Goal: Task Accomplishment & Management: Use online tool/utility

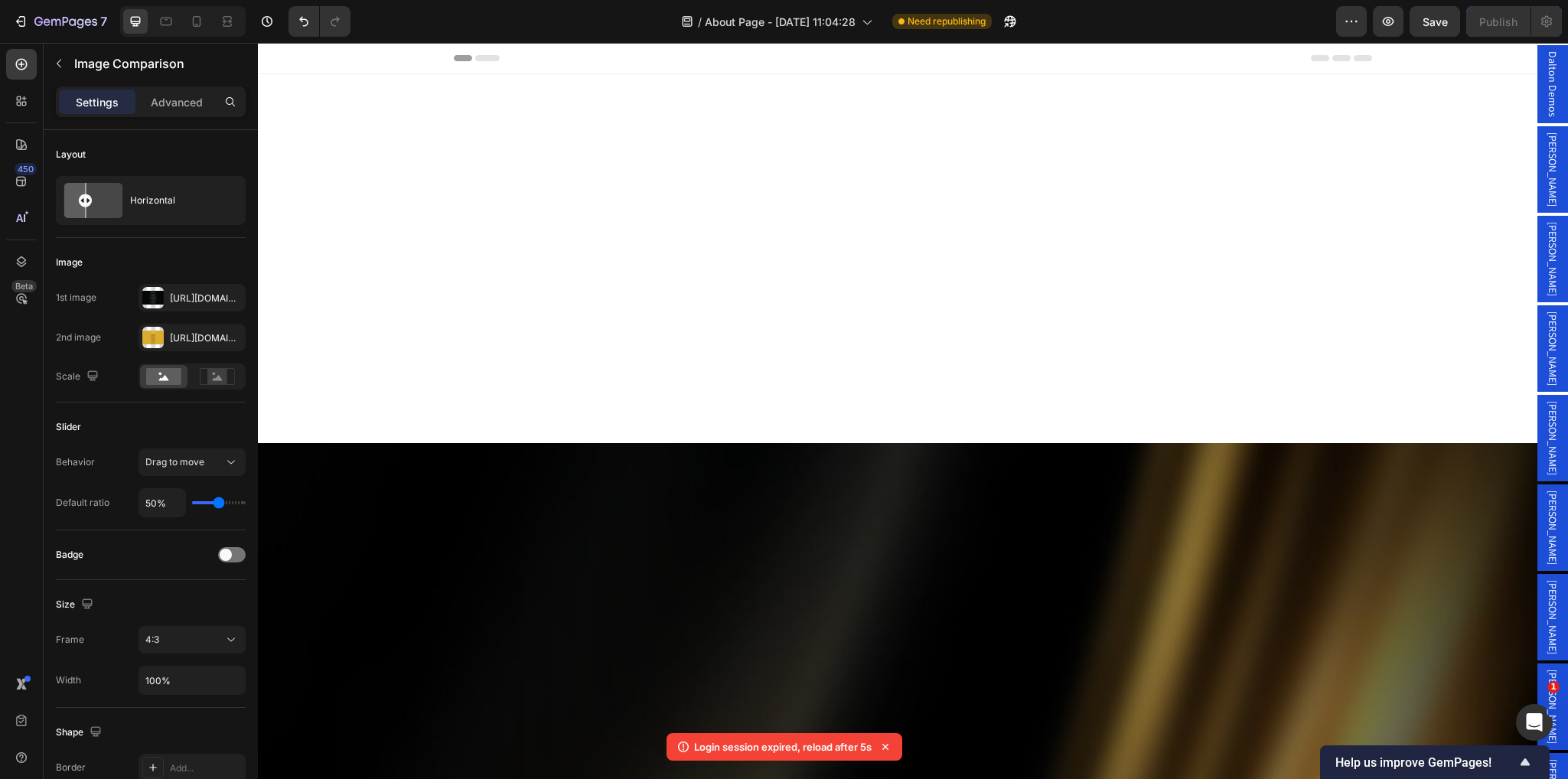
scroll to position [1875, 0]
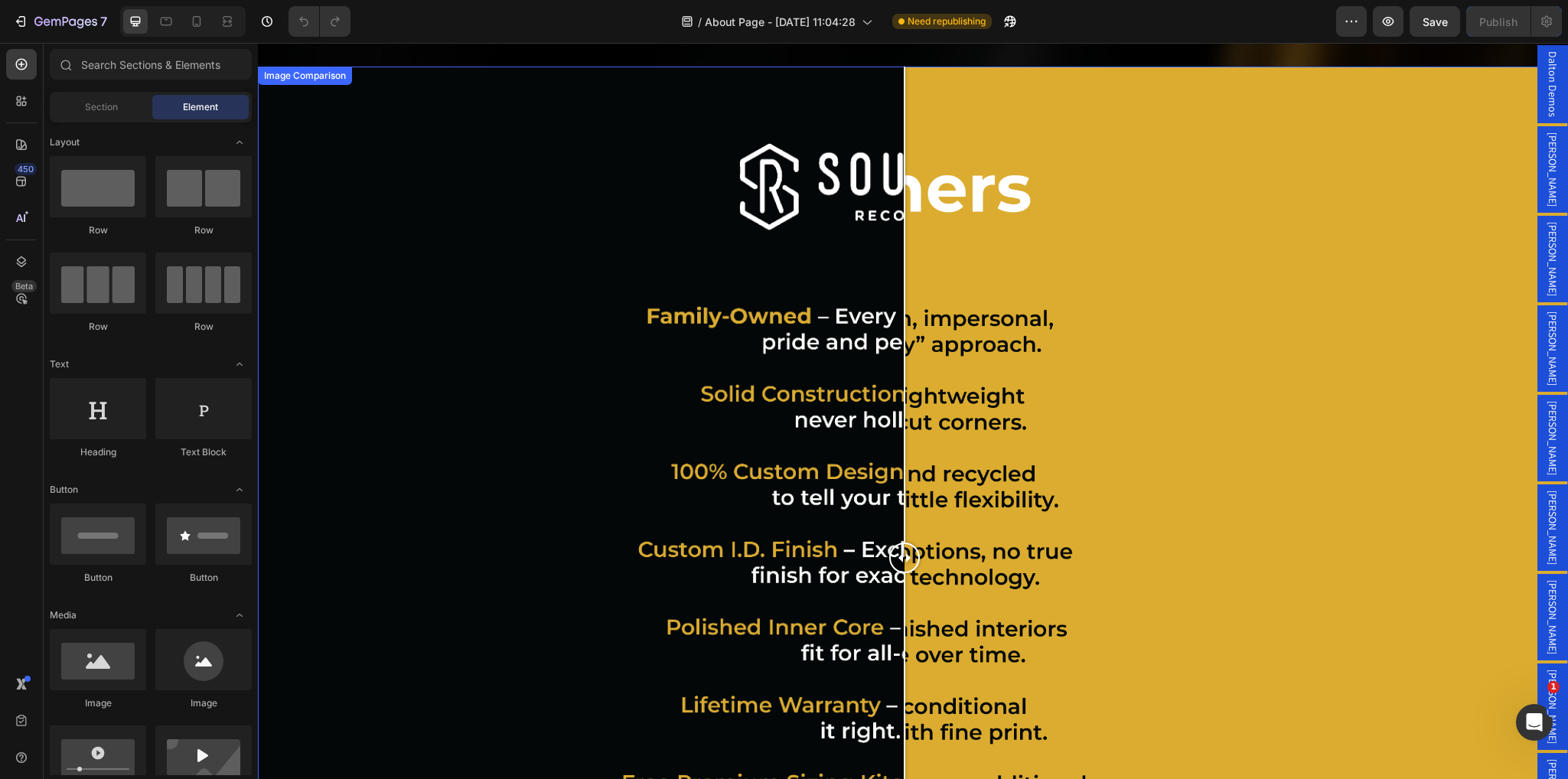
scroll to position [1608, 0]
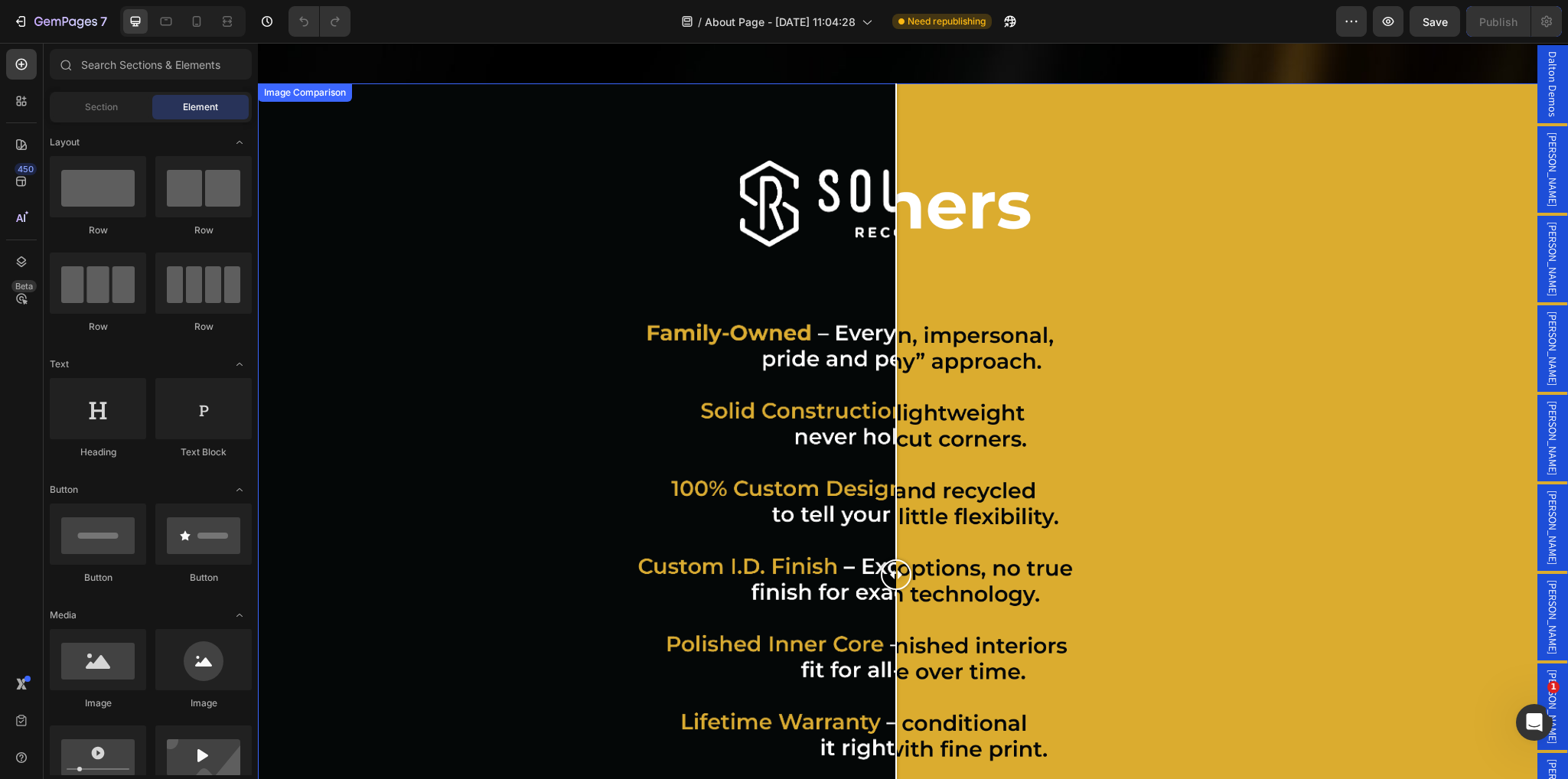
drag, startPoint x: 908, startPoint y: 564, endPoint x: 896, endPoint y: 586, distance: 25.1
click at [896, 586] on div at bounding box center [896, 575] width 31 height 983
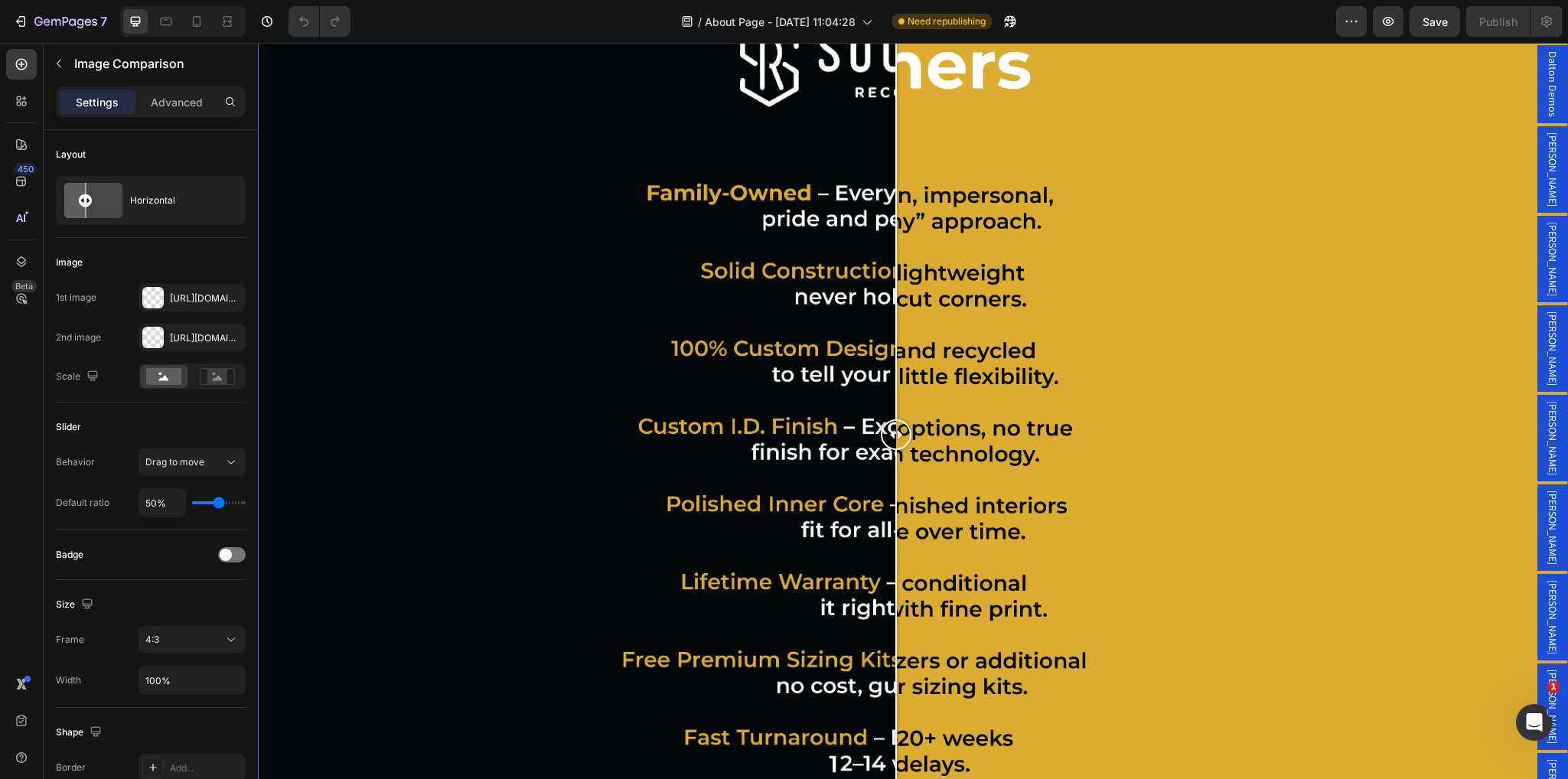
scroll to position [1837, 0]
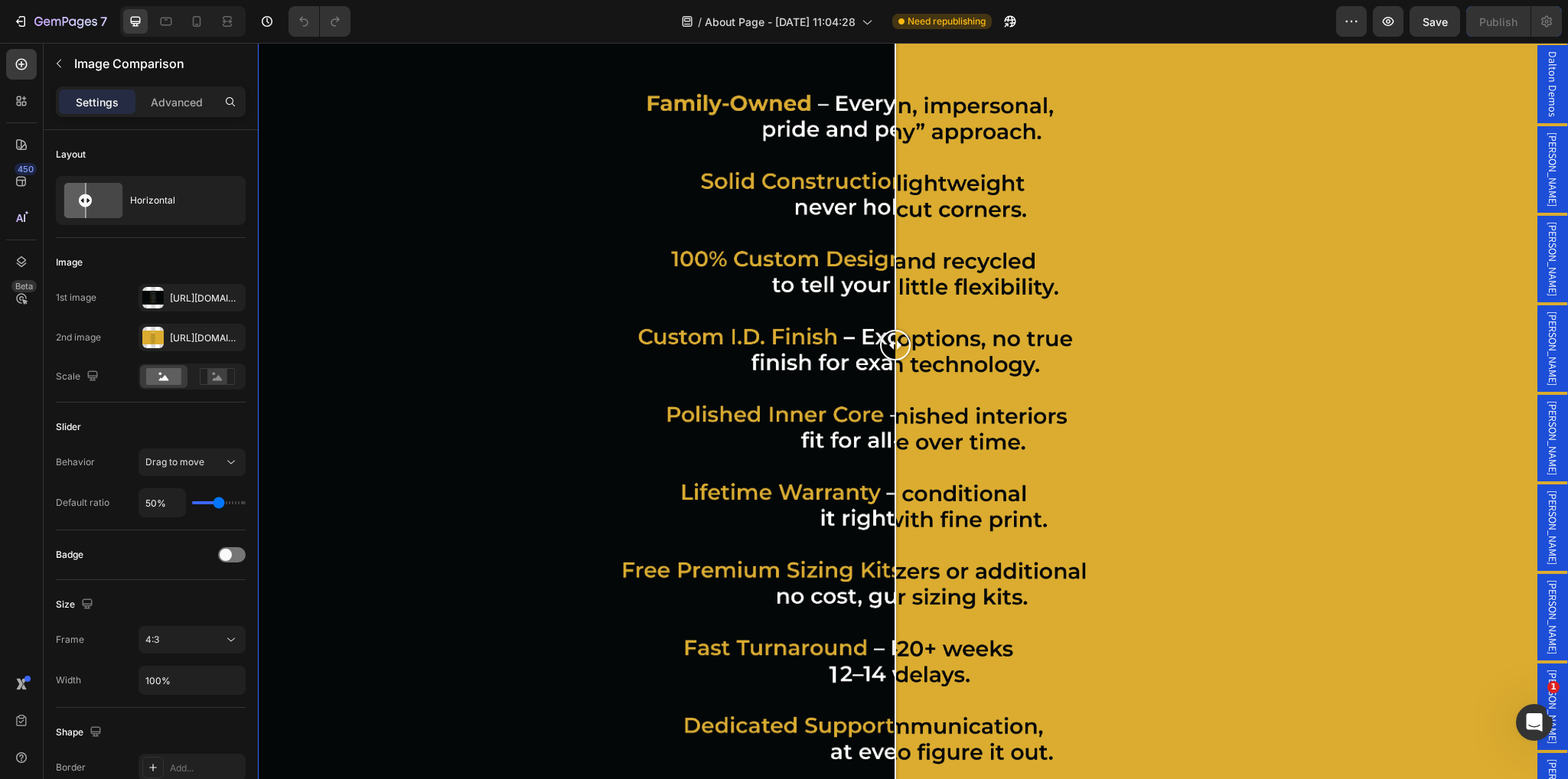
drag, startPoint x: 898, startPoint y: 336, endPoint x: 895, endPoint y: 538, distance: 202.0
click at [895, 538] on div at bounding box center [895, 345] width 31 height 983
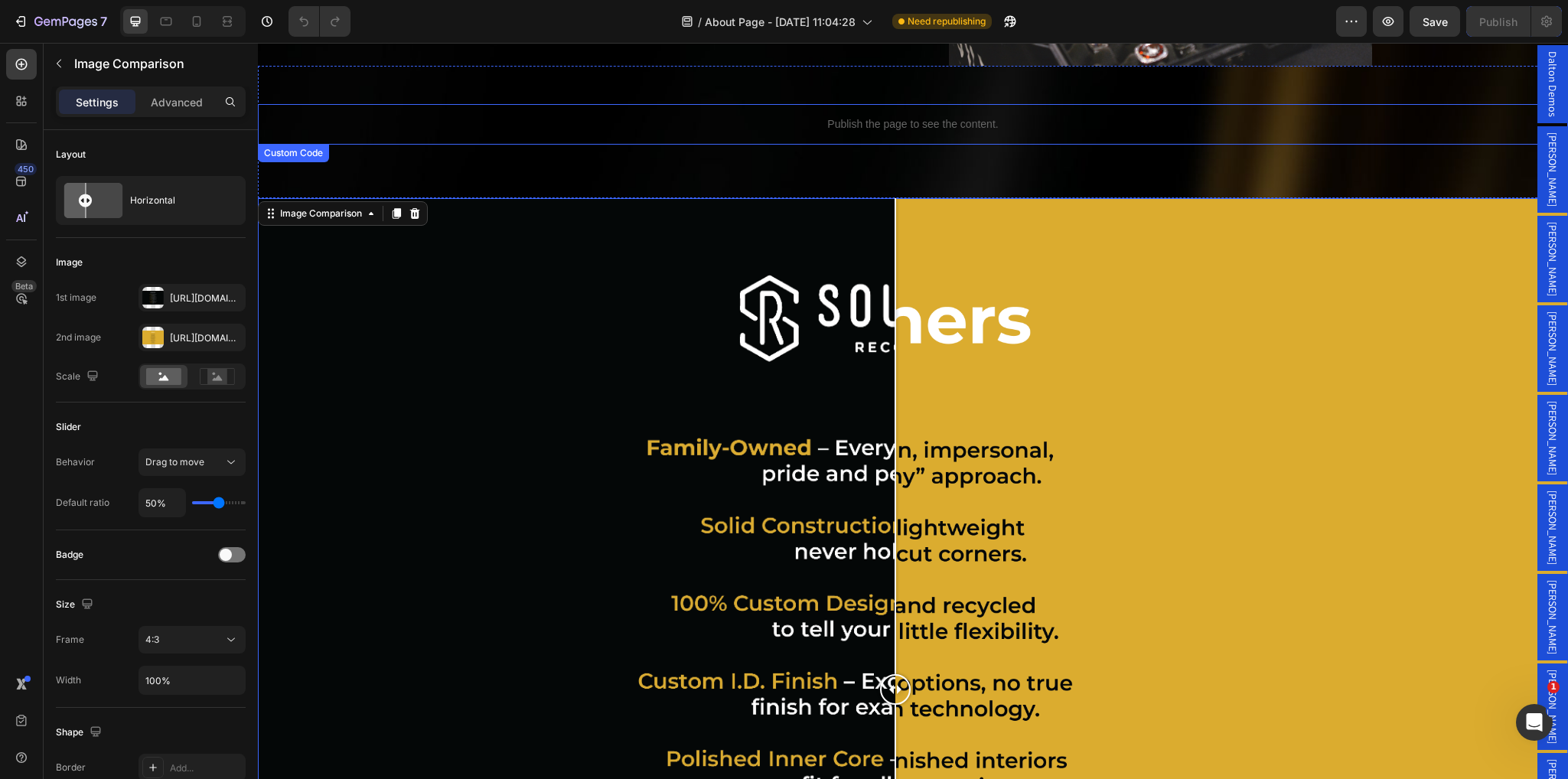
scroll to position [1723, 0]
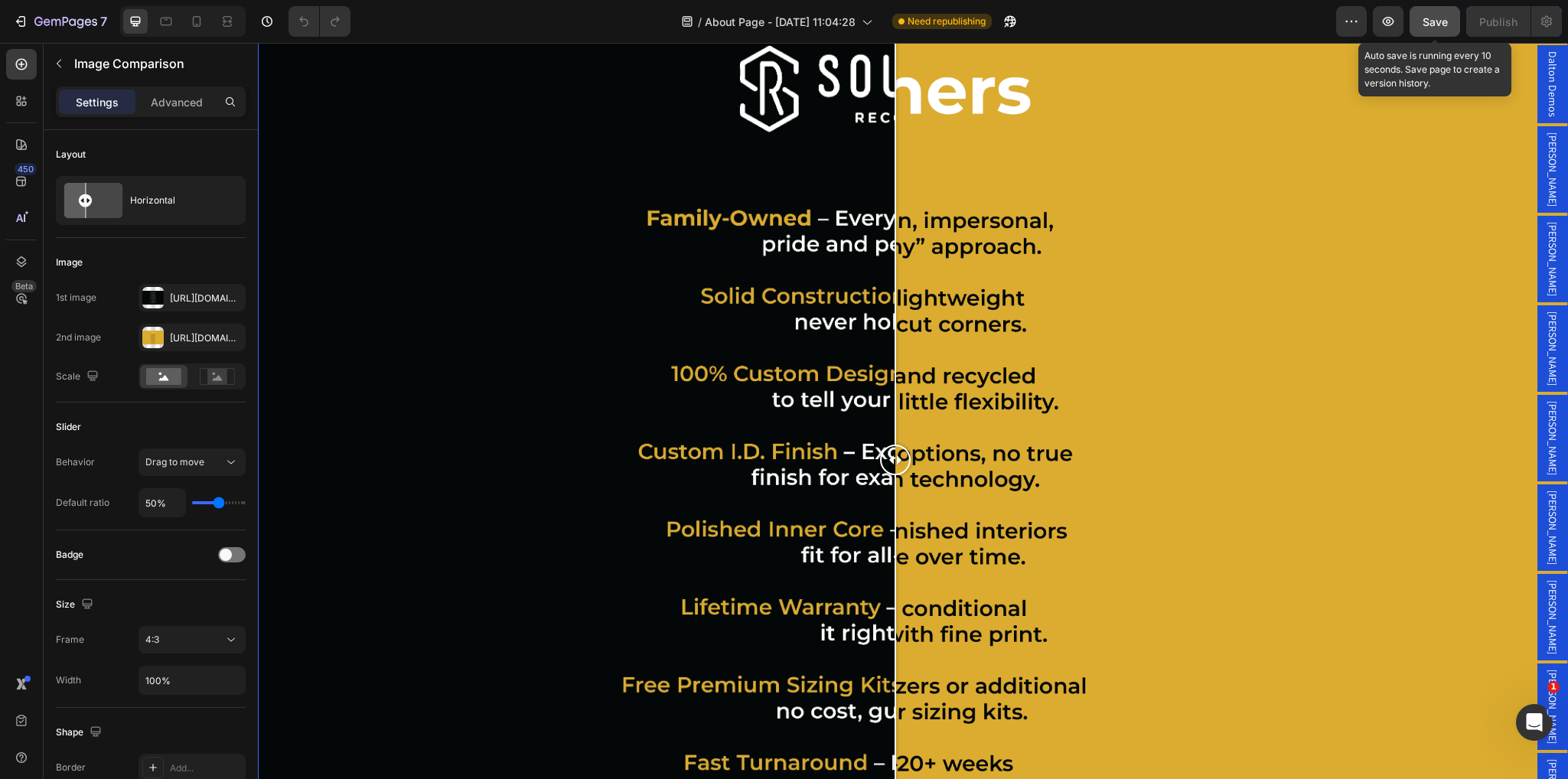
drag, startPoint x: 1447, startPoint y: 23, endPoint x: 1230, endPoint y: 3, distance: 217.9
click at [1447, 23] on span "Save" at bounding box center [1435, 22] width 25 height 13
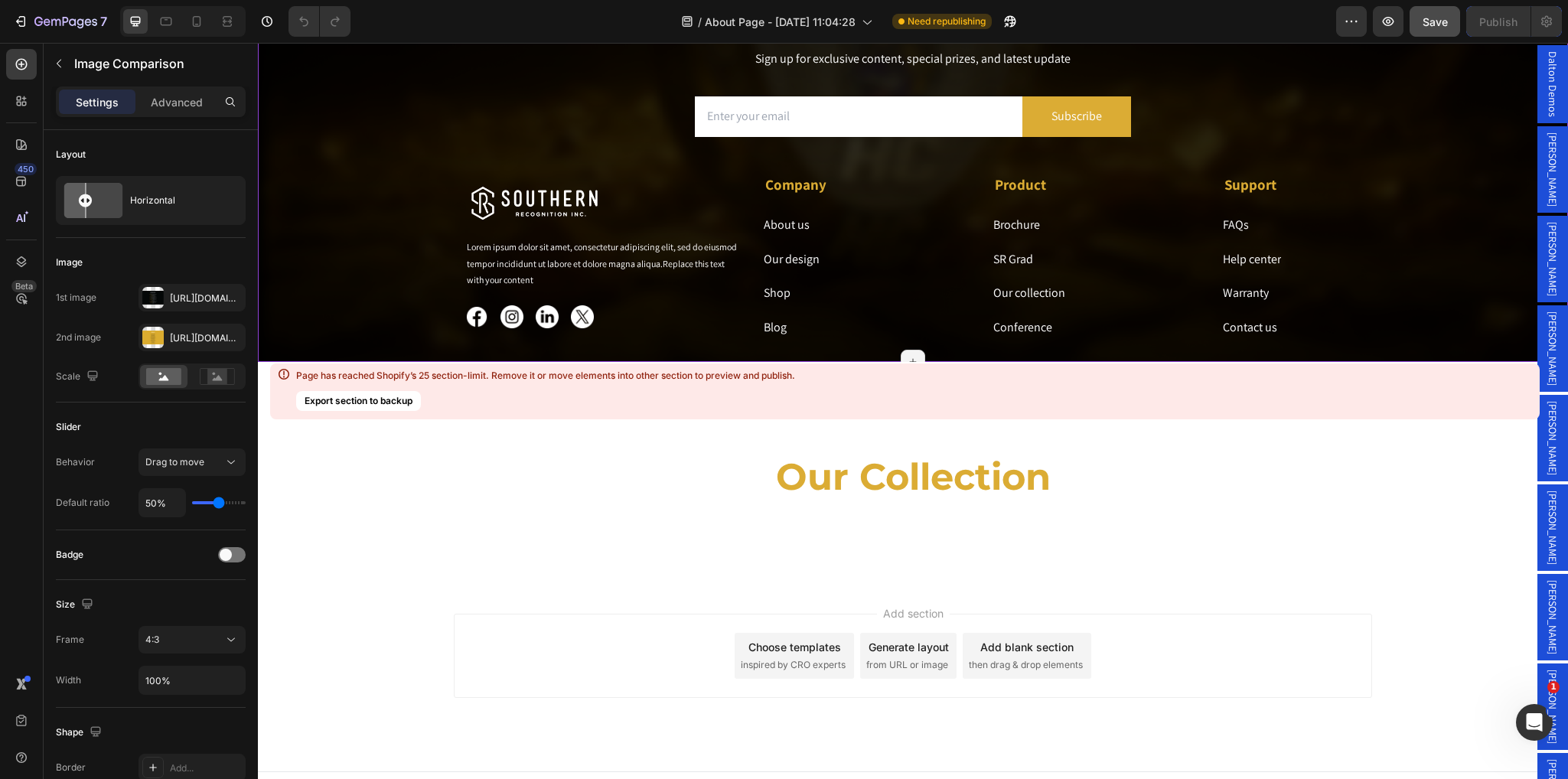
scroll to position [5627, 0]
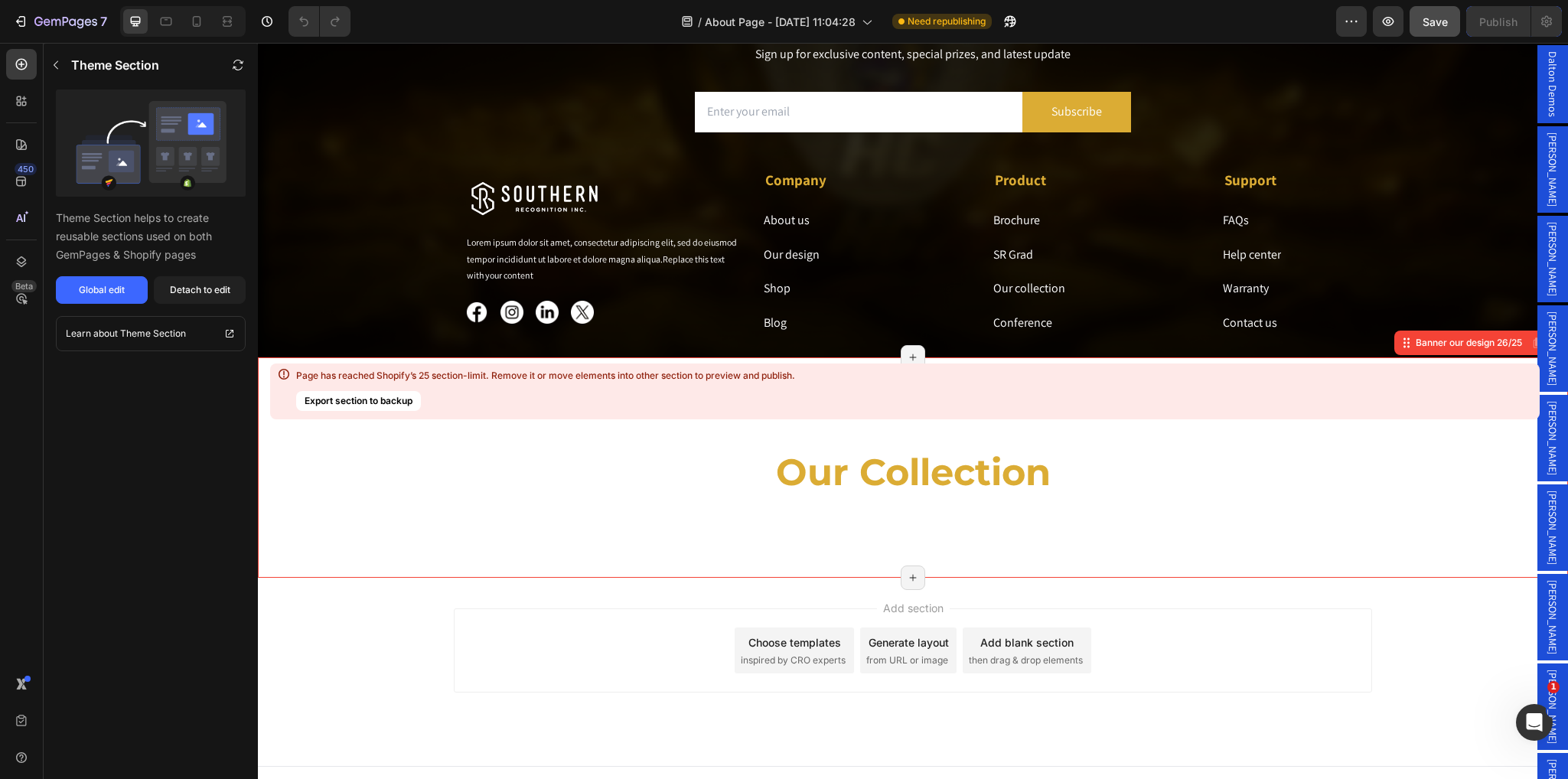
click at [1330, 511] on div "our collection Heading" at bounding box center [913, 468] width 918 height 134
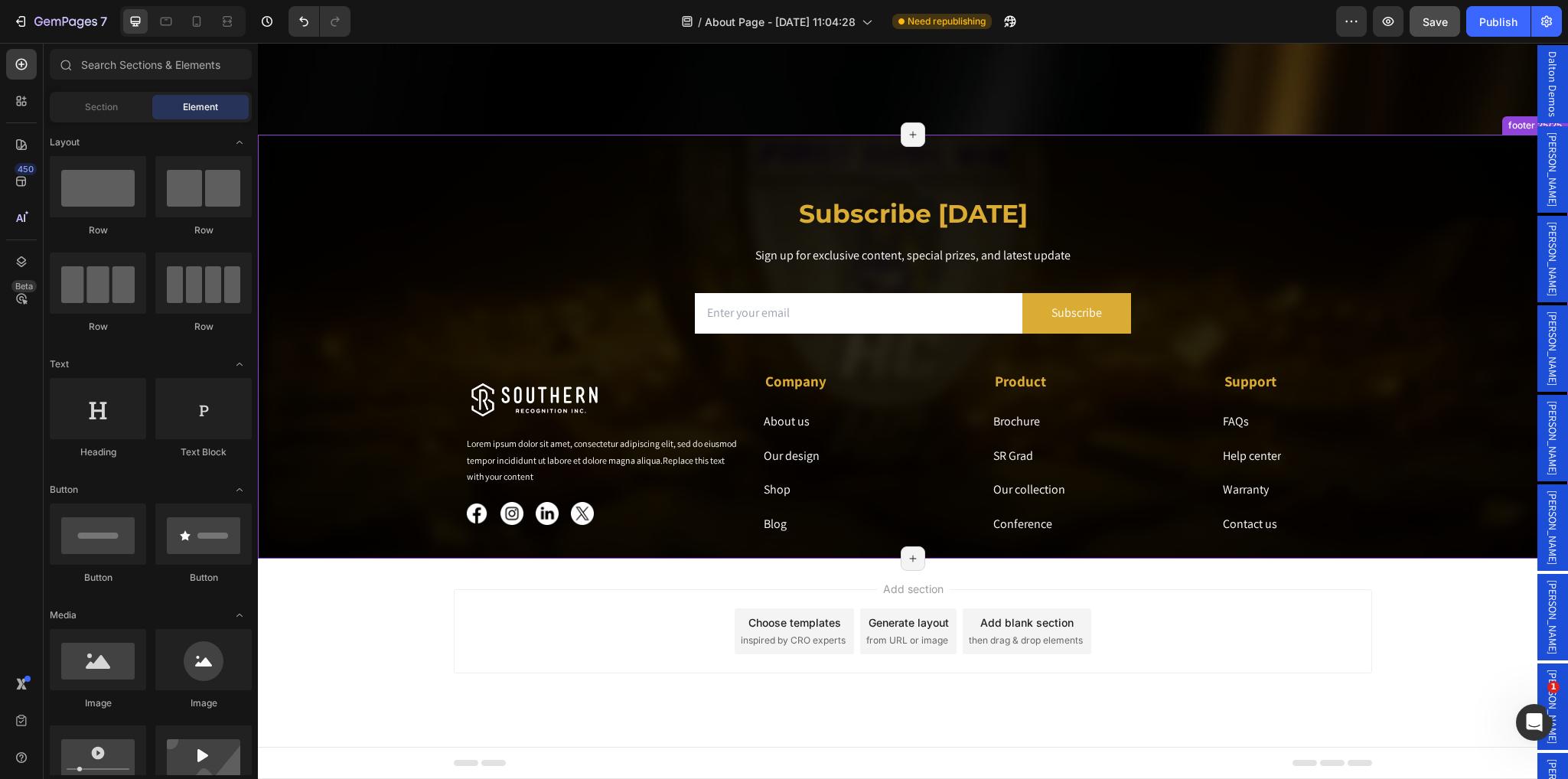
scroll to position [5427, 0]
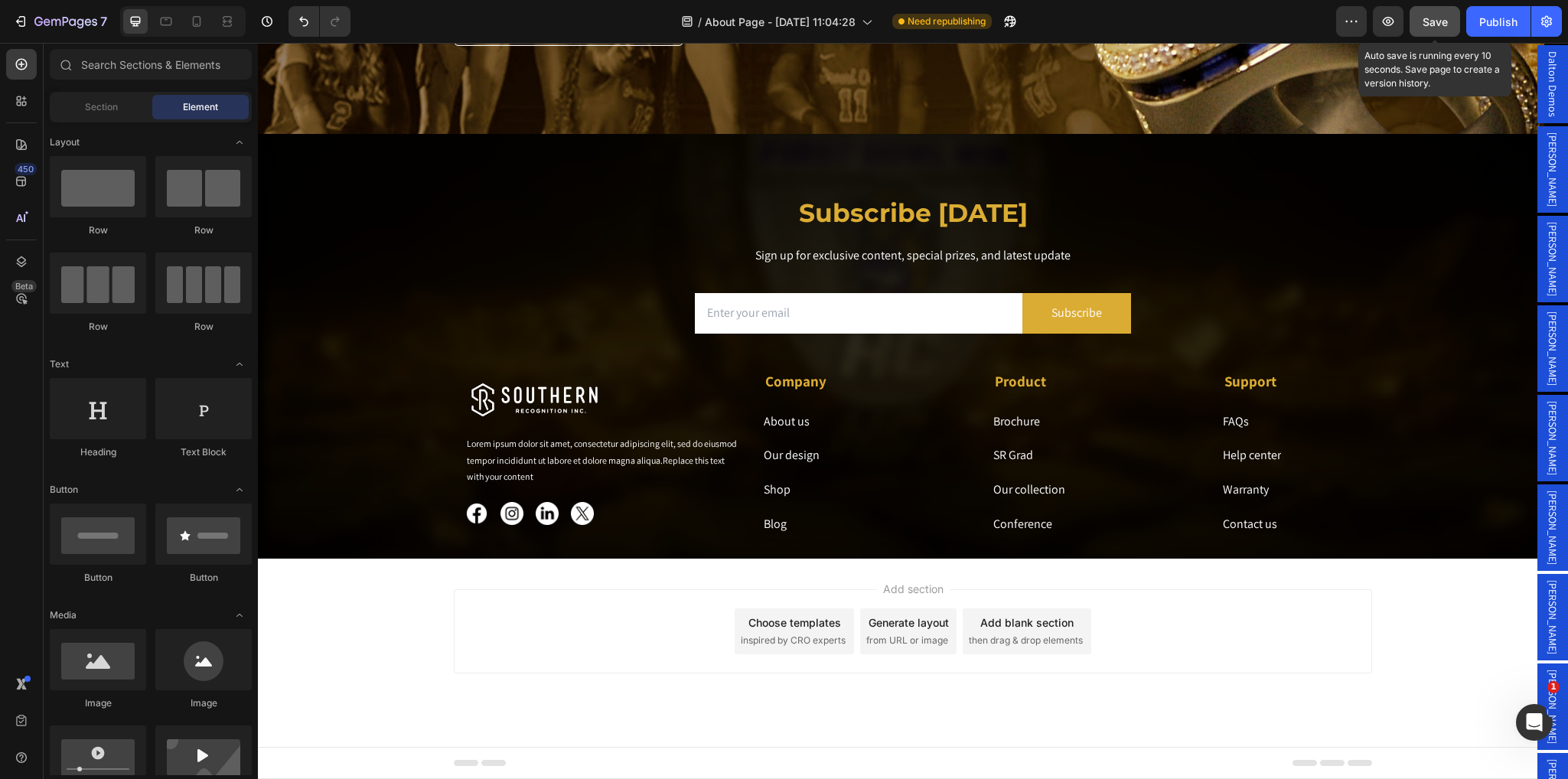
click at [1453, 7] on button "Save" at bounding box center [1435, 22] width 51 height 31
click at [1507, 14] on div "Publish" at bounding box center [1499, 22] width 39 height 16
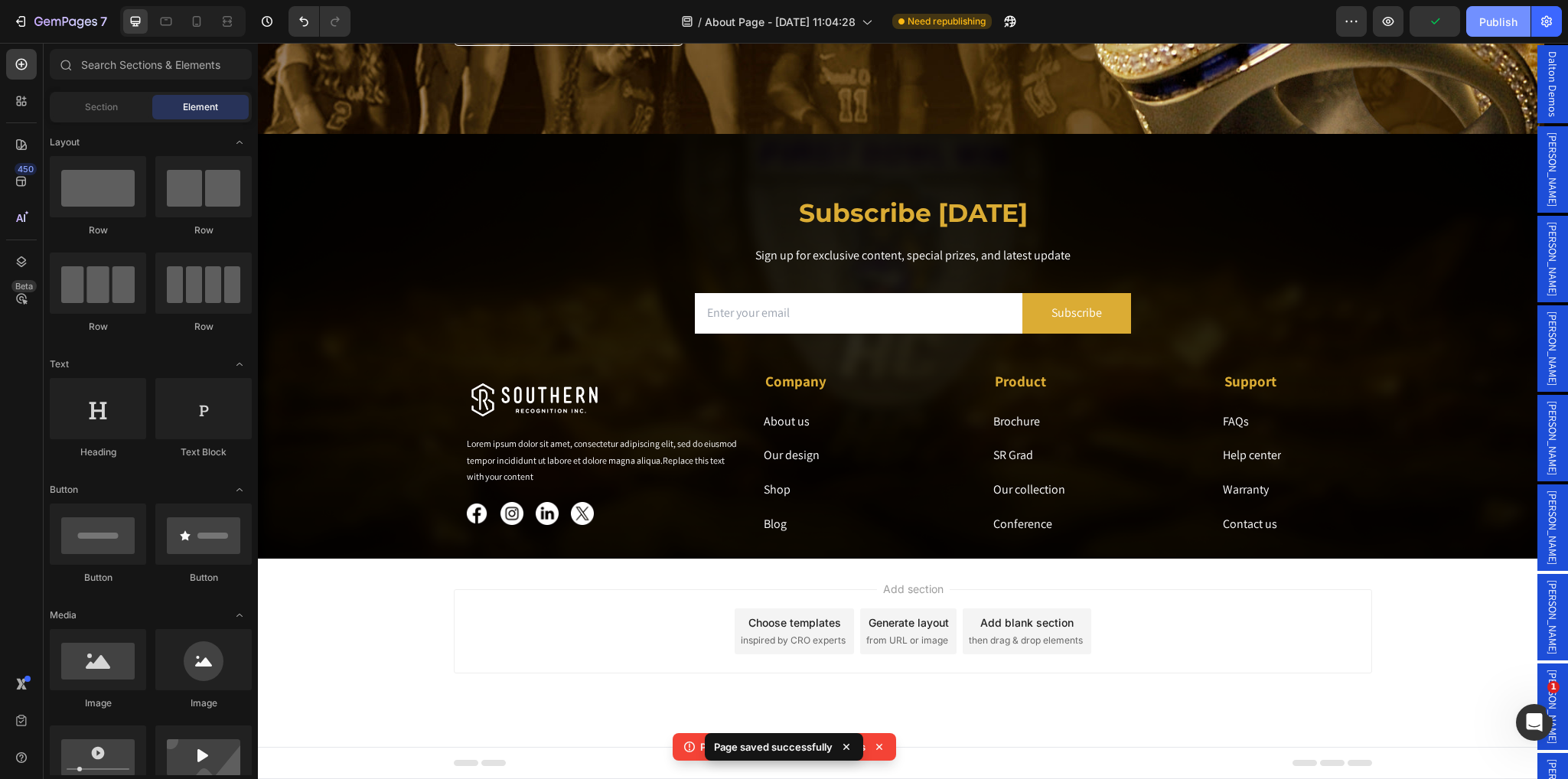
click at [1489, 26] on div "Publish" at bounding box center [1499, 22] width 39 height 16
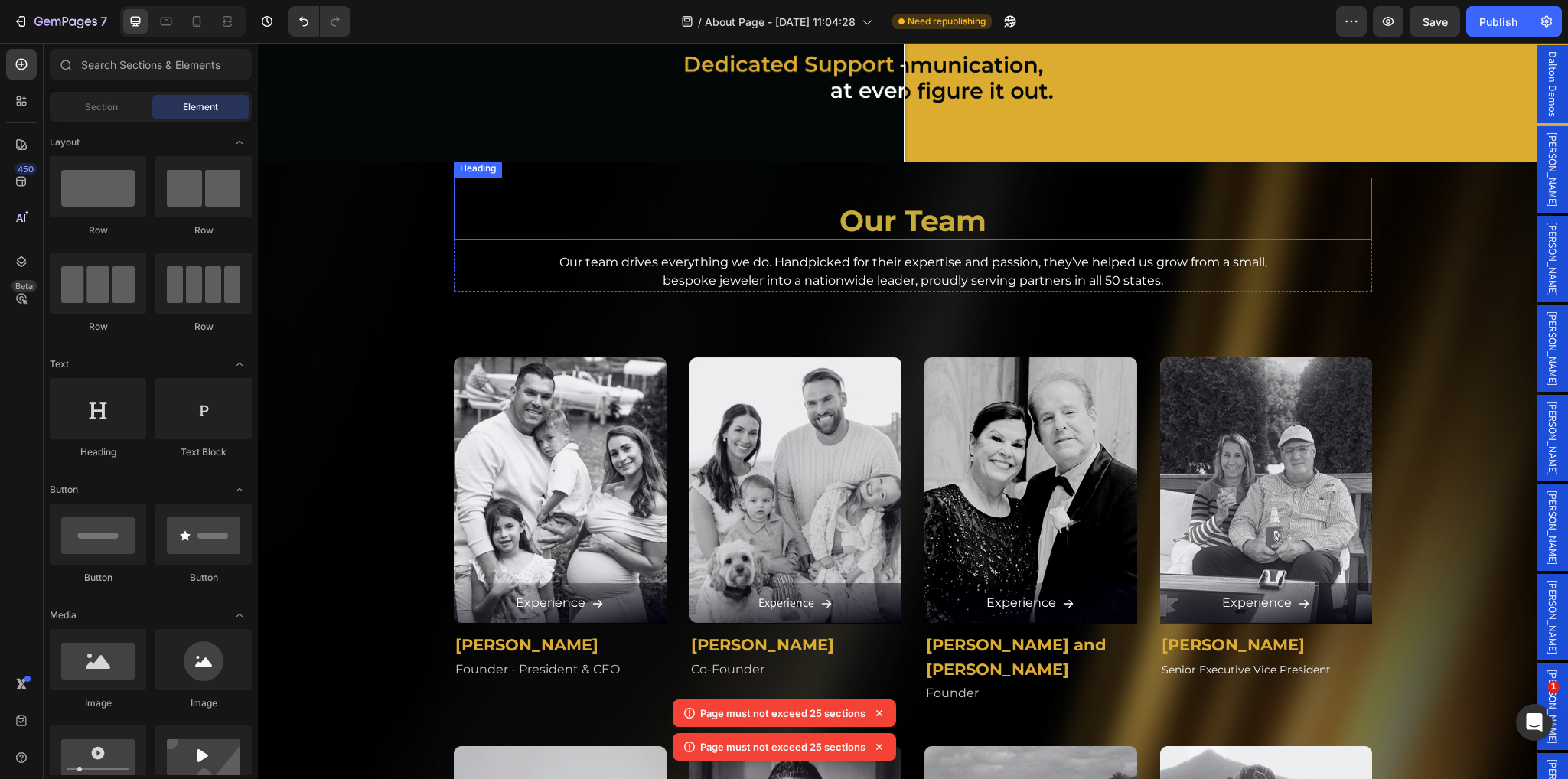
scroll to position [2641, 0]
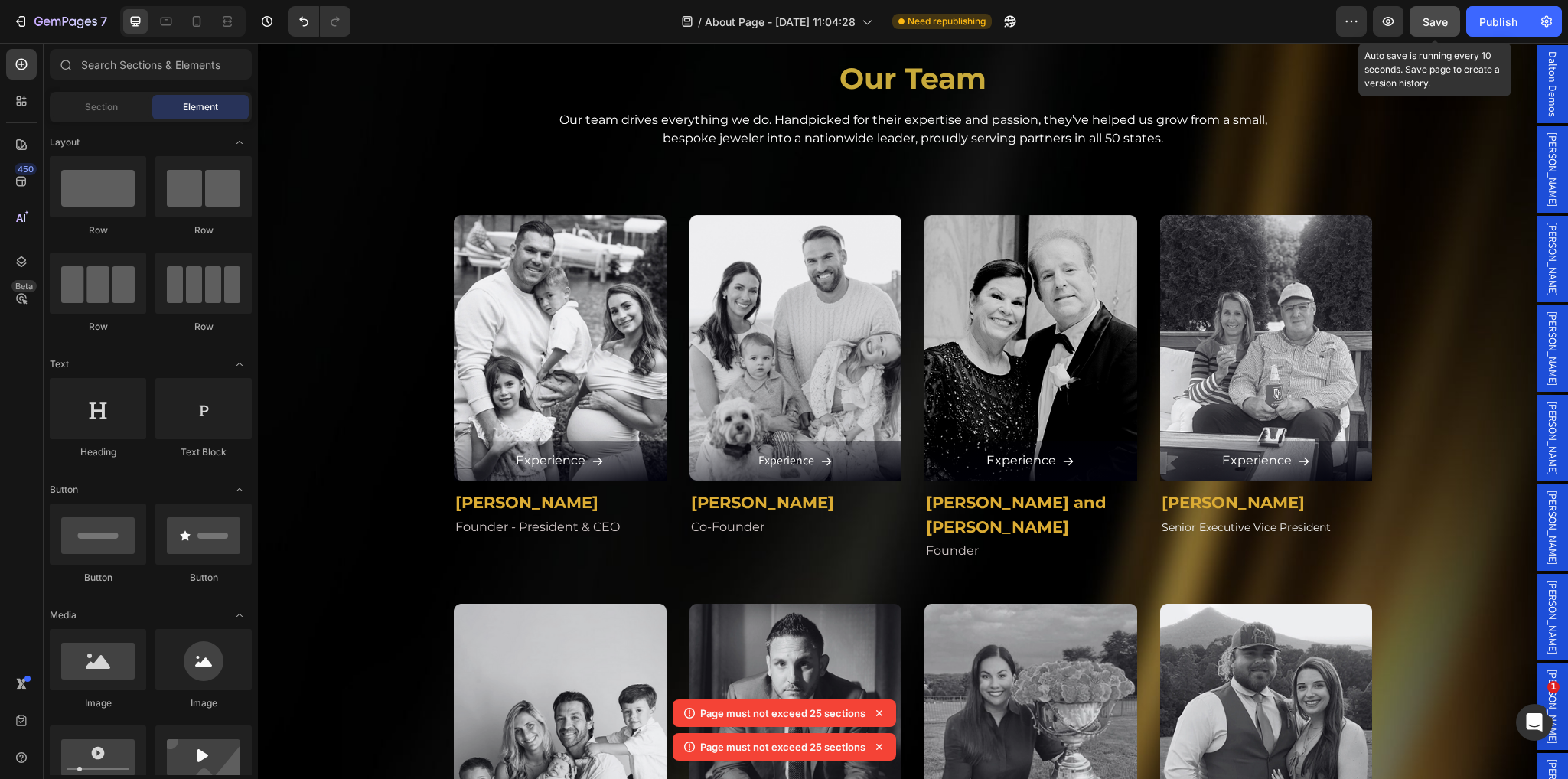
click at [1440, 35] on button "Save" at bounding box center [1435, 22] width 51 height 31
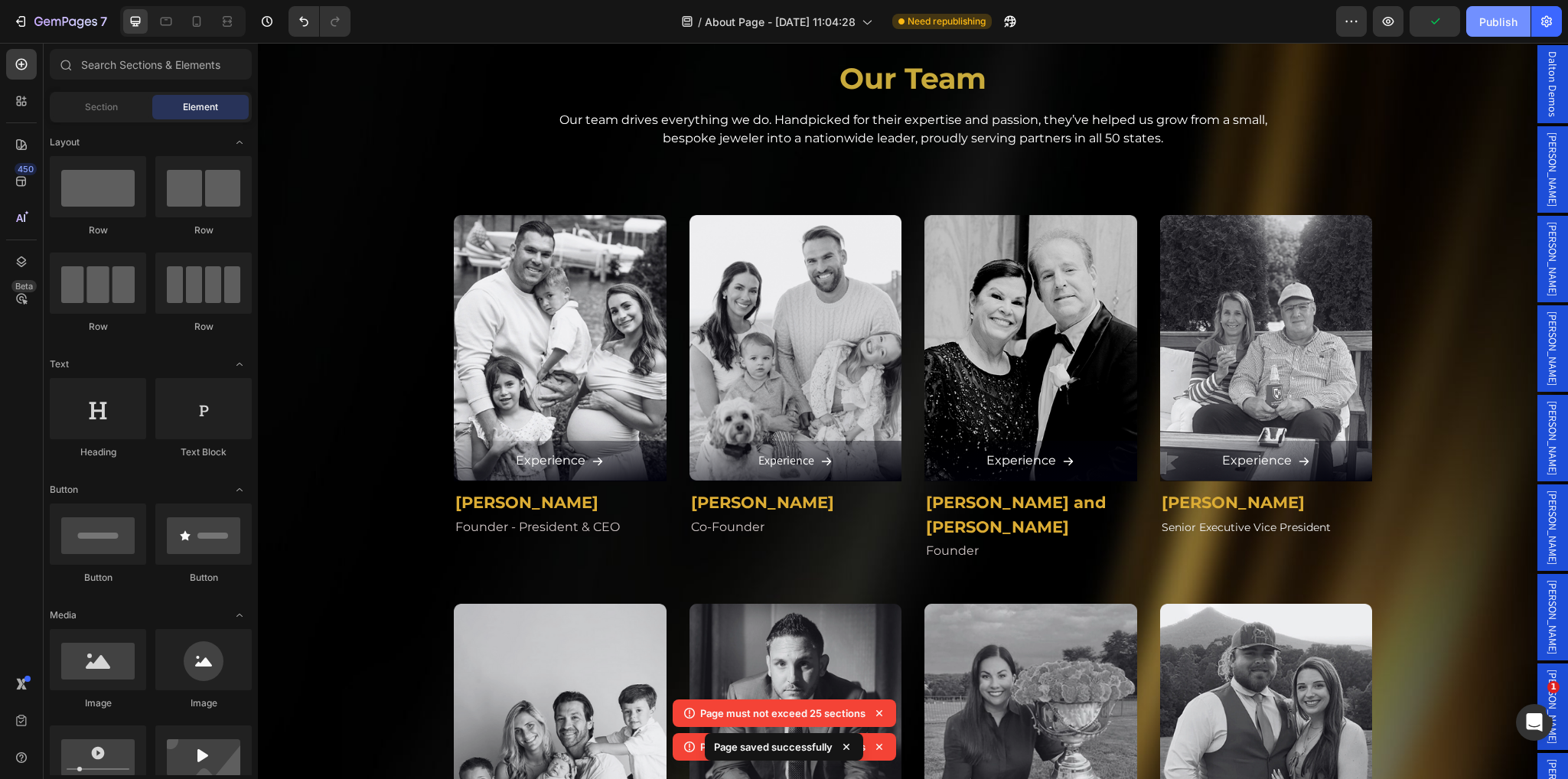
click at [1497, 14] on div "Publish" at bounding box center [1499, 22] width 39 height 16
click at [1484, 17] on div "Publish" at bounding box center [1499, 22] width 39 height 16
click at [1489, 14] on div "Publish" at bounding box center [1499, 22] width 39 height 16
drag, startPoint x: 1488, startPoint y: 14, endPoint x: 1476, endPoint y: 25, distance: 16.3
click at [1488, 14] on div "Publish" at bounding box center [1499, 22] width 39 height 16
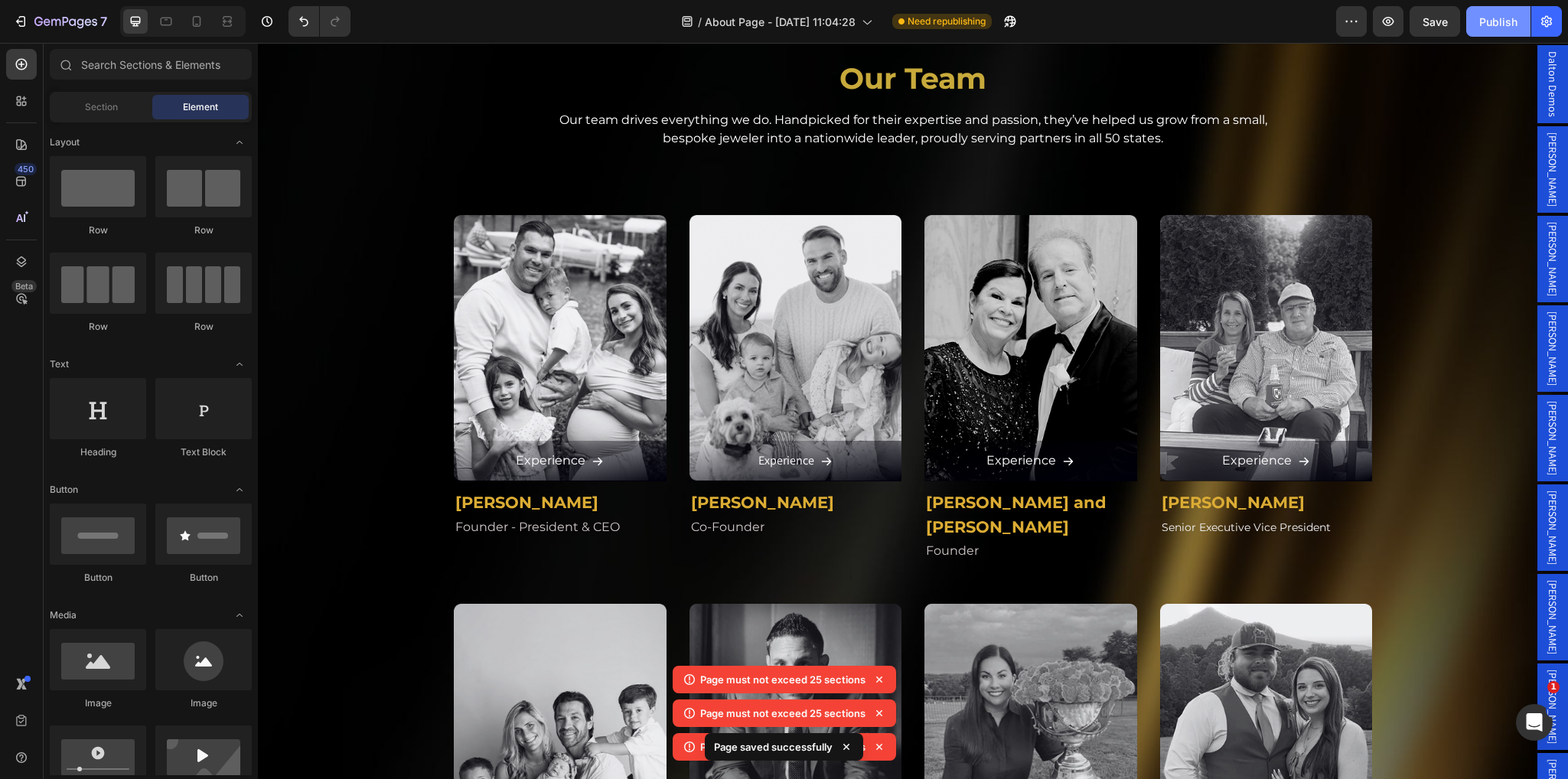
click at [1482, 25] on div "Publish" at bounding box center [1499, 22] width 39 height 16
click at [1480, 25] on div "Publish" at bounding box center [1499, 22] width 39 height 16
click at [1479, 25] on button "Publish" at bounding box center [1499, 22] width 64 height 31
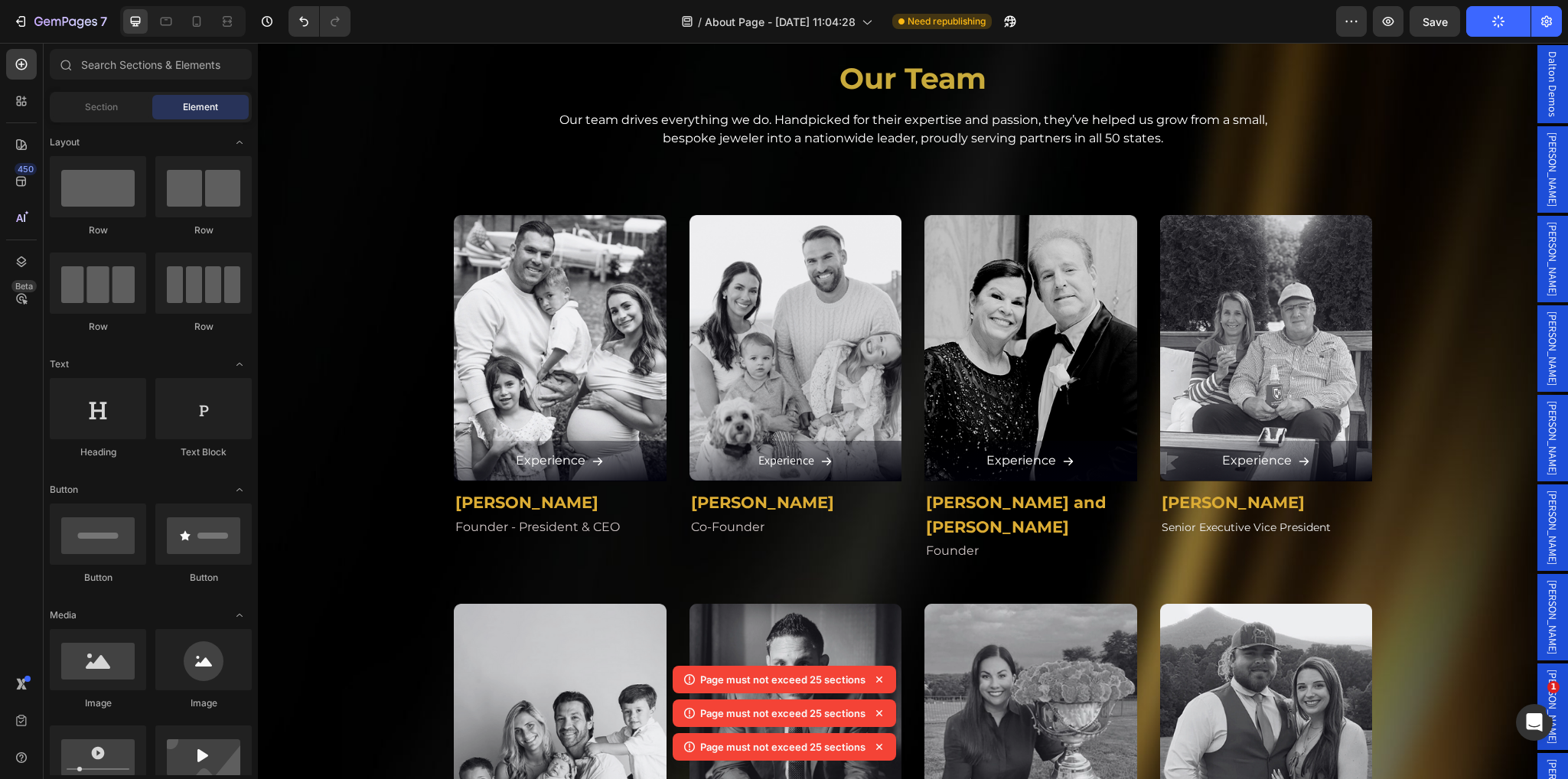
click at [1479, 25] on button "Publish" at bounding box center [1499, 22] width 64 height 31
click at [1449, 27] on button "Save" at bounding box center [1435, 22] width 51 height 31
click at [1488, 21] on div "Publish" at bounding box center [1499, 22] width 39 height 16
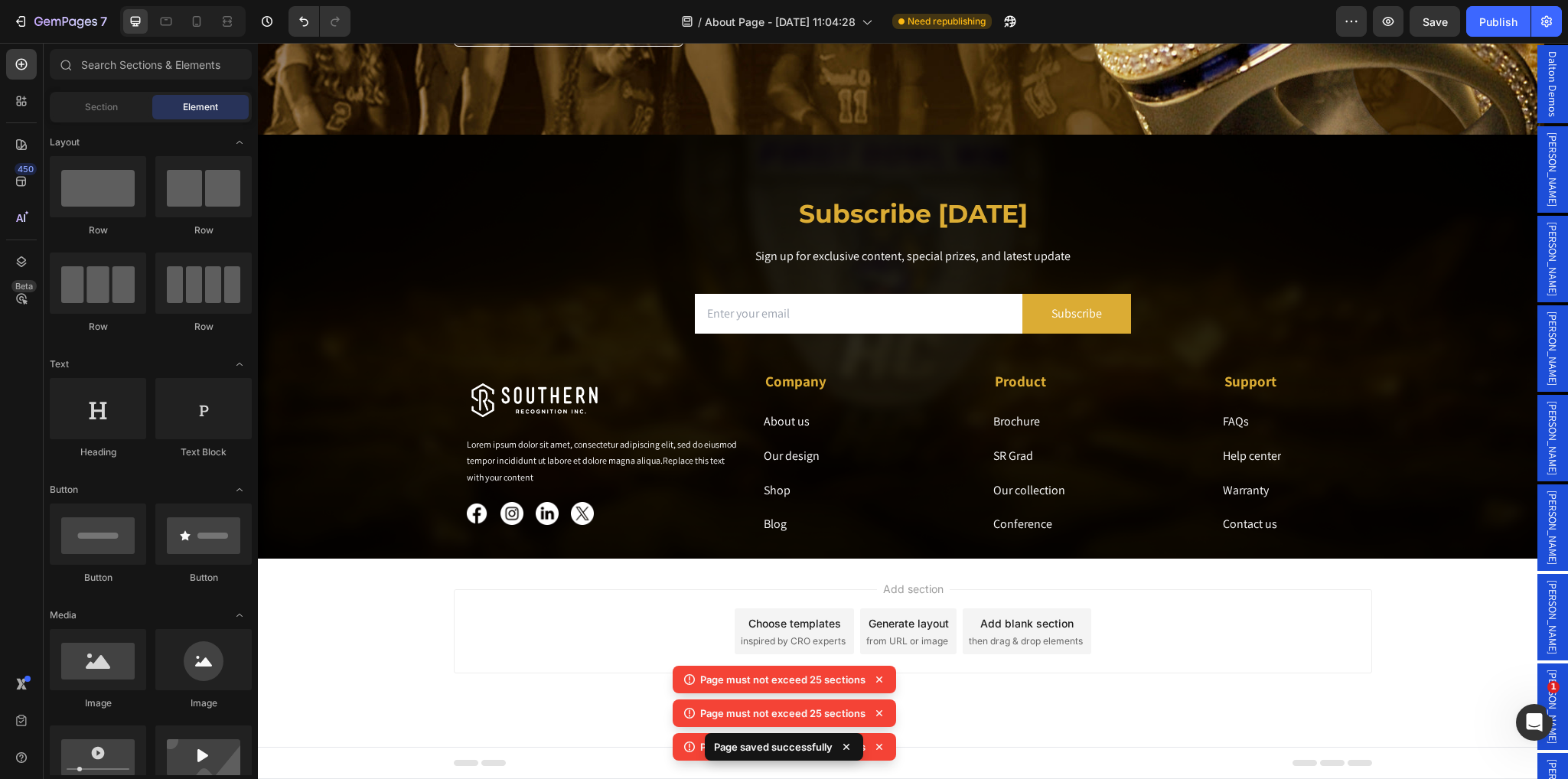
scroll to position [5168, 0]
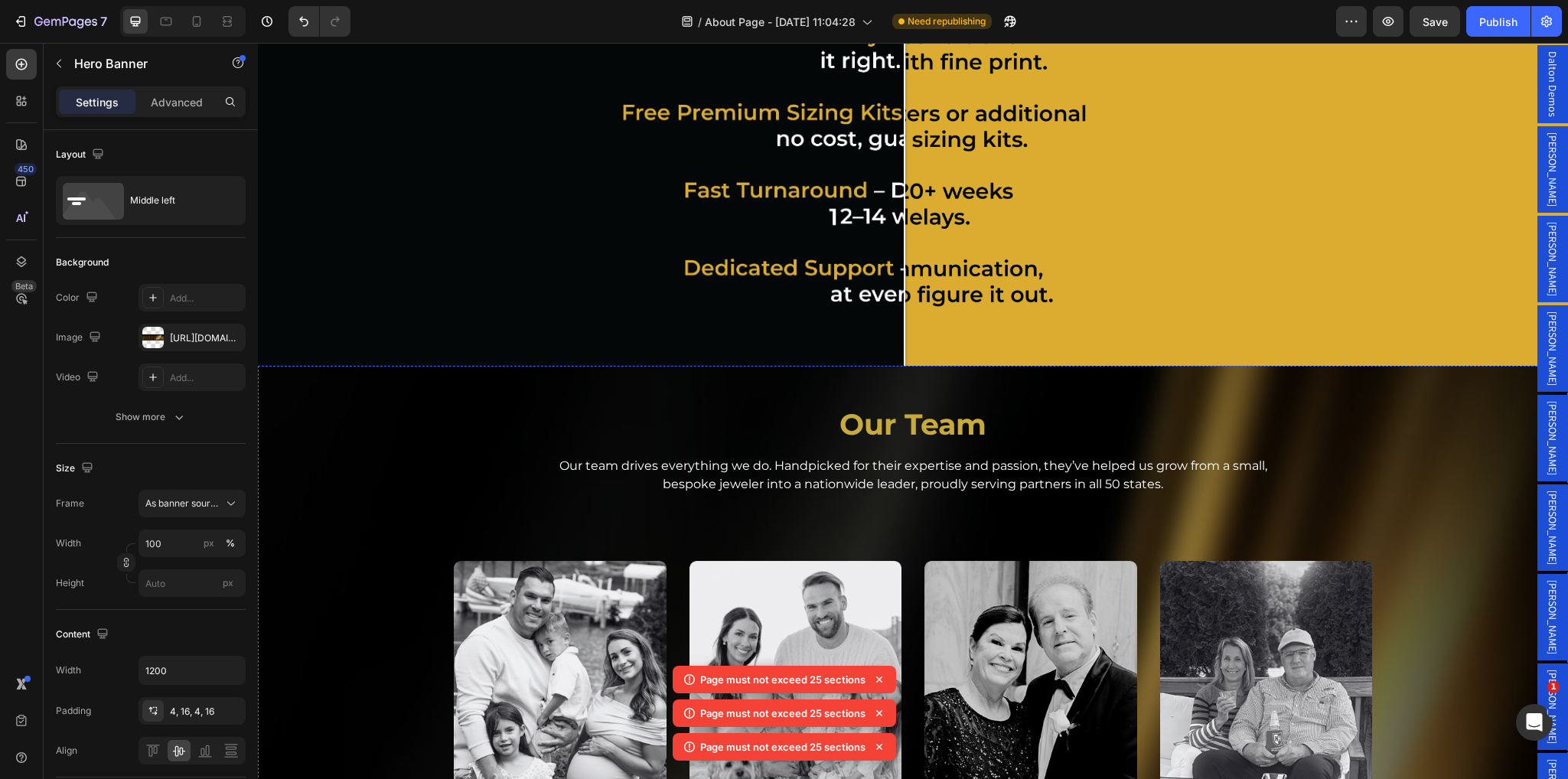
scroll to position [2067, 0]
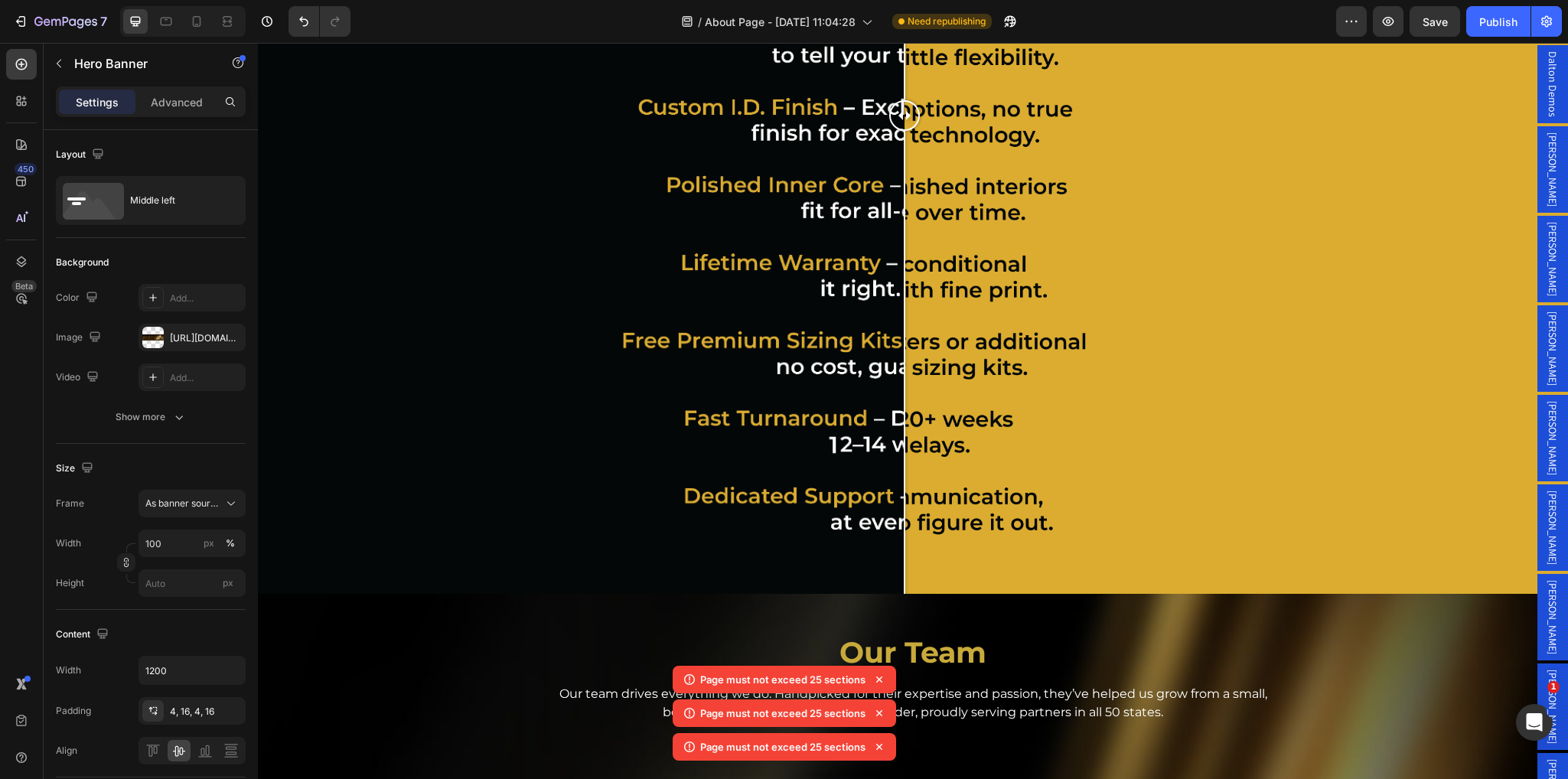
click at [880, 679] on icon at bounding box center [880, 680] width 6 height 6
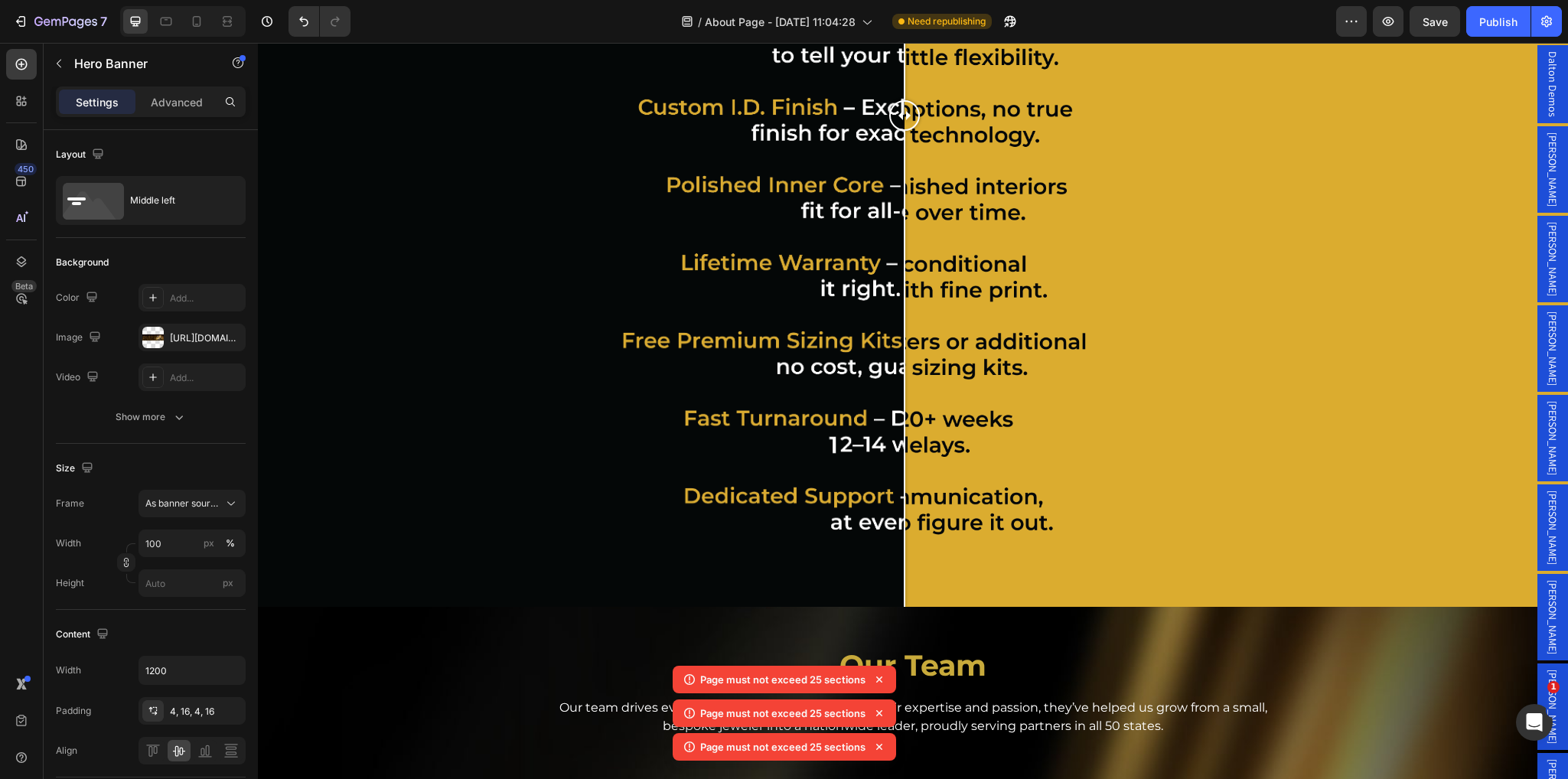
click at [882, 682] on icon at bounding box center [879, 679] width 15 height 15
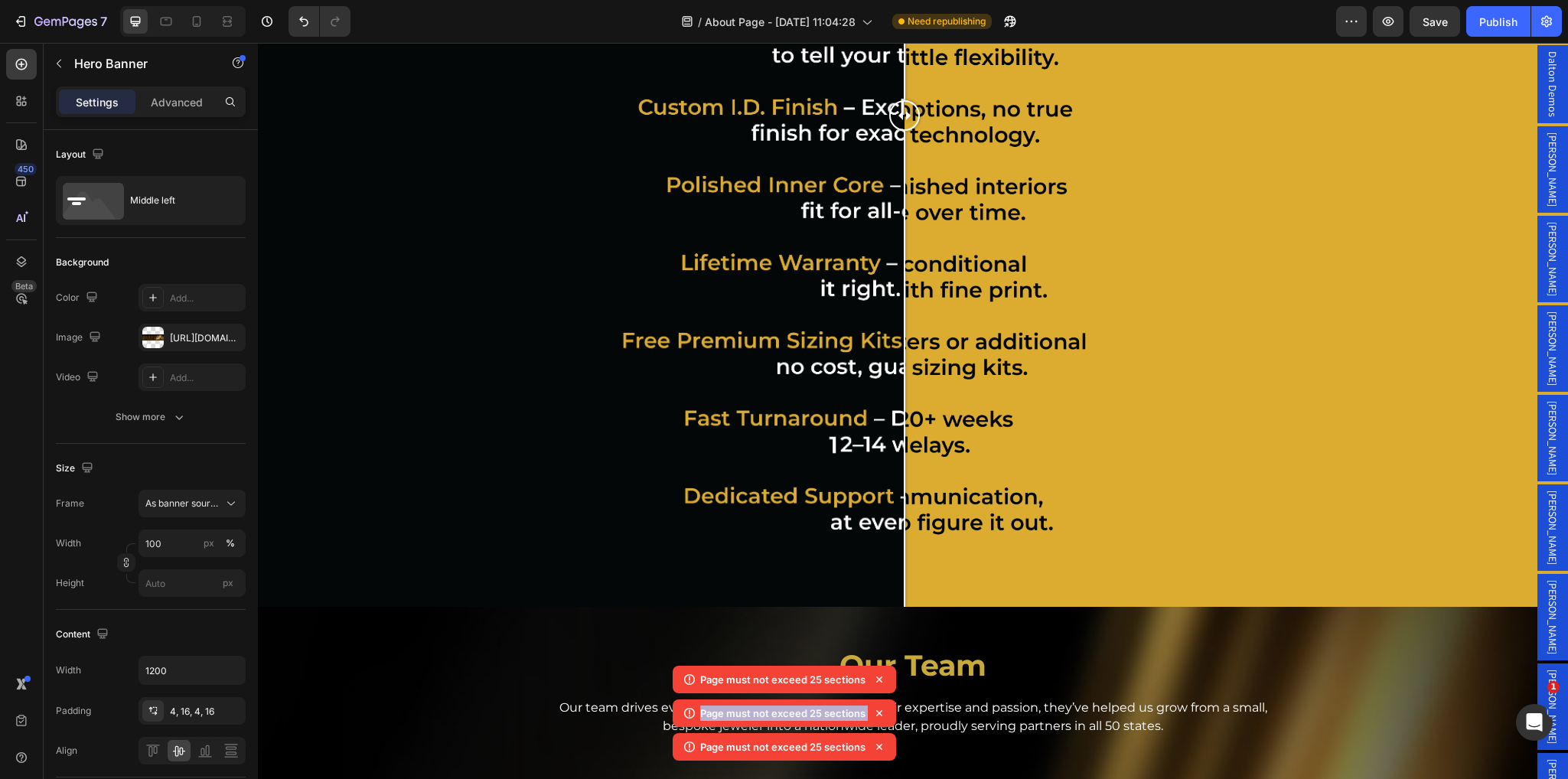
click at [882, 682] on icon at bounding box center [879, 679] width 15 height 15
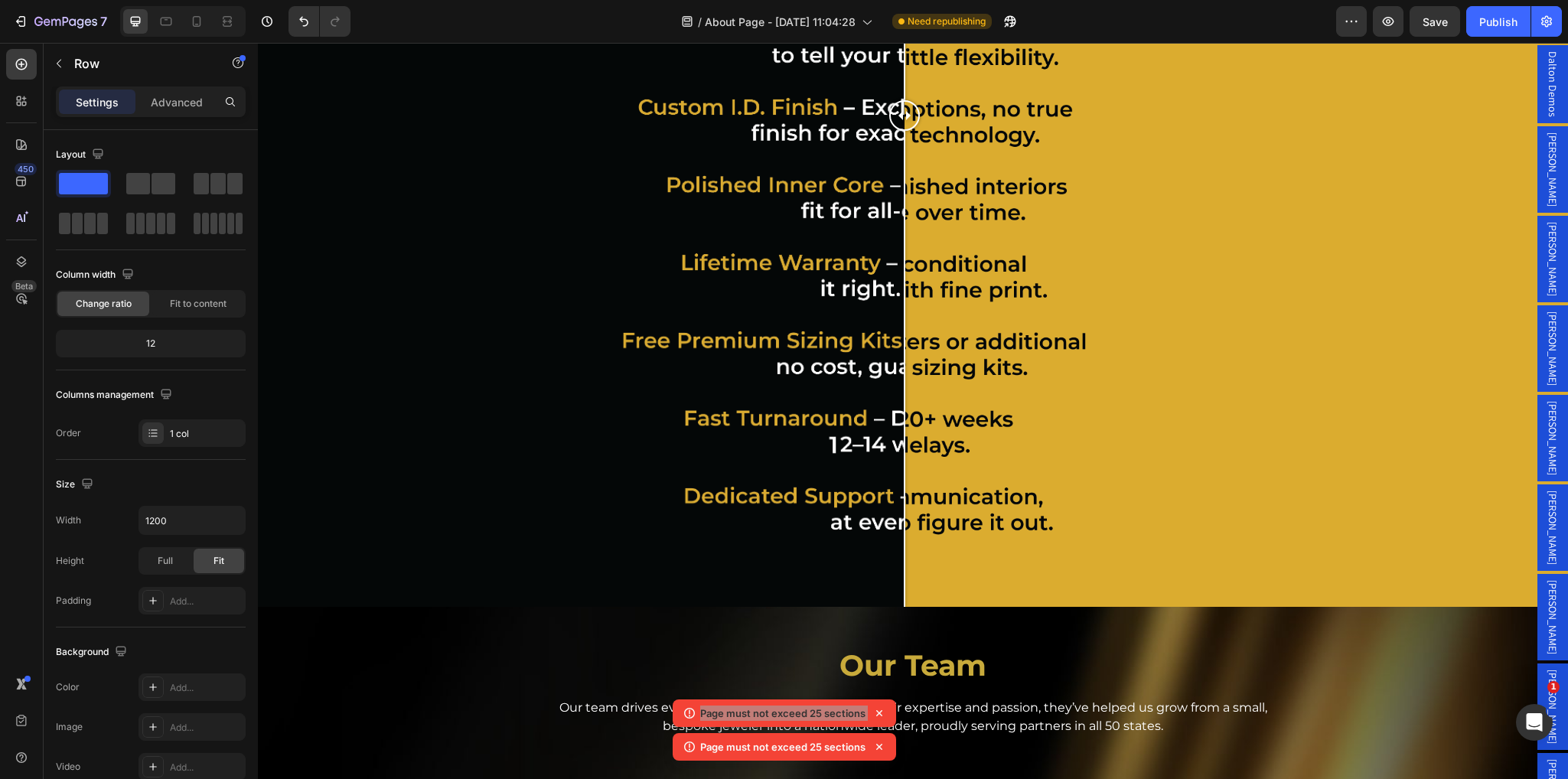
click at [882, 682] on div "Our Team Heading Our team drives everything we do. Handpicked for their experti…" at bounding box center [913, 679] width 918 height 115
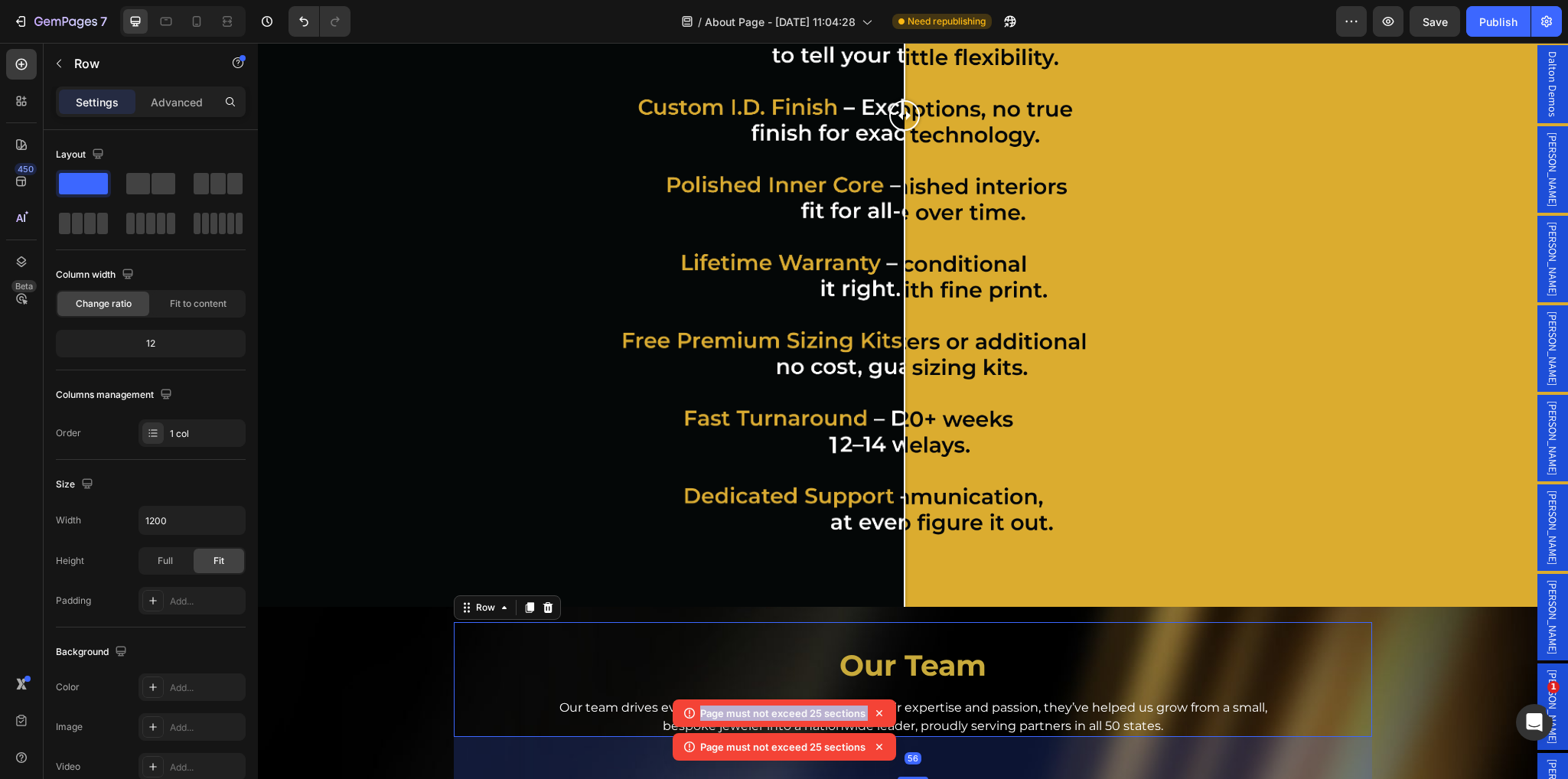
click at [882, 714] on icon at bounding box center [879, 713] width 15 height 15
click at [882, 744] on icon at bounding box center [879, 747] width 15 height 15
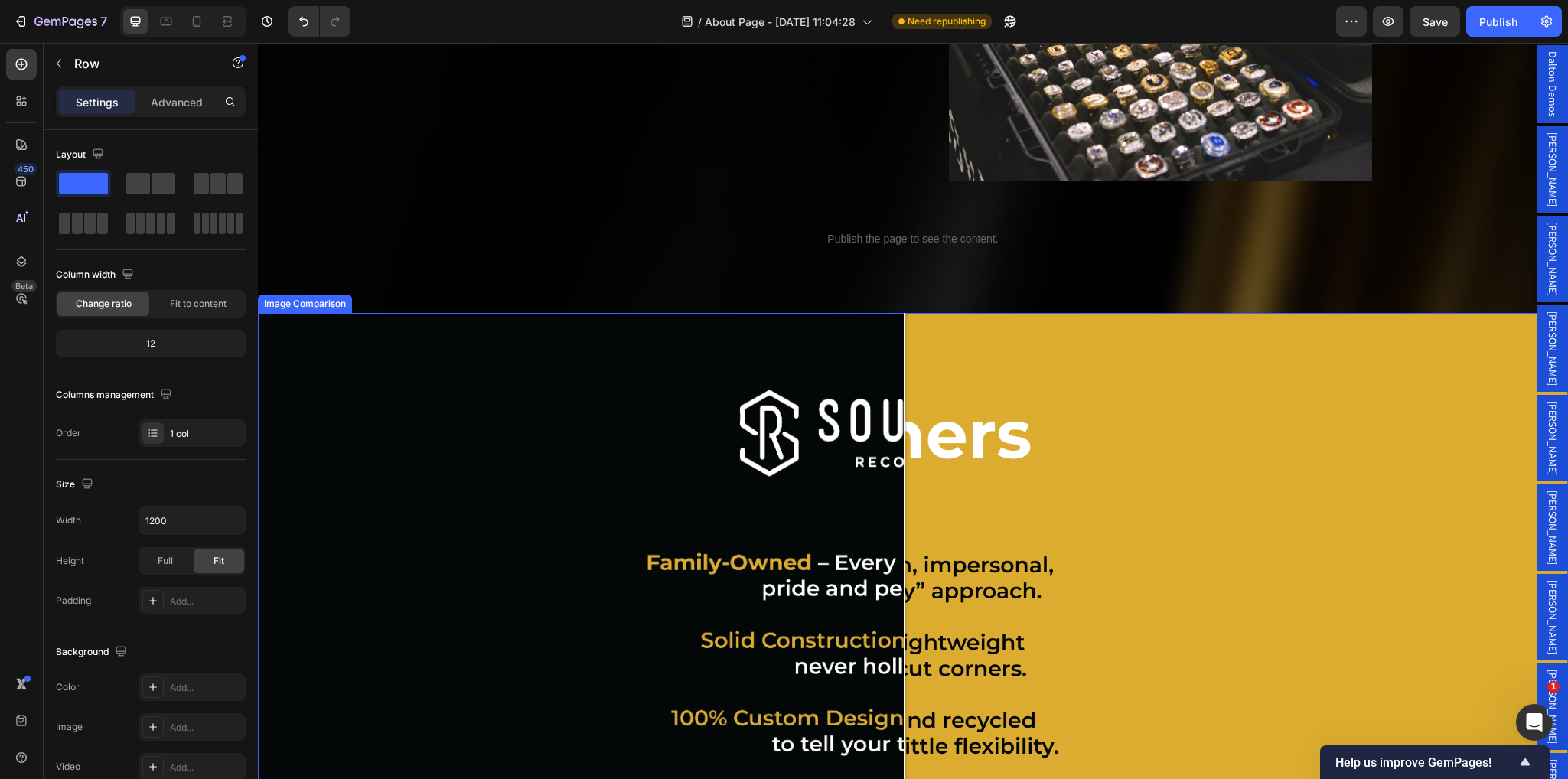
scroll to position [1723, 0]
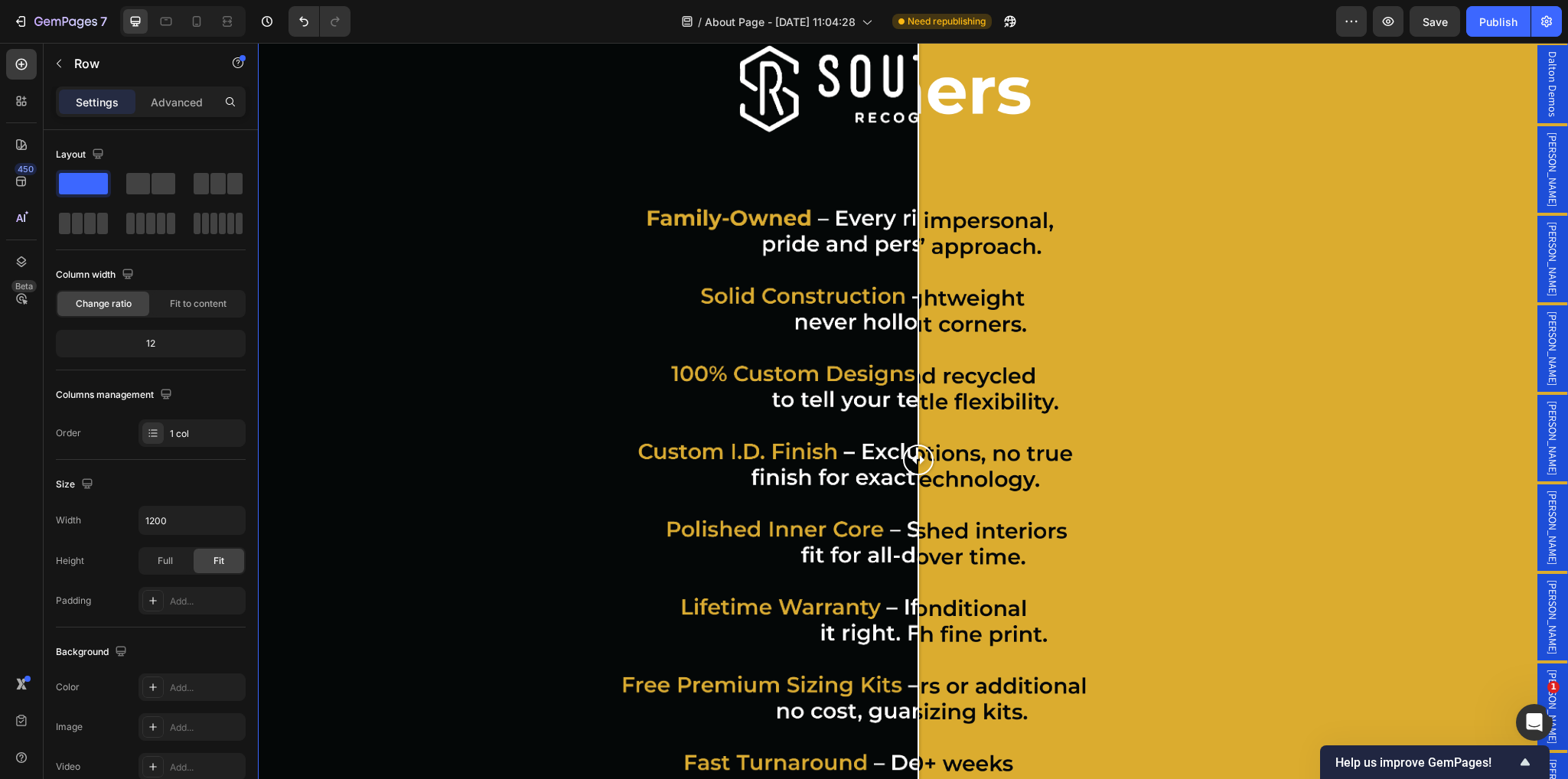
drag, startPoint x: 901, startPoint y: 455, endPoint x: 918, endPoint y: 471, distance: 23.3
click at [918, 471] on div at bounding box center [918, 460] width 31 height 983
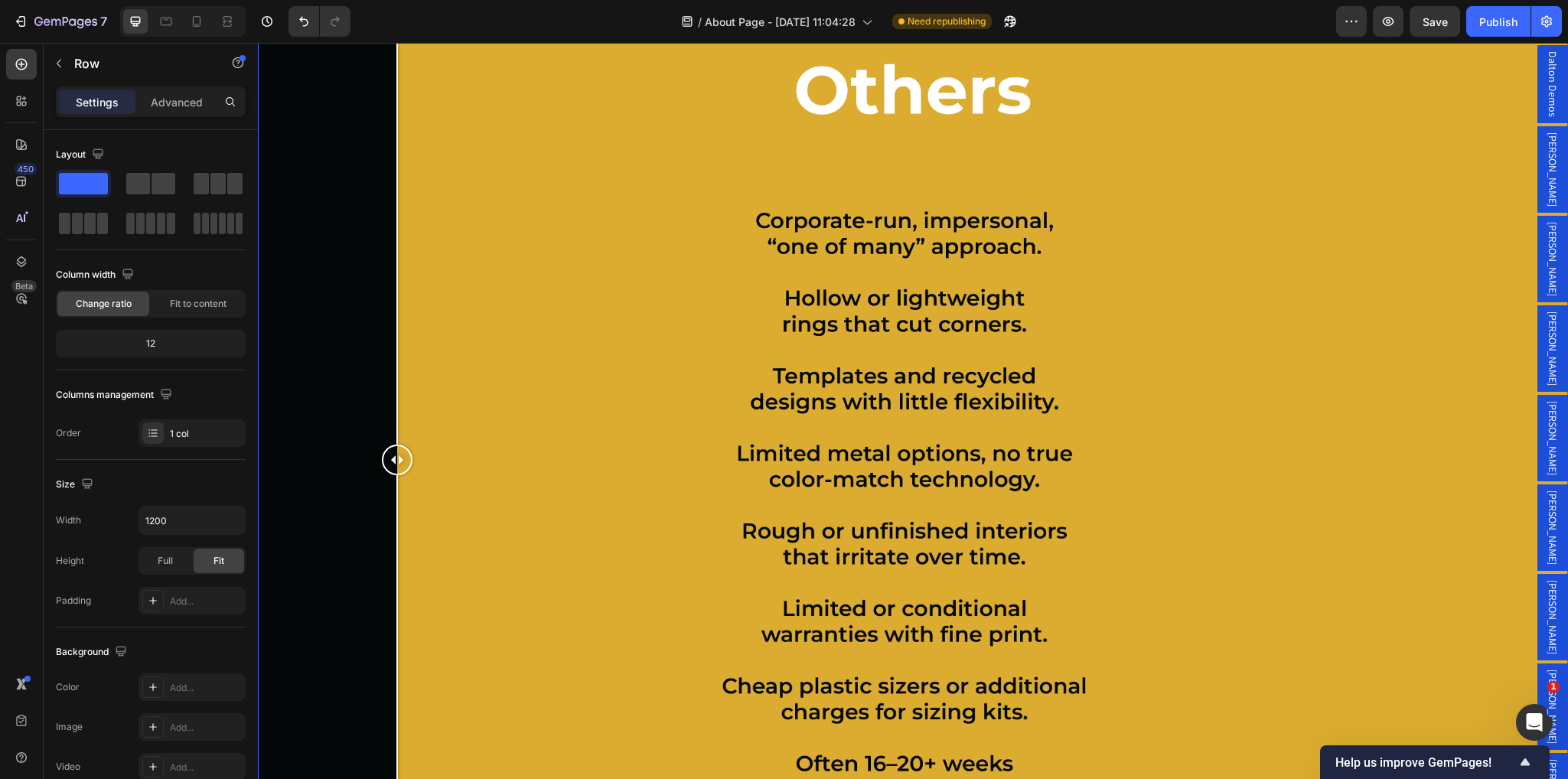
click at [397, 388] on div at bounding box center [913, 460] width 1310 height 983
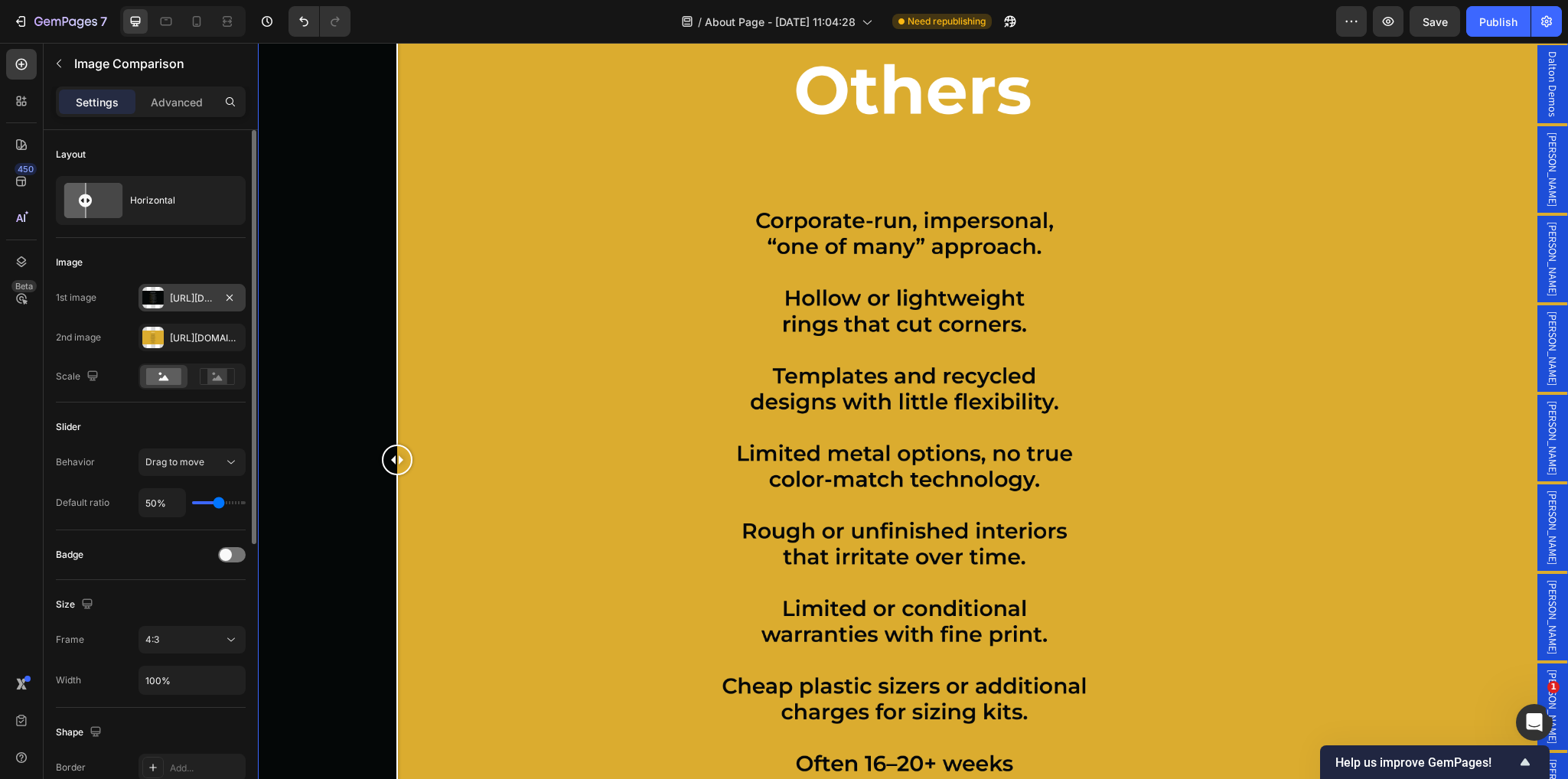
click at [184, 302] on div "Https://cdn.Shopify.Com/s/files/1/0530/8881/3236/files/gempages_494420152121558…" at bounding box center [192, 298] width 44 height 14
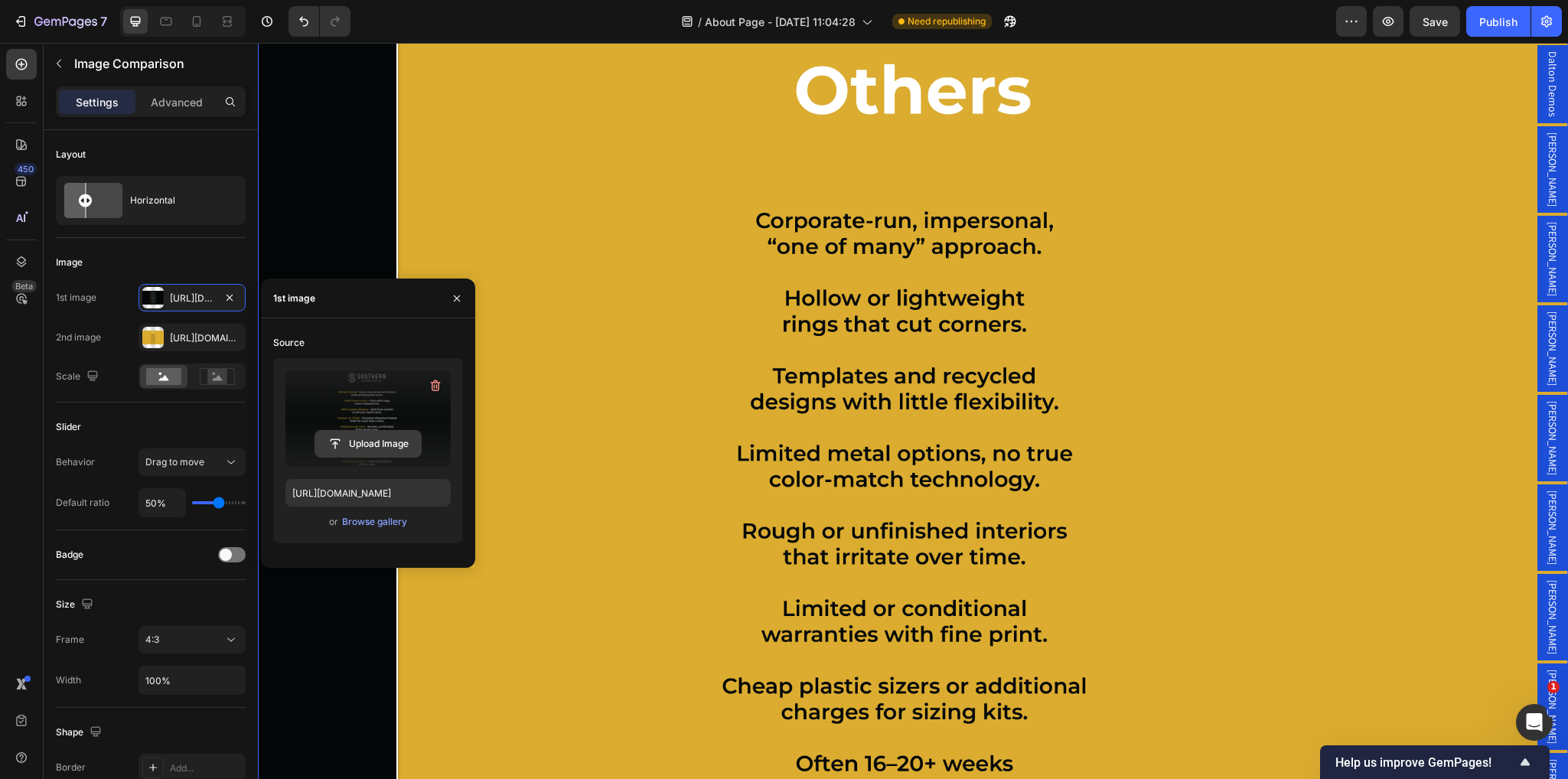
click at [369, 453] on input "file" at bounding box center [369, 444] width 106 height 26
type input "https://cdn.shopify.com/s/files/1/0530/8881/3236/files/gempages_494420152121558…"
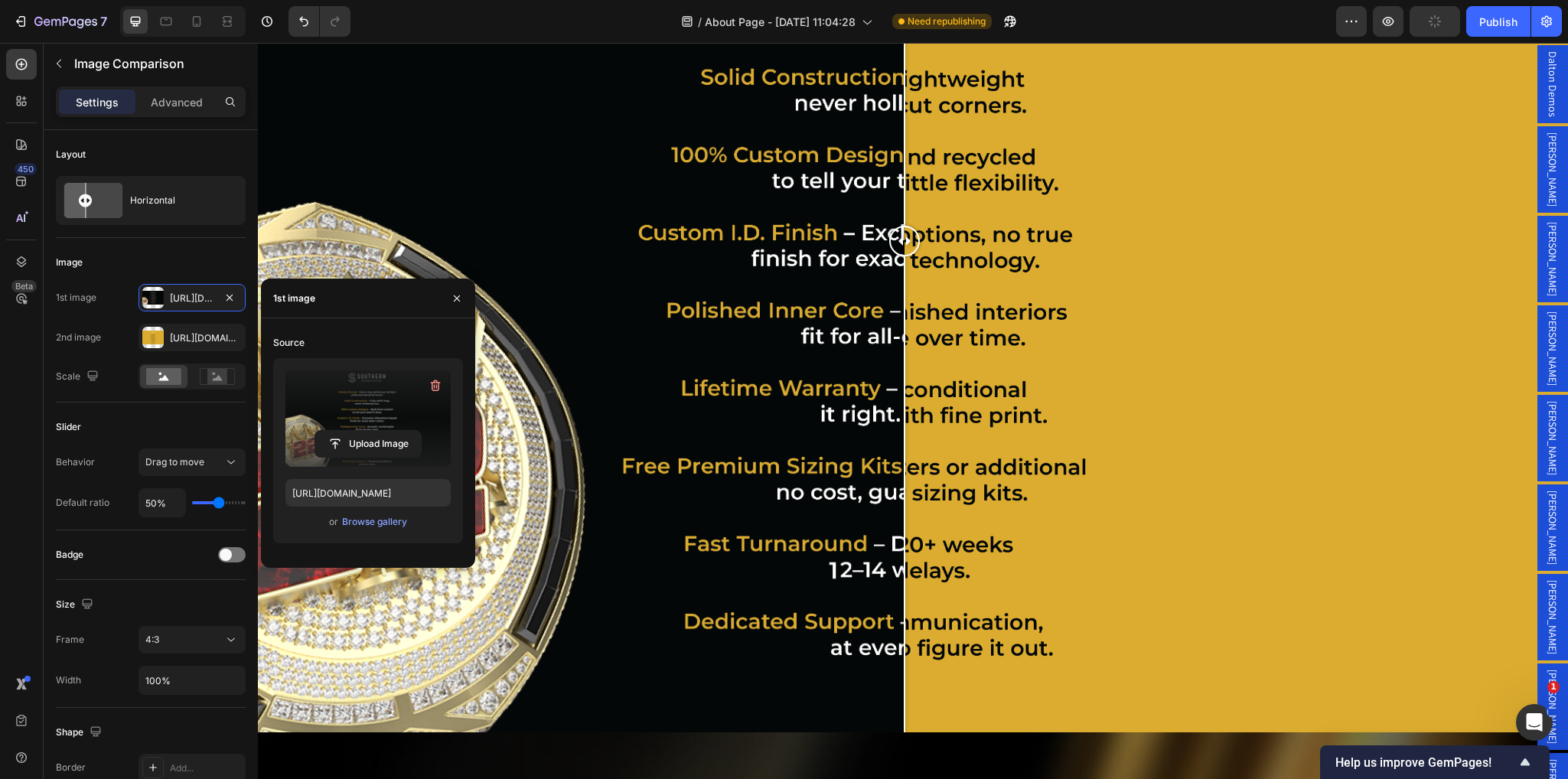
scroll to position [1952, 0]
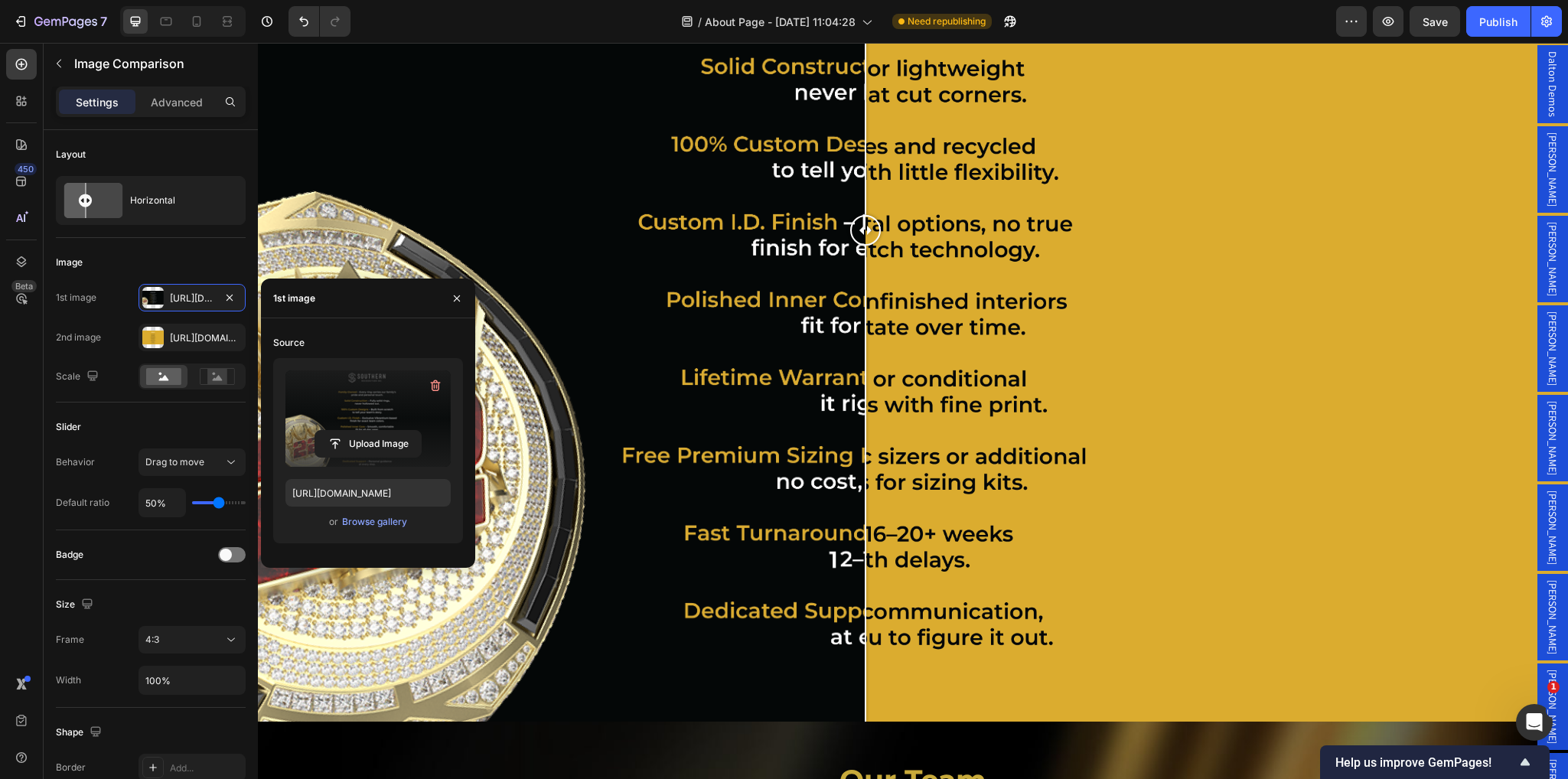
drag, startPoint x: 905, startPoint y: 222, endPoint x: 865, endPoint y: 304, distance: 91.2
click at [865, 304] on div at bounding box center [865, 230] width 31 height 983
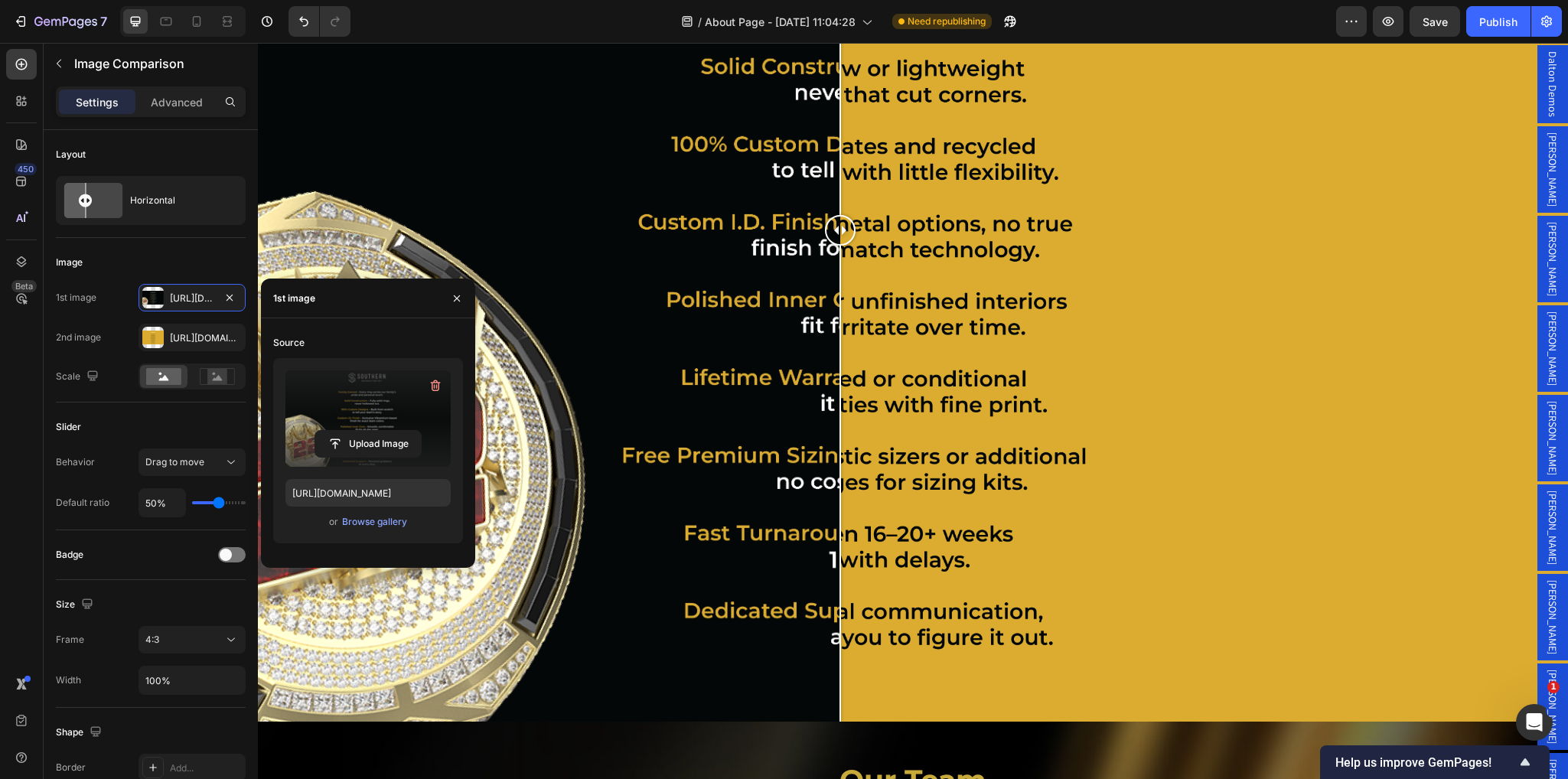
drag, startPoint x: 859, startPoint y: 222, endPoint x: 841, endPoint y: 235, distance: 22.2
click at [841, 235] on div at bounding box center [841, 230] width 31 height 31
click at [459, 292] on icon "button" at bounding box center [457, 298] width 12 height 12
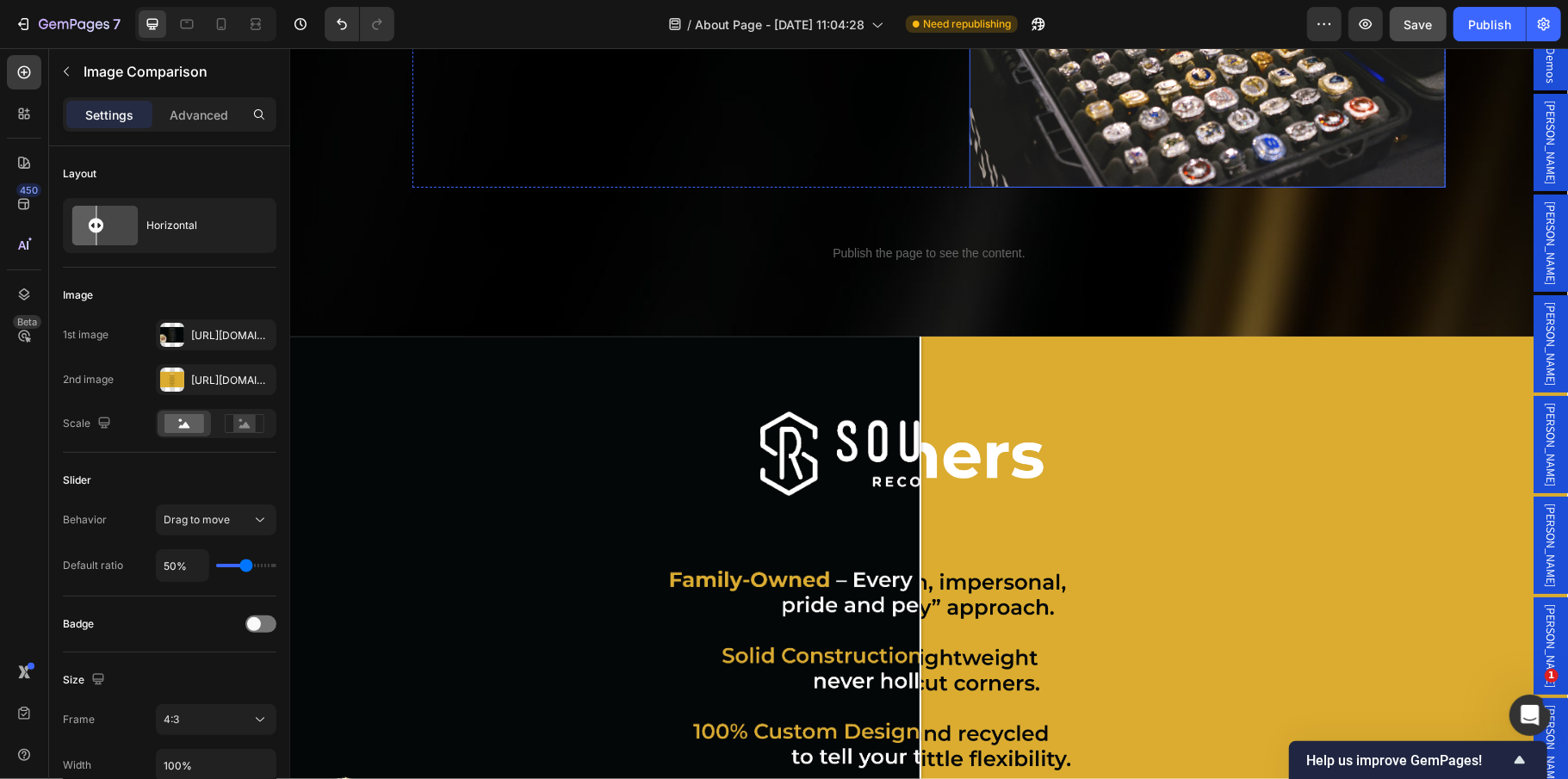
scroll to position [1363, 0]
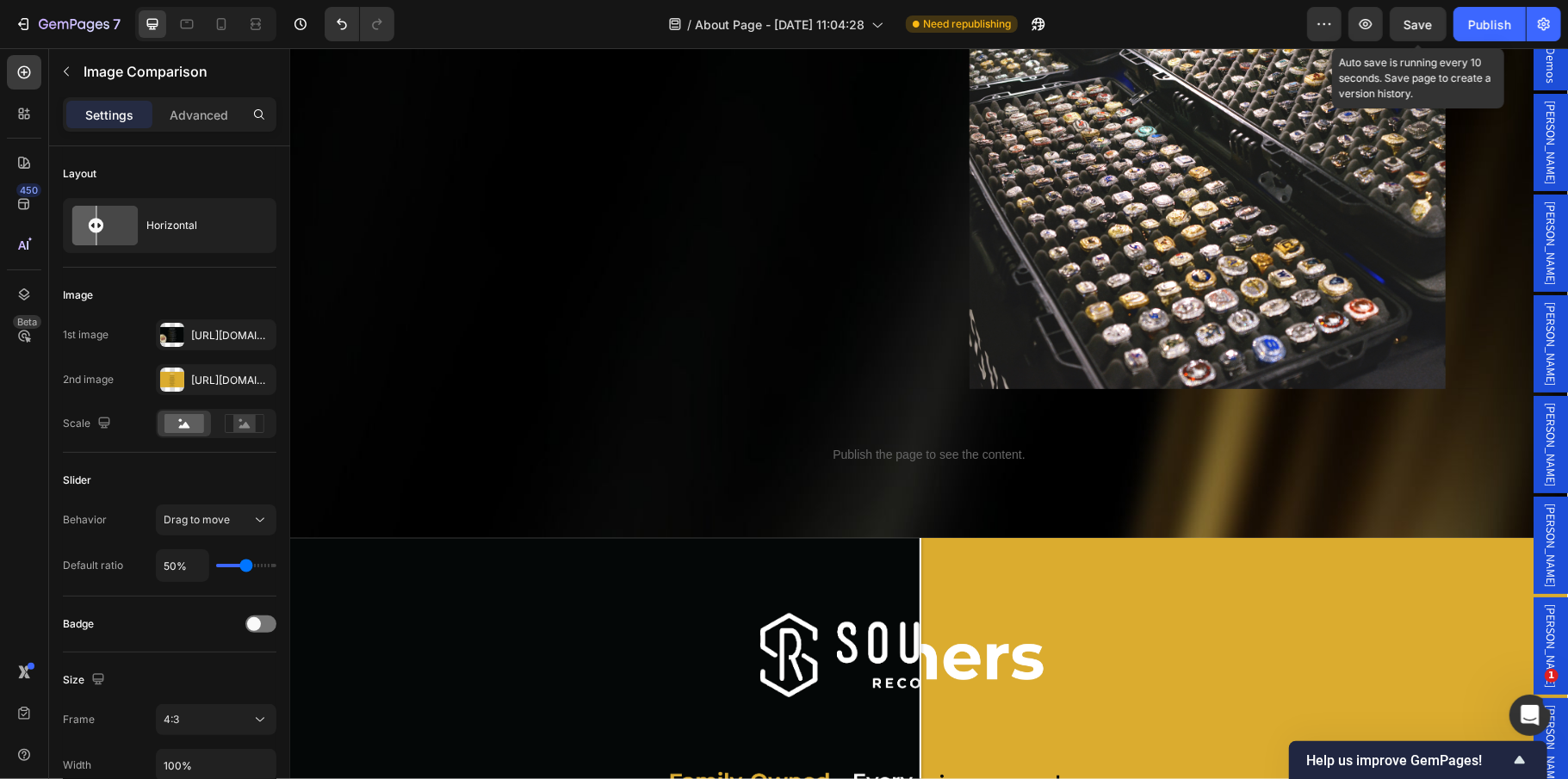
click at [1430, 31] on div "Save" at bounding box center [1418, 24] width 28 height 18
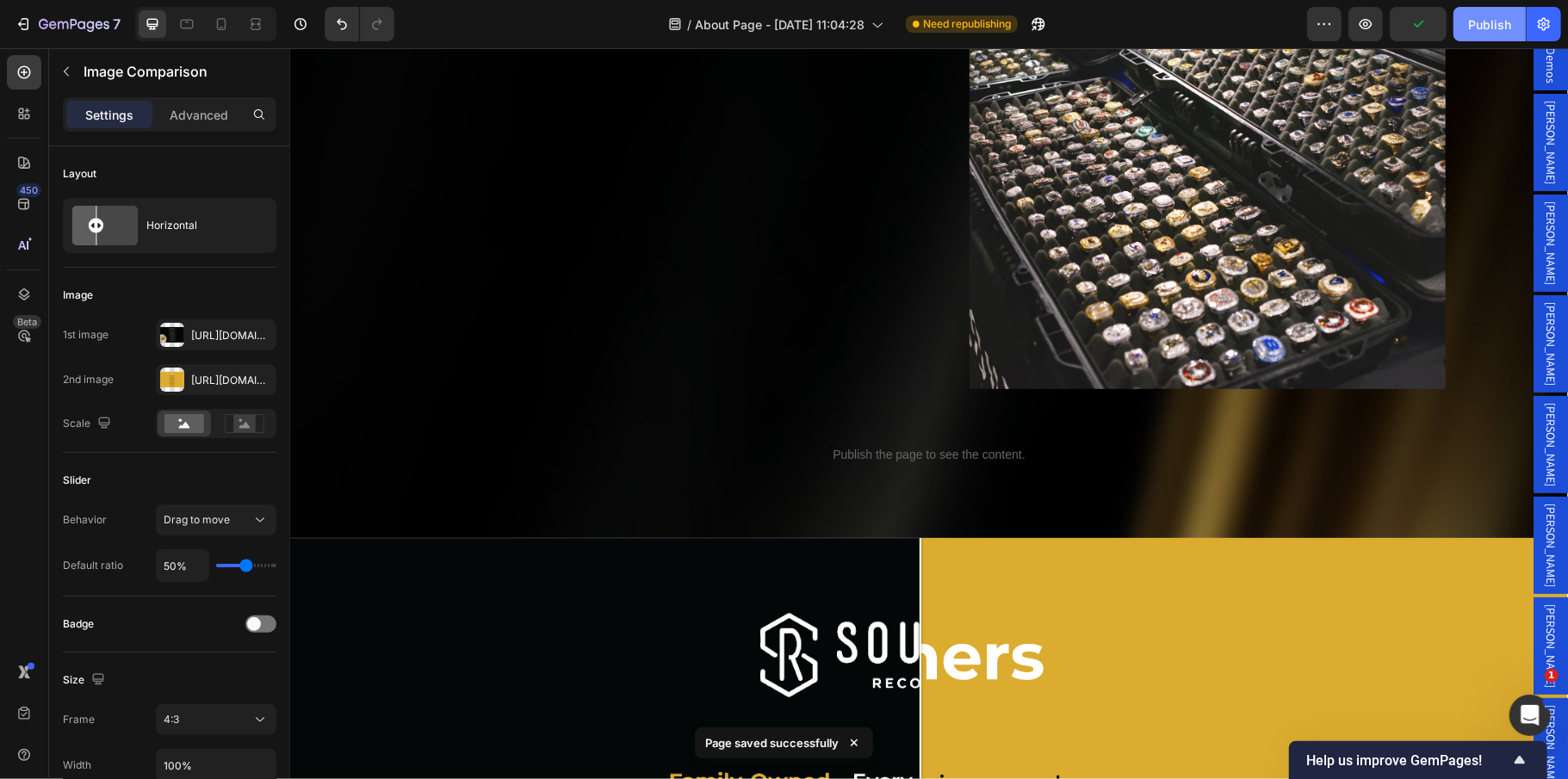
click at [1489, 28] on div "Publish" at bounding box center [1489, 24] width 43 height 18
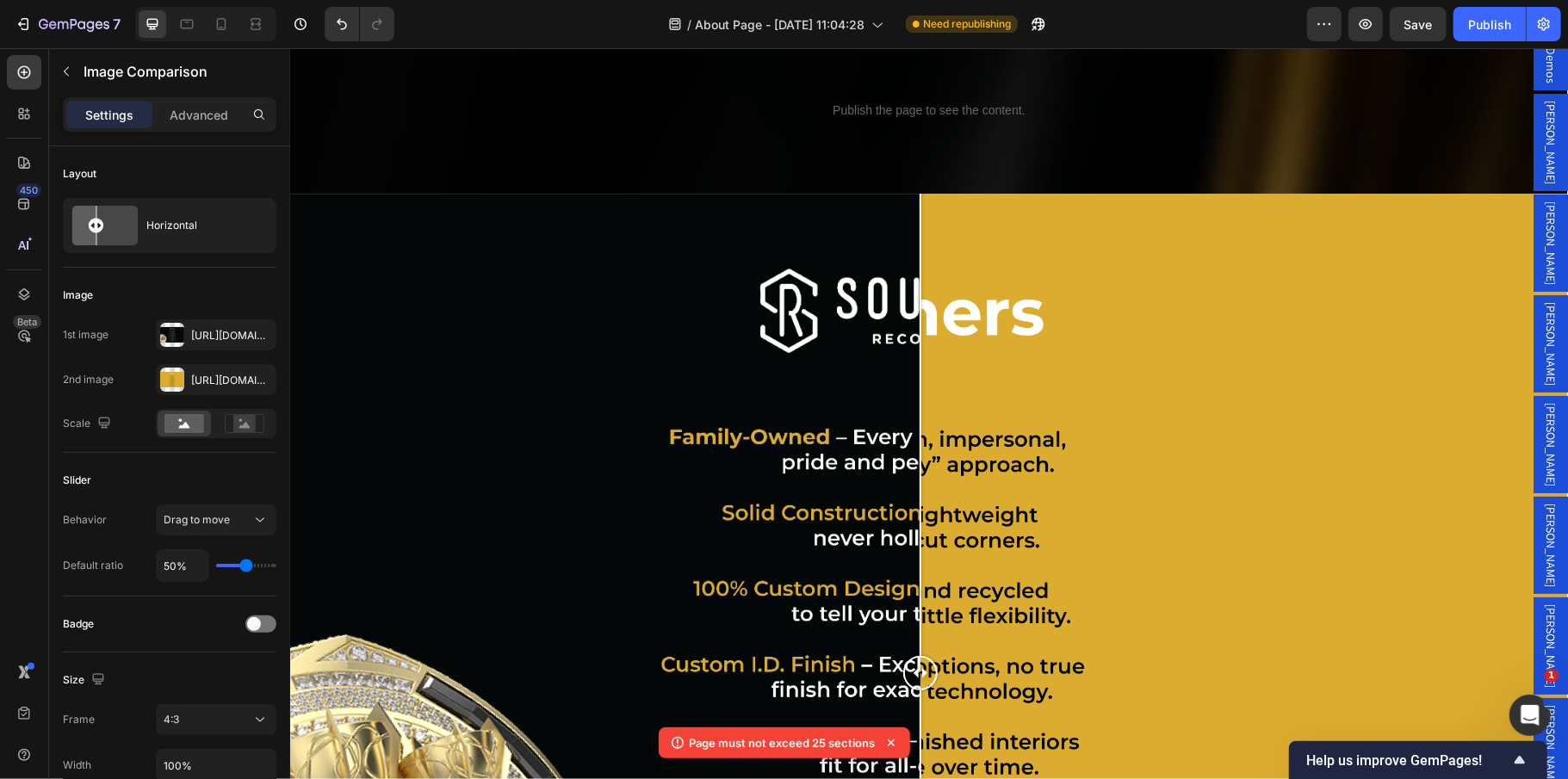
scroll to position [2052, 0]
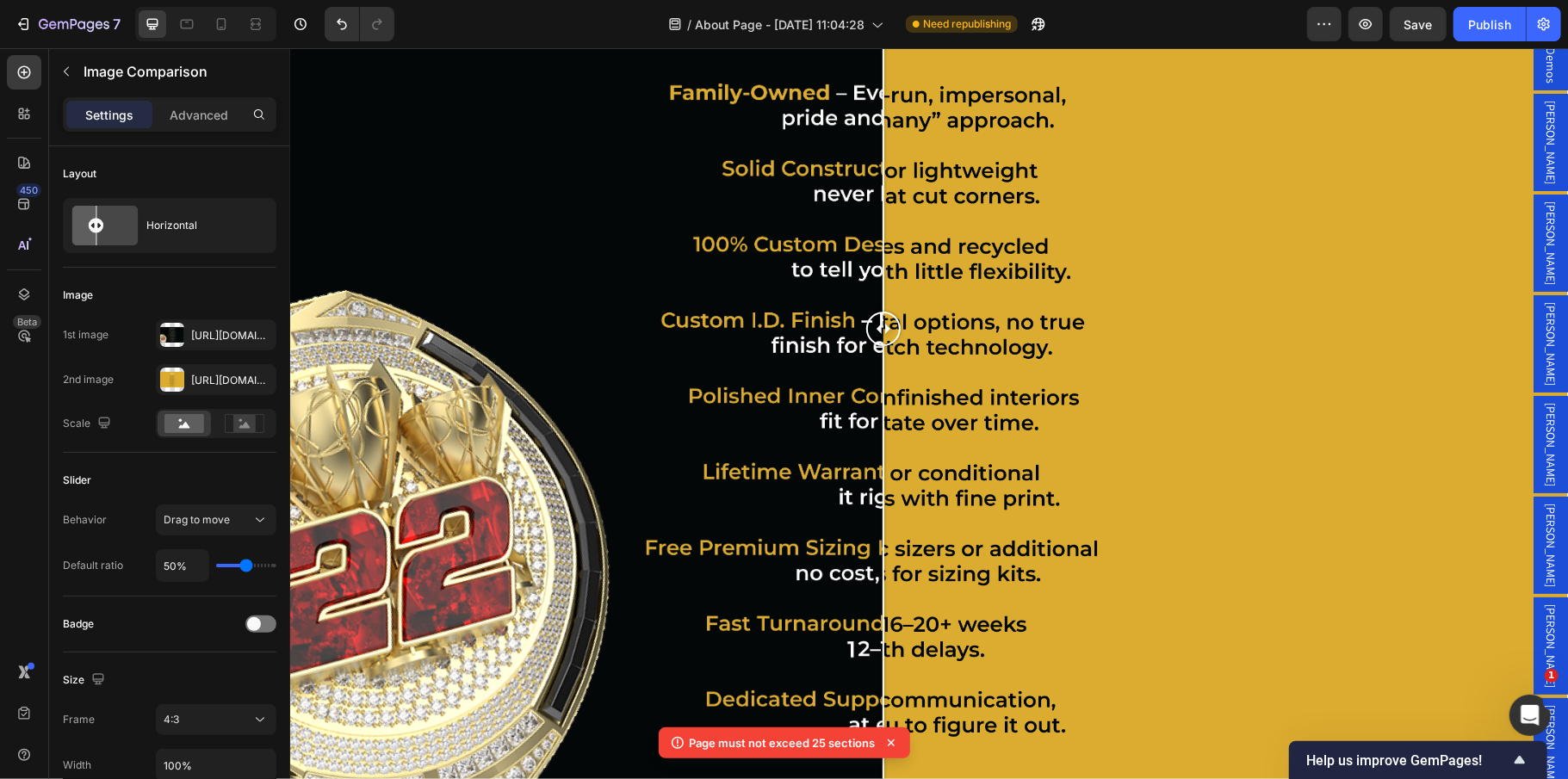
drag, startPoint x: 928, startPoint y: 334, endPoint x: 882, endPoint y: 386, distance: 69.4
click at [882, 386] on div at bounding box center [882, 327] width 34 height 958
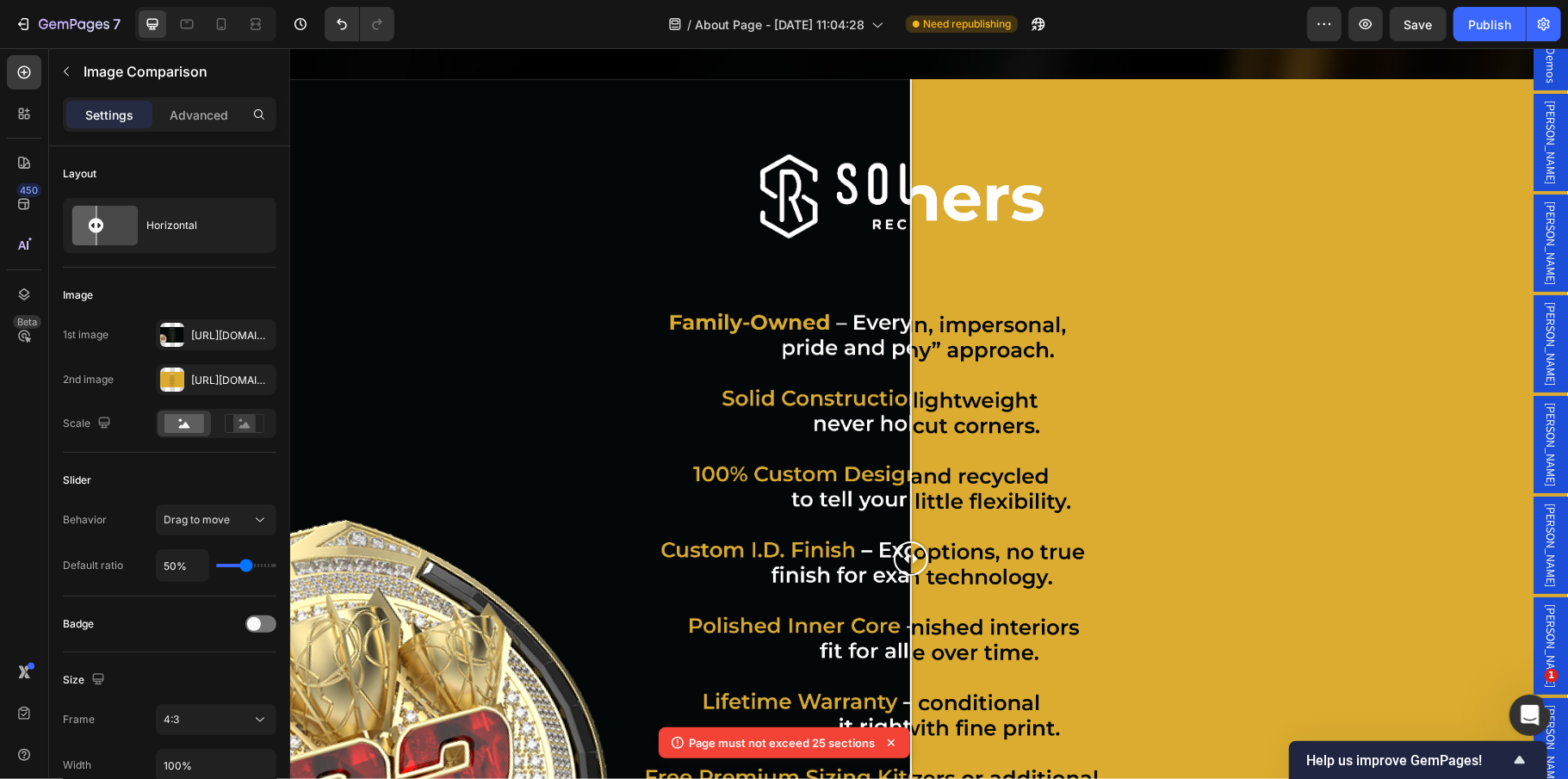
drag, startPoint x: 882, startPoint y: 557, endPoint x: 910, endPoint y: 599, distance: 50.5
click at [910, 599] on div at bounding box center [910, 557] width 34 height 958
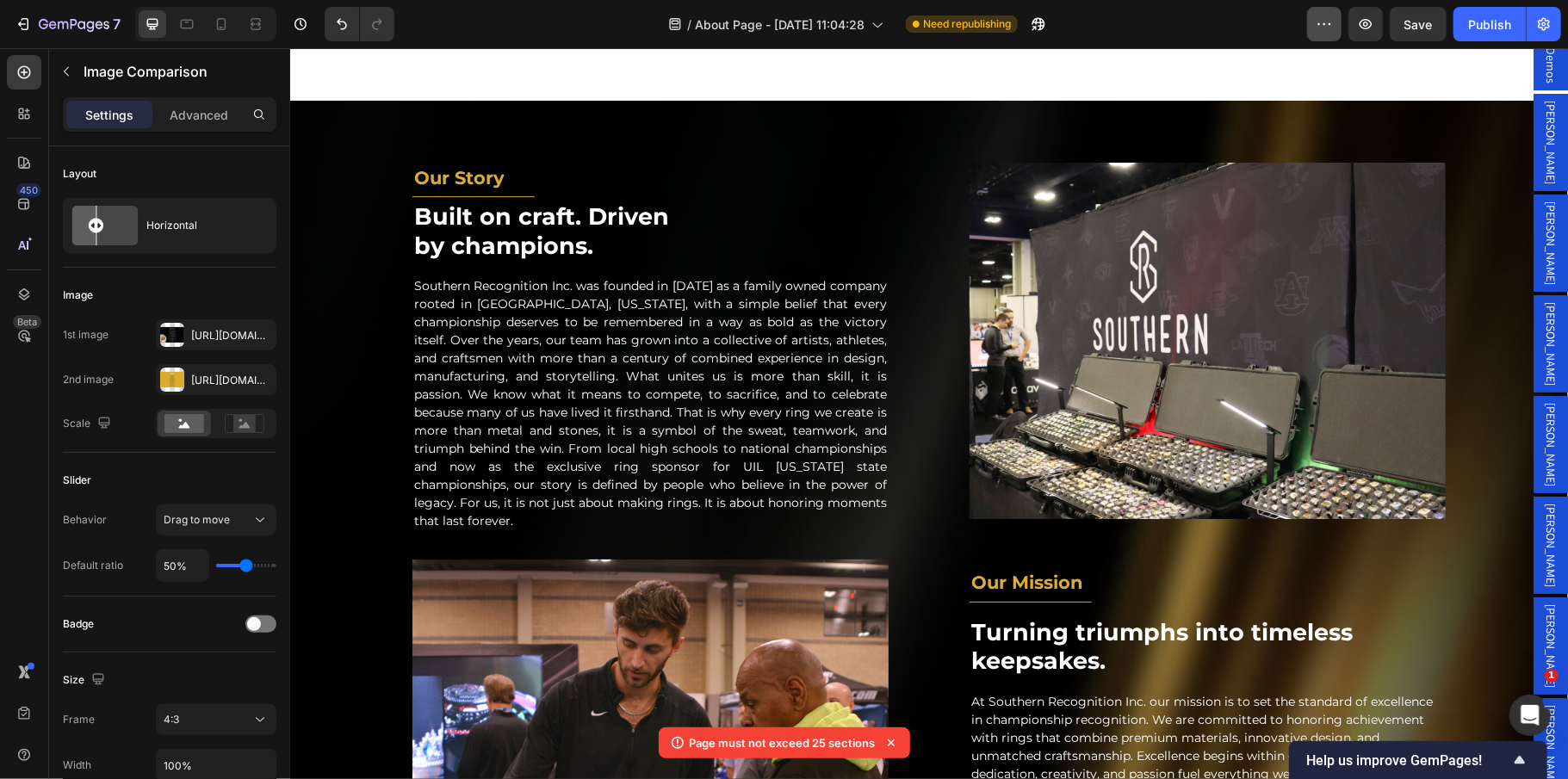
scroll to position [330, 0]
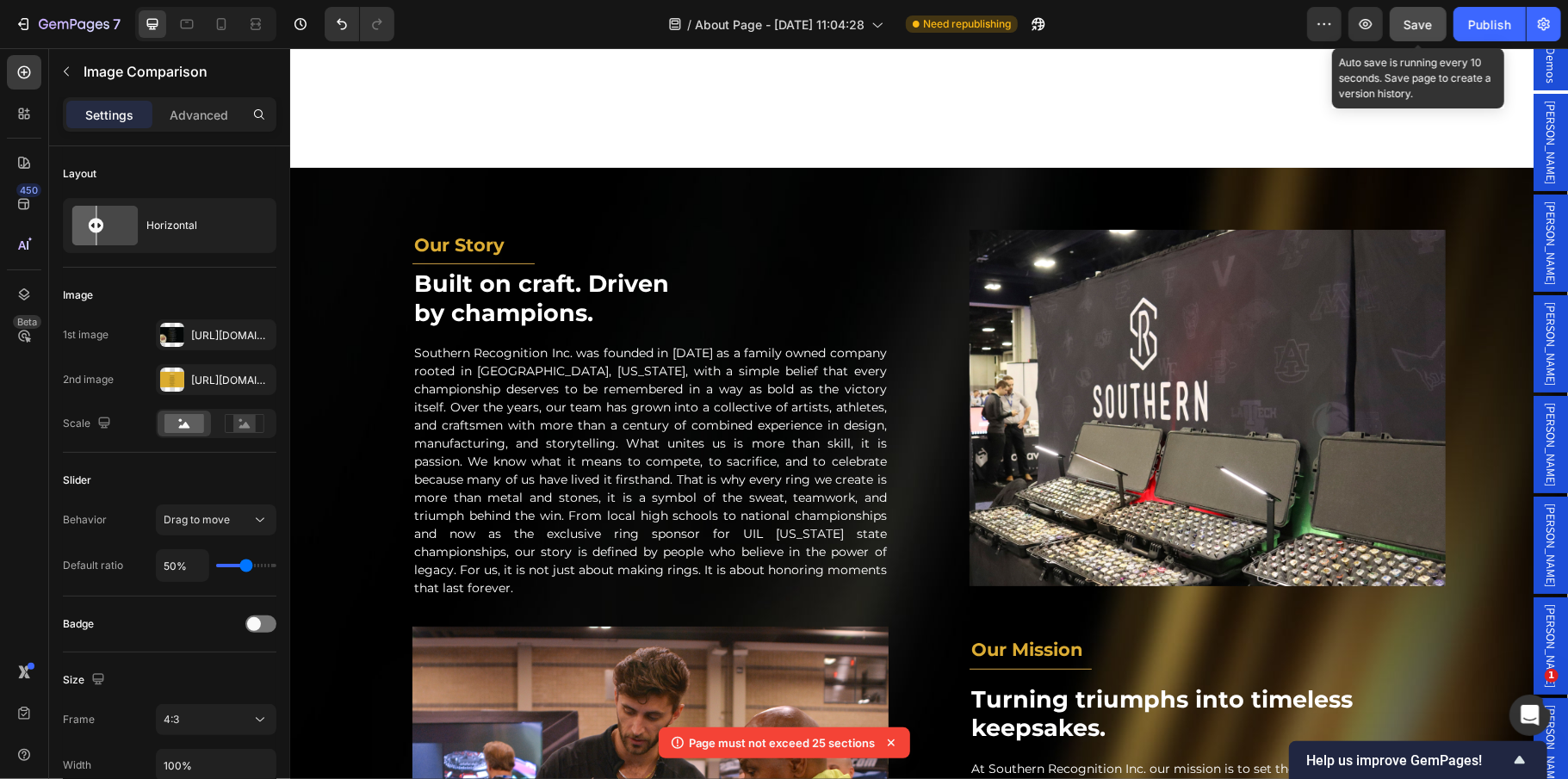
click at [1417, 22] on span "Save" at bounding box center [1418, 24] width 28 height 14
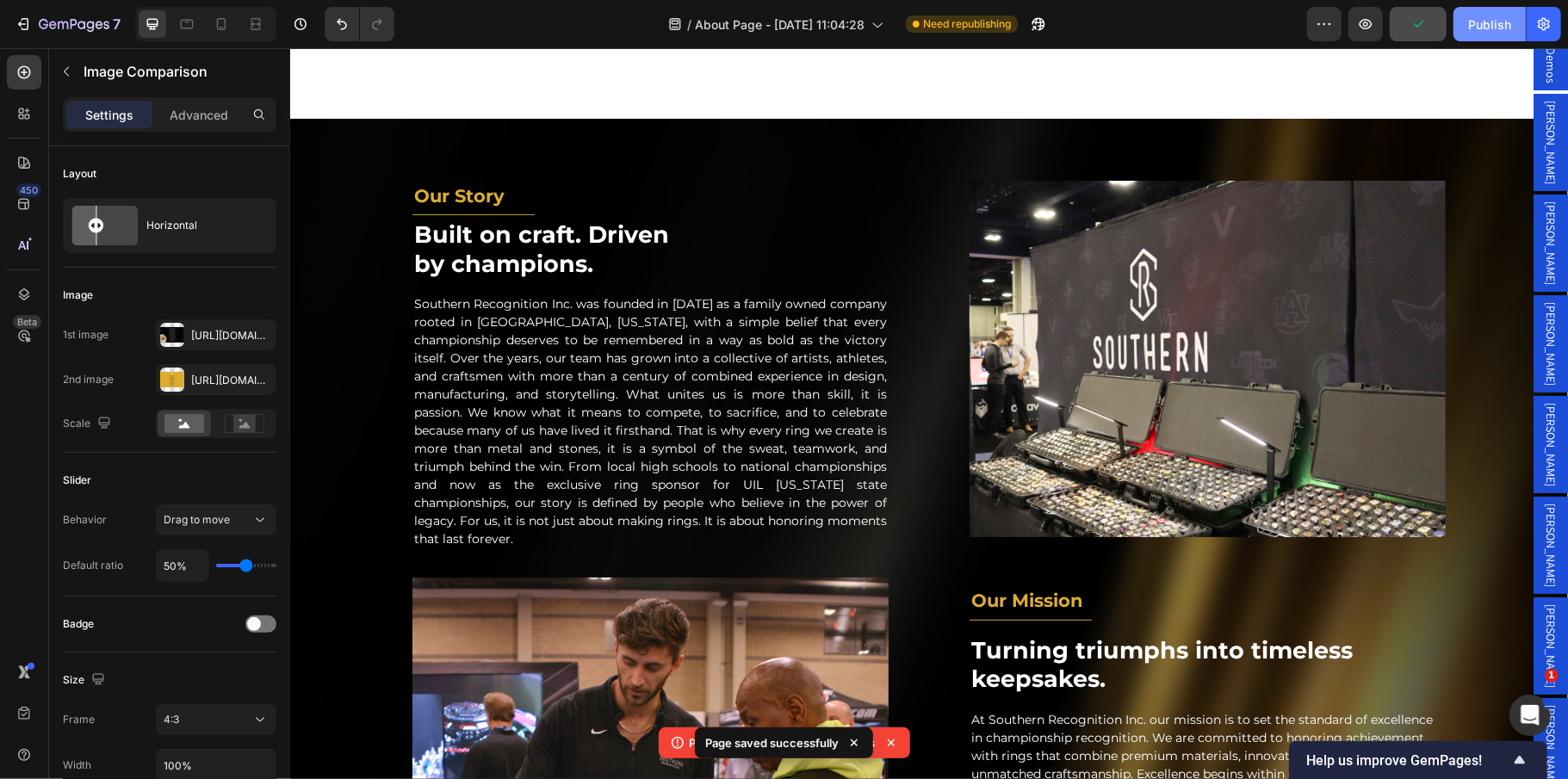
click at [1471, 18] on div "Publish" at bounding box center [1489, 24] width 43 height 18
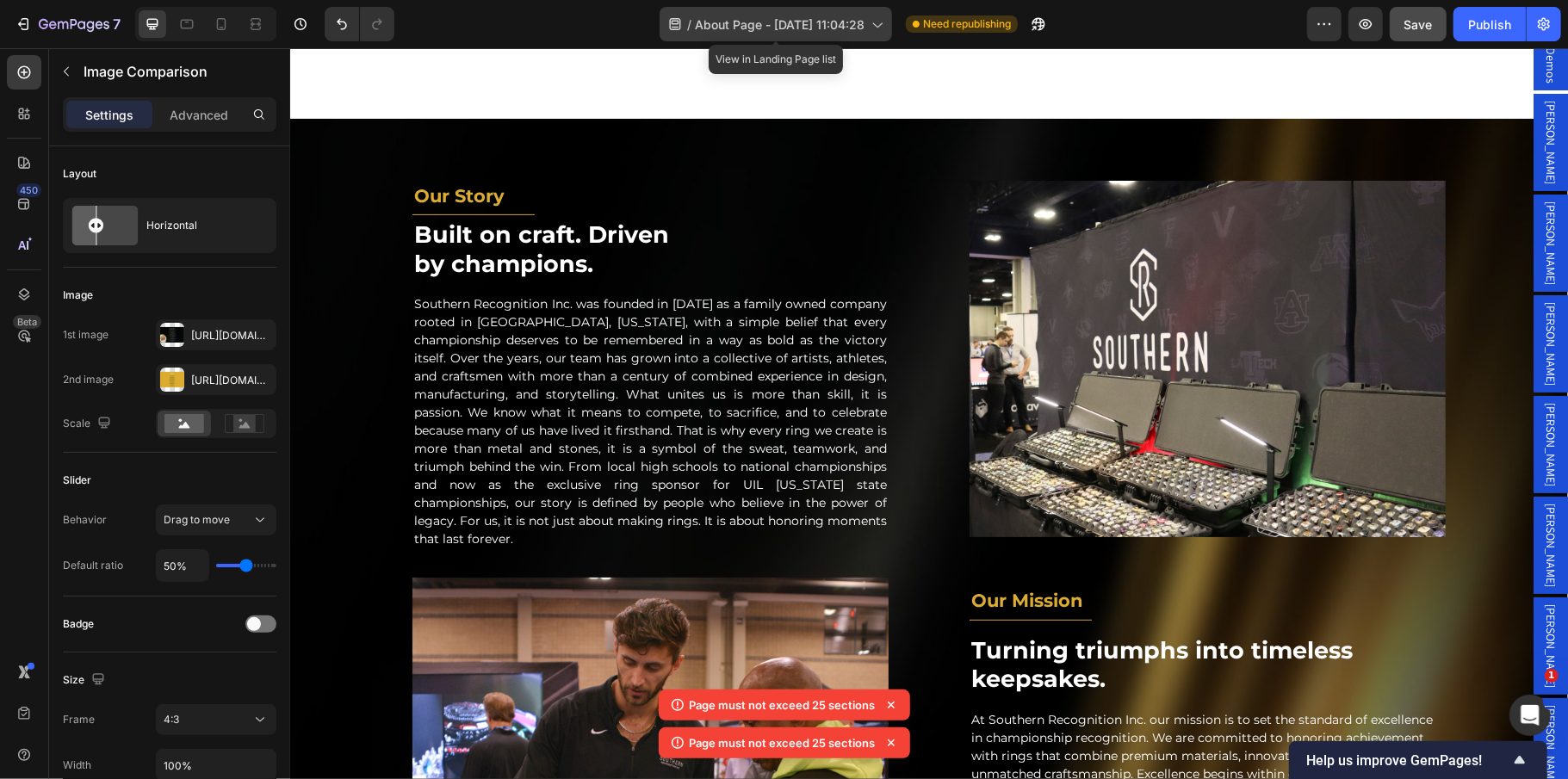
click at [765, 31] on span "About Page - Aug 11, 11:04:28" at bounding box center [779, 24] width 170 height 18
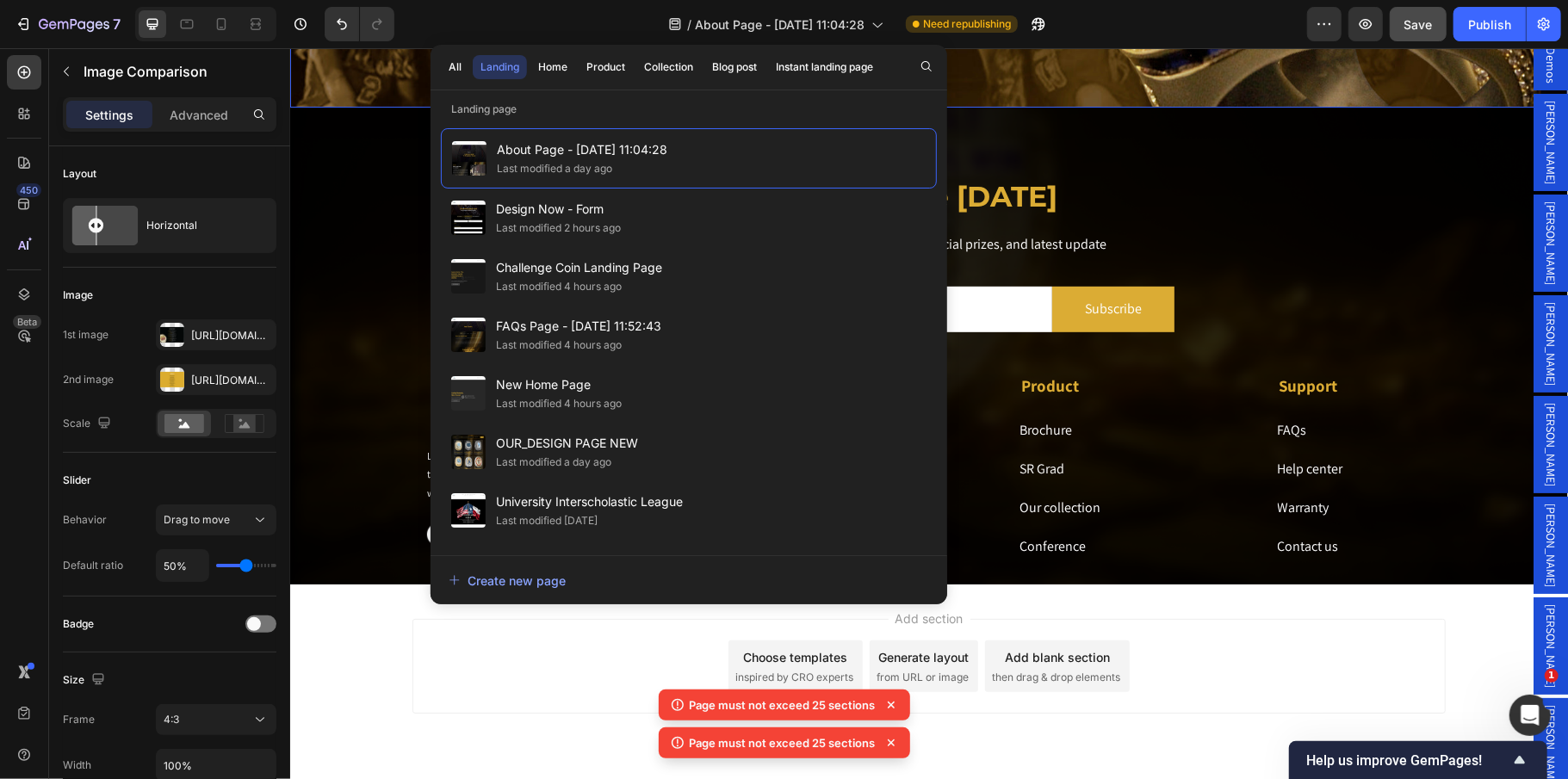
scroll to position [5263, 0]
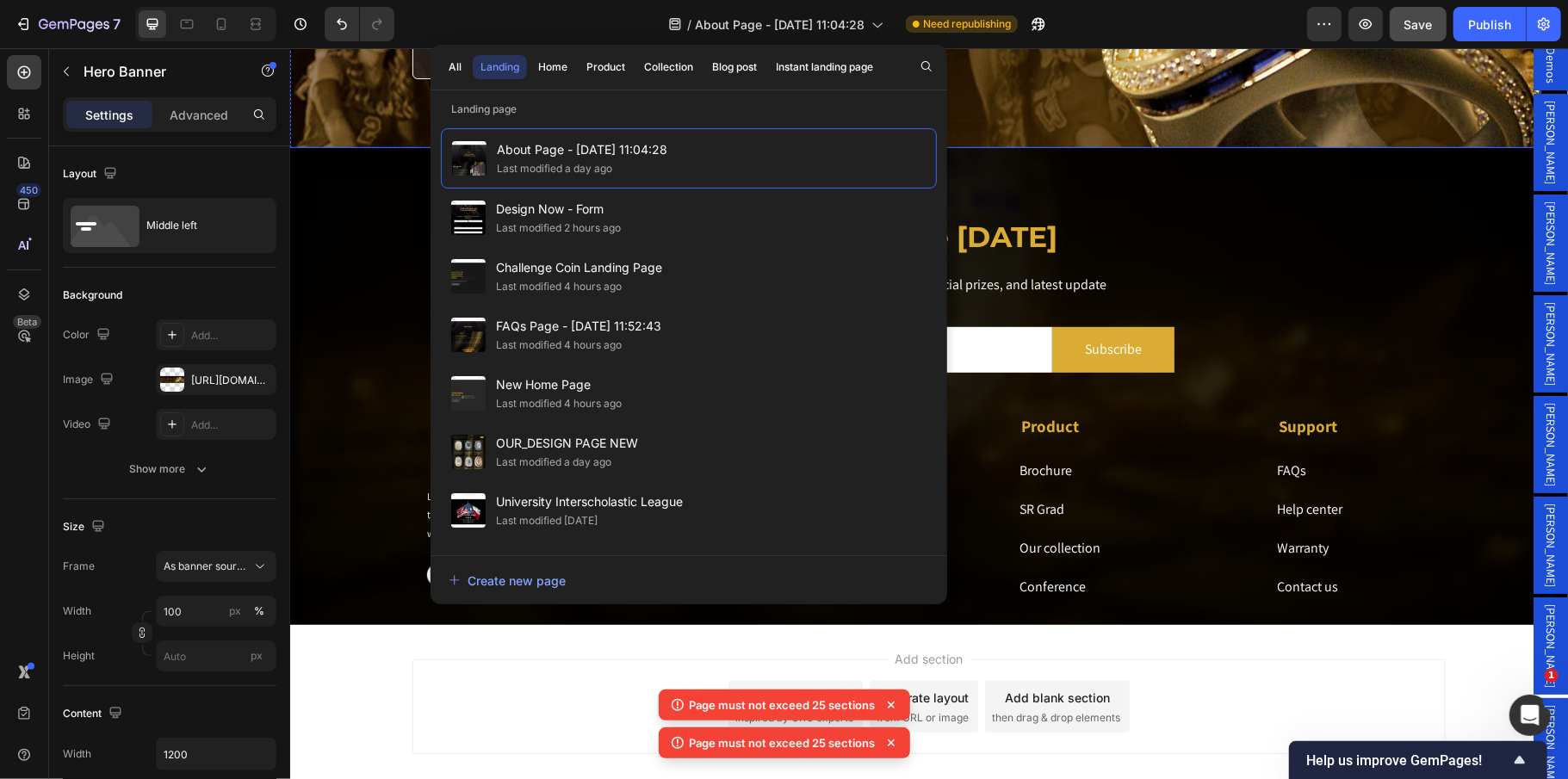
drag, startPoint x: 1128, startPoint y: 345, endPoint x: 1059, endPoint y: 341, distance: 69.1
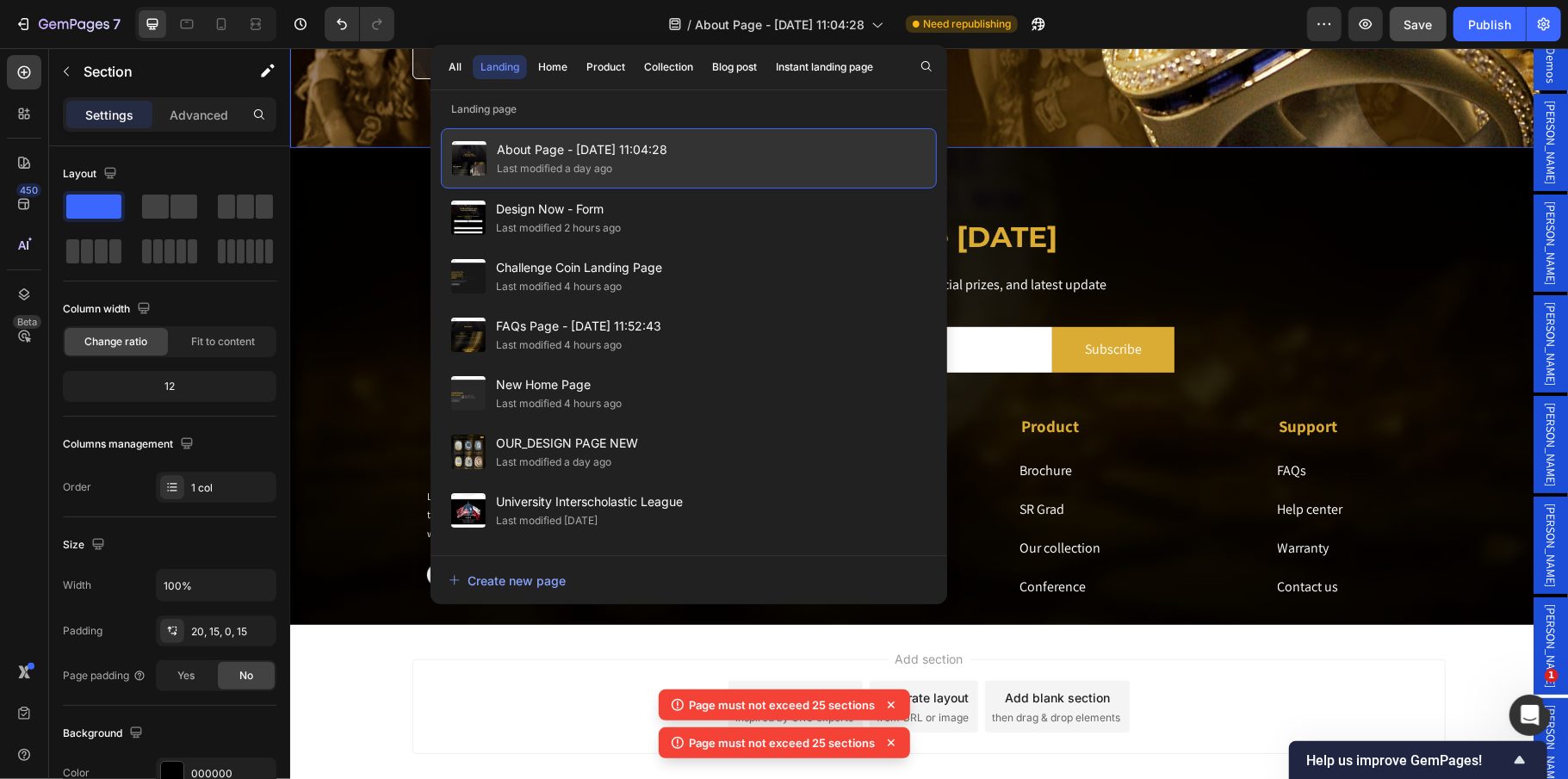
click at [651, 159] on span "About Page - Aug 11, 11:04:28" at bounding box center [582, 149] width 171 height 21
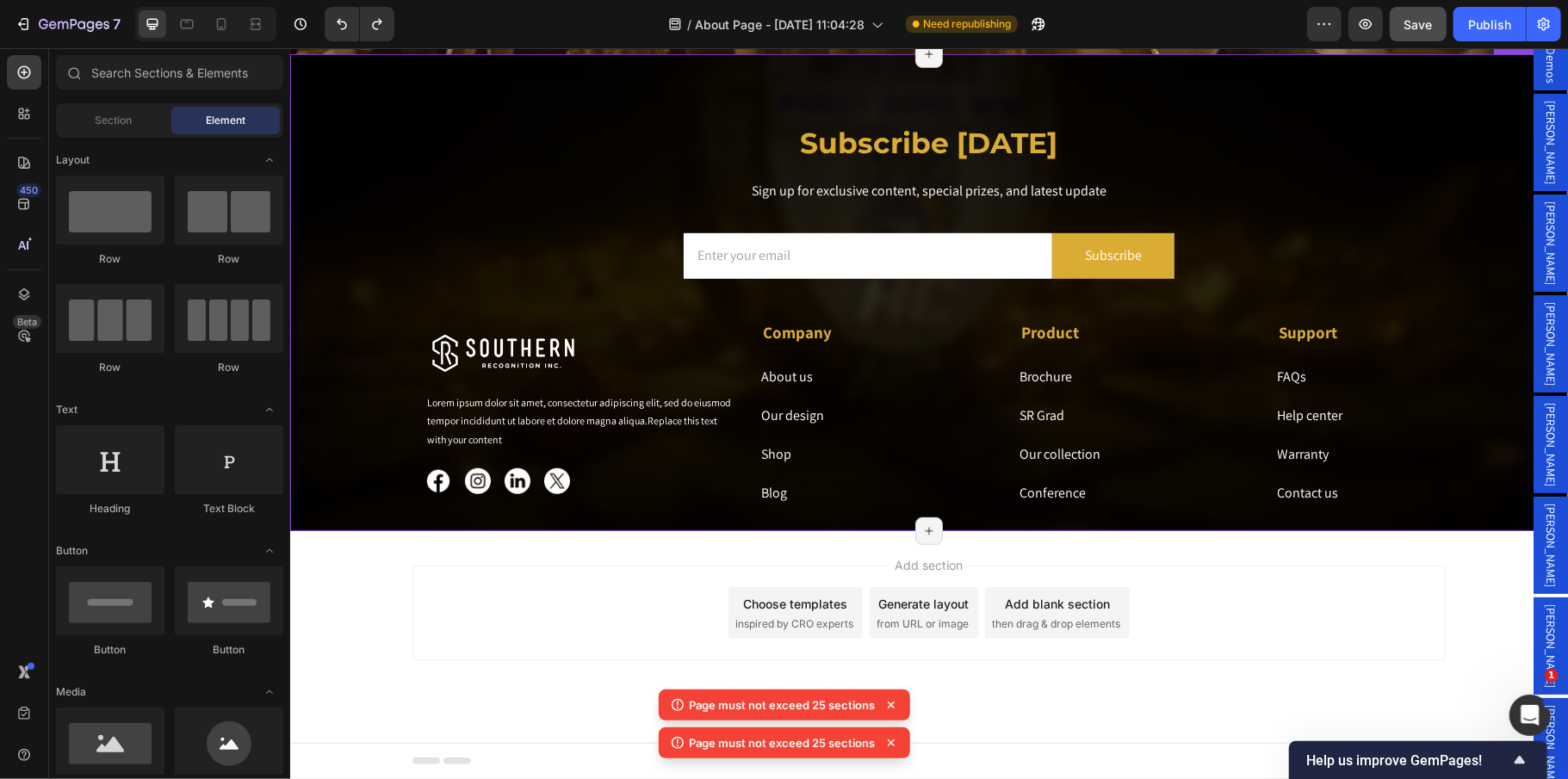
scroll to position [5326, 0]
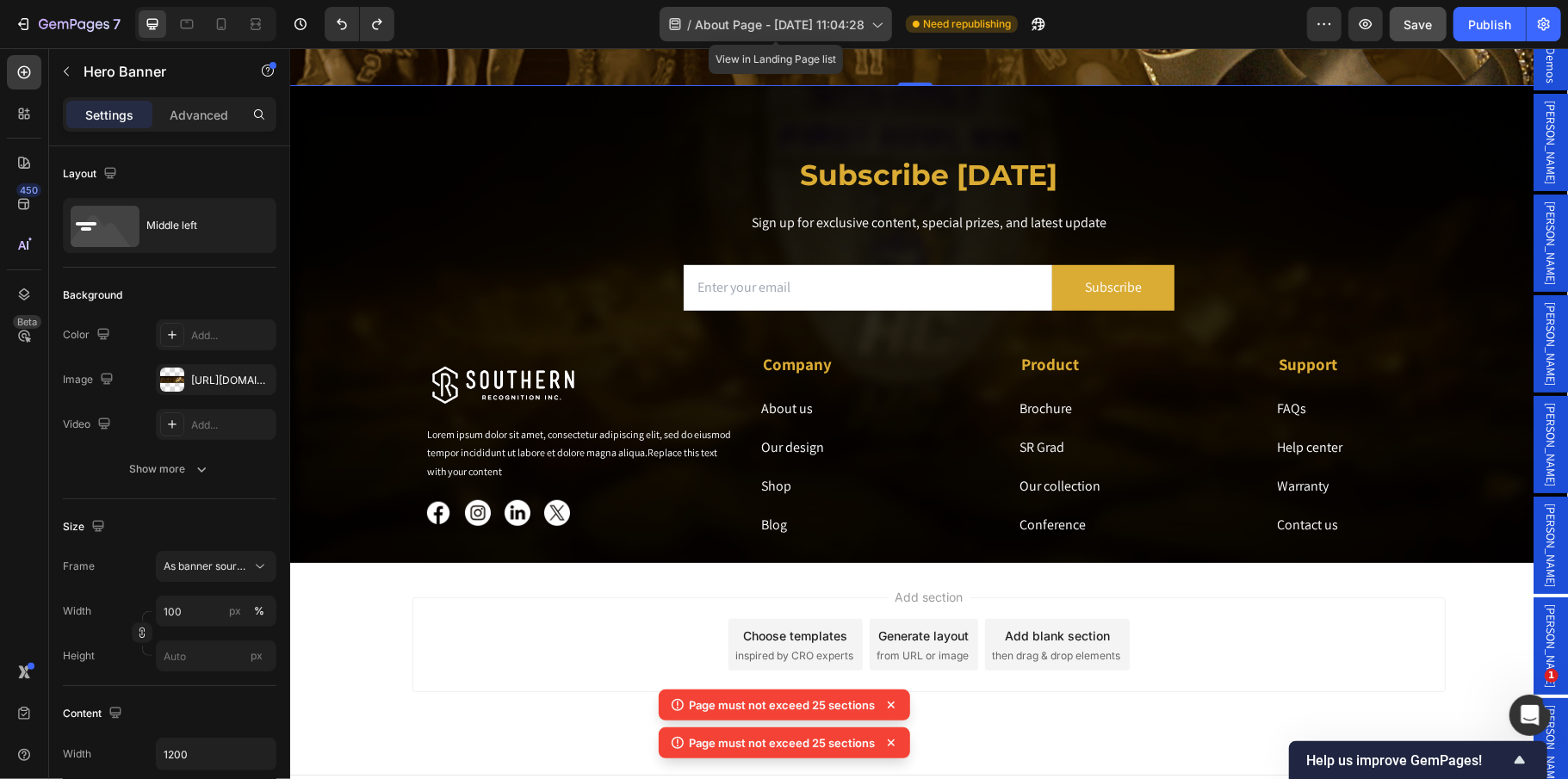
click at [732, 15] on span "About Page - Aug 11, 11:04:28" at bounding box center [779, 24] width 170 height 18
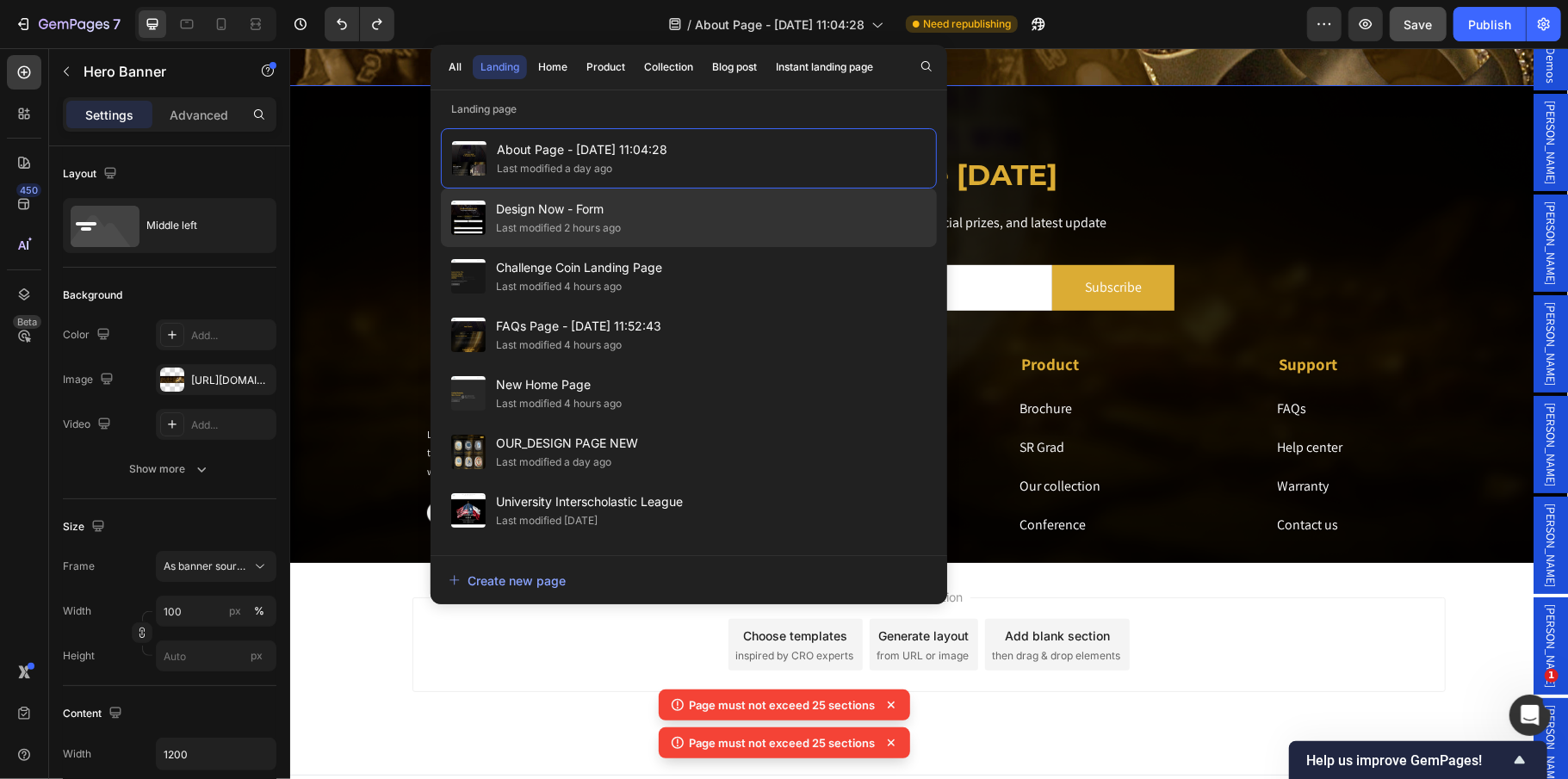
click at [699, 218] on div "Design Now - Form Last modified 2 hours ago" at bounding box center [688, 218] width 496 height 59
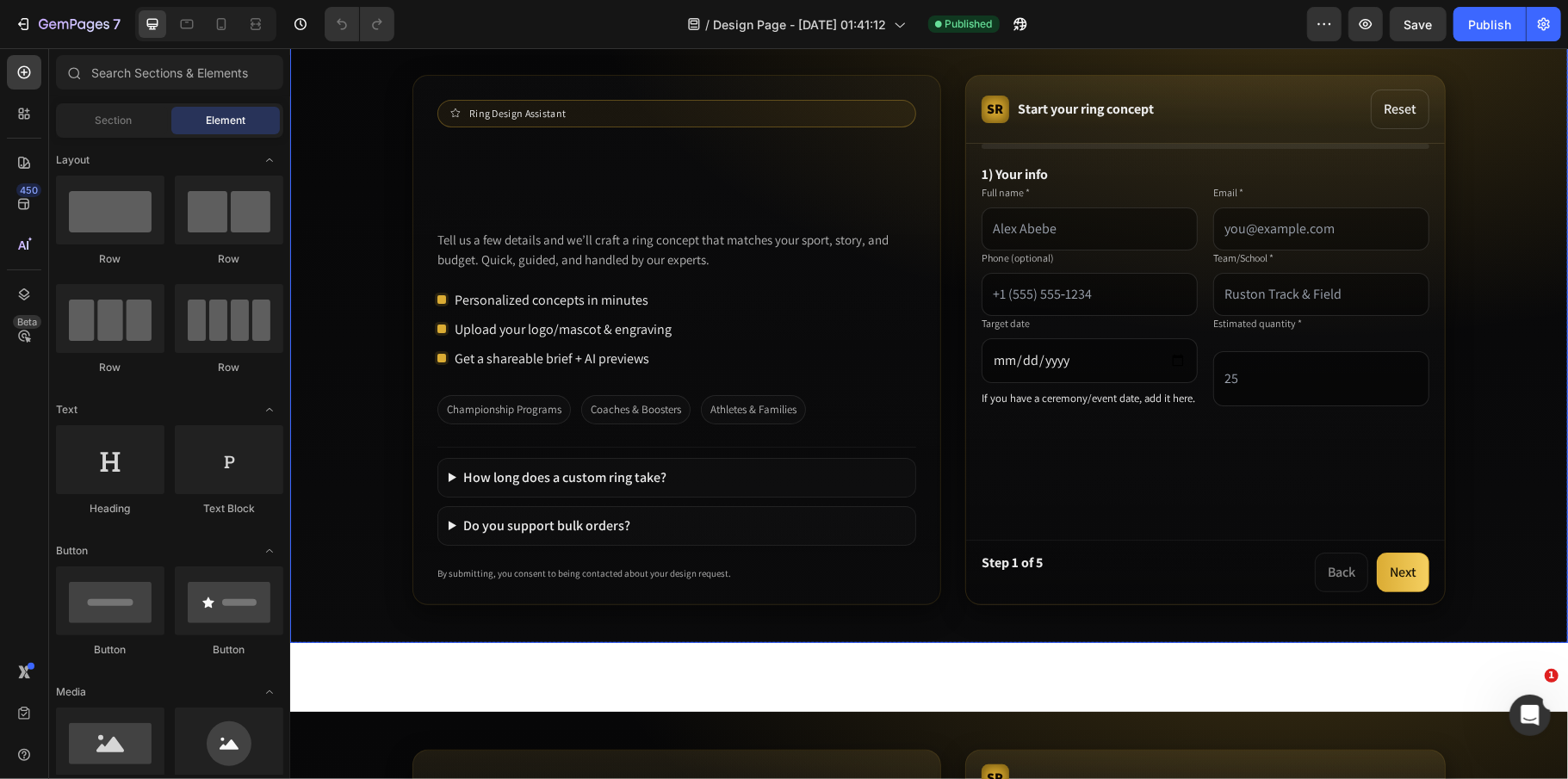
scroll to position [115, 0]
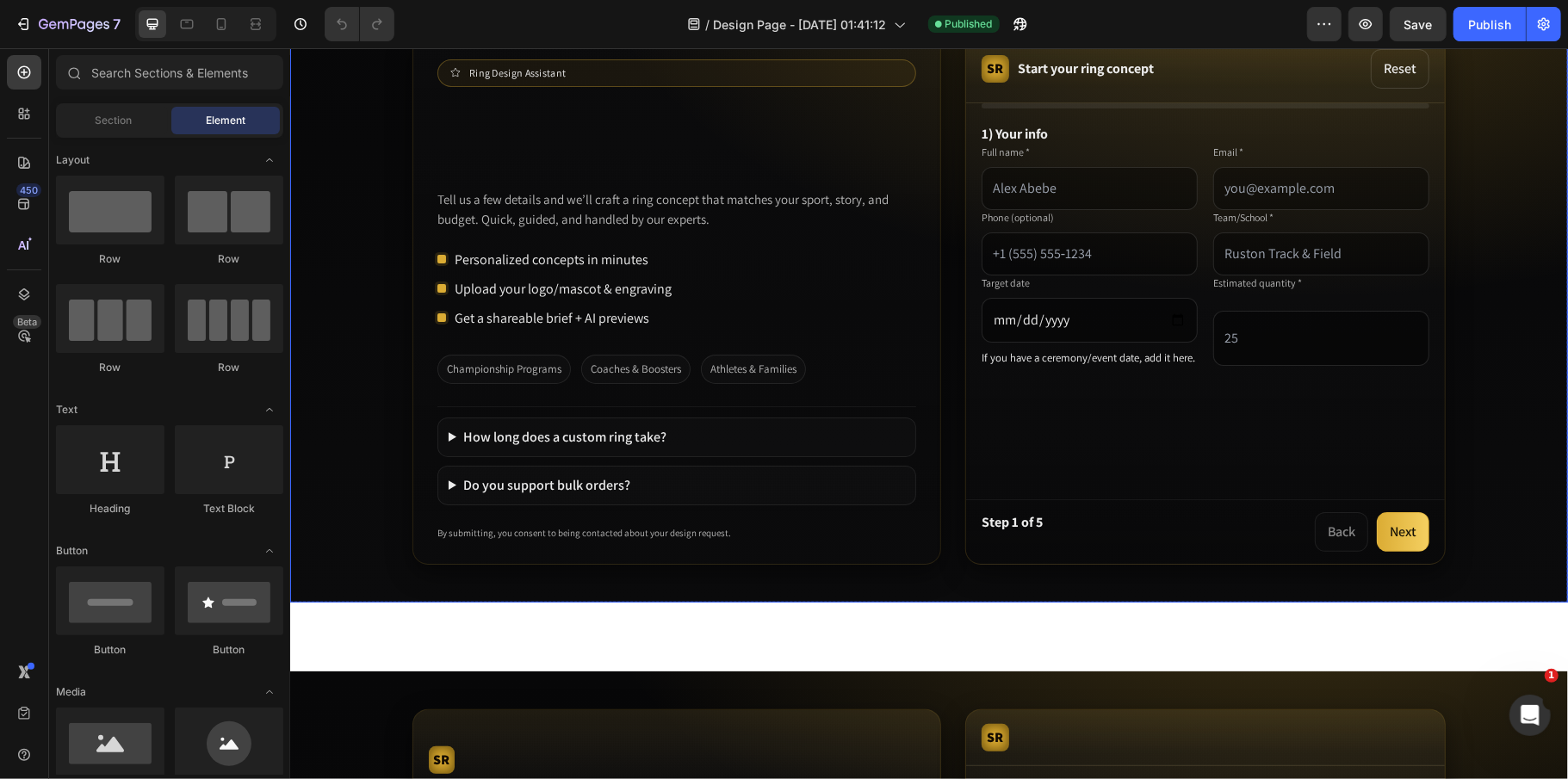
click at [637, 376] on span "Coaches & Boosters" at bounding box center [635, 368] width 109 height 29
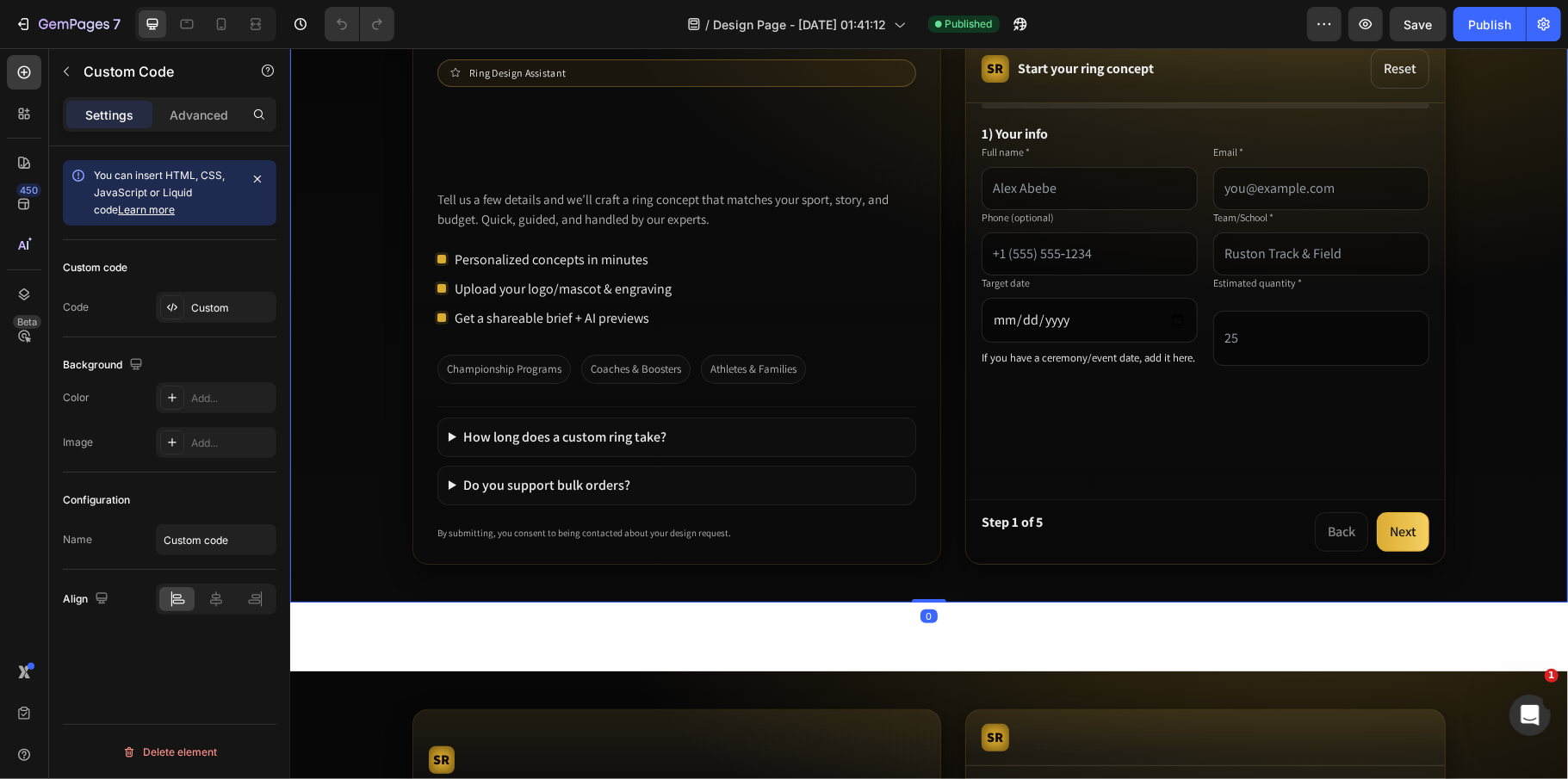
click at [723, 376] on span "Athletes & Families" at bounding box center [752, 368] width 105 height 29
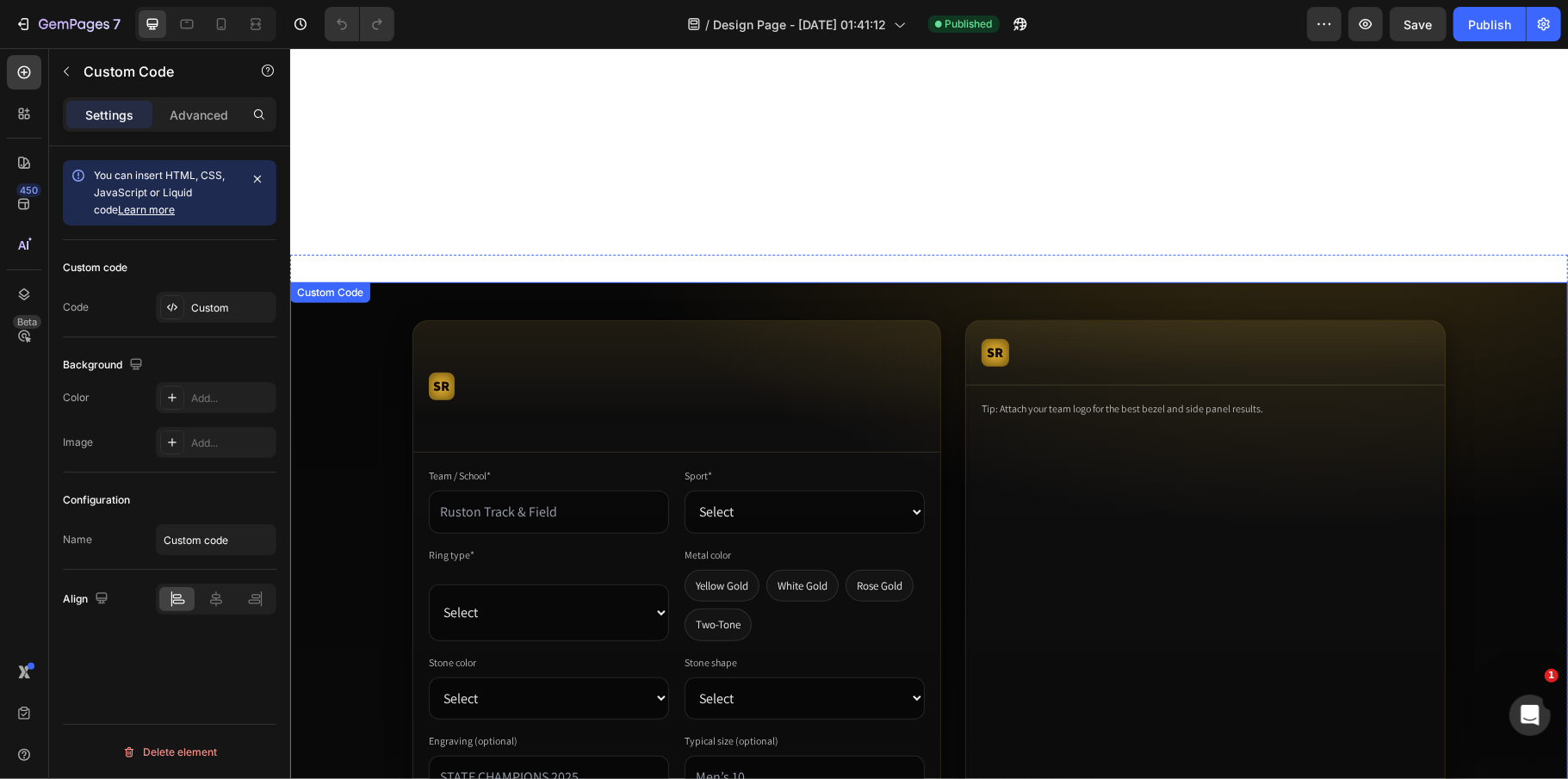
scroll to position [459, 0]
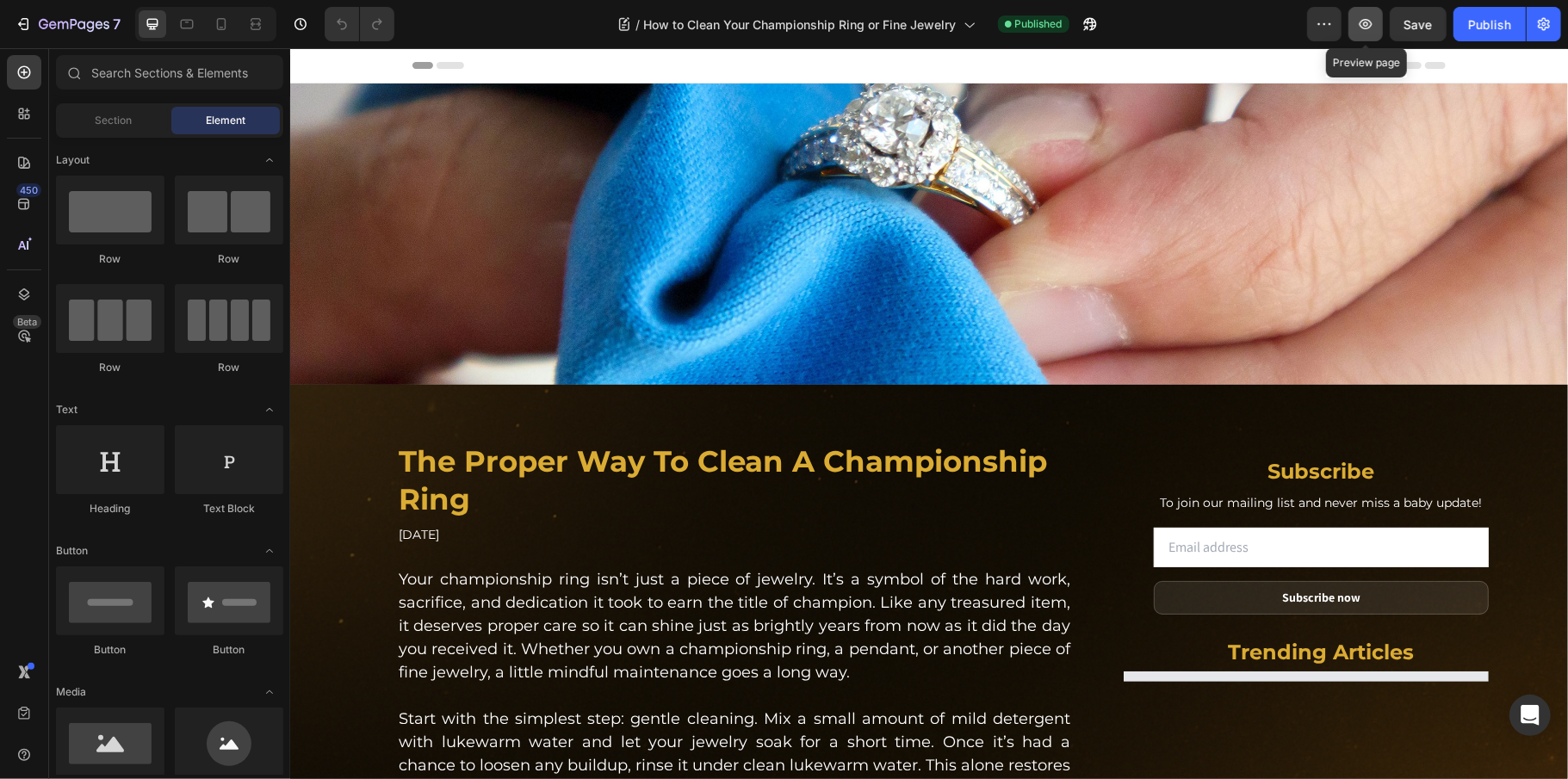
click at [1361, 31] on icon "button" at bounding box center [1365, 23] width 17 height 17
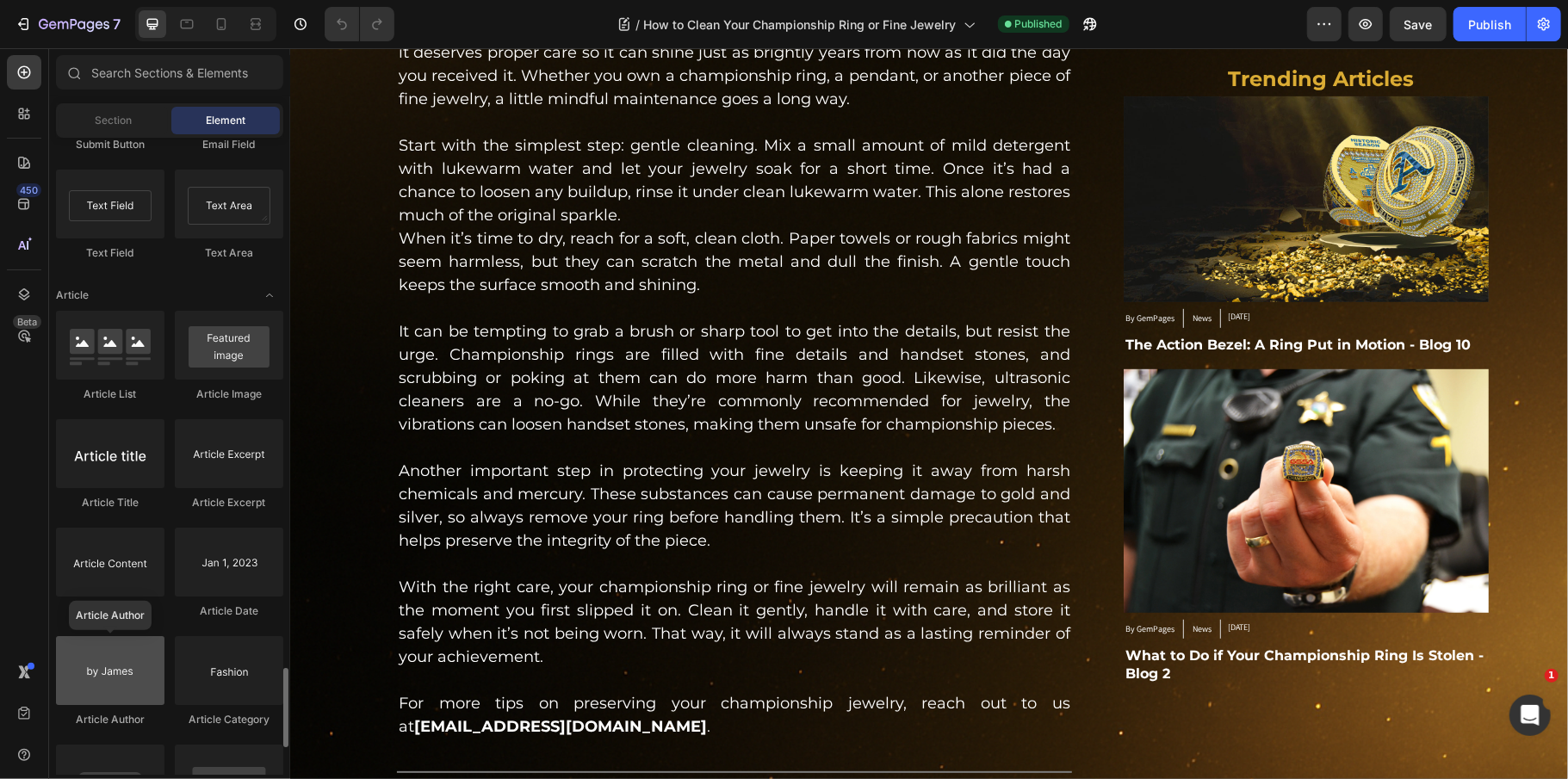
scroll to position [4360, 0]
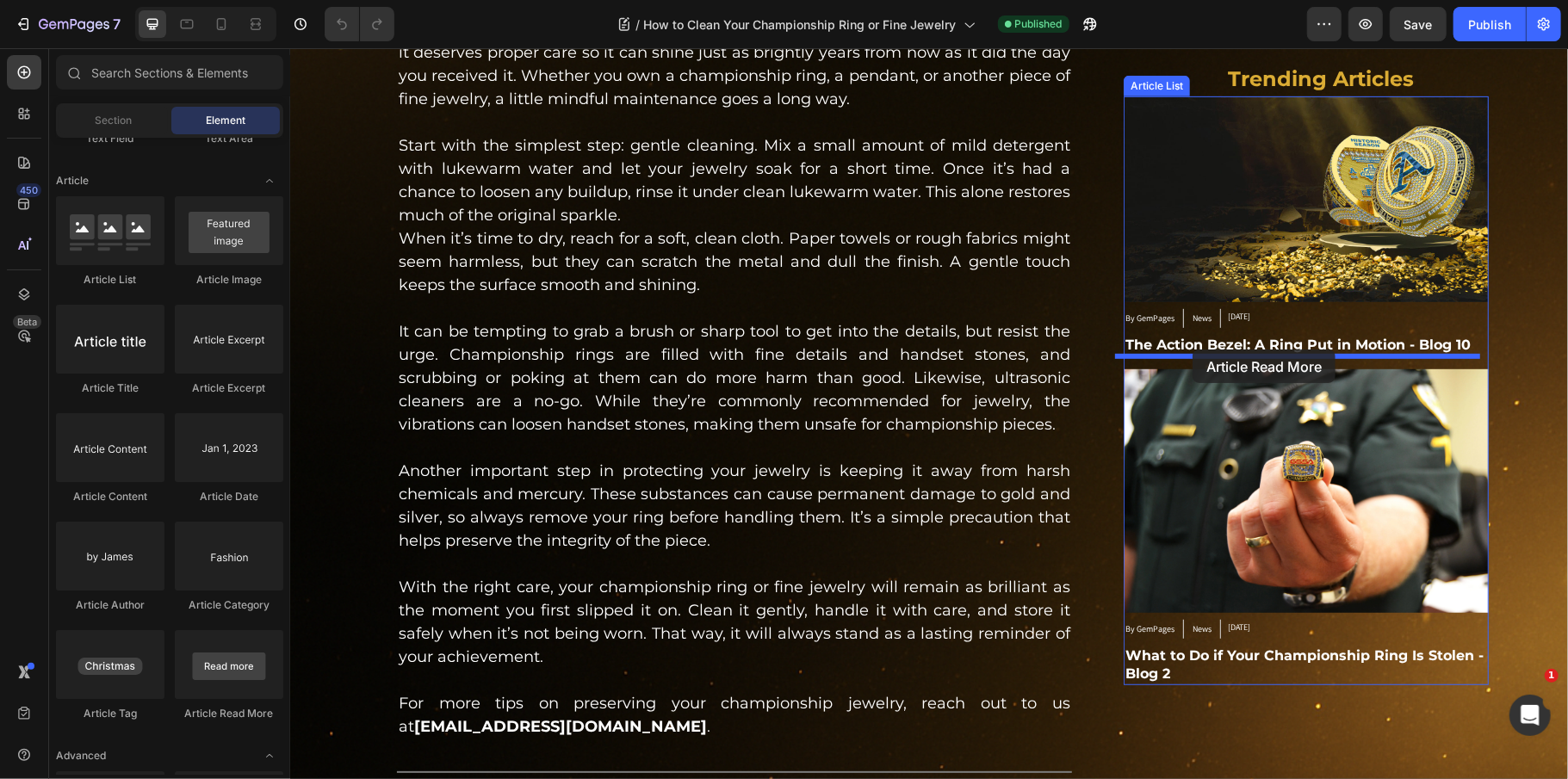
drag, startPoint x: 511, startPoint y: 726, endPoint x: 1191, endPoint y: 348, distance: 778.0
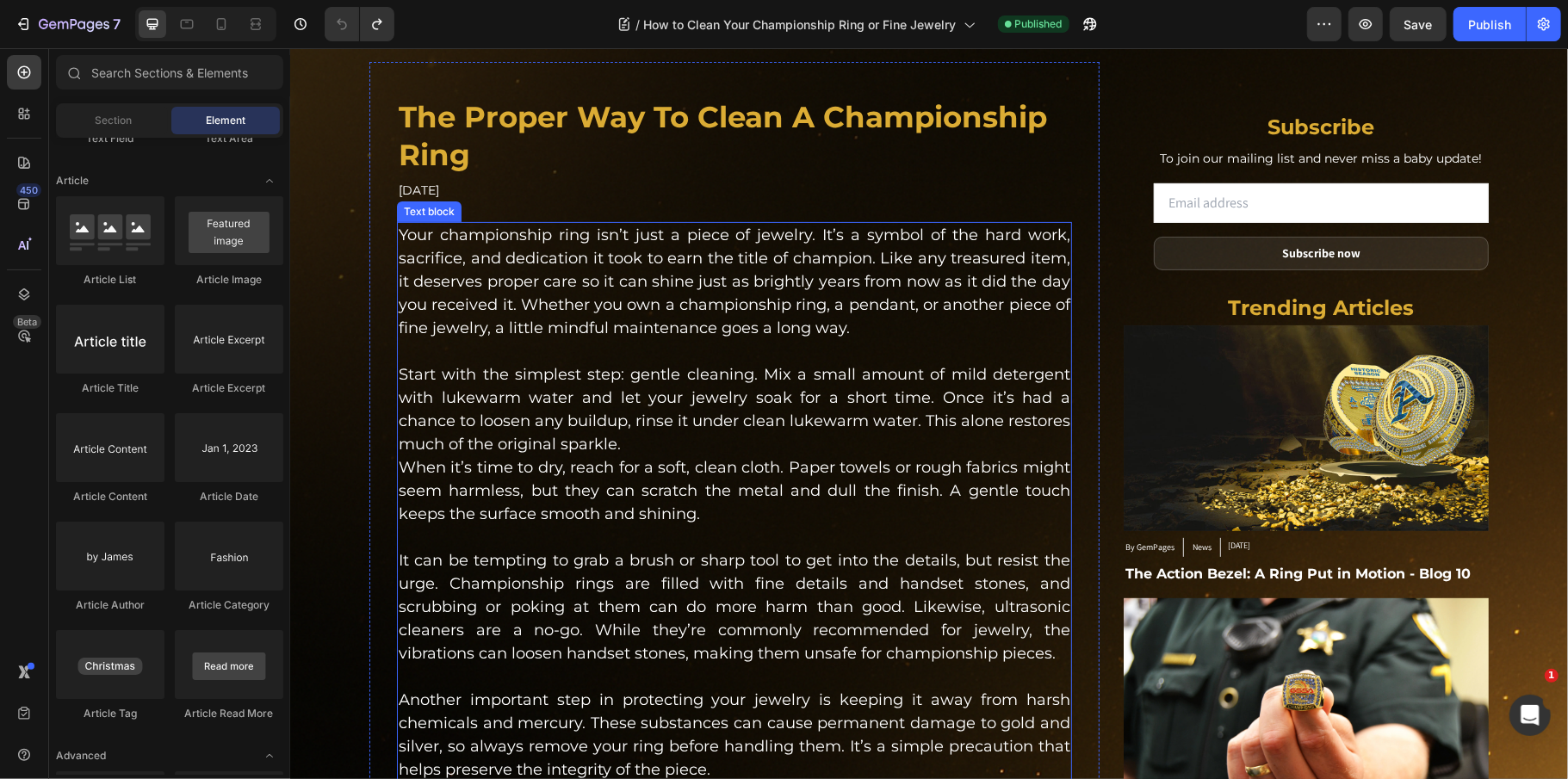
scroll to position [1068, 0]
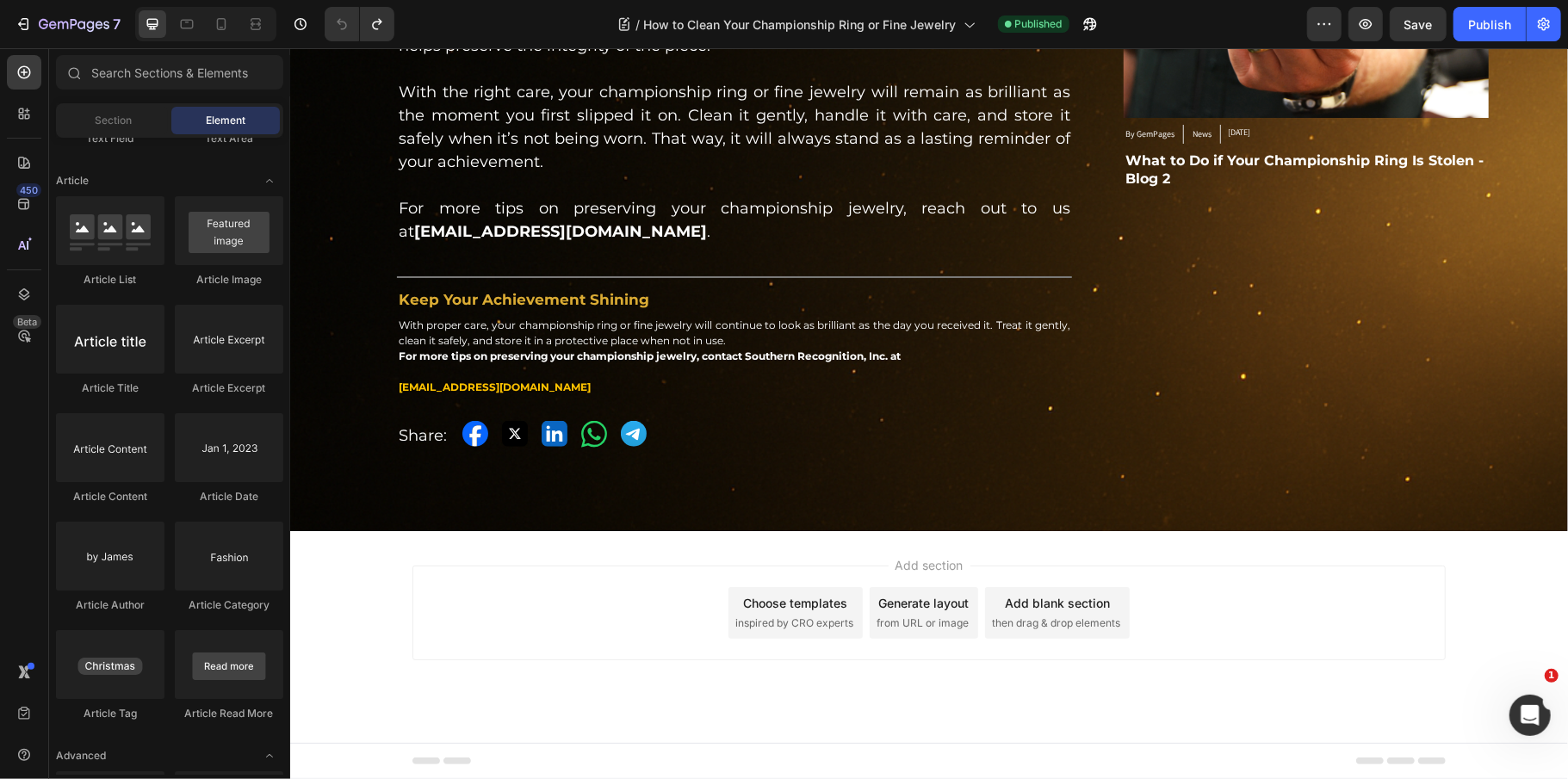
click at [472, 623] on div "Add section Choose templates inspired by CRO experts Generate layout from URL o…" at bounding box center [929, 611] width 1033 height 95
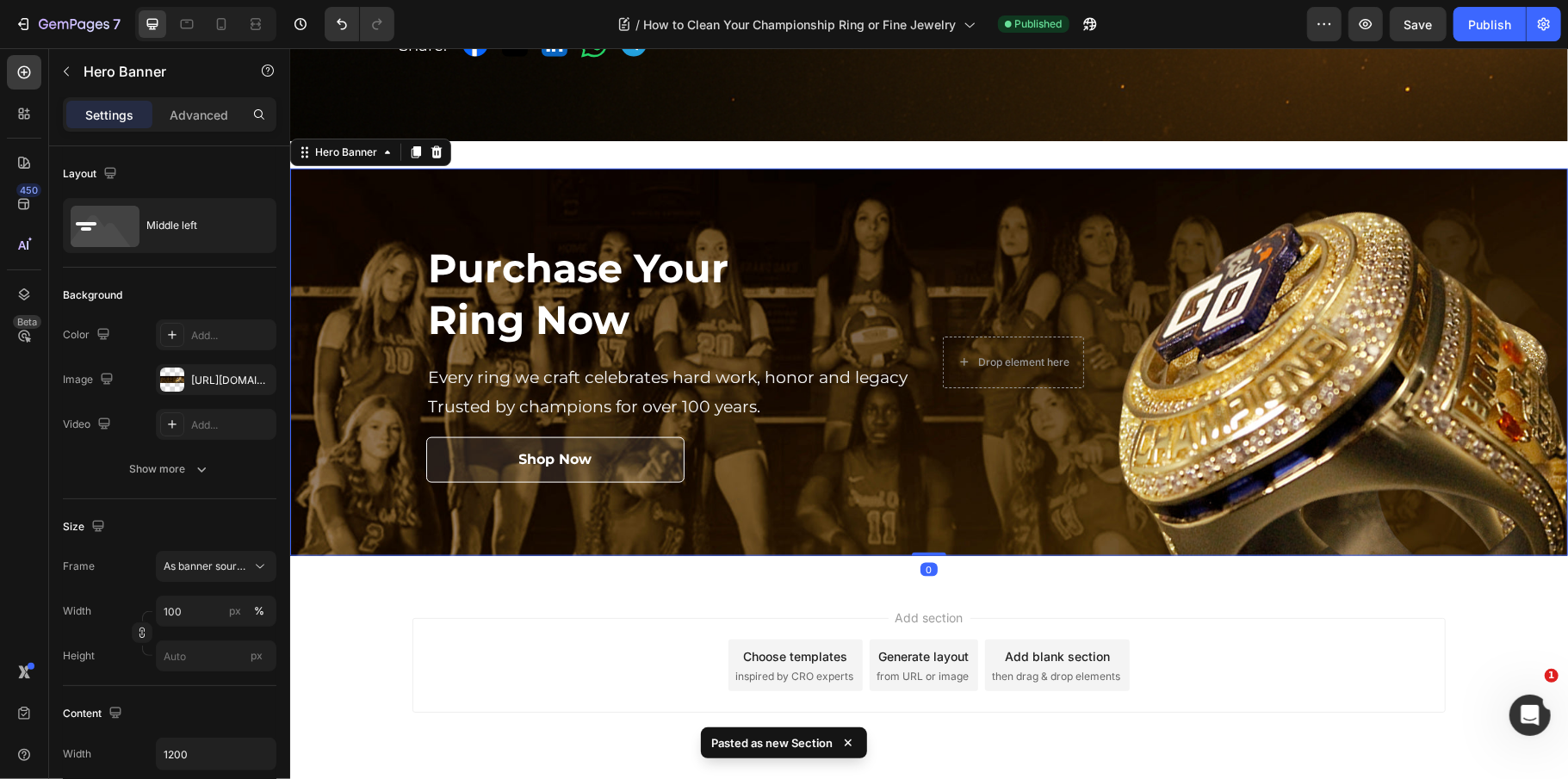
scroll to position [1505, 0]
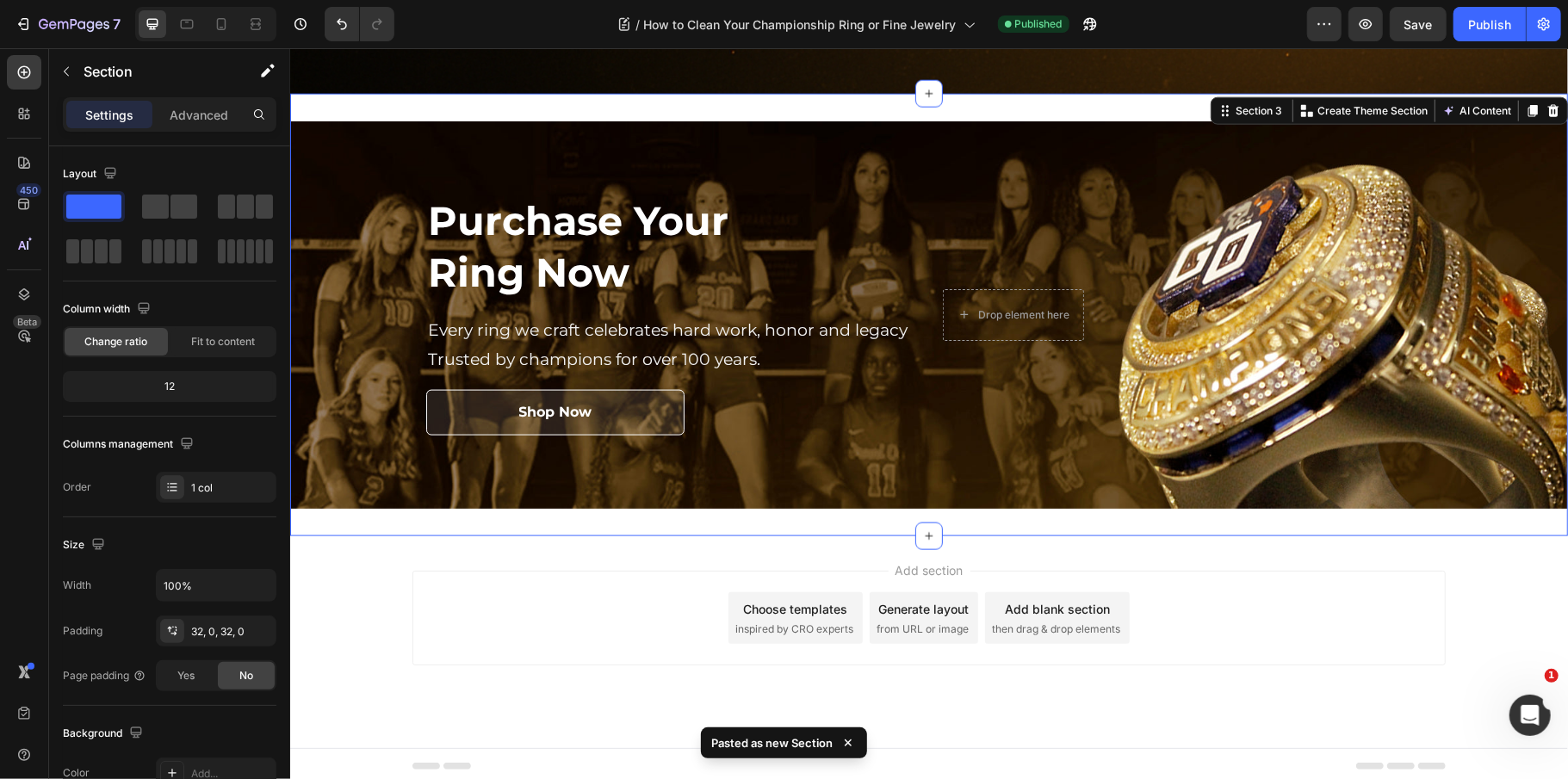
click at [597, 101] on div "Purchase Your Ring Now Heading Every ring we craft celebrates hard work, honor …" at bounding box center [928, 314] width 1278 height 443
click at [186, 119] on p "Advanced" at bounding box center [199, 115] width 59 height 18
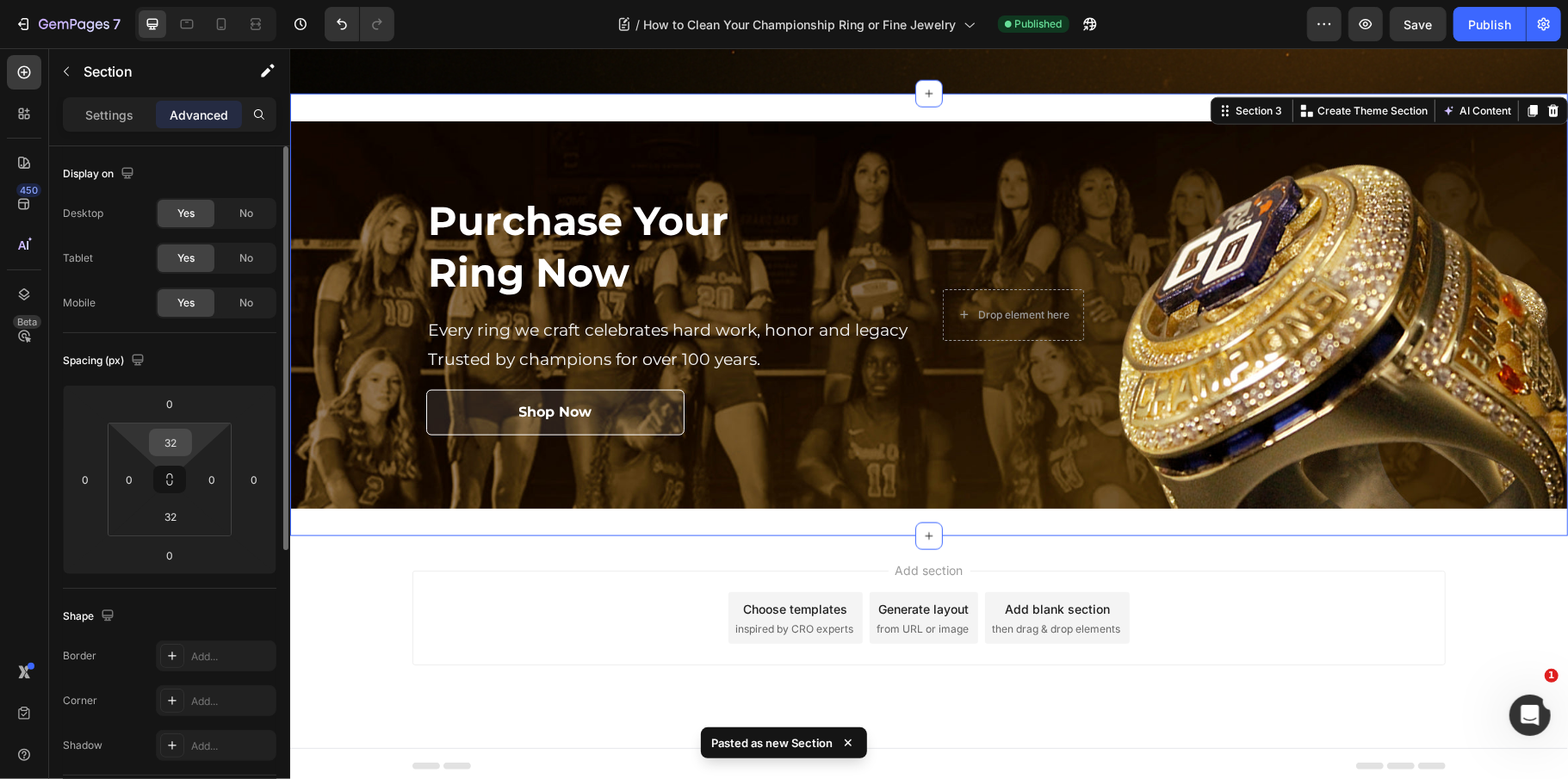
click at [176, 437] on input "32" at bounding box center [171, 442] width 34 height 26
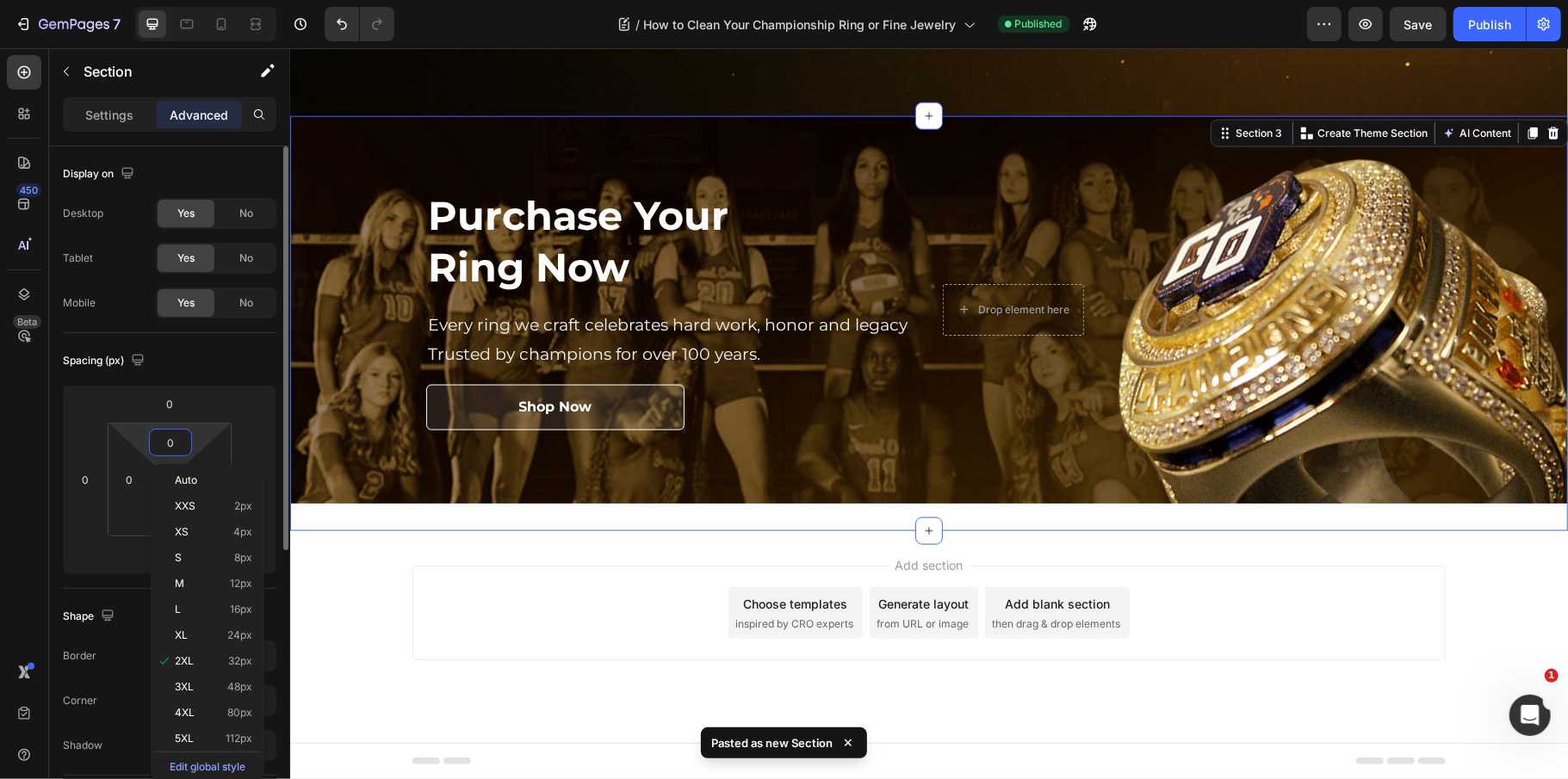
scroll to position [1478, 0]
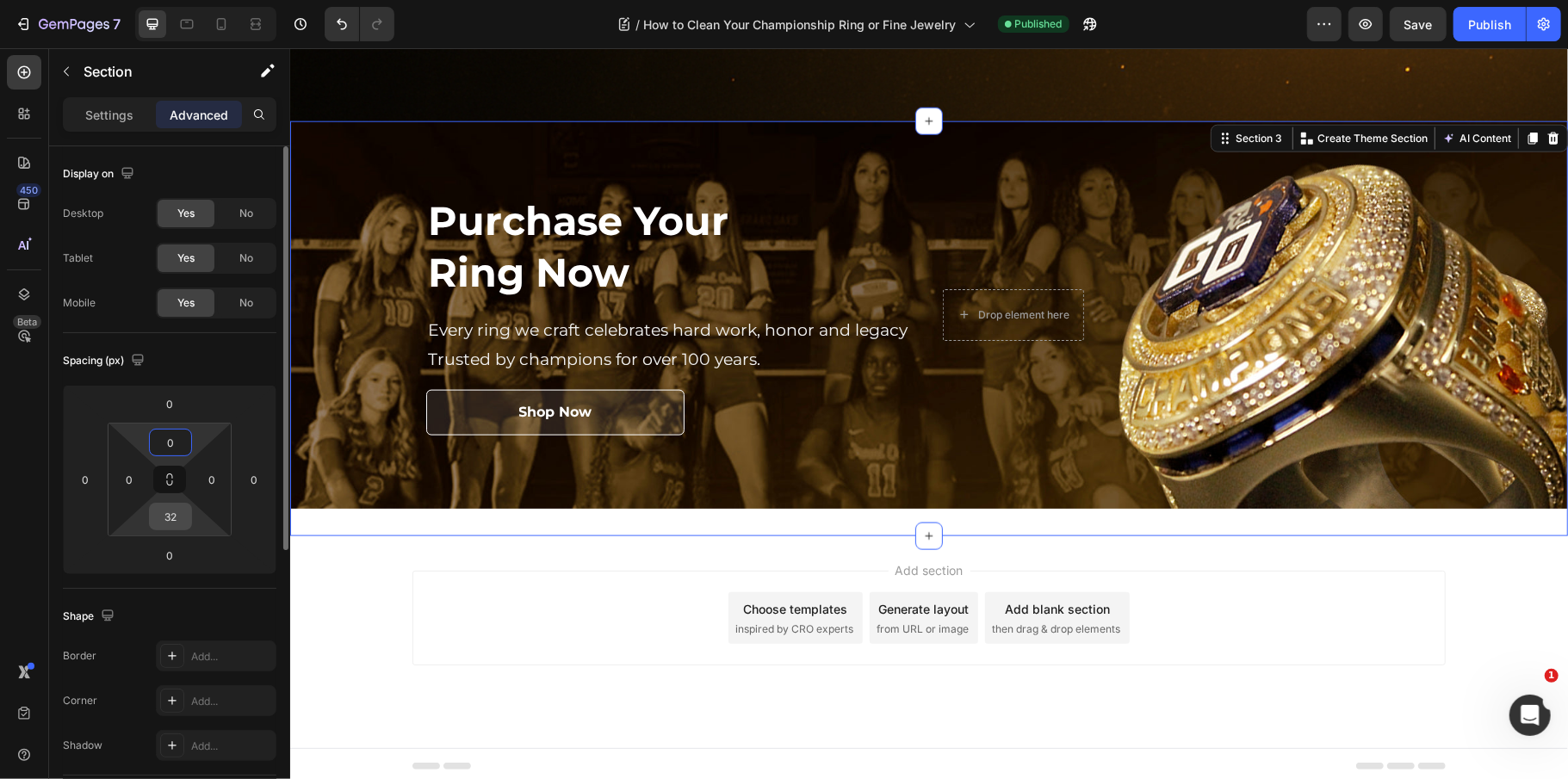
type input "0"
click at [173, 517] on input "32" at bounding box center [171, 516] width 34 height 26
type input "0"
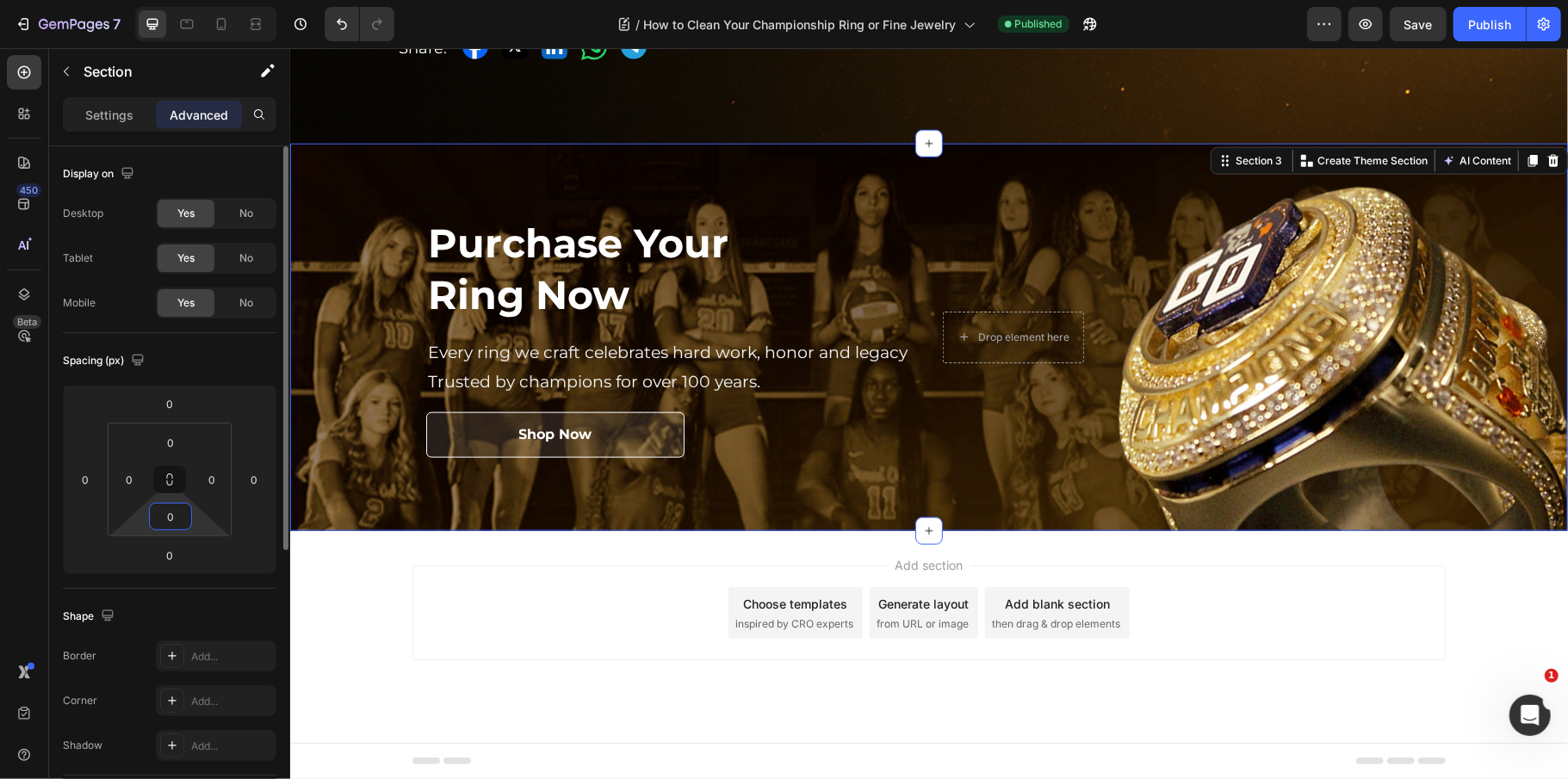
scroll to position [1450, 0]
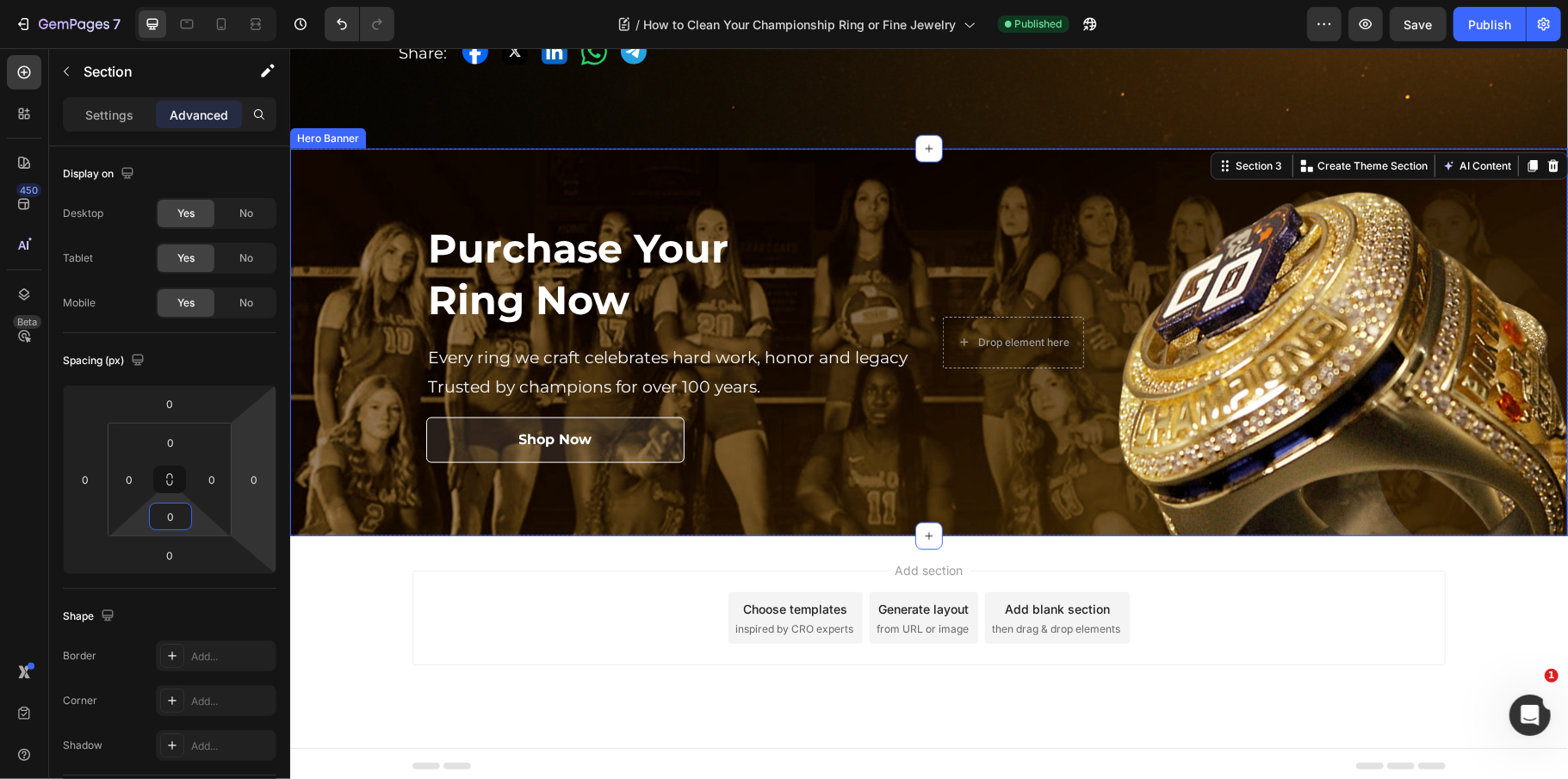
click at [505, 609] on div "Add section Choose templates inspired by CRO experts Generate layout from URL o…" at bounding box center [929, 617] width 1033 height 95
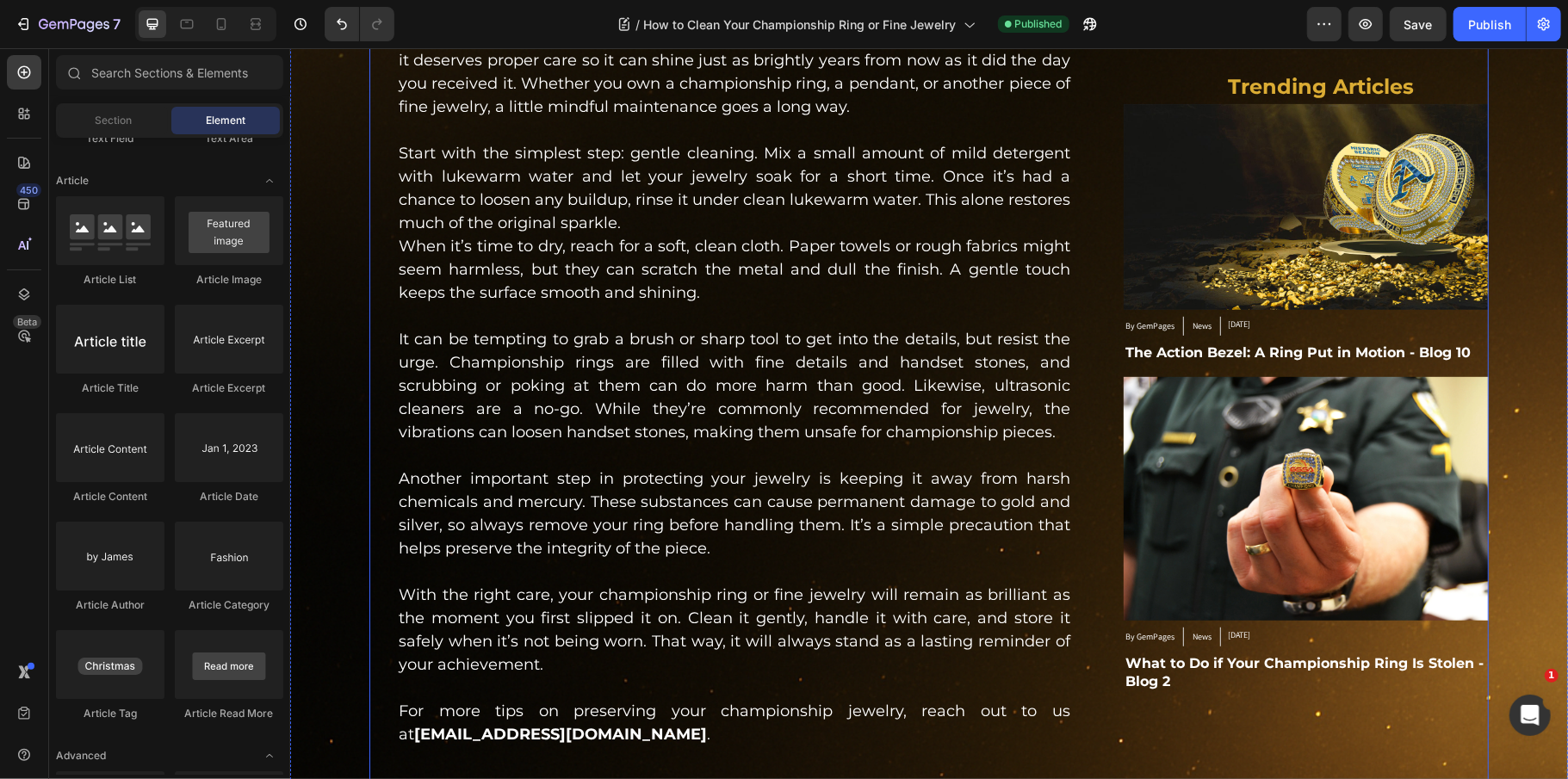
scroll to position [532, 0]
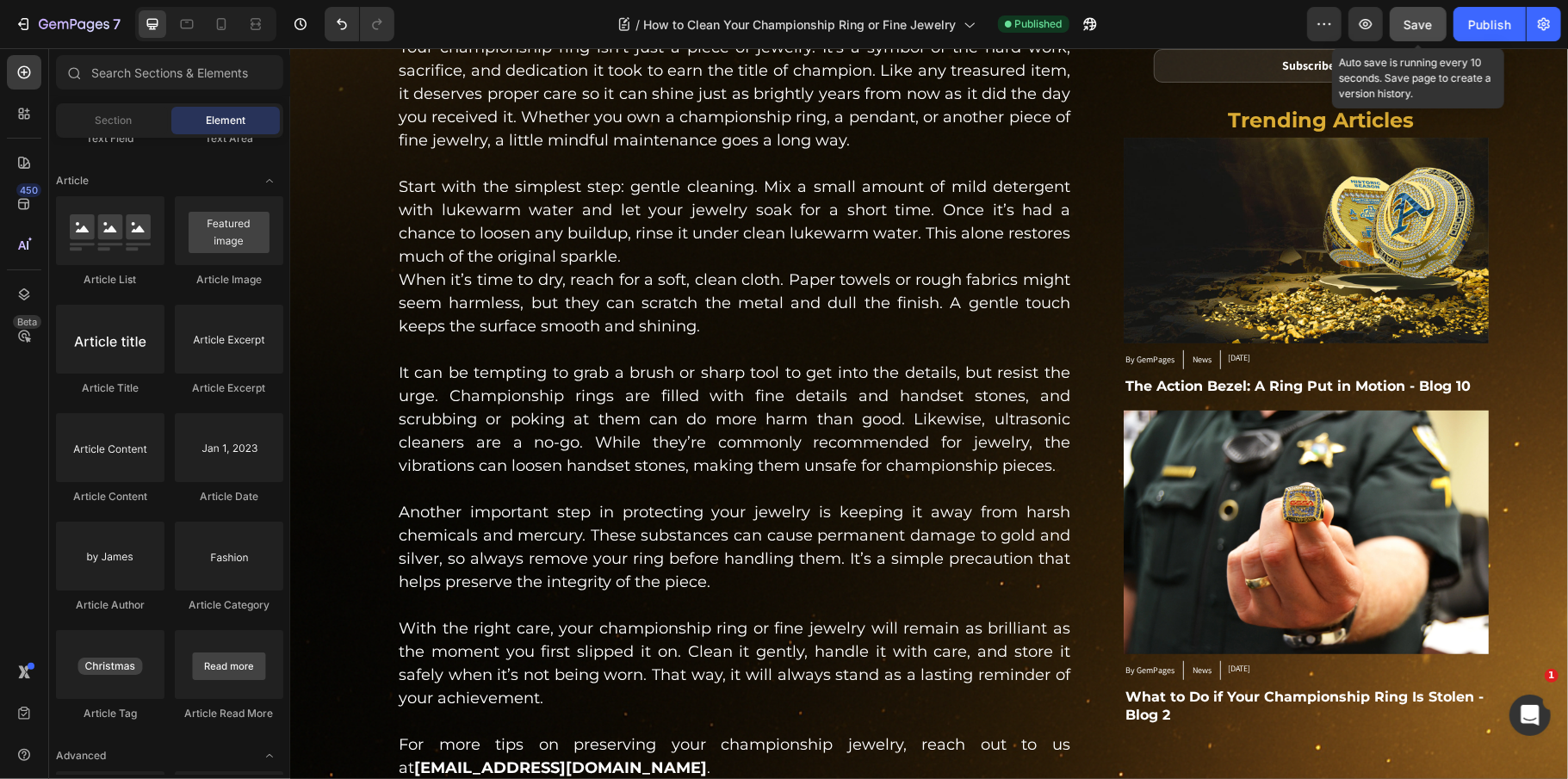
click at [1430, 32] on button "Save" at bounding box center [1418, 24] width 57 height 34
click at [1464, 31] on button "Publish" at bounding box center [1489, 24] width 72 height 34
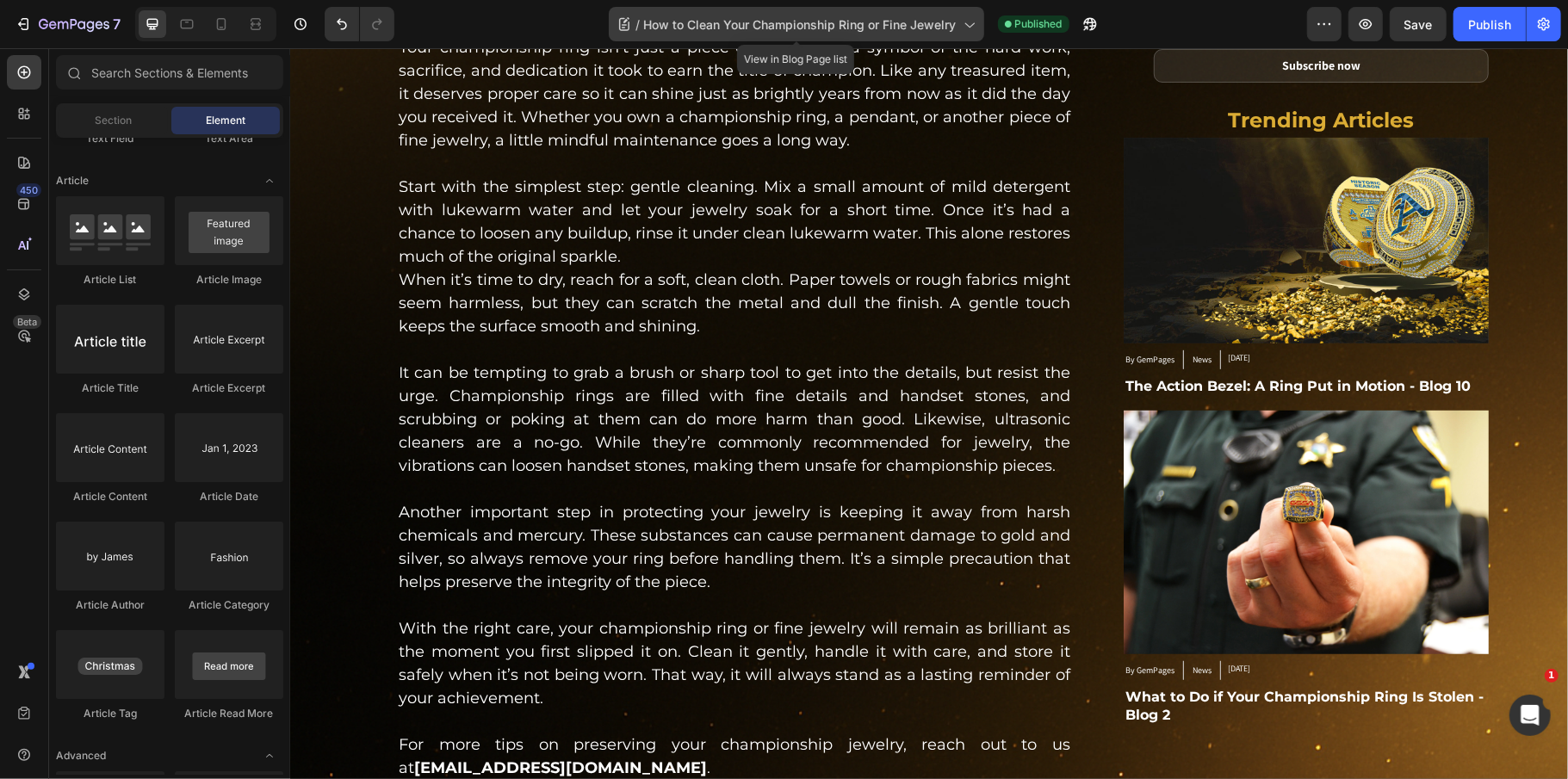
click at [798, 23] on span "How to Clean Your Championship Ring or Fine Jewelry" at bounding box center [800, 24] width 313 height 18
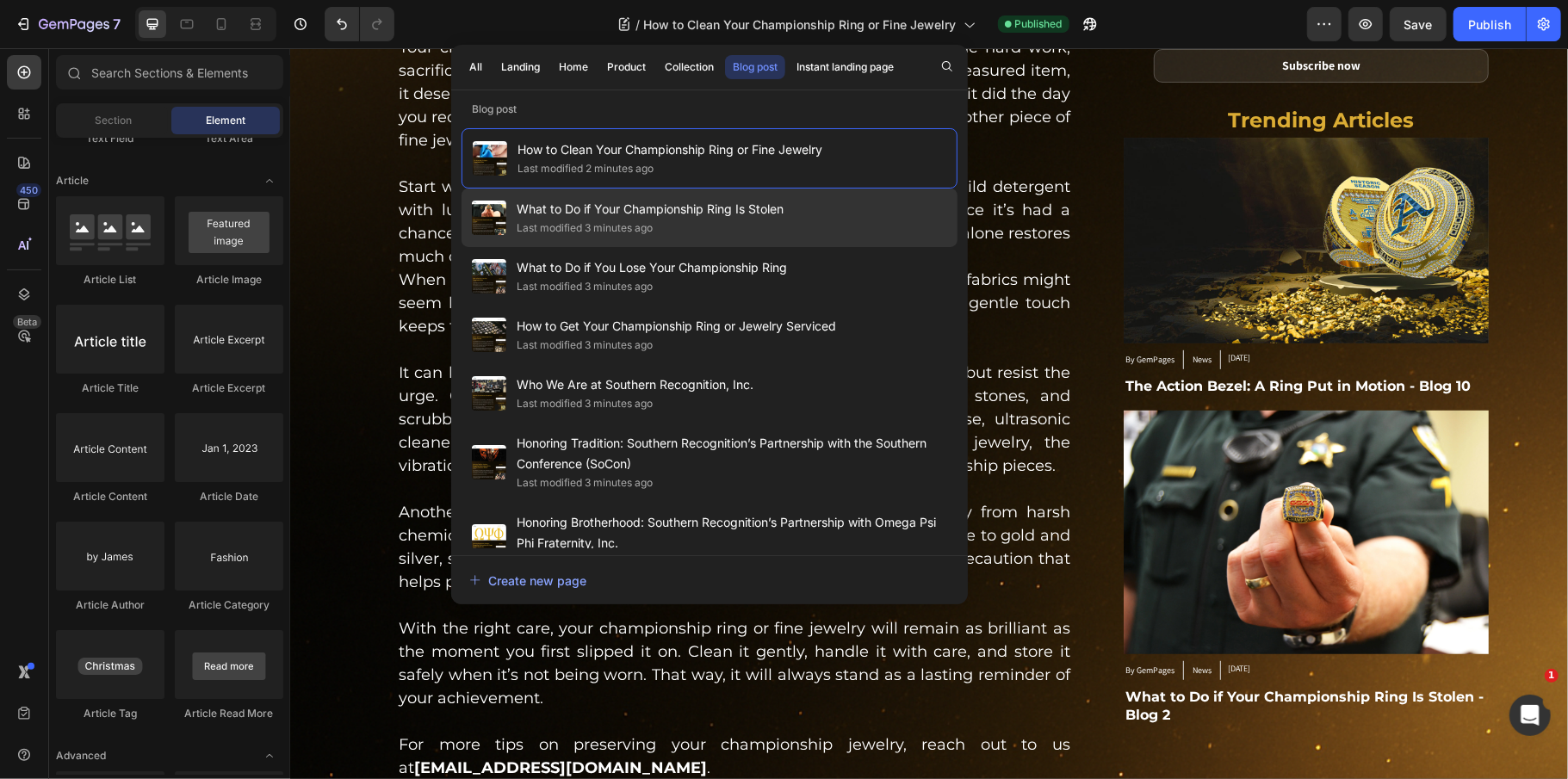
click at [649, 224] on div "Last modified 3 minutes ago" at bounding box center [584, 227] width 136 height 17
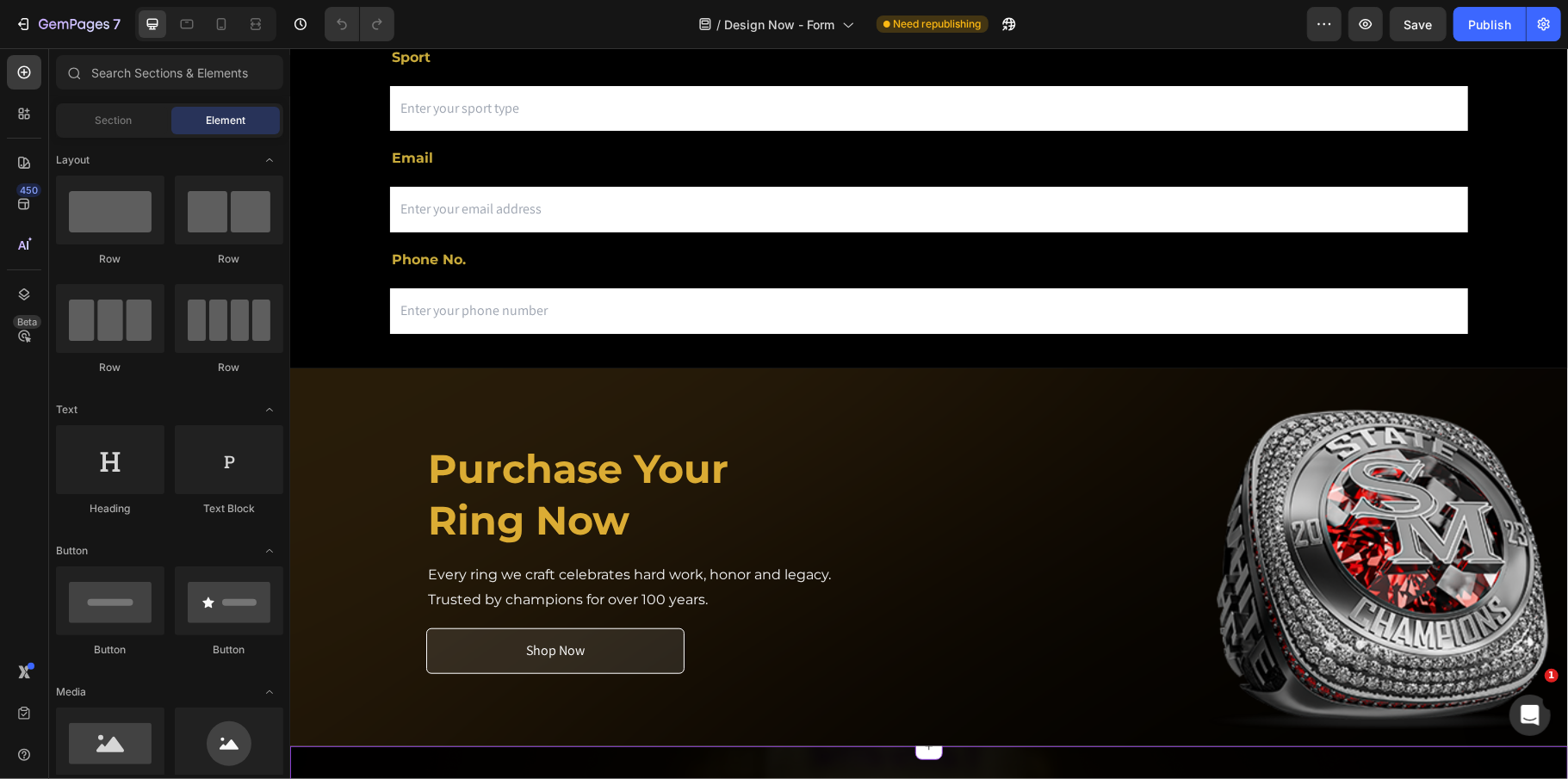
scroll to position [689, 0]
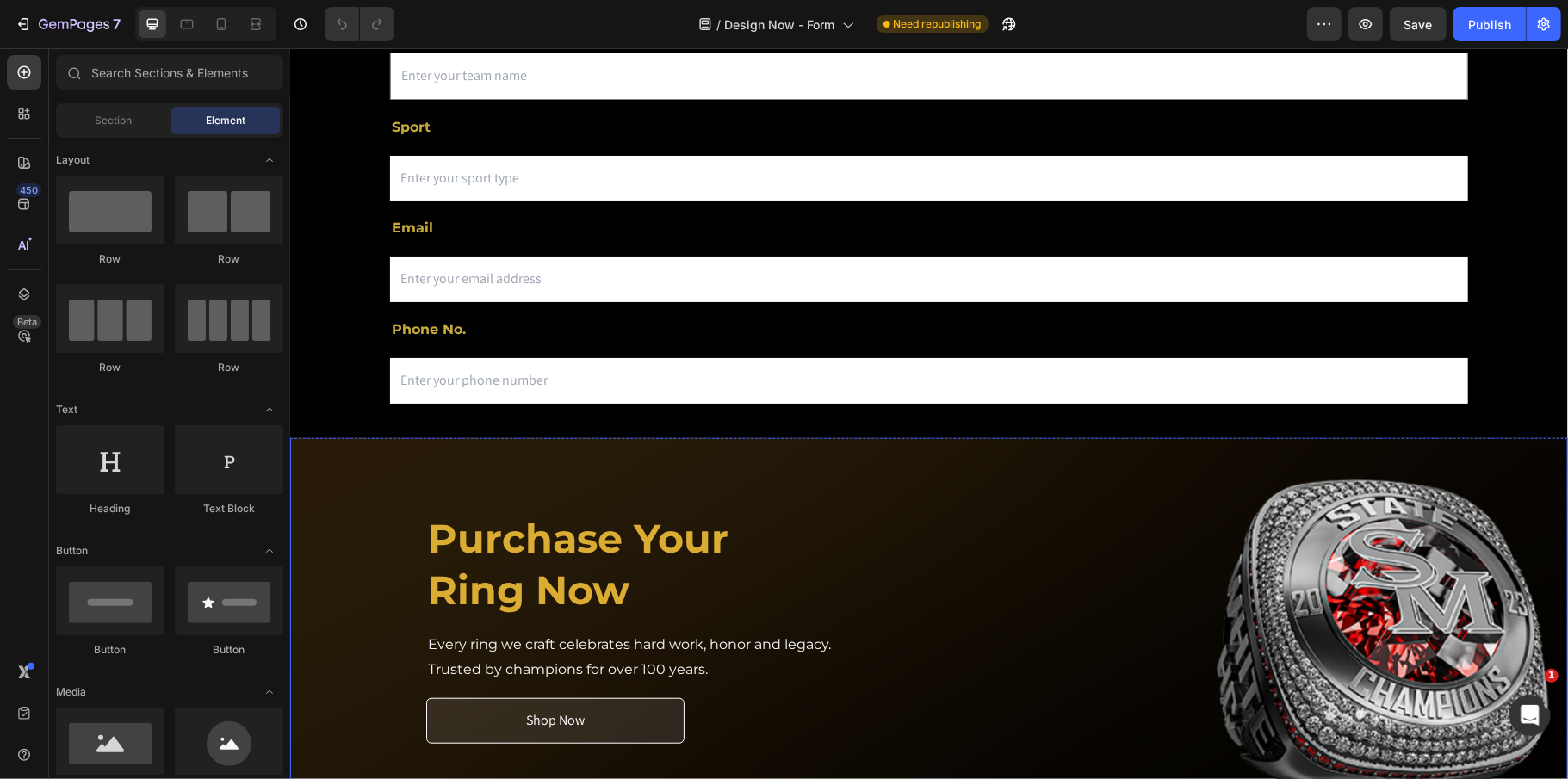
click at [864, 444] on div "Purchase Your Ring Now Heading Every ring we craft celebrates hard work, honor …" at bounding box center [669, 626] width 489 height 372
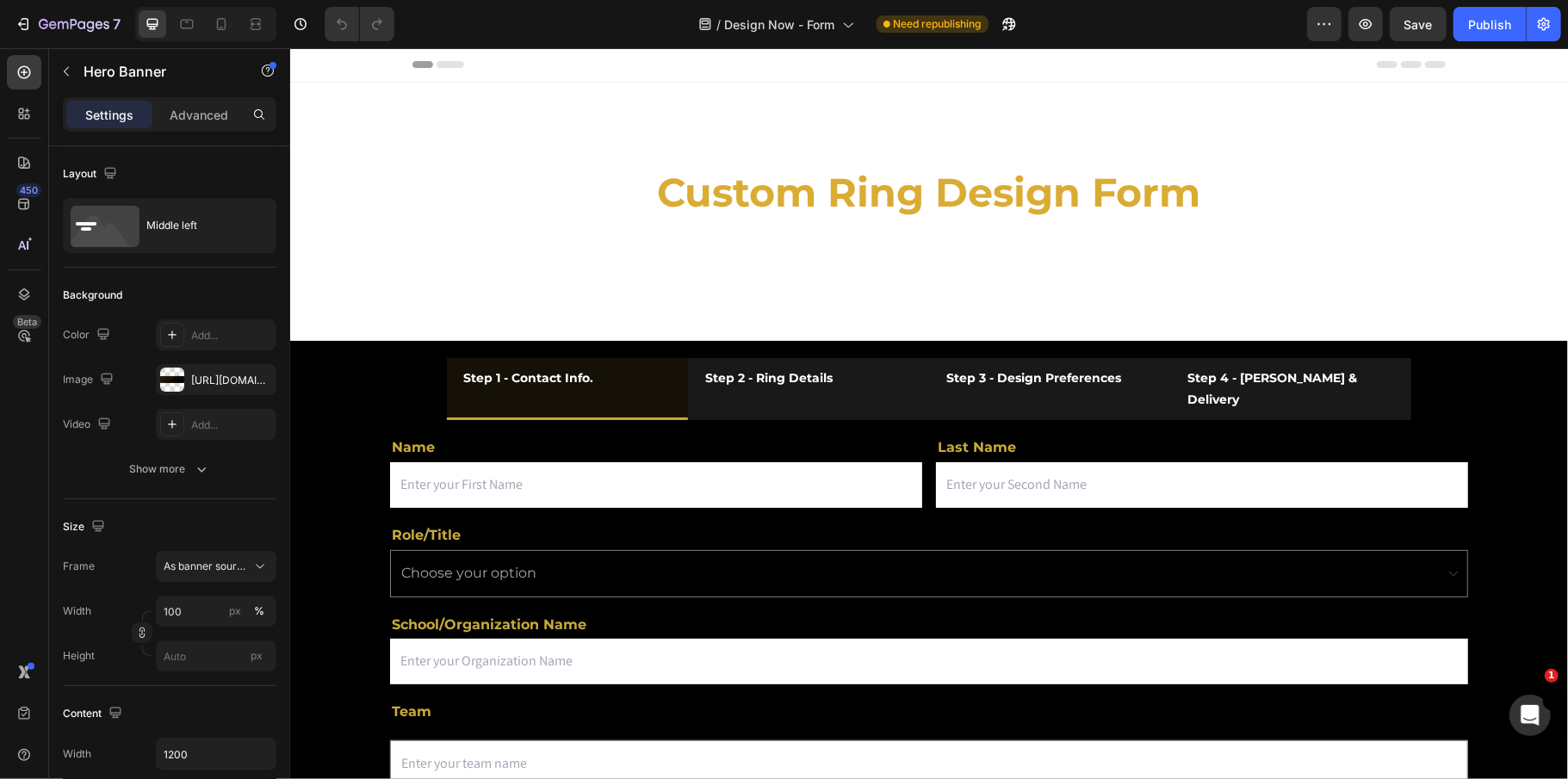
scroll to position [0, 0]
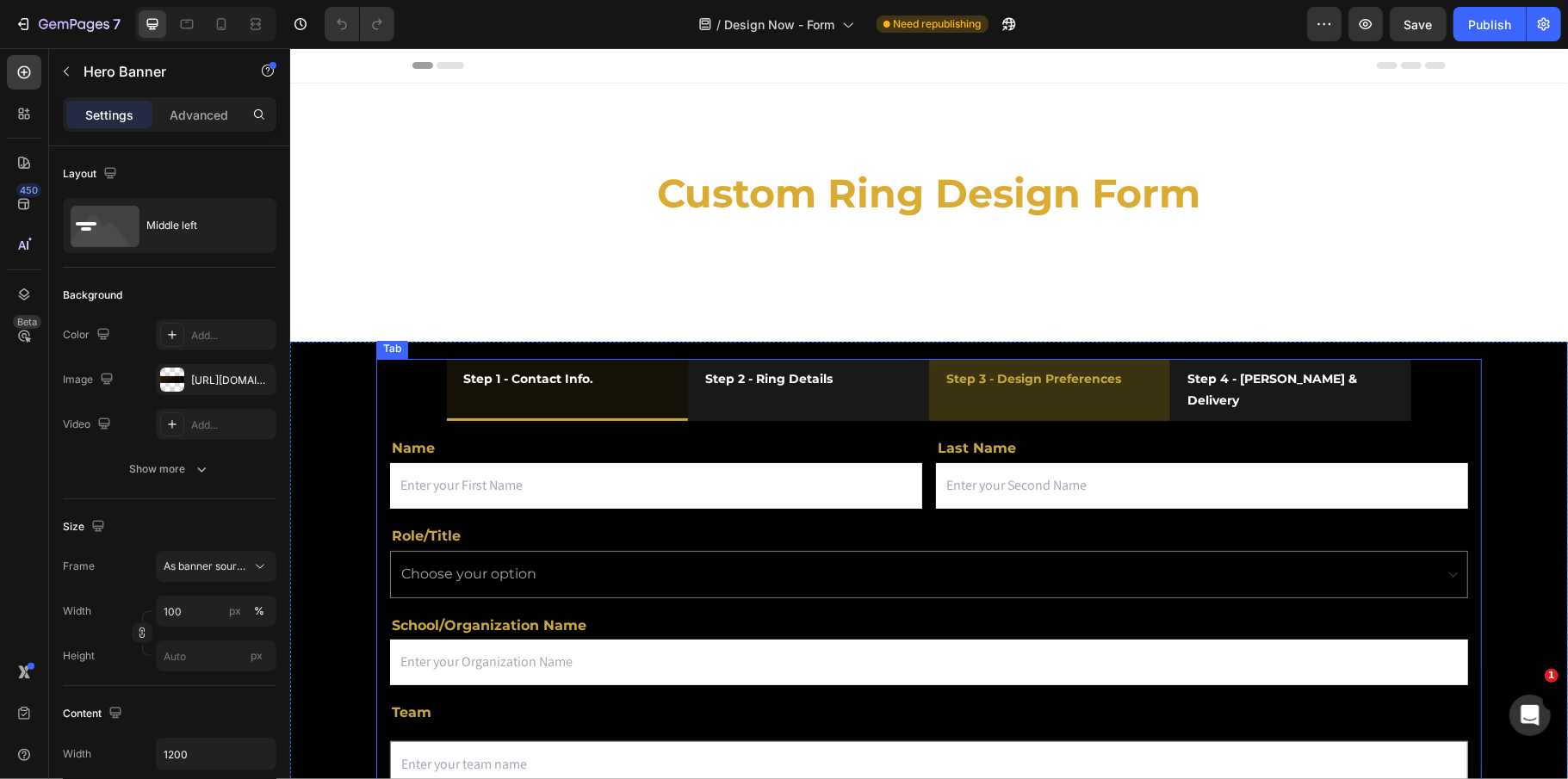
click at [986, 379] on strong "Step 3 - Design Preferences" at bounding box center [1033, 377] width 175 height 15
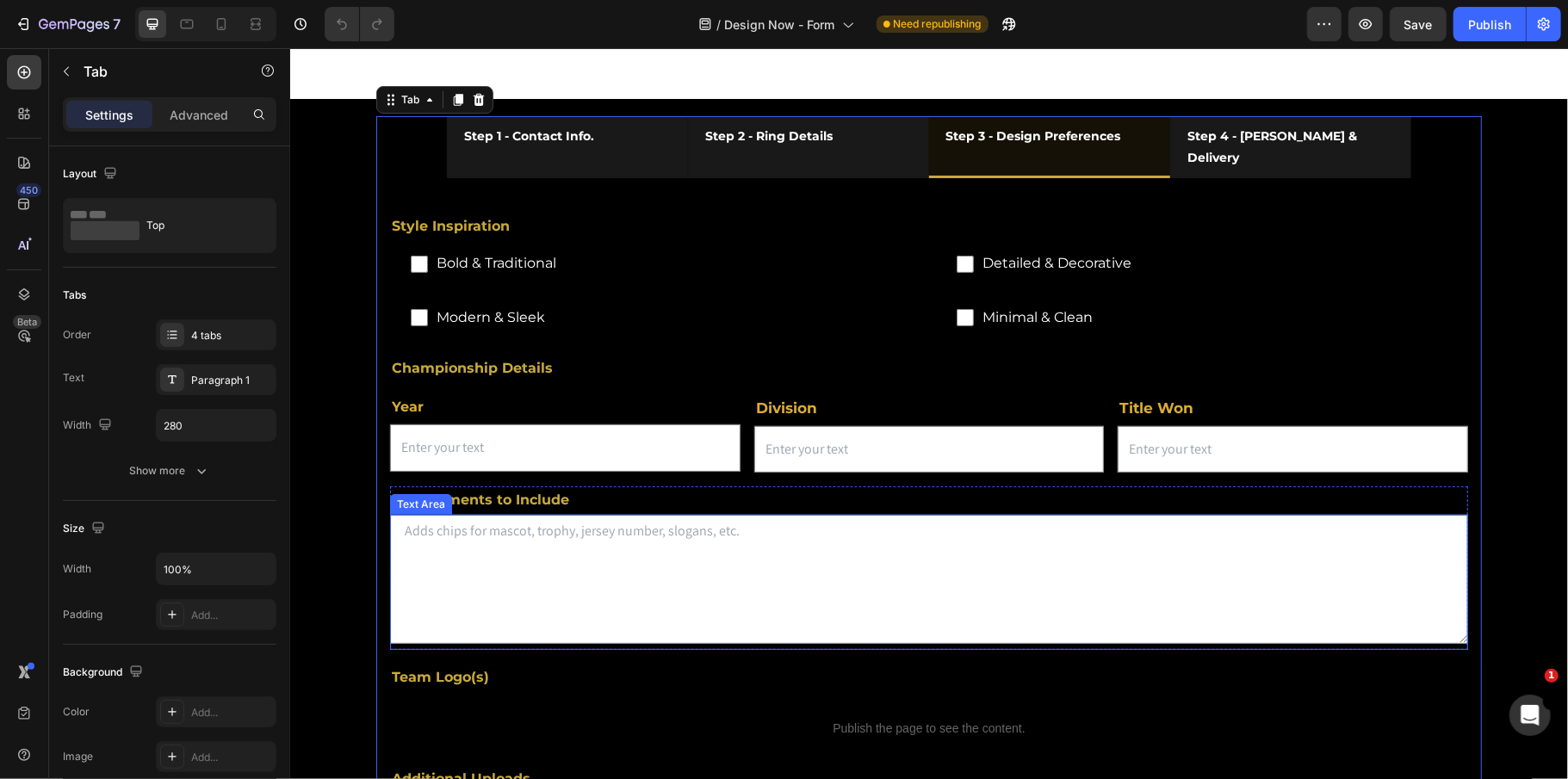
scroll to position [229, 0]
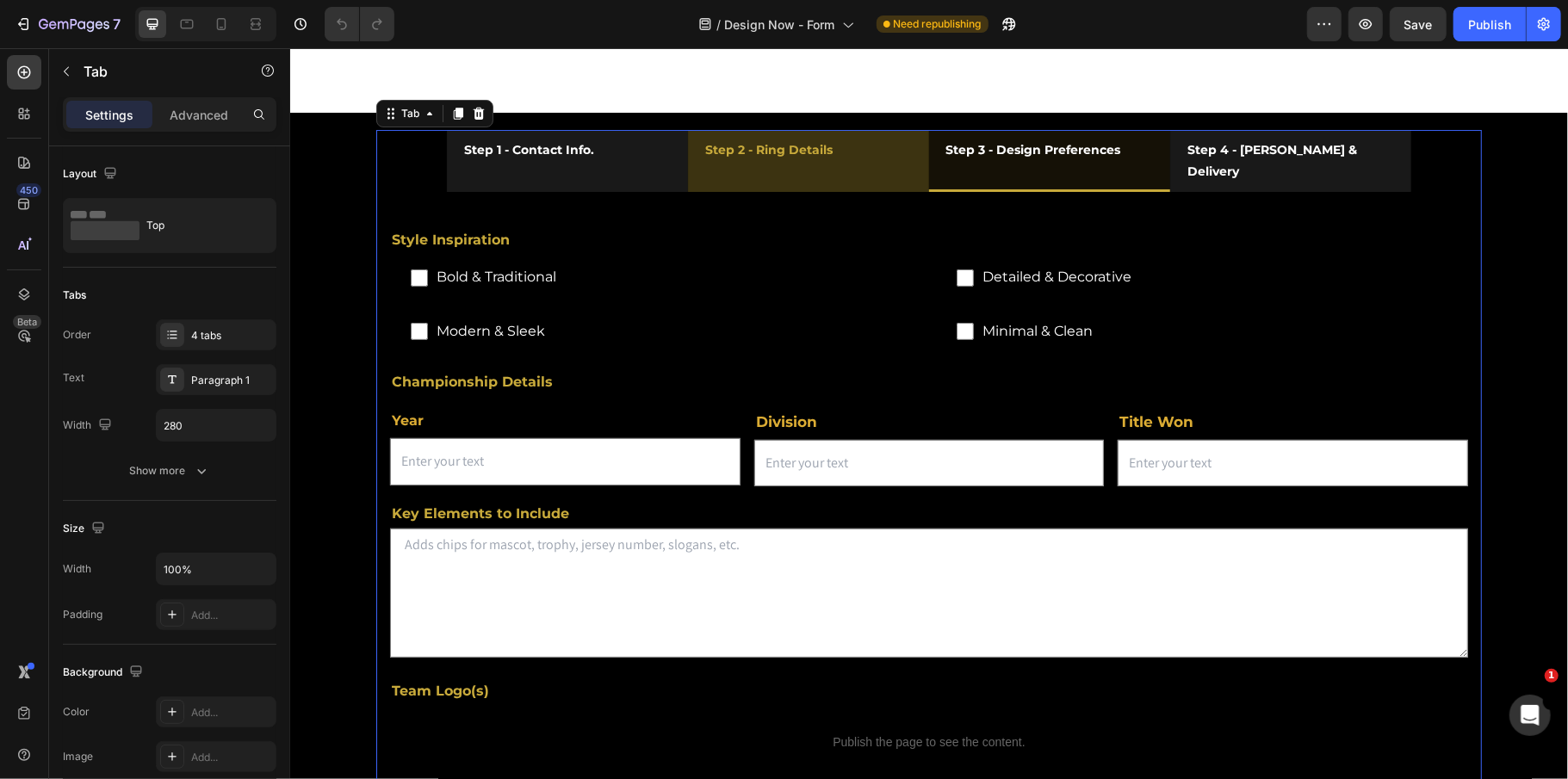
click at [868, 162] on li "Step 2 - Ring Details" at bounding box center [807, 160] width 241 height 62
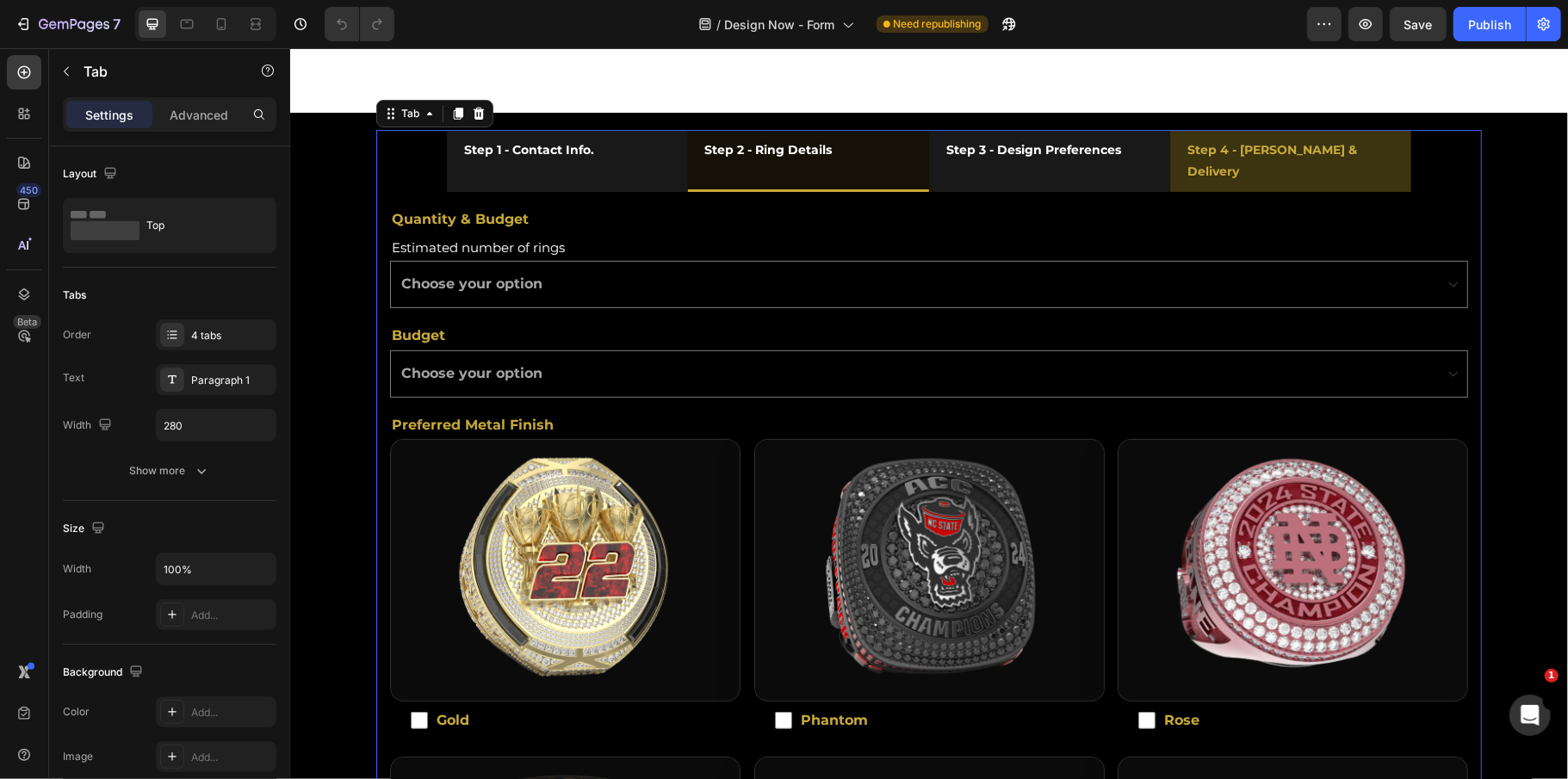
click at [1388, 152] on li "Step 4 - Timing & Delivery" at bounding box center [1290, 160] width 241 height 62
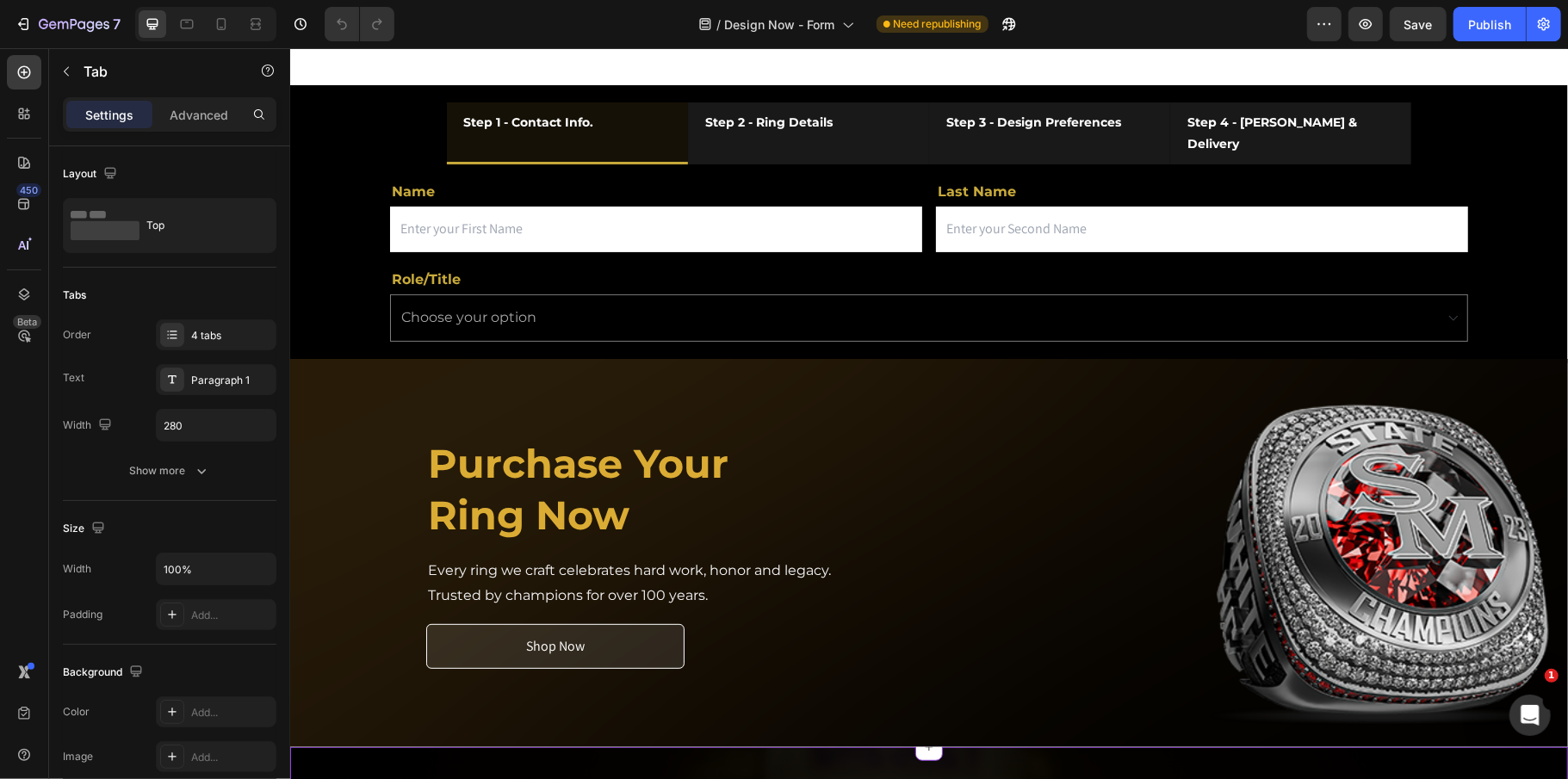
scroll to position [0, 0]
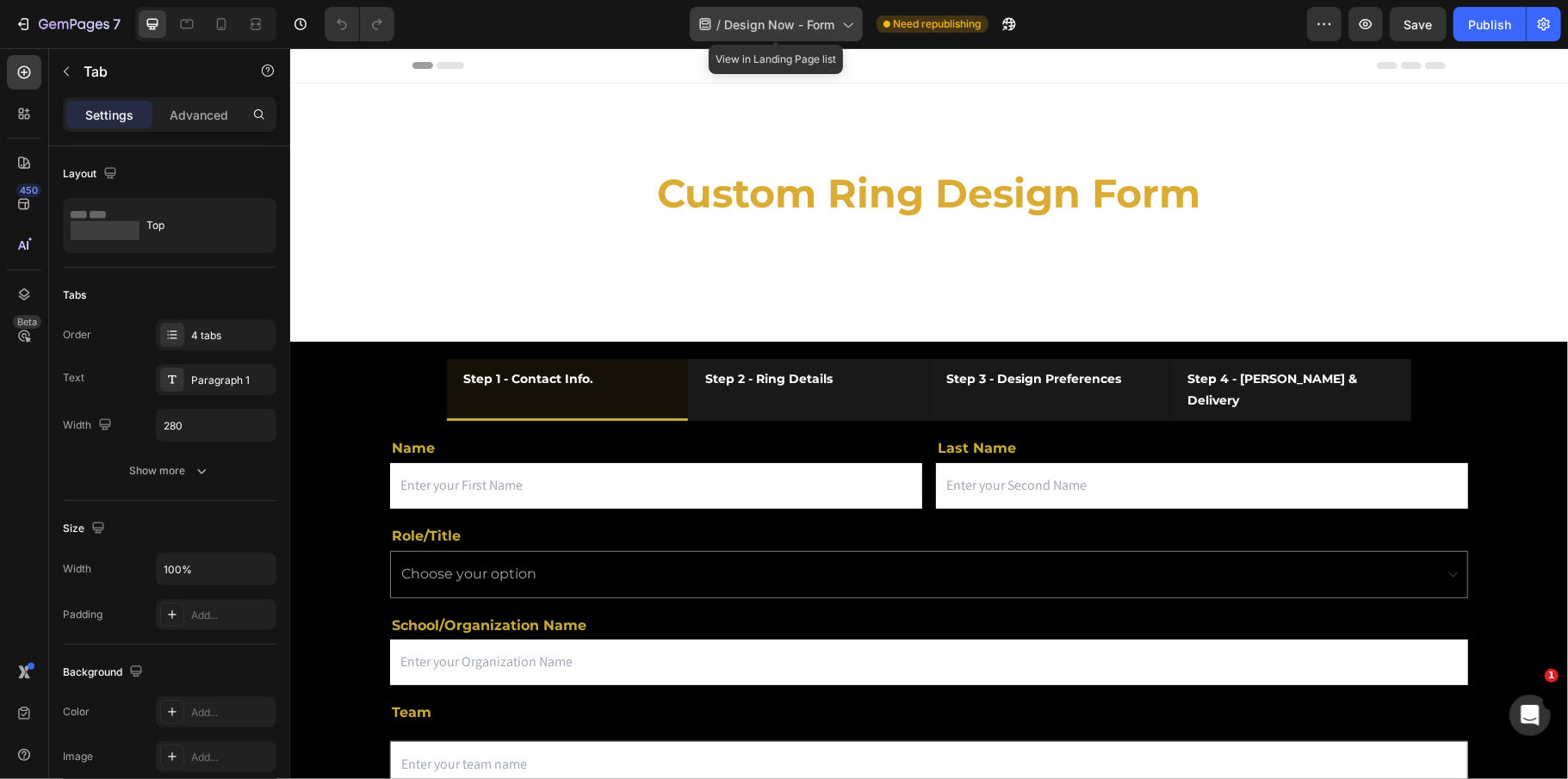
click at [749, 18] on span "Design Now - Form" at bounding box center [780, 24] width 110 height 18
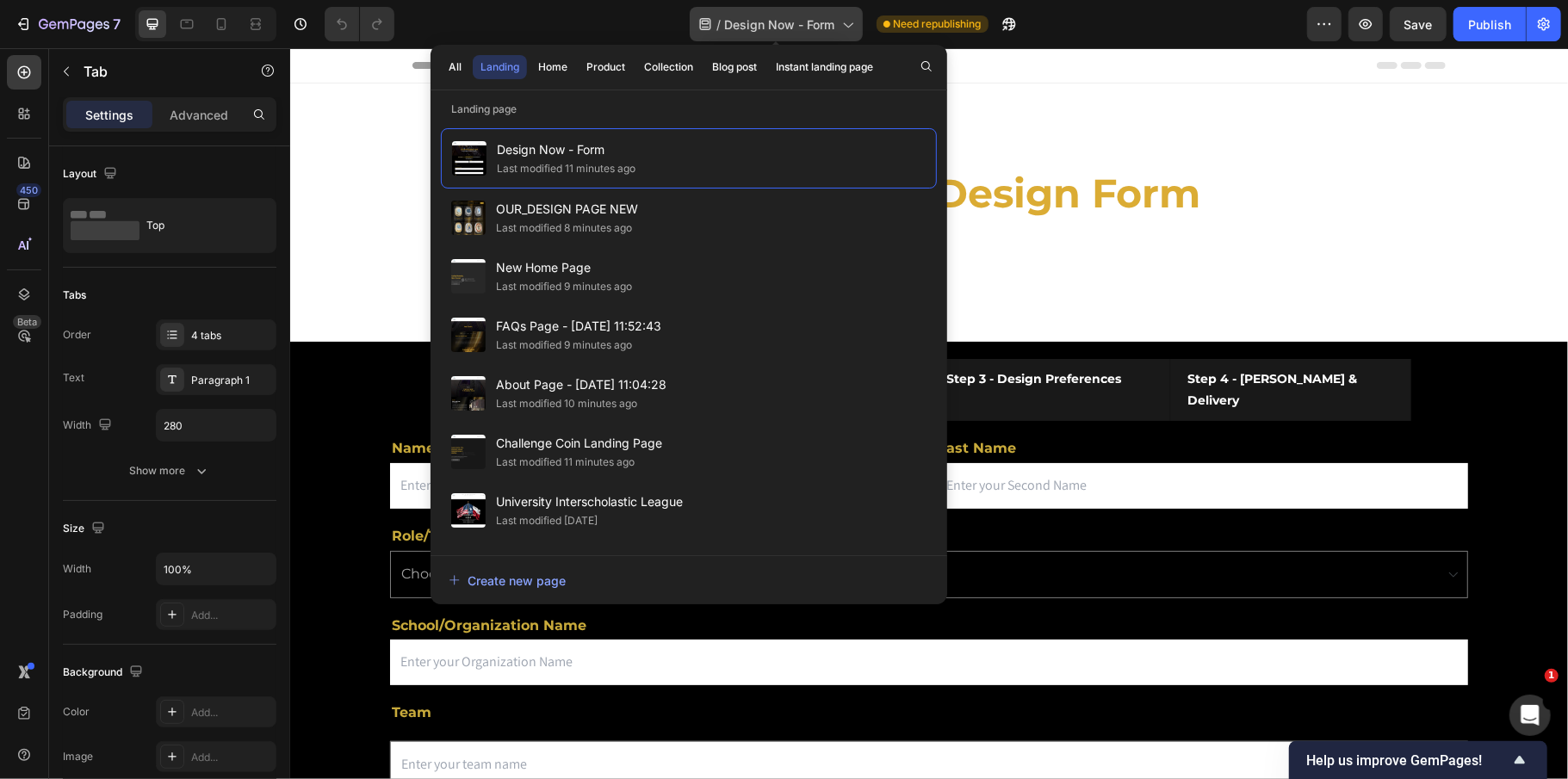
click at [749, 18] on span "Design Now - Form" at bounding box center [780, 24] width 110 height 18
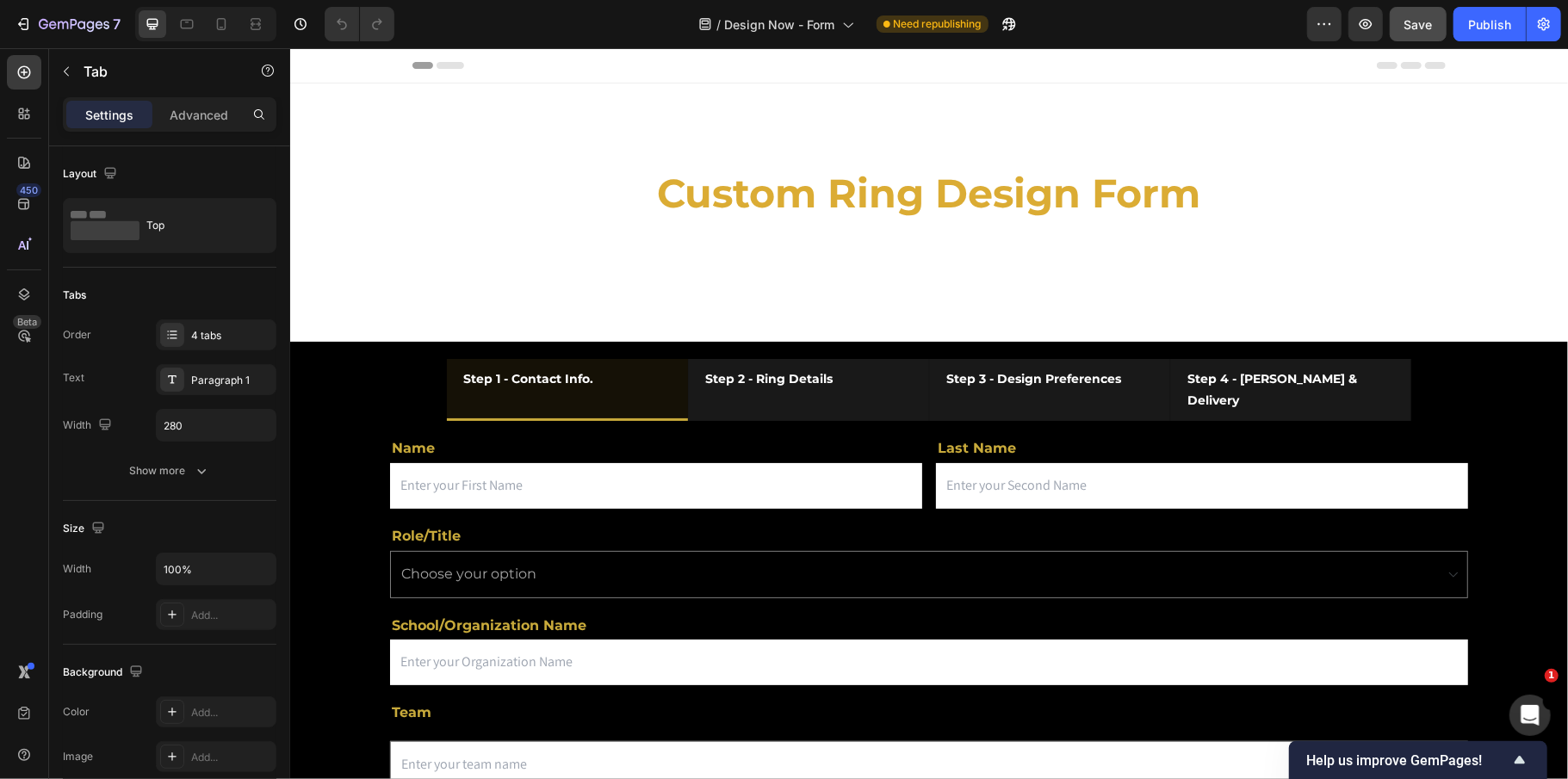
click at [1437, 31] on button "Save" at bounding box center [1418, 24] width 57 height 34
click at [1500, 31] on div "Publish" at bounding box center [1489, 24] width 43 height 18
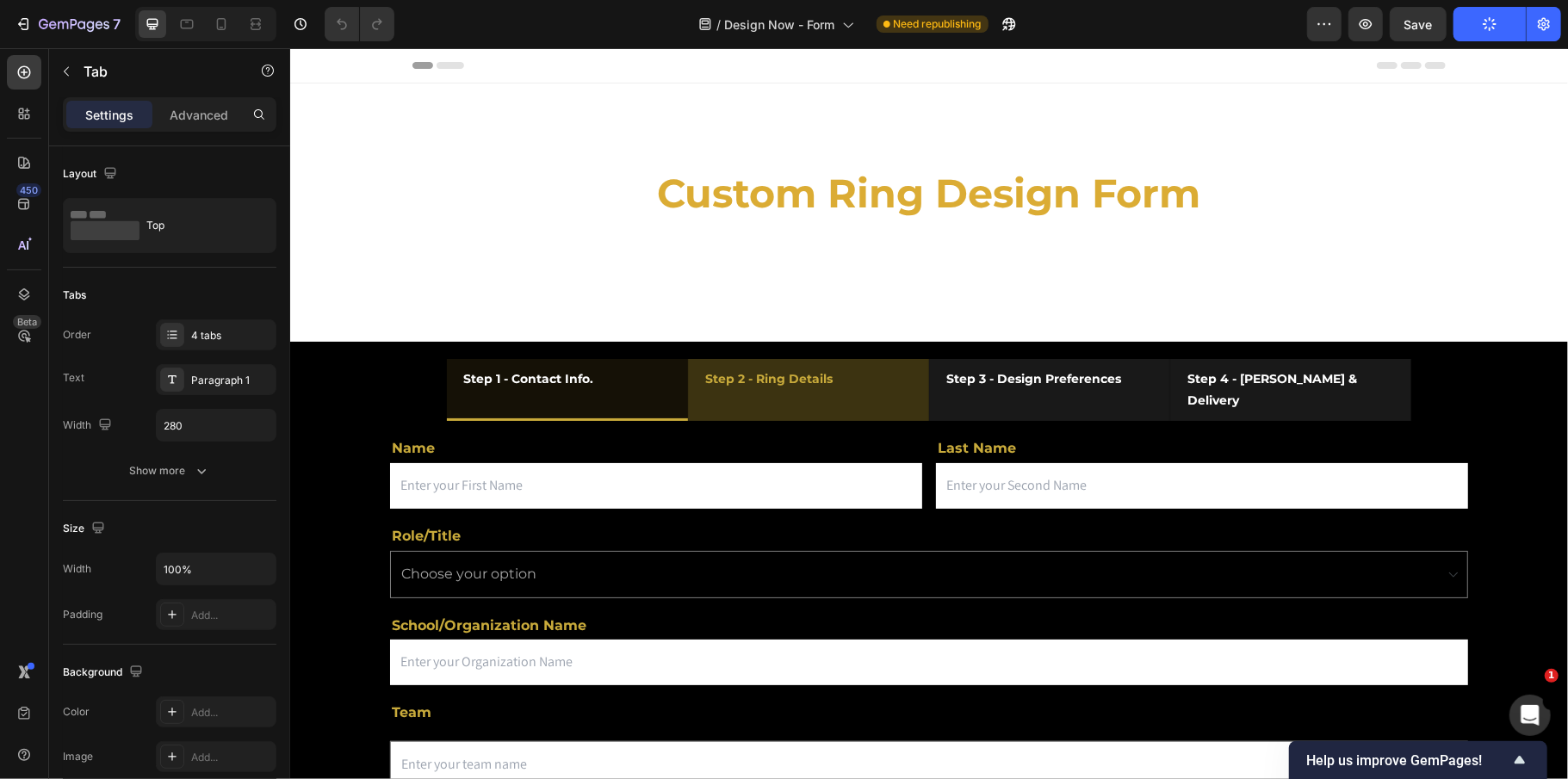
click at [880, 385] on li "Step 2 - Ring Details" at bounding box center [807, 389] width 241 height 62
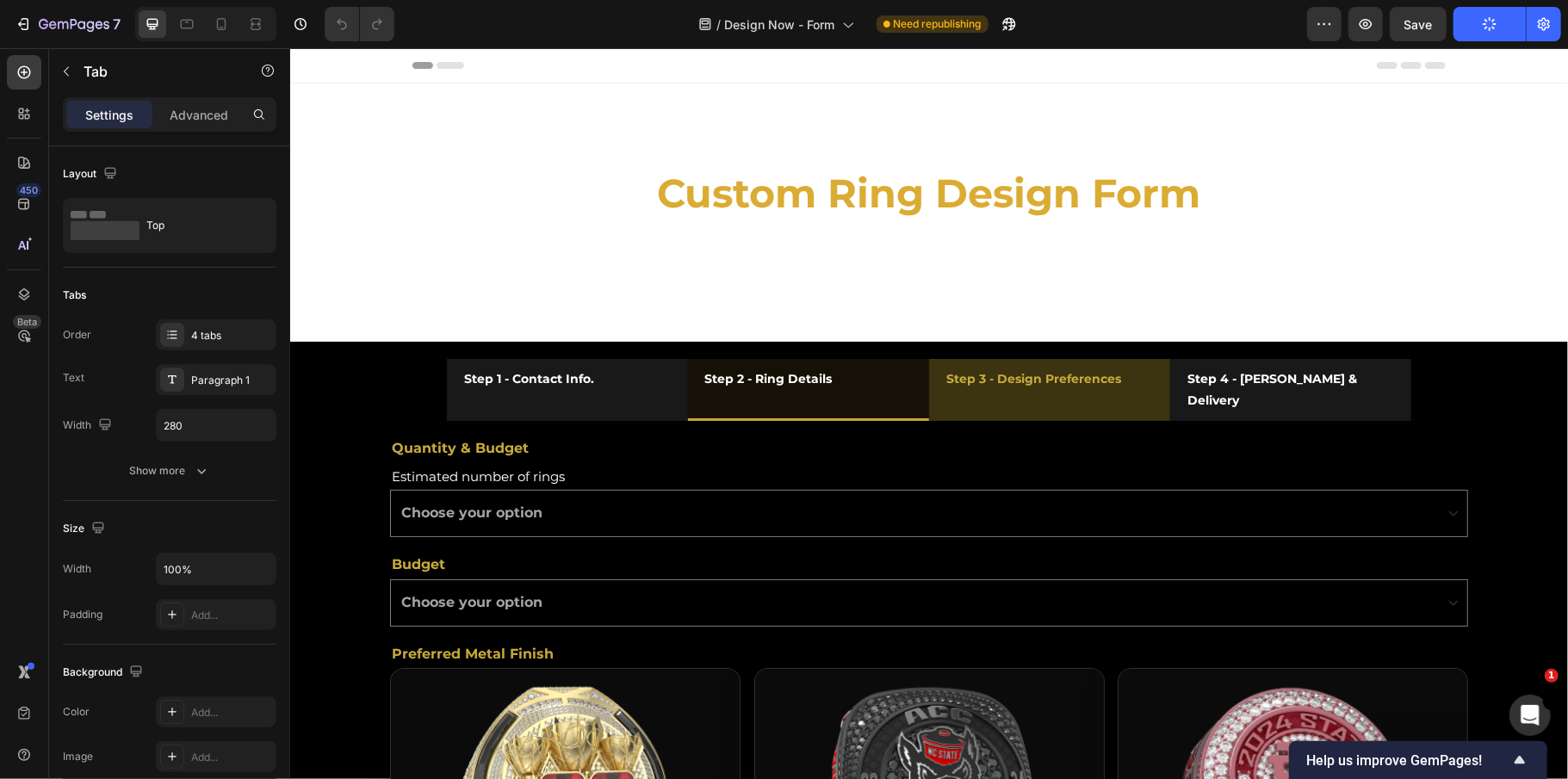
click at [1134, 385] on li "Step 3 - Design Preferences" at bounding box center [1049, 389] width 241 height 62
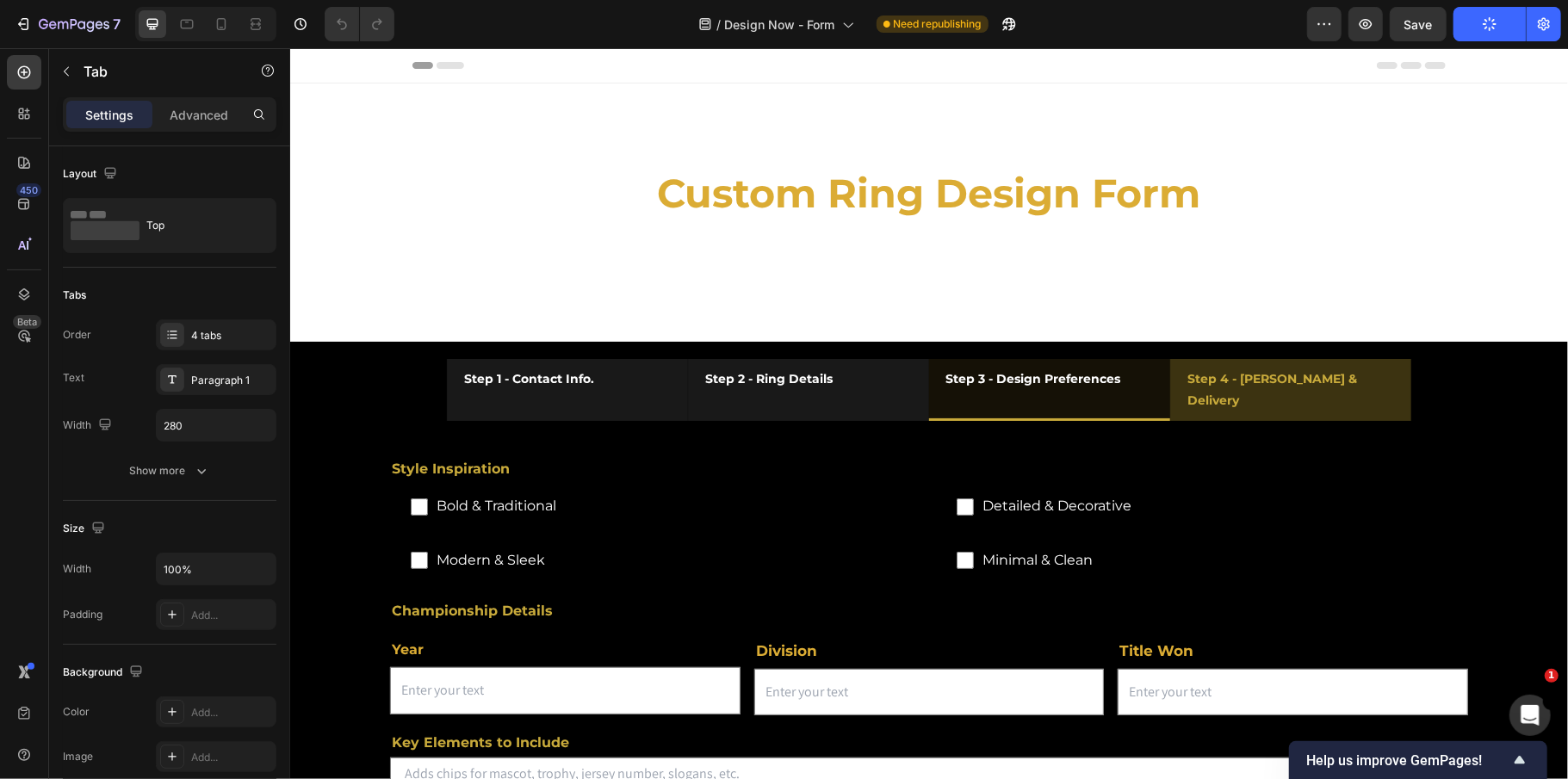
click at [1386, 376] on li "Step 4 - Timing & Delivery" at bounding box center [1290, 389] width 241 height 62
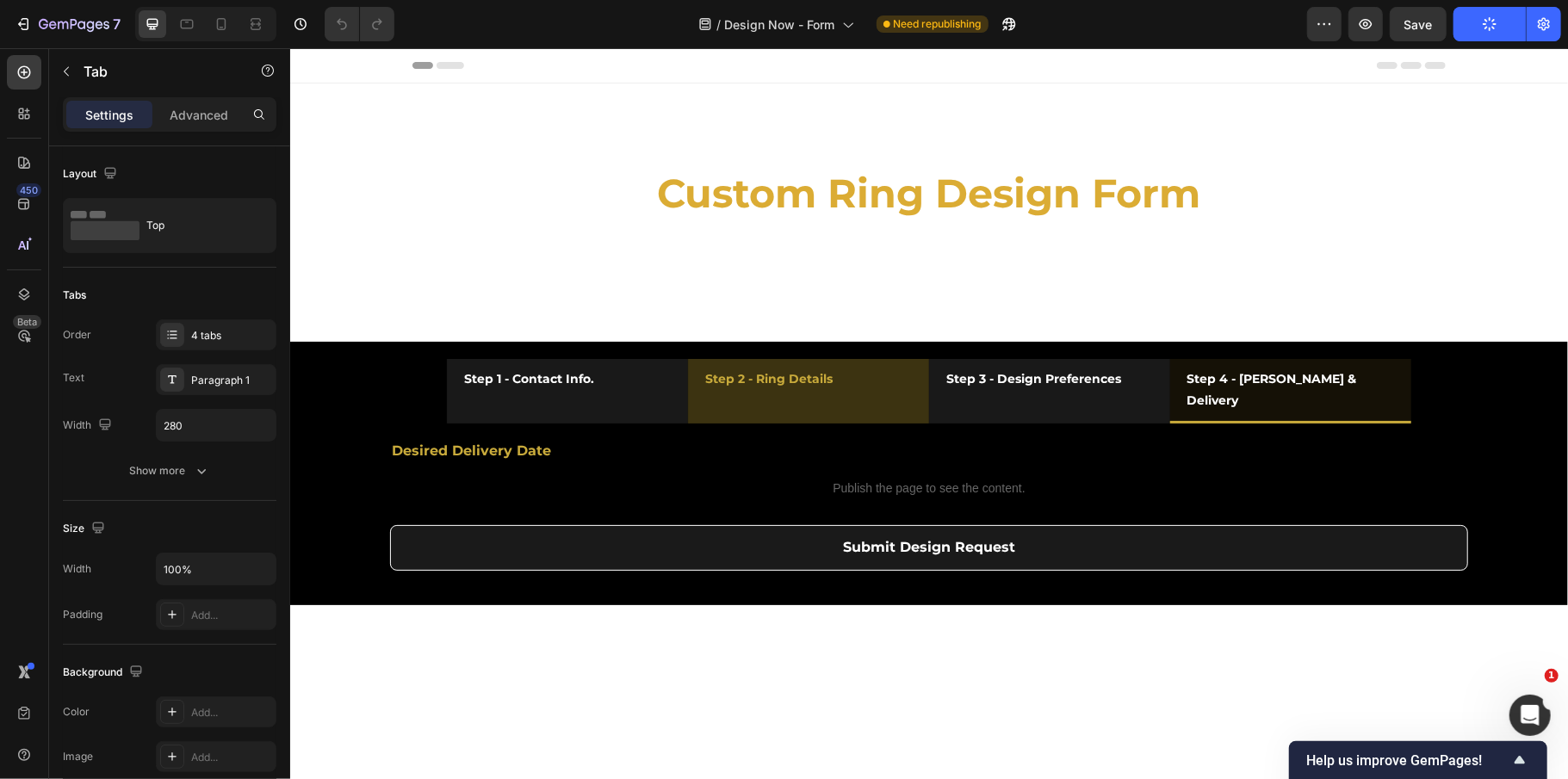
click at [876, 371] on li "Step 2 - Ring Details" at bounding box center [807, 390] width 241 height 64
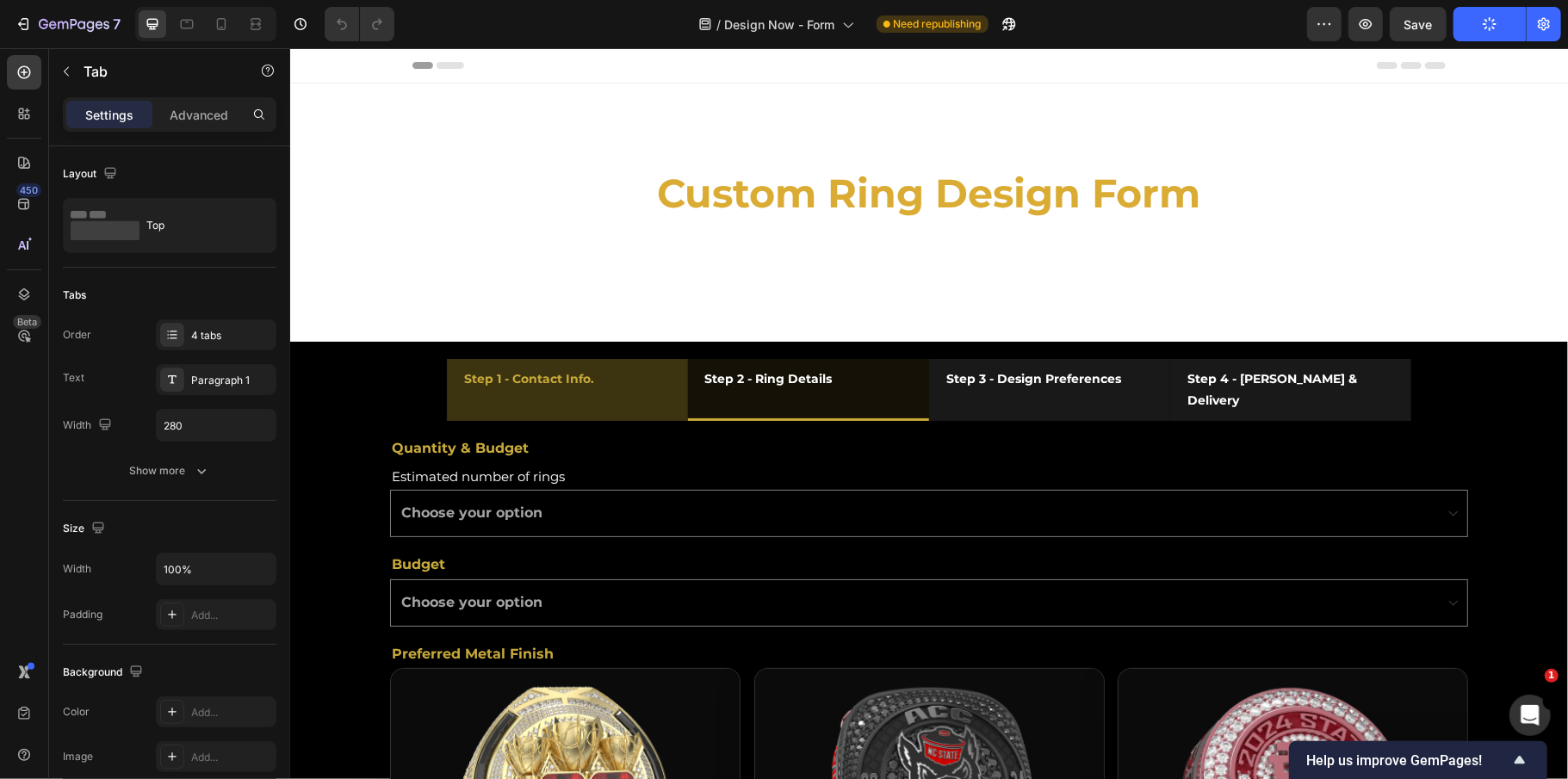
click at [646, 373] on li "Step 1 - Contact Info." at bounding box center [566, 389] width 241 height 62
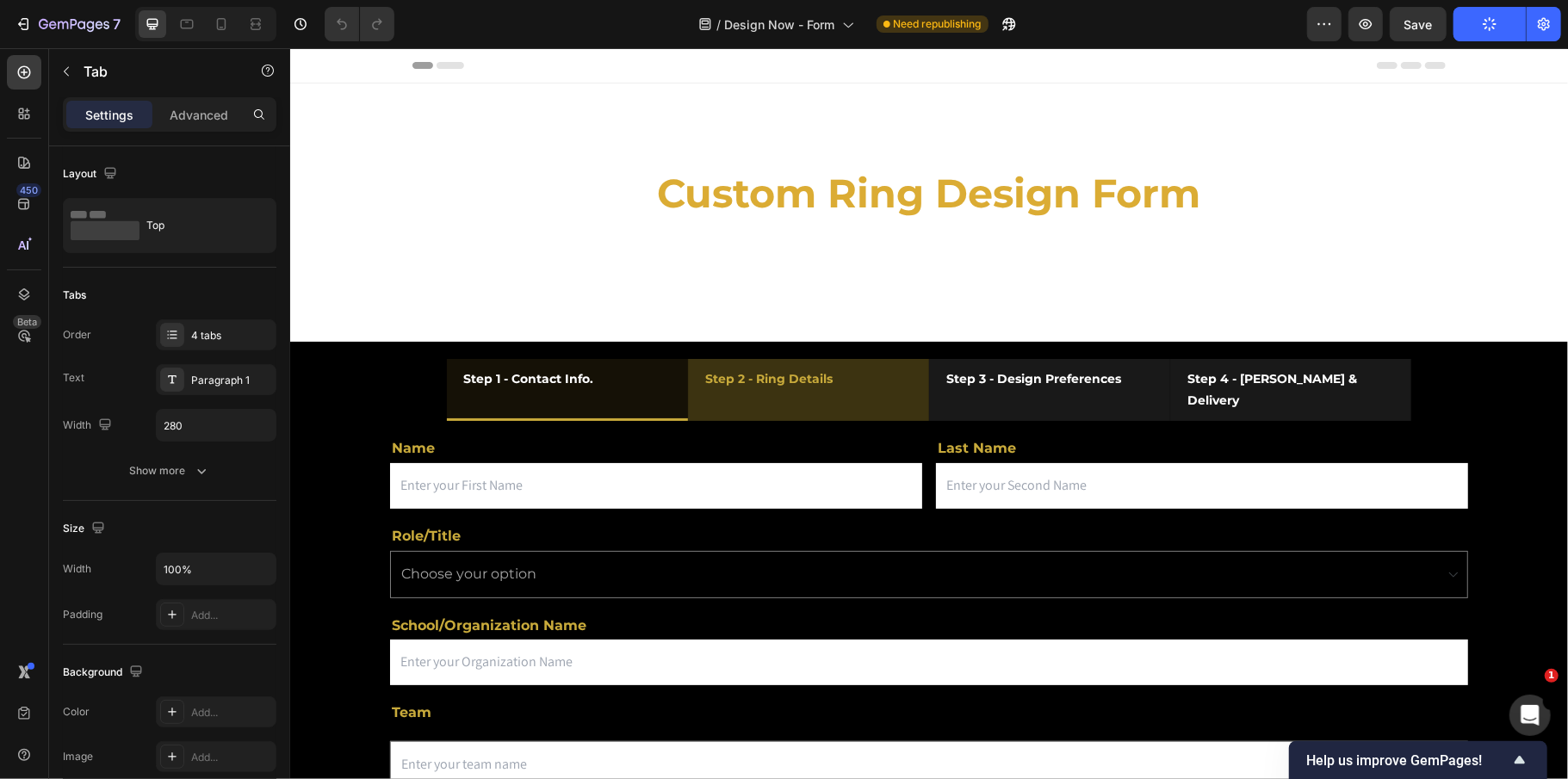
click at [864, 379] on li "Step 2 - Ring Details" at bounding box center [807, 389] width 241 height 62
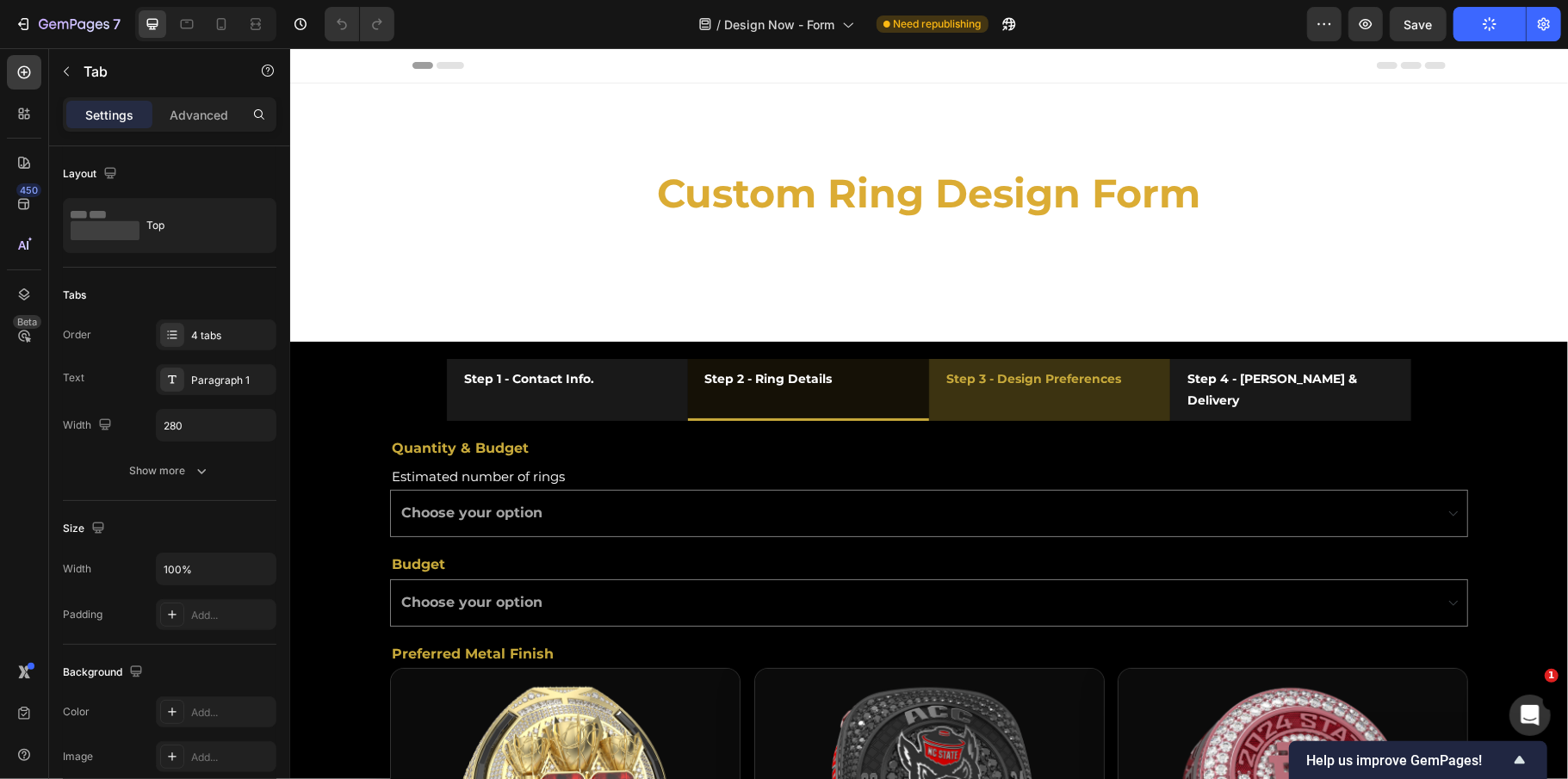
click at [1144, 371] on li "Step 3 - Design Preferences" at bounding box center [1049, 389] width 241 height 62
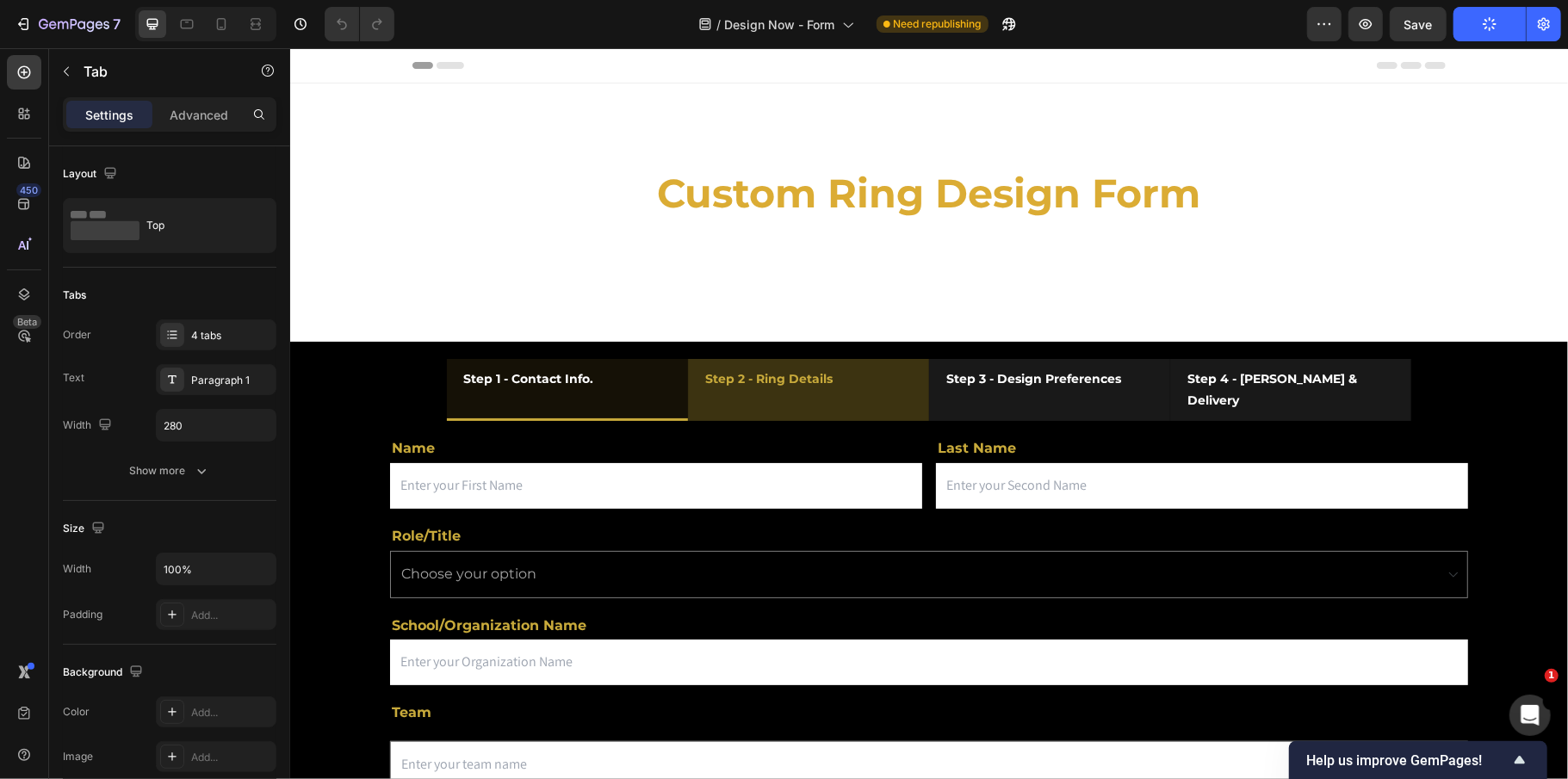
click at [886, 386] on li "Step 2 - Ring Details" at bounding box center [807, 389] width 241 height 62
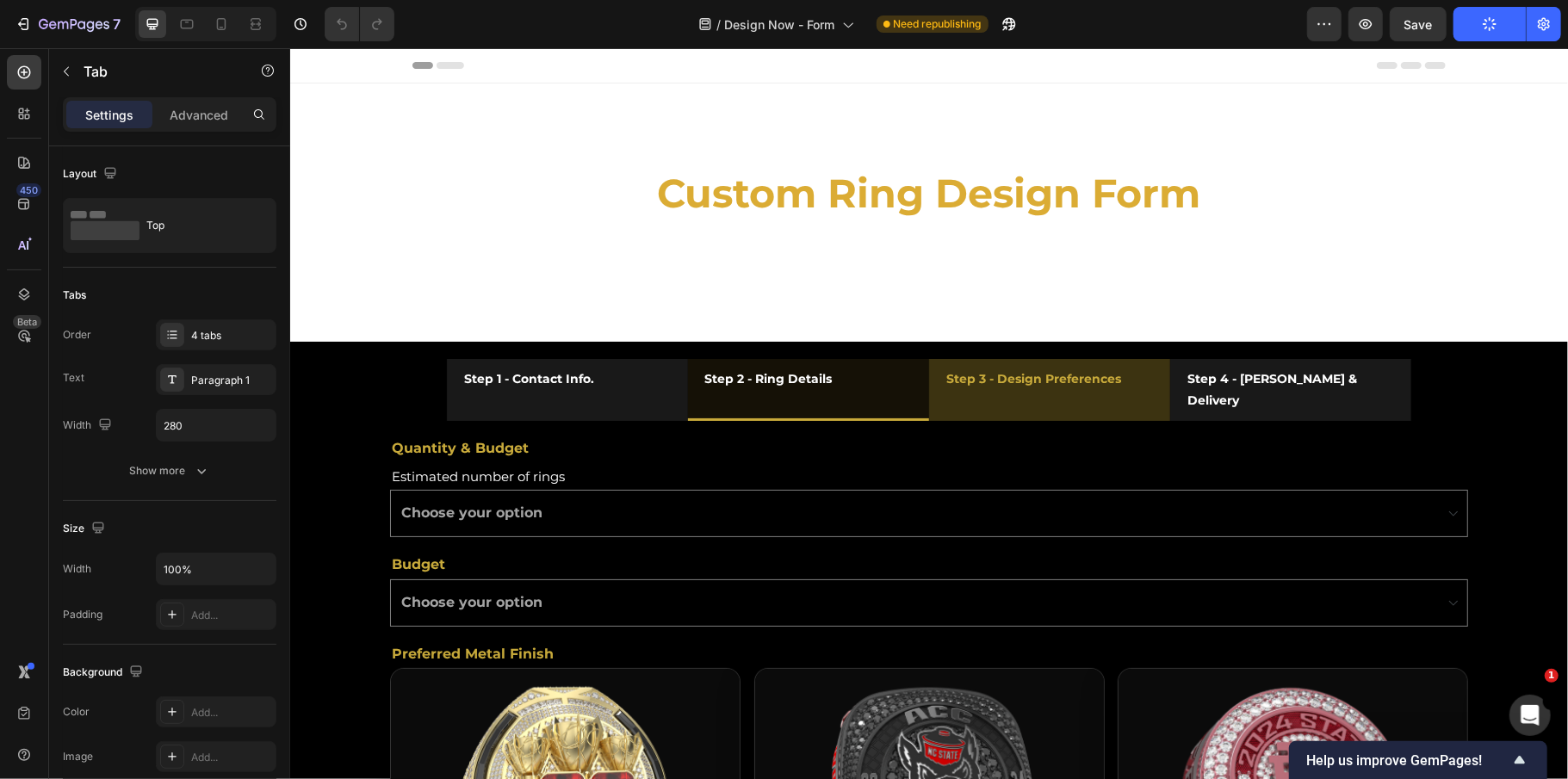
click at [1142, 393] on li "Step 3 - Design Preferences" at bounding box center [1049, 389] width 241 height 62
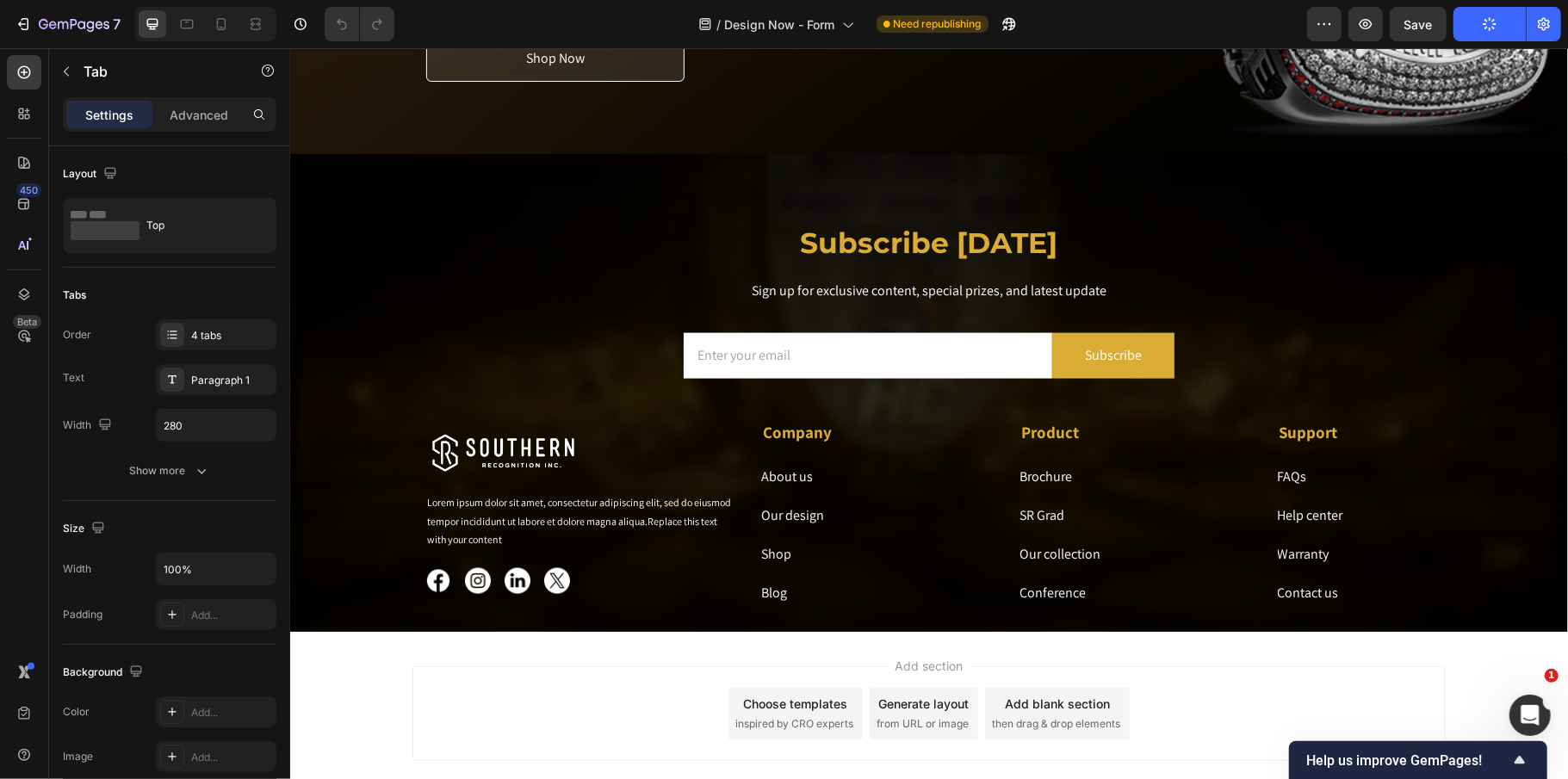
scroll to position [1606, 0]
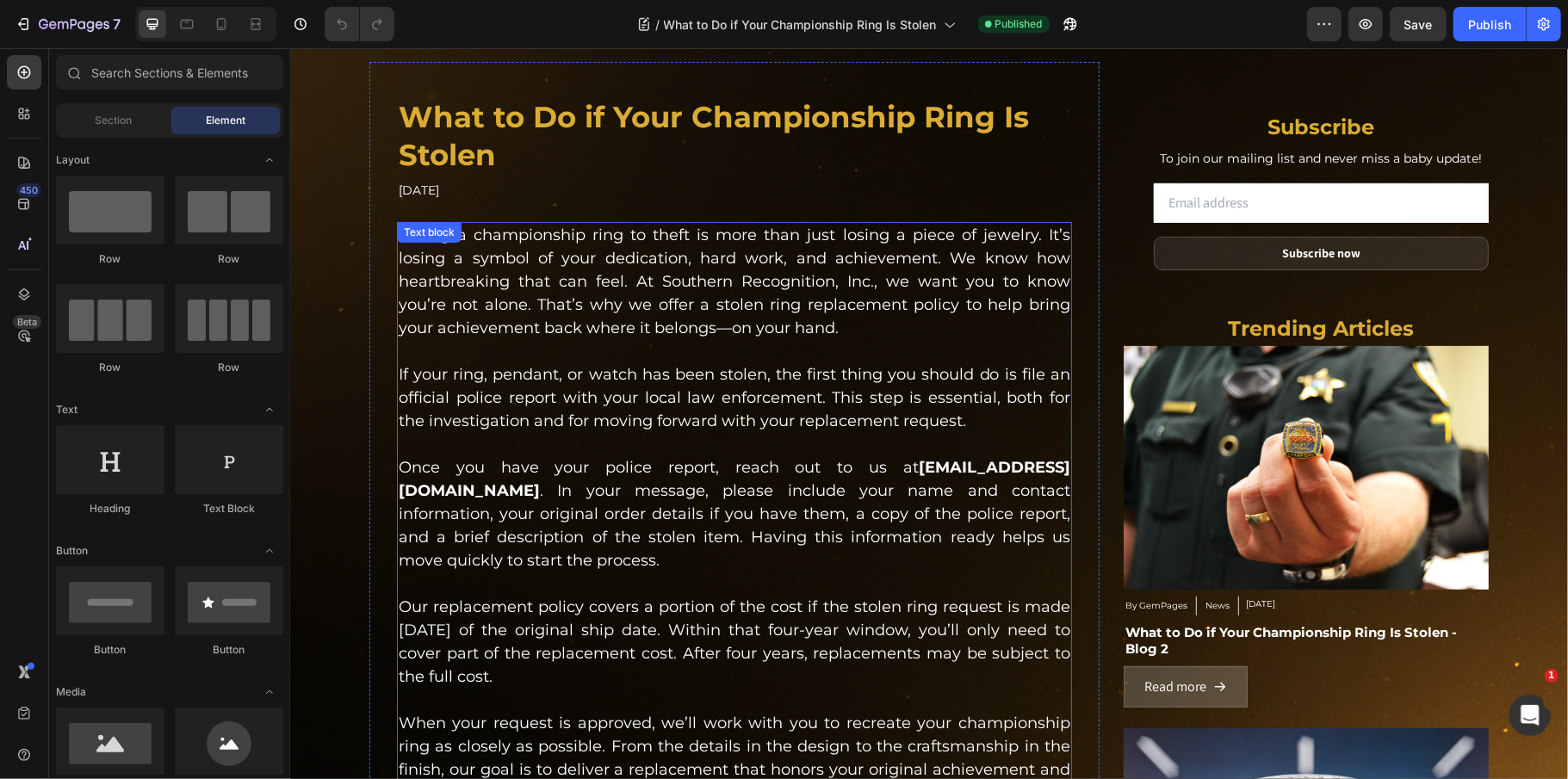
scroll to position [1134, 0]
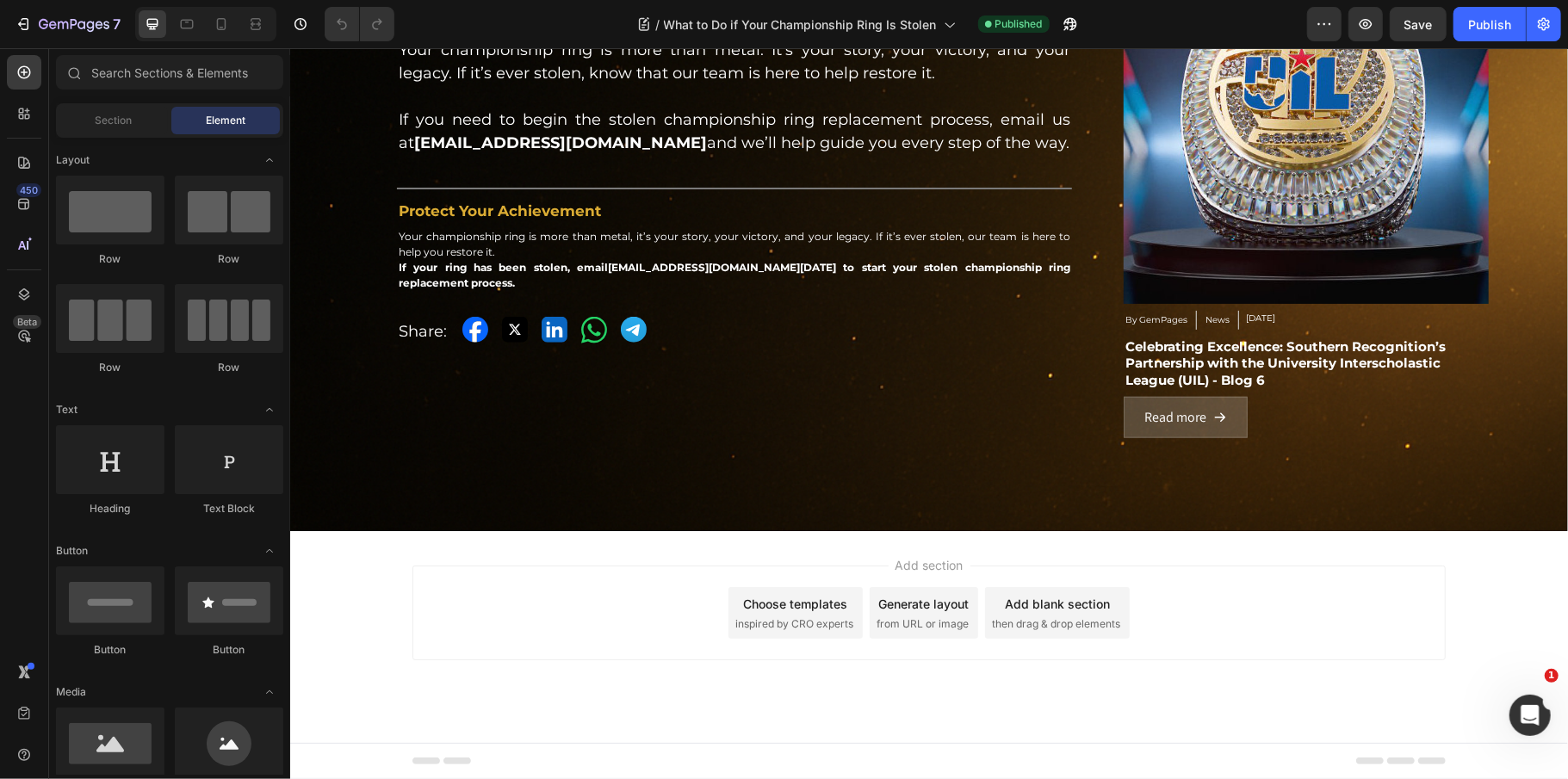
click at [544, 597] on div "Add section Choose templates inspired by CRO experts Generate layout from URL o…" at bounding box center [929, 611] width 1033 height 95
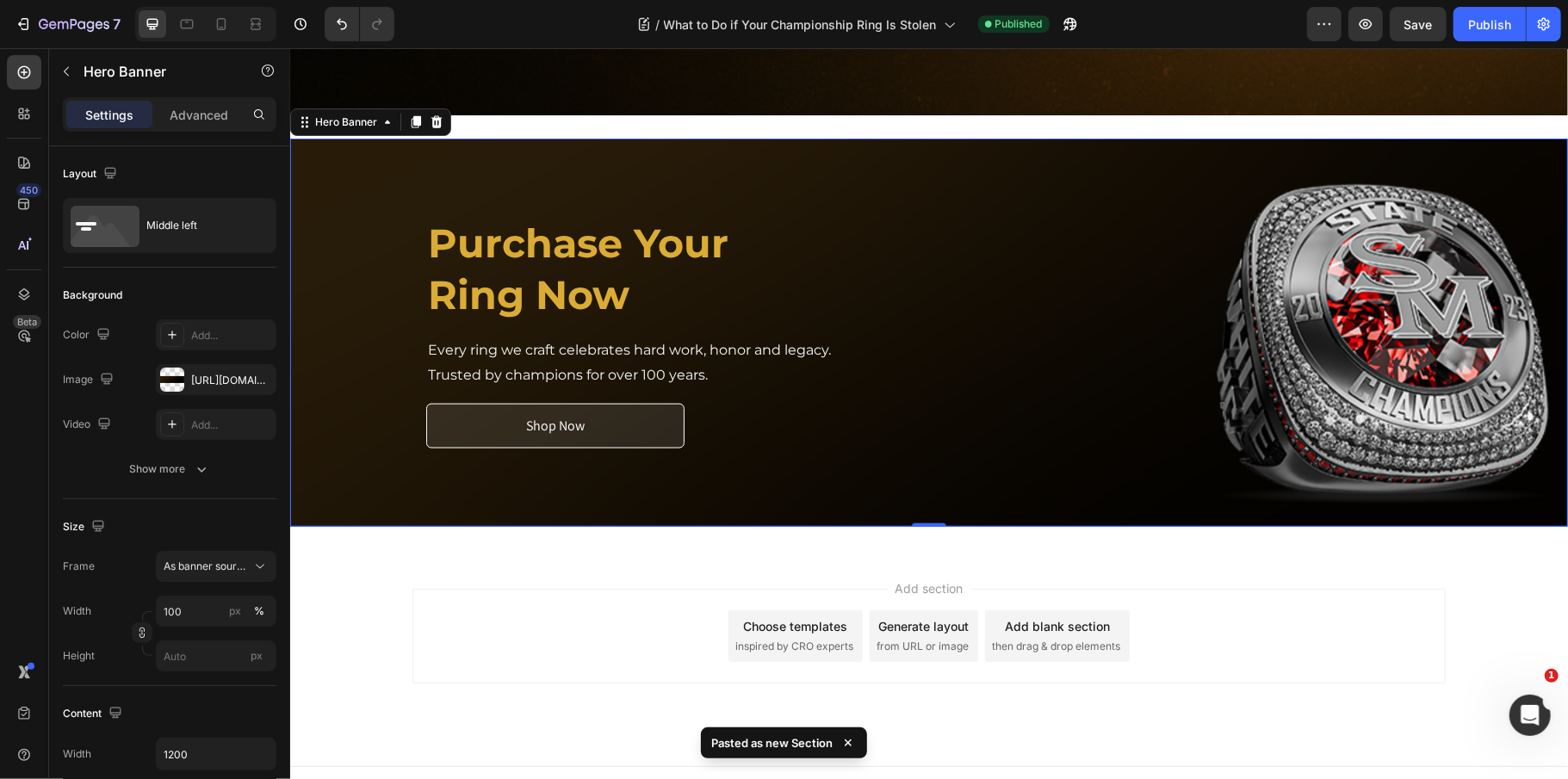
scroll to position [1568, 0]
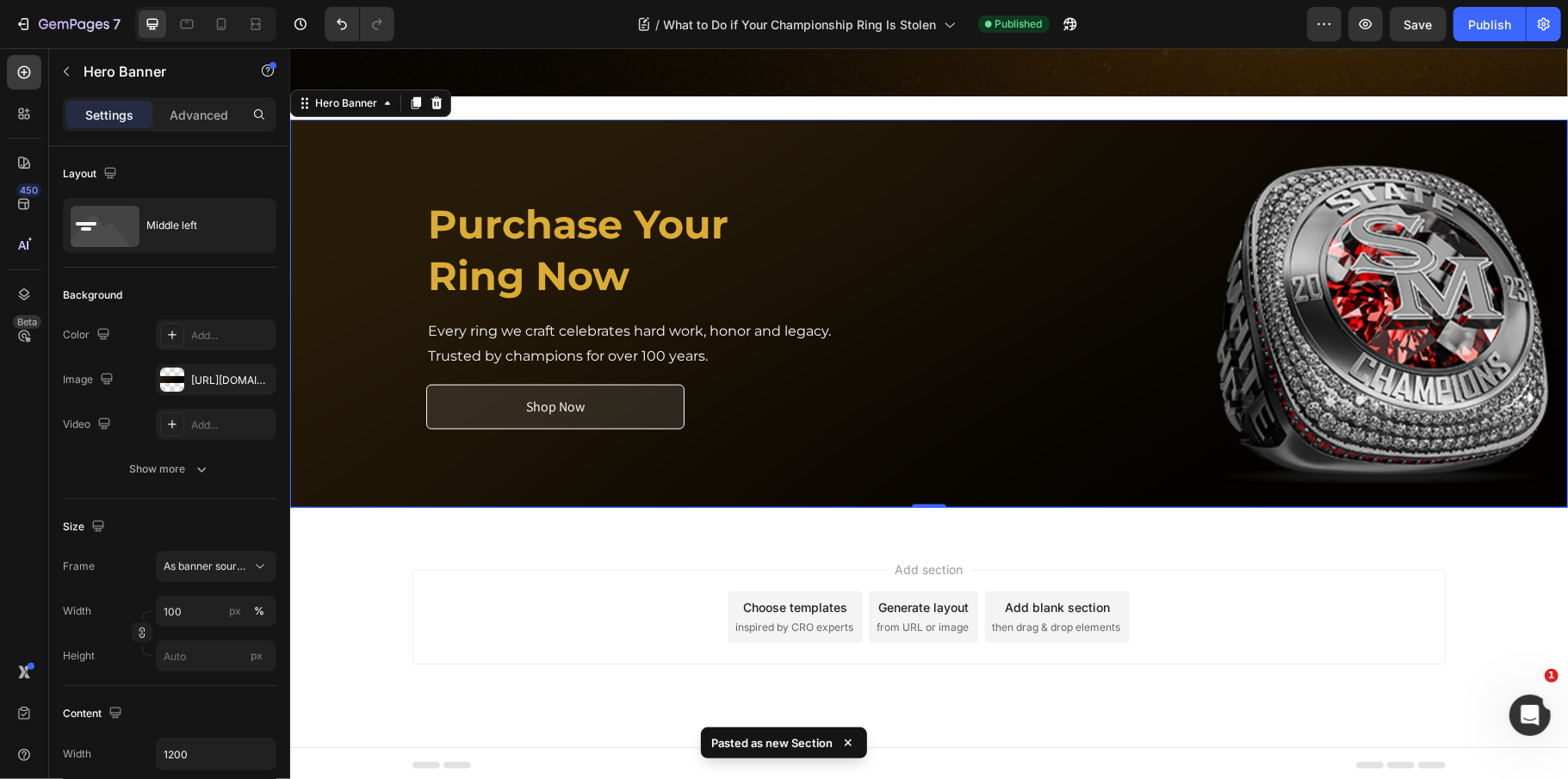
click at [648, 106] on div "Purchase Your Ring Now Heading Every ring we craft celebrates hard work, honor …" at bounding box center [928, 315] width 1278 height 439
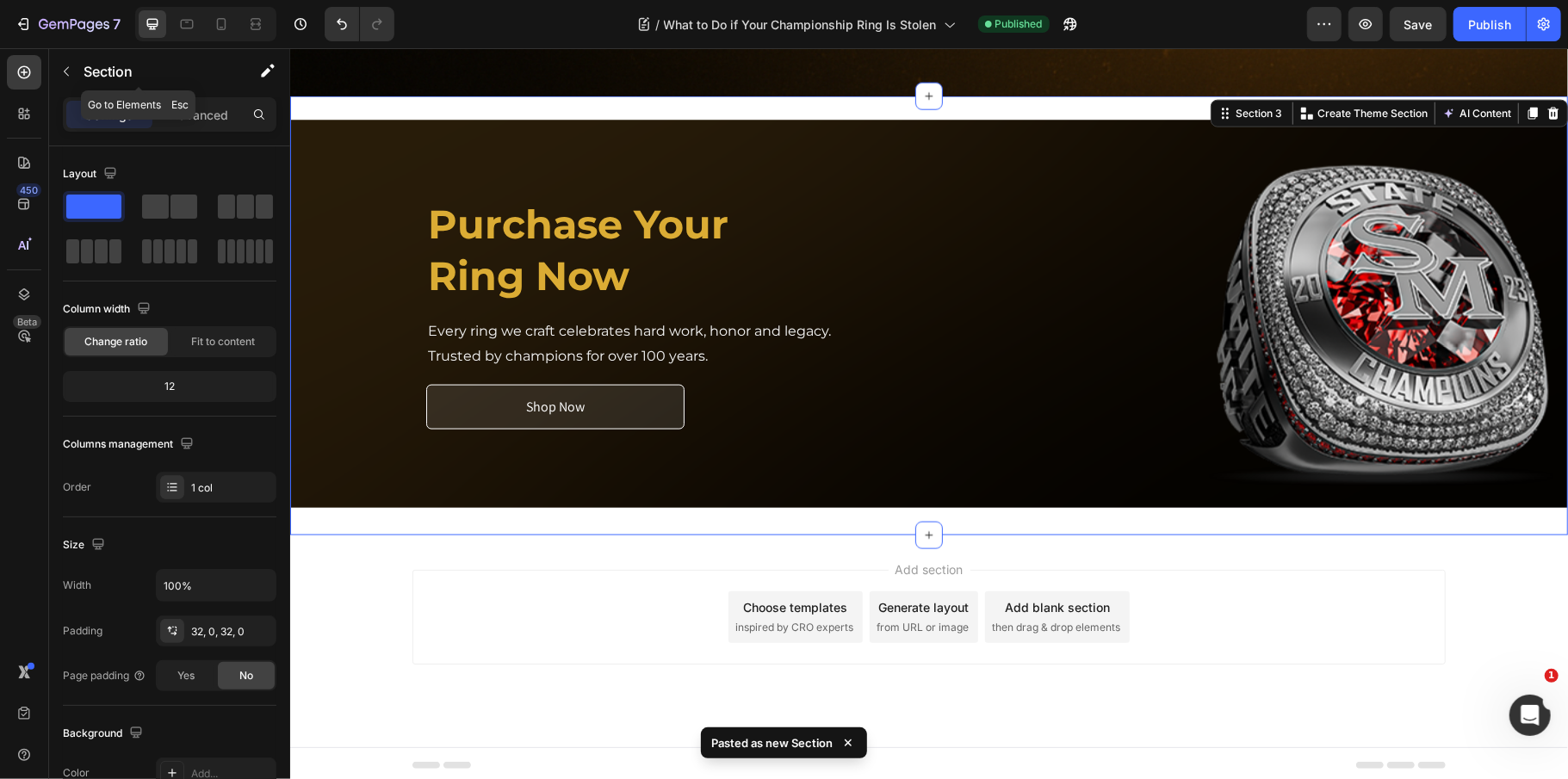
click at [191, 95] on div "Section" at bounding box center [138, 72] width 179 height 49
click at [201, 117] on p "Advanced" at bounding box center [199, 115] width 59 height 18
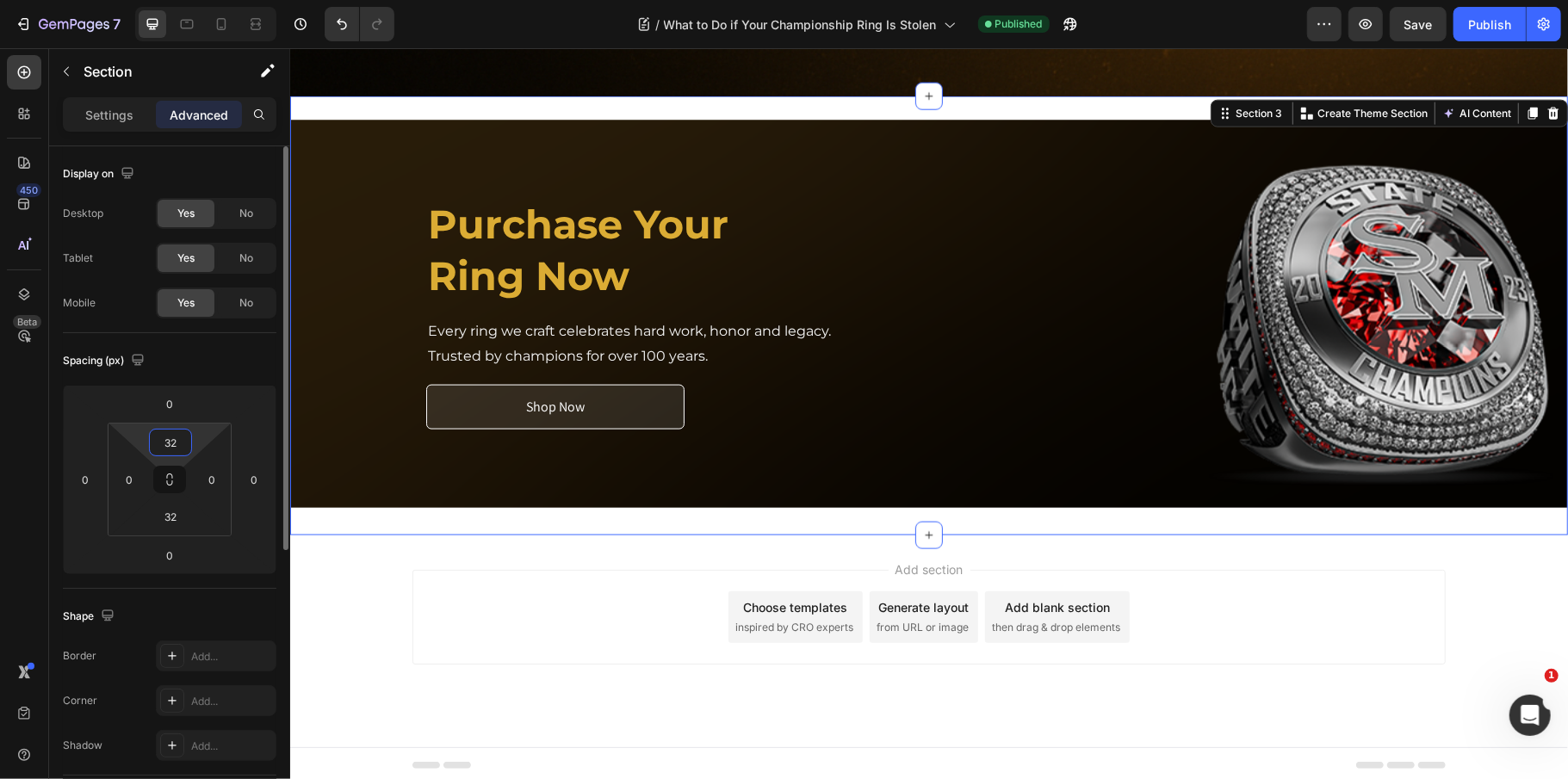
click at [186, 448] on input "32" at bounding box center [171, 442] width 34 height 26
type input "3"
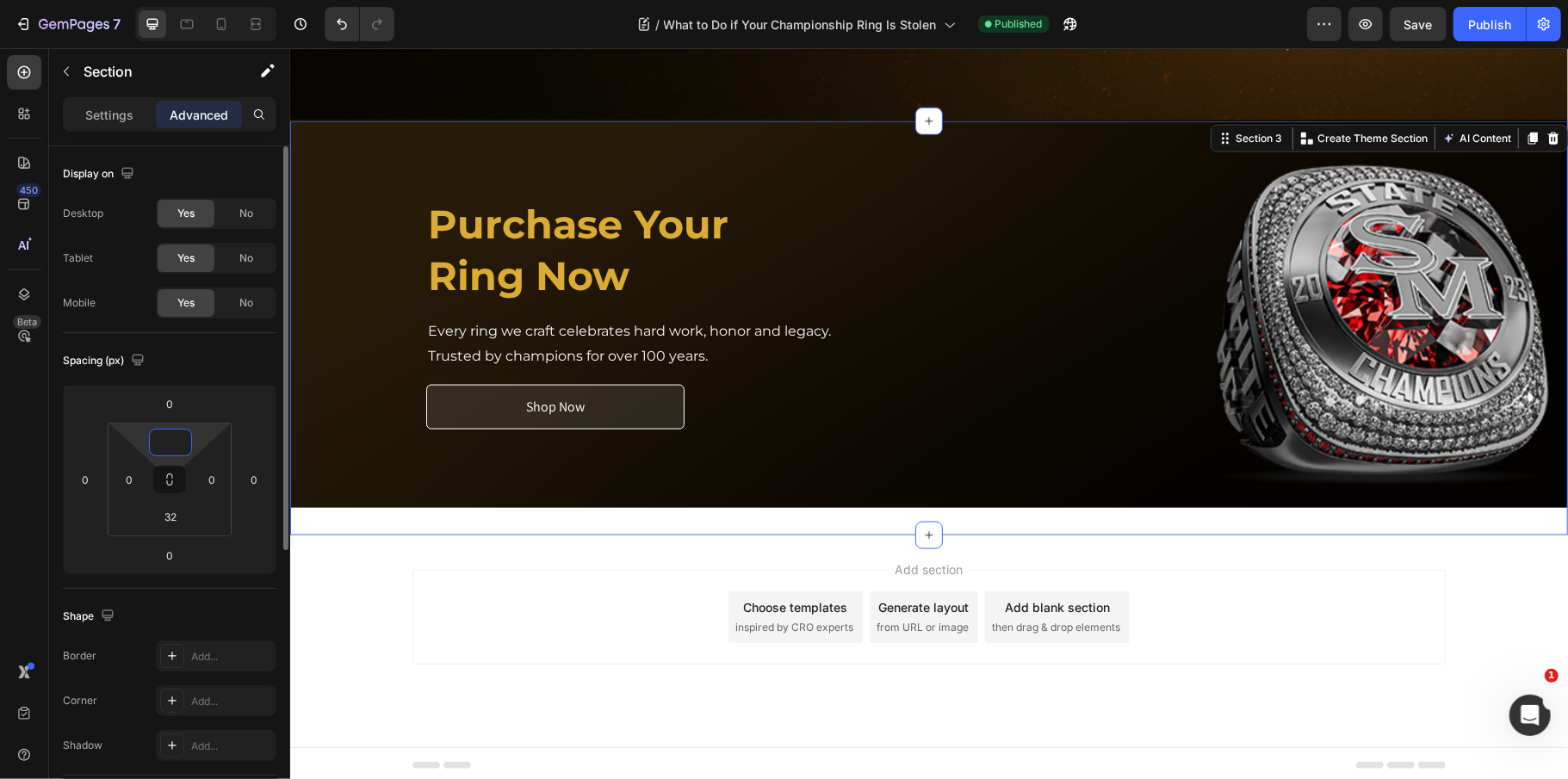
scroll to position [1540, 0]
type input "0"
click at [175, 554] on input "0" at bounding box center [170, 555] width 34 height 26
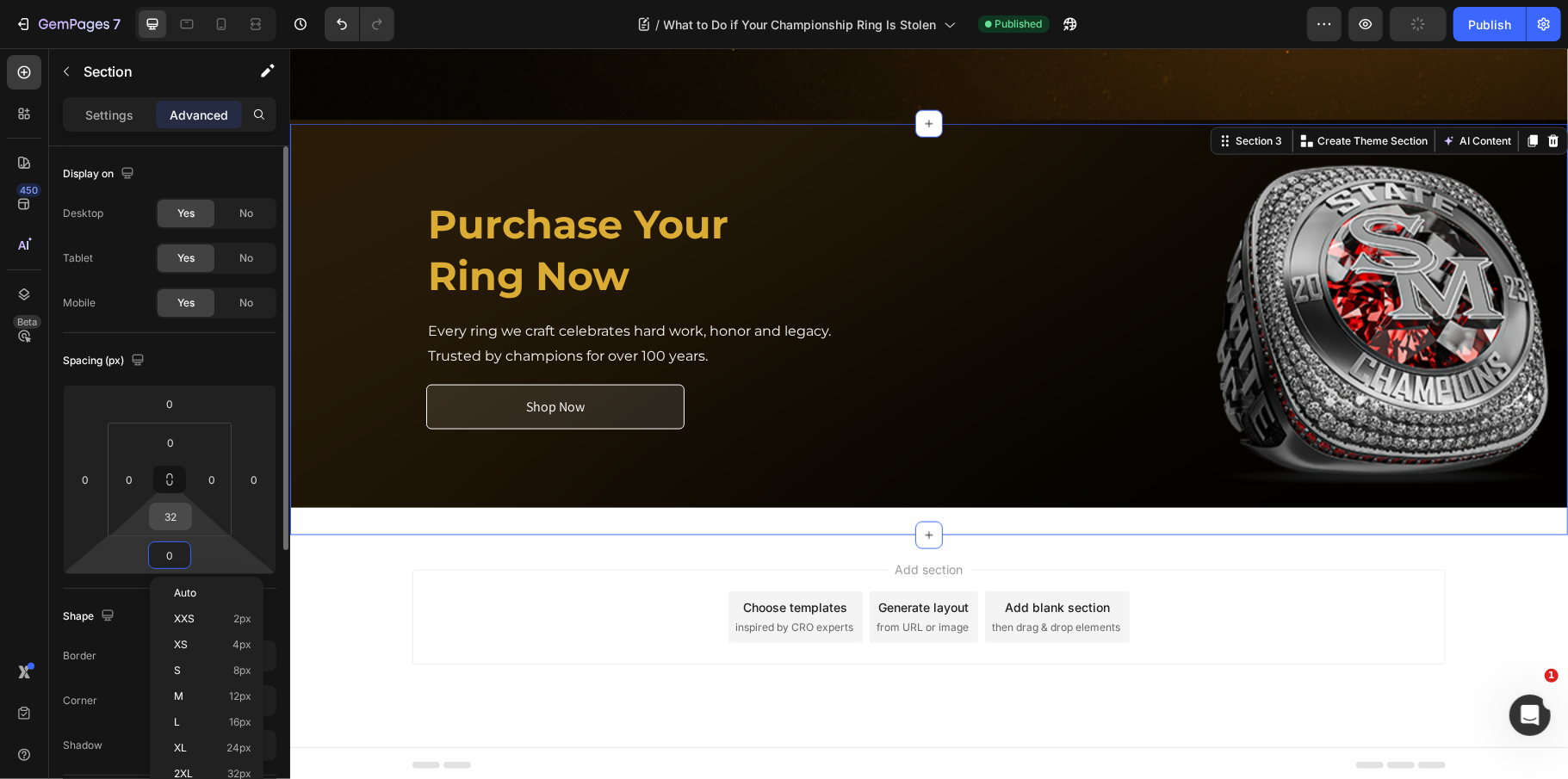
click at [175, 516] on input "32" at bounding box center [171, 516] width 34 height 26
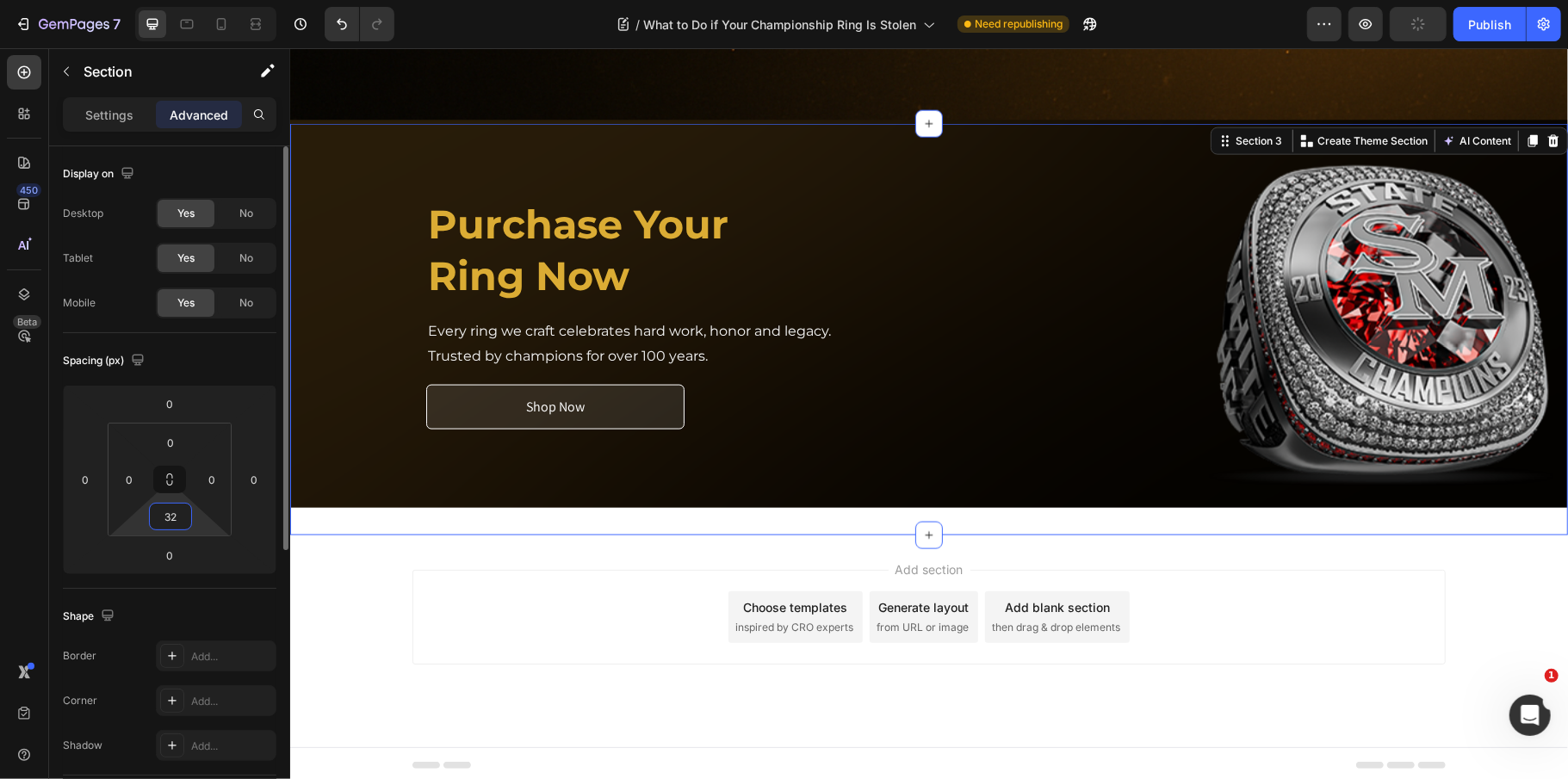
type input "0"
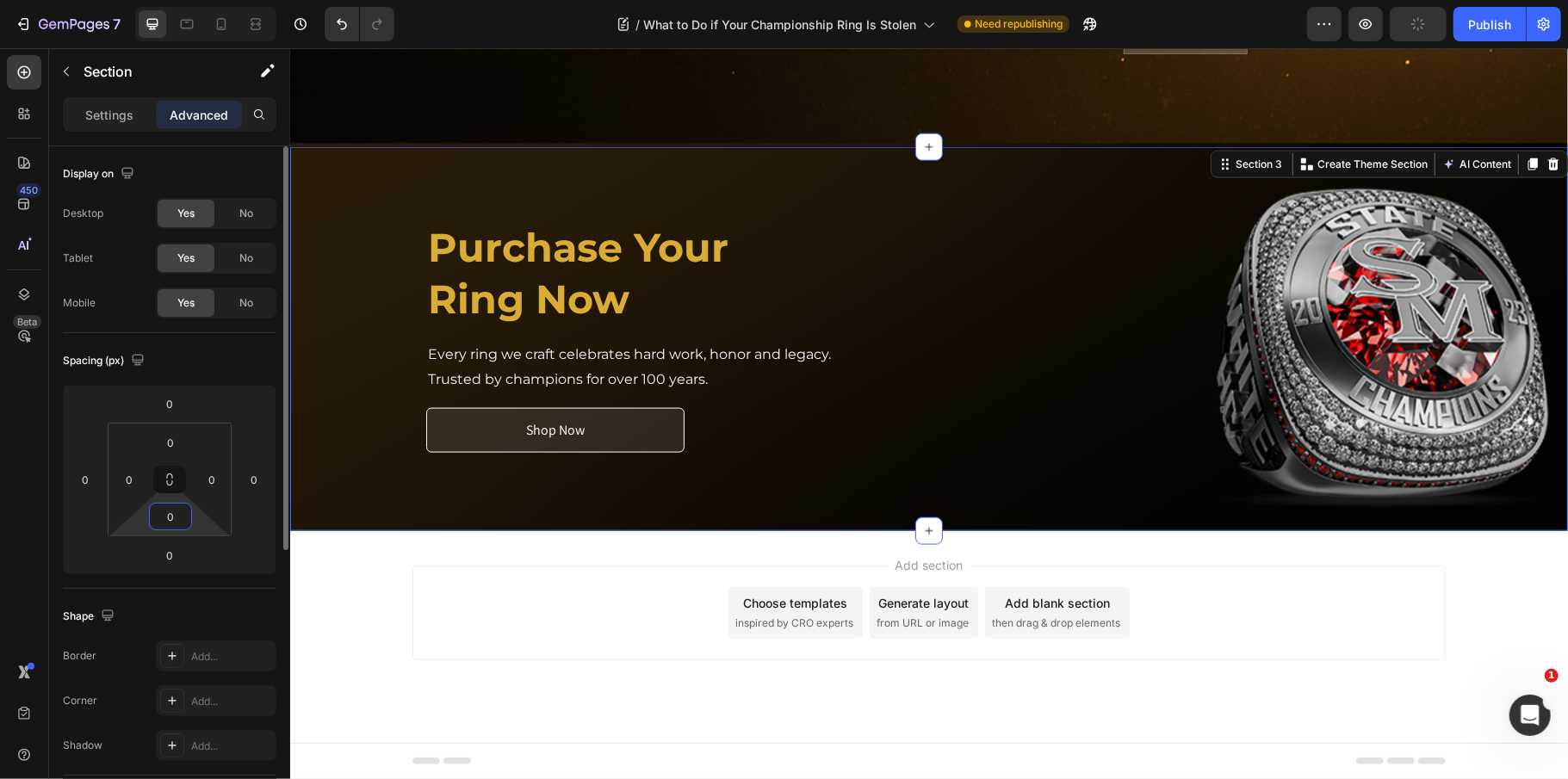
scroll to position [1513, 0]
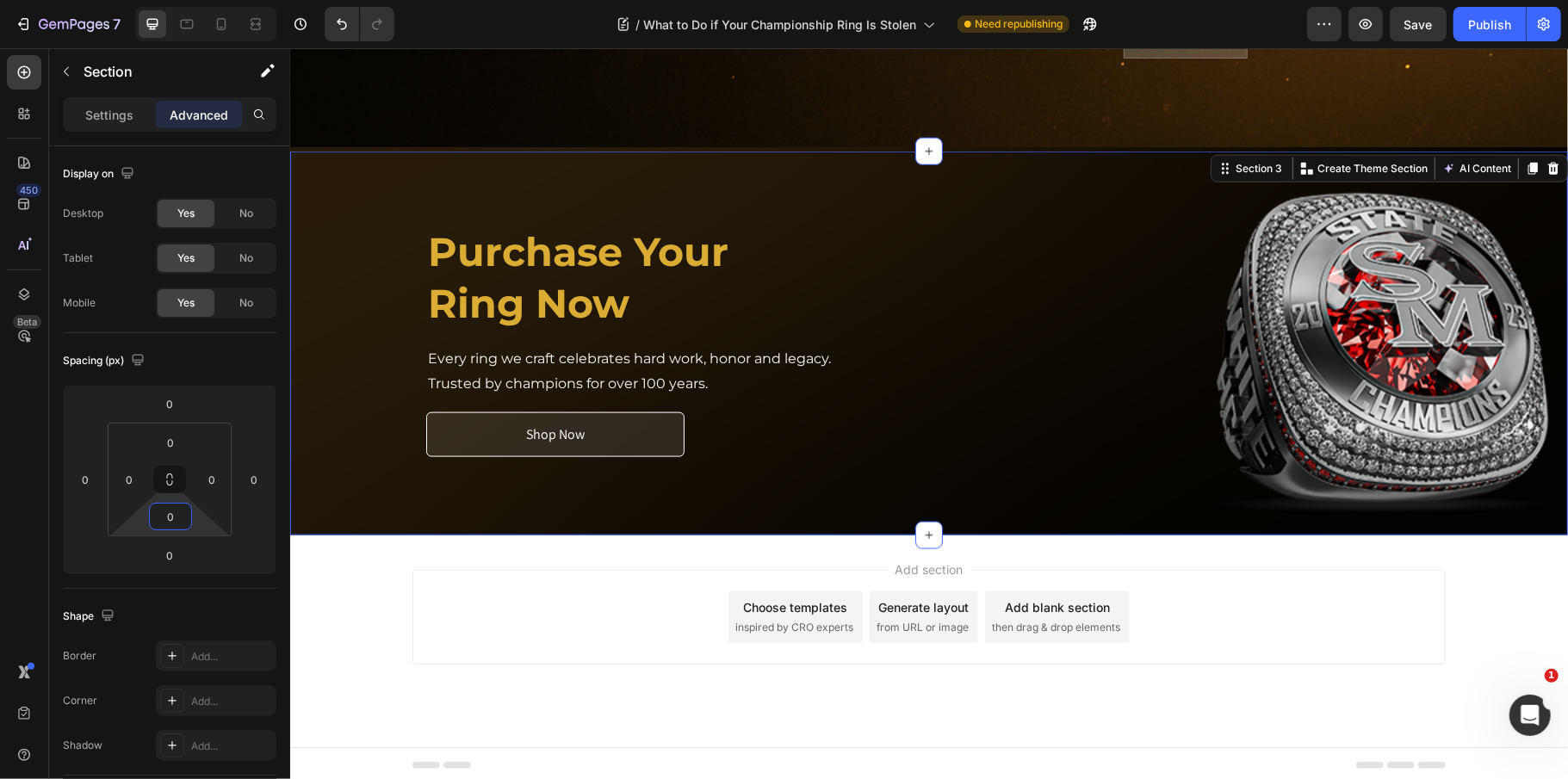
click at [412, 596] on div "Add section Choose templates inspired by CRO experts Generate layout from URL o…" at bounding box center [929, 616] width 1033 height 95
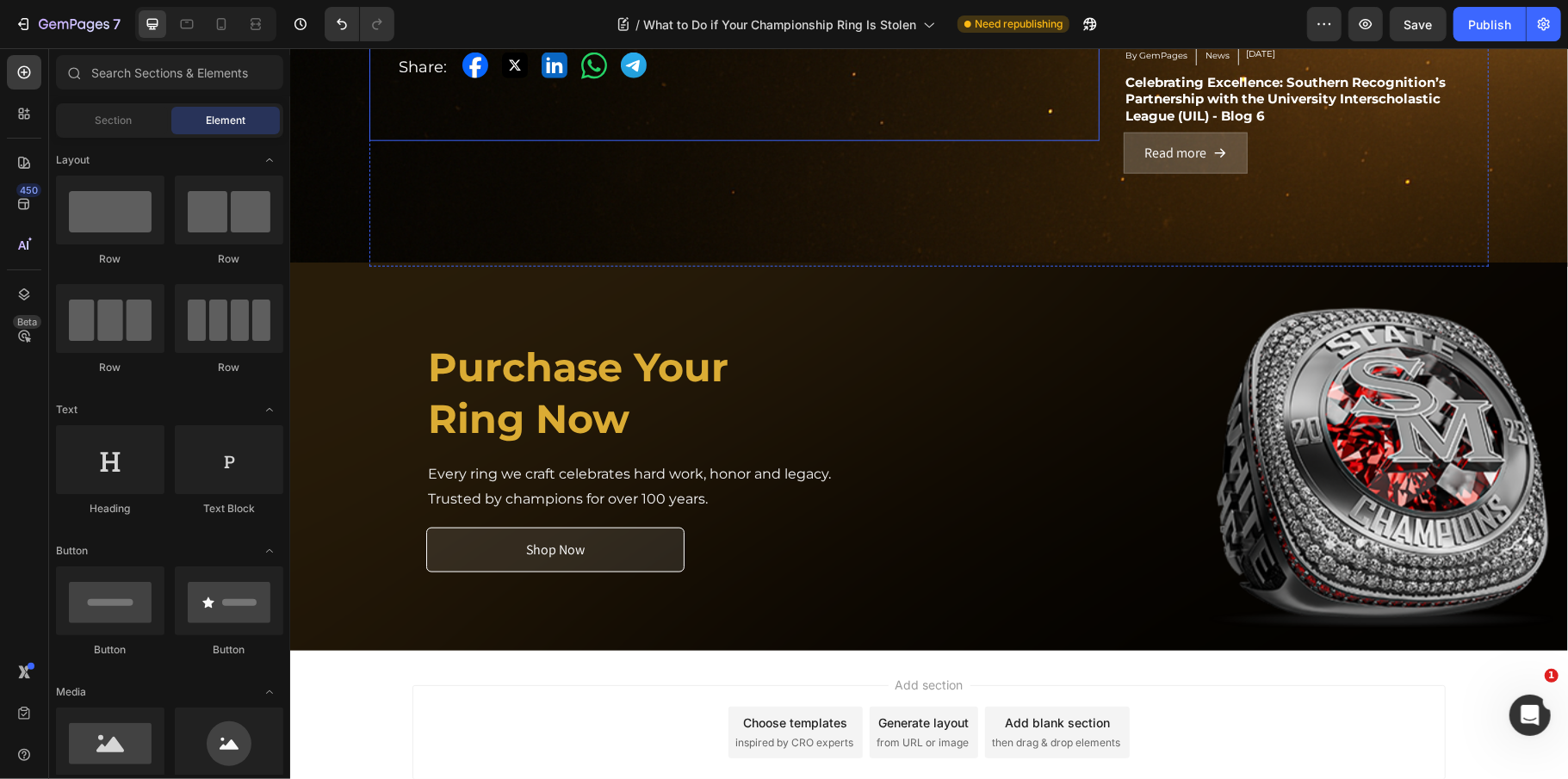
scroll to position [1398, 0]
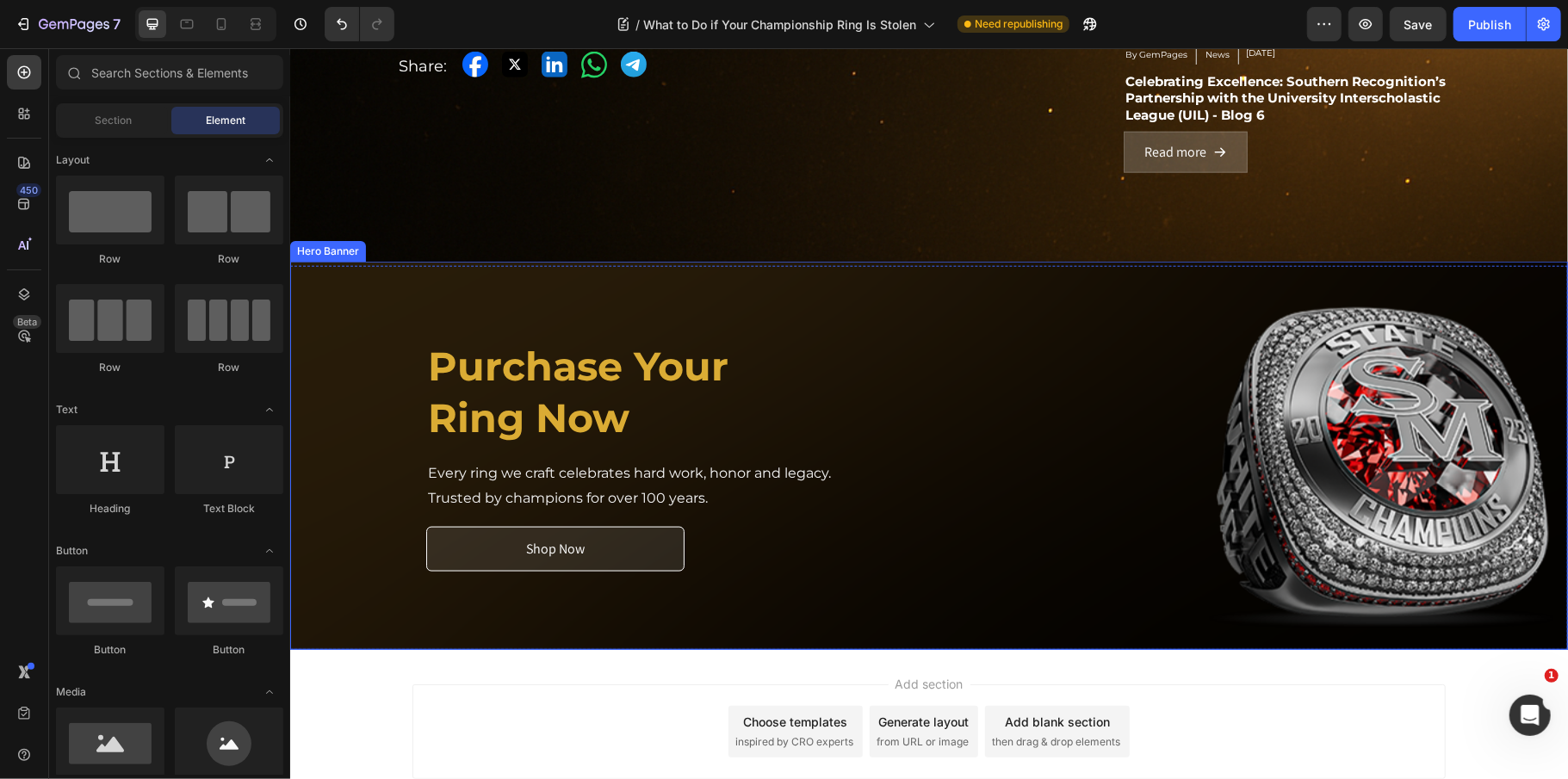
click at [366, 415] on div "Background Image" at bounding box center [928, 455] width 1278 height 388
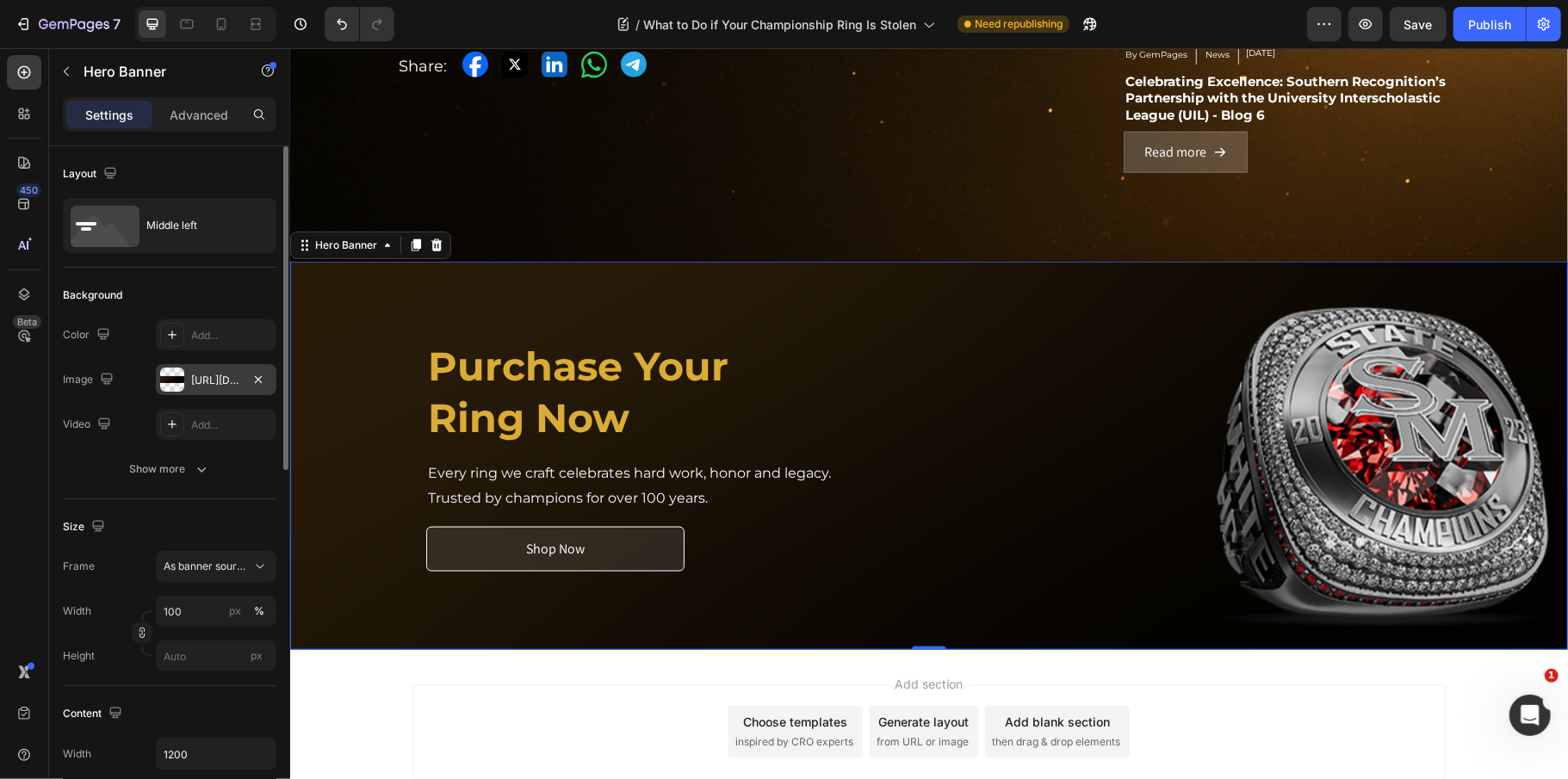
click at [208, 385] on div "https://cdn.shopify.com/s/files/1/0530/8881/3236/files/gempages_494420152121558…" at bounding box center [216, 380] width 50 height 15
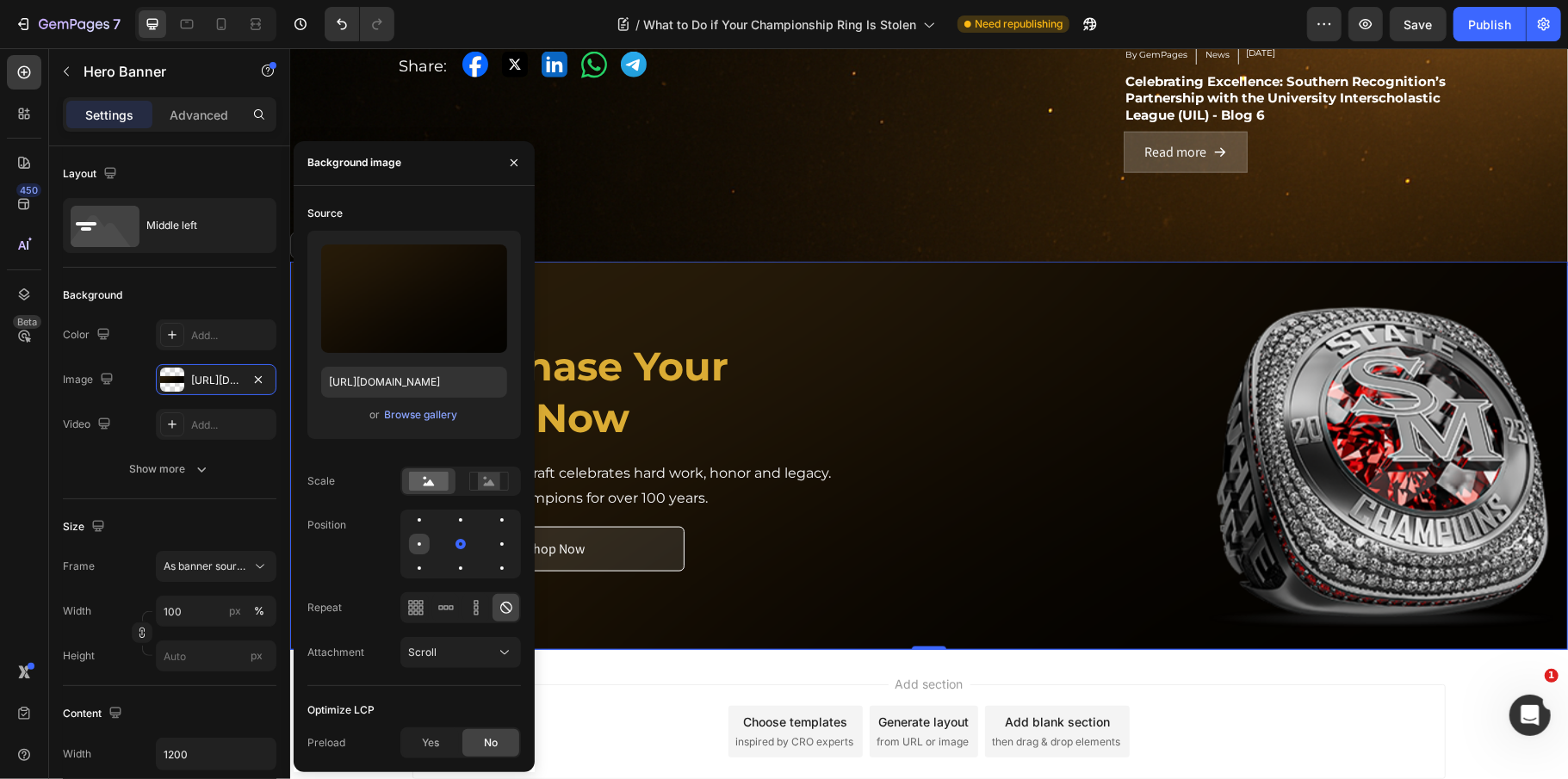
click at [414, 542] on div at bounding box center [419, 543] width 21 height 21
click at [415, 570] on div at bounding box center [419, 568] width 21 height 21
click at [415, 521] on div at bounding box center [419, 519] width 21 height 21
click at [515, 517] on div at bounding box center [460, 543] width 120 height 69
click at [505, 516] on div at bounding box center [501, 519] width 21 height 21
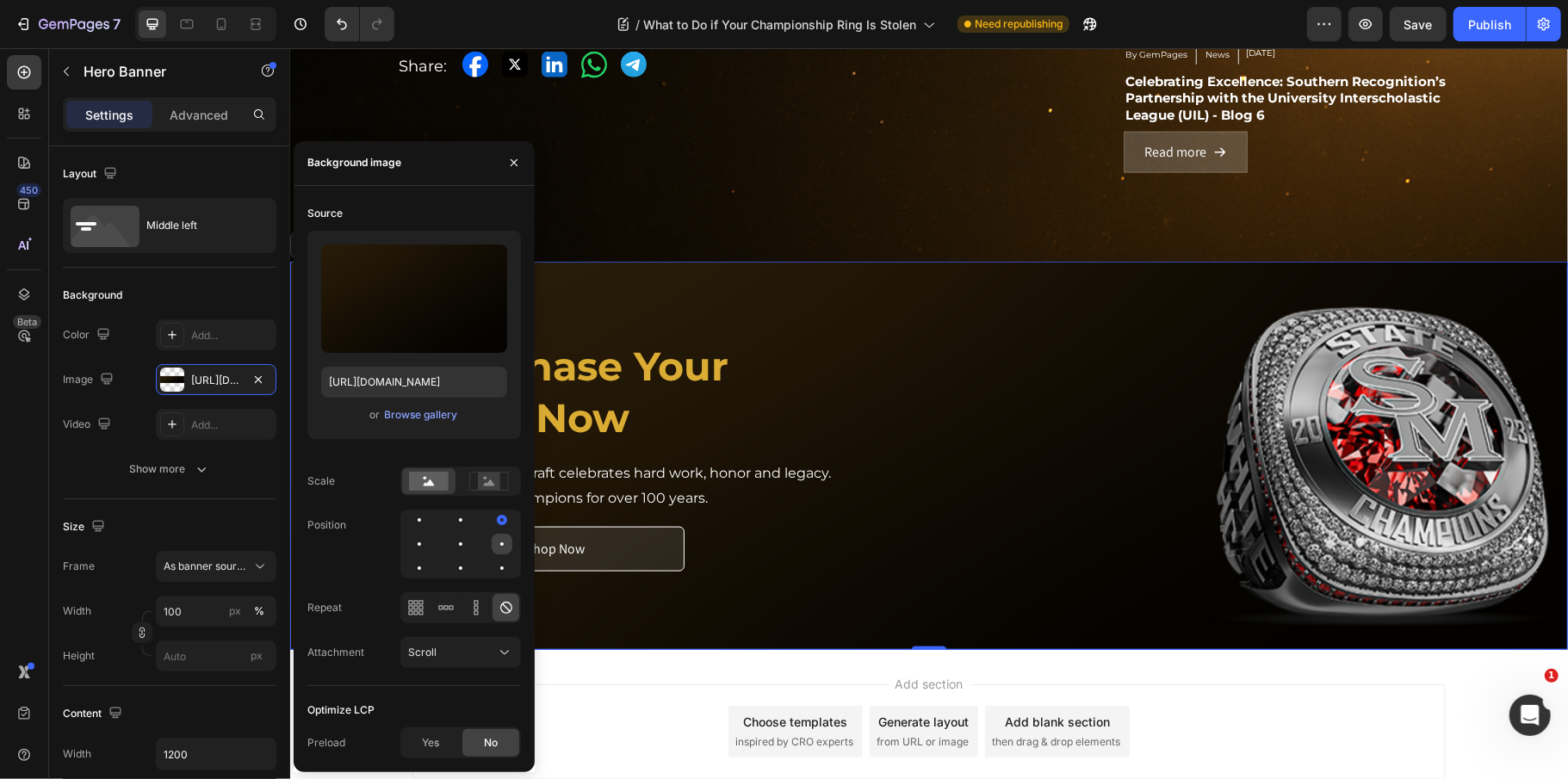
click at [503, 533] on div at bounding box center [501, 543] width 21 height 21
click at [503, 562] on div at bounding box center [501, 568] width 21 height 21
click at [471, 543] on div at bounding box center [460, 543] width 120 height 69
drag, startPoint x: 465, startPoint y: 539, endPoint x: 274, endPoint y: 434, distance: 218.0
click at [465, 539] on div at bounding box center [461, 543] width 21 height 21
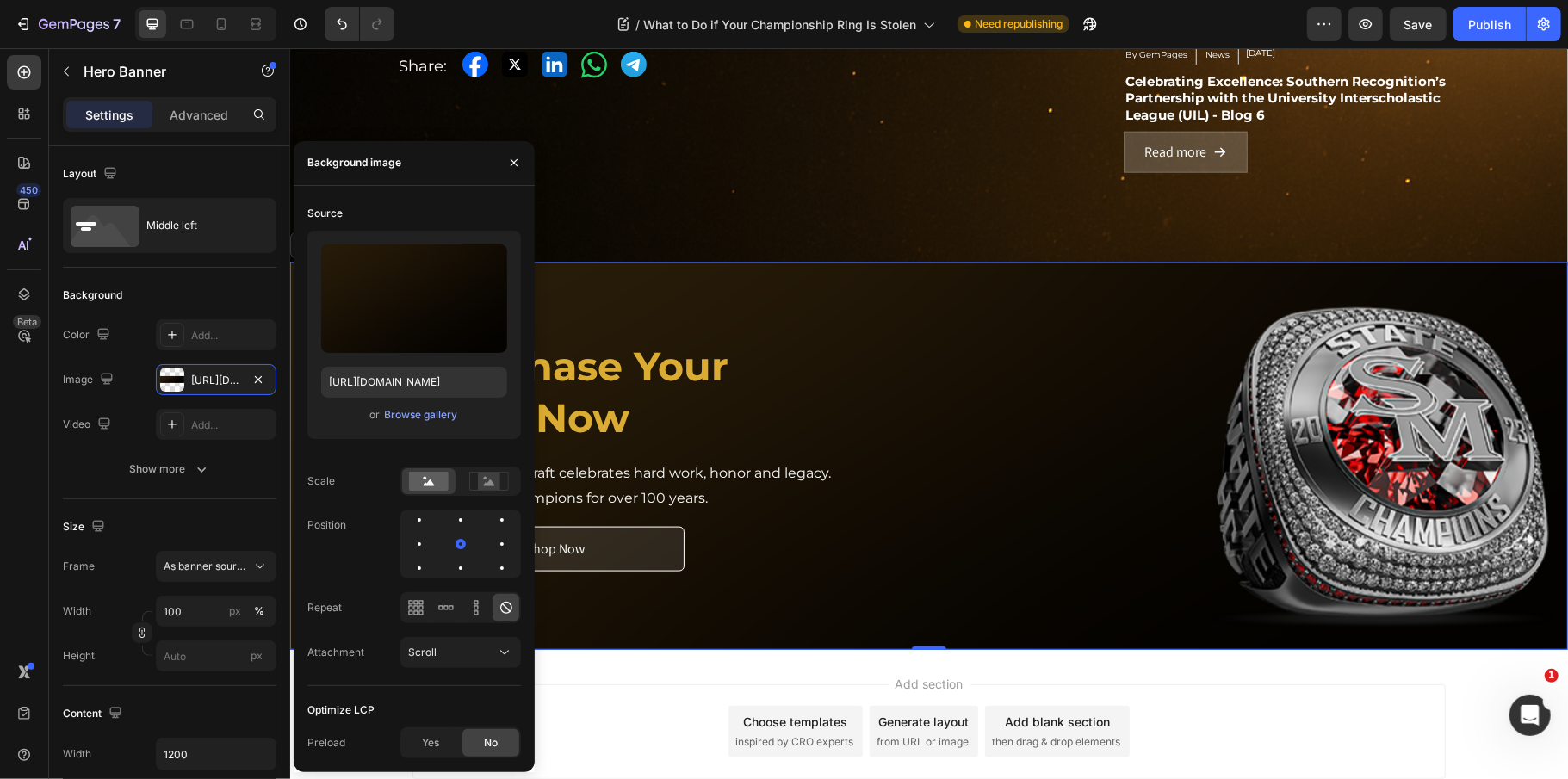
click at [682, 265] on div "Purchase Your Ring Now Heading Every ring we craft celebrates hard work, honor …" at bounding box center [929, 454] width 1033 height 378
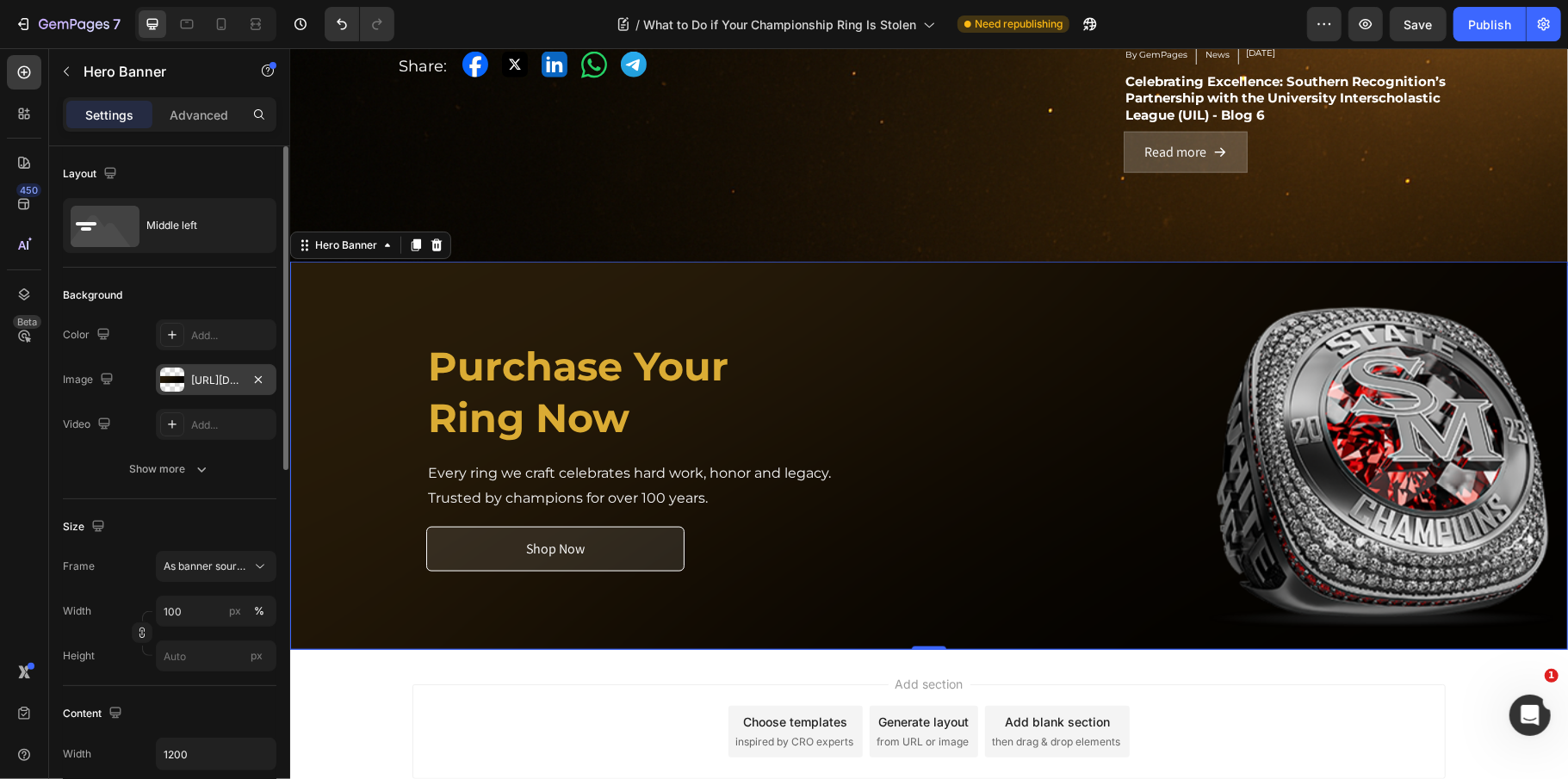
click at [188, 379] on div "[URL][DOMAIN_NAME]" at bounding box center [216, 379] width 120 height 31
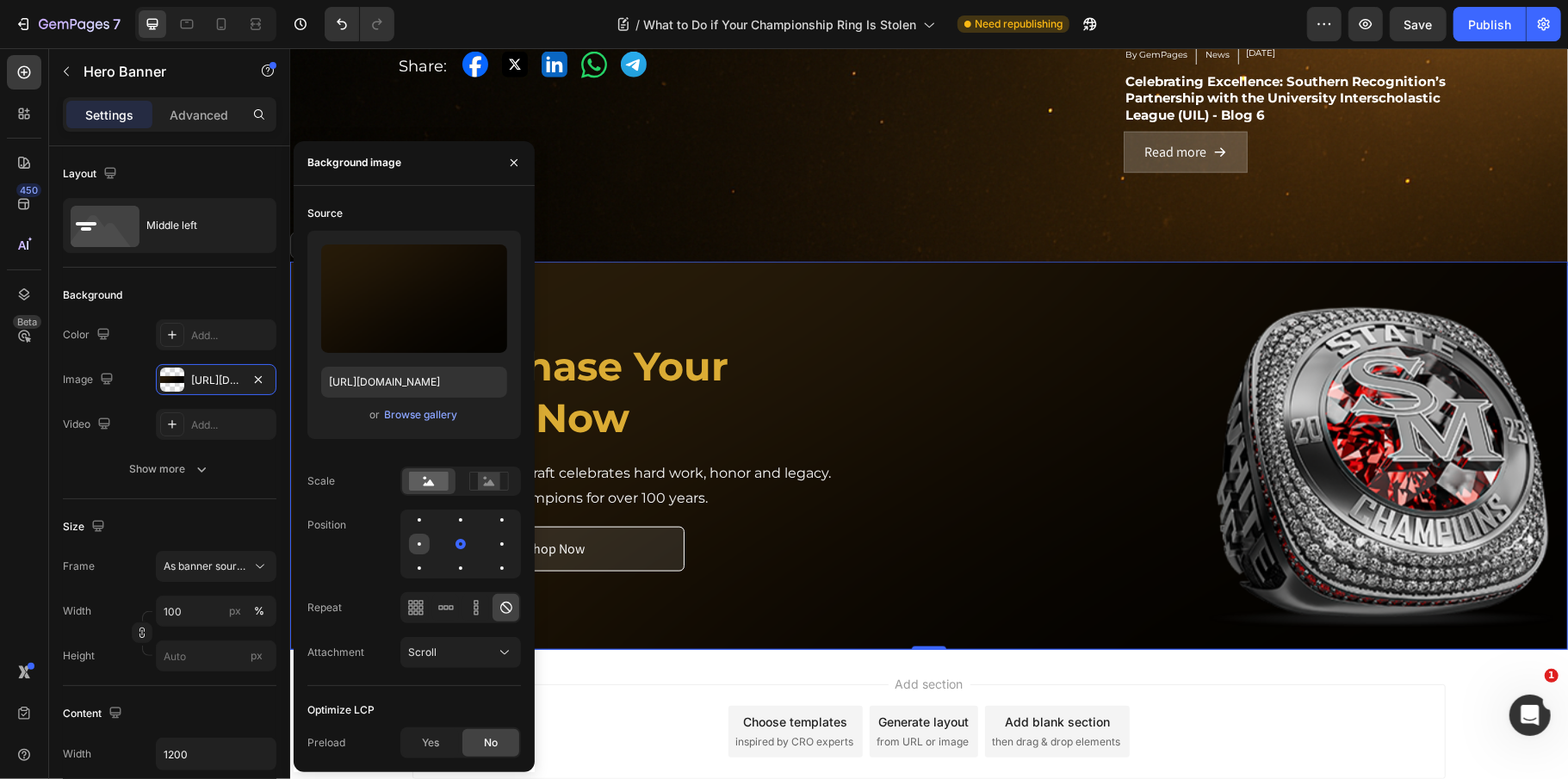
click at [429, 545] on div at bounding box center [419, 543] width 21 height 21
click at [411, 570] on div at bounding box center [419, 568] width 21 height 21
click at [470, 607] on icon at bounding box center [476, 607] width 17 height 17
click at [422, 547] on div at bounding box center [419, 543] width 21 height 21
click at [467, 544] on div at bounding box center [461, 543] width 21 height 21
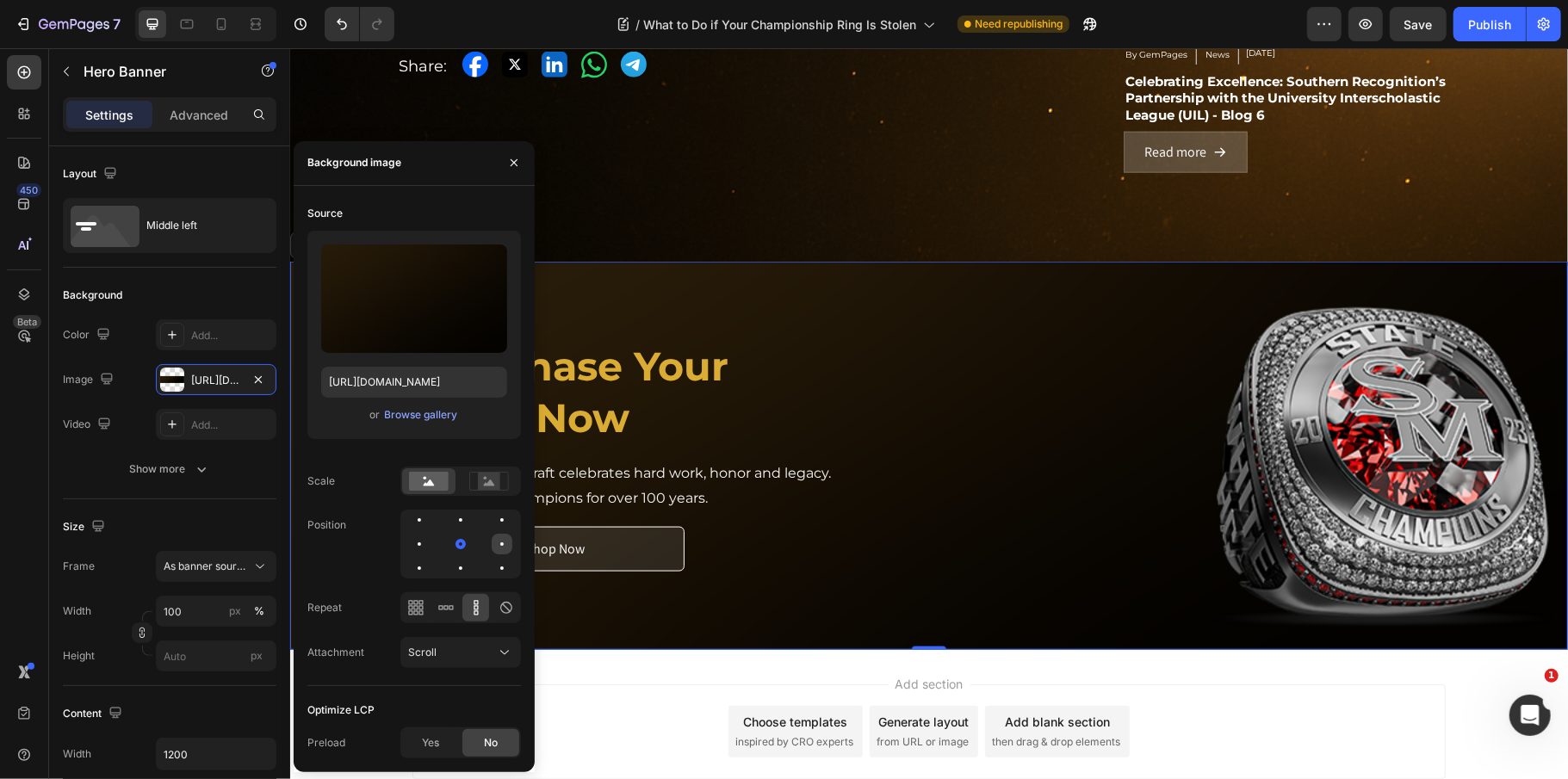
click at [496, 545] on div at bounding box center [501, 543] width 21 height 21
click at [496, 561] on div at bounding box center [501, 568] width 21 height 21
click at [500, 603] on icon at bounding box center [506, 607] width 17 height 17
drag, startPoint x: 507, startPoint y: 165, endPoint x: 238, endPoint y: 320, distance: 310.5
click at [508, 165] on icon "button" at bounding box center [514, 162] width 14 height 14
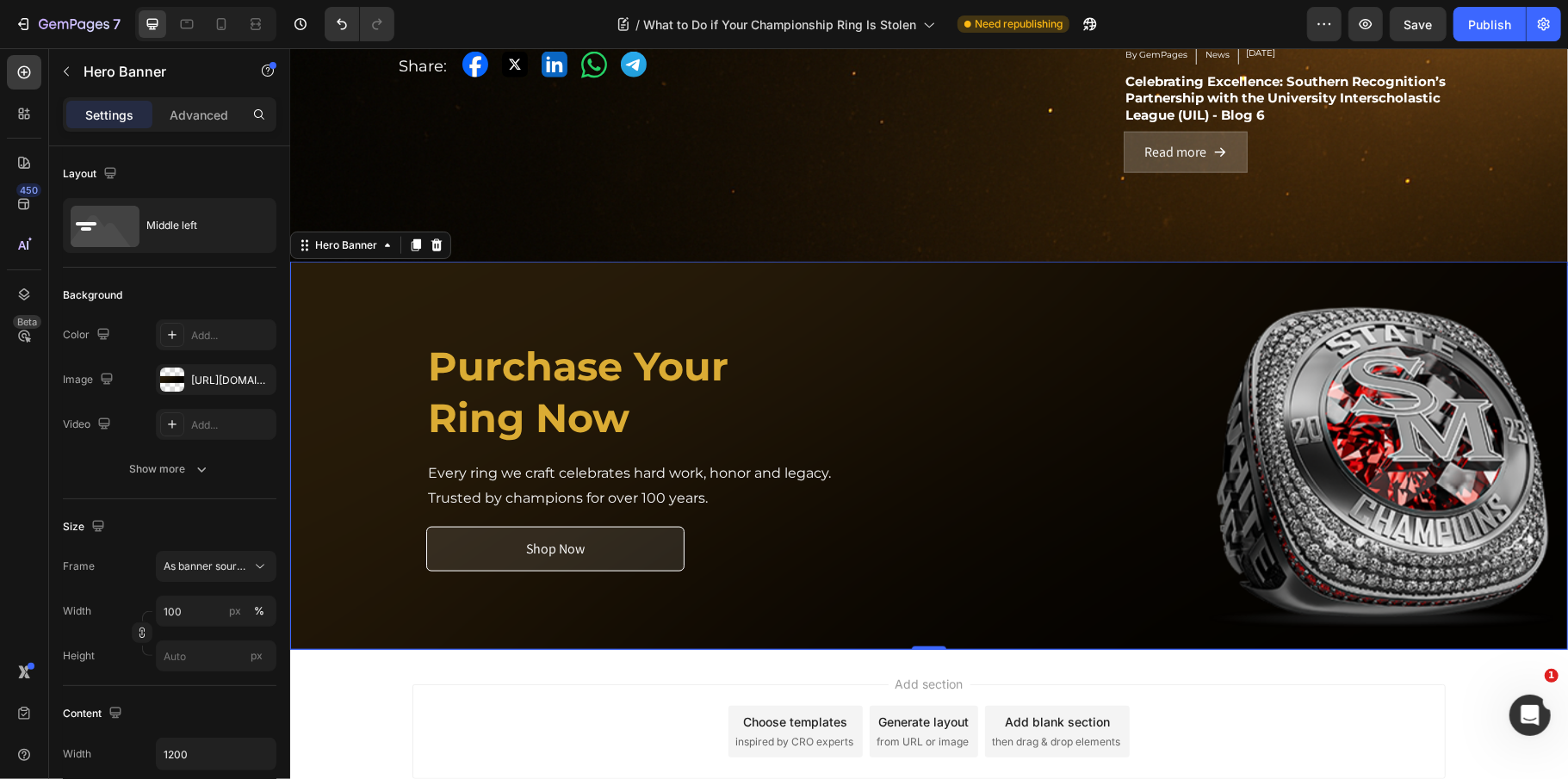
click at [494, 709] on div "Add section Choose templates inspired by CRO experts Generate layout from URL o…" at bounding box center [929, 730] width 1033 height 95
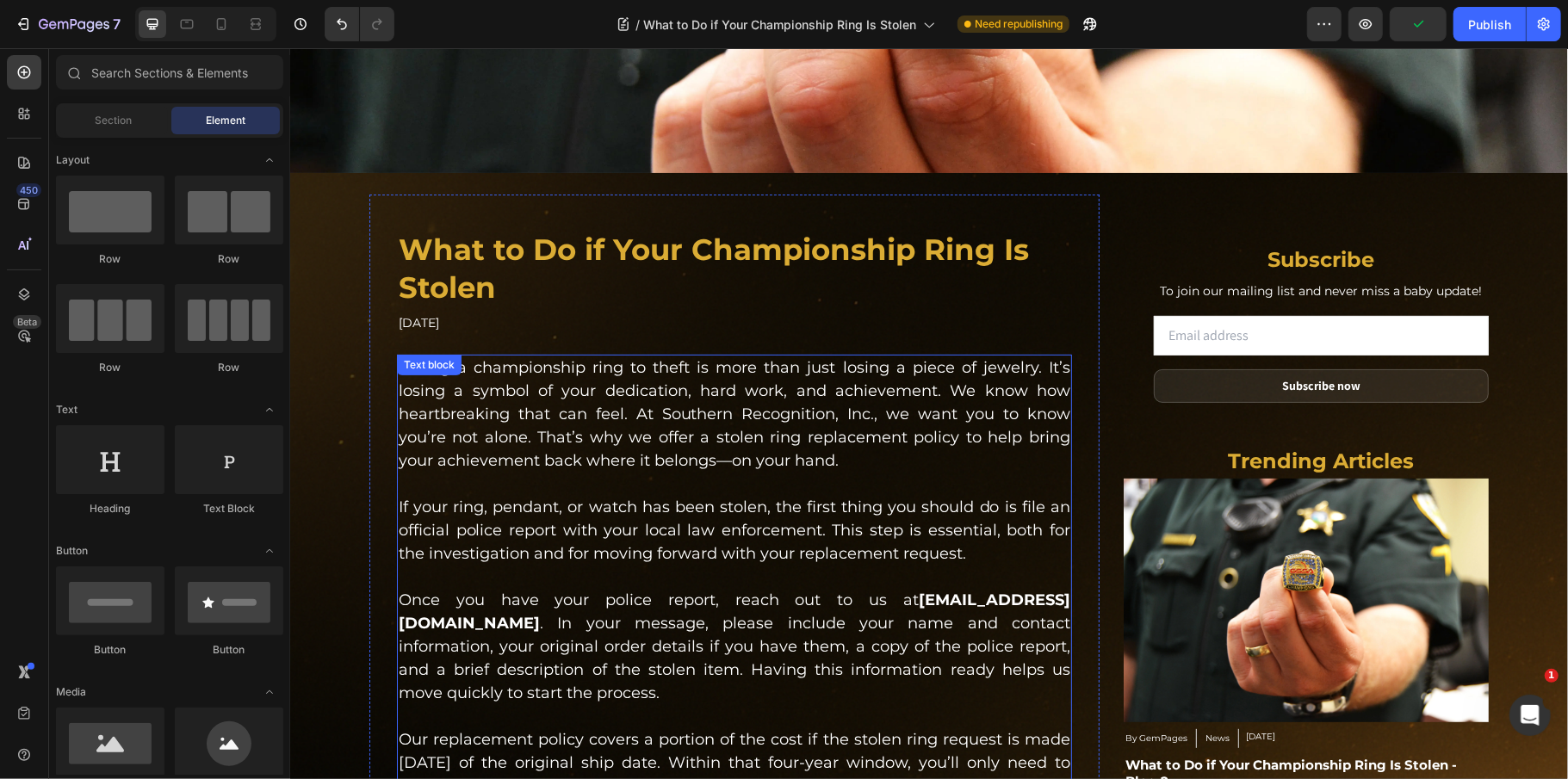
scroll to position [0, 0]
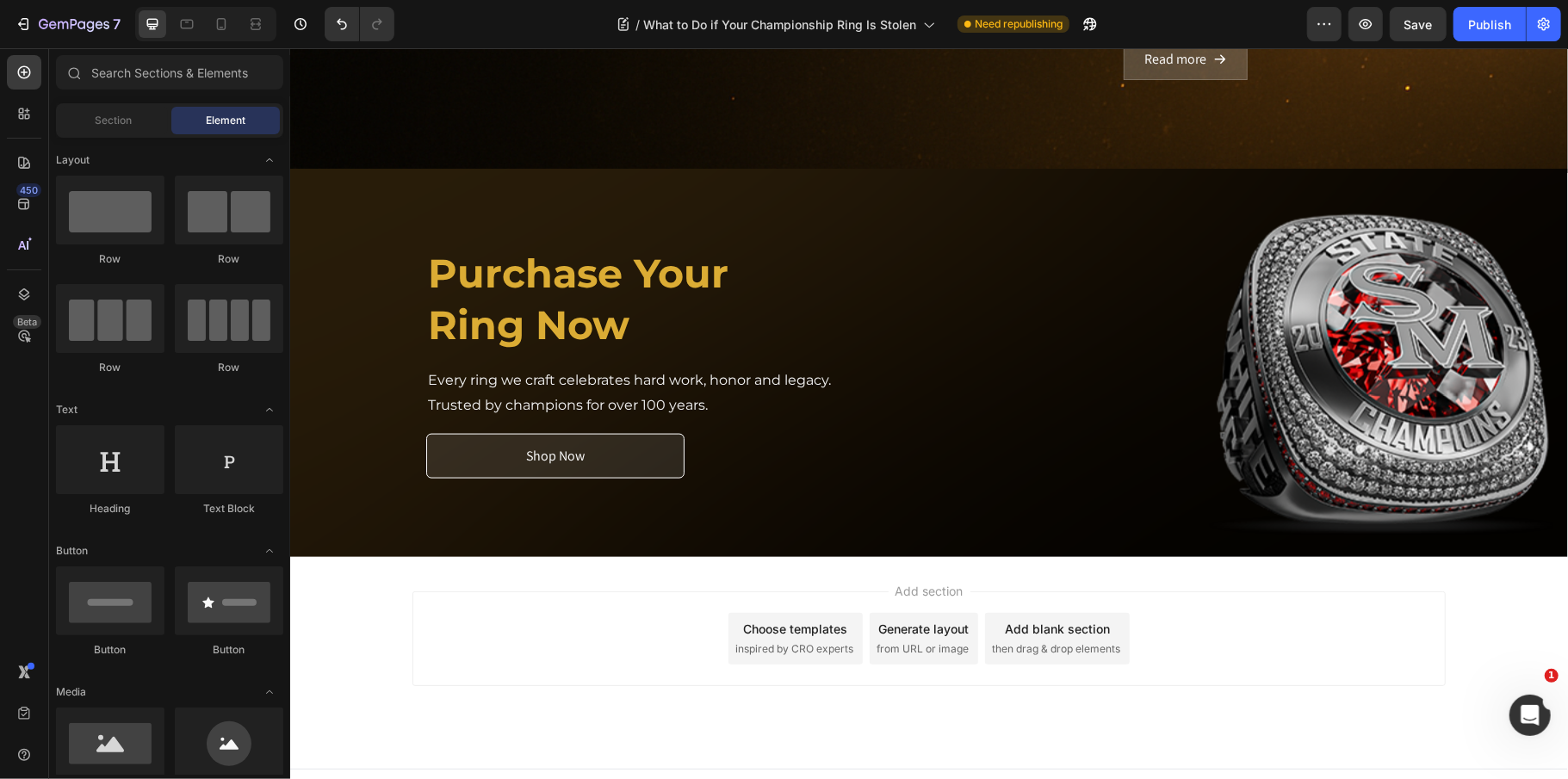
click at [467, 654] on div "Add section Choose templates inspired by CRO experts Generate layout from URL o…" at bounding box center [929, 637] width 1033 height 95
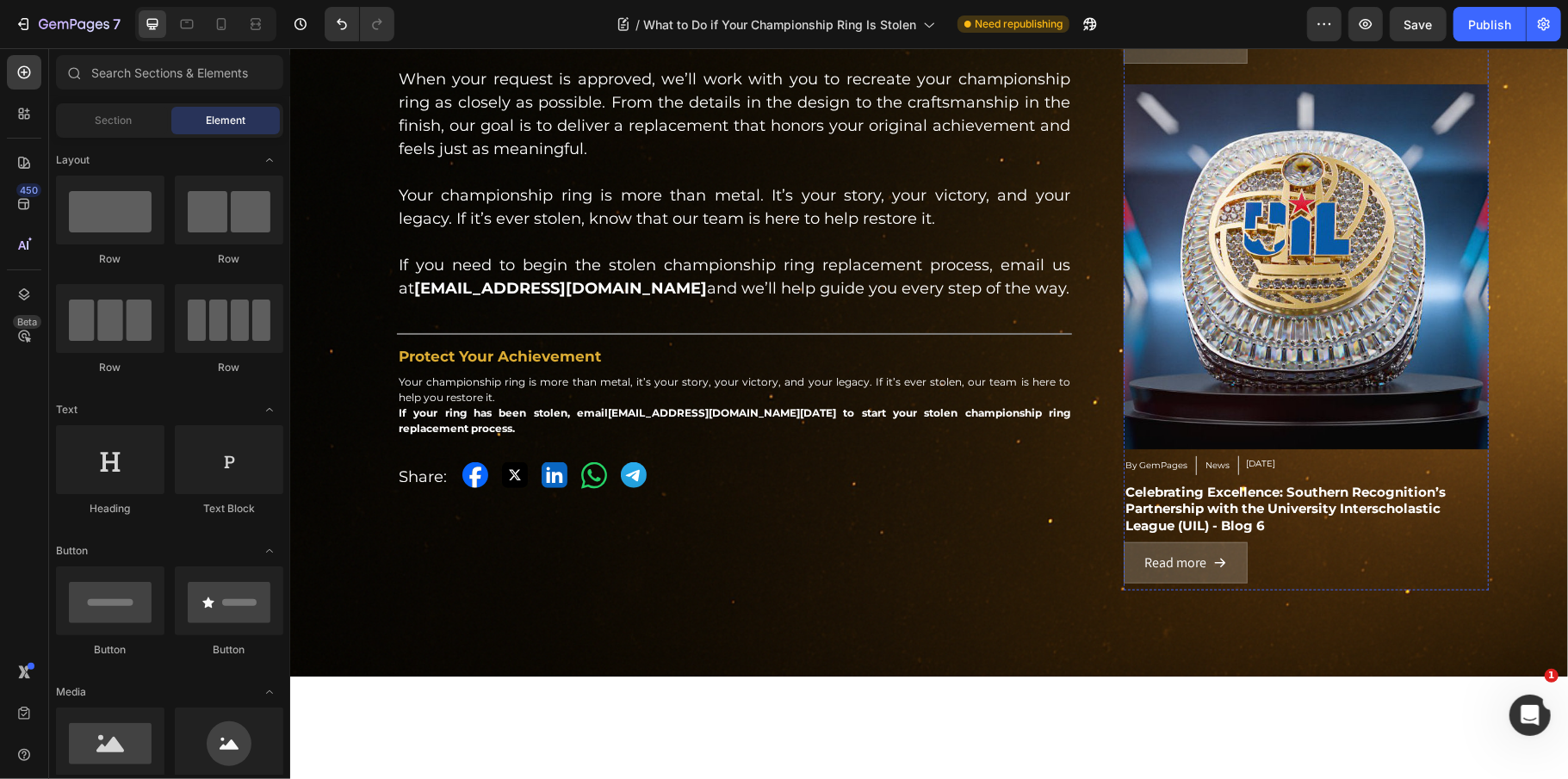
scroll to position [573, 0]
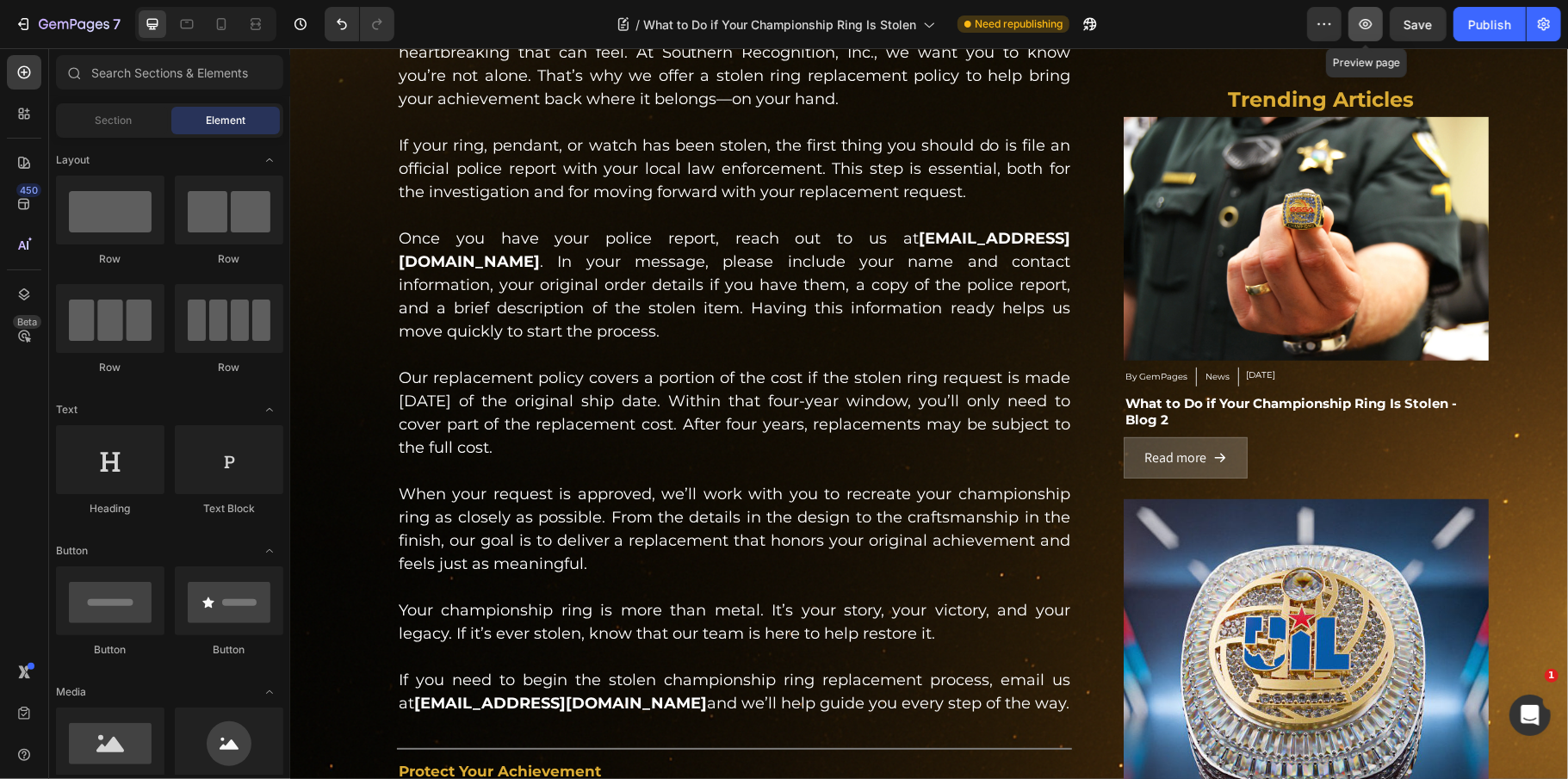
click at [1354, 35] on button "button" at bounding box center [1366, 24] width 34 height 34
click at [1413, 21] on span "Save" at bounding box center [1418, 24] width 28 height 14
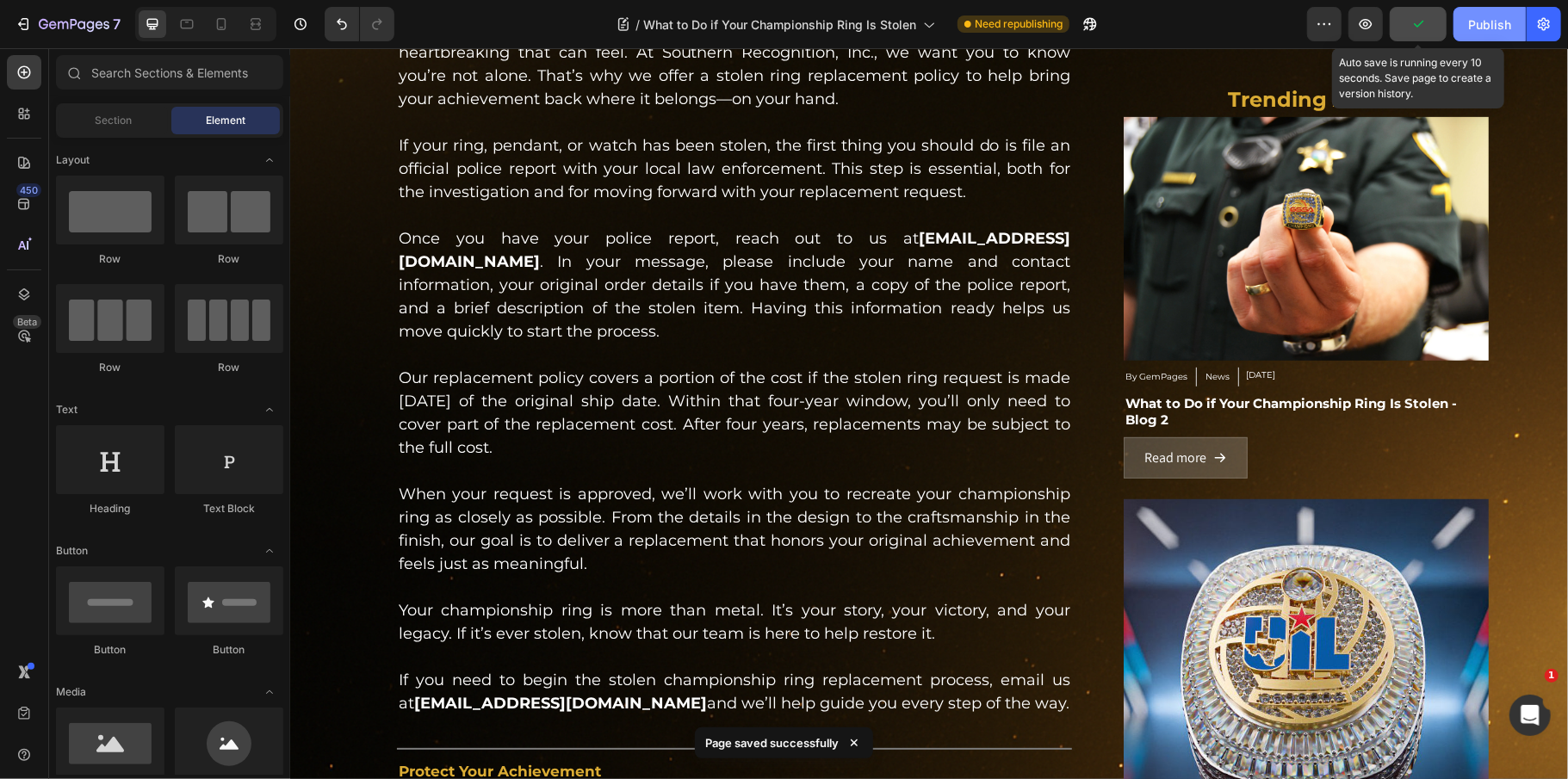
click at [1466, 22] on button "Publish" at bounding box center [1489, 24] width 72 height 34
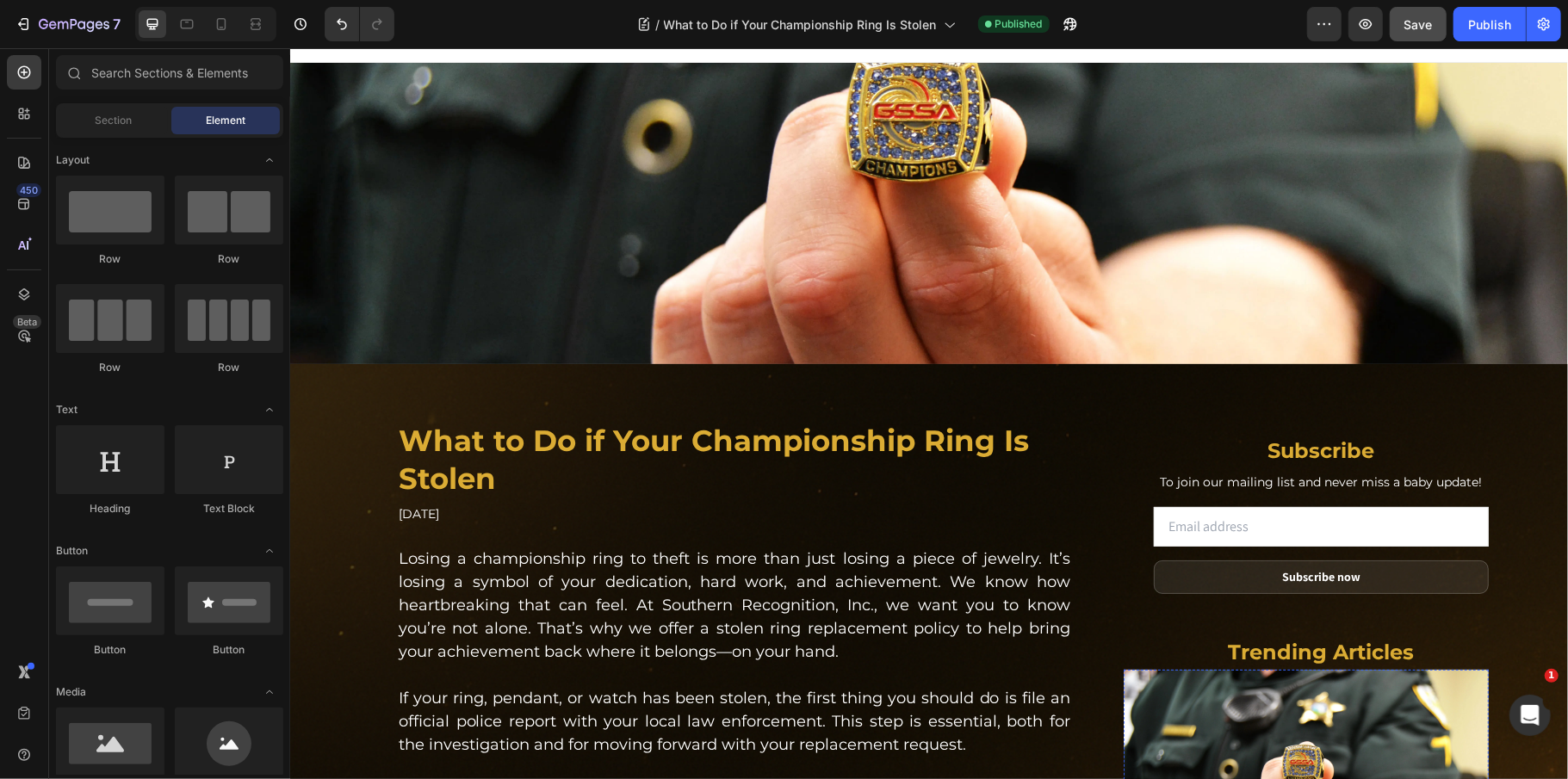
scroll to position [0, 0]
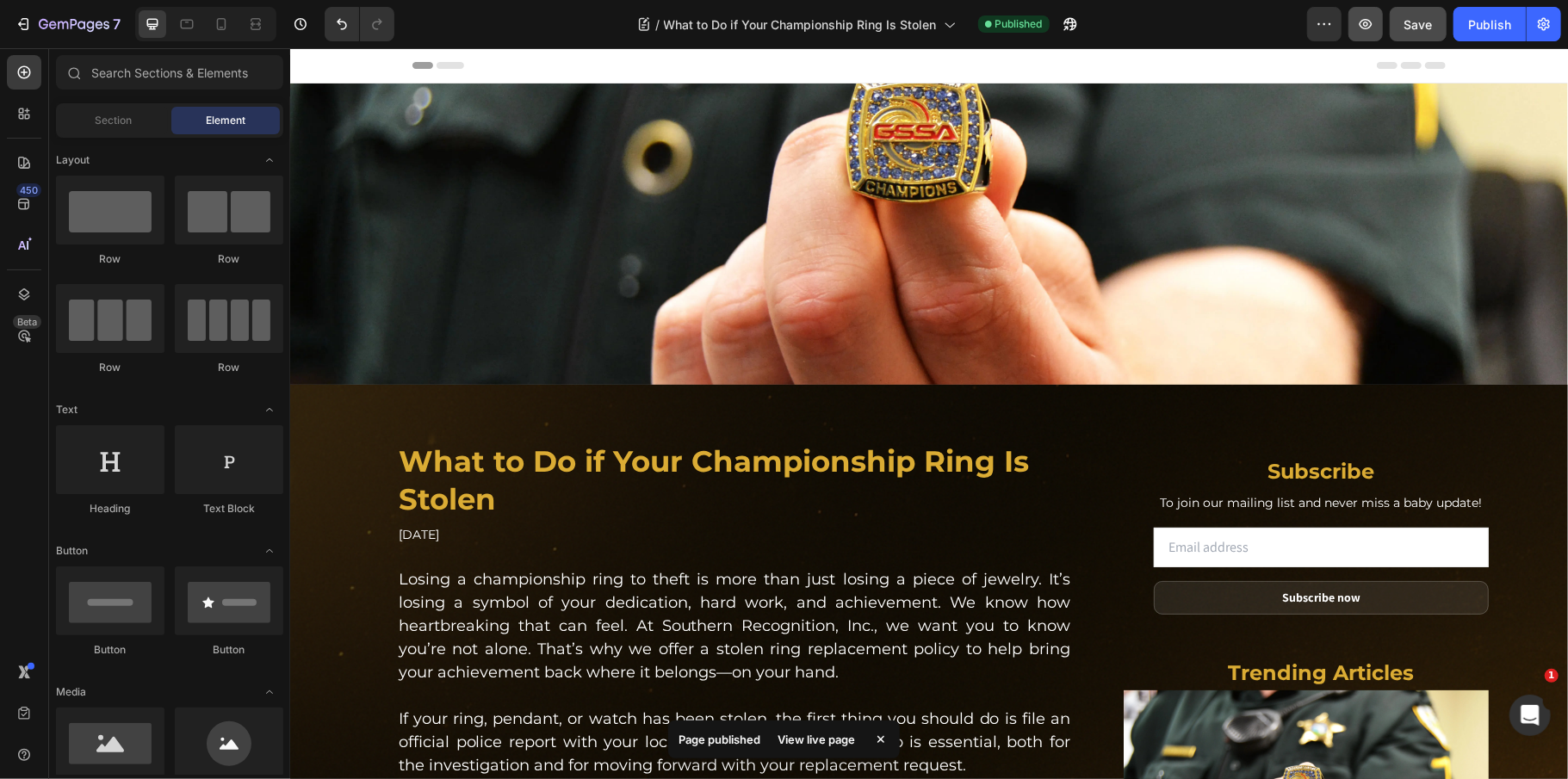
click at [1365, 28] on icon "button" at bounding box center [1366, 23] width 13 height 10
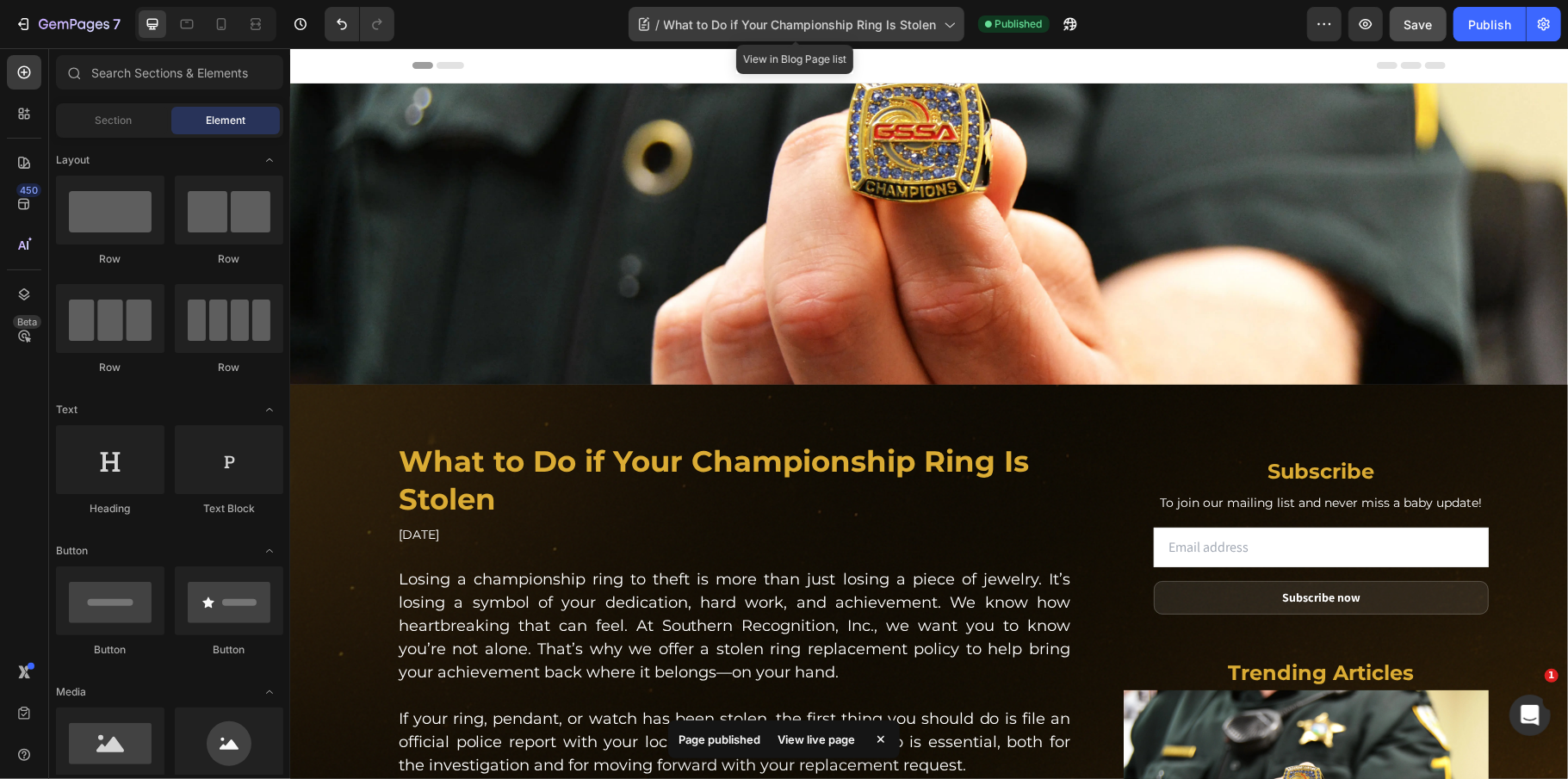
click at [809, 15] on span "What to Do if Your Championship Ring Is Stolen" at bounding box center [800, 24] width 273 height 18
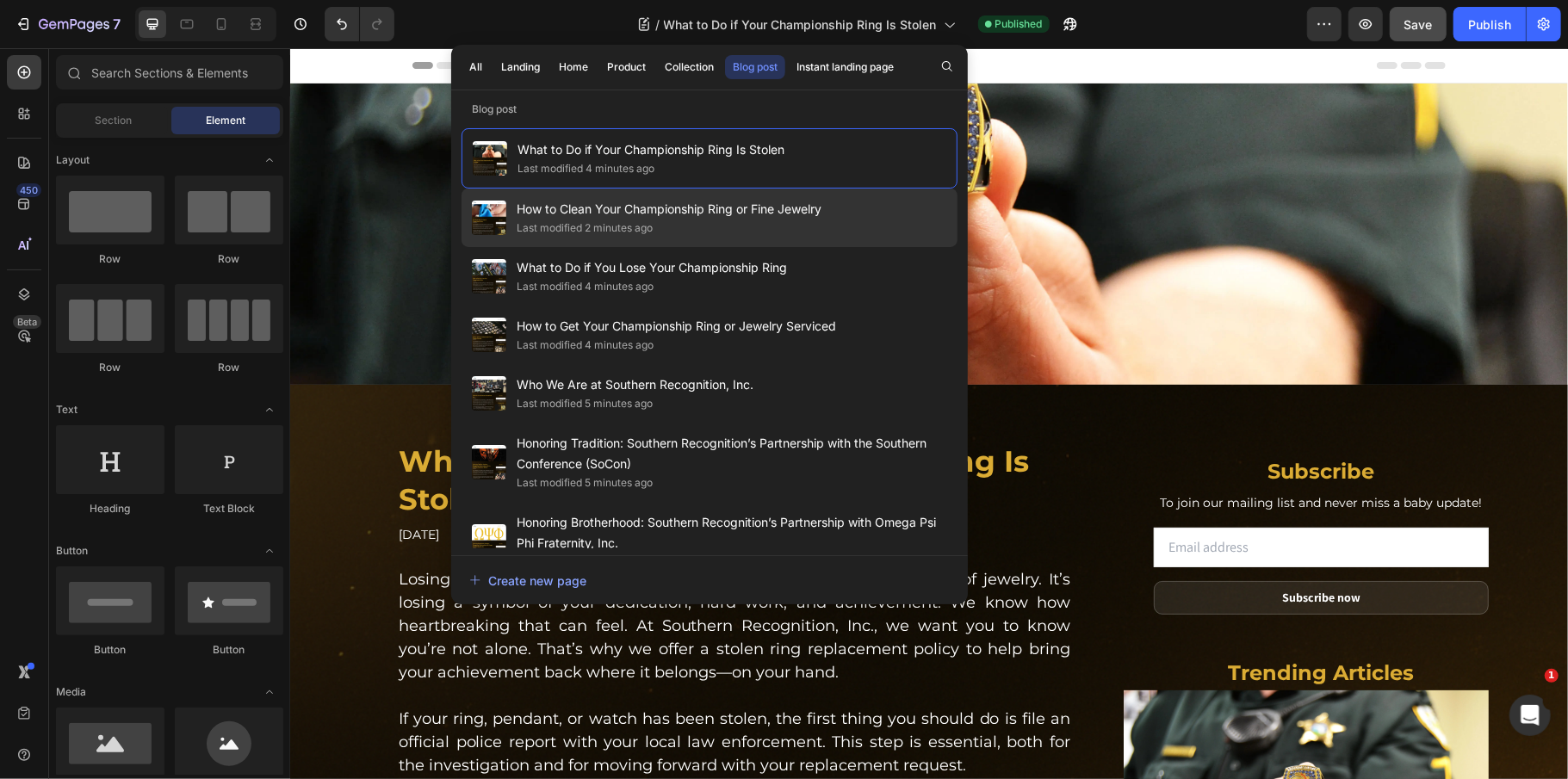
click at [690, 220] on div "Last modified 2 minutes ago" at bounding box center [668, 227] width 304 height 17
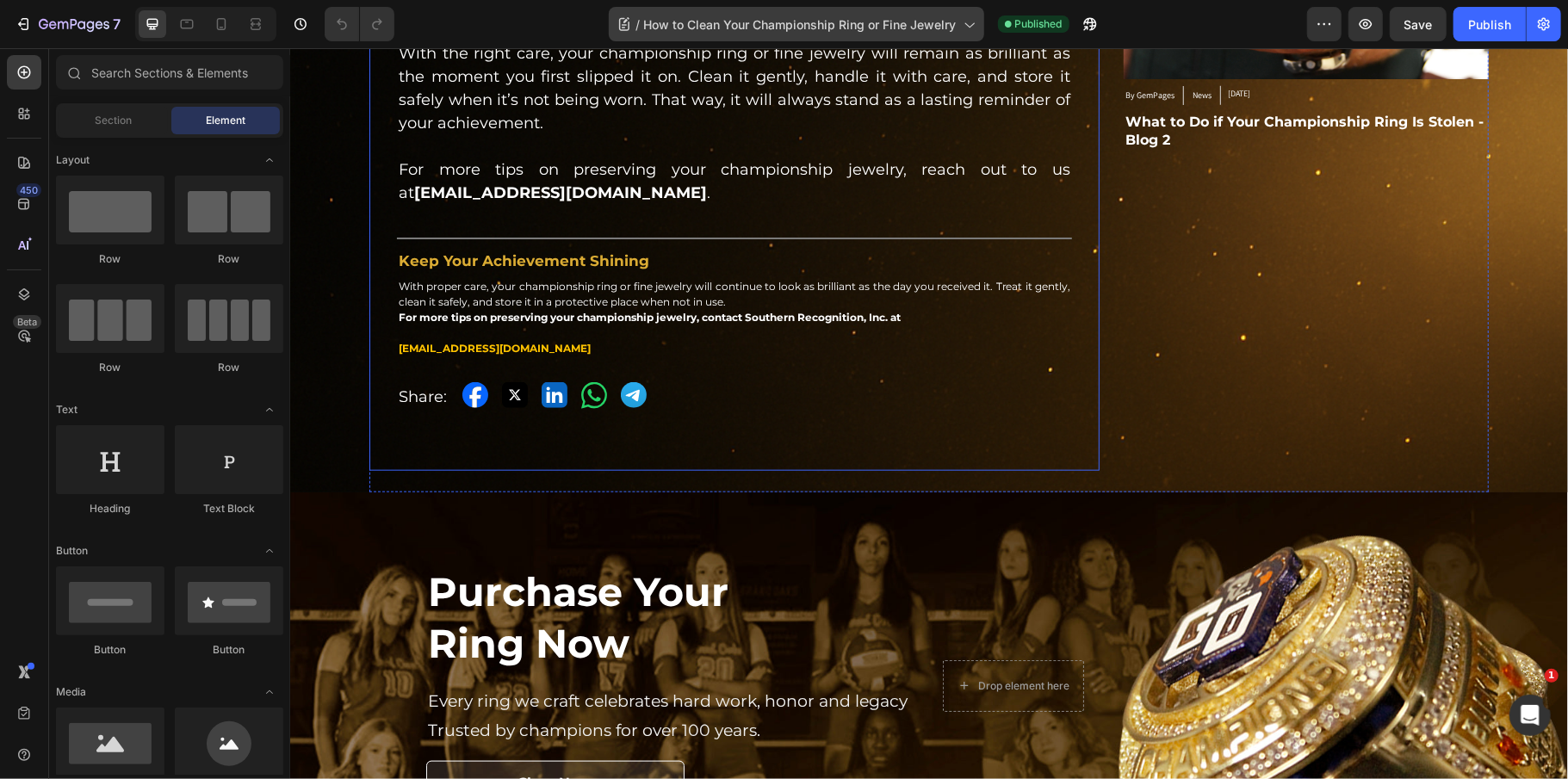
scroll to position [917, 0]
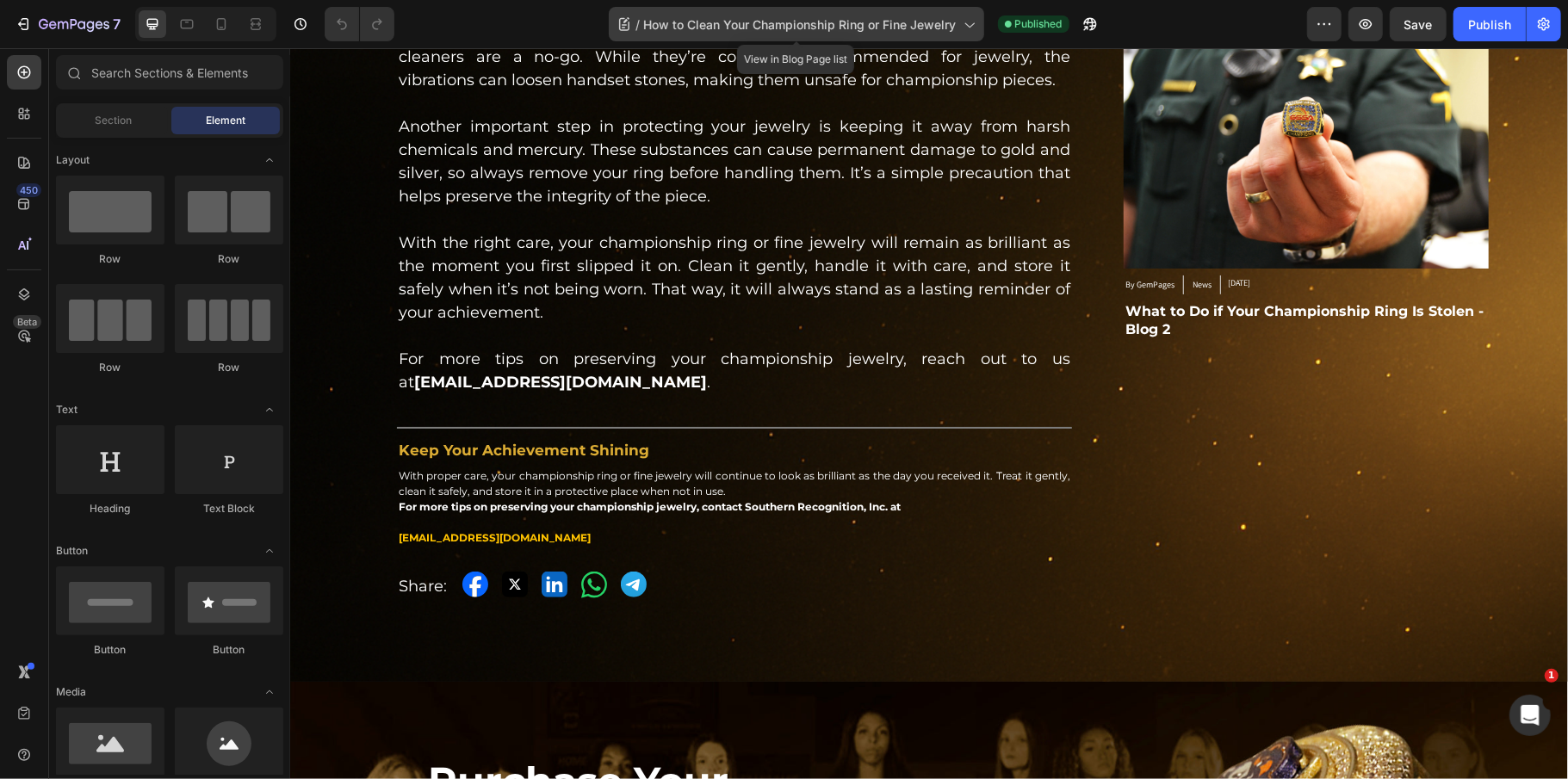
click at [880, 15] on span "How to Clean Your Championship Ring or Fine Jewelry" at bounding box center [800, 24] width 313 height 18
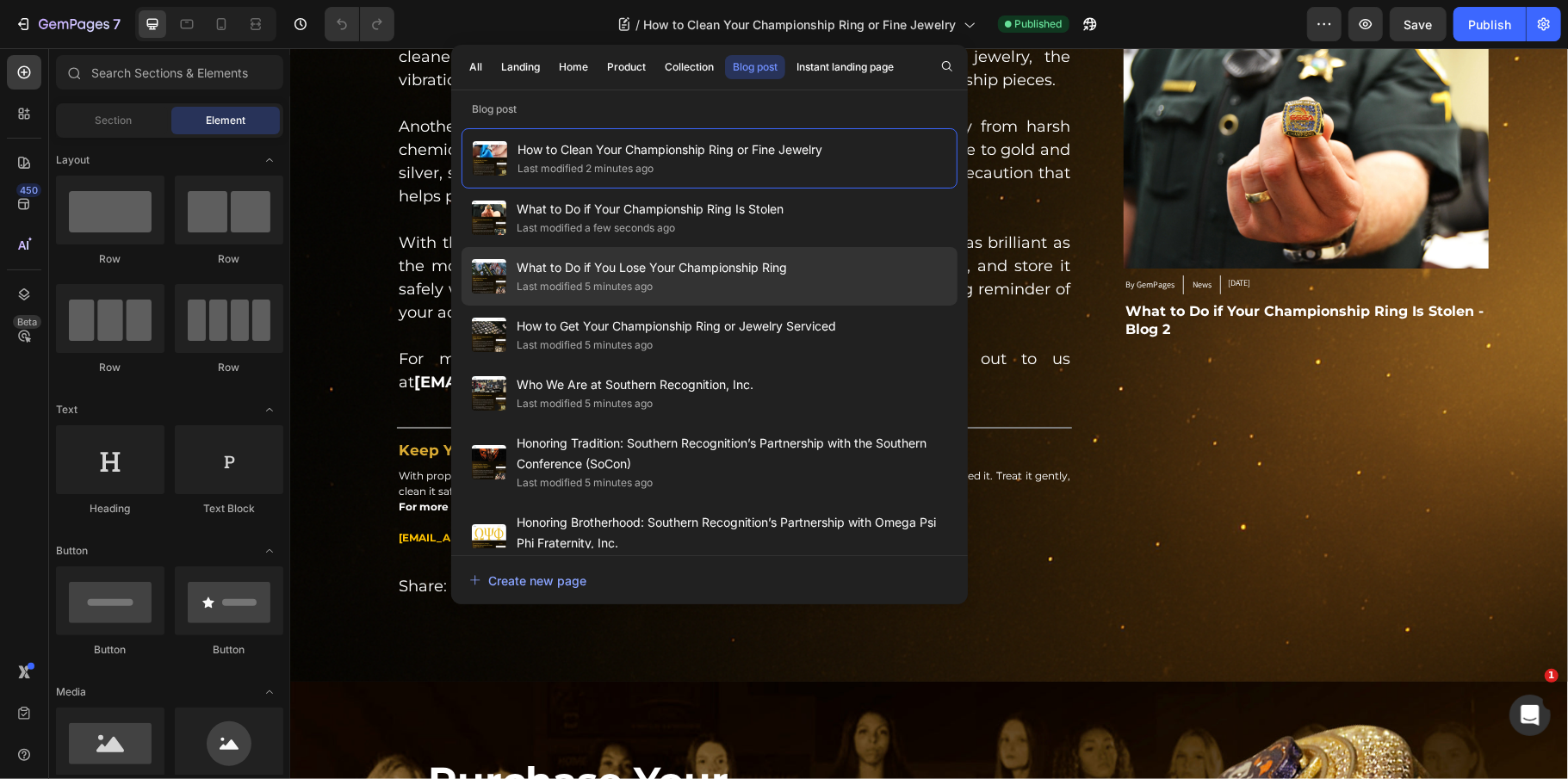
click at [692, 281] on div "Last modified 5 minutes ago" at bounding box center [651, 286] width 270 height 17
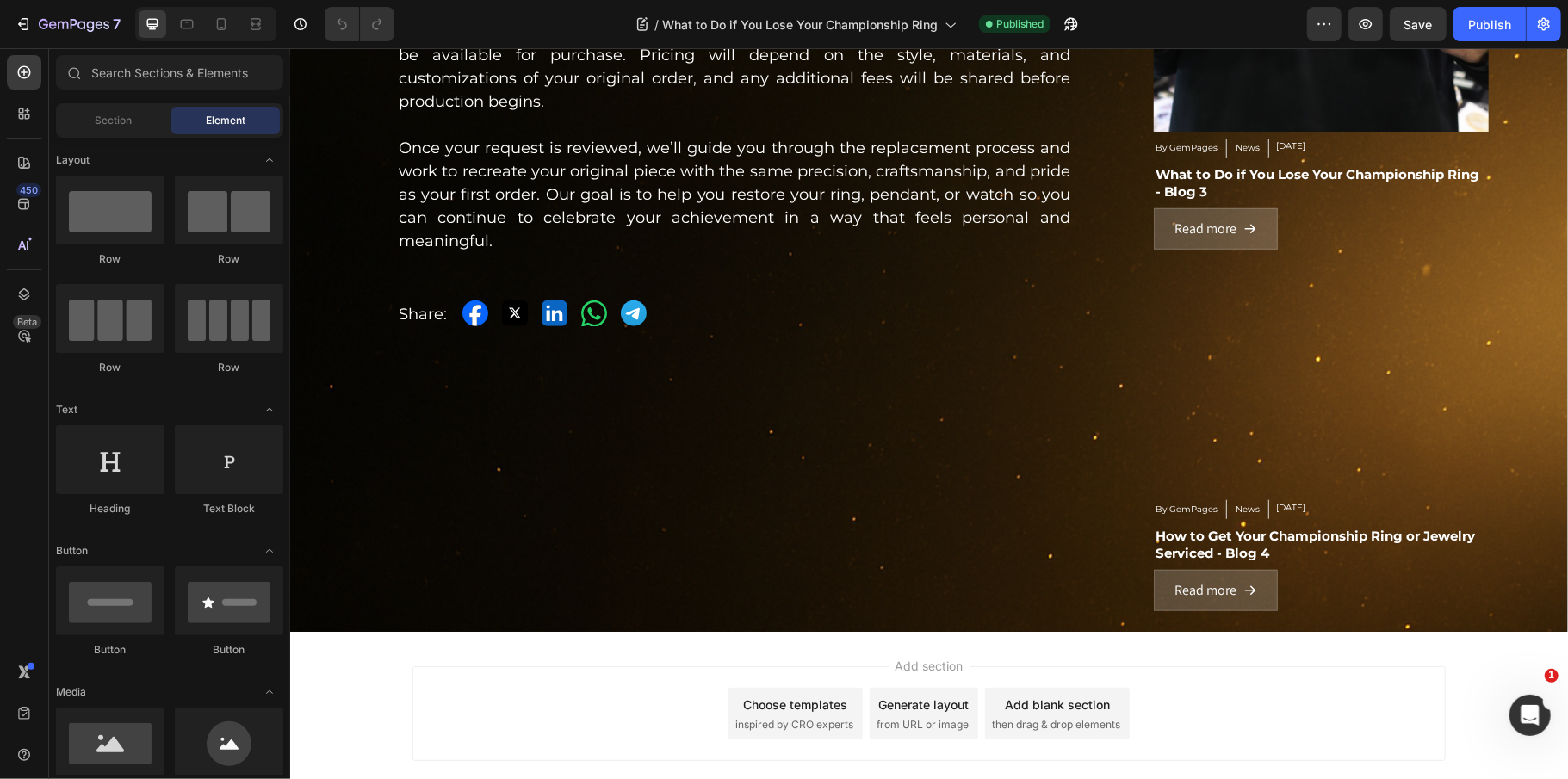
scroll to position [975, 0]
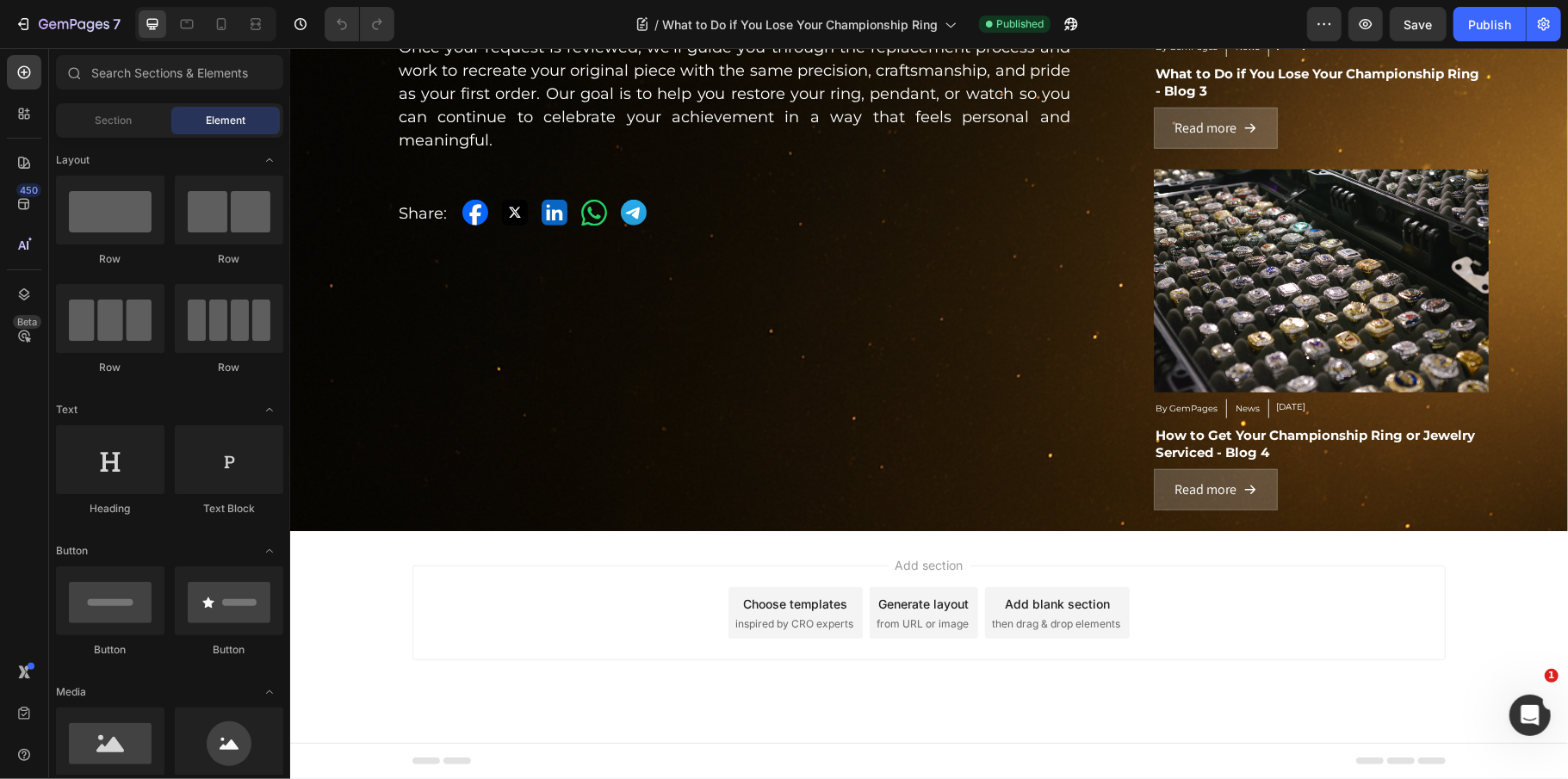
click at [562, 603] on div "Add section Choose templates inspired by CRO experts Generate layout from URL o…" at bounding box center [929, 611] width 1033 height 95
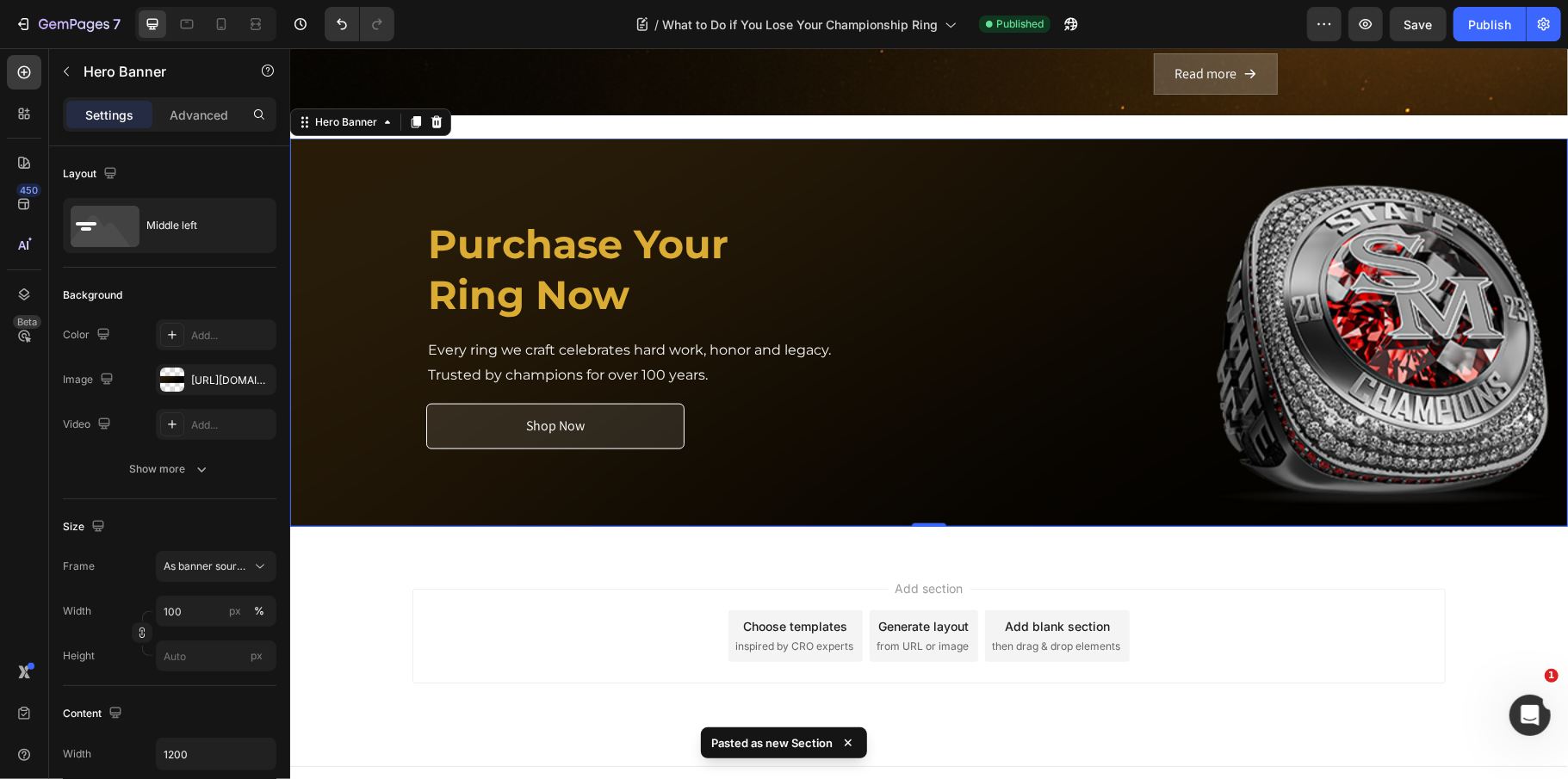
scroll to position [1409, 0]
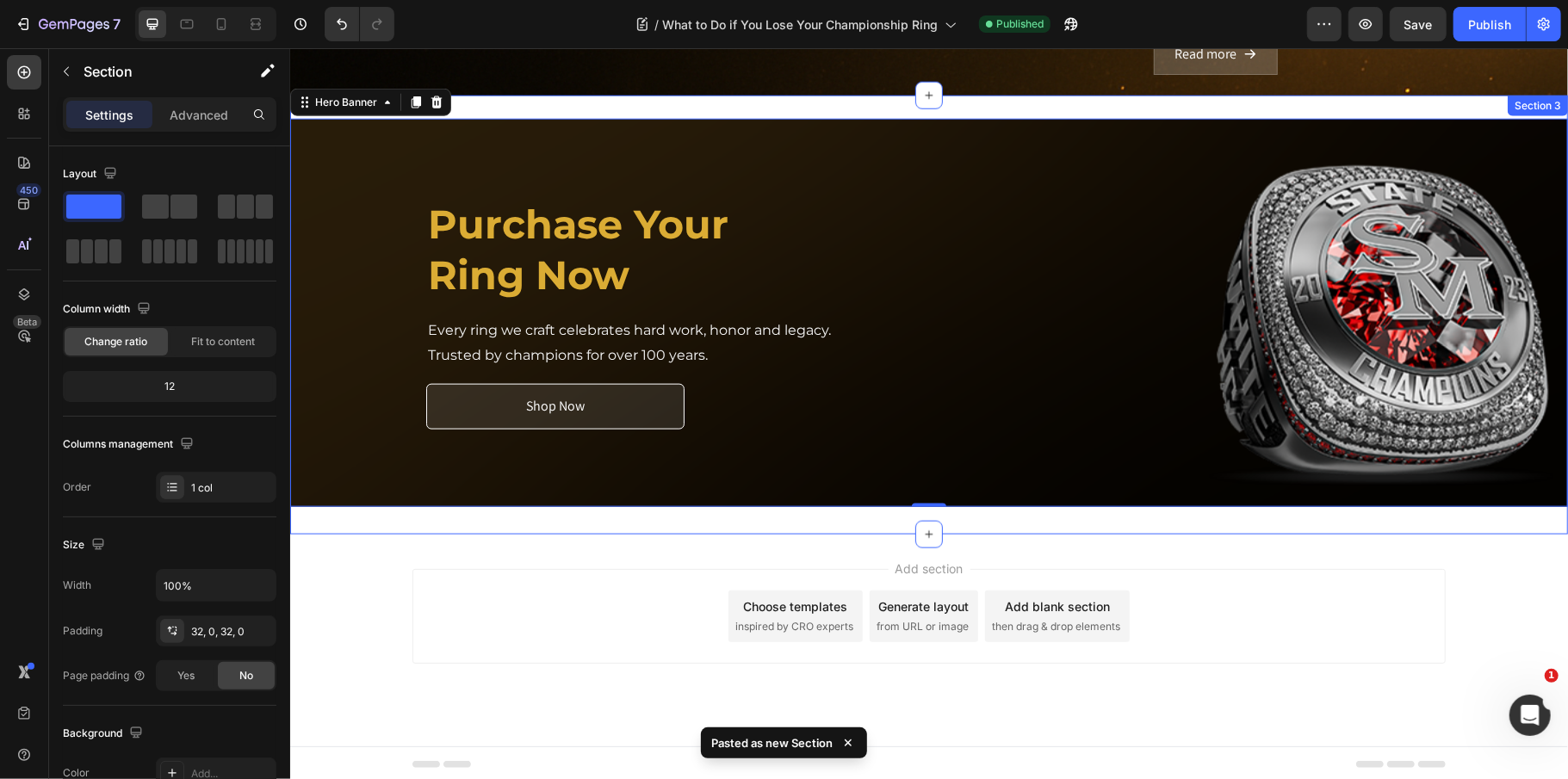
click at [555, 100] on div "Purchase Your Ring Now Heading Every ring we craft celebrates hard work, honor …" at bounding box center [928, 314] width 1278 height 439
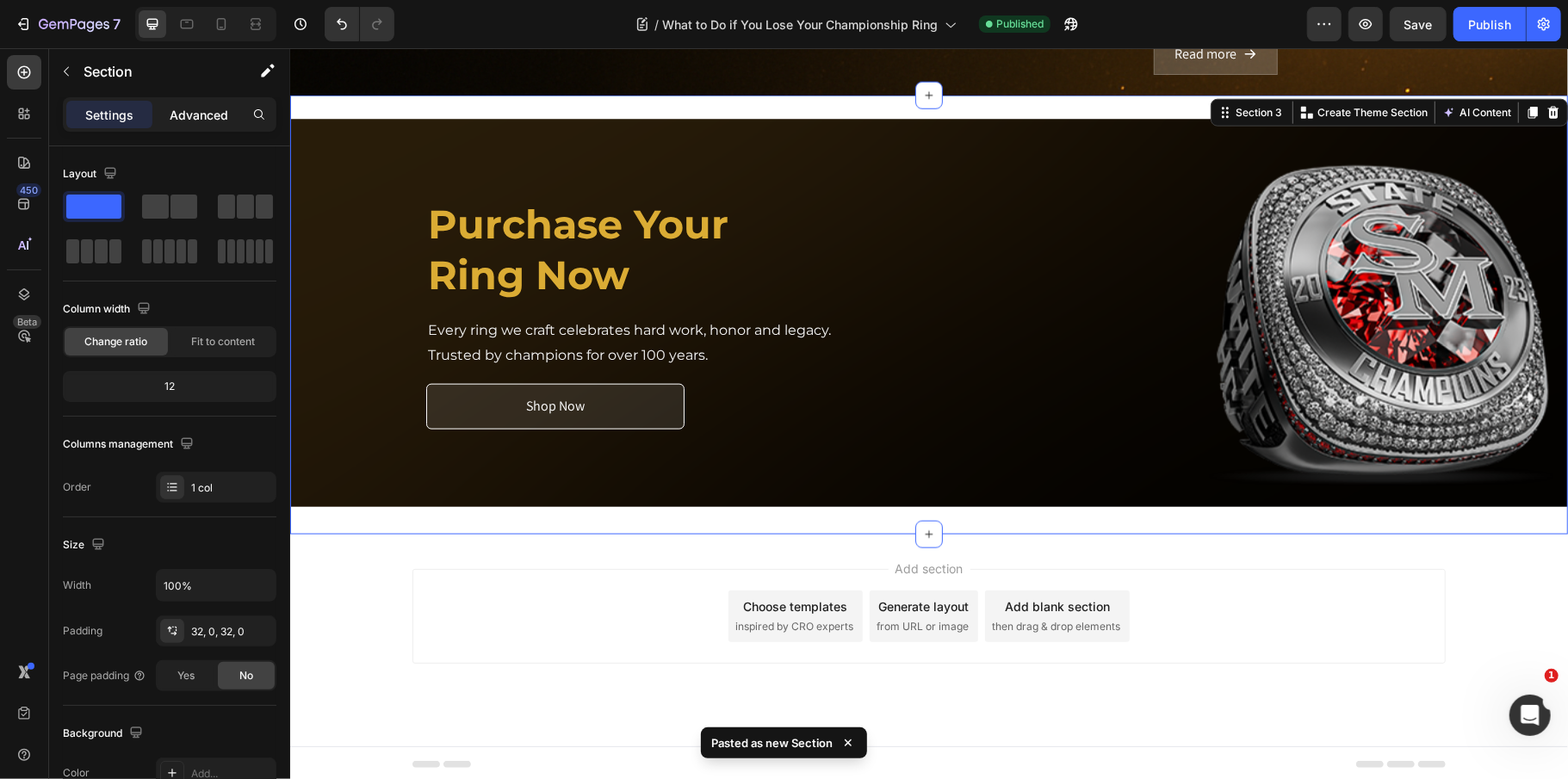
click at [222, 110] on p "Advanced" at bounding box center [199, 115] width 59 height 18
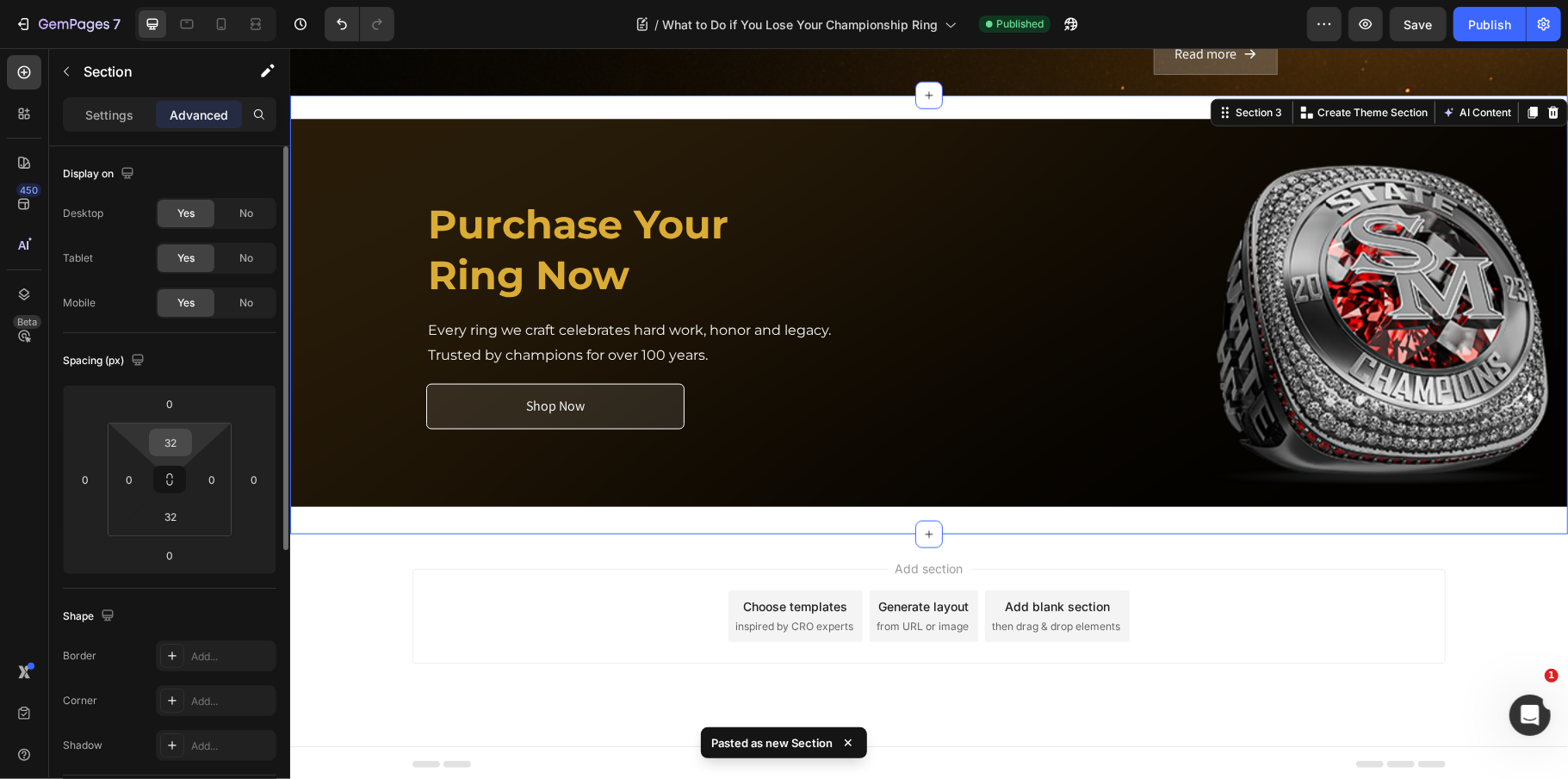
click at [179, 450] on input "32" at bounding box center [171, 442] width 34 height 26
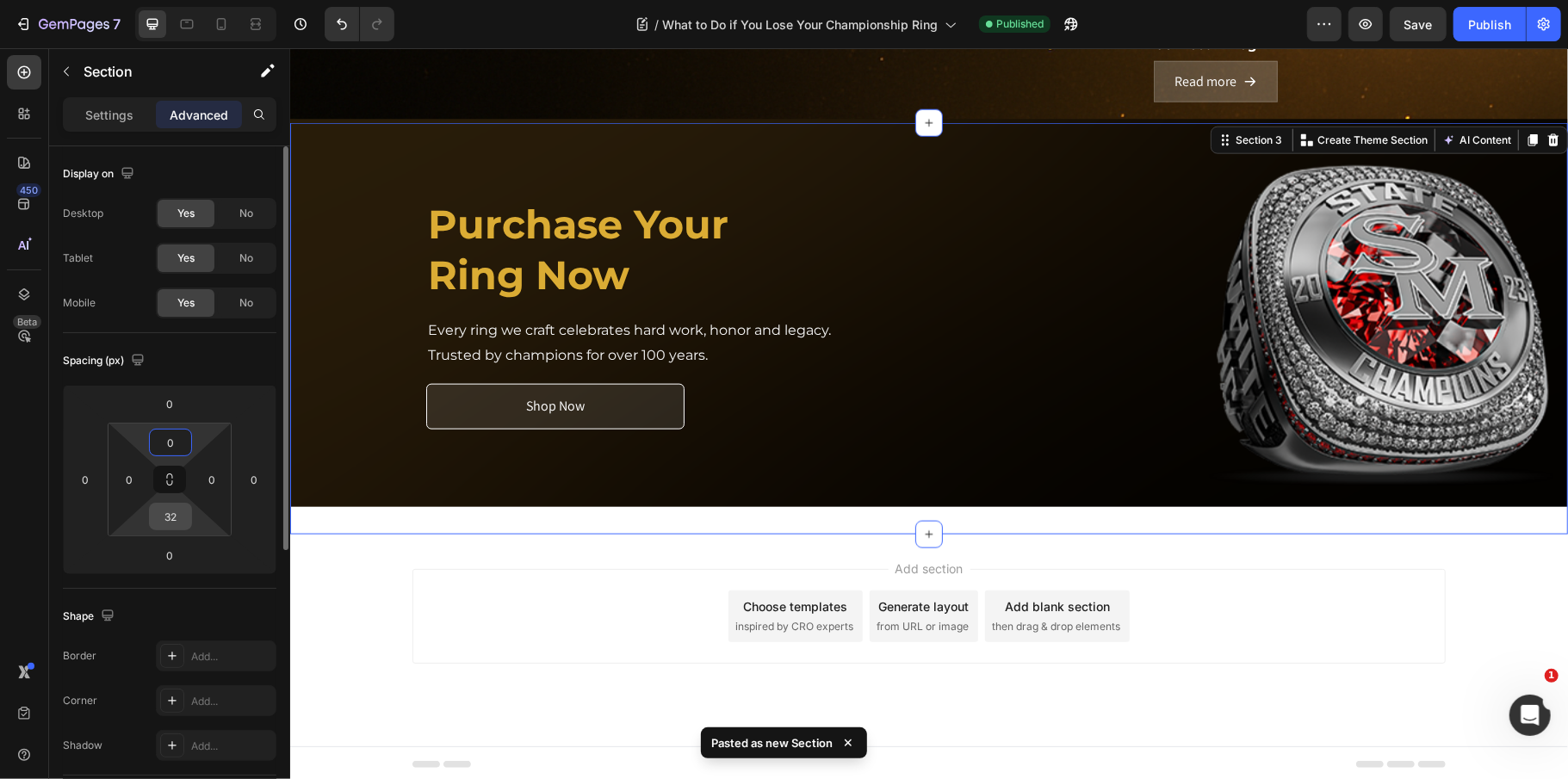
type input "0"
click at [173, 513] on input "32" at bounding box center [171, 516] width 34 height 26
type input "0"
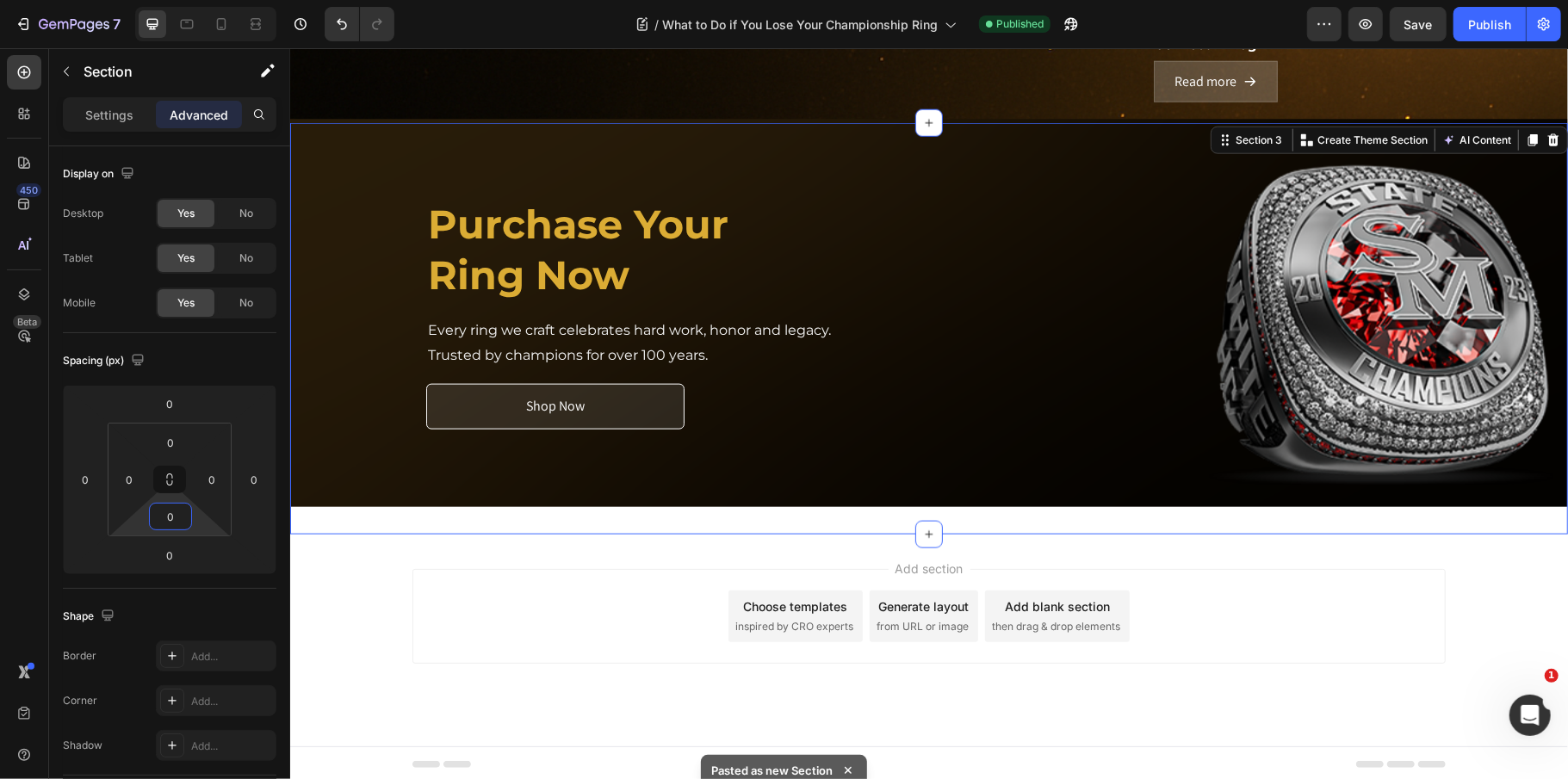
scroll to position [1354, 0]
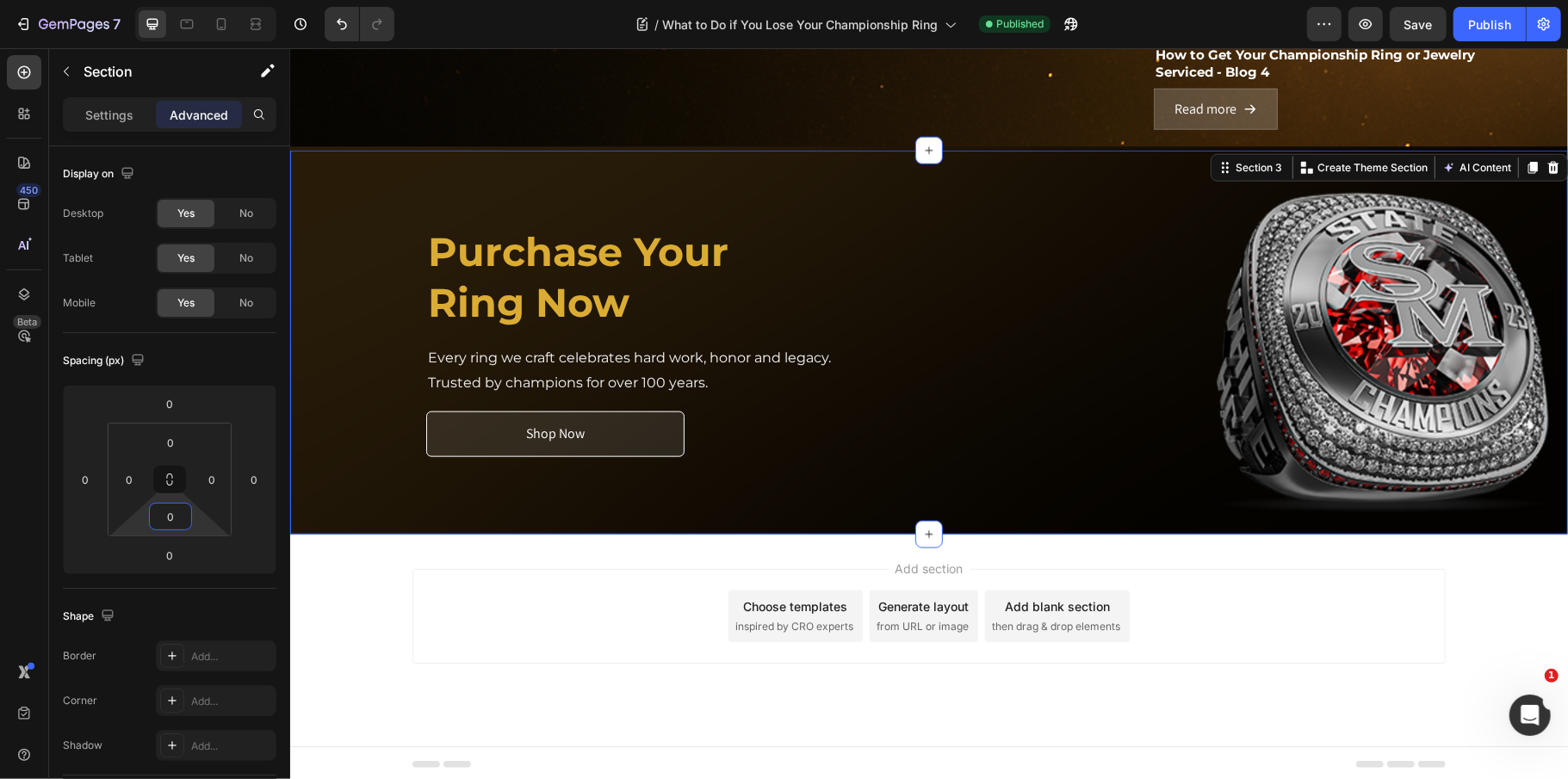
click at [513, 622] on div "Add section Choose templates inspired by CRO experts Generate layout from URL o…" at bounding box center [929, 615] width 1033 height 95
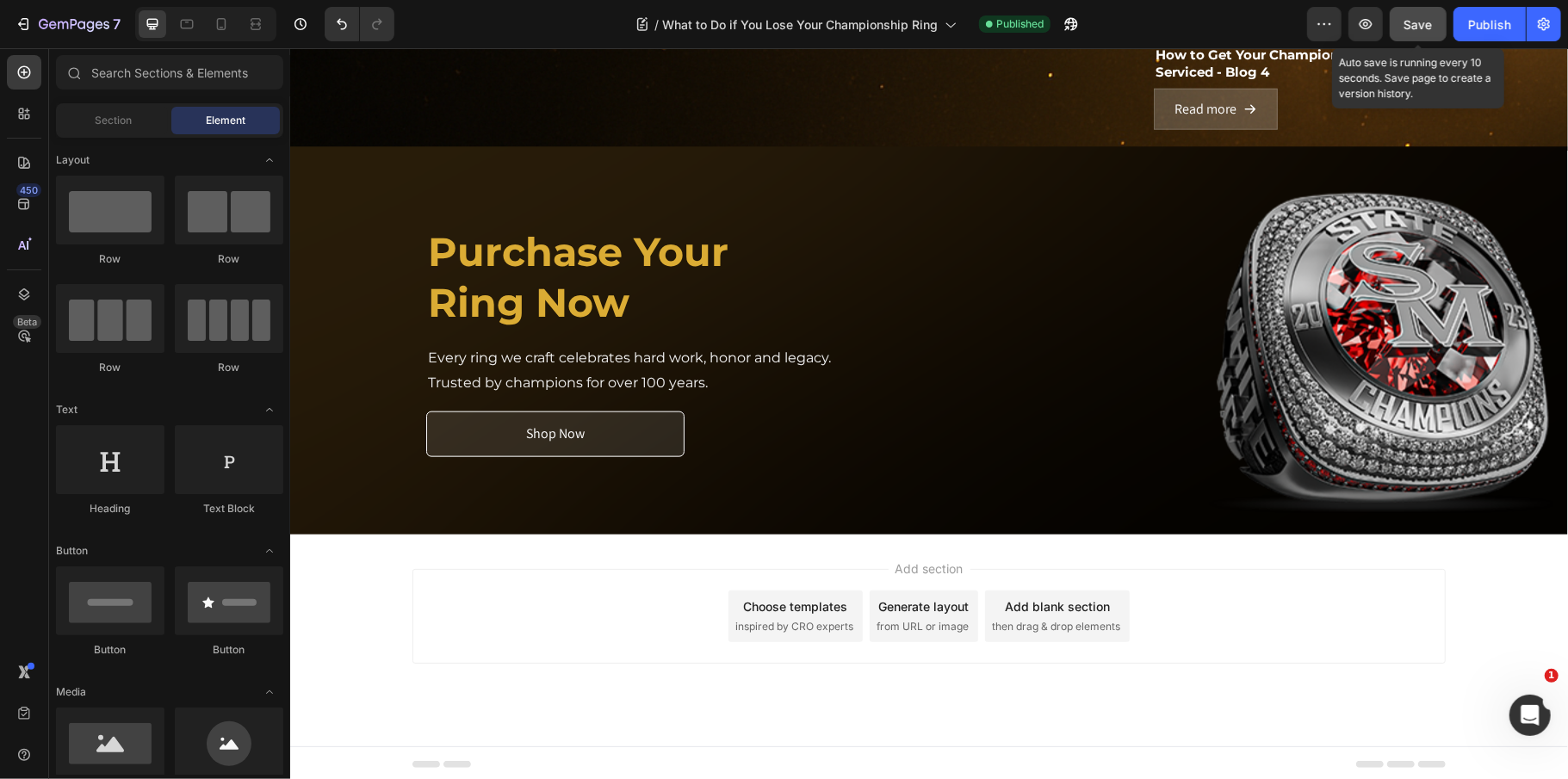
click at [1436, 19] on button "Save" at bounding box center [1418, 24] width 57 height 34
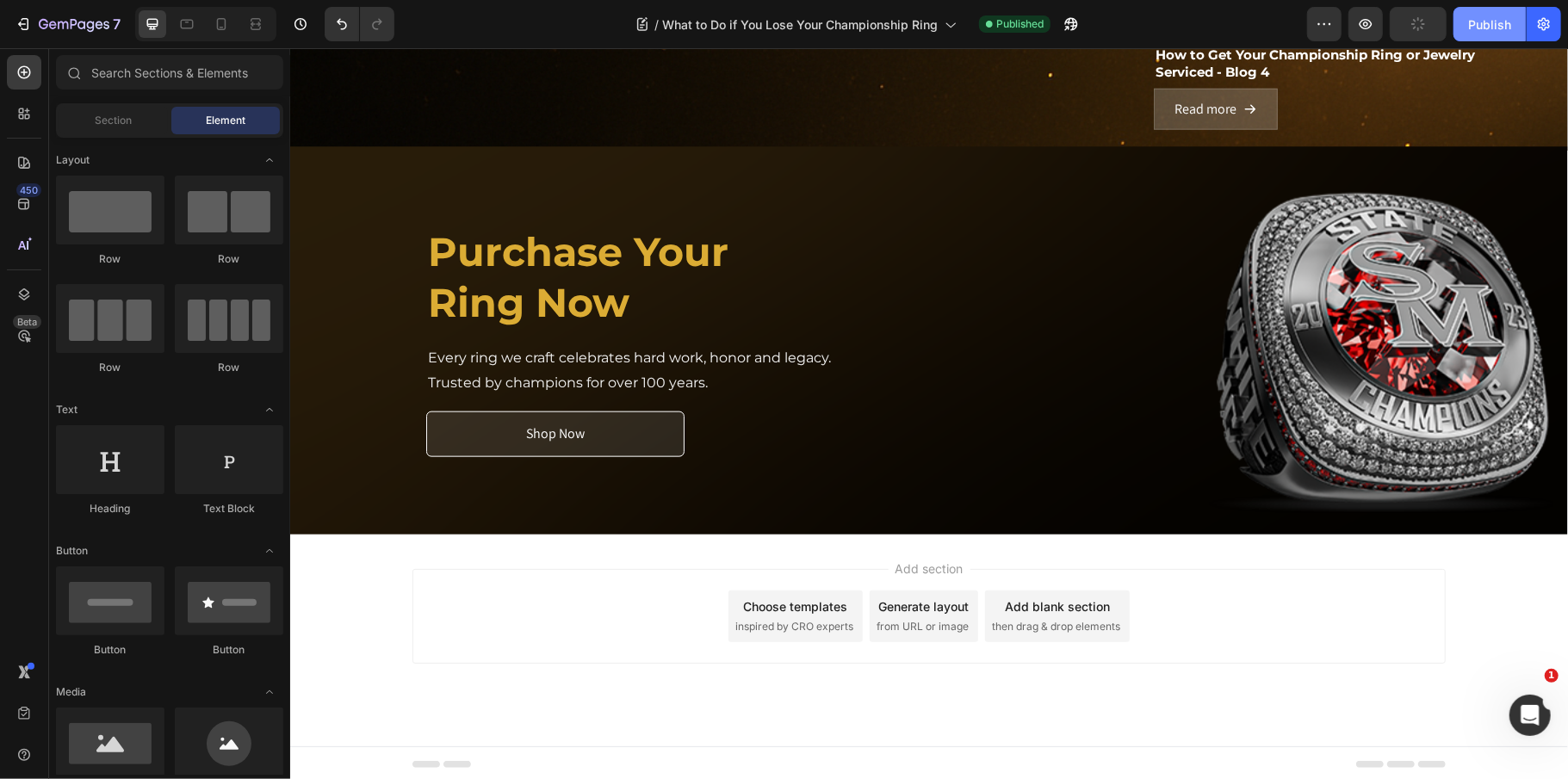
click at [1499, 19] on div "Publish" at bounding box center [1489, 24] width 43 height 18
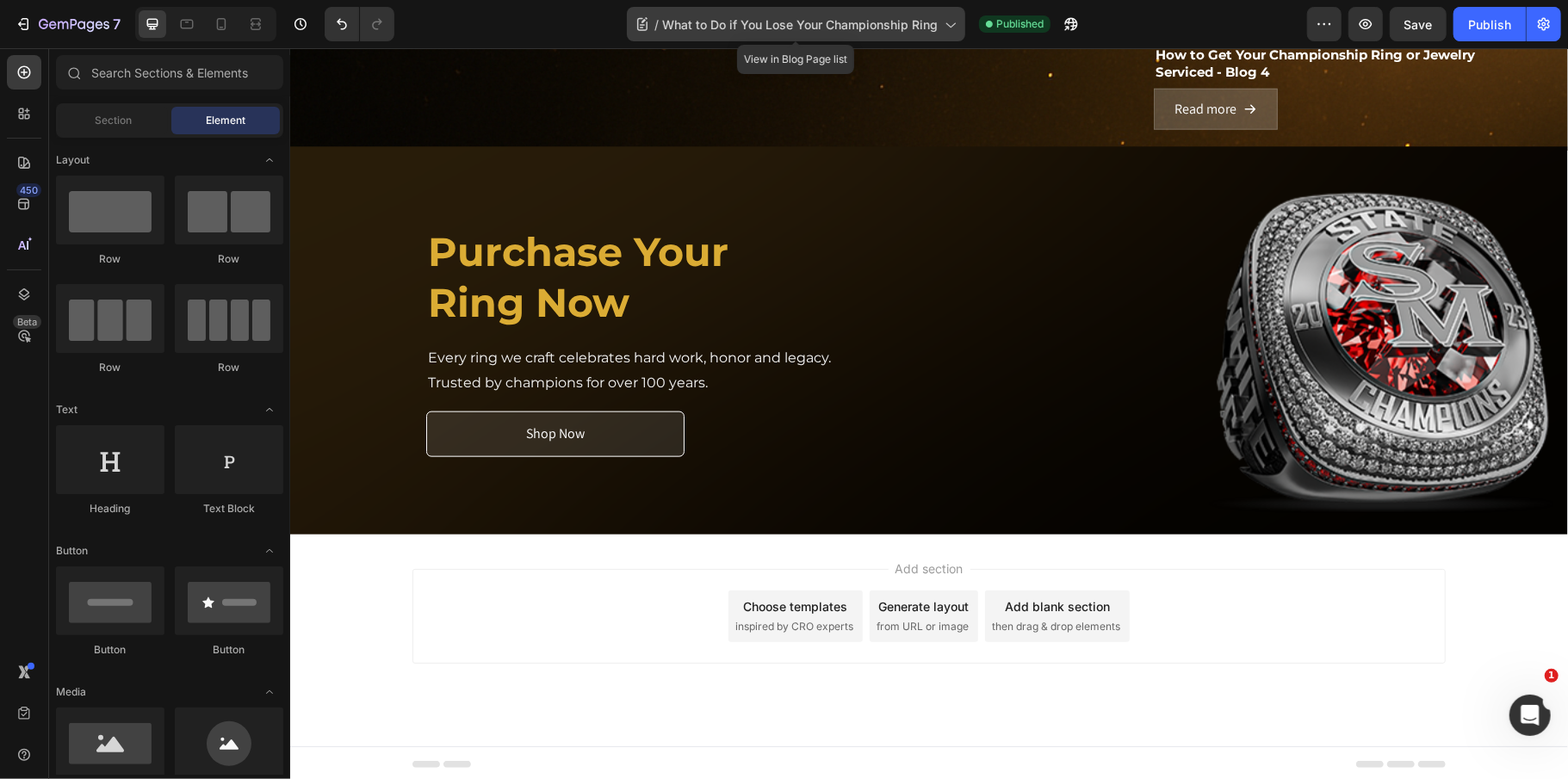
click at [847, 28] on span "What to Do if You Lose Your Championship Ring" at bounding box center [799, 24] width 275 height 18
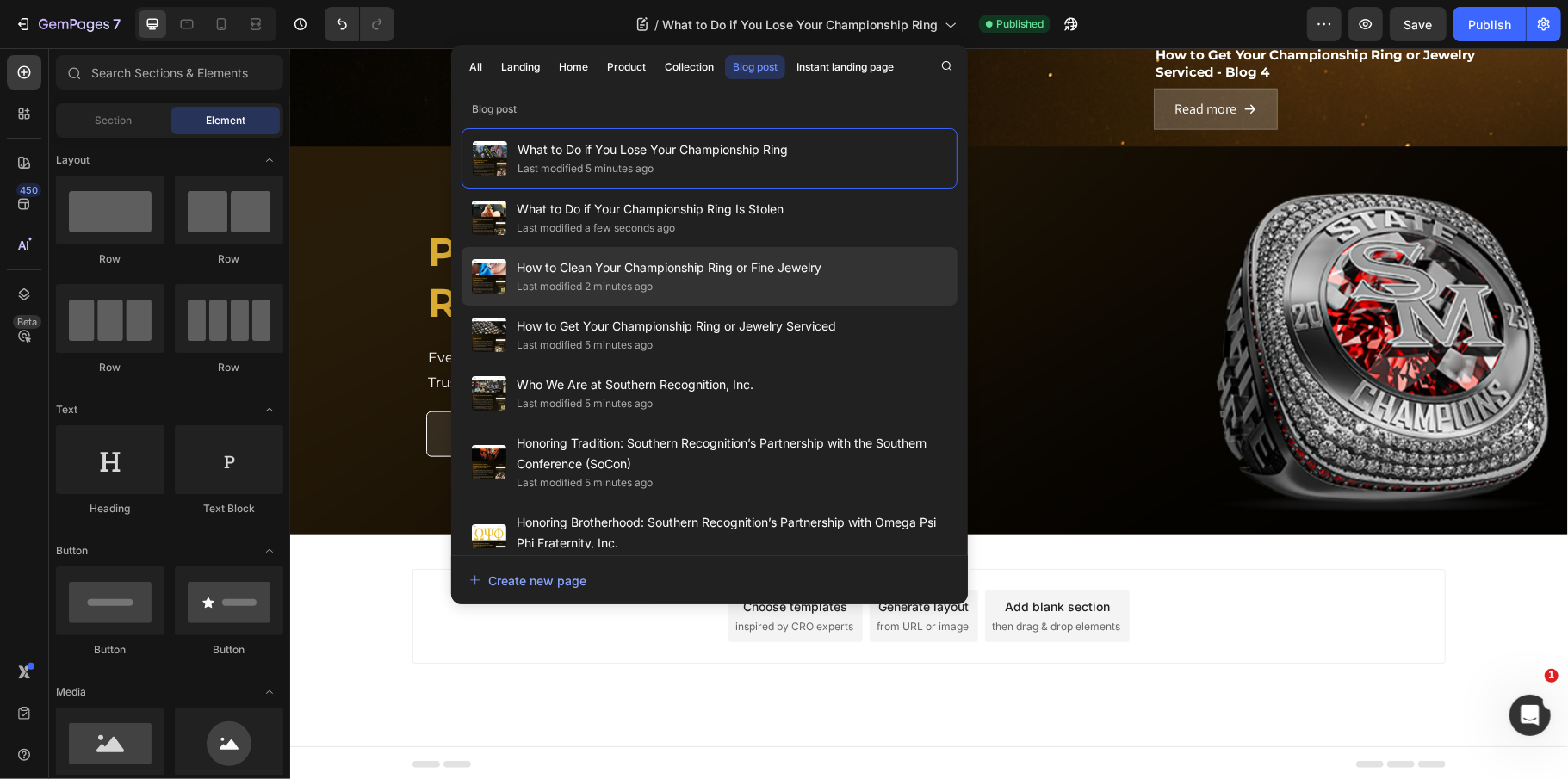
click at [744, 293] on div "Last modified 2 minutes ago" at bounding box center [668, 286] width 304 height 17
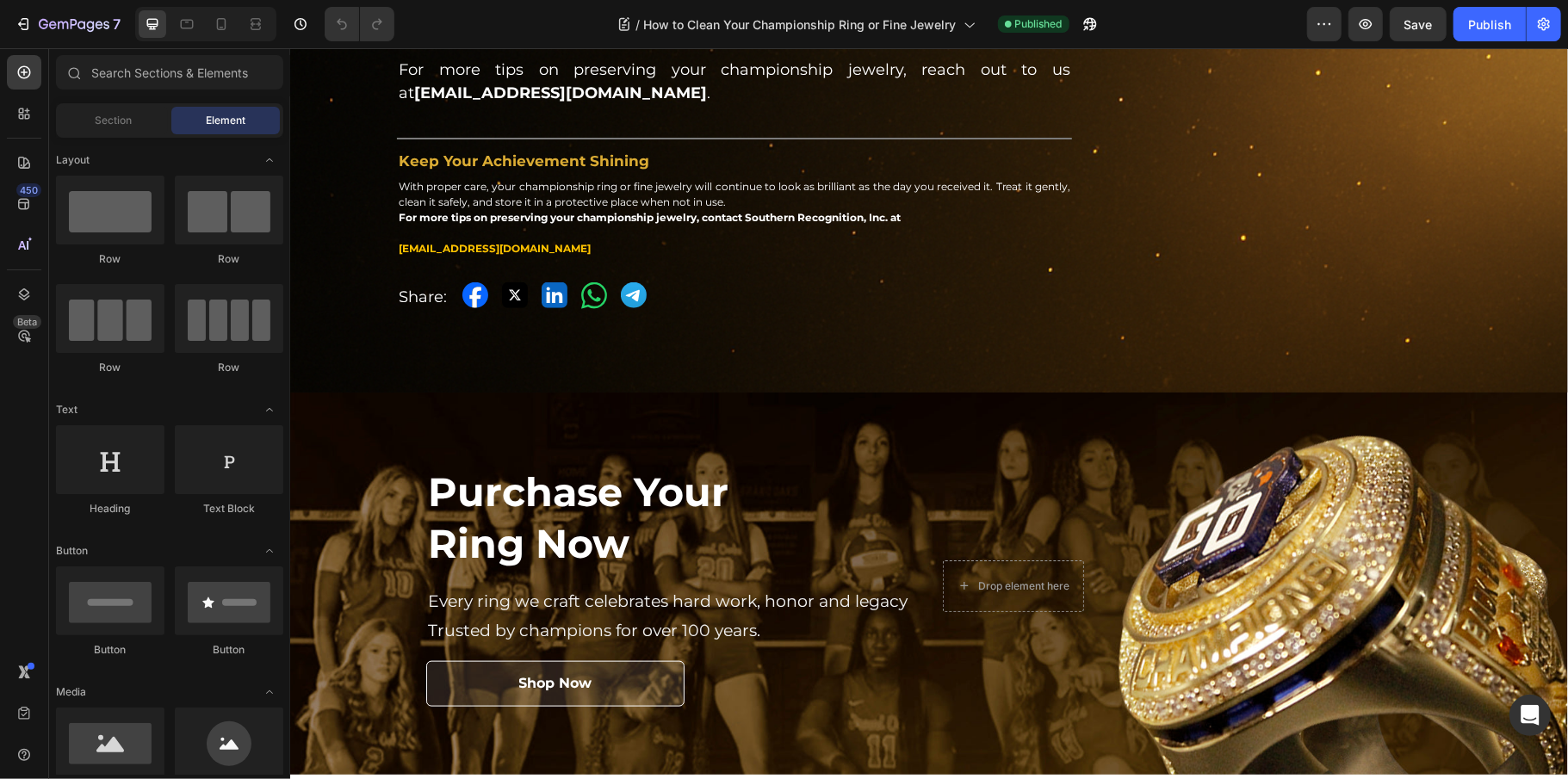
scroll to position [1377, 0]
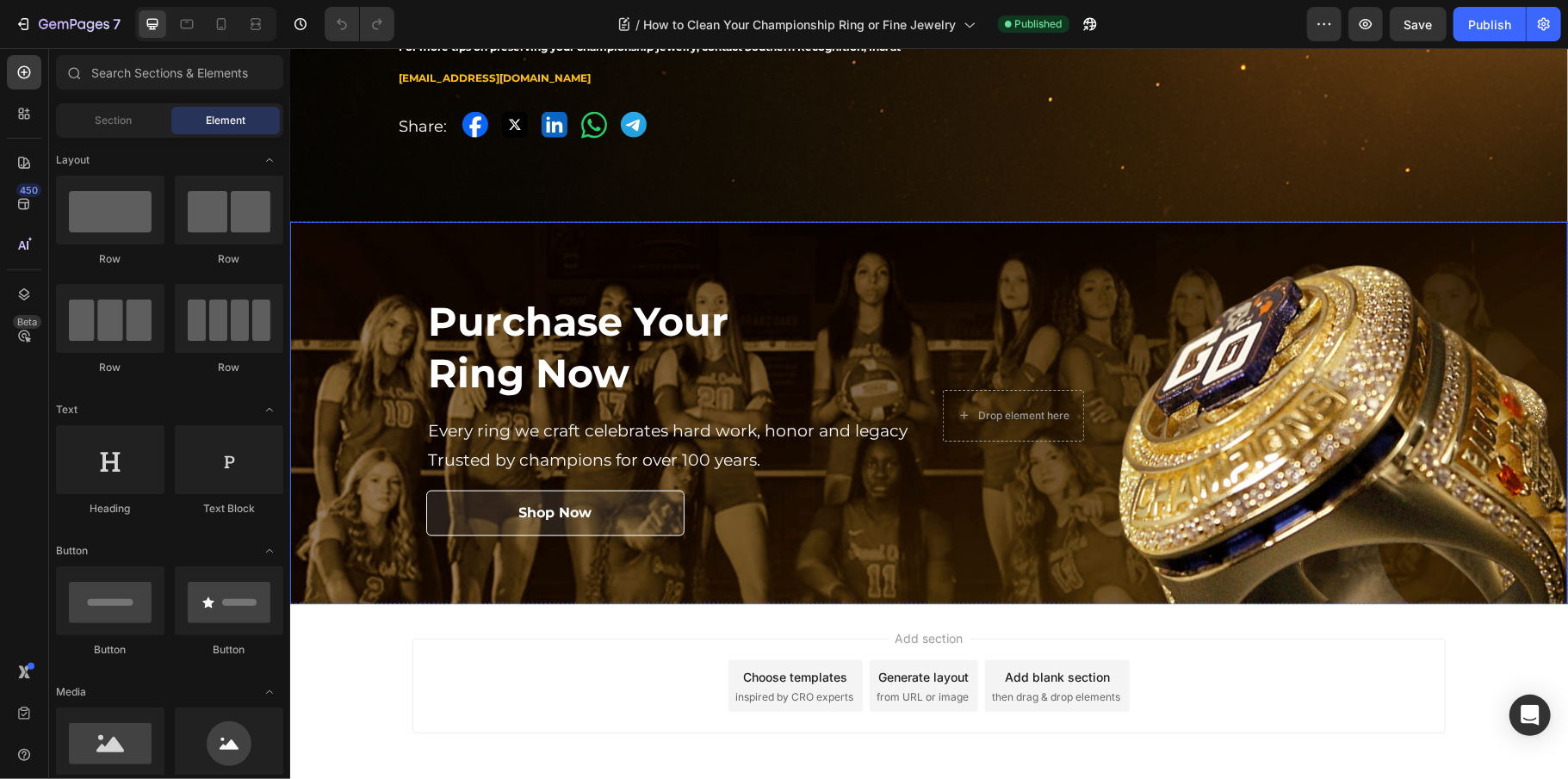
click at [460, 241] on div "Background Image" at bounding box center [928, 415] width 1278 height 388
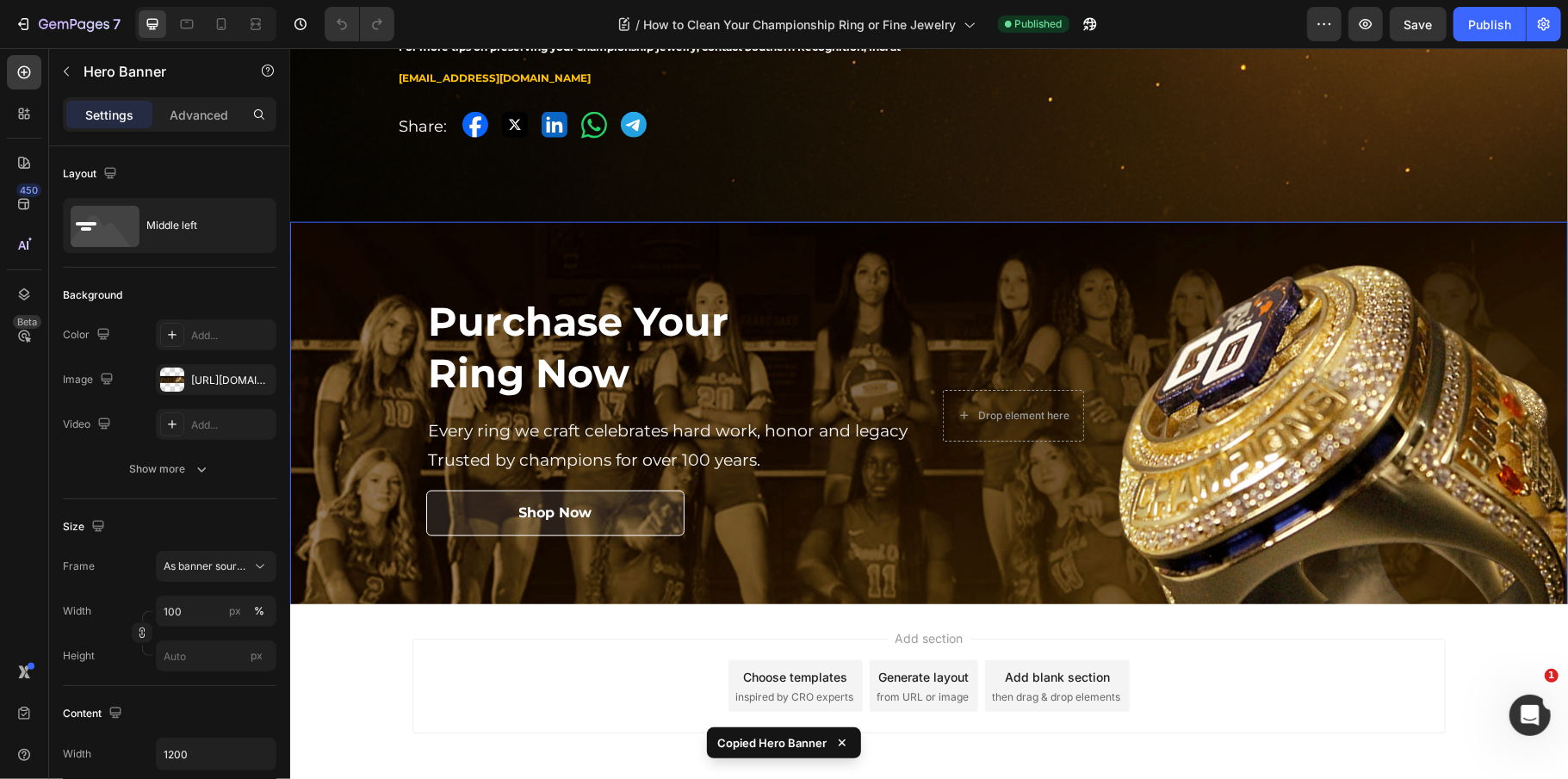
scroll to position [0, 0]
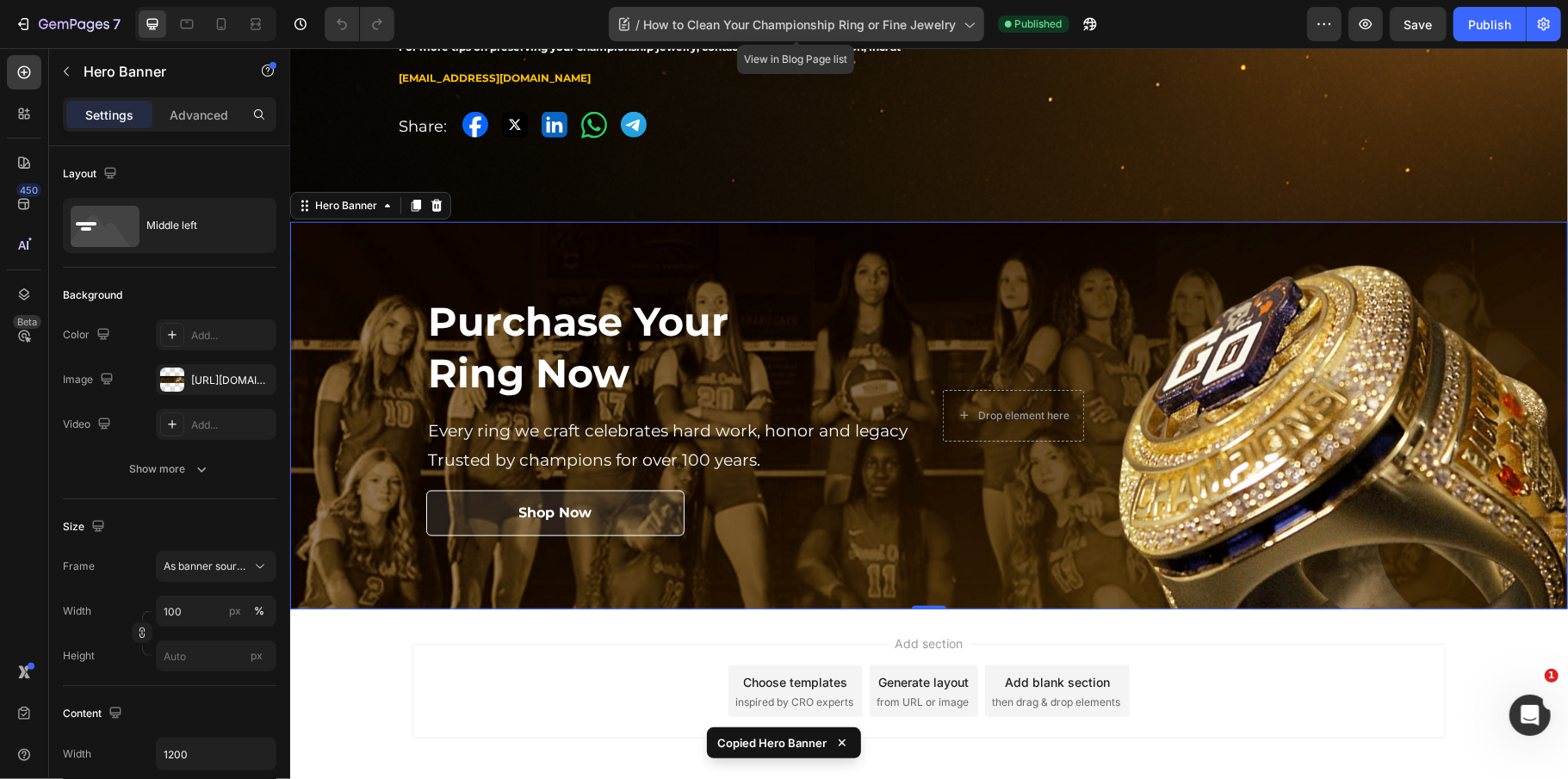
click at [754, 11] on div "/ How to Clean Your Championship Ring or Fine Jewelry" at bounding box center [797, 24] width 376 height 34
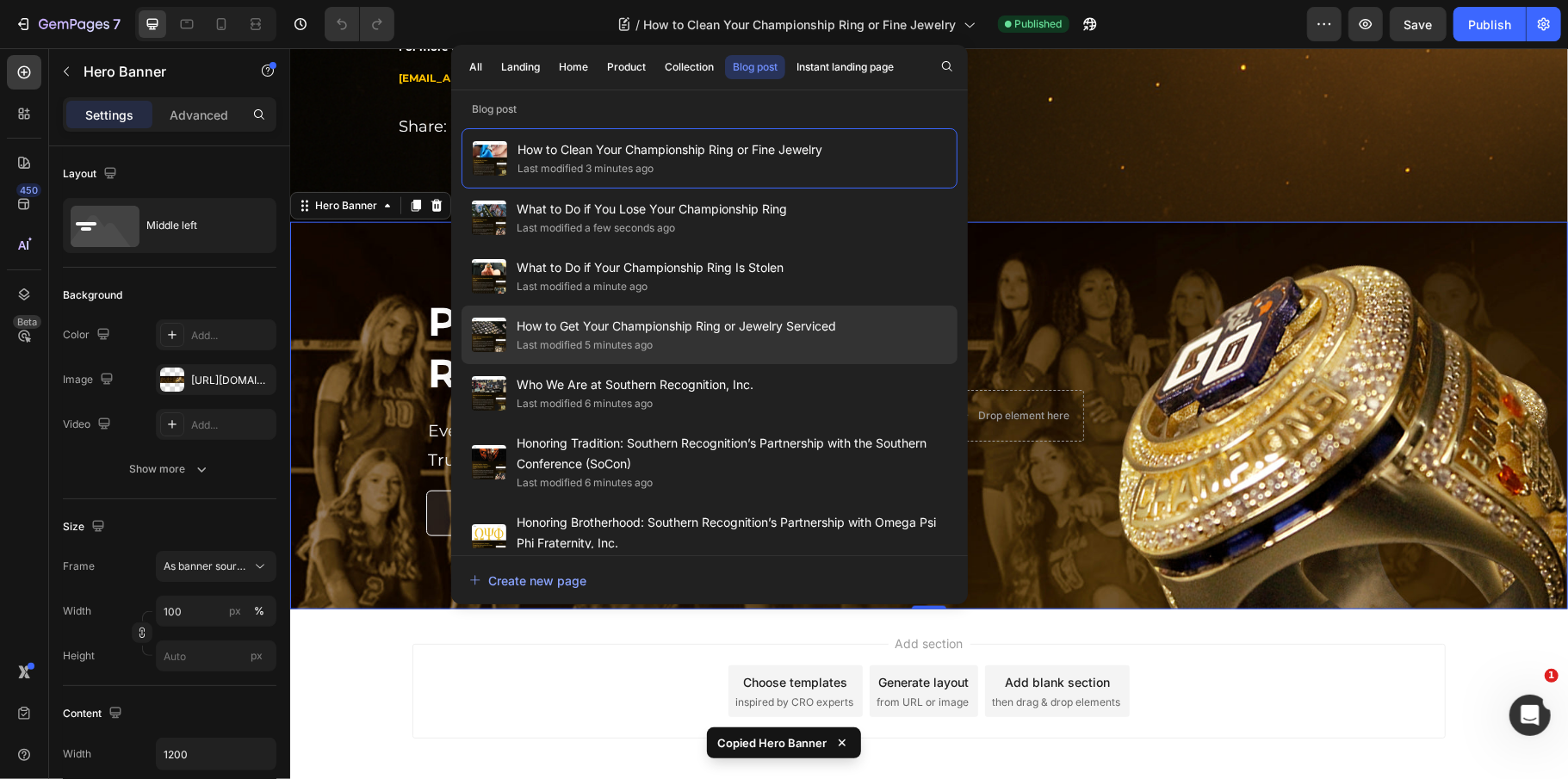
click at [642, 330] on span "How to Get Your Championship Ring or Jewelry Serviced" at bounding box center [677, 326] width 320 height 21
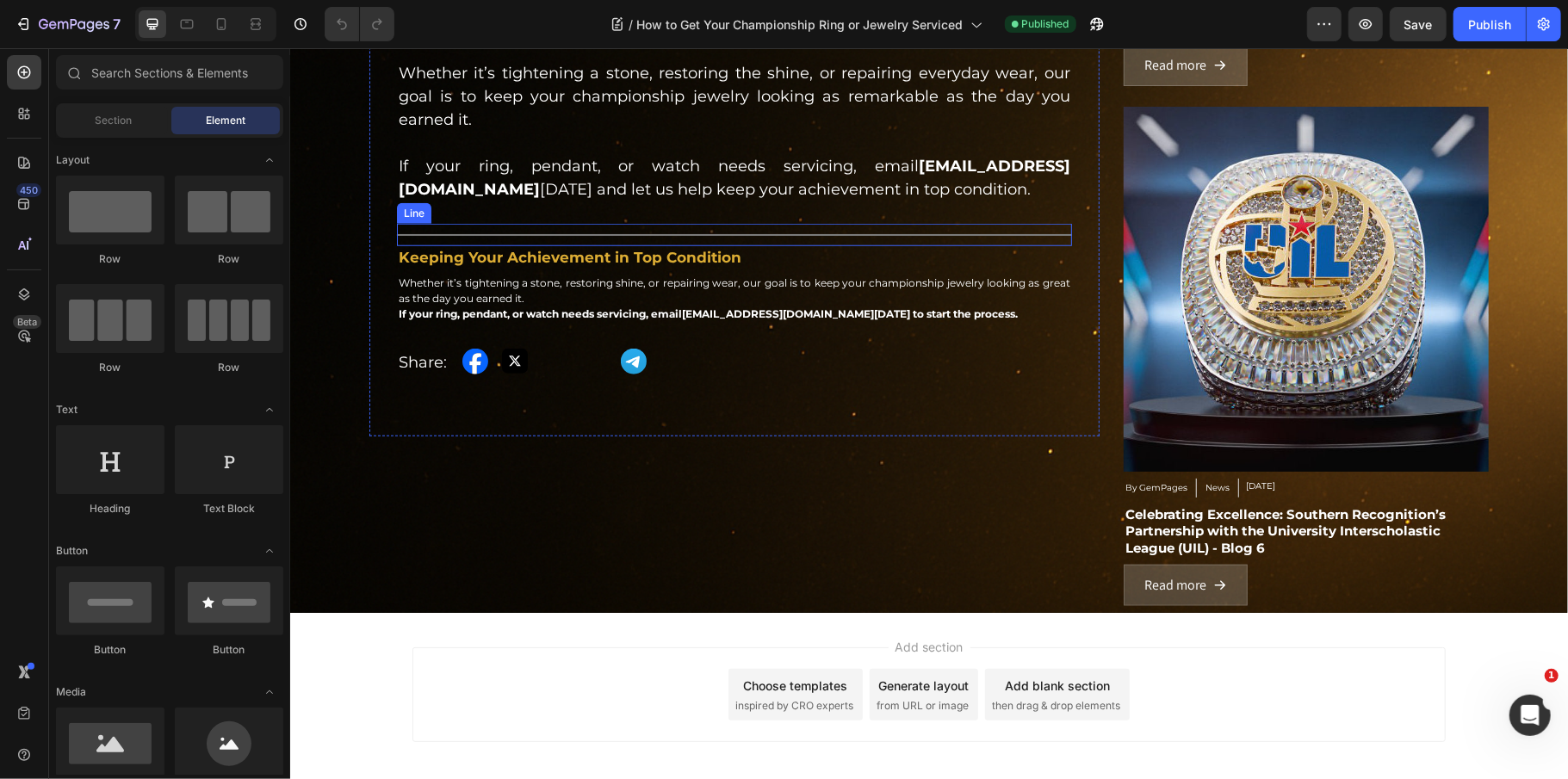
scroll to position [1147, 0]
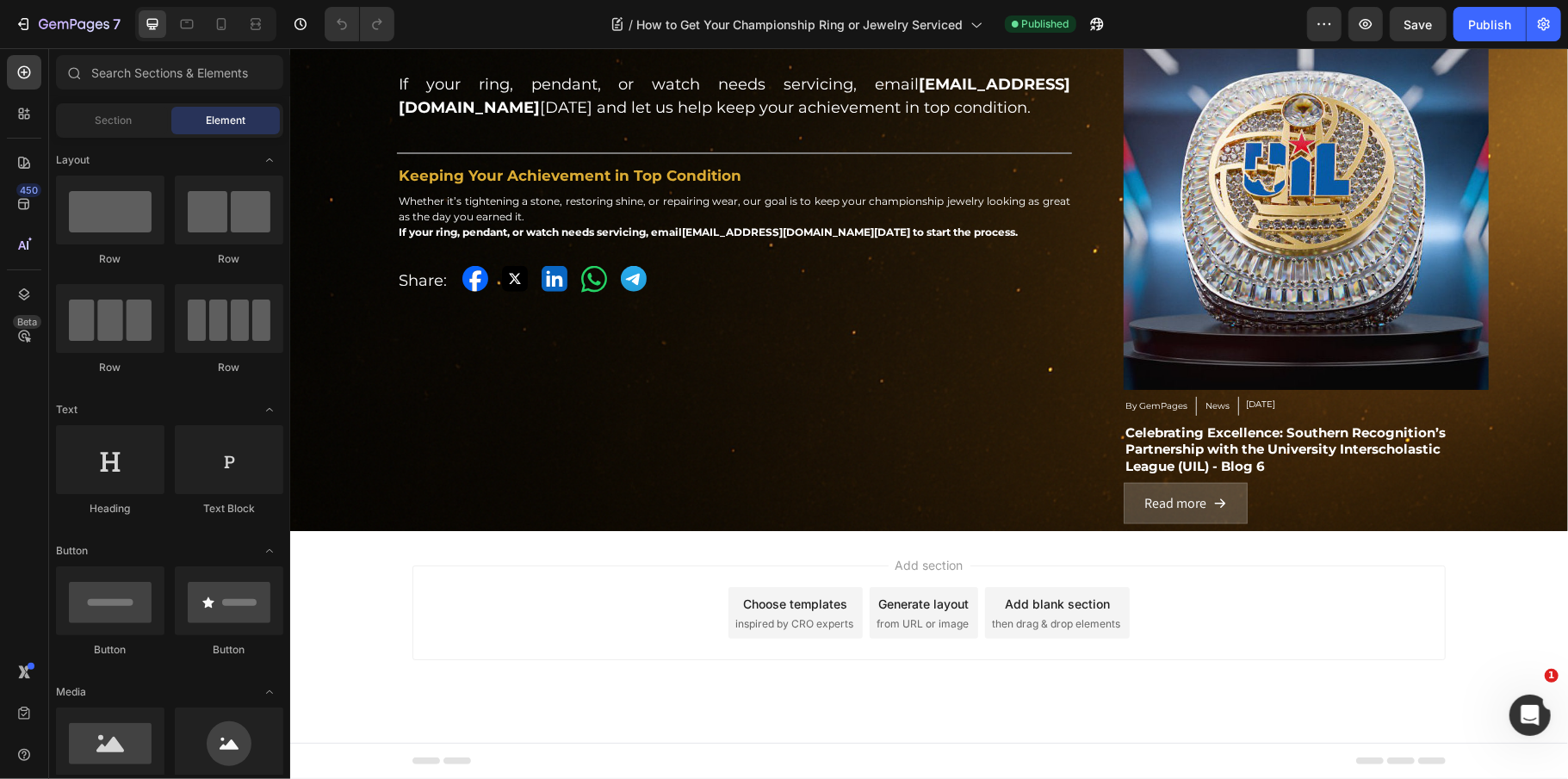
click at [520, 561] on div "Add section Choose templates inspired by CRO experts Generate layout from URL o…" at bounding box center [928, 635] width 1278 height 212
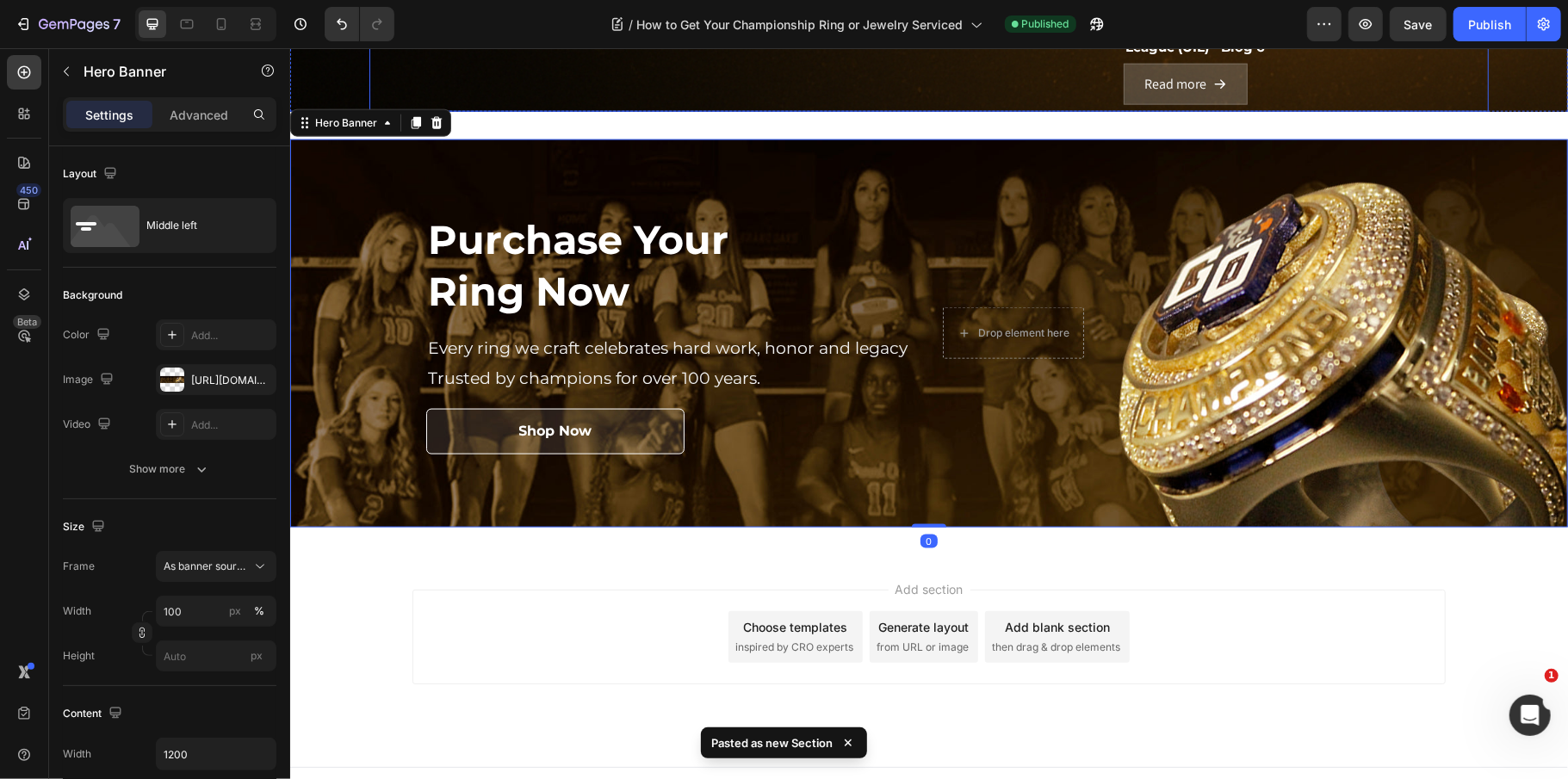
scroll to position [1584, 0]
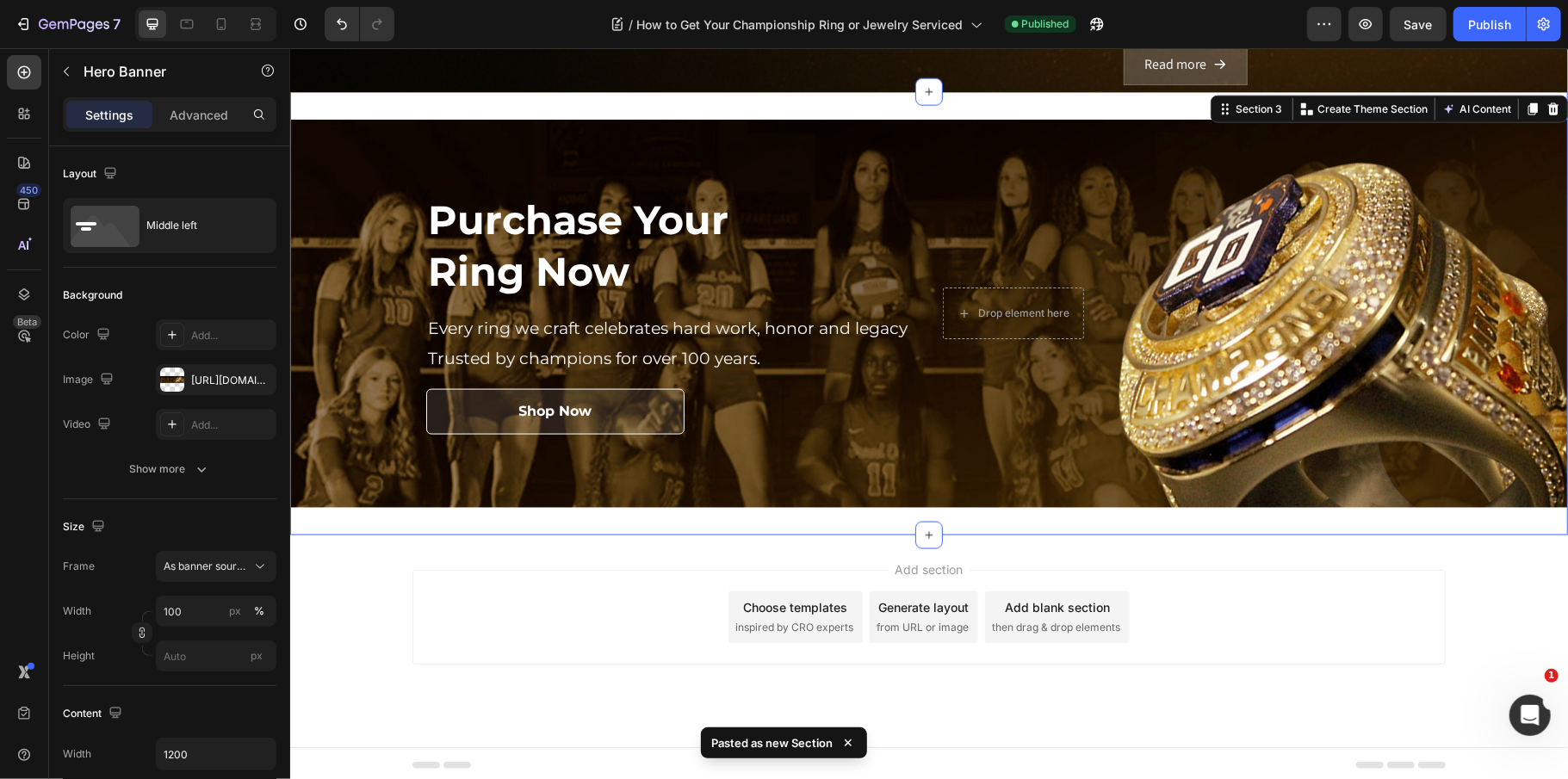
click at [642, 109] on div "Purchase Your Ring Now Heading Every ring we craft celebrates hard work, honor …" at bounding box center [928, 312] width 1278 height 443
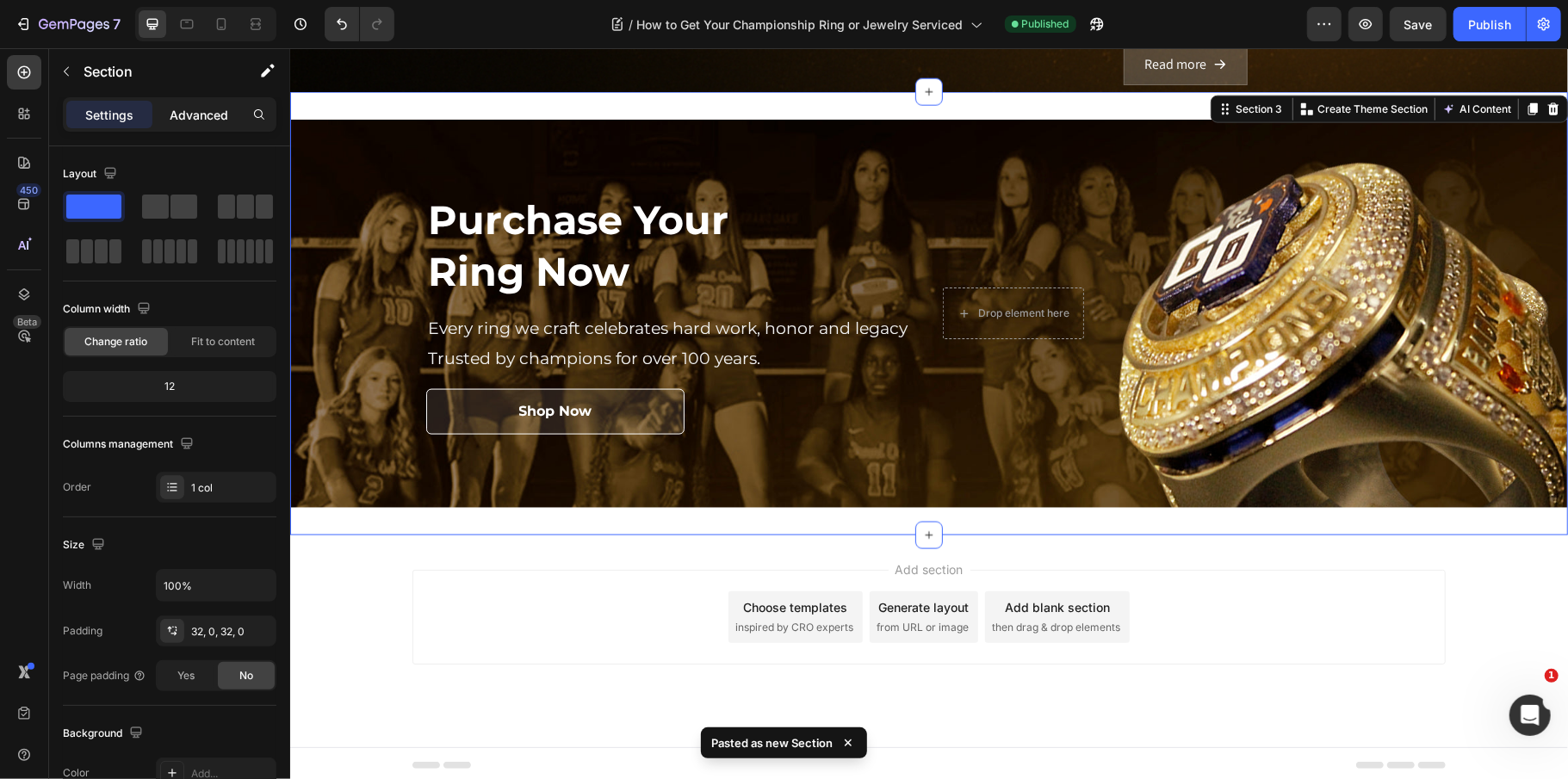
click at [209, 121] on p "Advanced" at bounding box center [199, 115] width 59 height 18
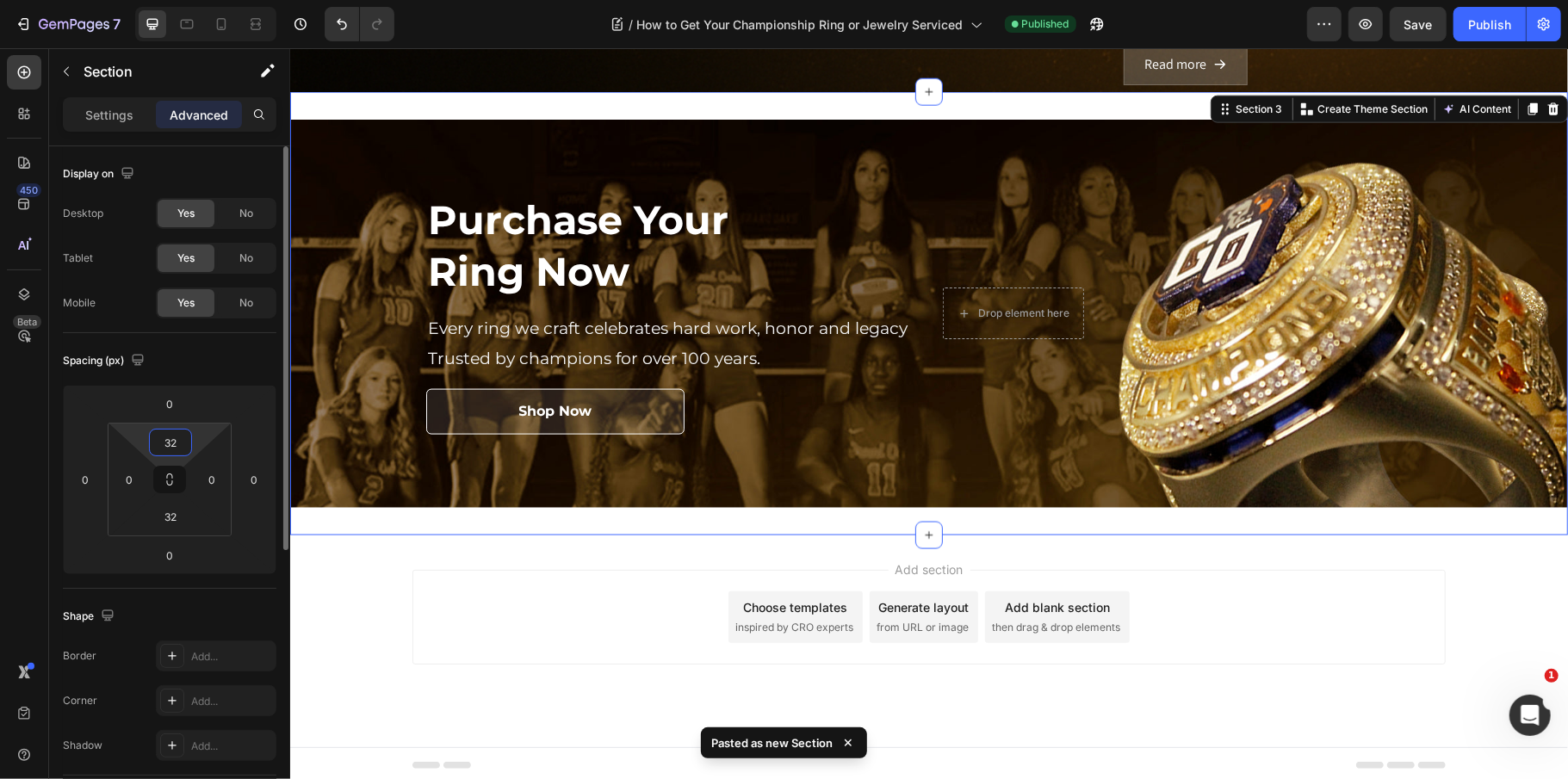
click at [174, 445] on input "32" at bounding box center [171, 442] width 34 height 26
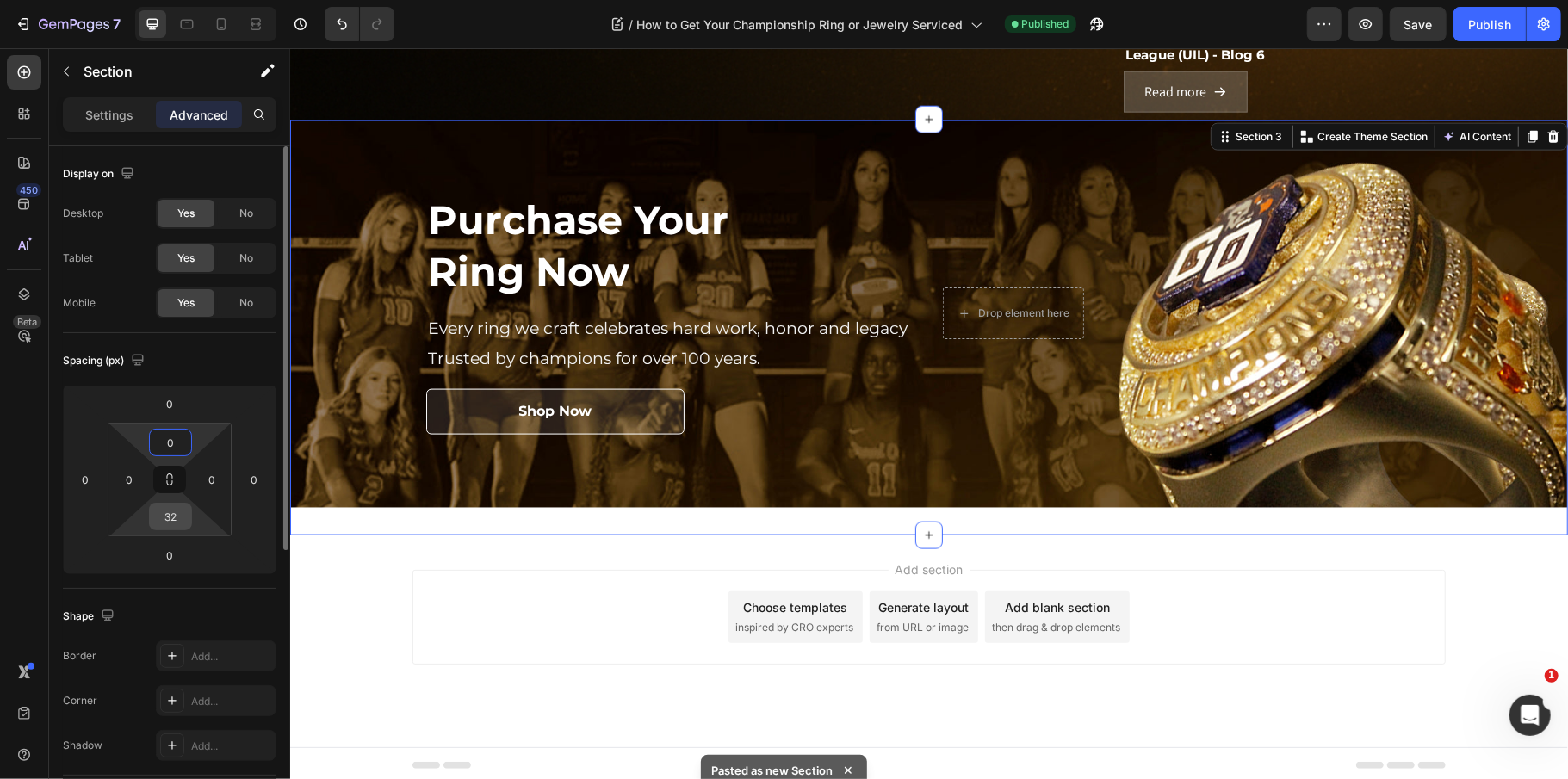
type input "0"
click at [180, 514] on input "32" at bounding box center [171, 516] width 34 height 26
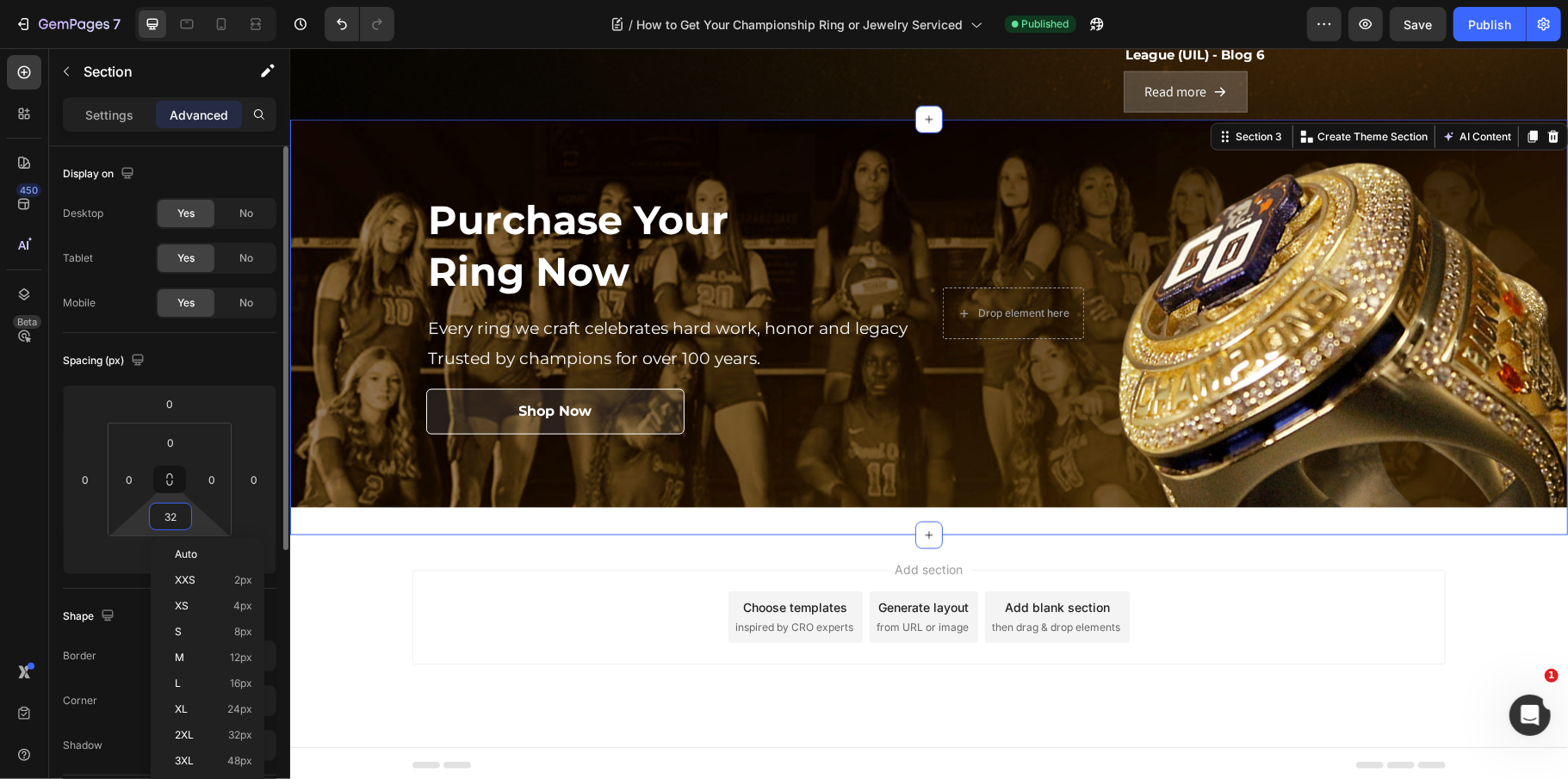
type input "0"
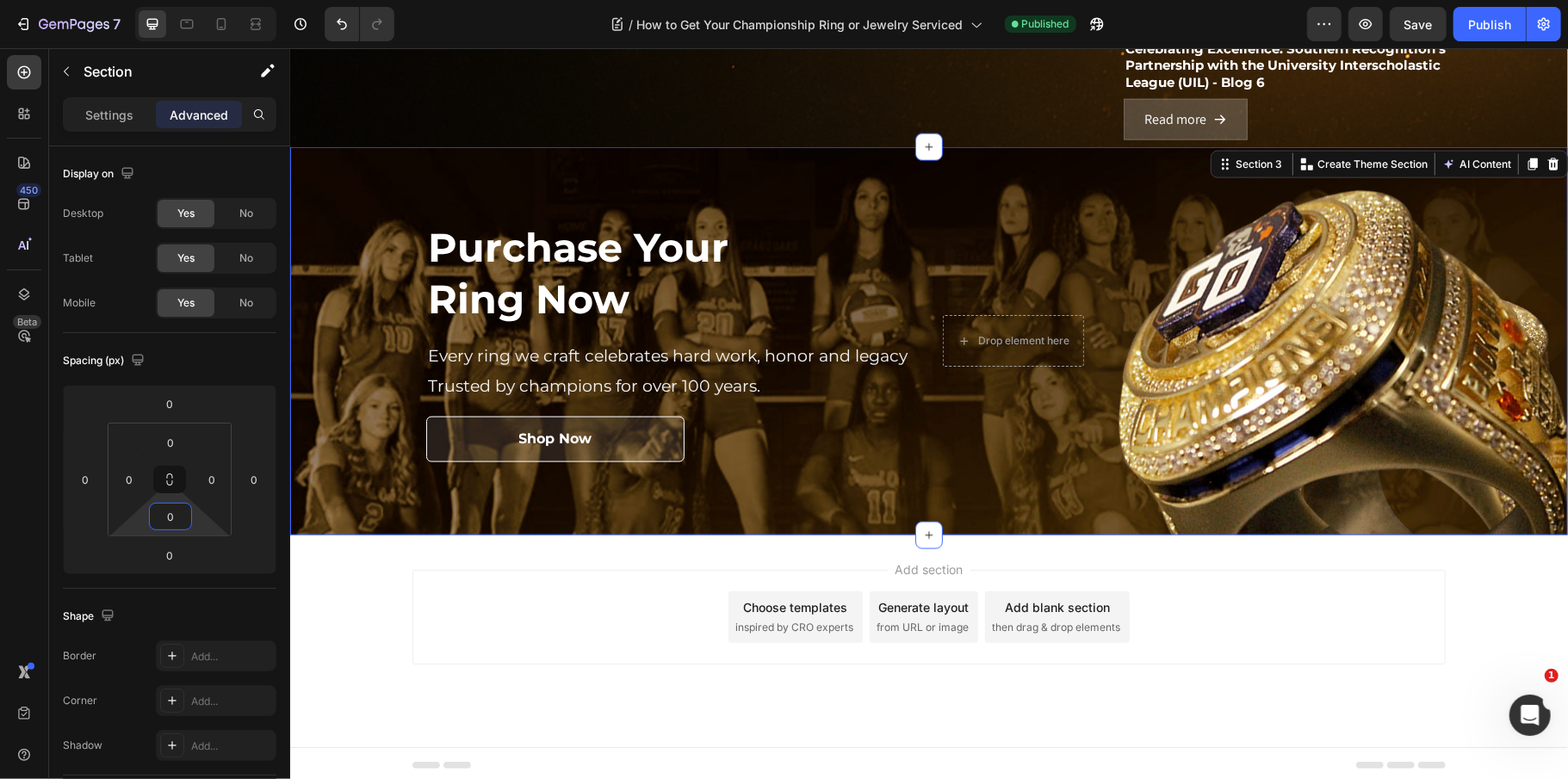
click at [538, 592] on div "Add section Choose templates inspired by CRO experts Generate layout from URL o…" at bounding box center [929, 616] width 1033 height 95
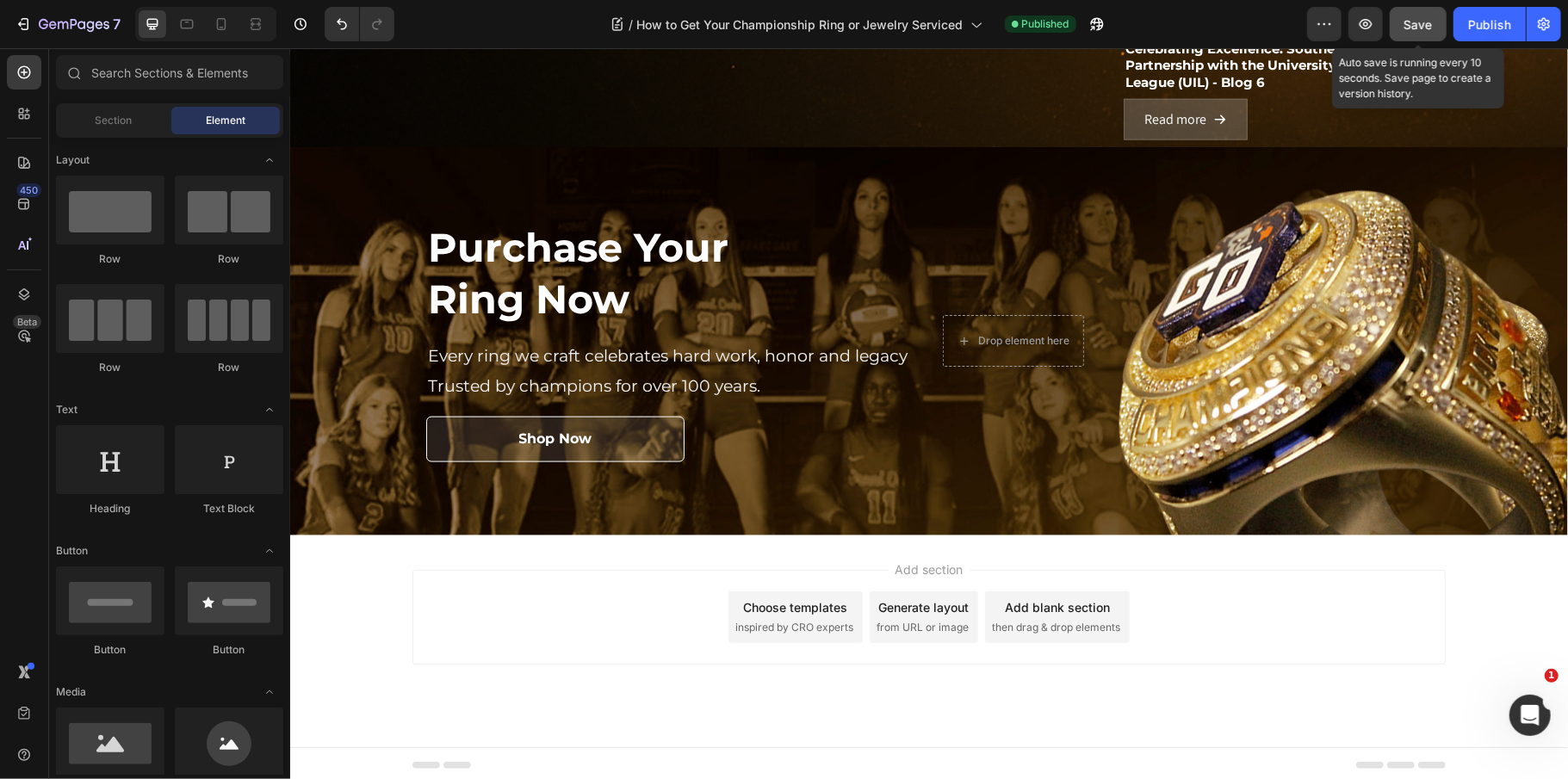
drag, startPoint x: 1405, startPoint y: 24, endPoint x: 1430, endPoint y: 24, distance: 25.0
click at [1406, 24] on span "Save" at bounding box center [1418, 24] width 28 height 14
click at [1512, 17] on button "Publish" at bounding box center [1489, 24] width 72 height 34
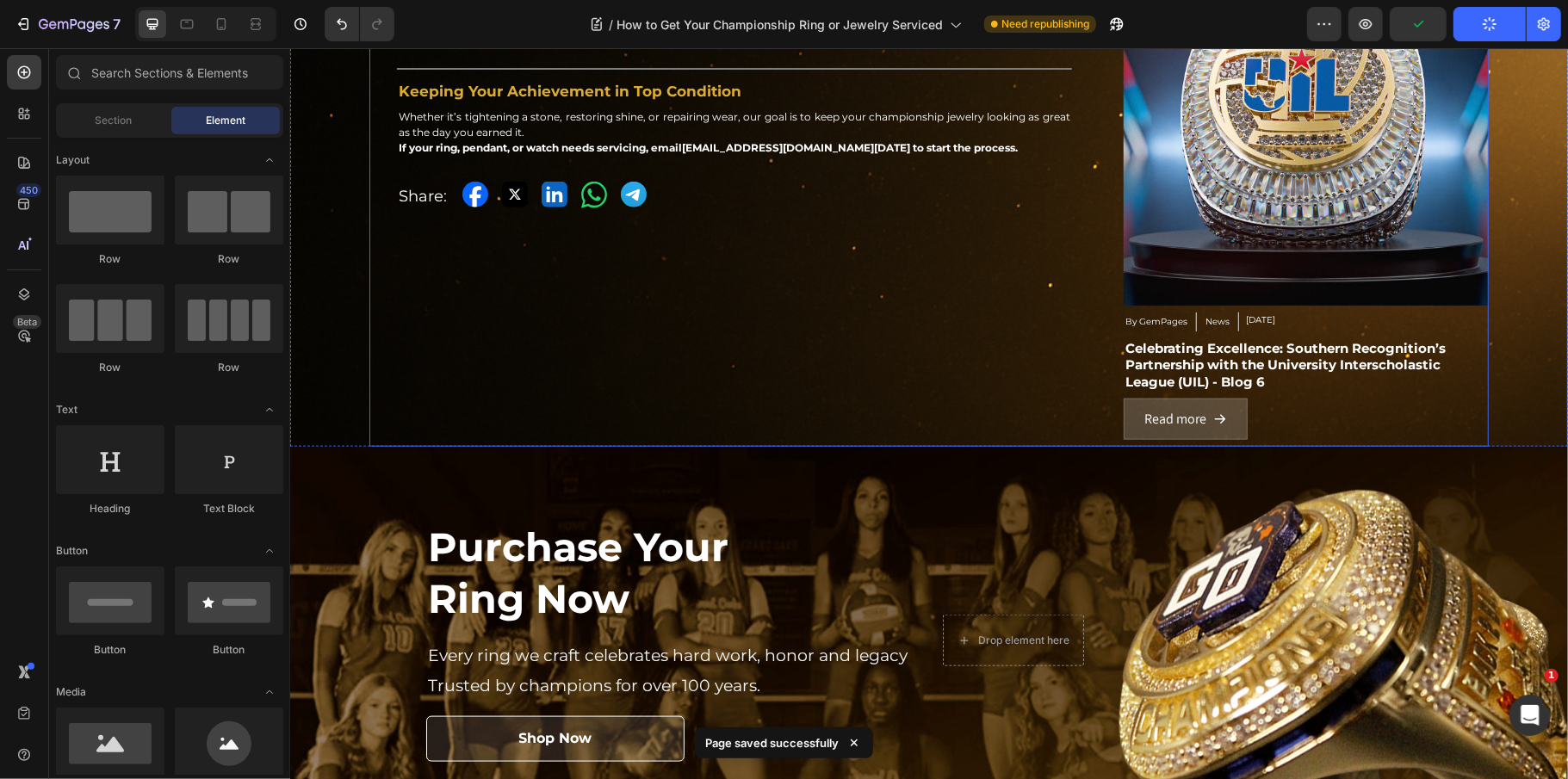
scroll to position [1300, 0]
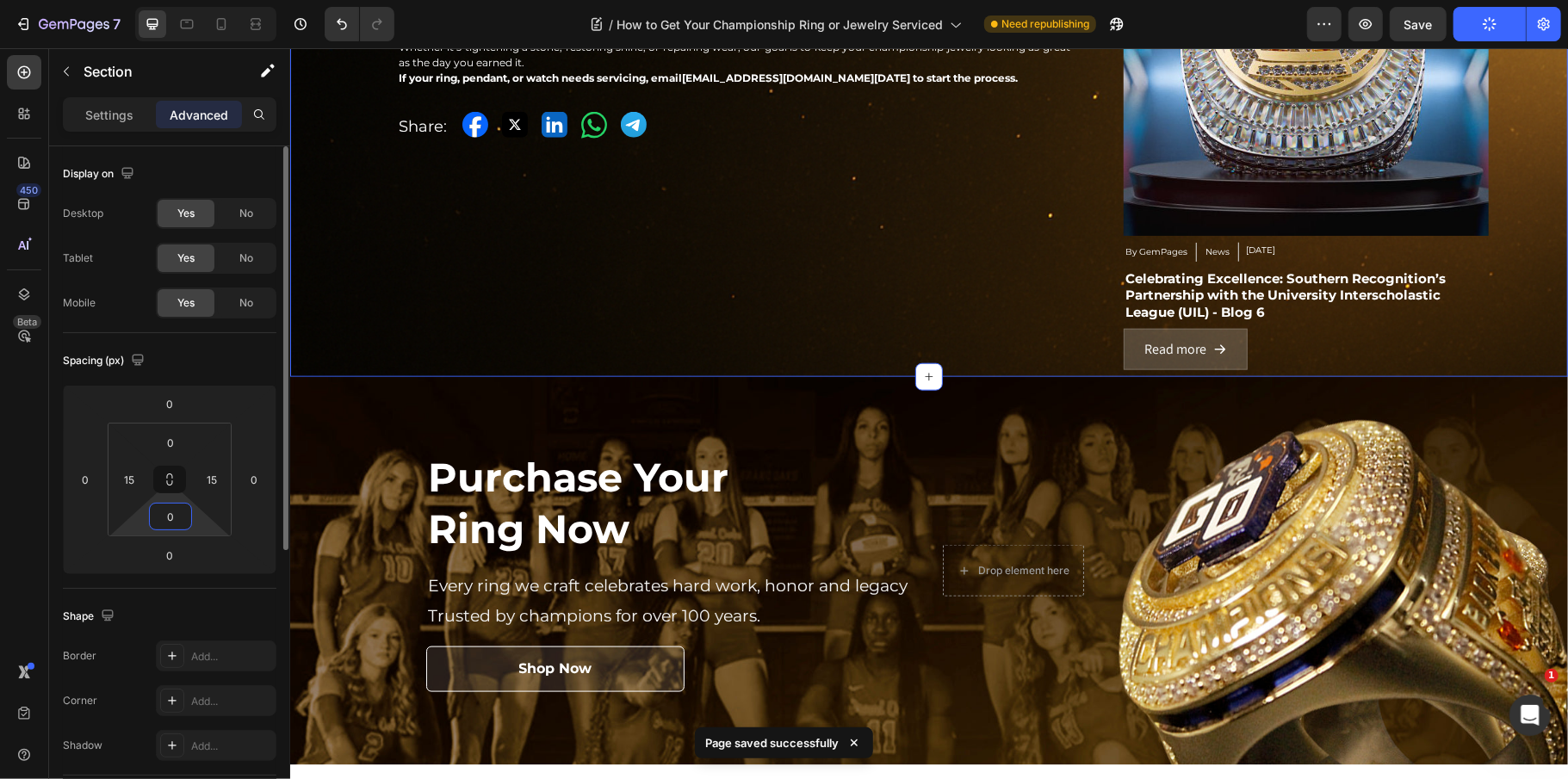
click at [174, 514] on input "0" at bounding box center [171, 516] width 34 height 26
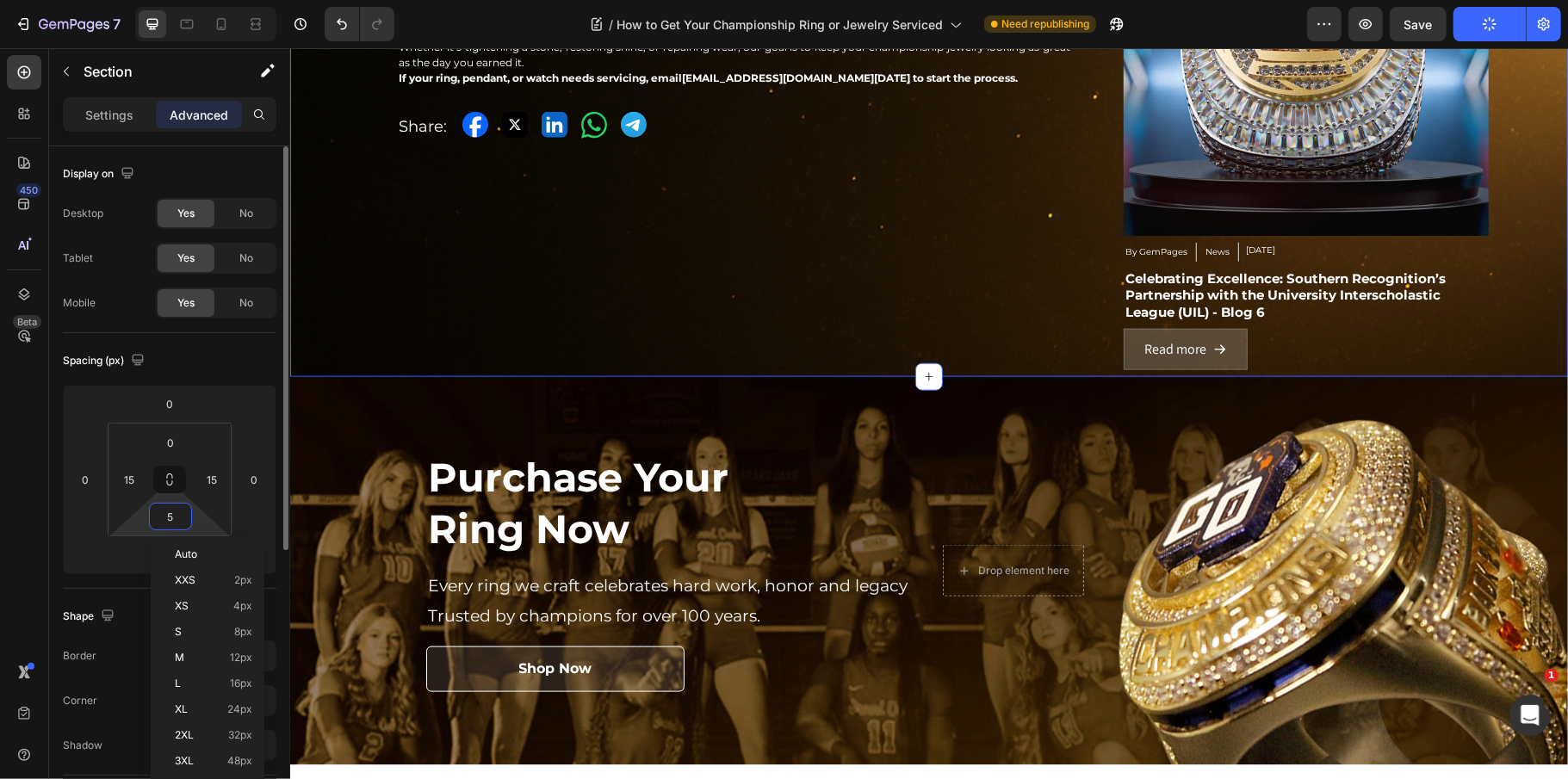
type input "50"
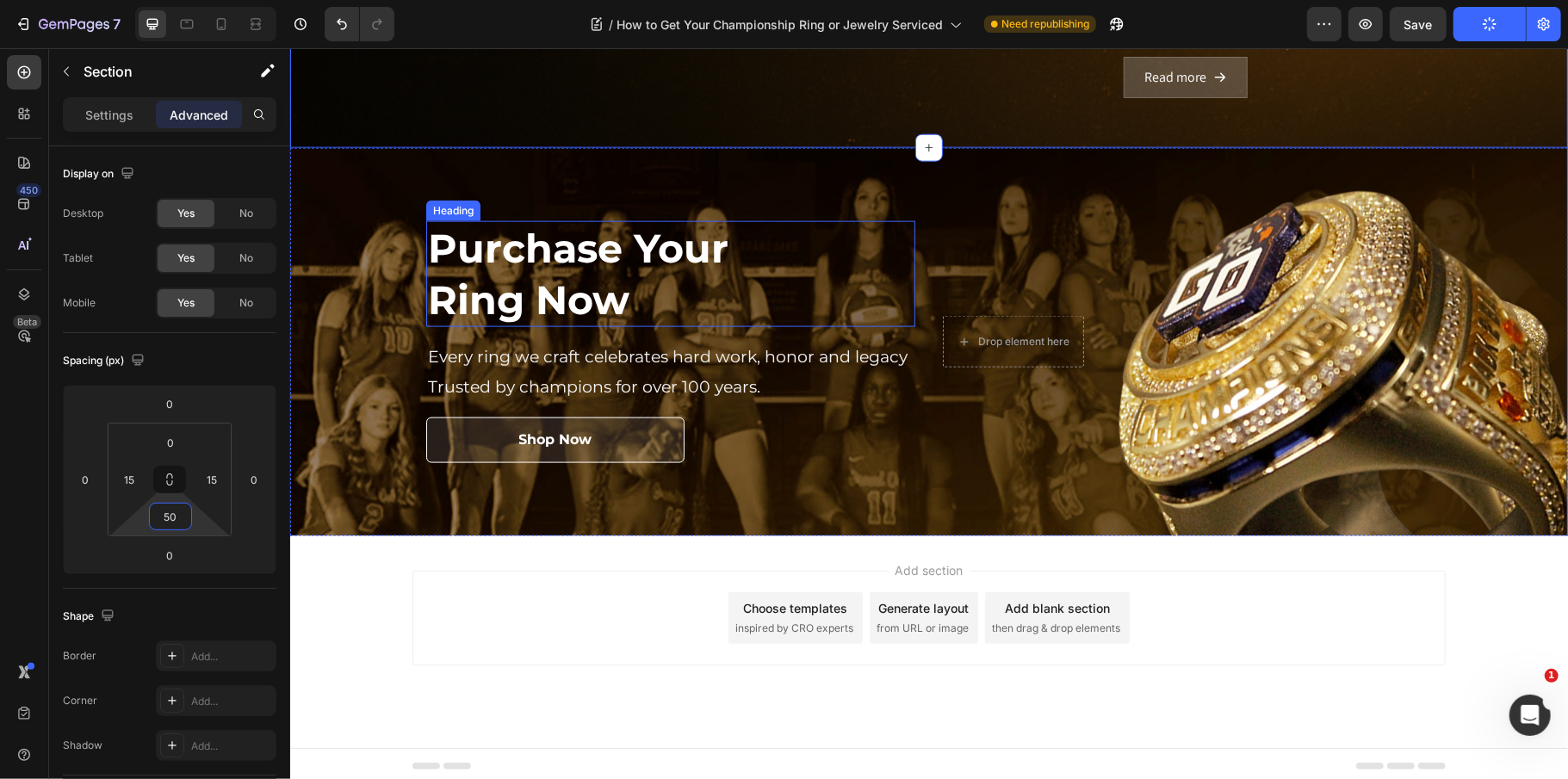
scroll to position [1573, 0]
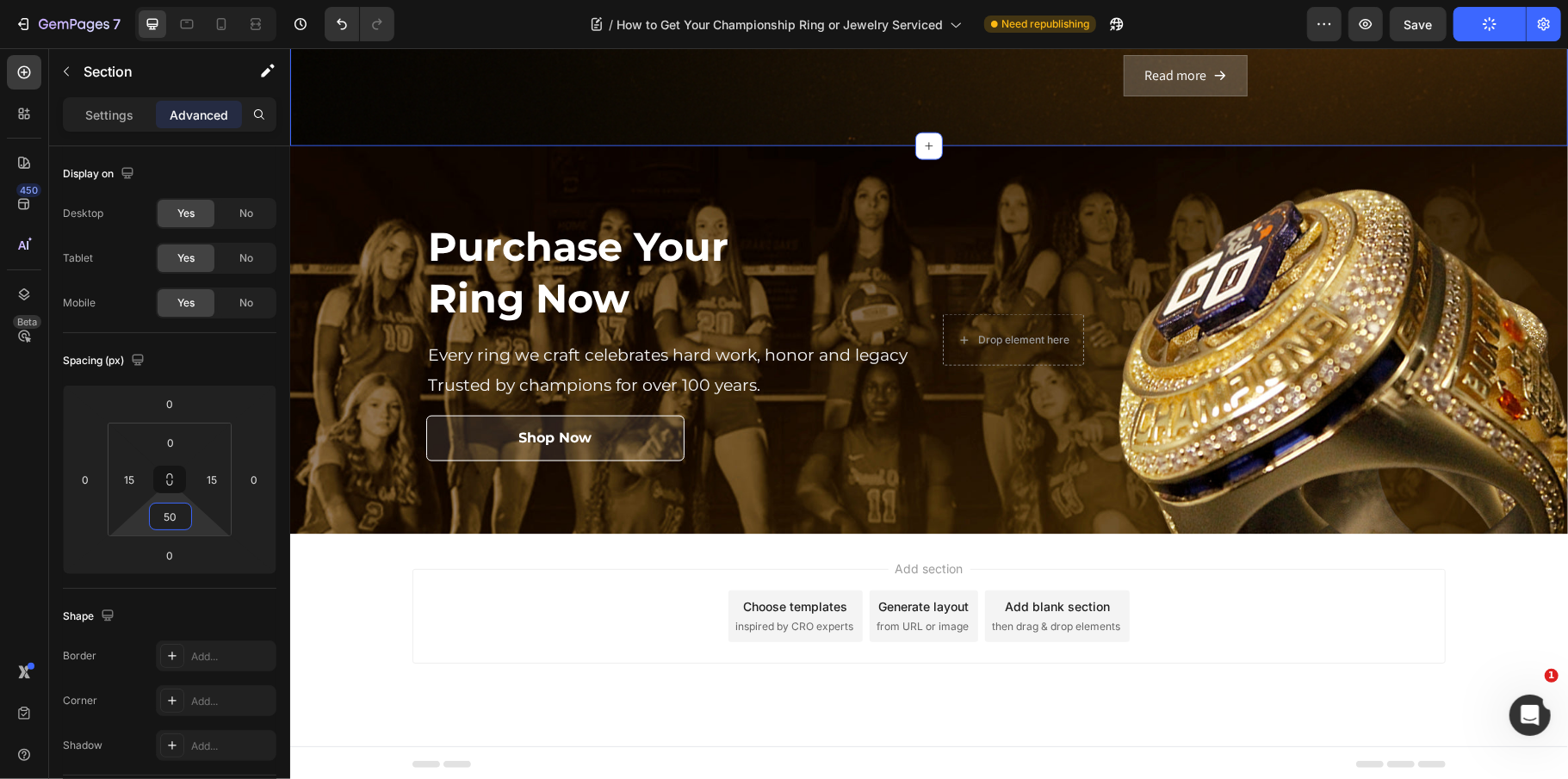
click at [505, 603] on div "Add section Choose templates inspired by CRO experts Generate layout from URL o…" at bounding box center [929, 615] width 1033 height 95
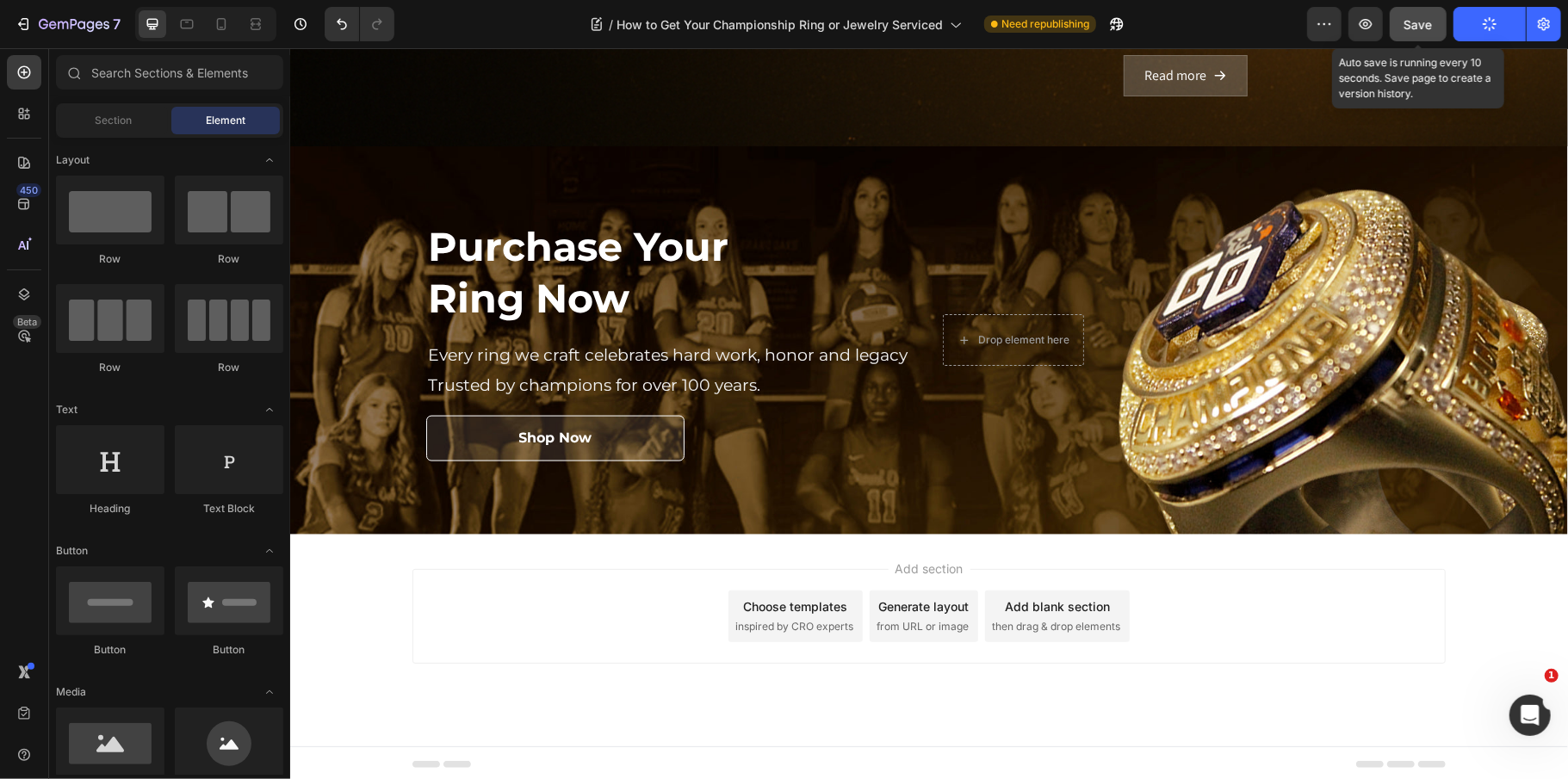
click at [1405, 19] on span "Save" at bounding box center [1418, 24] width 28 height 14
click at [1492, 17] on icon "button" at bounding box center [1490, 24] width 16 height 16
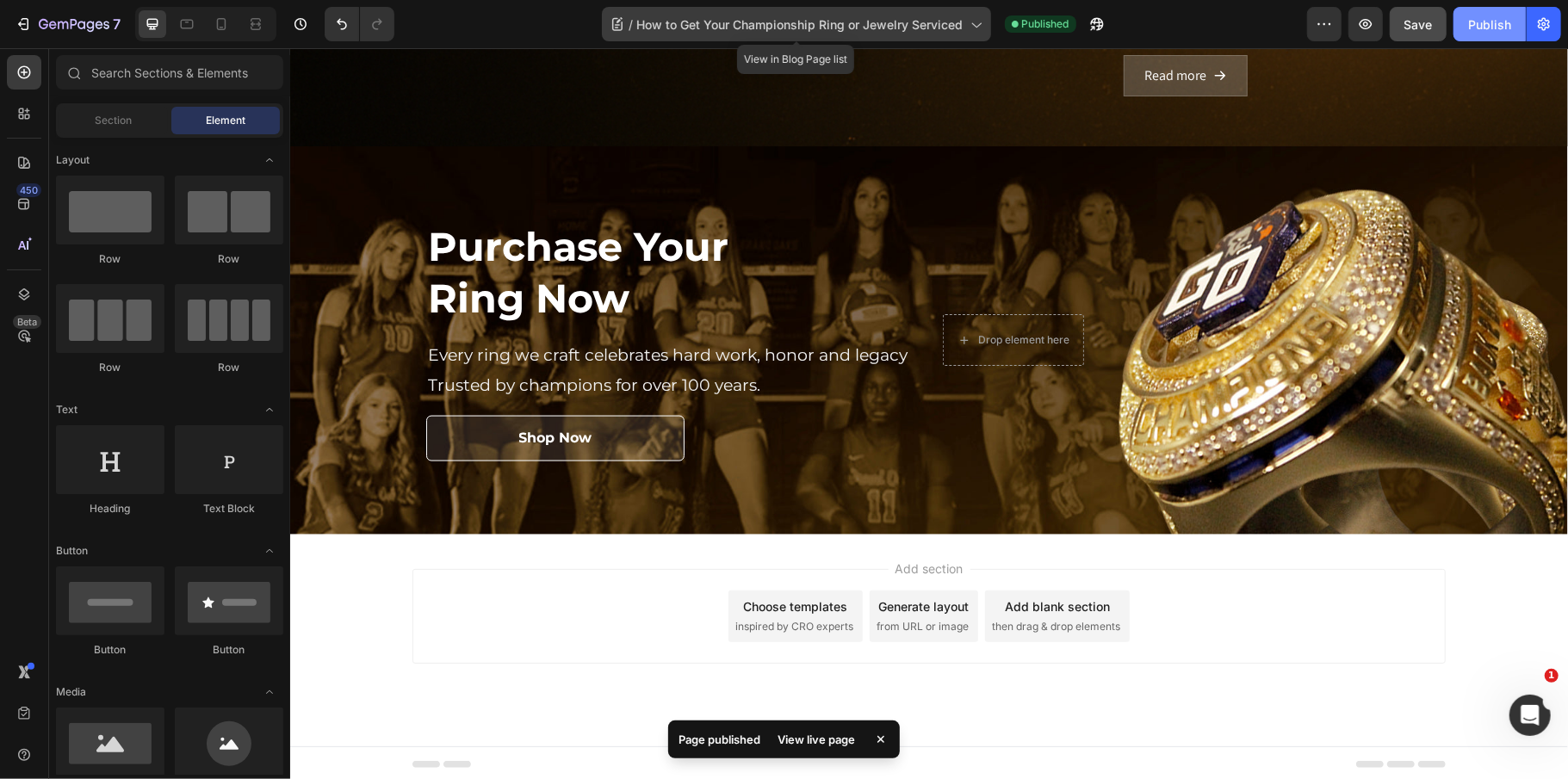
click at [876, 26] on span "How to Get Your Championship Ring or Jewelry Serviced" at bounding box center [799, 24] width 326 height 18
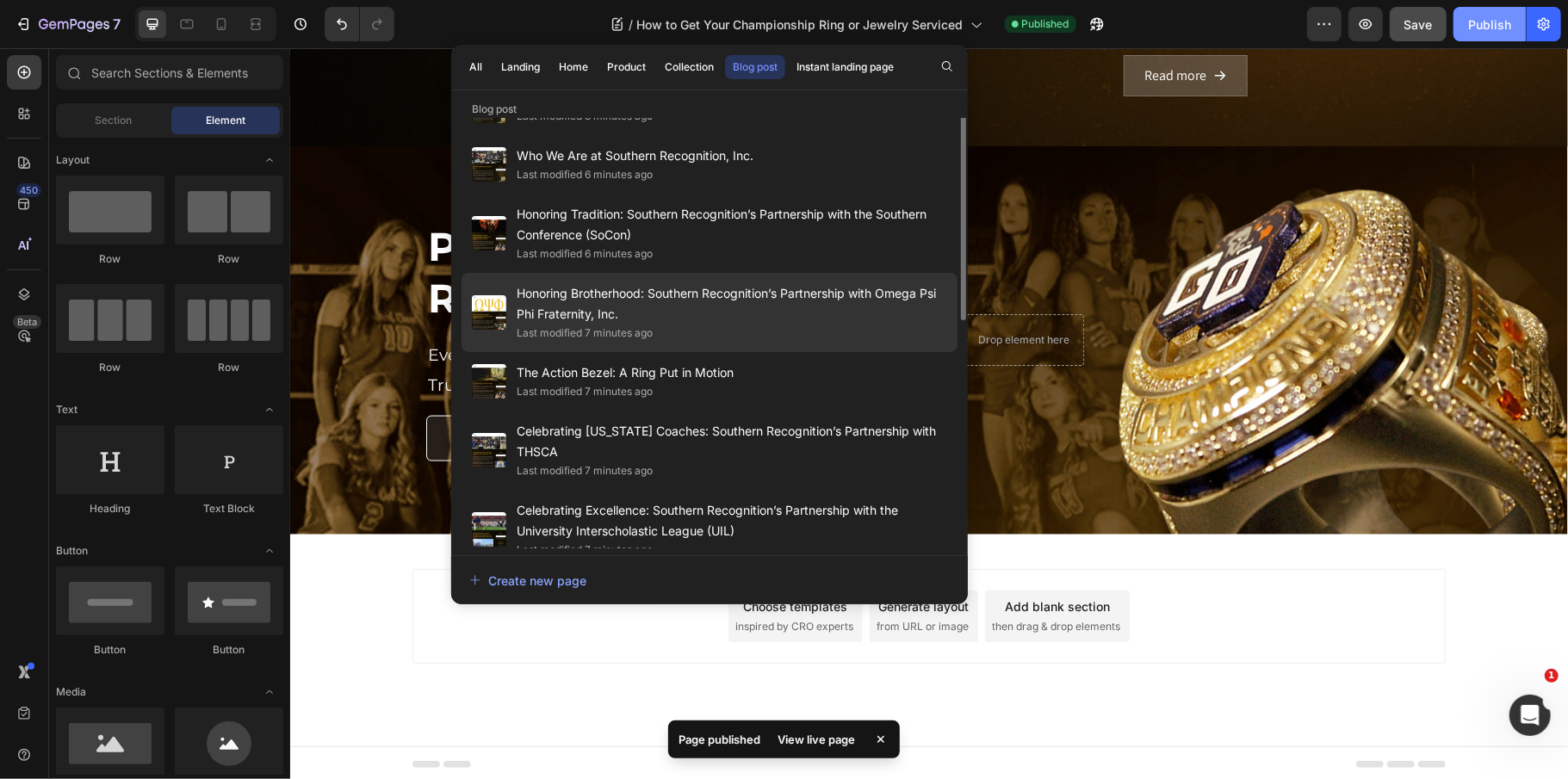
scroll to position [308, 0]
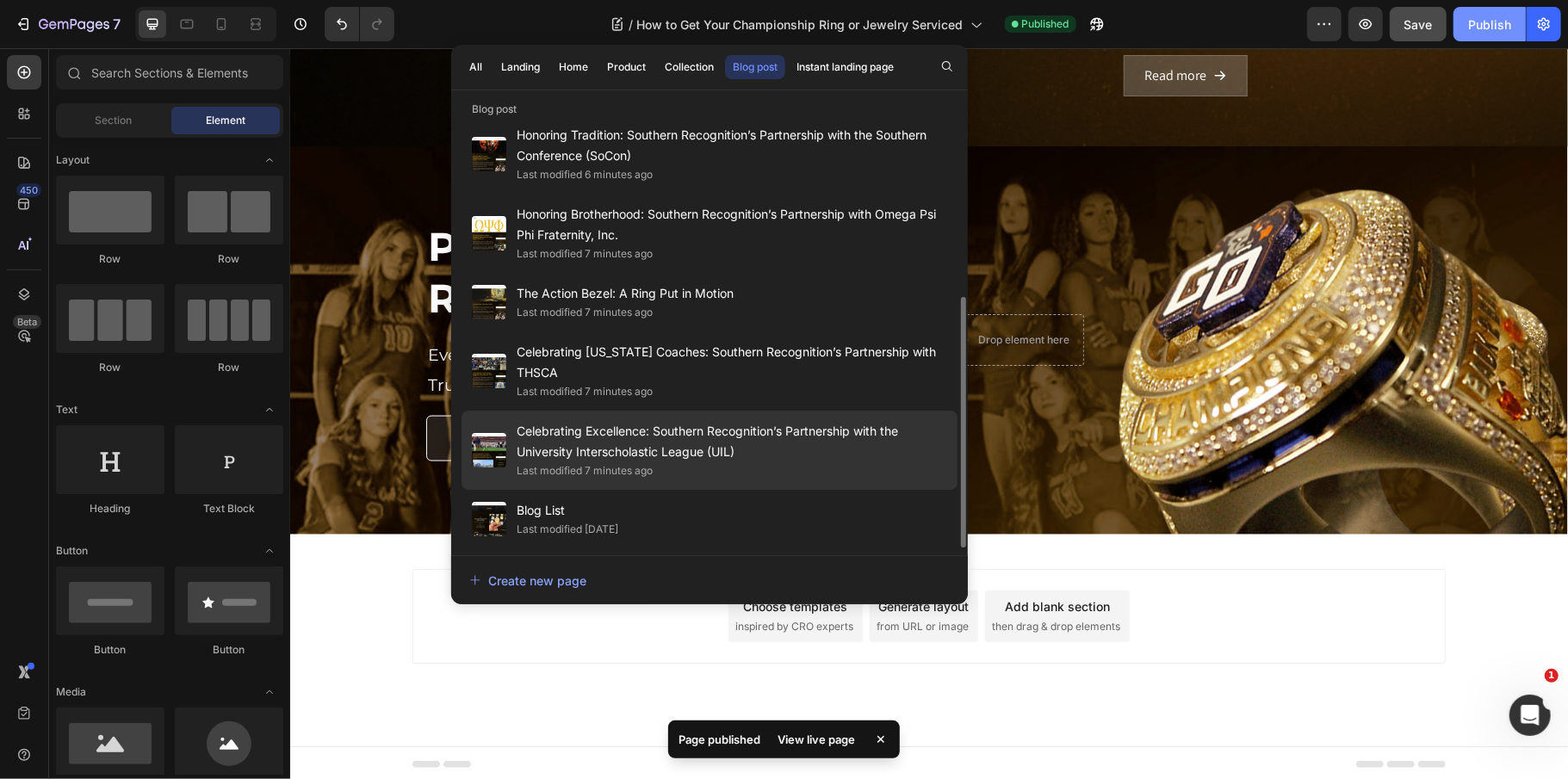
click at [754, 424] on span "Celebrating Excellence: Southern Recognition’s Partnership with the University …" at bounding box center [732, 441] width 431 height 42
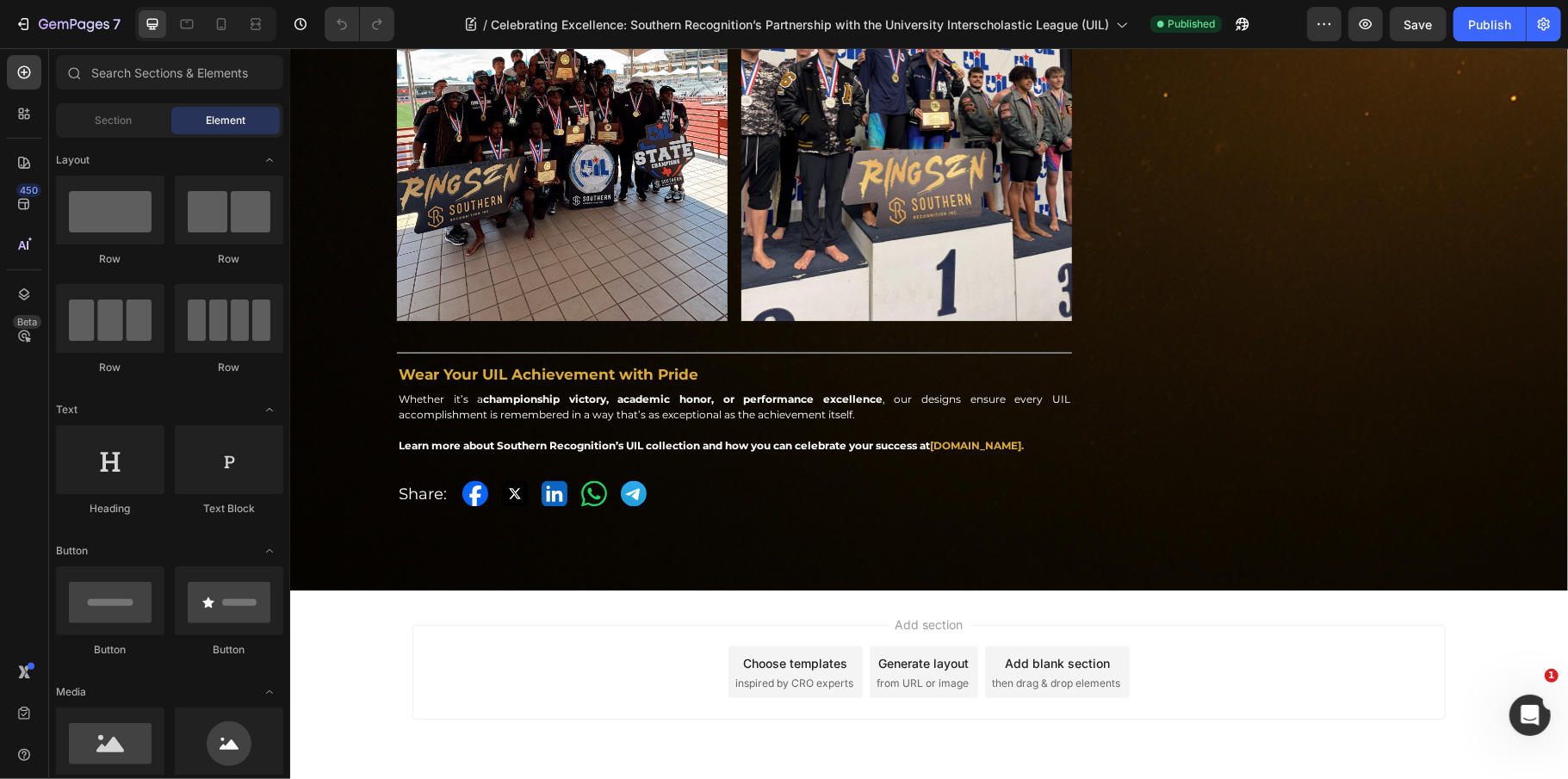
scroll to position [2279, 0]
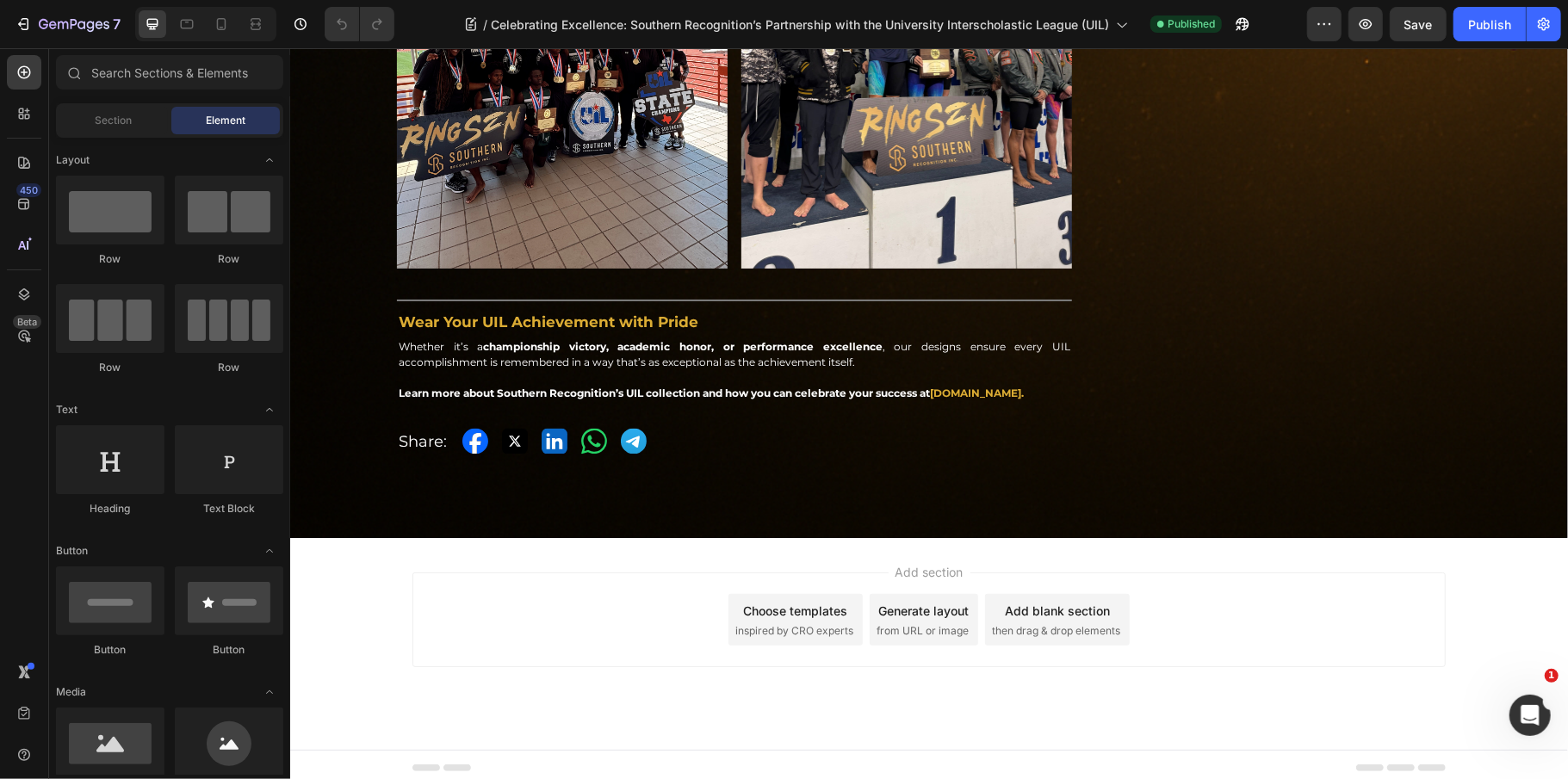
click at [497, 585] on div "Add section Choose templates inspired by CRO experts Generate layout from URL o…" at bounding box center [929, 618] width 1033 height 95
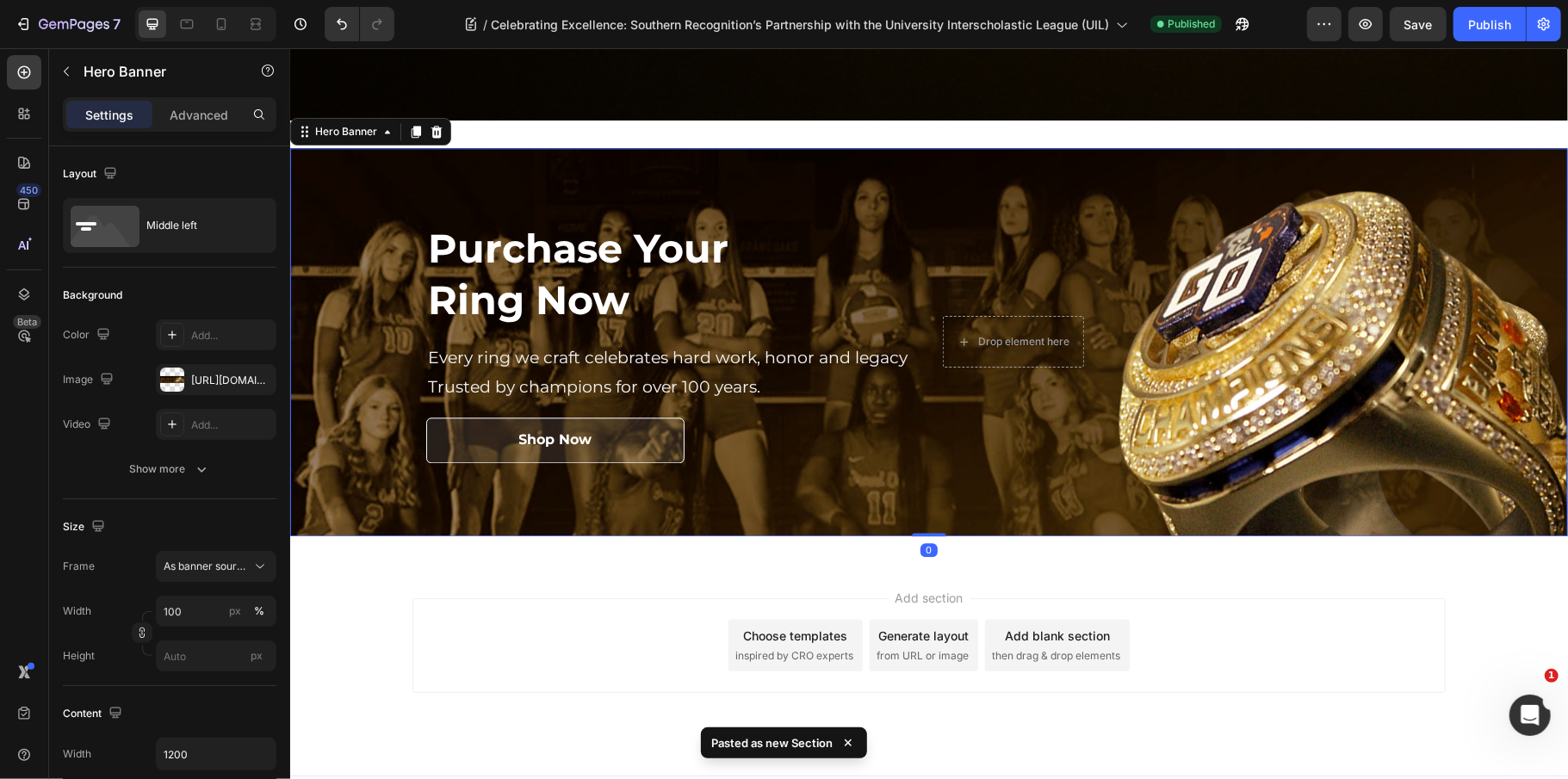
scroll to position [2717, 0]
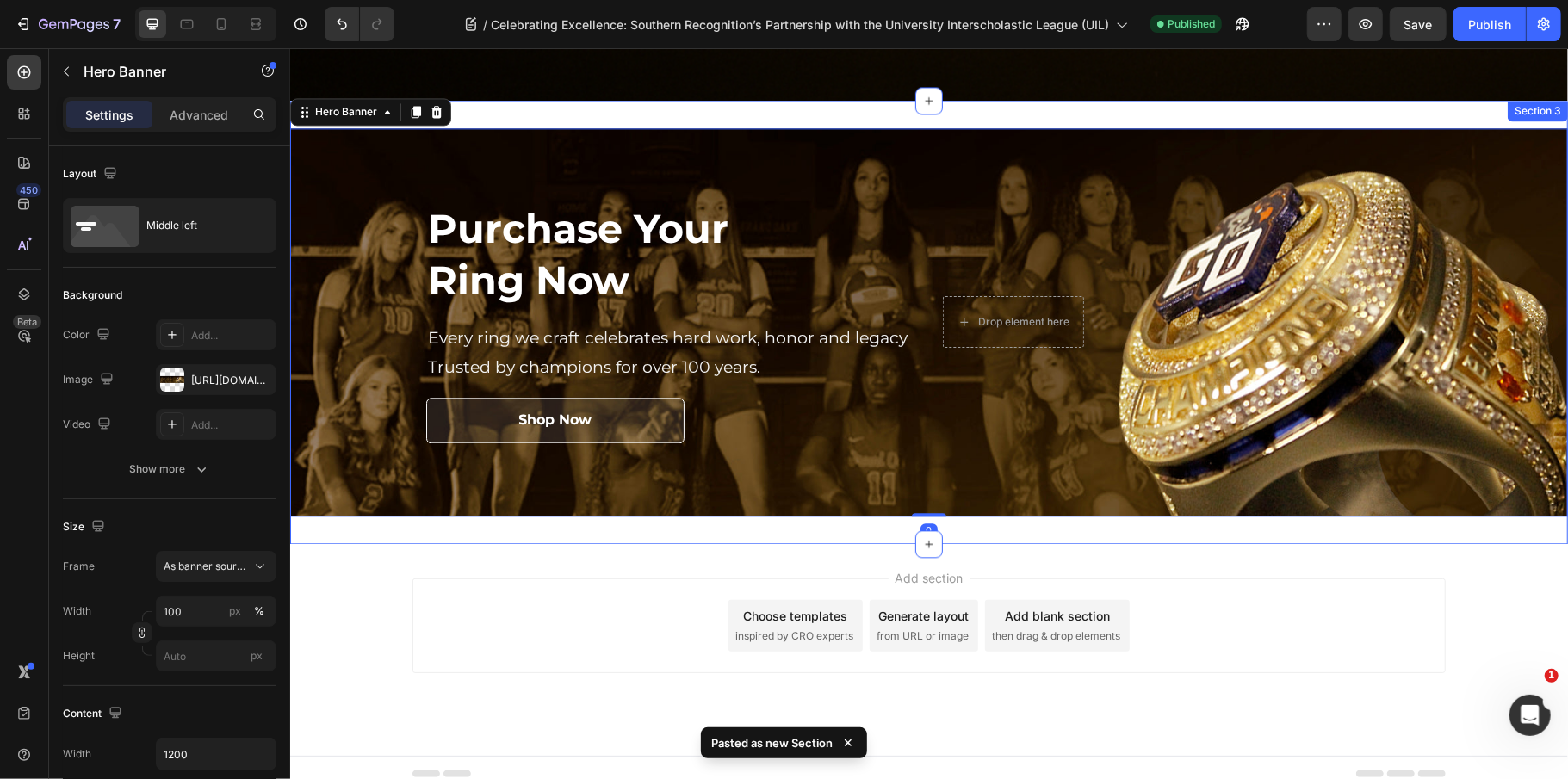
click at [745, 106] on div "Purchase Your Ring Now Heading Every ring we craft celebrates hard work, honor …" at bounding box center [928, 321] width 1278 height 443
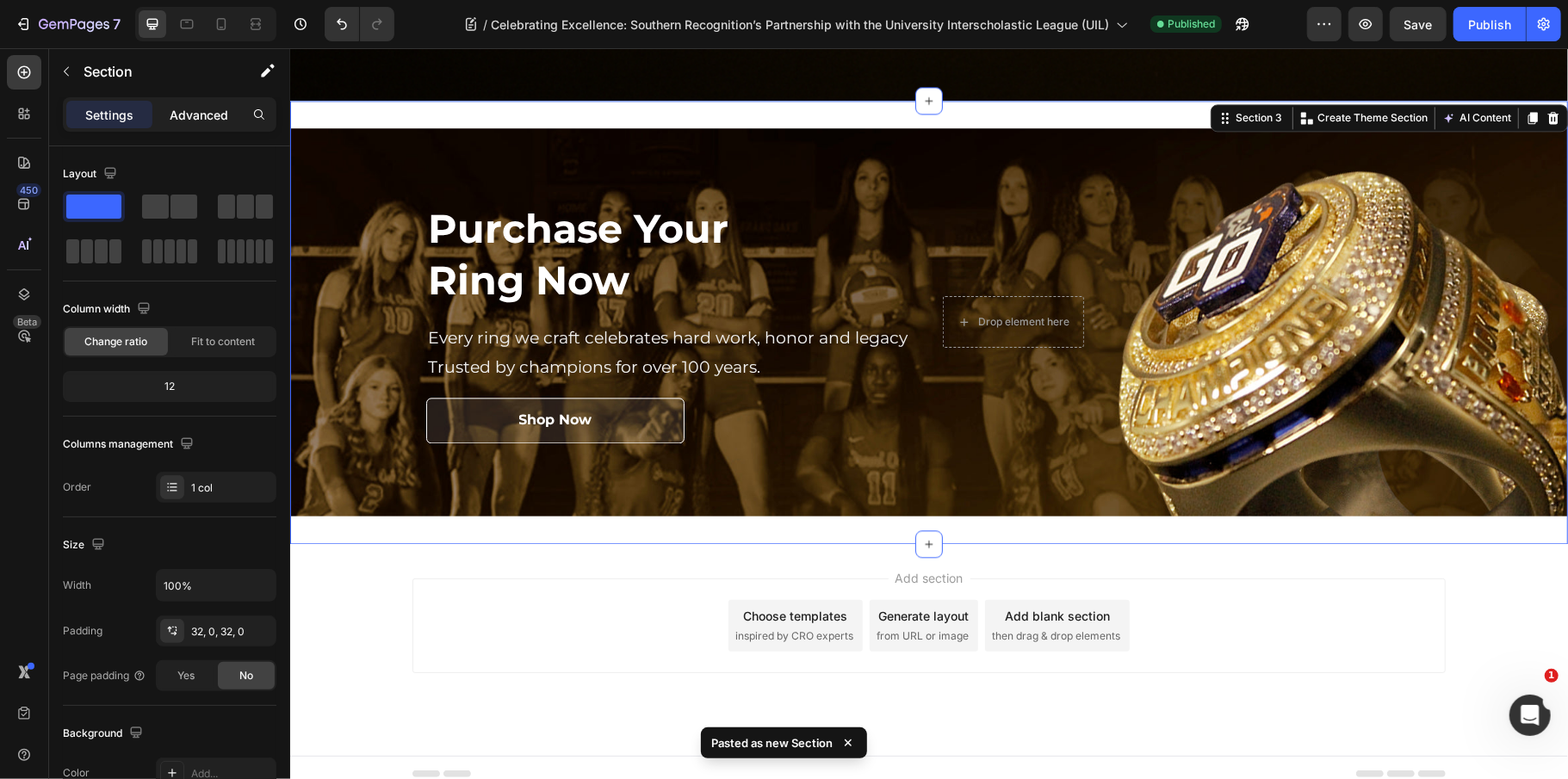
click at [197, 115] on p "Advanced" at bounding box center [199, 115] width 59 height 18
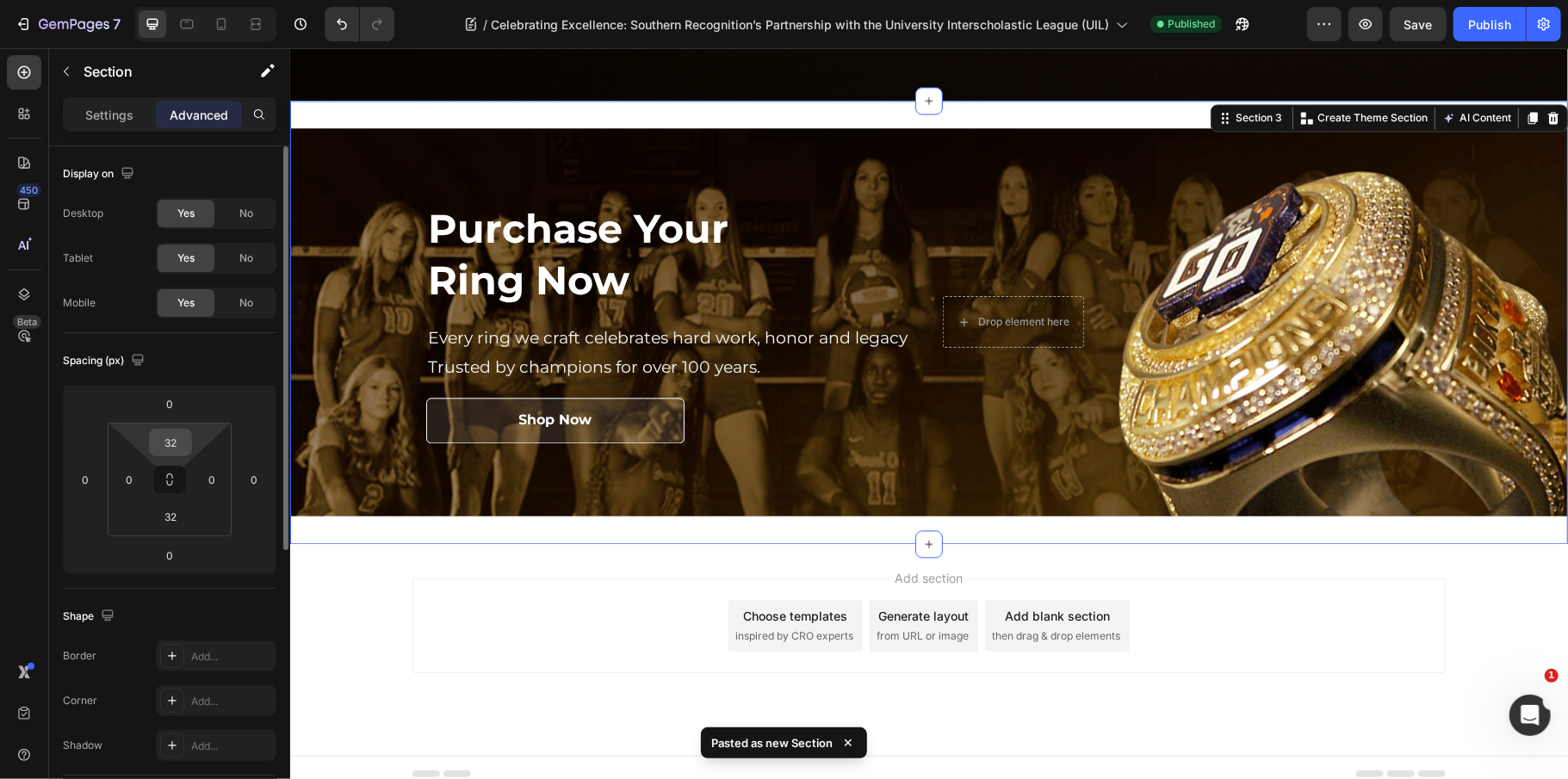
click at [173, 444] on input "32" at bounding box center [171, 442] width 34 height 26
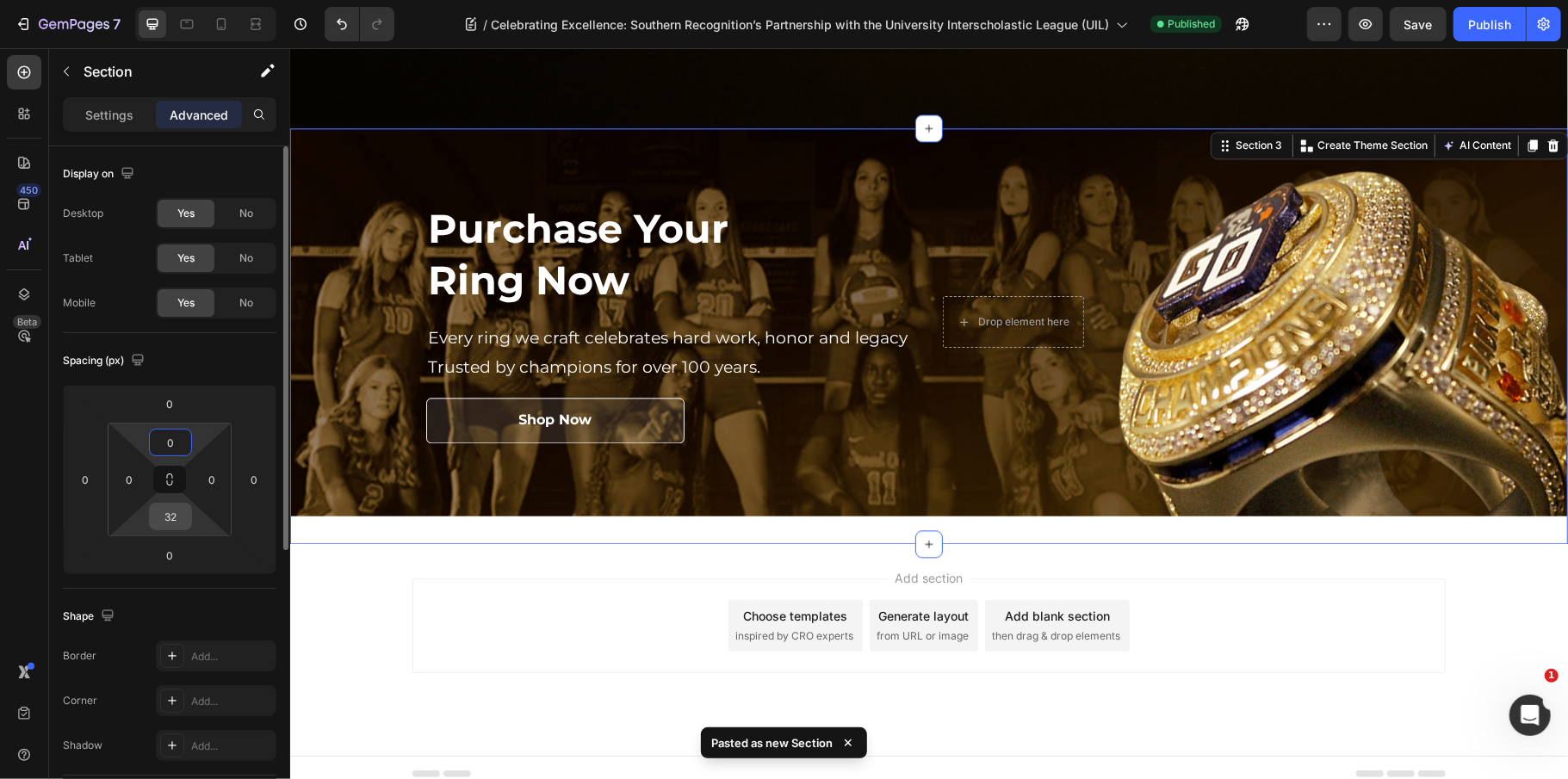
type input "0"
click at [177, 507] on input "32" at bounding box center [171, 516] width 34 height 26
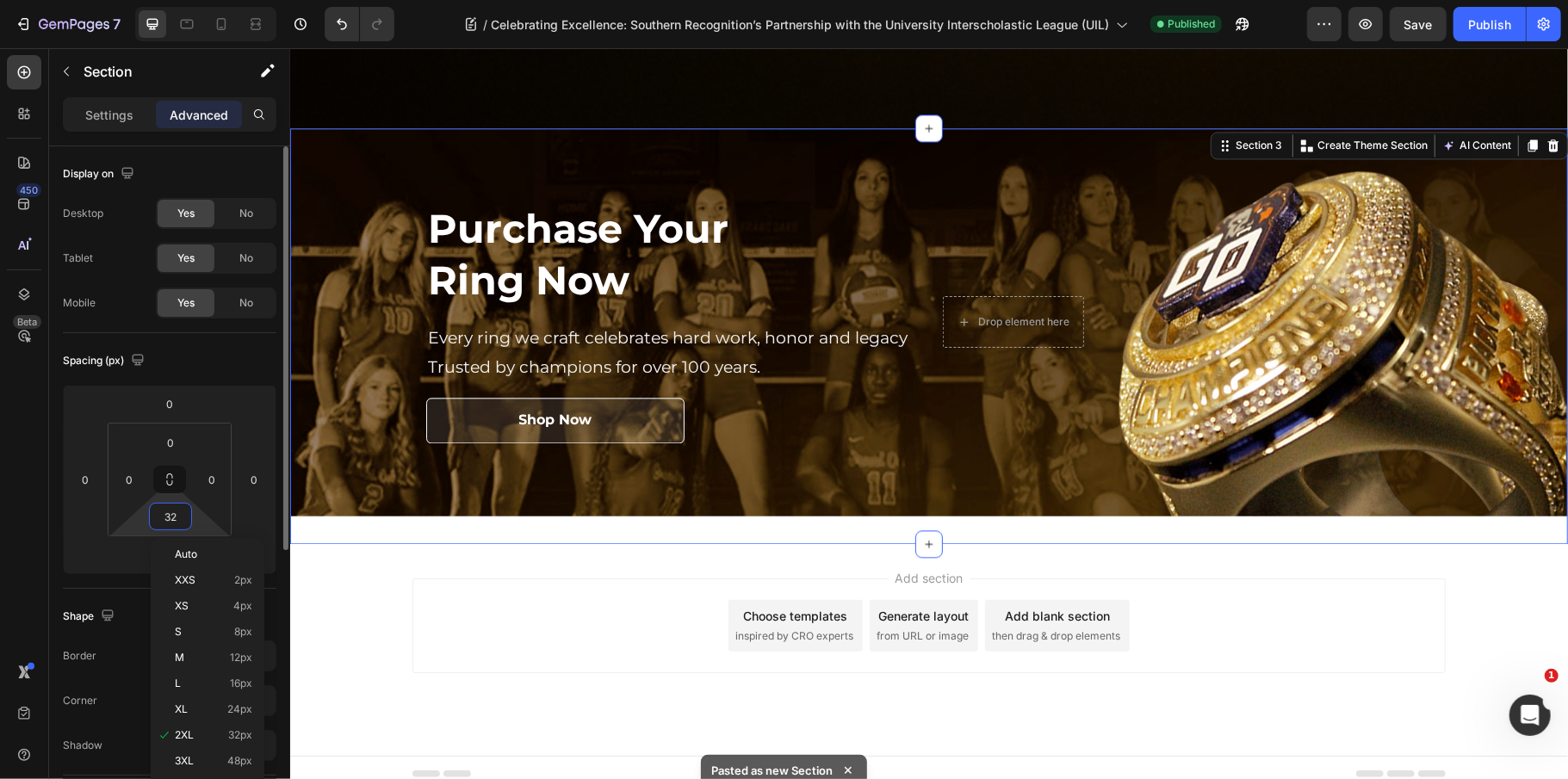
type input "0"
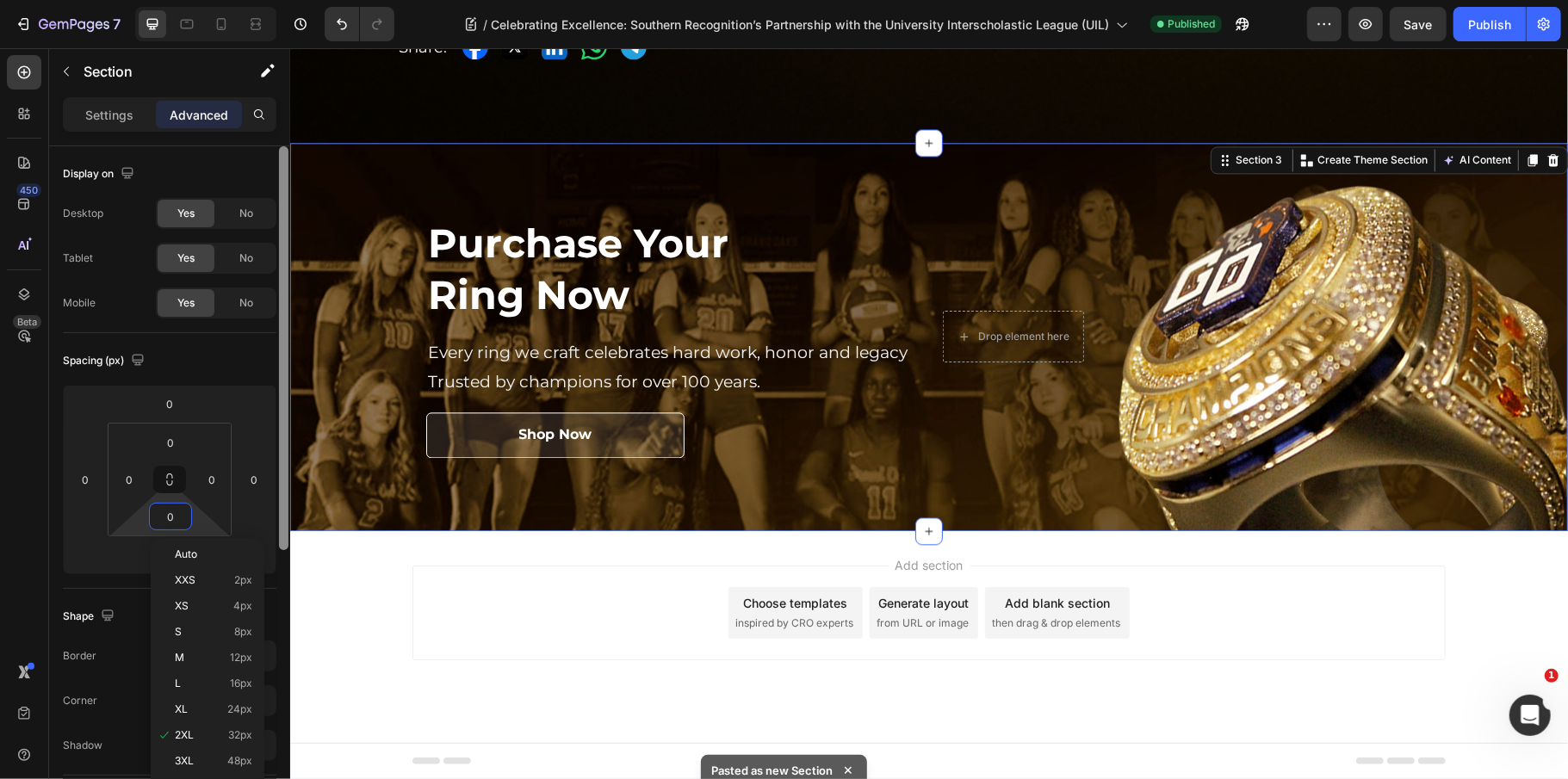
scroll to position [2662, 0]
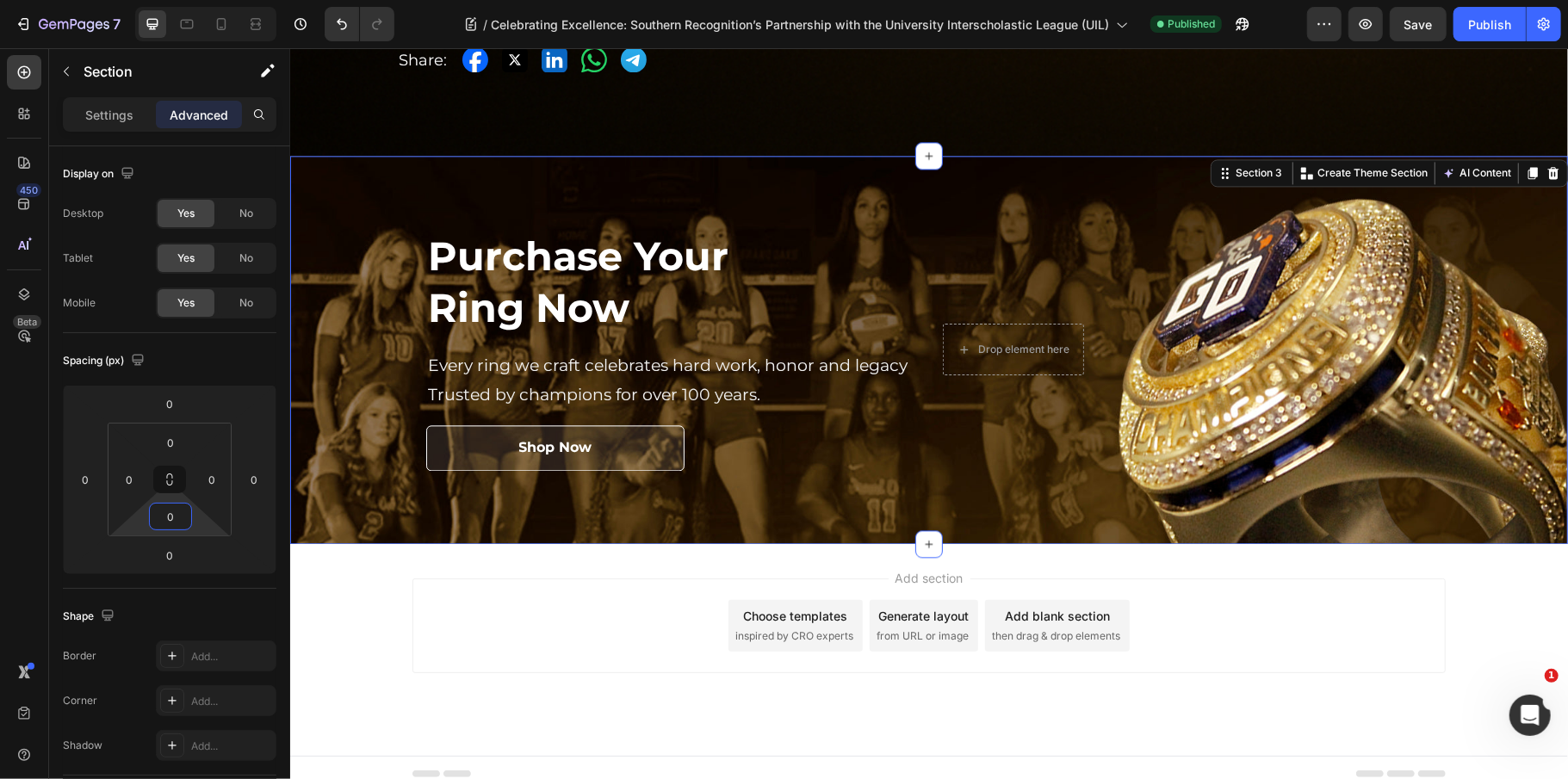
click at [546, 636] on div "Add section Choose templates inspired by CRO experts Generate layout from URL o…" at bounding box center [929, 625] width 1033 height 95
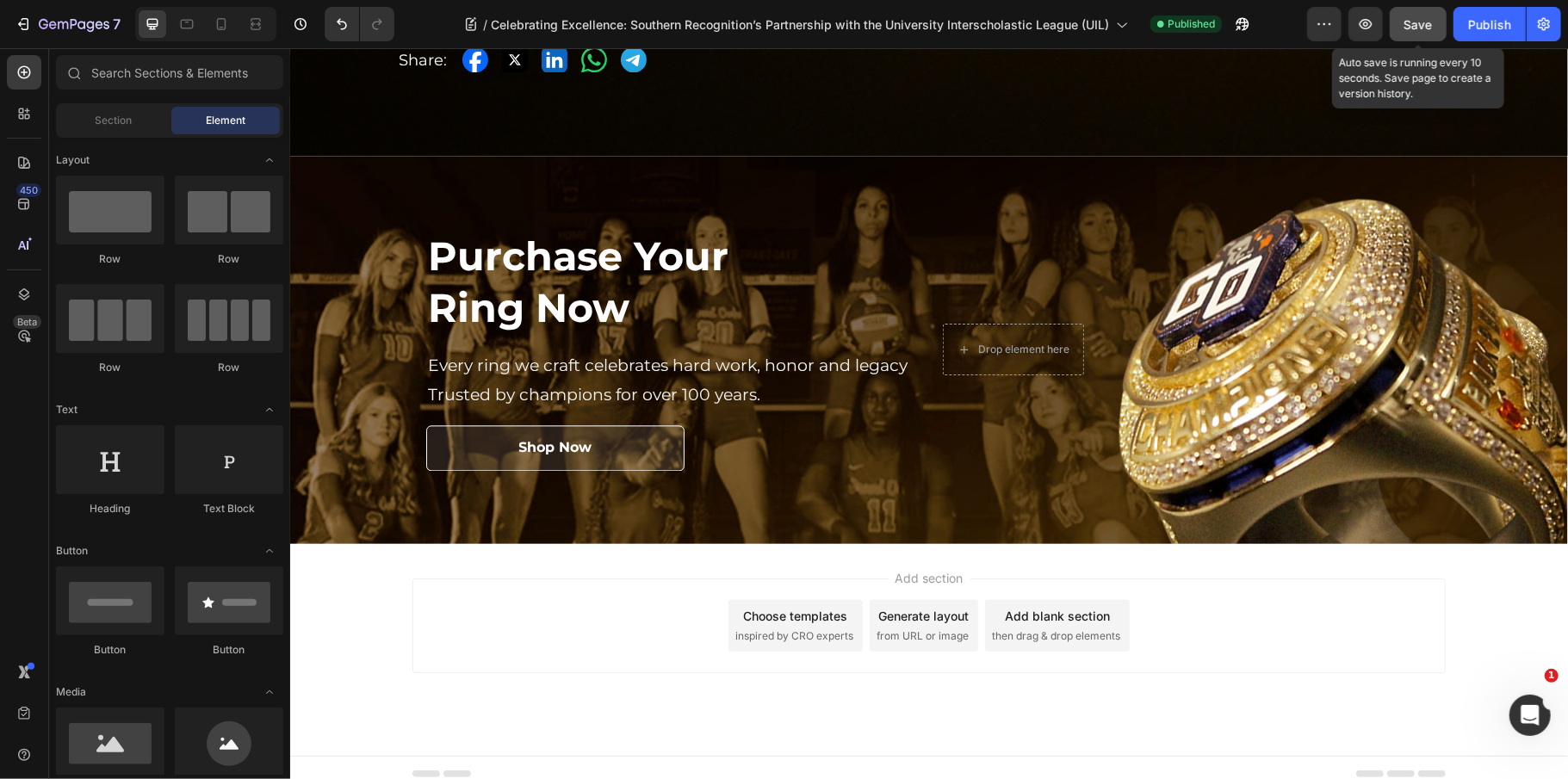
drag, startPoint x: 1409, startPoint y: 24, endPoint x: 1430, endPoint y: 24, distance: 21.0
click at [1410, 24] on span "Save" at bounding box center [1418, 24] width 28 height 14
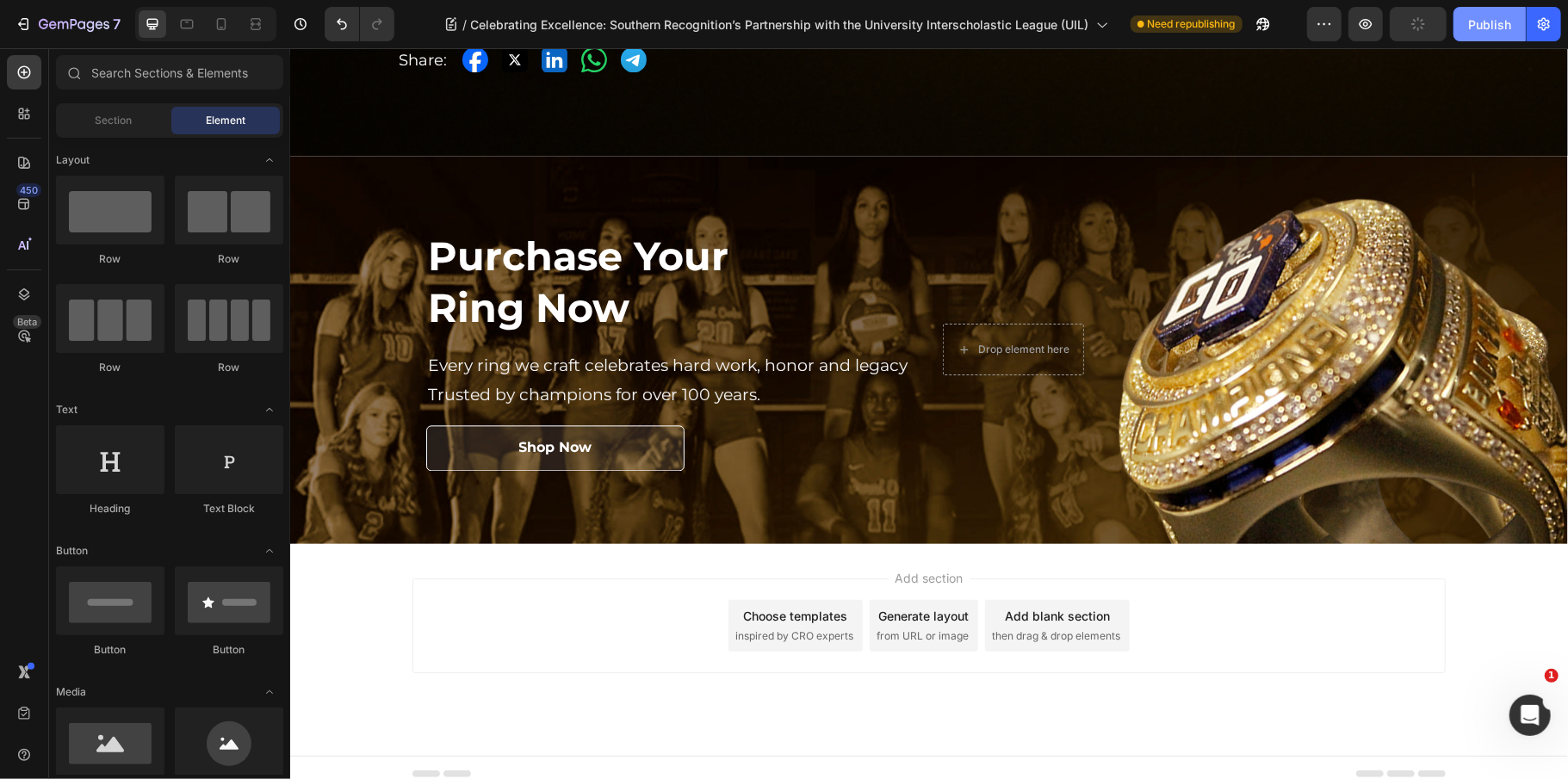
click at [1491, 24] on div "Publish" at bounding box center [1489, 24] width 43 height 18
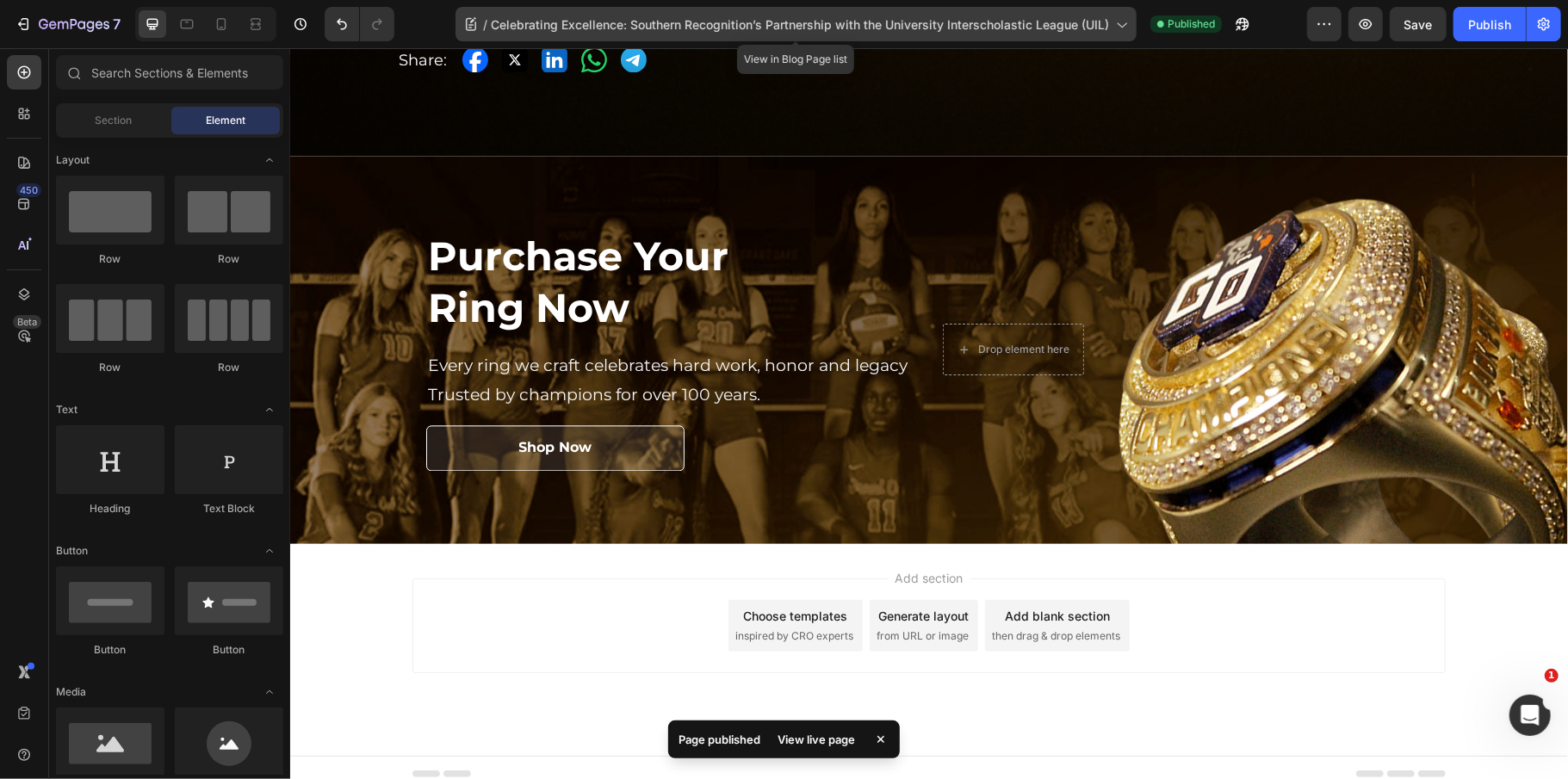
click at [810, 14] on div "/ Celebrating Excellence: Southern Recognition’s Partnership with the Universit…" at bounding box center [796, 24] width 681 height 34
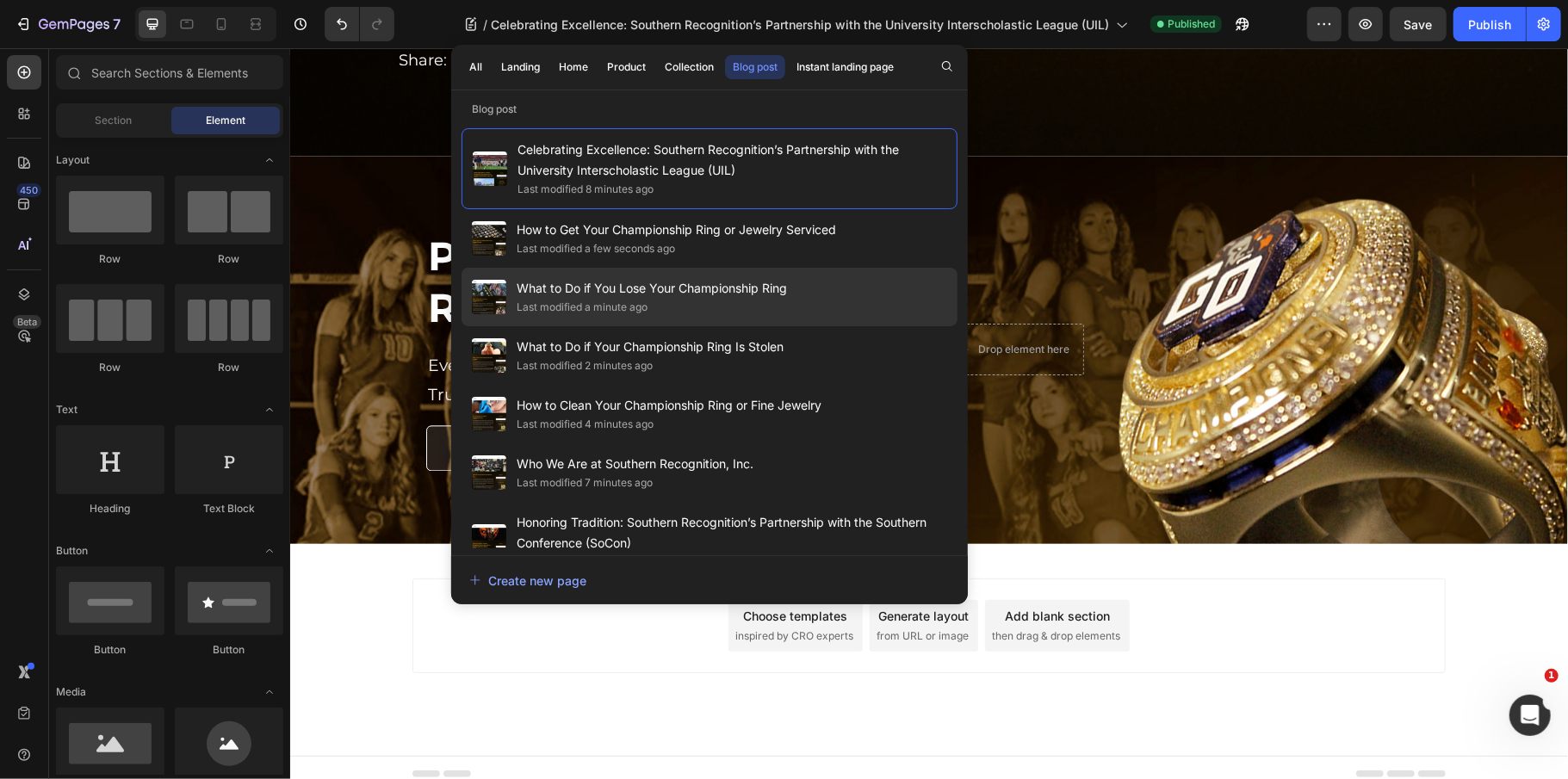
click at [732, 308] on div "Last modified a minute ago" at bounding box center [651, 307] width 270 height 17
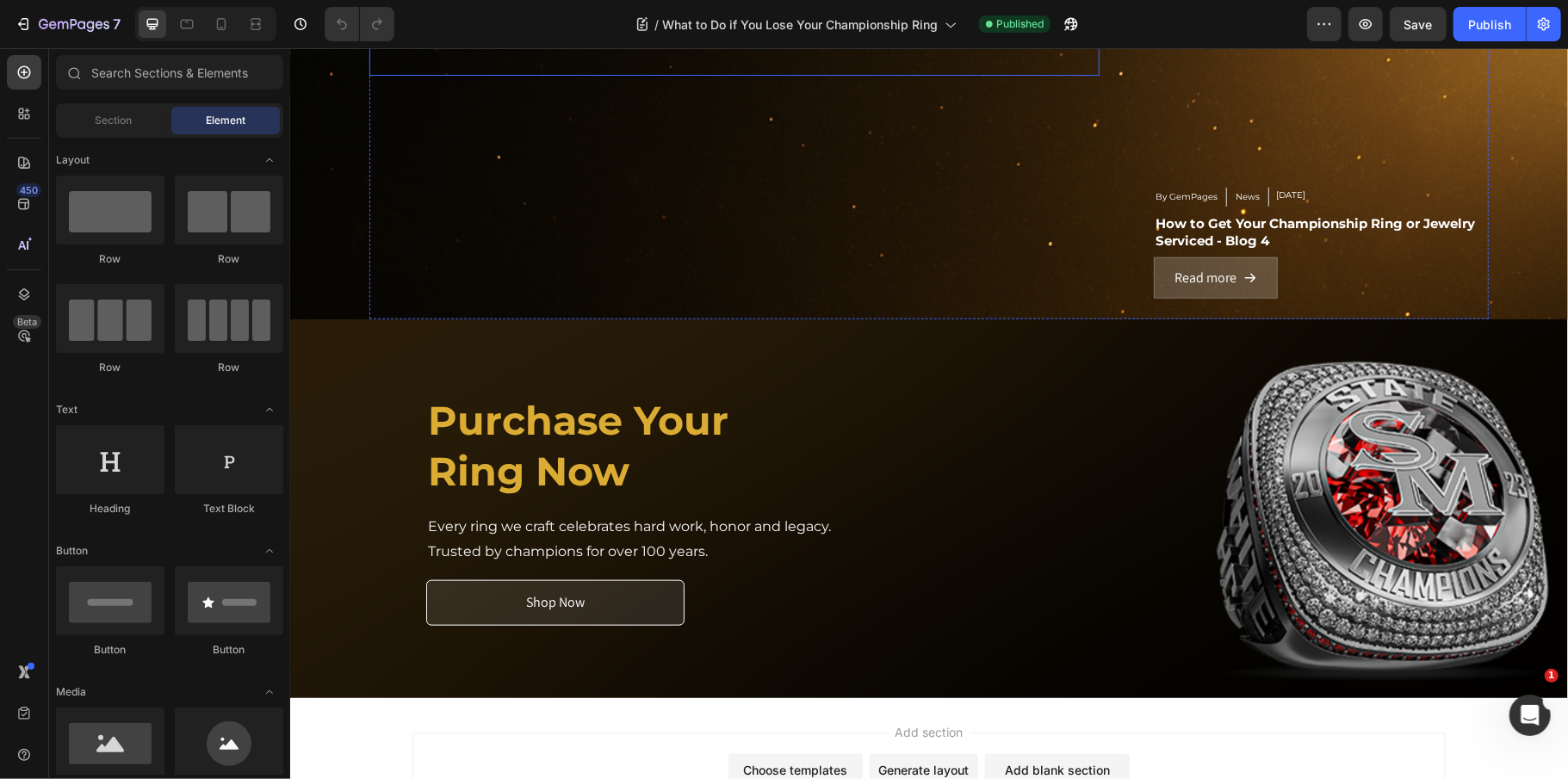
scroll to position [1354, 0]
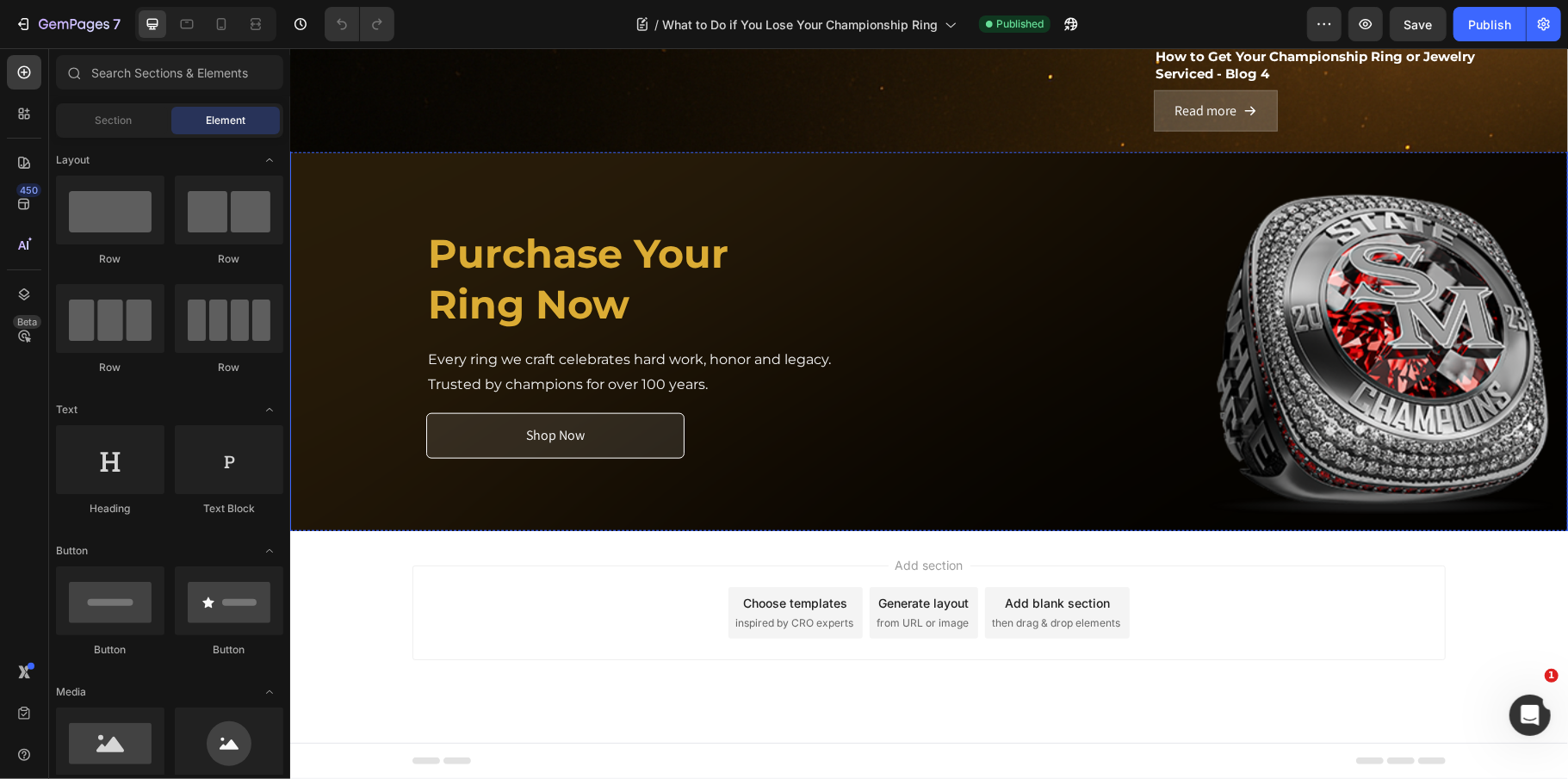
click at [904, 170] on div "Purchase Your Ring Now Heading Every ring we craft celebrates hard work, honor …" at bounding box center [669, 342] width 489 height 372
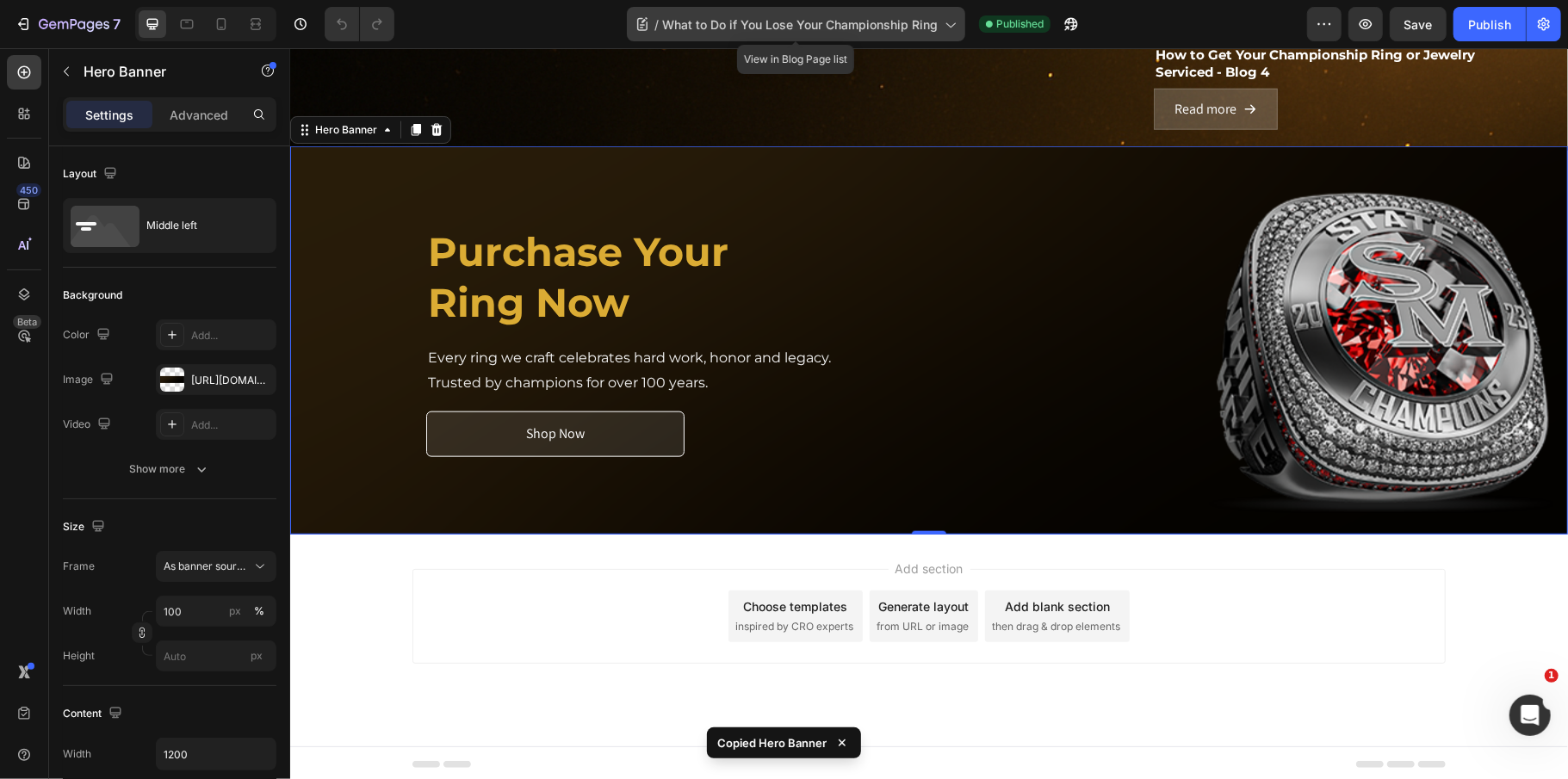
click at [765, 24] on span "What to Do if You Lose Your Championship Ring" at bounding box center [799, 24] width 275 height 18
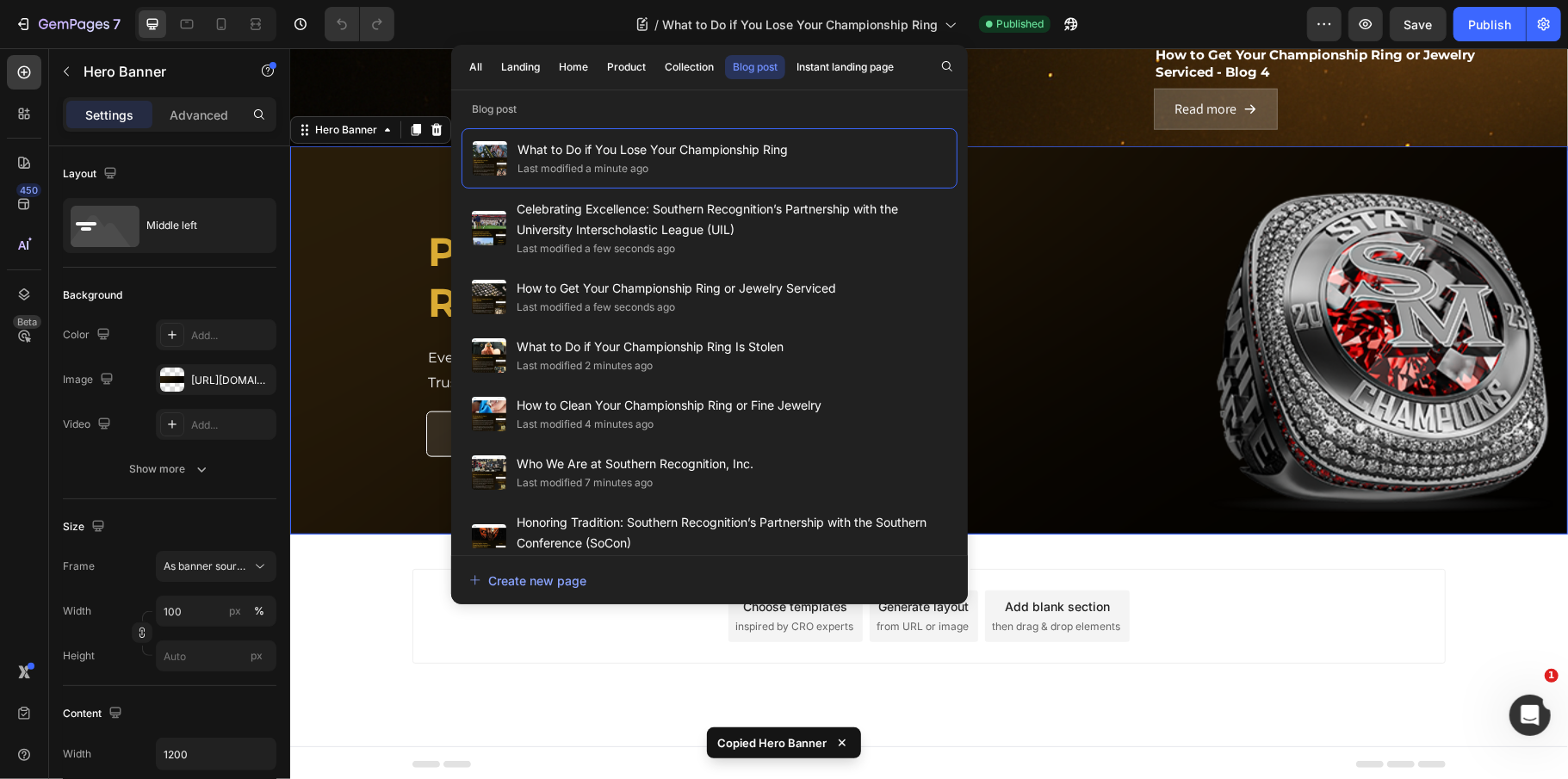
scroll to position [308, 0]
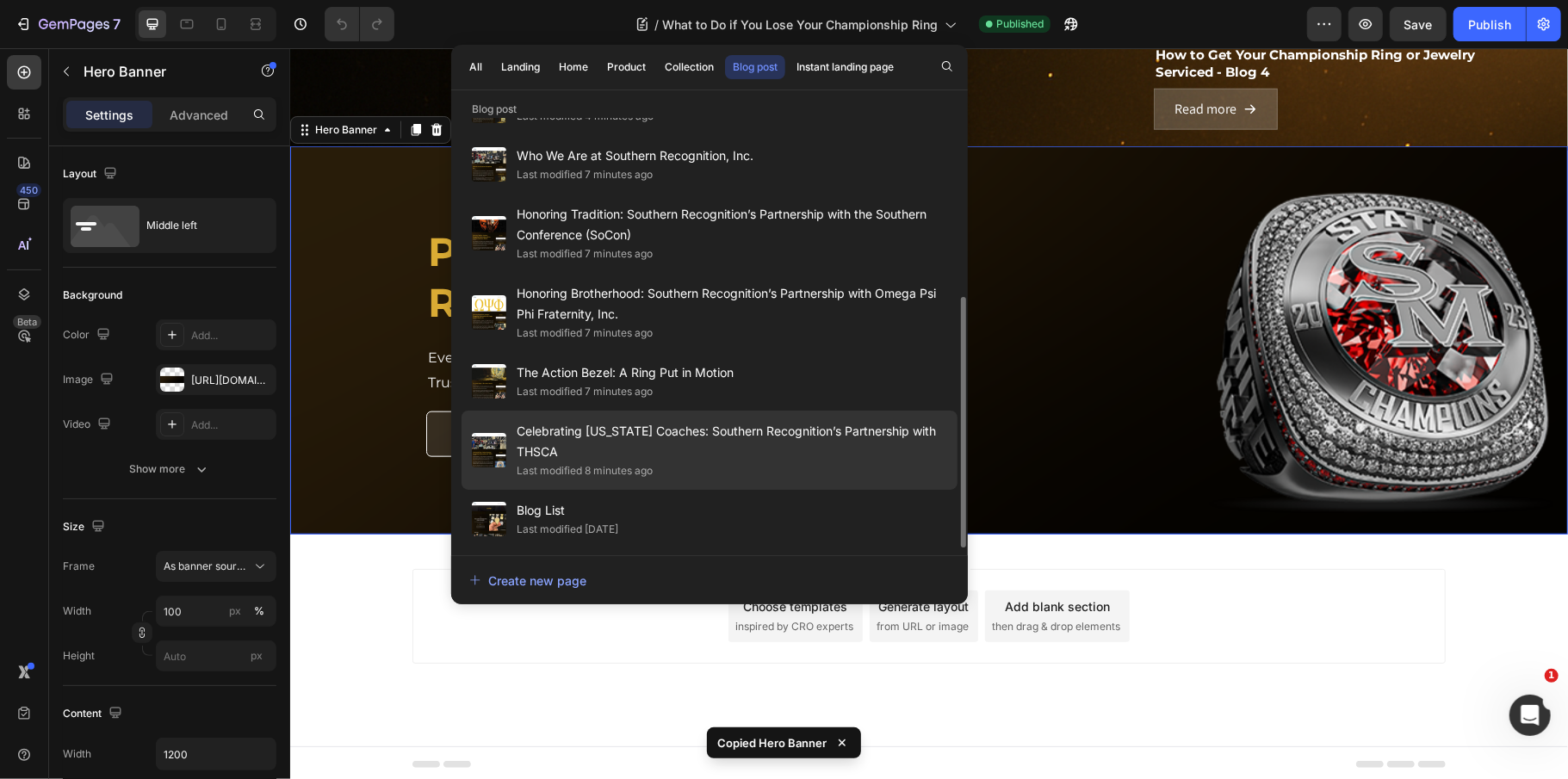
click at [754, 431] on span "Celebrating [US_STATE] Coaches: Southern Recognition’s Partnership with THSCA" at bounding box center [732, 441] width 431 height 42
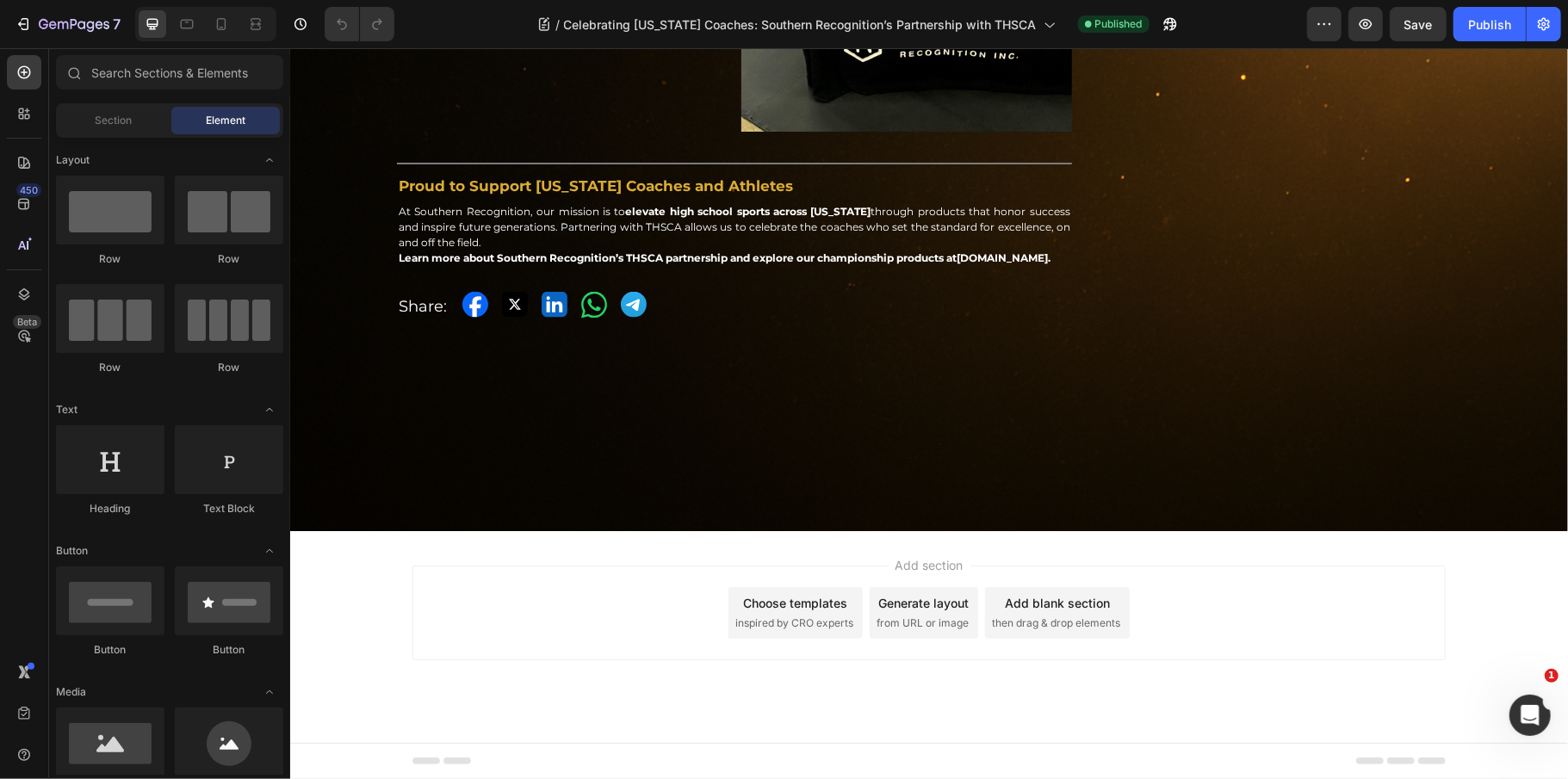
click at [547, 574] on div "Add section Choose templates inspired by CRO experts Generate layout from URL o…" at bounding box center [929, 611] width 1033 height 95
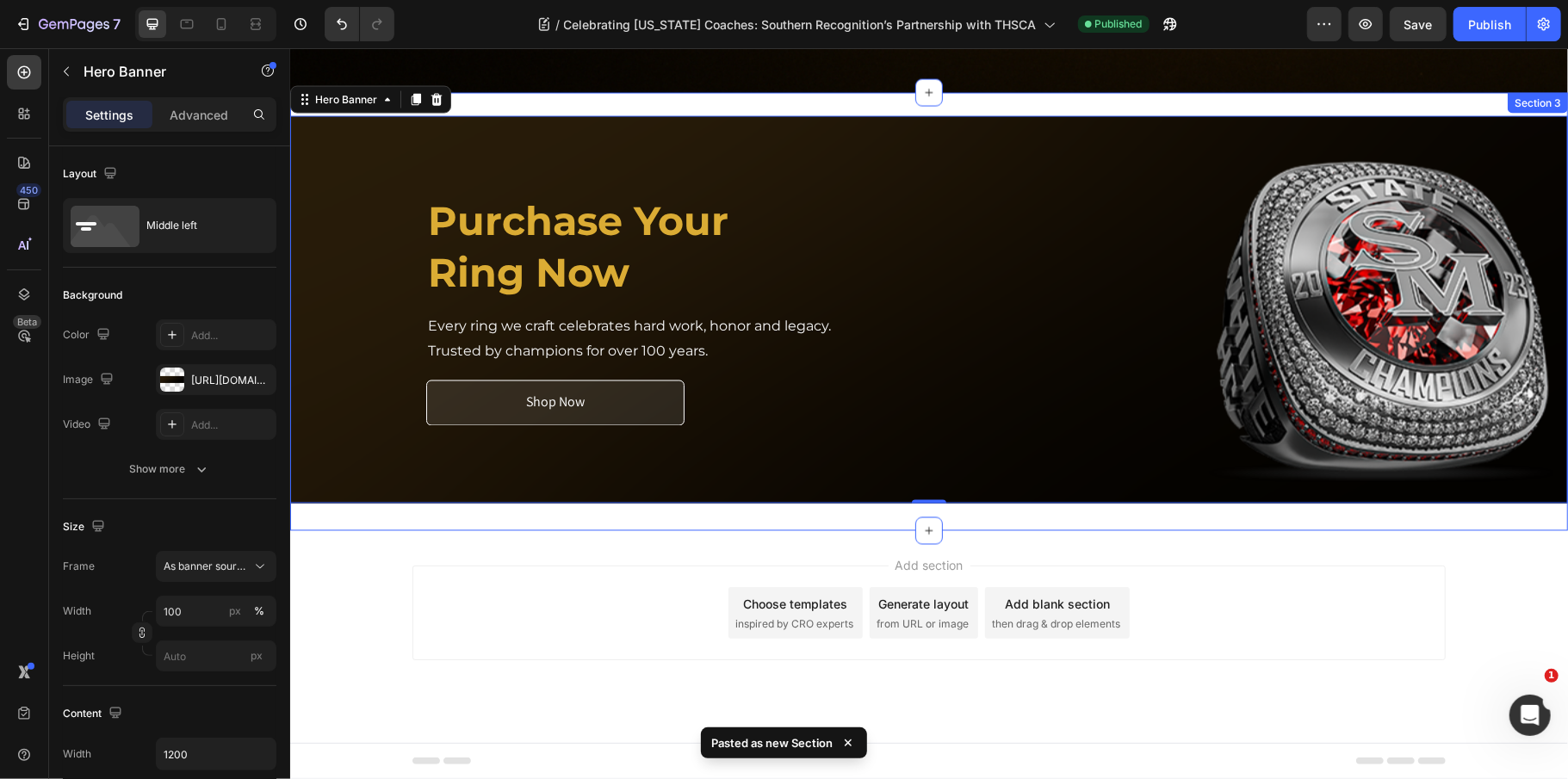
click at [744, 107] on div "Purchase Your Ring Now Heading Every ring we craft celebrates hard work, honor …" at bounding box center [928, 311] width 1278 height 439
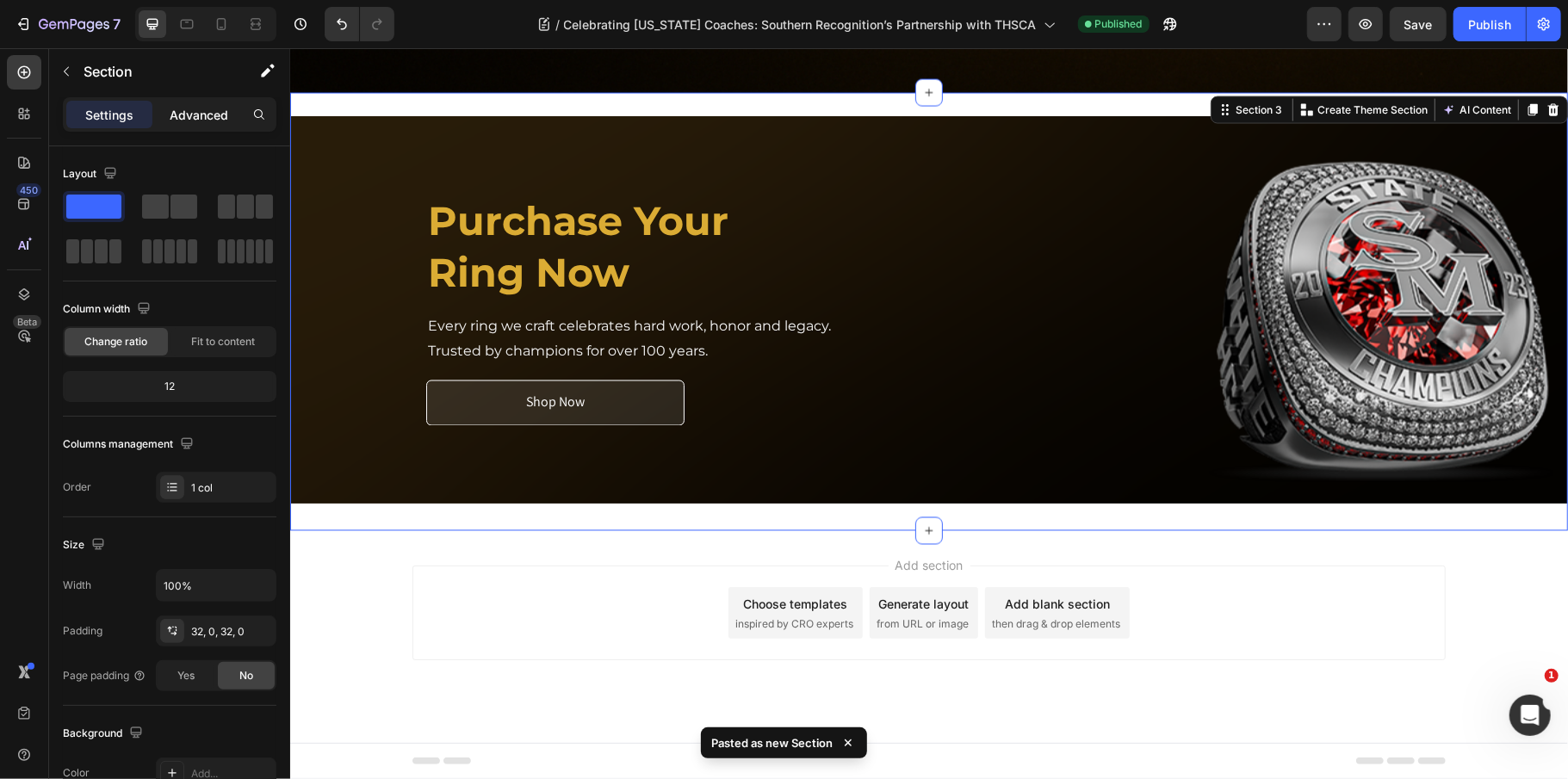
click at [194, 104] on div "Advanced" at bounding box center [199, 115] width 86 height 28
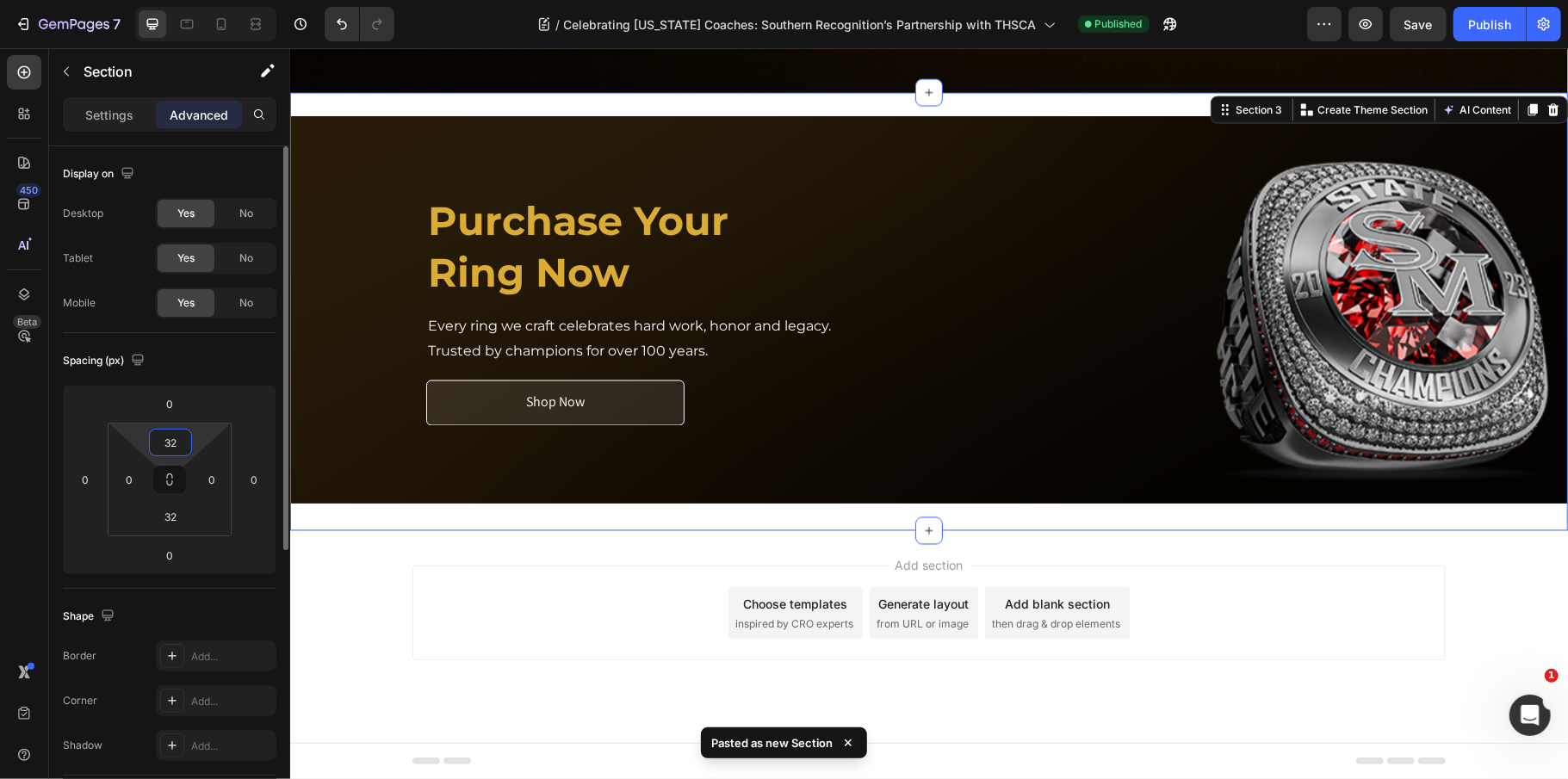
click at [180, 437] on input "32" at bounding box center [171, 442] width 34 height 26
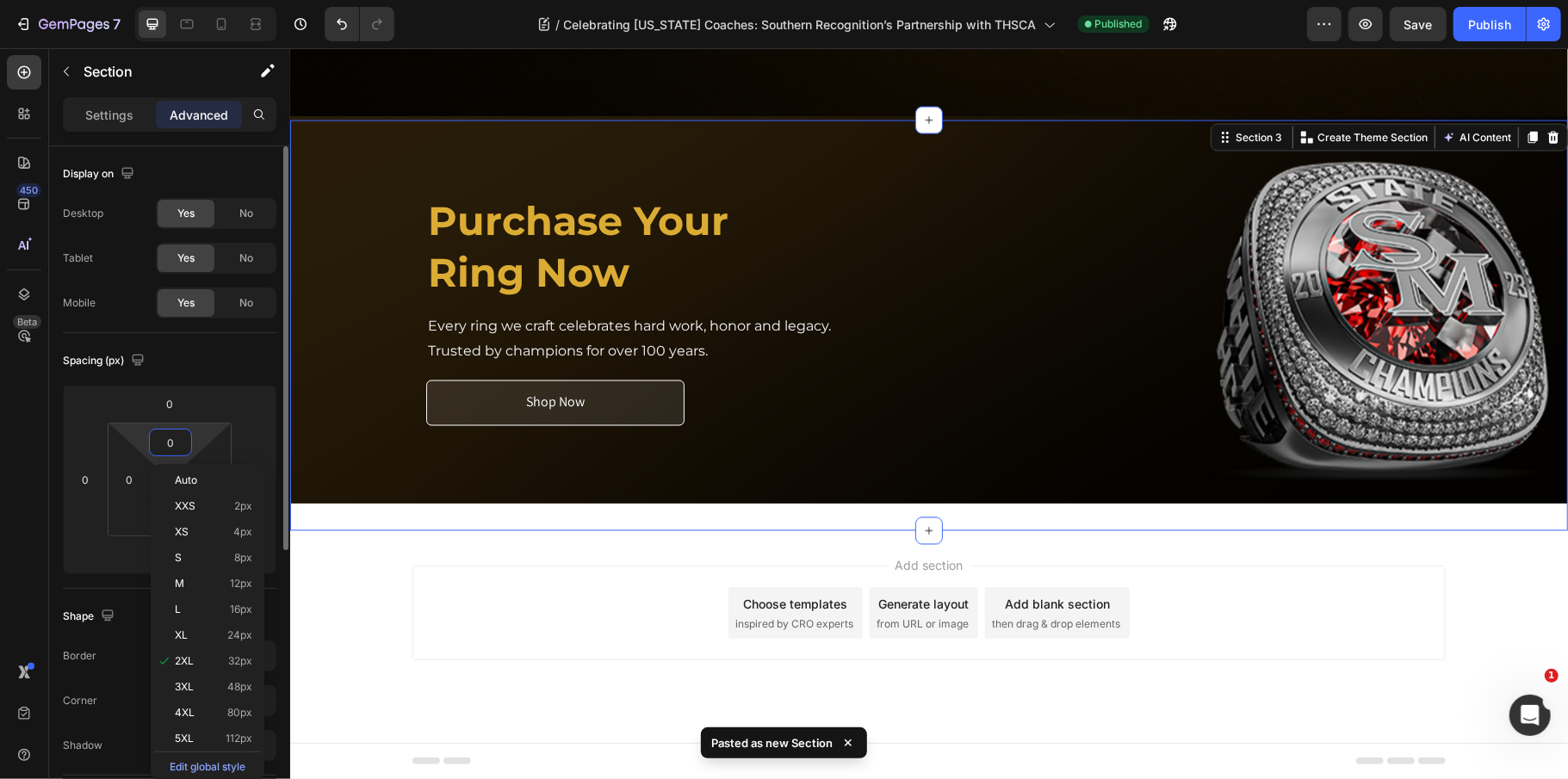
scroll to position [2087, 0]
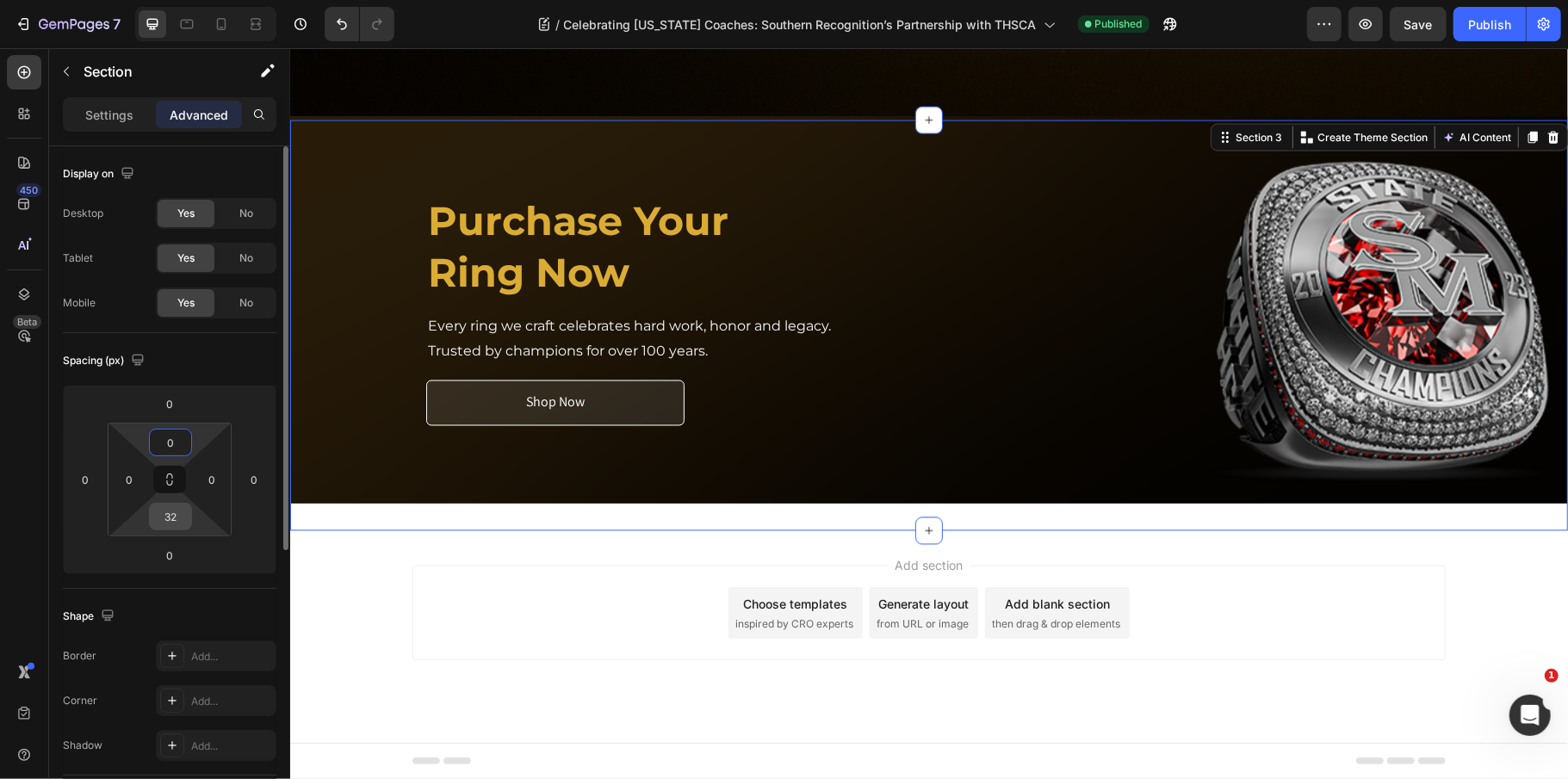
type input "0"
click at [173, 515] on input "32" at bounding box center [171, 516] width 34 height 26
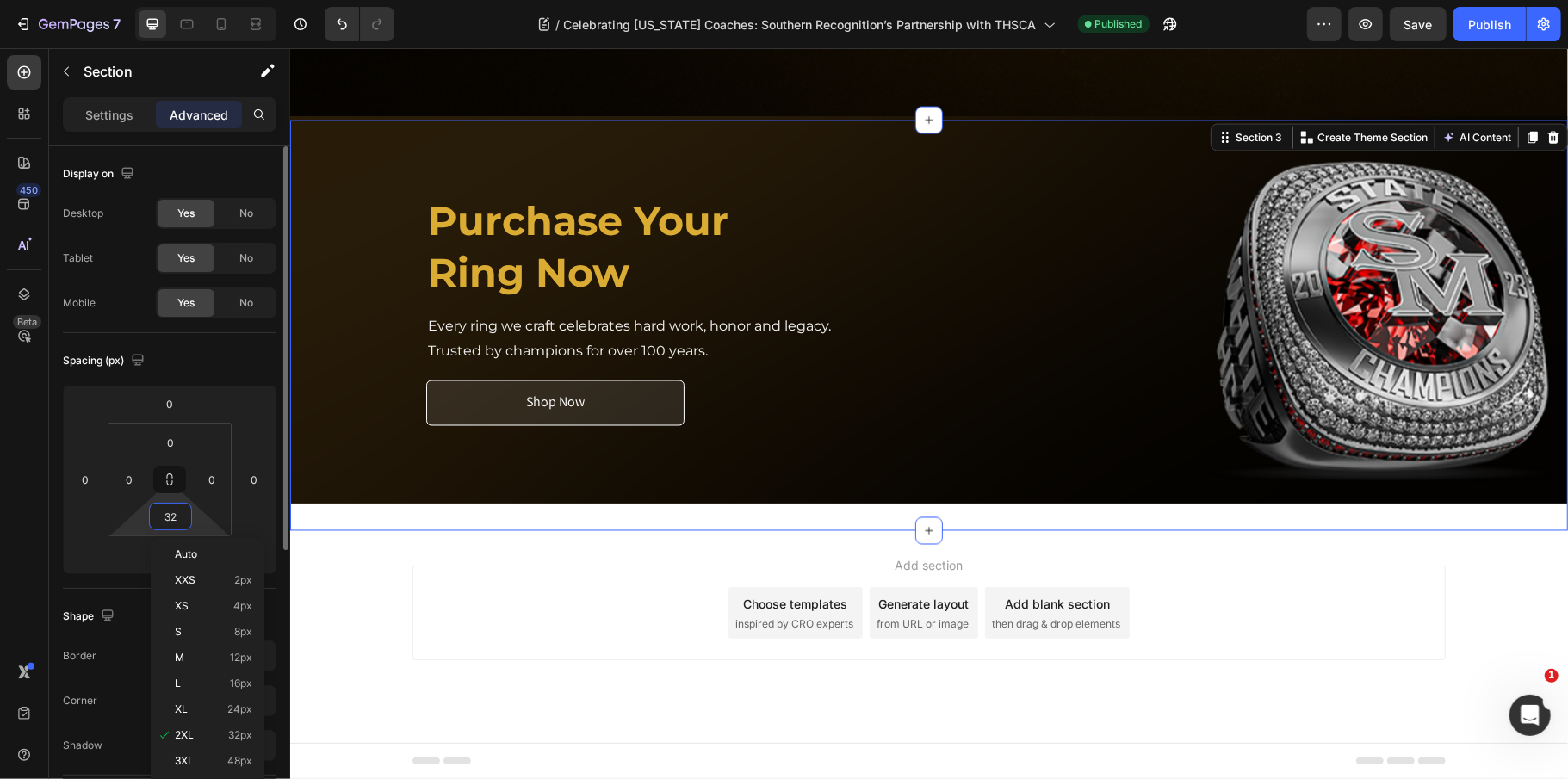
type input "0"
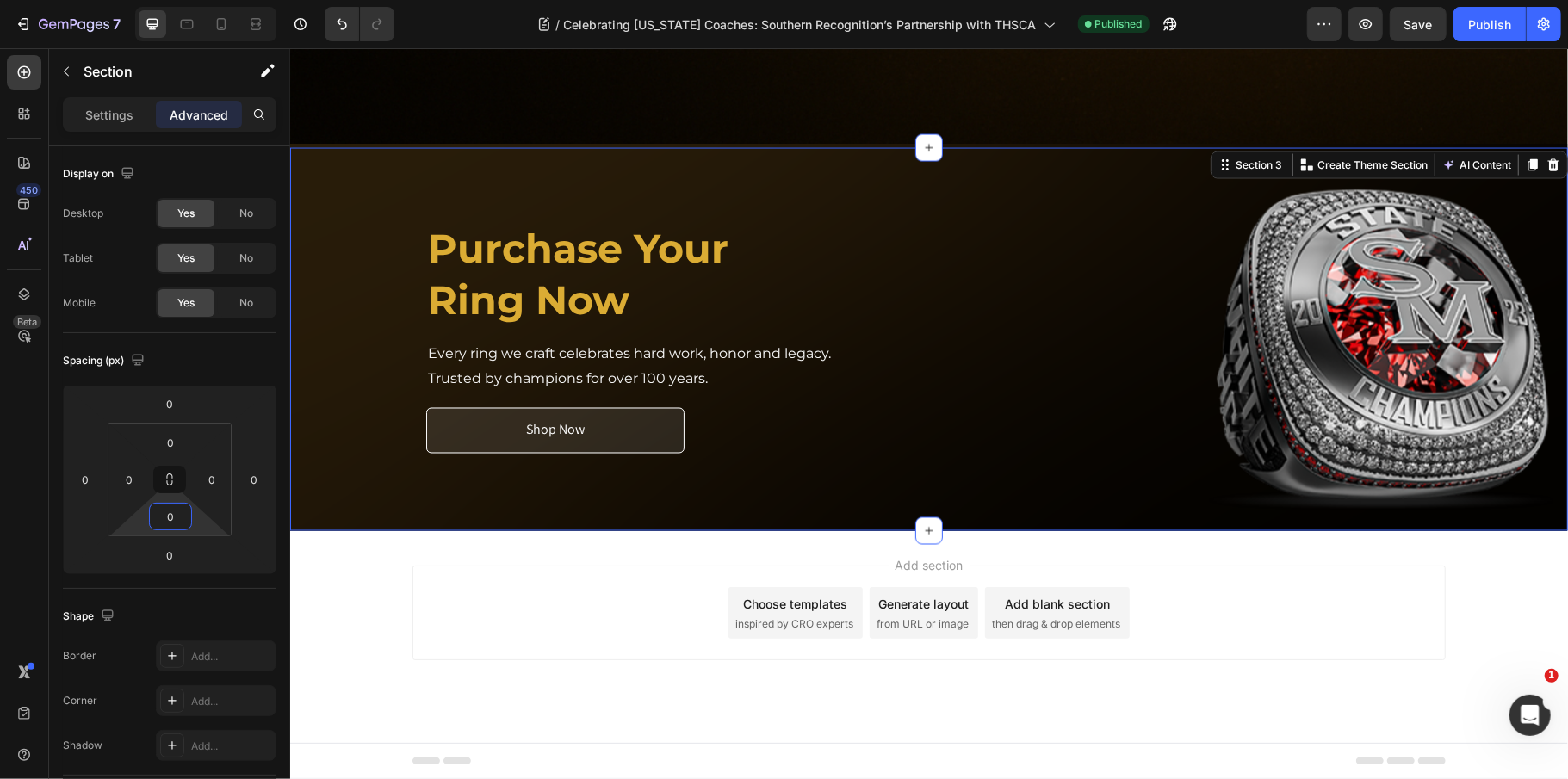
click at [439, 599] on div "Add section Choose templates inspired by CRO experts Generate layout from URL o…" at bounding box center [929, 611] width 1033 height 95
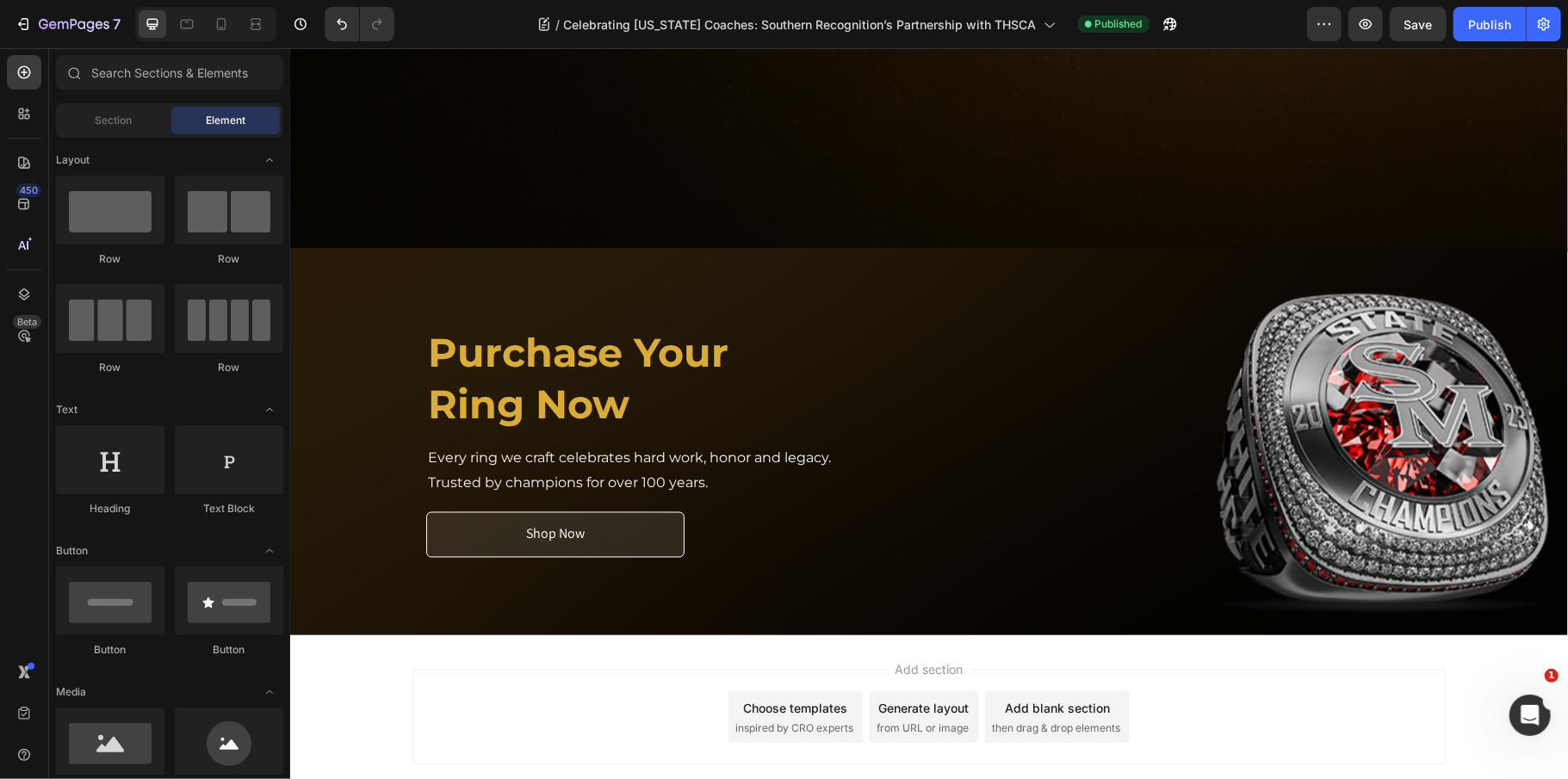
click at [521, 694] on div "Add section Choose templates inspired by CRO experts Generate layout from URL o…" at bounding box center [929, 716] width 1033 height 95
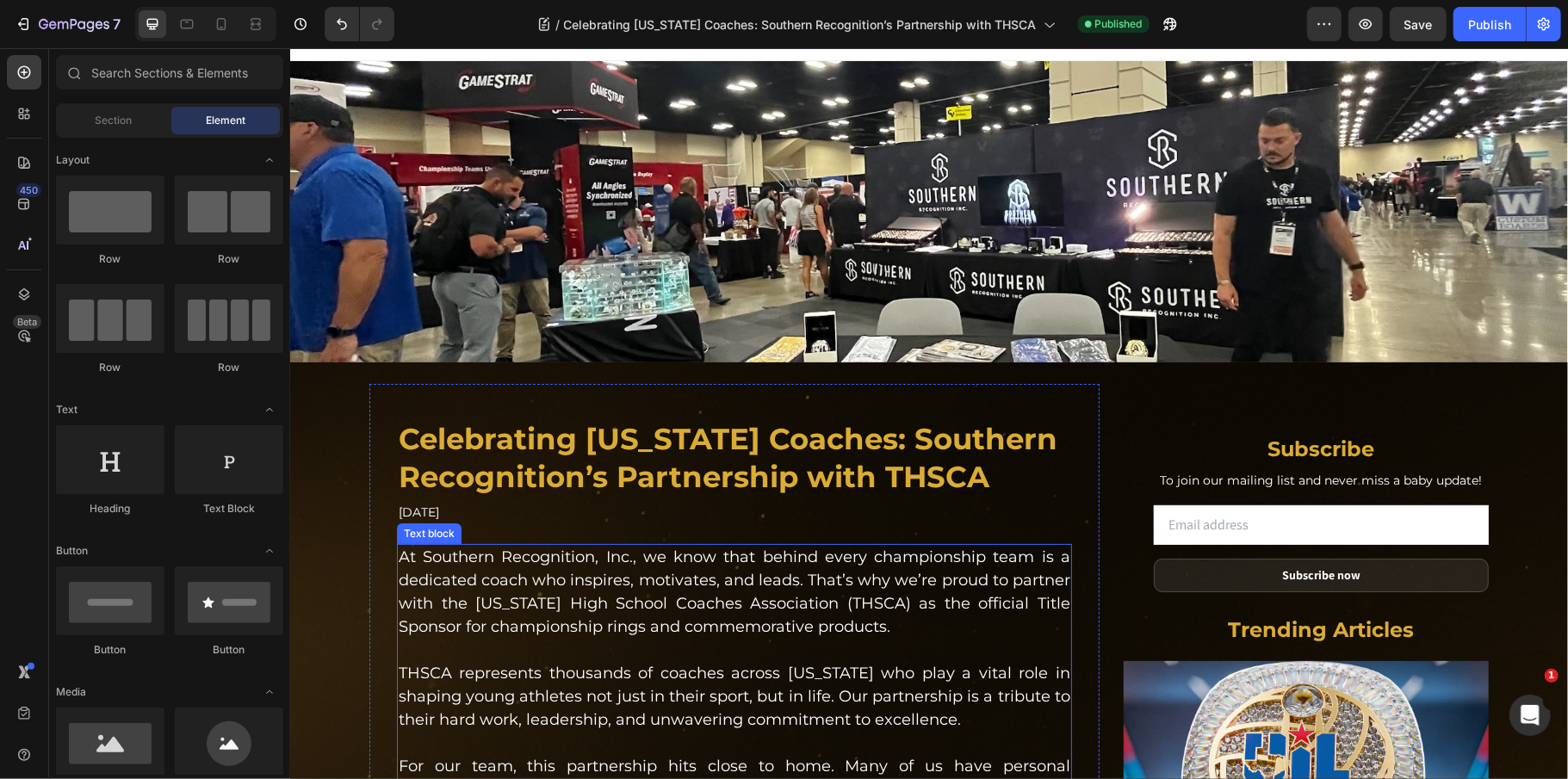
scroll to position [0, 0]
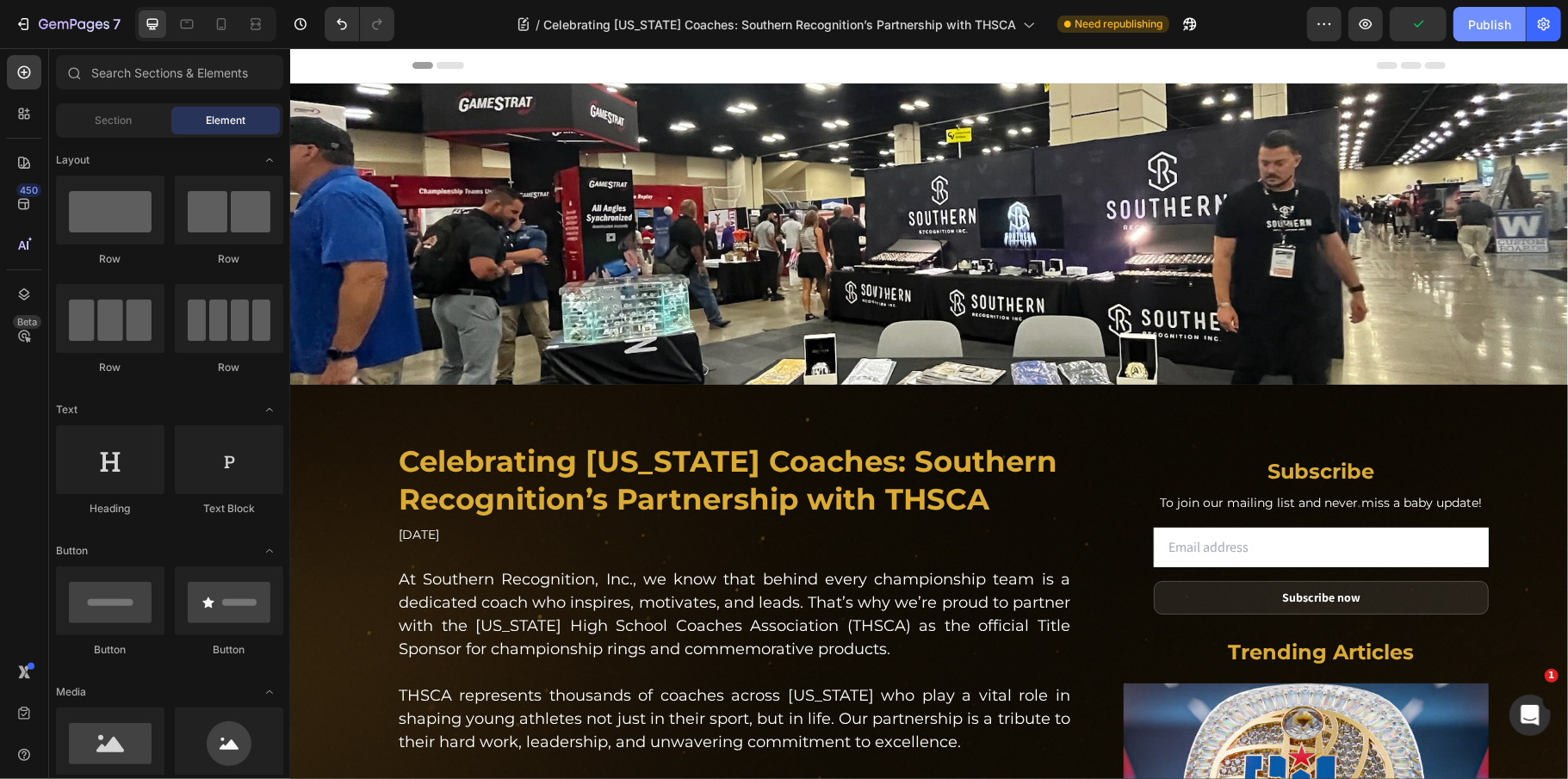
click at [1475, 28] on div "Publish" at bounding box center [1489, 24] width 43 height 18
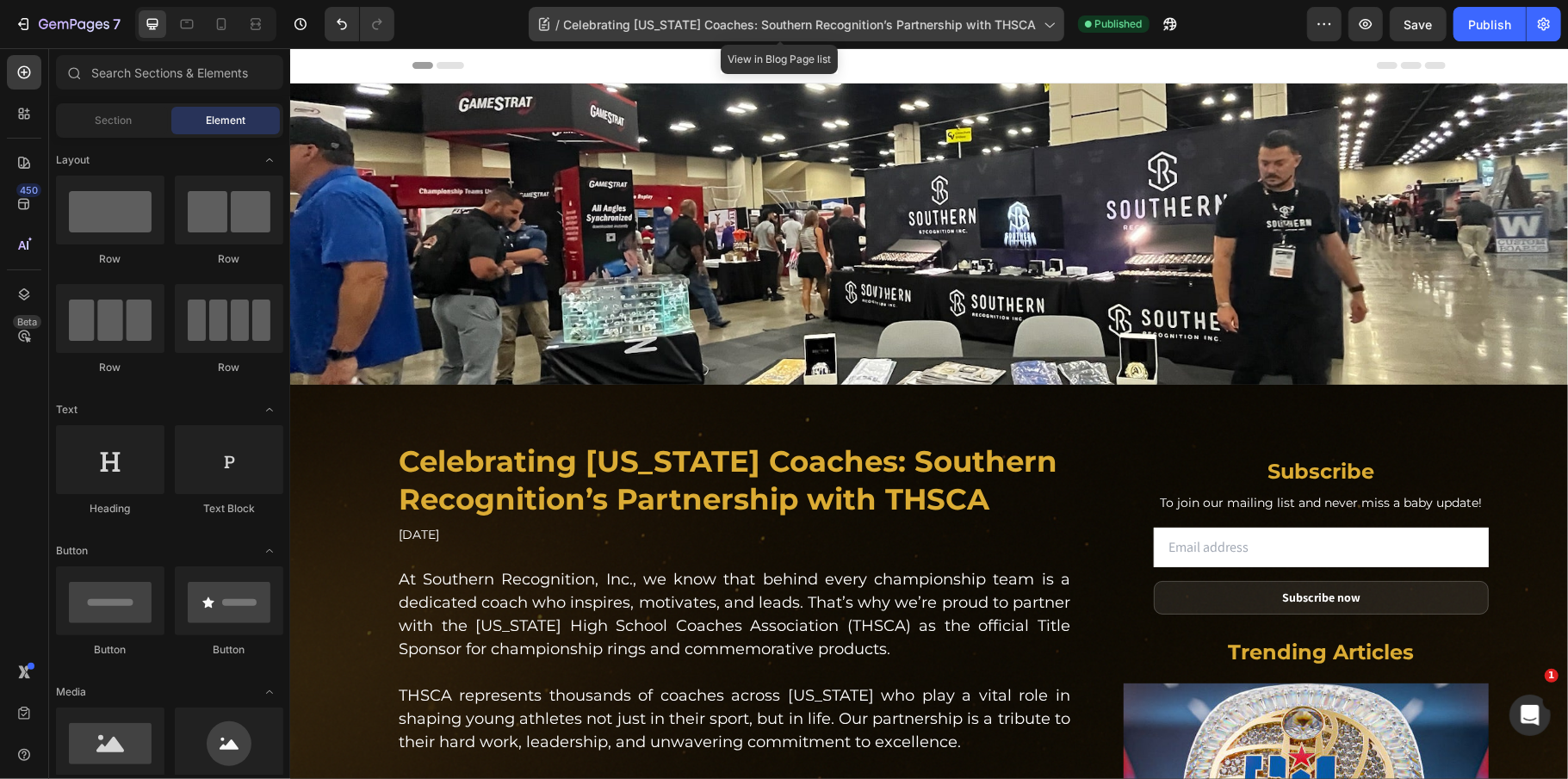
click at [730, 8] on div "/ Celebrating Texas Coaches: Southern Recognition’s Partnership with THSCA" at bounding box center [796, 24] width 536 height 34
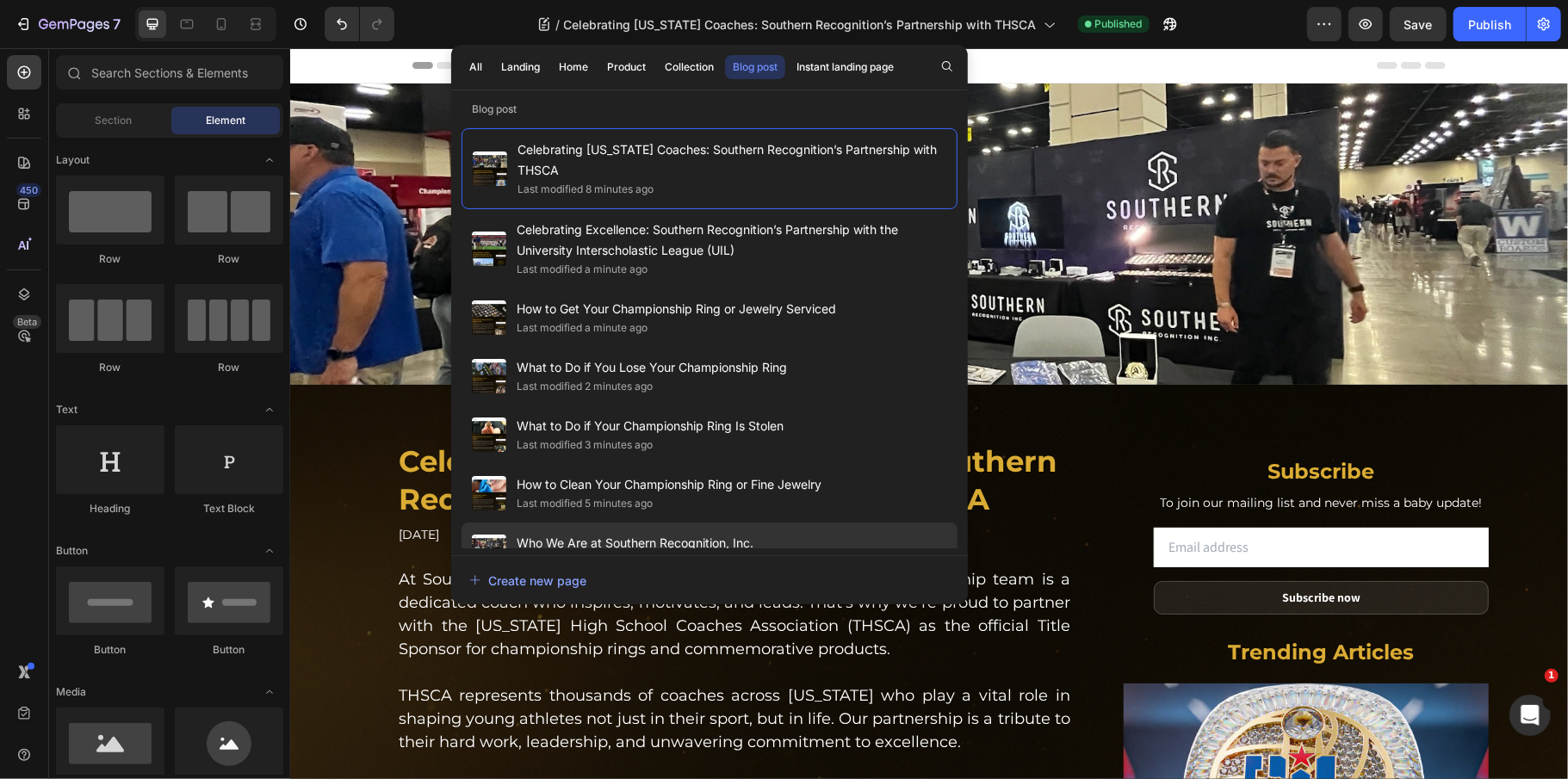
scroll to position [308, 0]
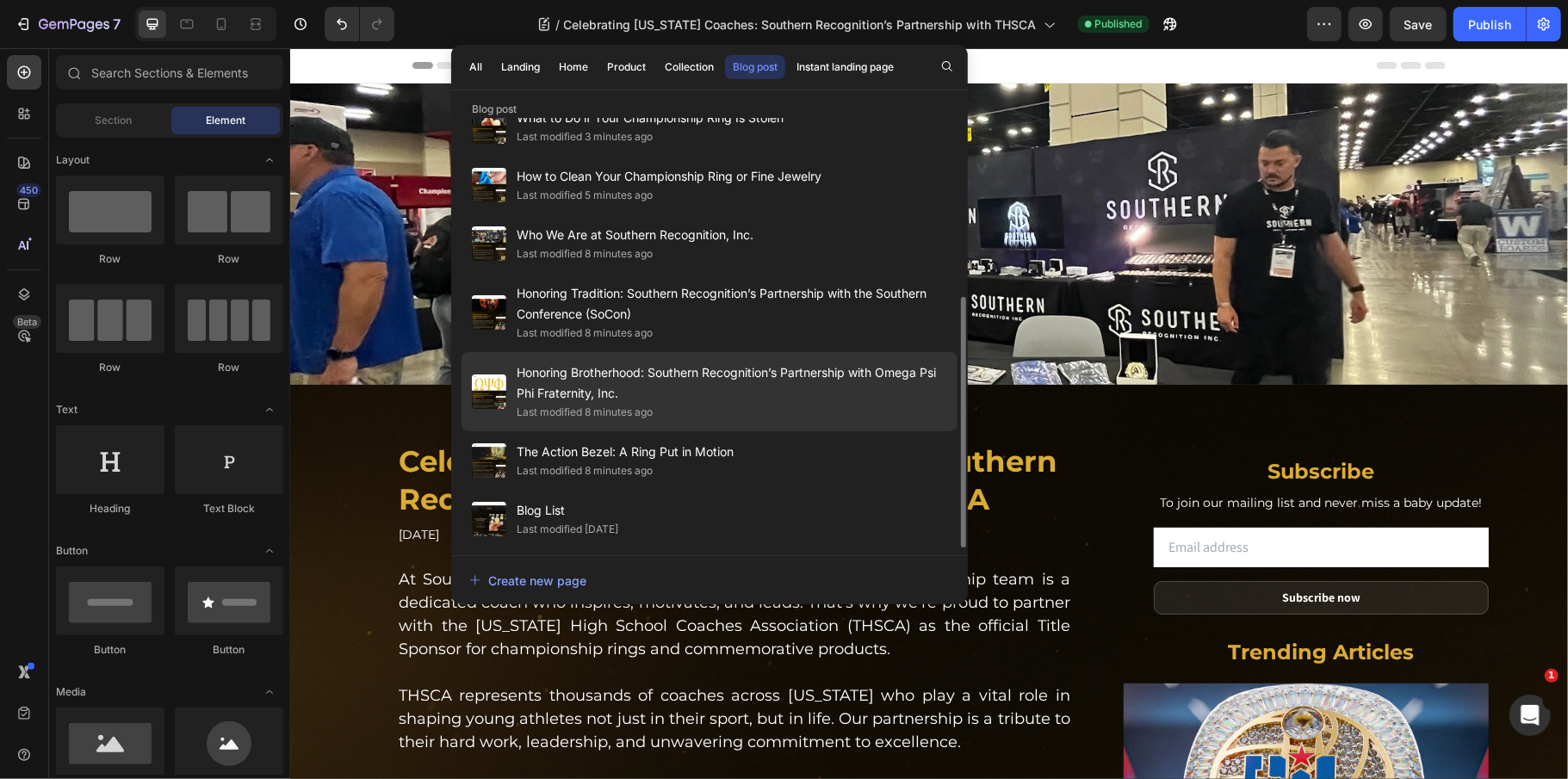
click at [723, 385] on span "Honoring Brotherhood: Southern Recognition’s Partnership with Omega Psi Phi Fra…" at bounding box center [732, 383] width 431 height 42
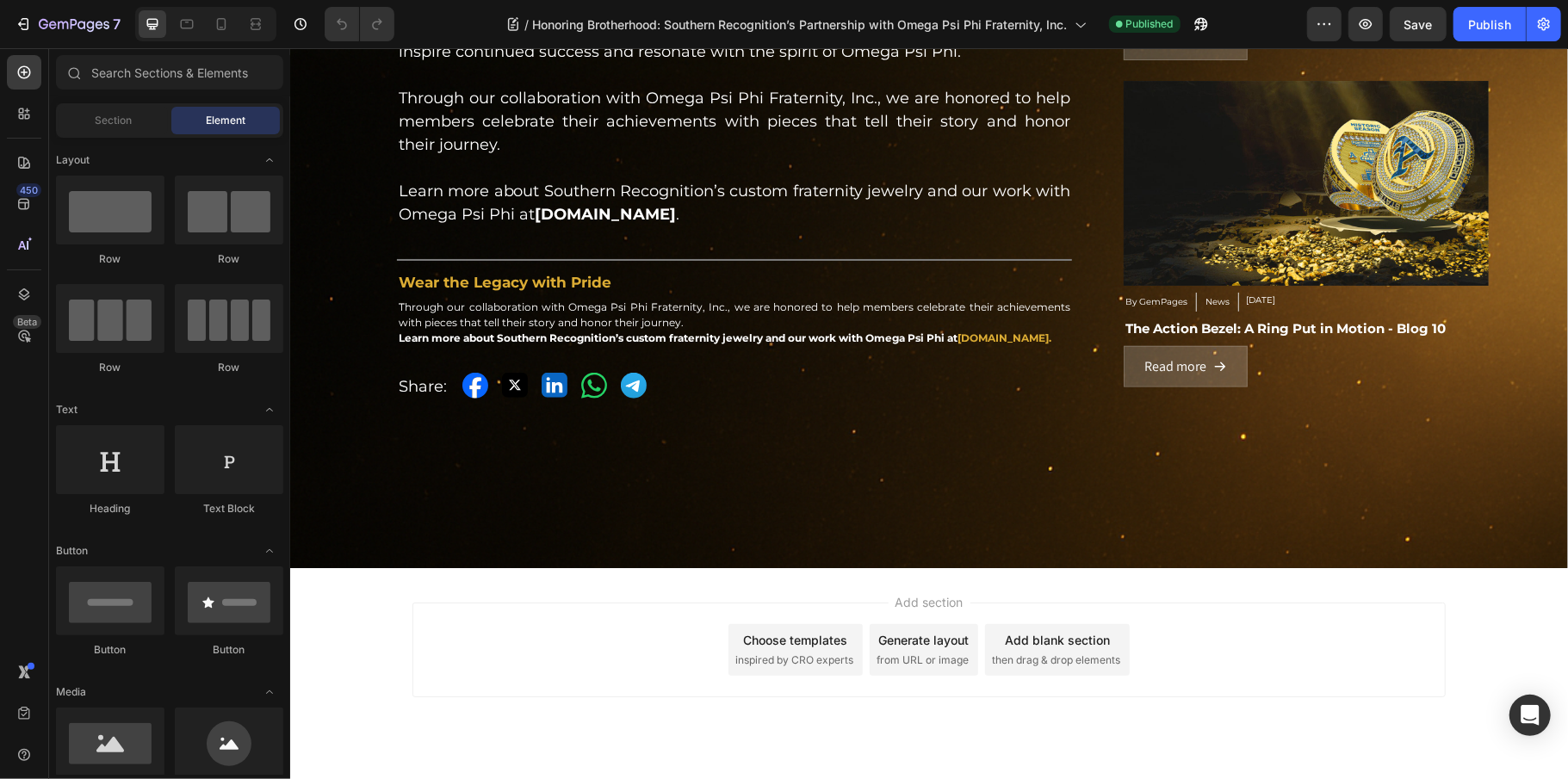
scroll to position [1037, 0]
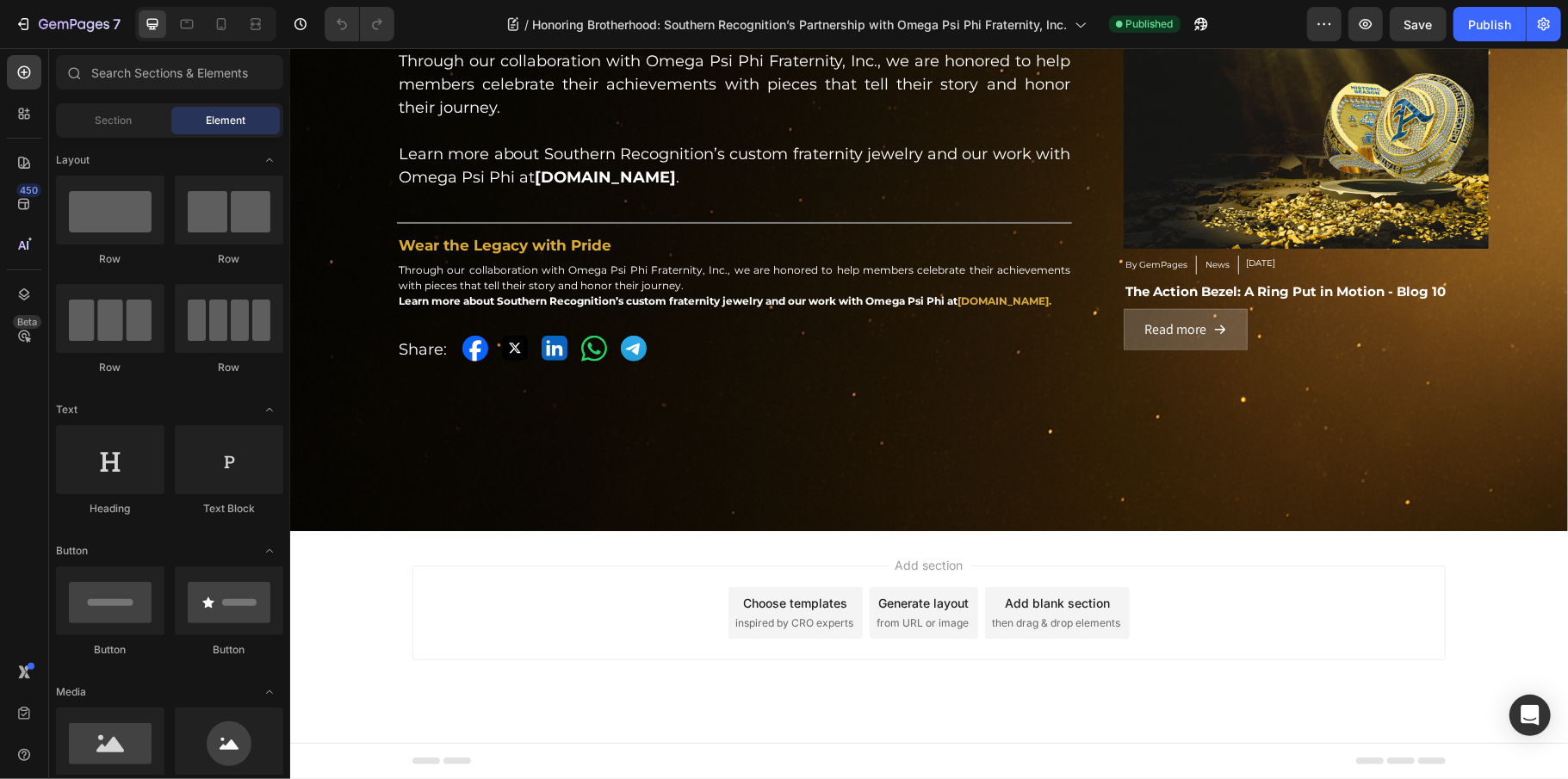
click at [570, 584] on div "Add section Choose templates inspired by CRO experts Generate layout from URL o…" at bounding box center [929, 611] width 1033 height 95
click at [570, 568] on div "Add section Choose templates inspired by CRO experts Generate layout from URL o…" at bounding box center [929, 611] width 1033 height 95
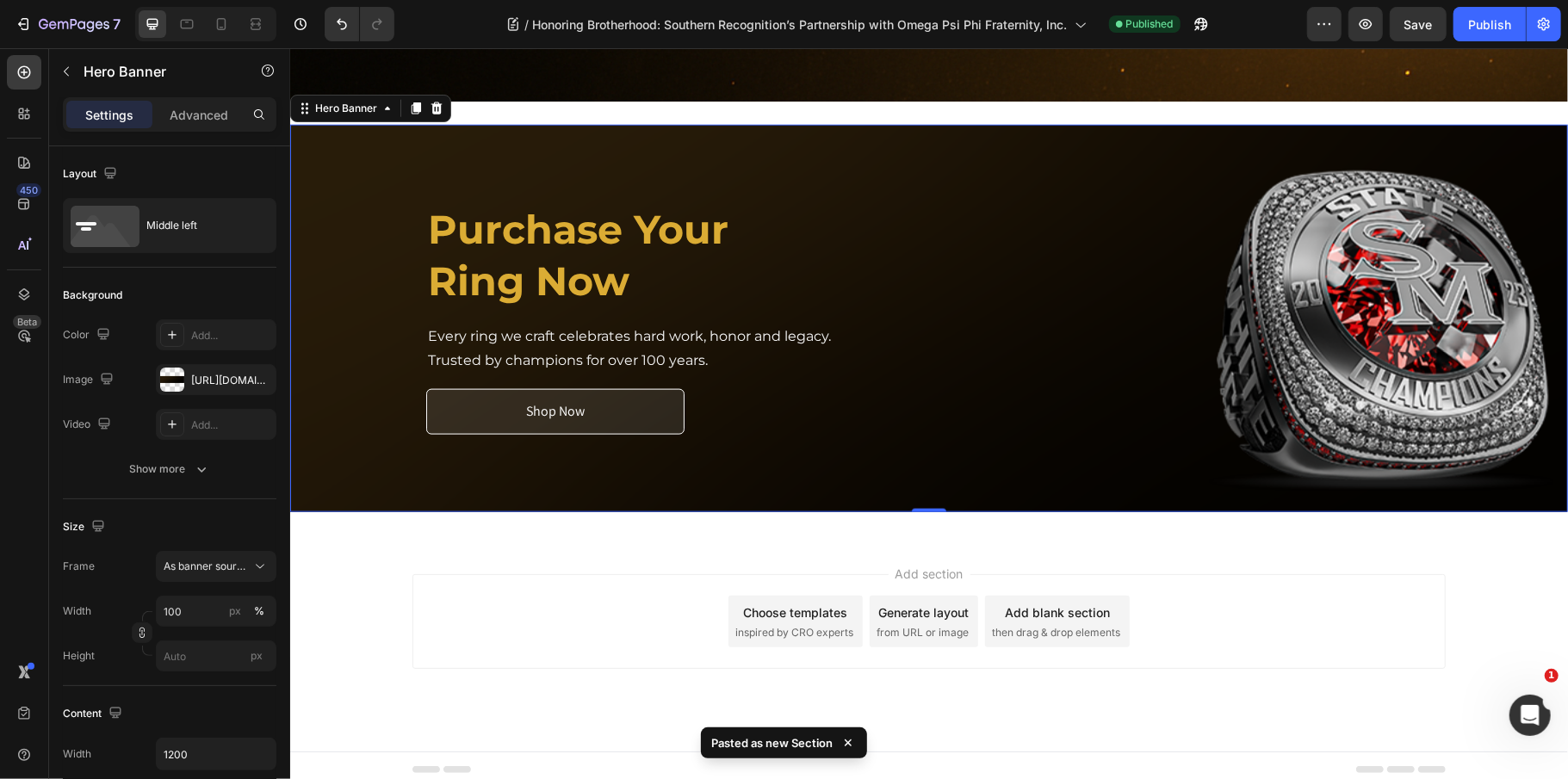
scroll to position [1470, 0]
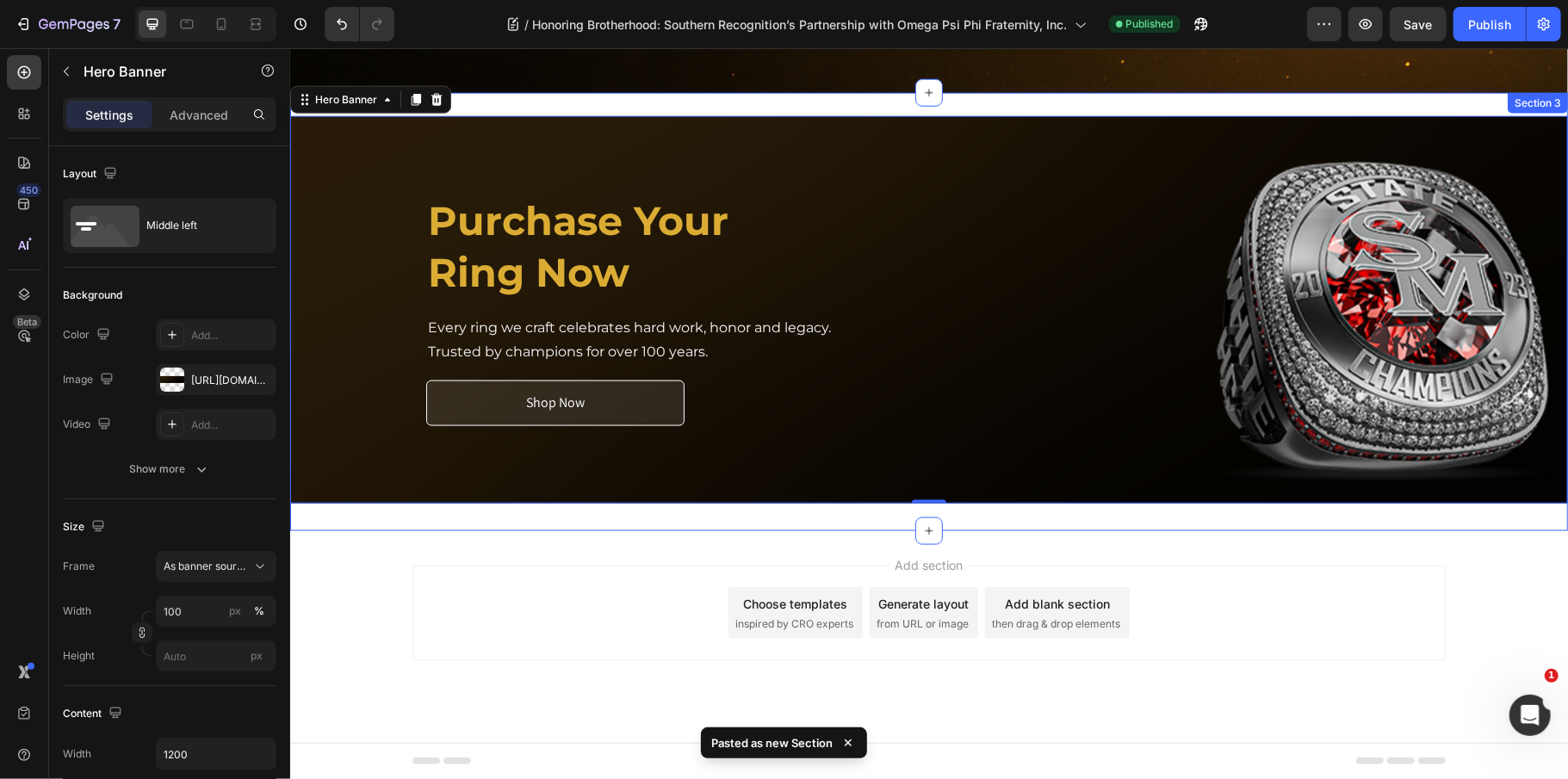
click at [780, 100] on div "Purchase Your Ring Now Heading Every ring we craft celebrates hard work, honor …" at bounding box center [928, 311] width 1278 height 439
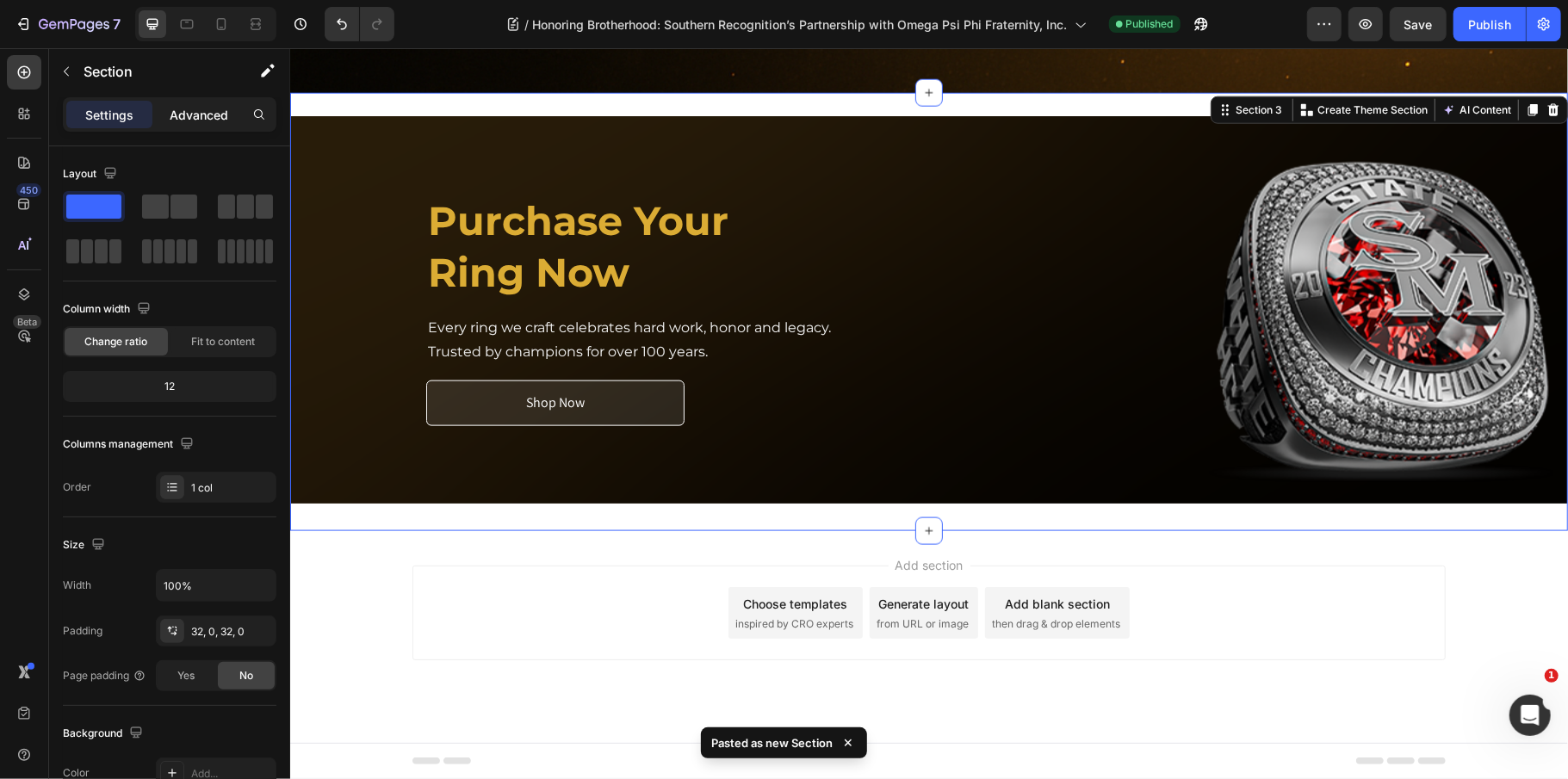
click at [201, 112] on p "Advanced" at bounding box center [199, 115] width 59 height 18
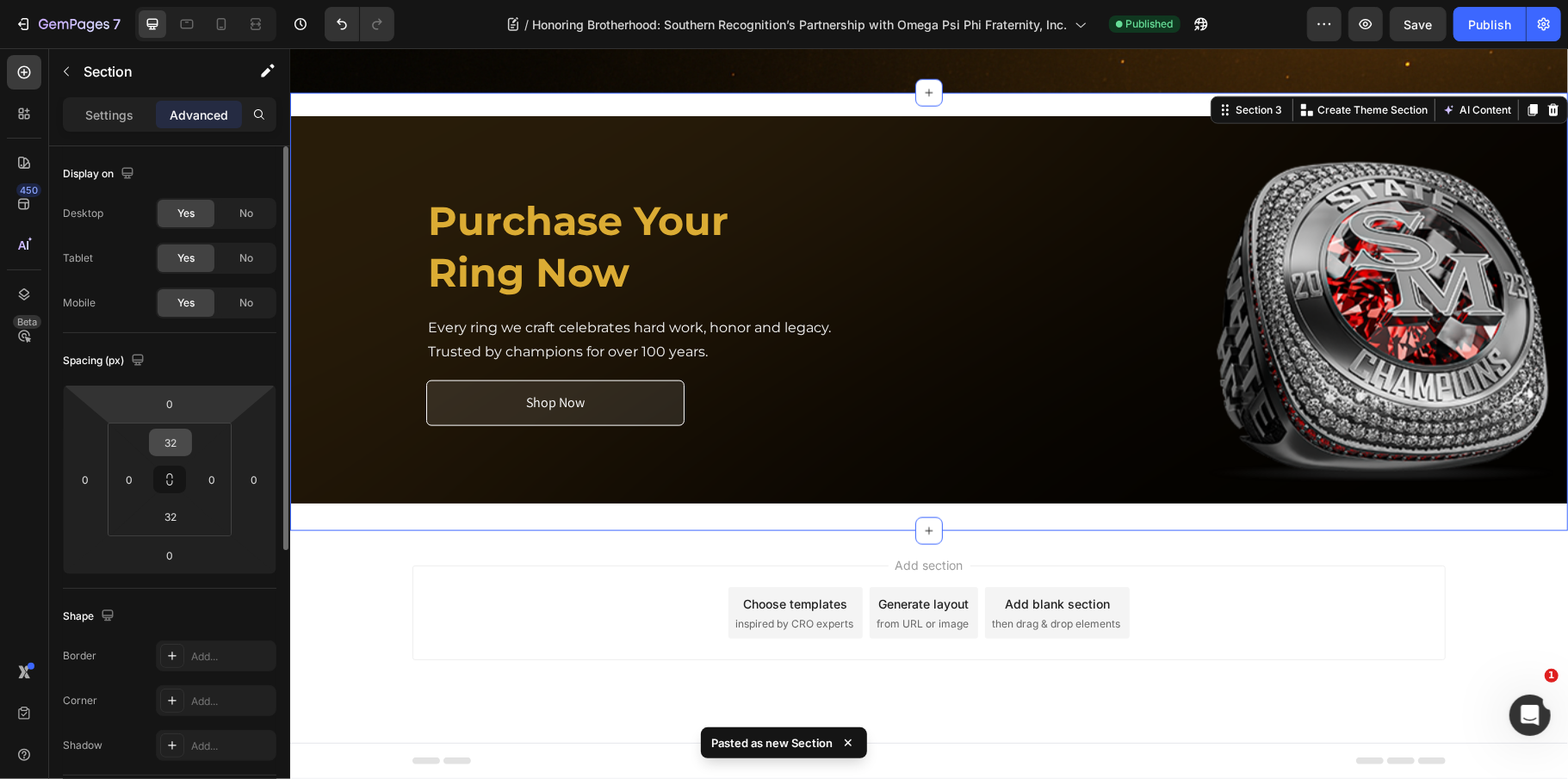
click at [180, 432] on input "32" at bounding box center [171, 442] width 34 height 26
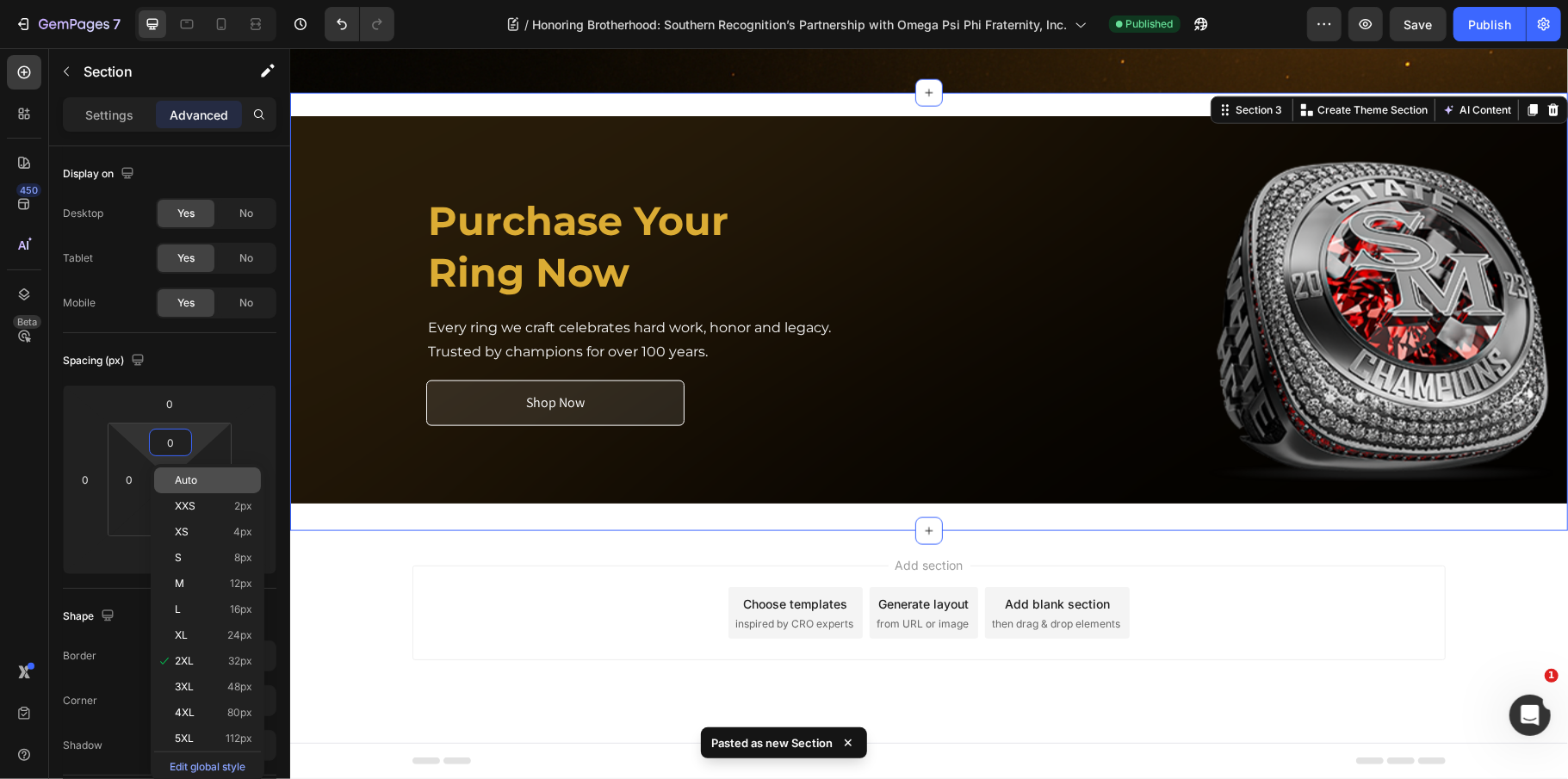
scroll to position [1443, 0]
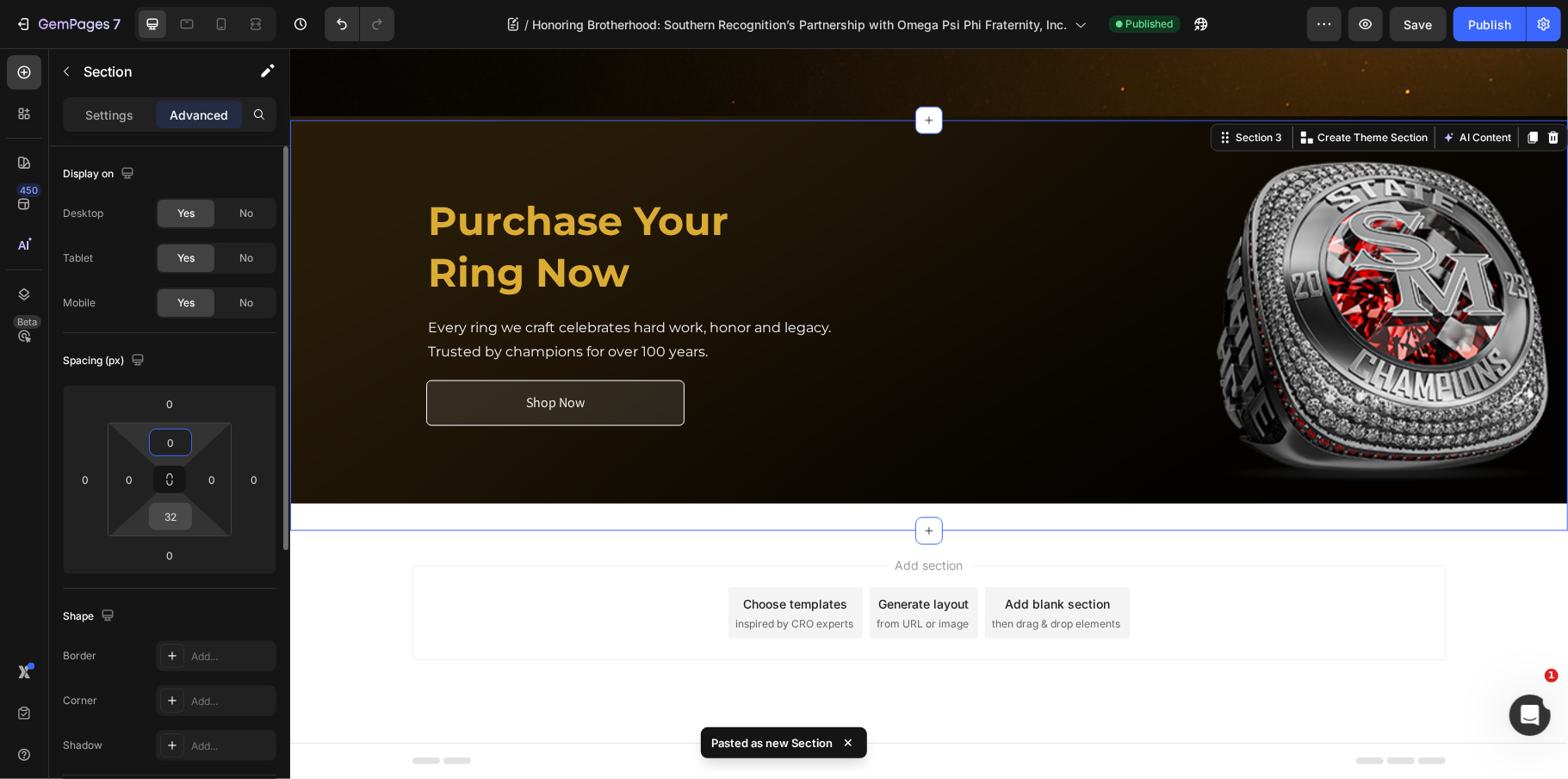
type input "0"
click at [171, 521] on input "32" at bounding box center [171, 516] width 34 height 26
type input "0"
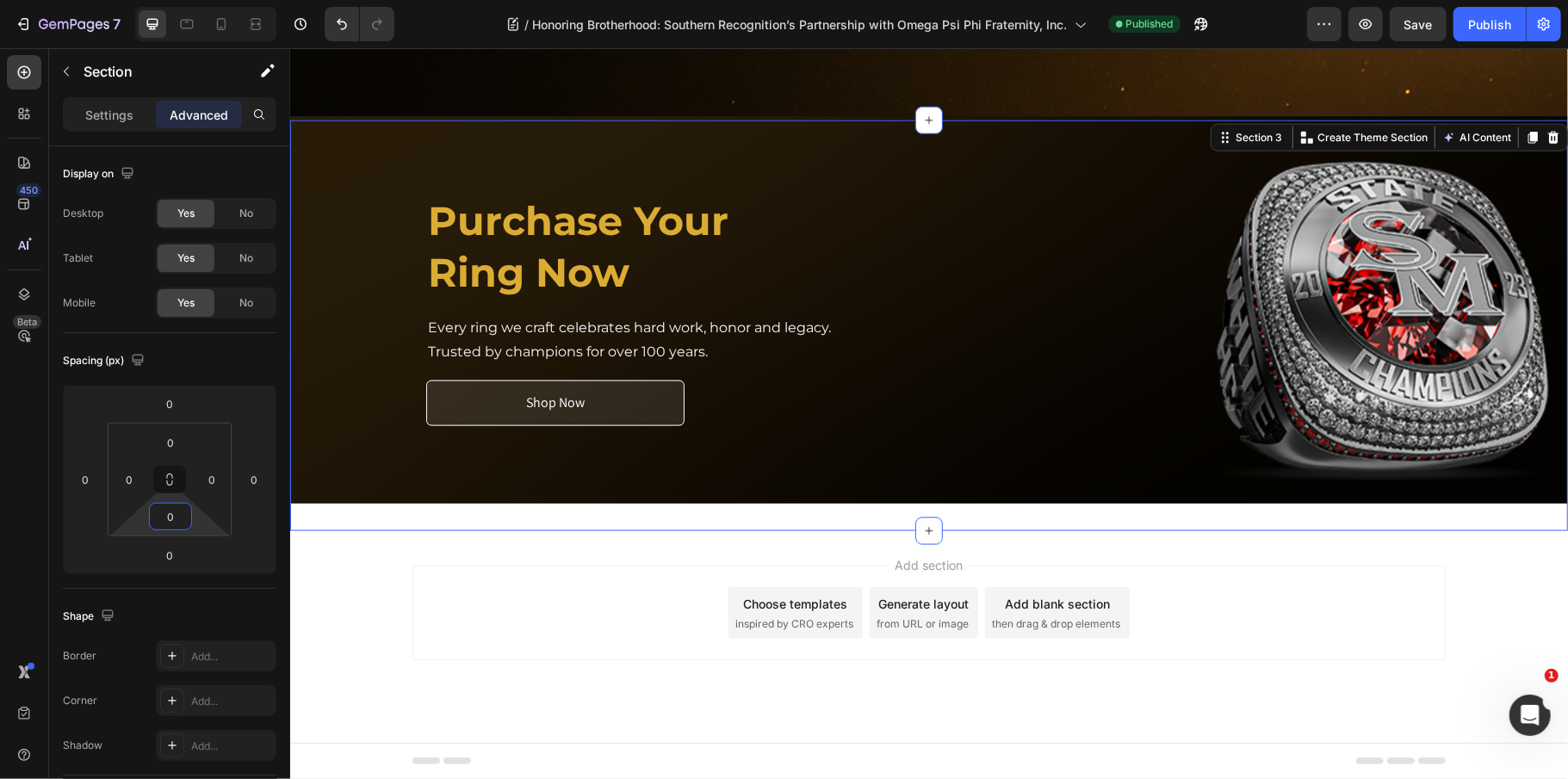
scroll to position [1415, 0]
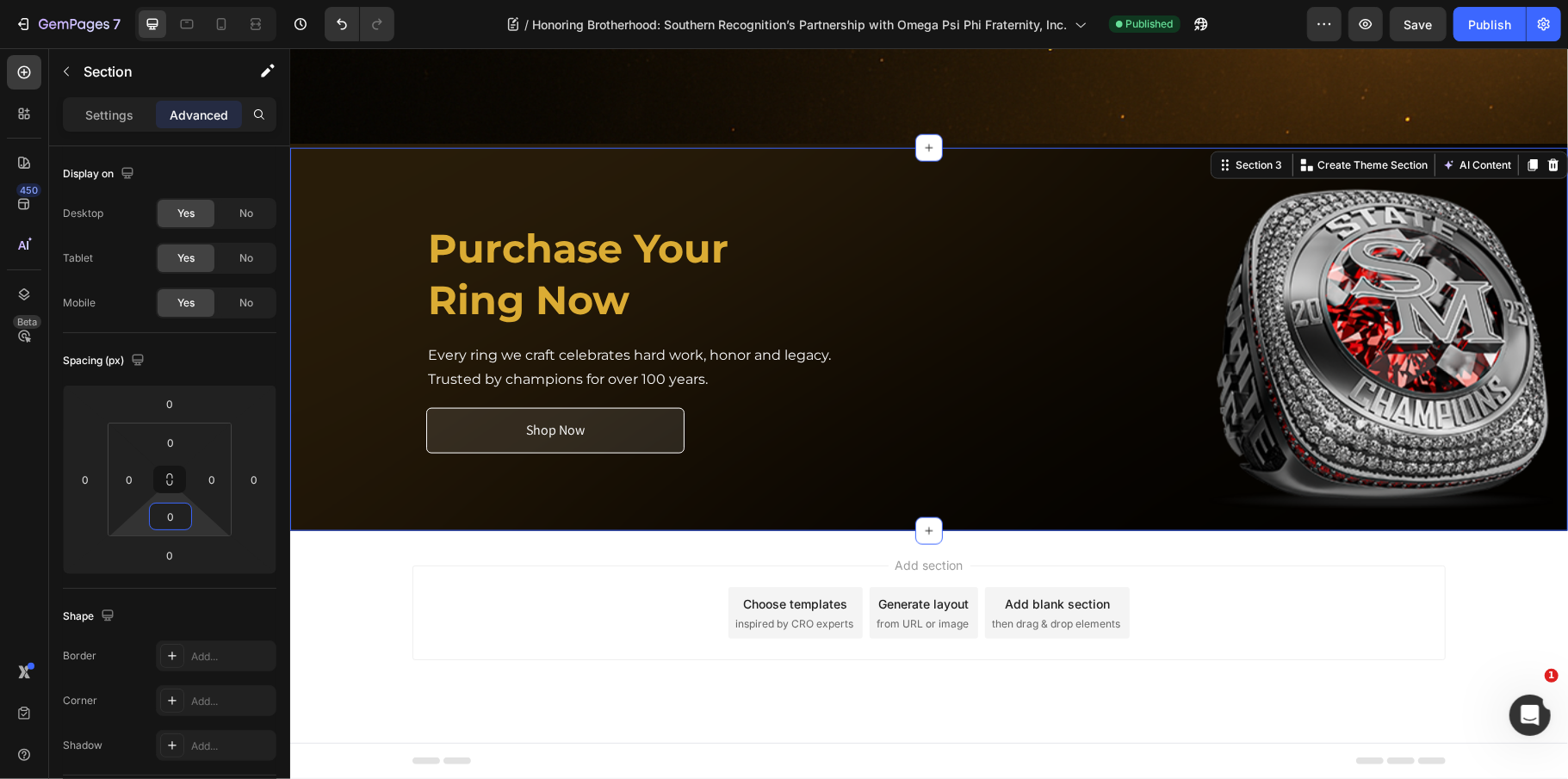
click at [446, 630] on div "Add section Choose templates inspired by CRO experts Generate layout from URL o…" at bounding box center [929, 611] width 1033 height 95
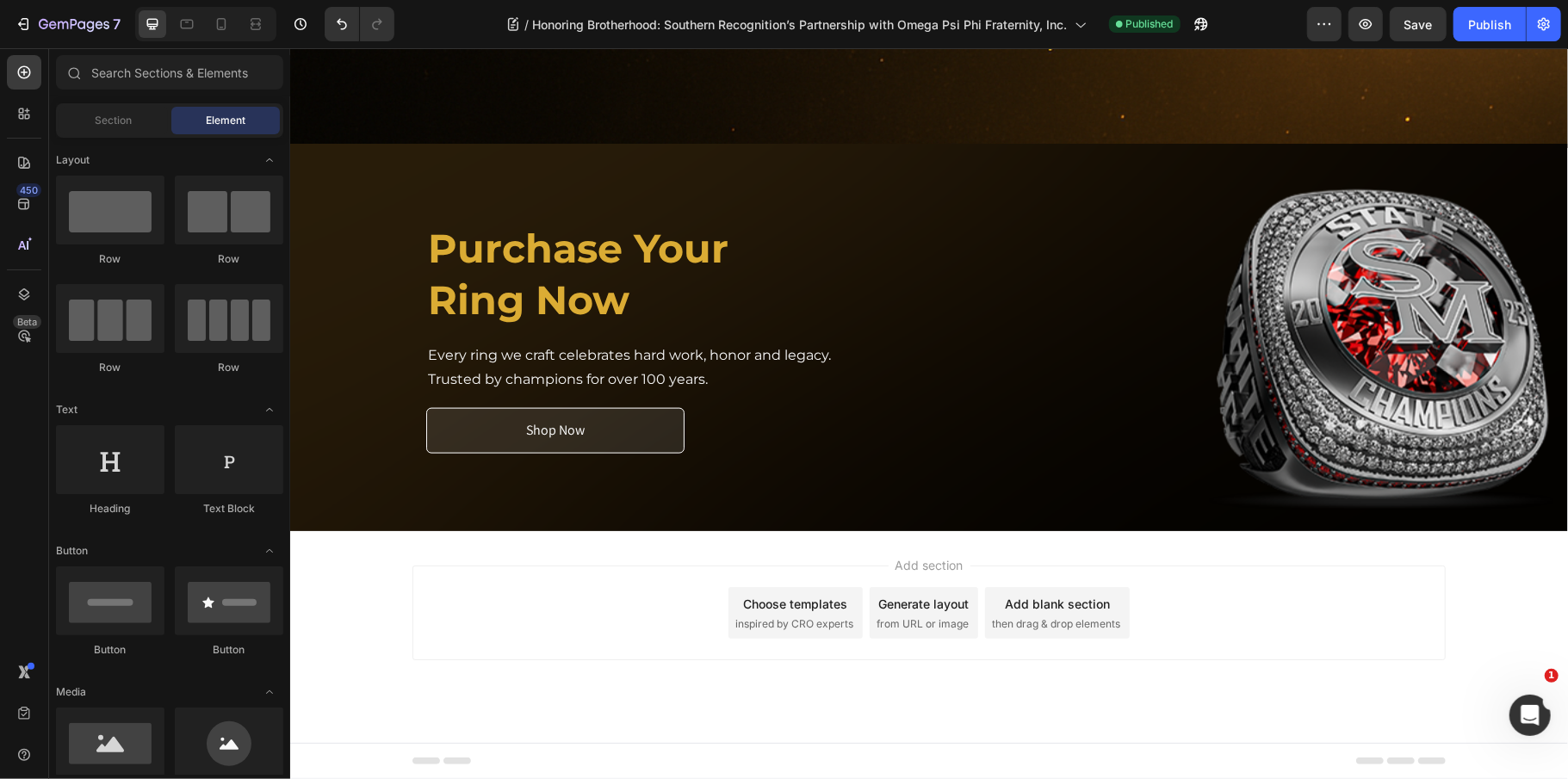
click at [1448, 19] on div "Preview Save Publish" at bounding box center [1433, 24] width 254 height 34
click at [1438, 24] on button "Save" at bounding box center [1418, 24] width 57 height 34
click at [1471, 26] on div "Publish" at bounding box center [1489, 24] width 43 height 18
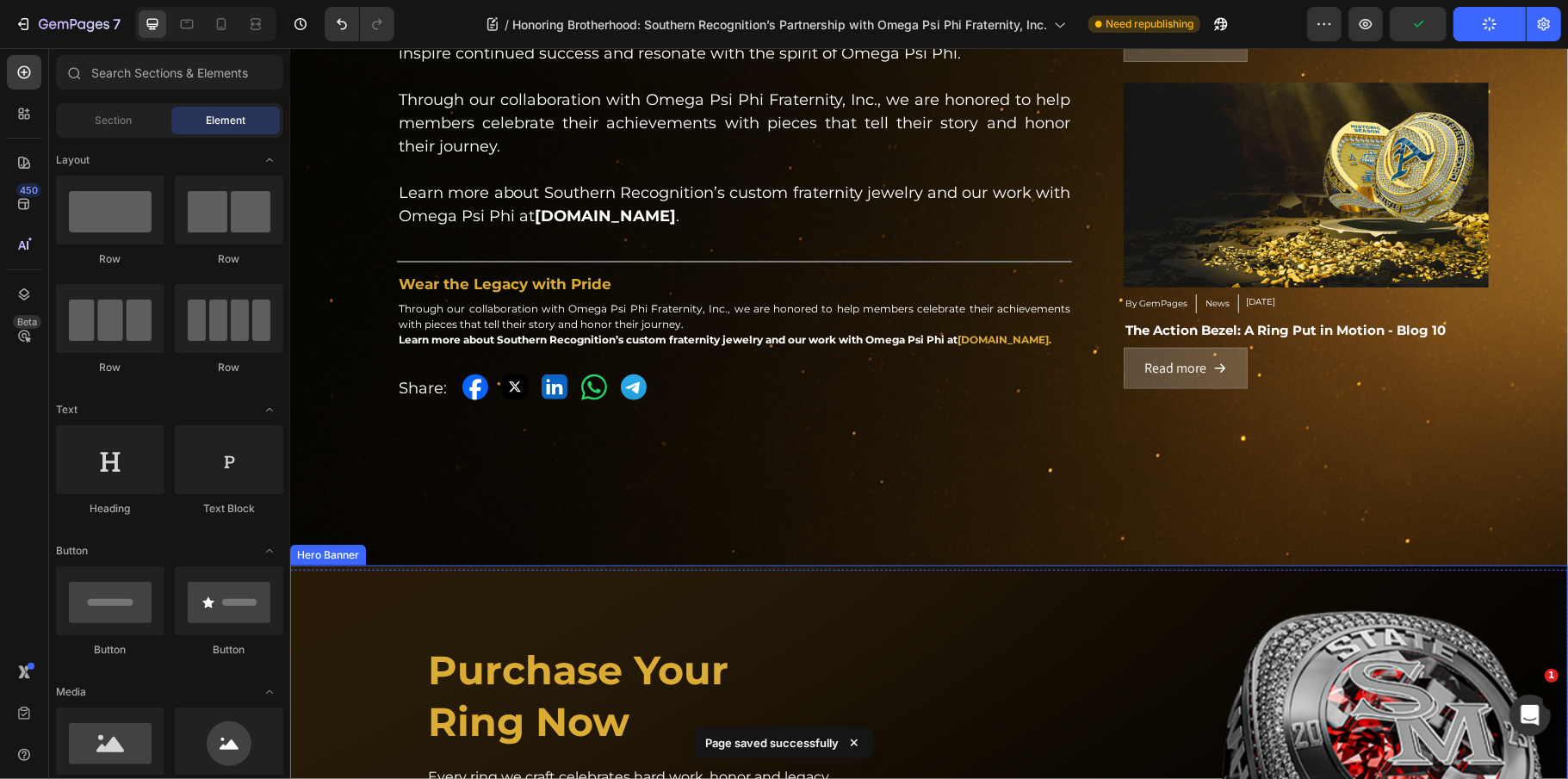
scroll to position [1186, 0]
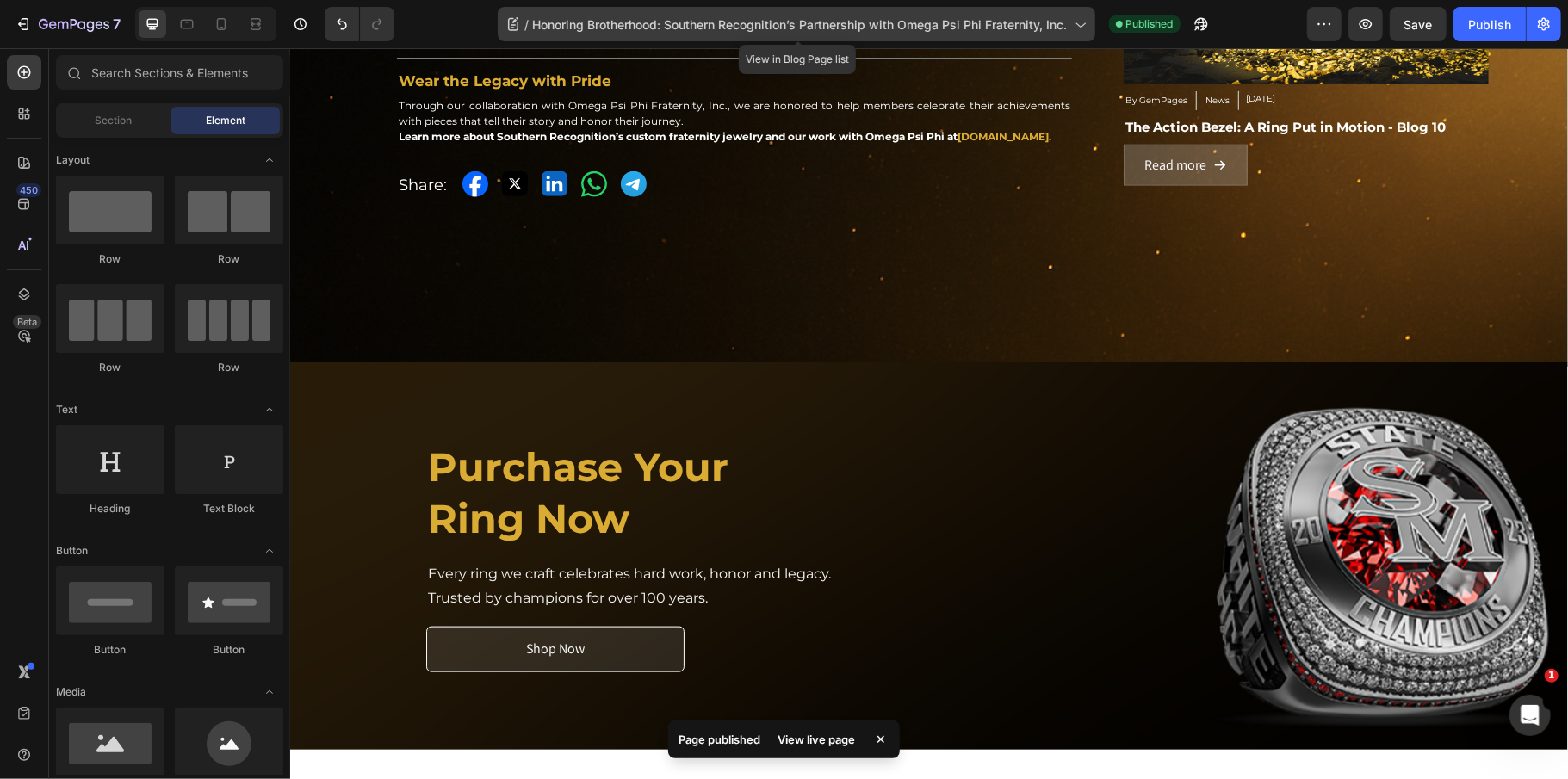
click at [782, 26] on span "Honoring Brotherhood: Southern Recognition’s Partnership with Omega Psi Phi Fra…" at bounding box center [800, 24] width 535 height 18
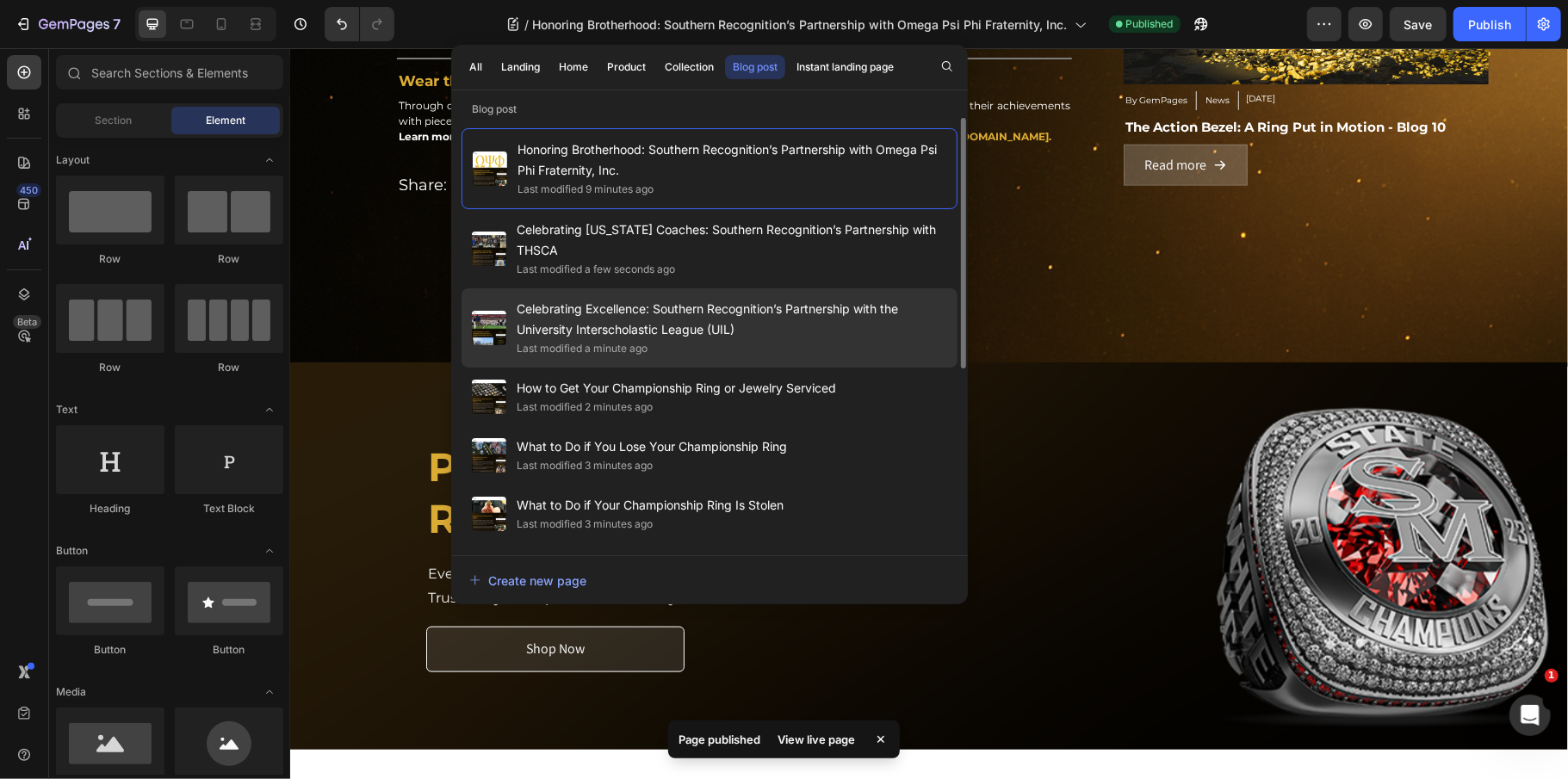
scroll to position [308, 0]
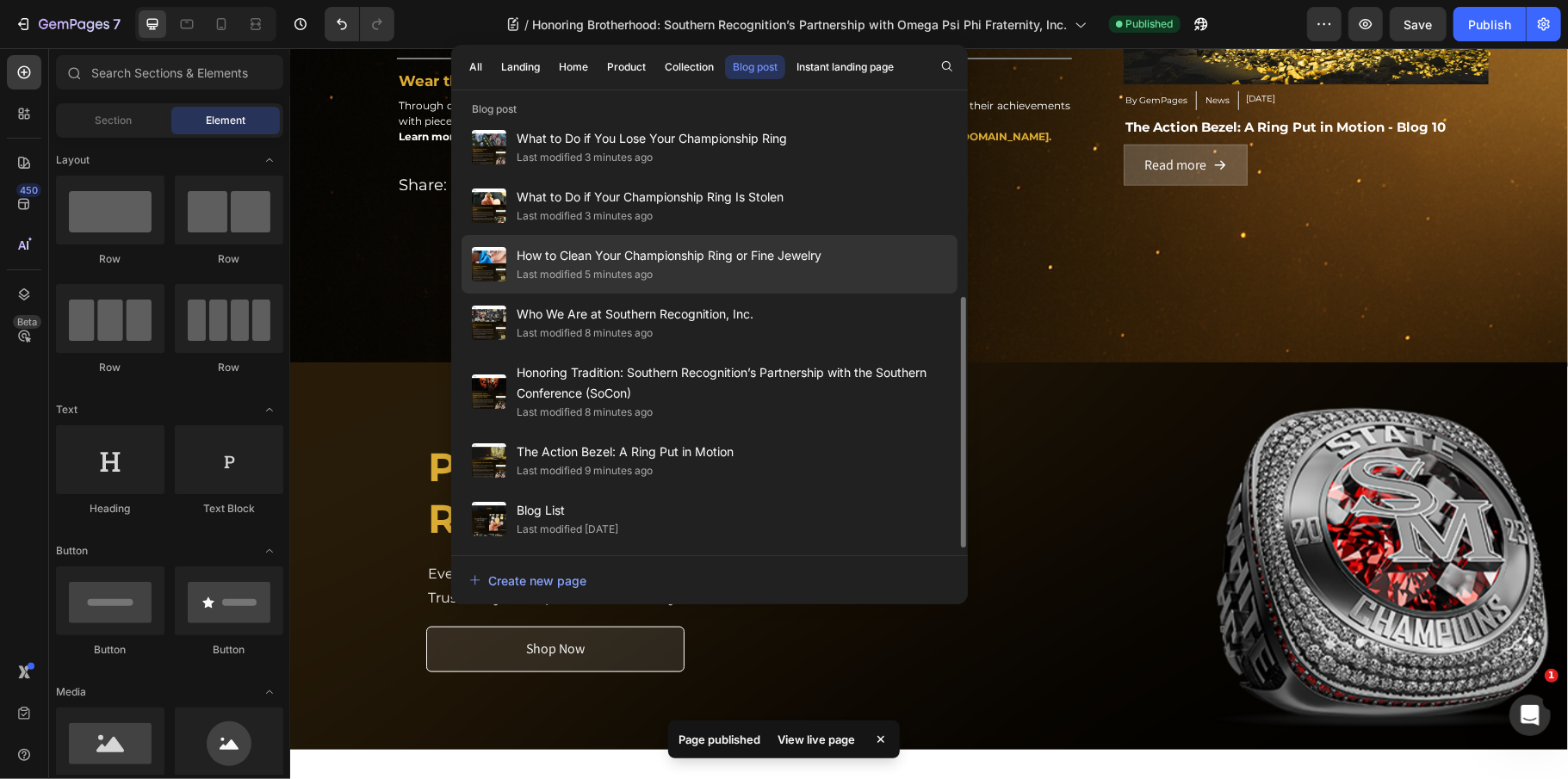
click at [756, 260] on span "How to Clean Your Championship Ring or Fine Jewelry" at bounding box center [668, 255] width 304 height 21
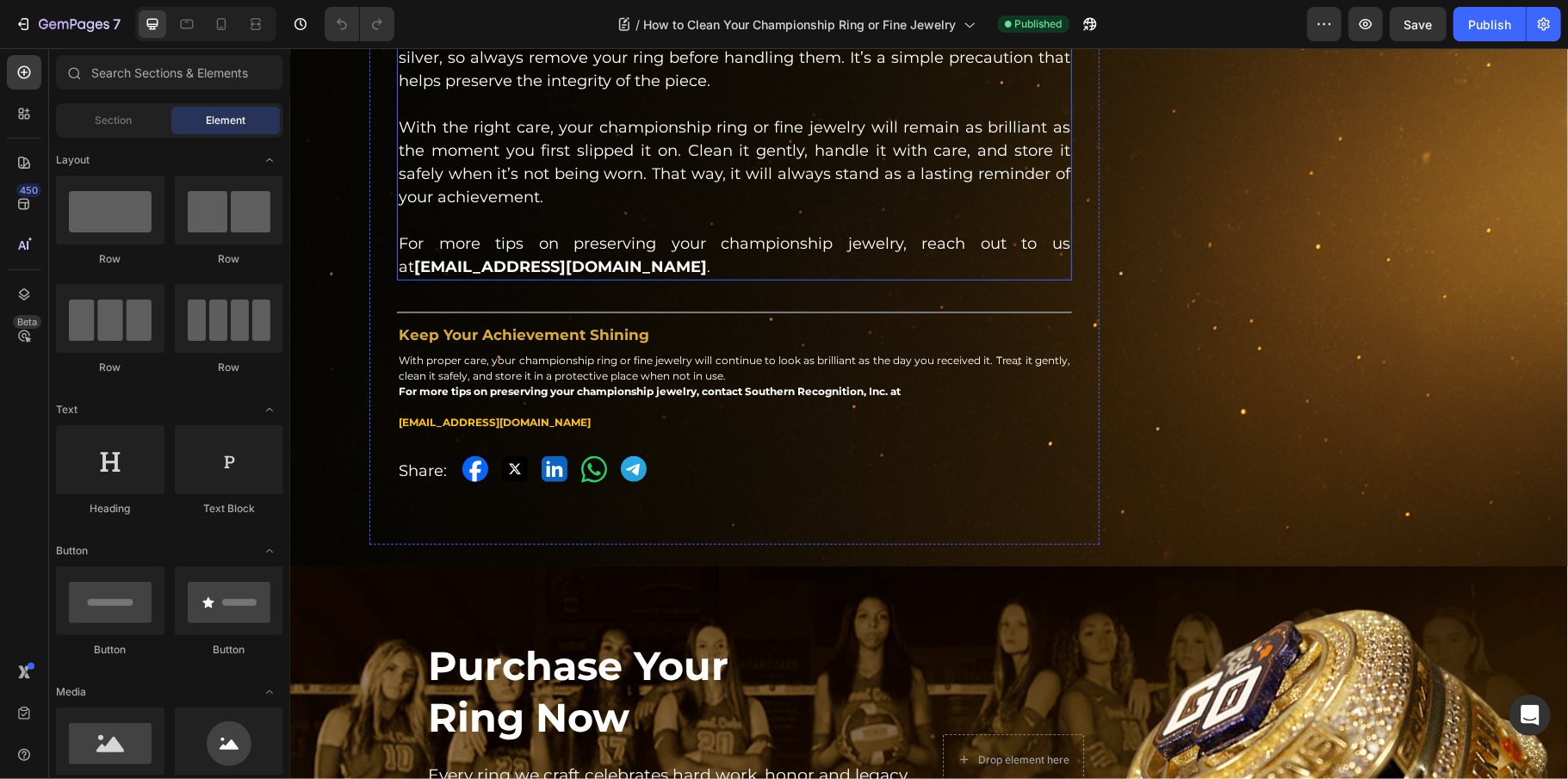
scroll to position [1450, 0]
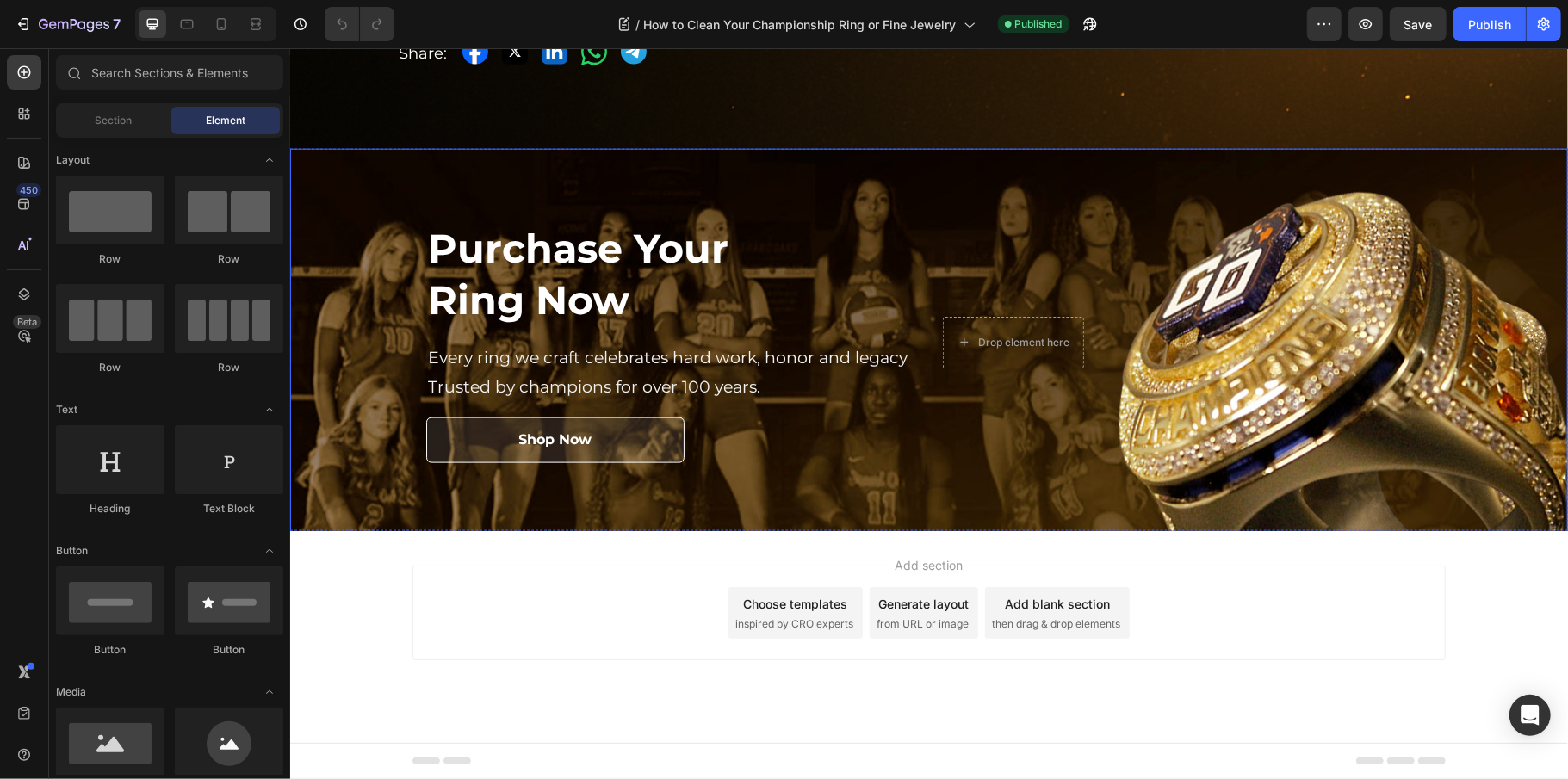
click at [655, 172] on div "Background Image" at bounding box center [928, 342] width 1278 height 388
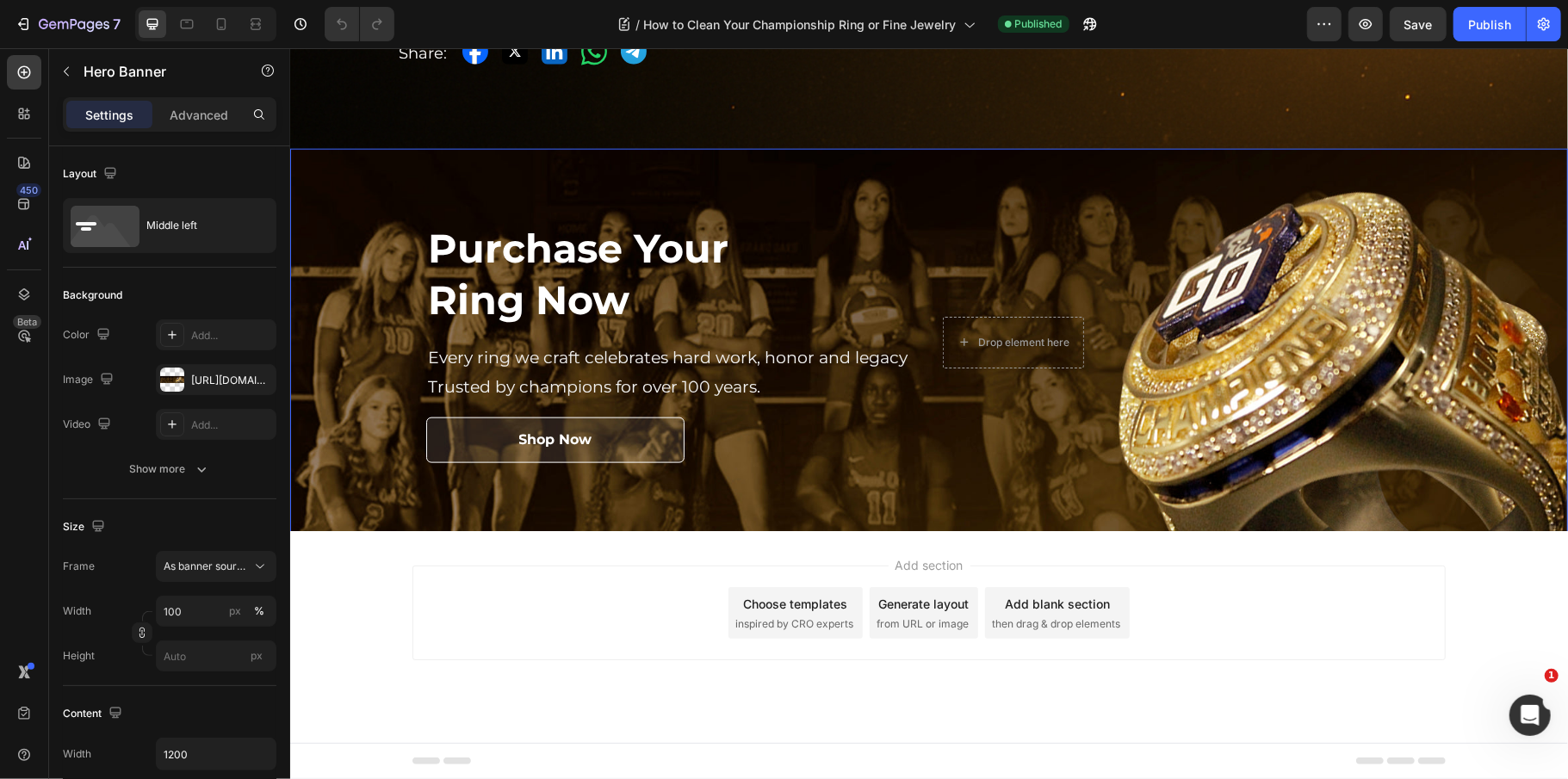
scroll to position [0, 0]
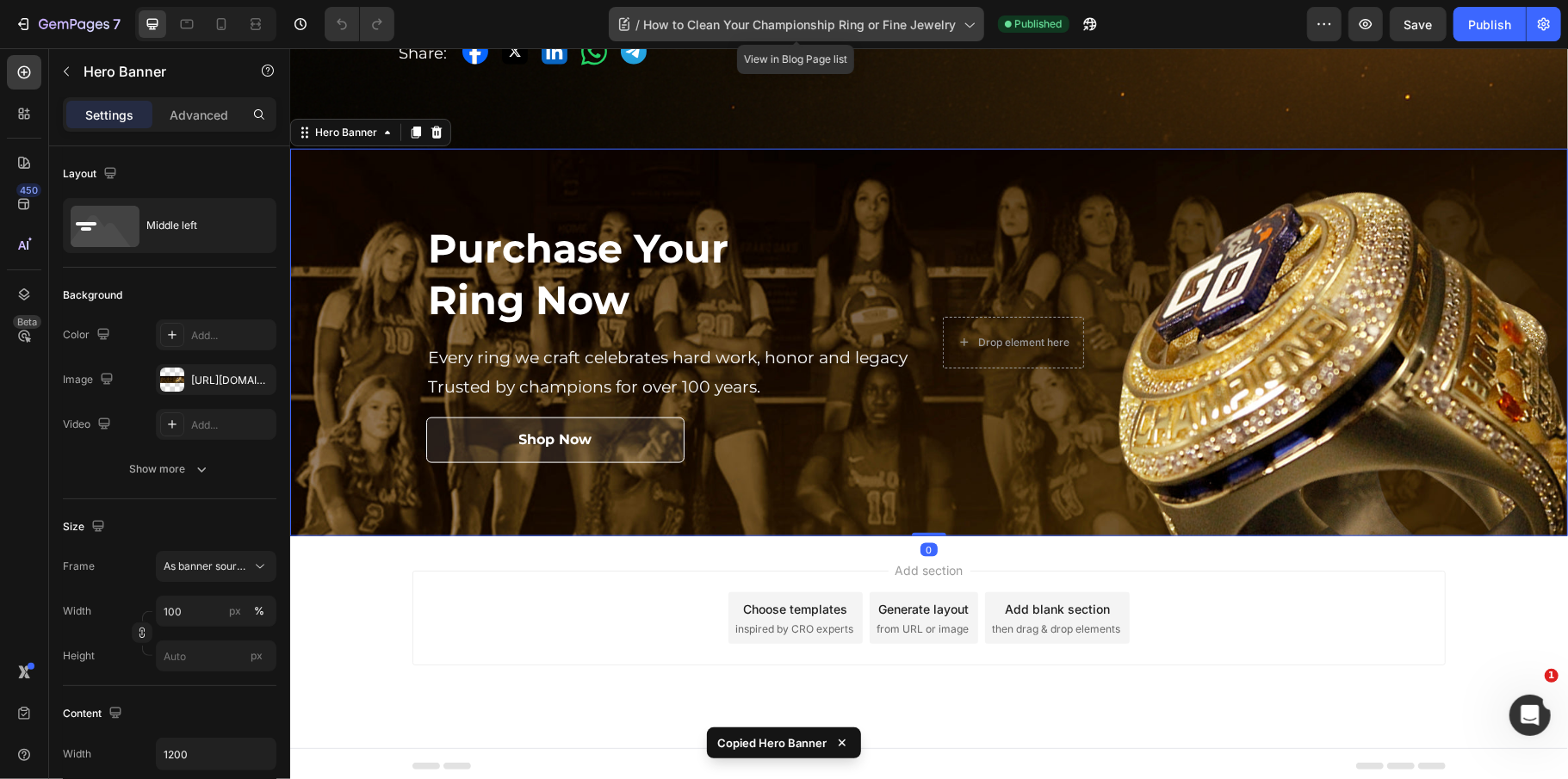
click at [737, 28] on span "How to Clean Your Championship Ring or Fine Jewelry" at bounding box center [800, 24] width 313 height 18
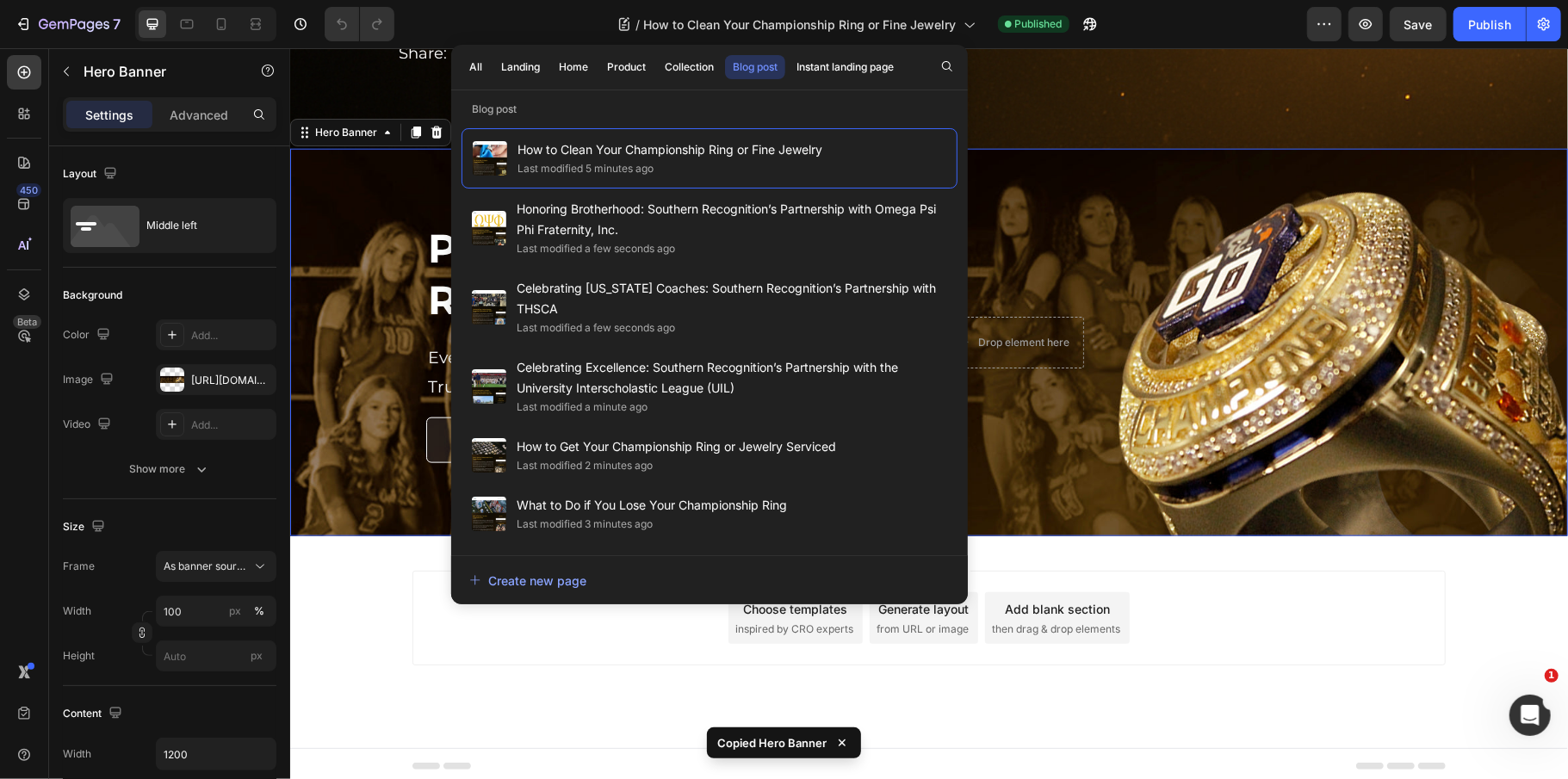
scroll to position [308, 0]
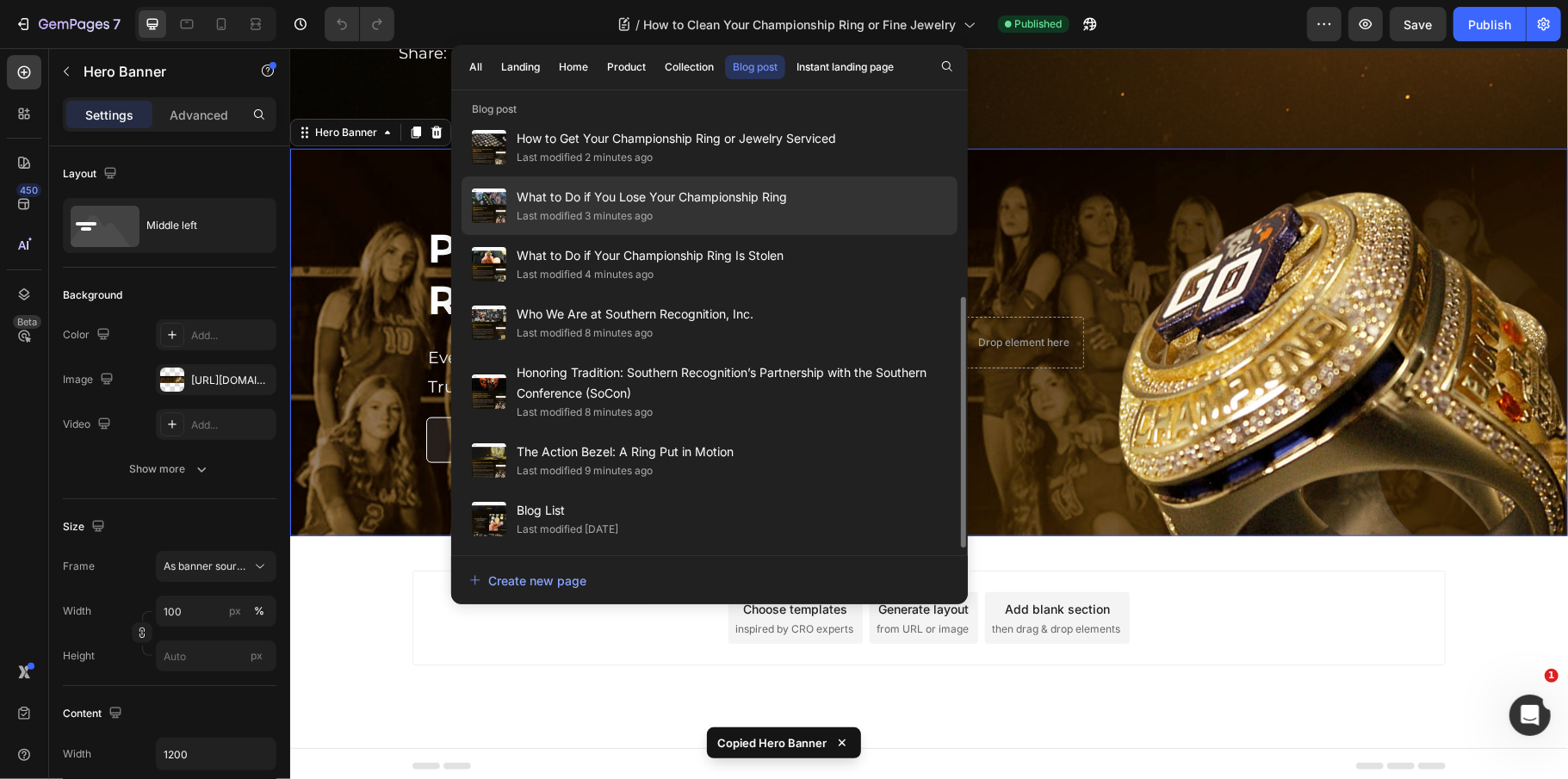
click at [658, 228] on div "What to Do if You Lose Your Championship Ring Last modified 3 minutes ago" at bounding box center [709, 205] width 496 height 59
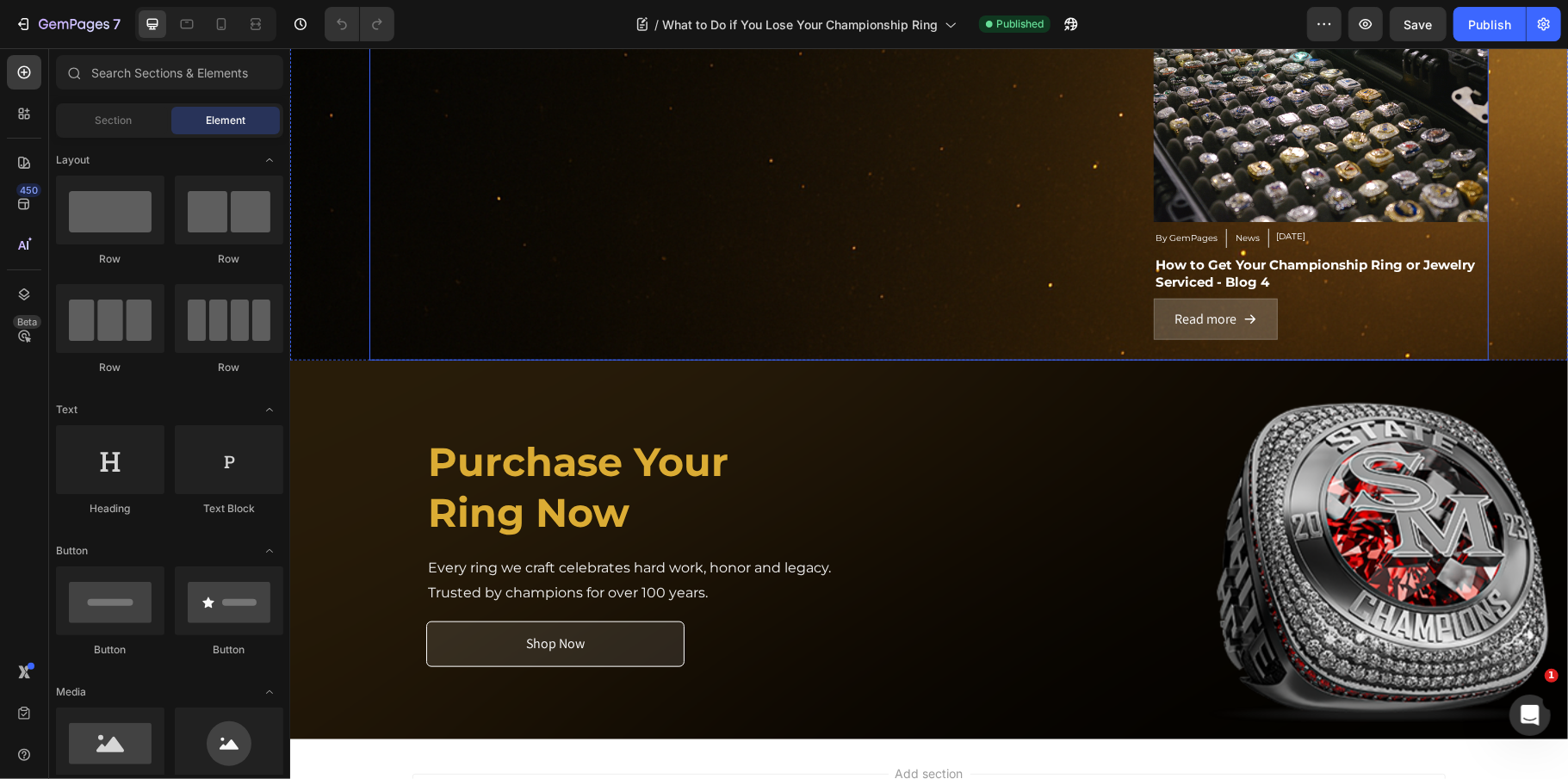
scroll to position [1124, 0]
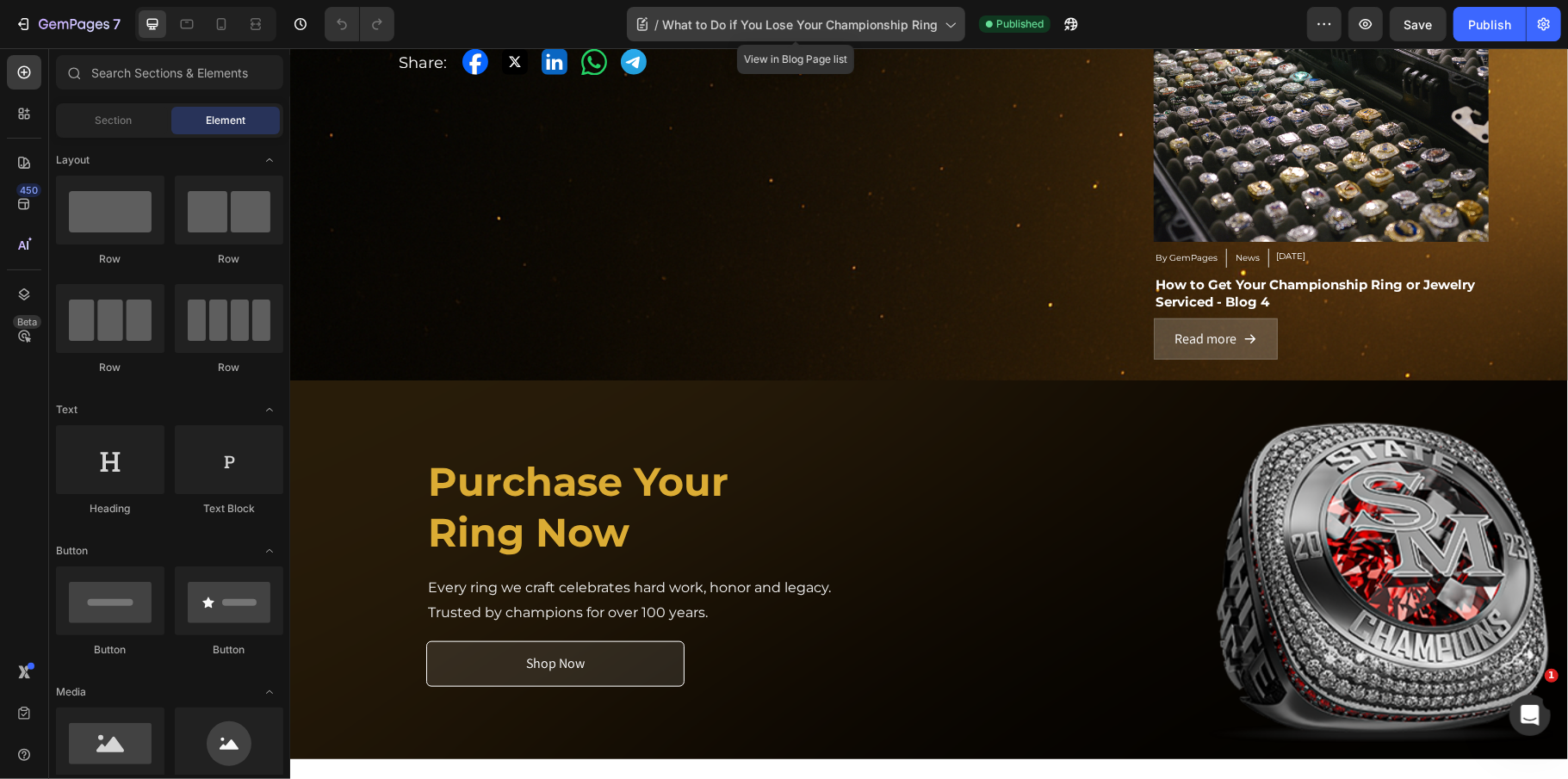
click at [768, 31] on span "What to Do if You Lose Your Championship Ring" at bounding box center [799, 24] width 275 height 18
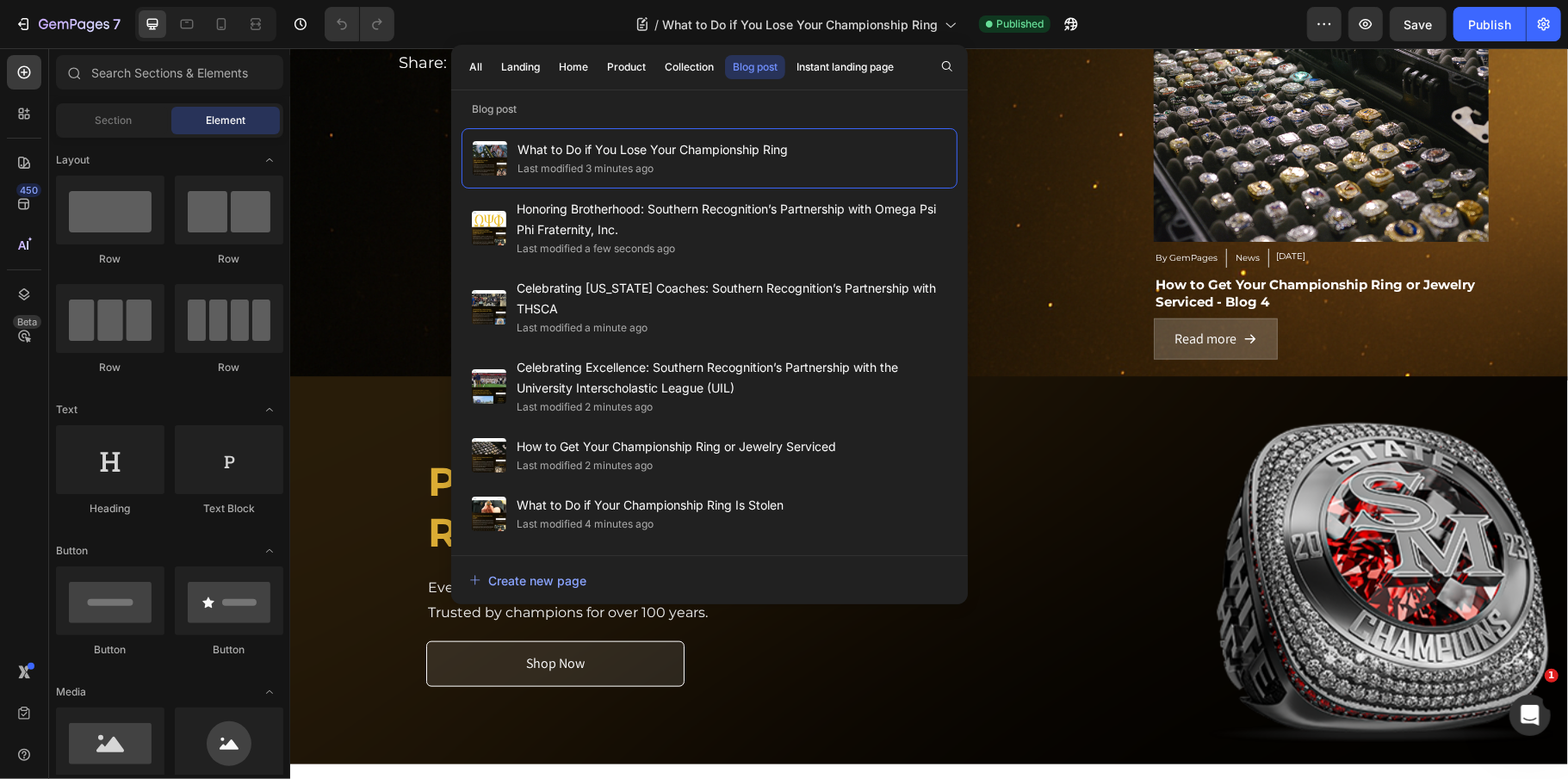
scroll to position [308, 0]
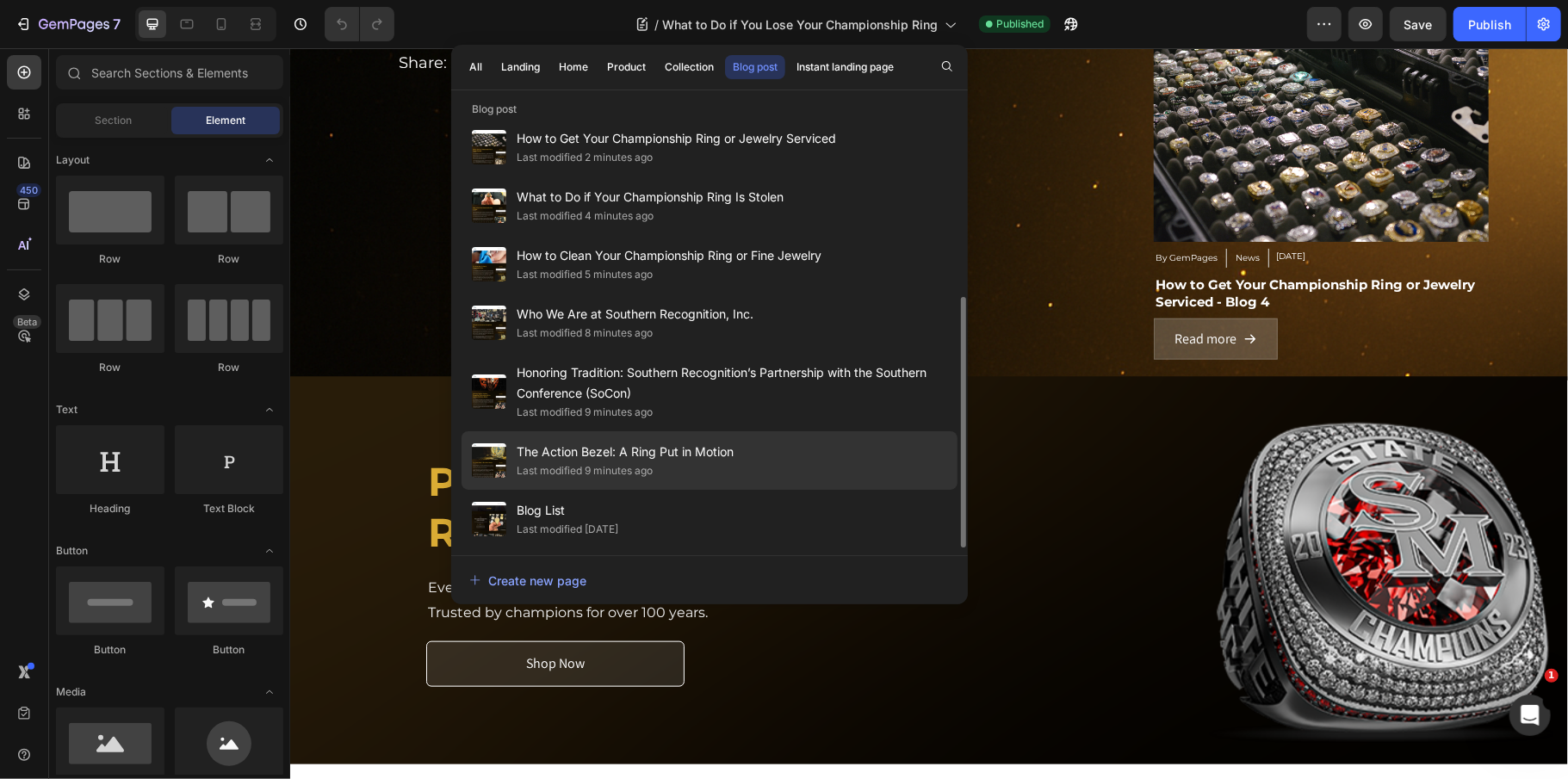
click at [690, 445] on span "The Action Bezel: A Ring Put in Motion" at bounding box center [625, 451] width 217 height 21
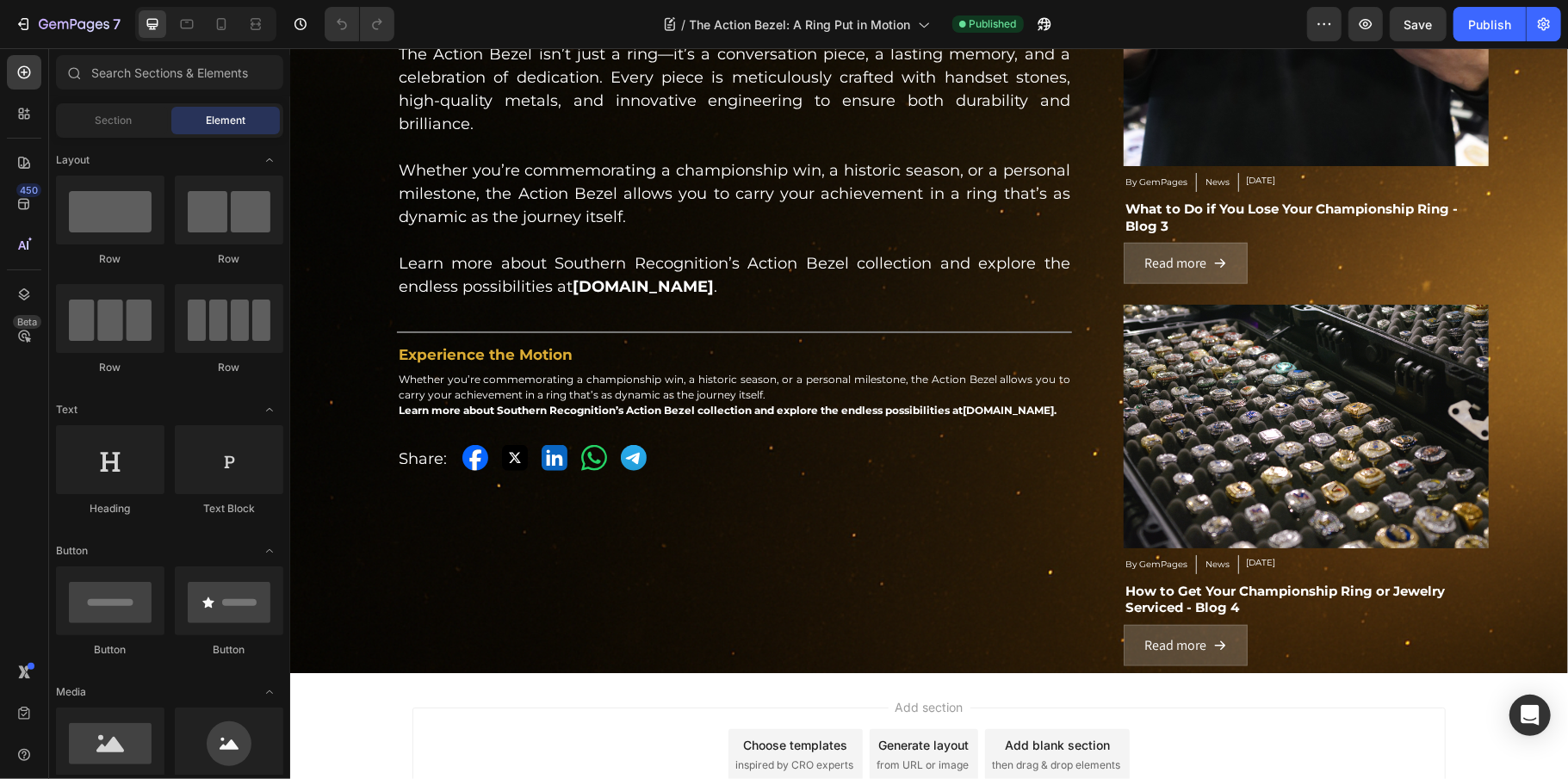
scroll to position [921, 0]
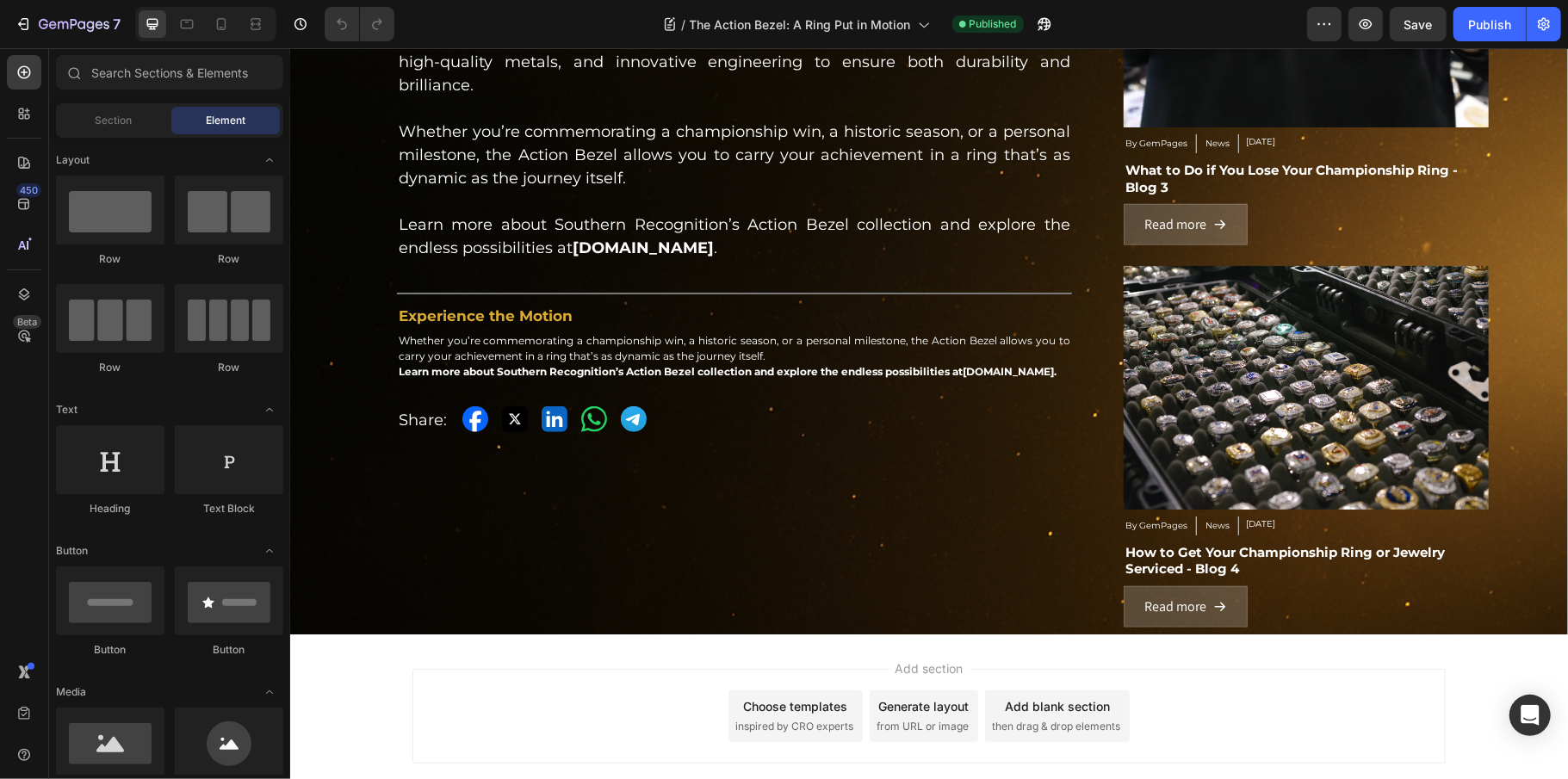
click at [518, 682] on div "Add section Choose templates inspired by CRO experts Generate layout from URL o…" at bounding box center [929, 715] width 1033 height 95
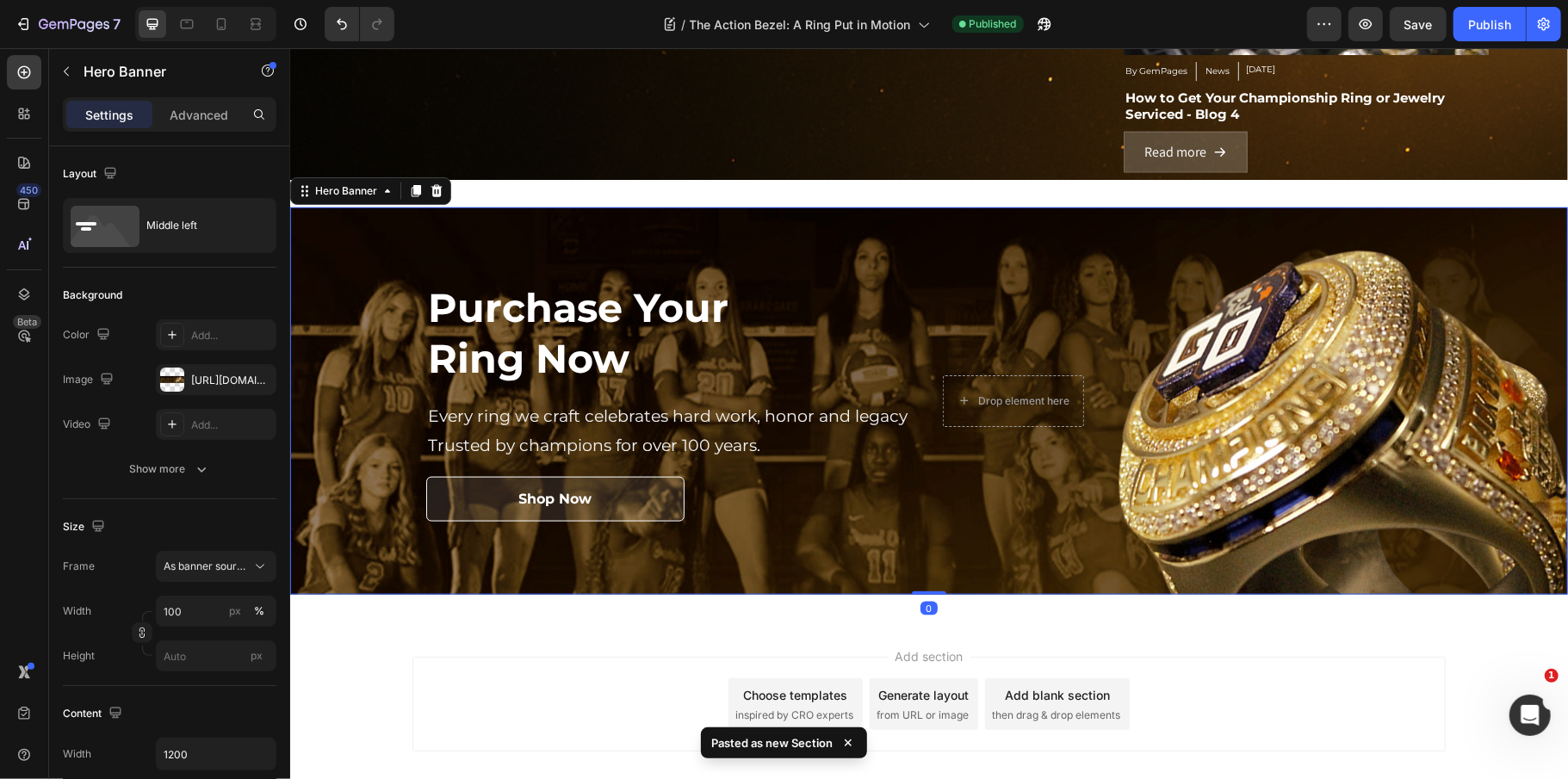
scroll to position [1380, 0]
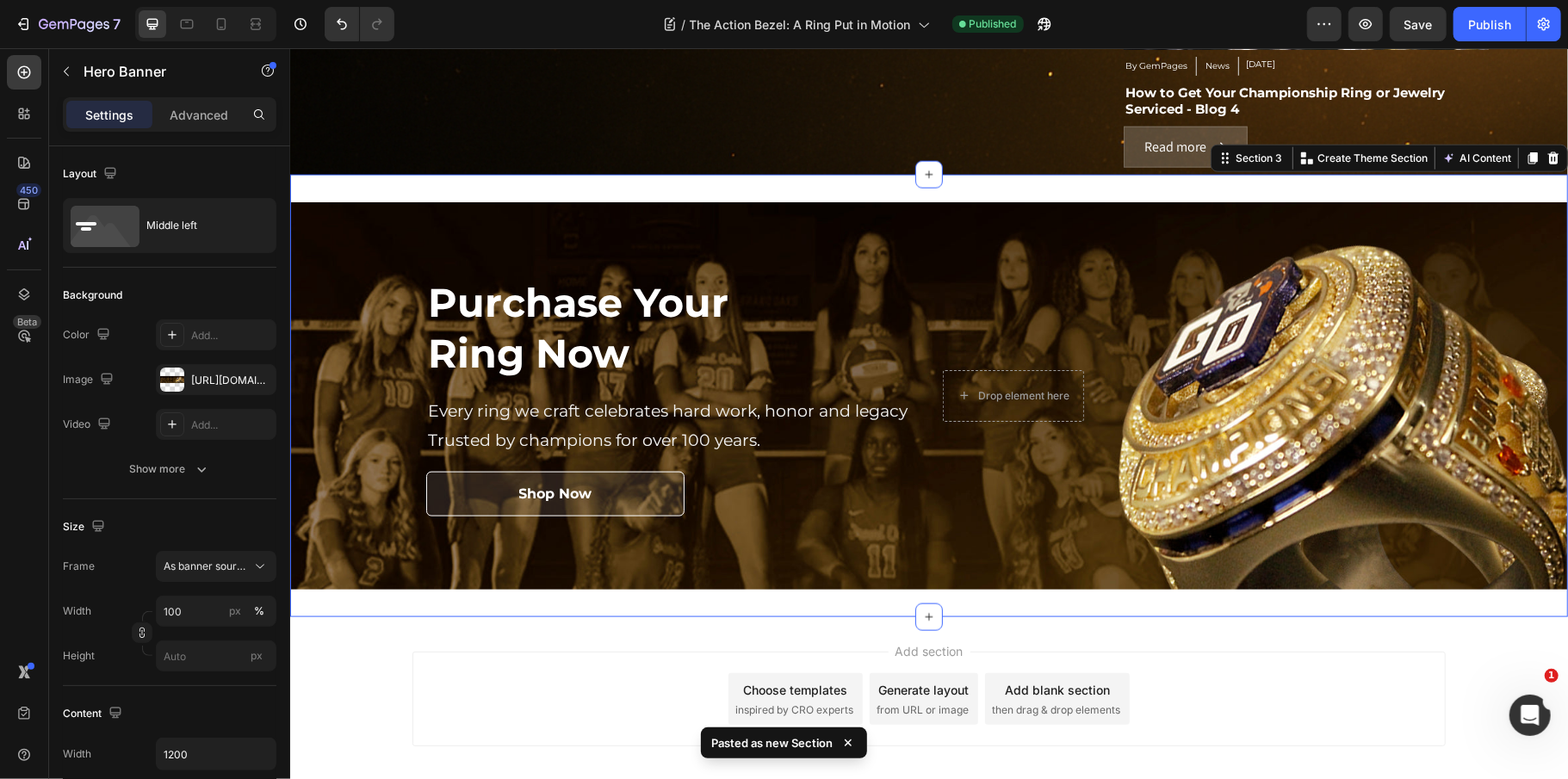
click at [648, 180] on div "Purchase Your Ring Now Heading Every ring we craft celebrates hard work, honor …" at bounding box center [928, 395] width 1278 height 443
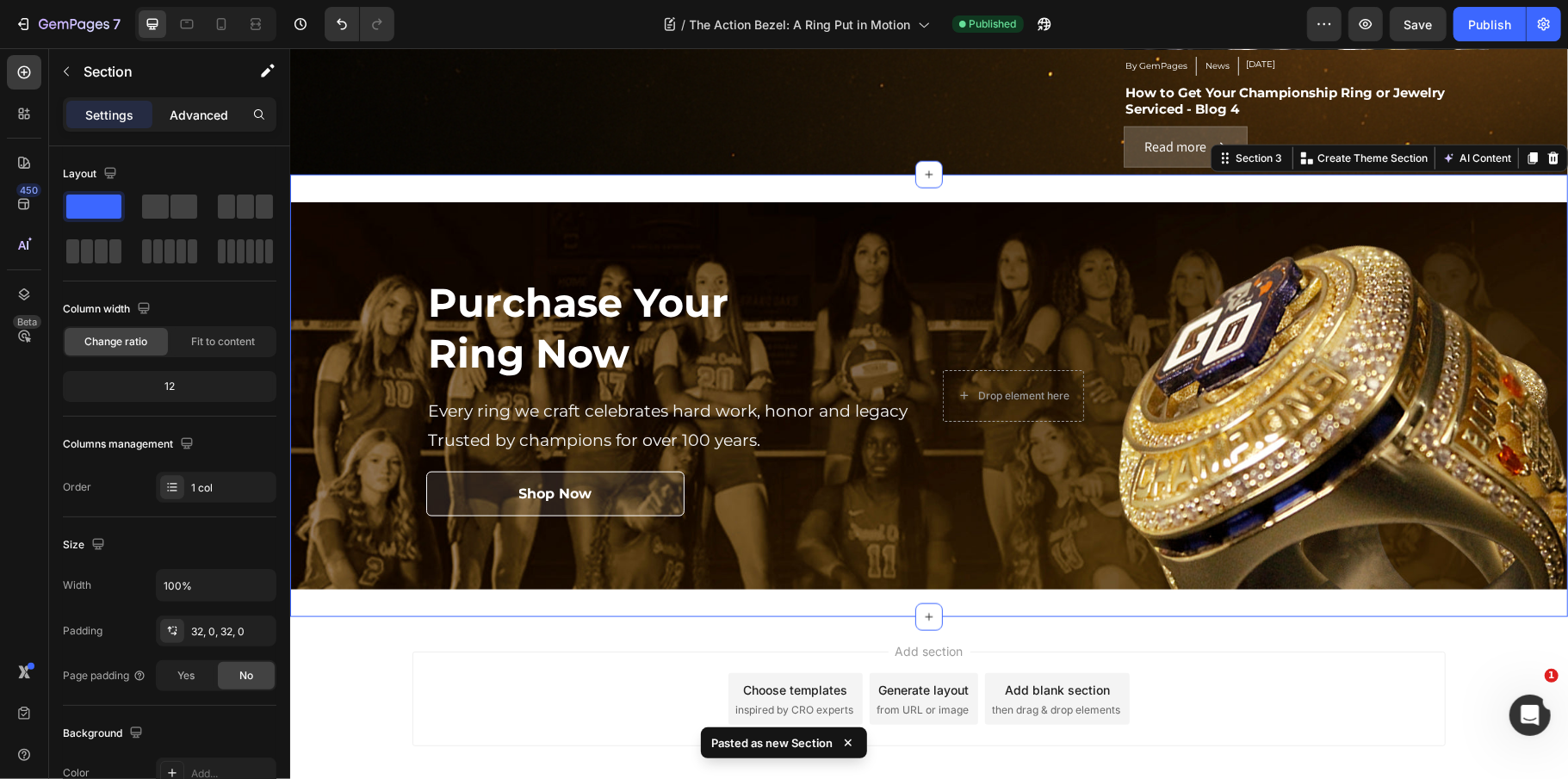
click at [193, 120] on p "Advanced" at bounding box center [199, 115] width 59 height 18
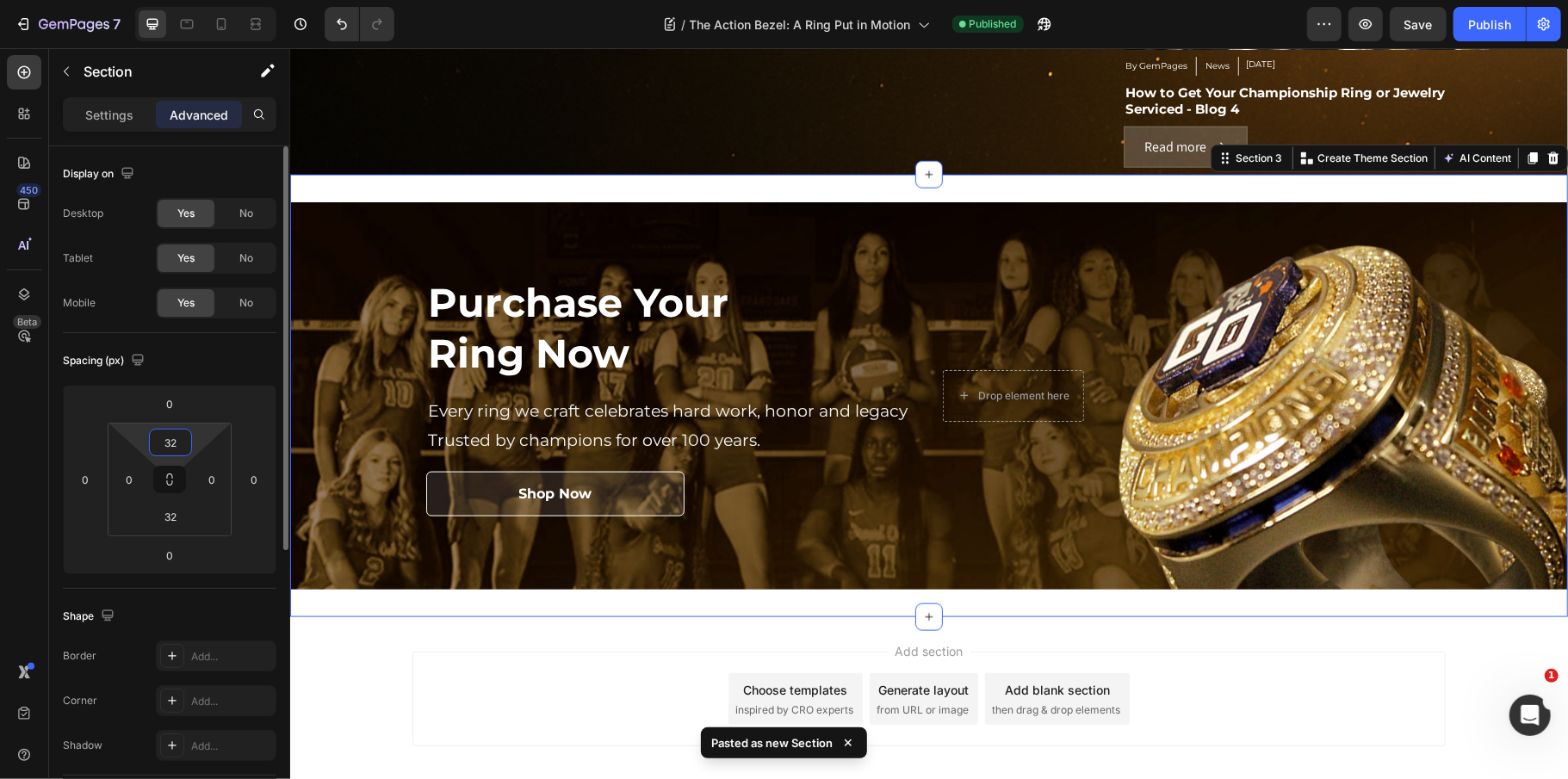
click at [180, 445] on input "32" at bounding box center [171, 442] width 34 height 26
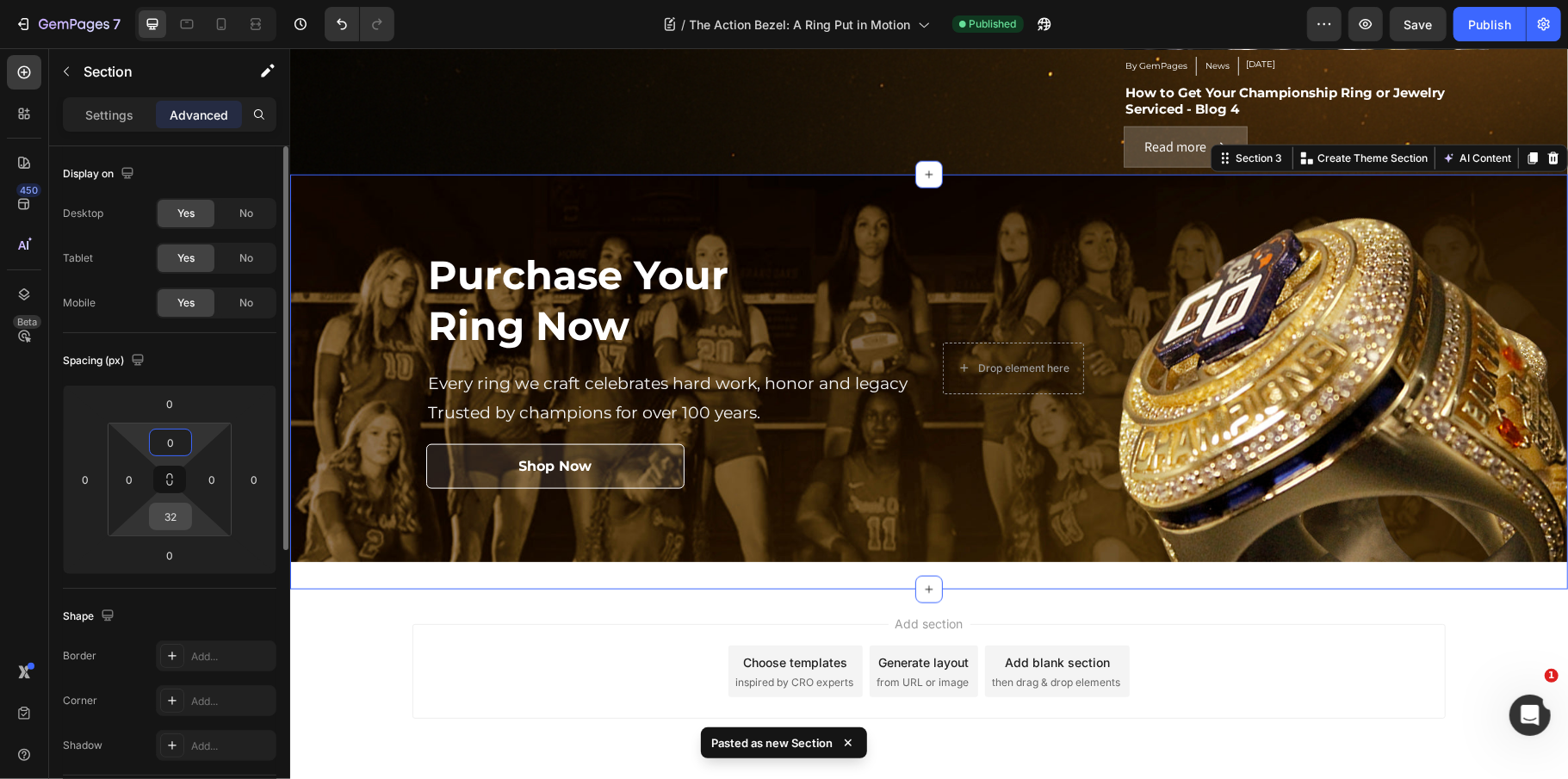
type input "0"
click at [173, 521] on input "32" at bounding box center [171, 516] width 34 height 26
type input "0"
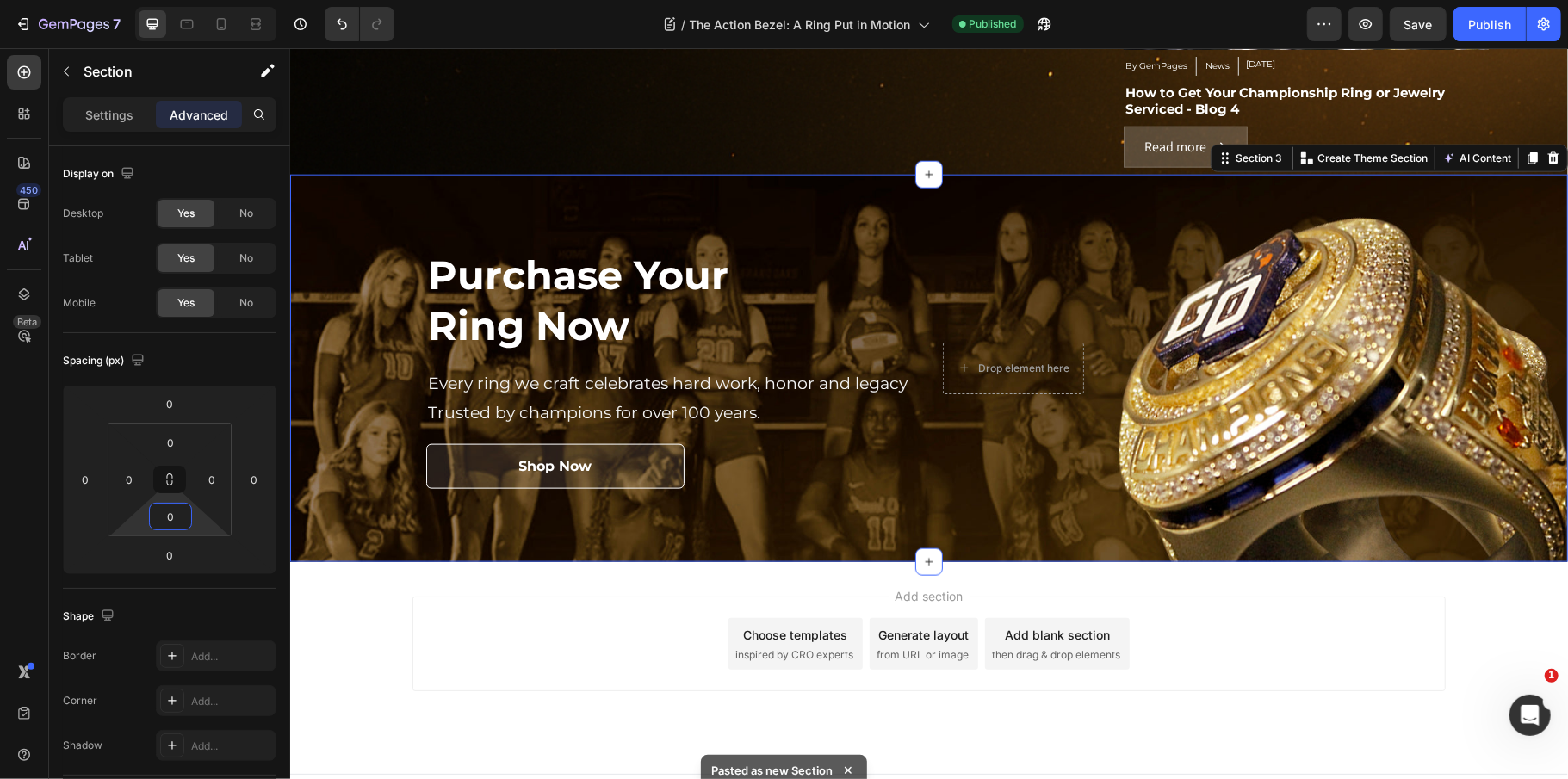
click at [415, 623] on div "Add section Choose templates inspired by CRO experts Generate layout from URL o…" at bounding box center [929, 643] width 1033 height 95
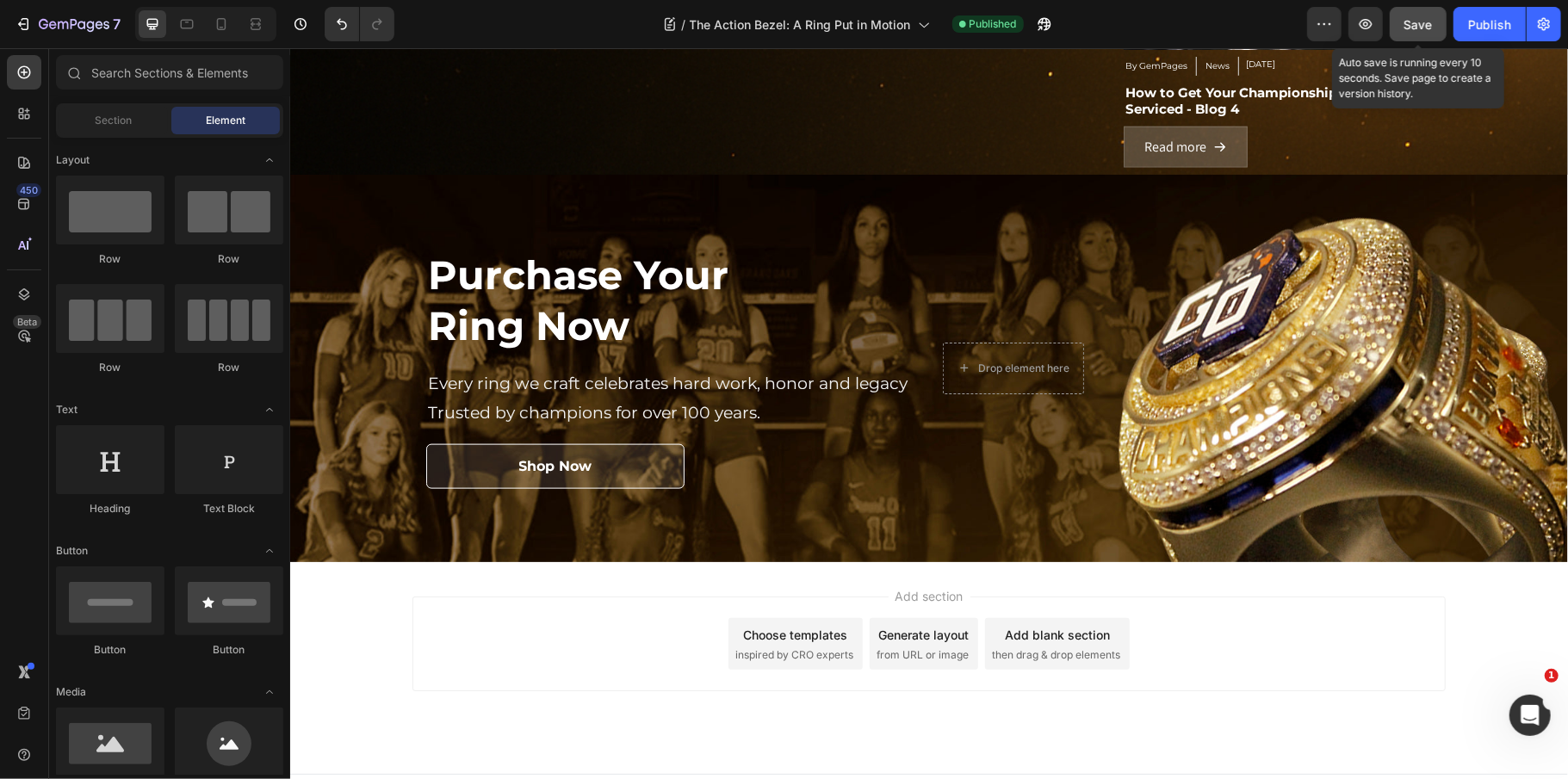
click at [1445, 28] on button "Save" at bounding box center [1418, 24] width 57 height 34
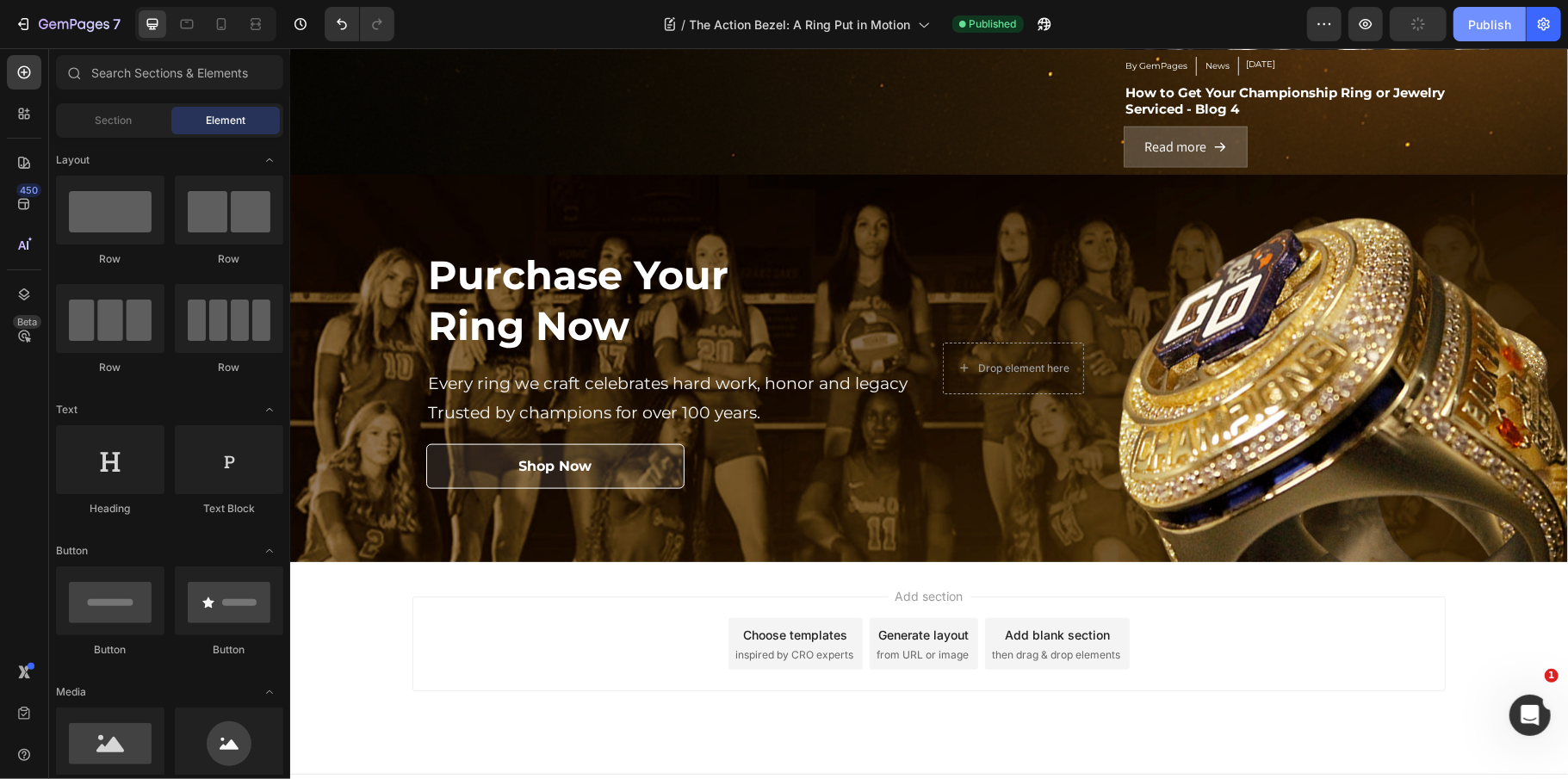
click at [1479, 28] on div "Publish" at bounding box center [1489, 24] width 43 height 18
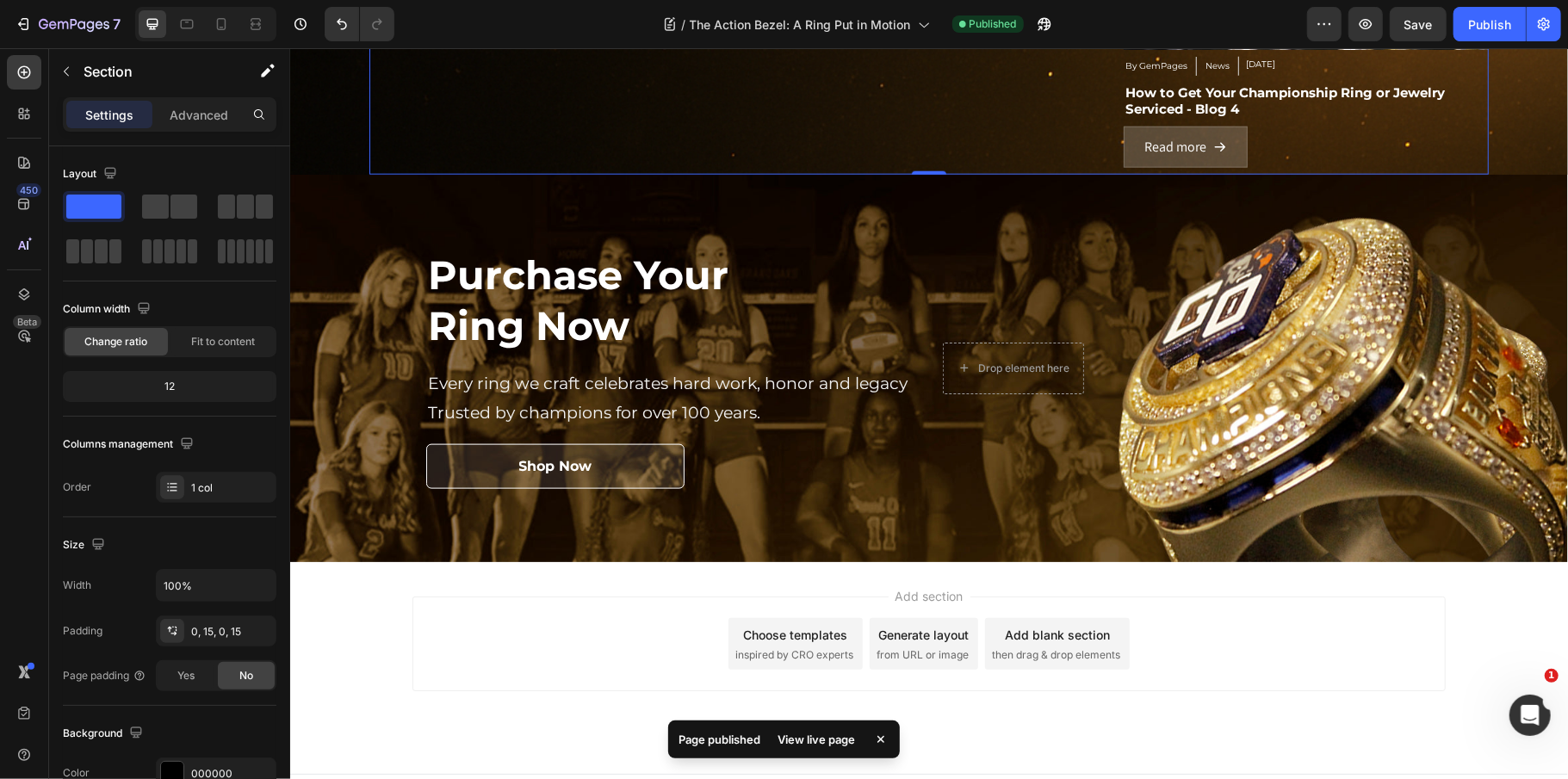
click at [203, 115] on p "Advanced" at bounding box center [199, 115] width 59 height 18
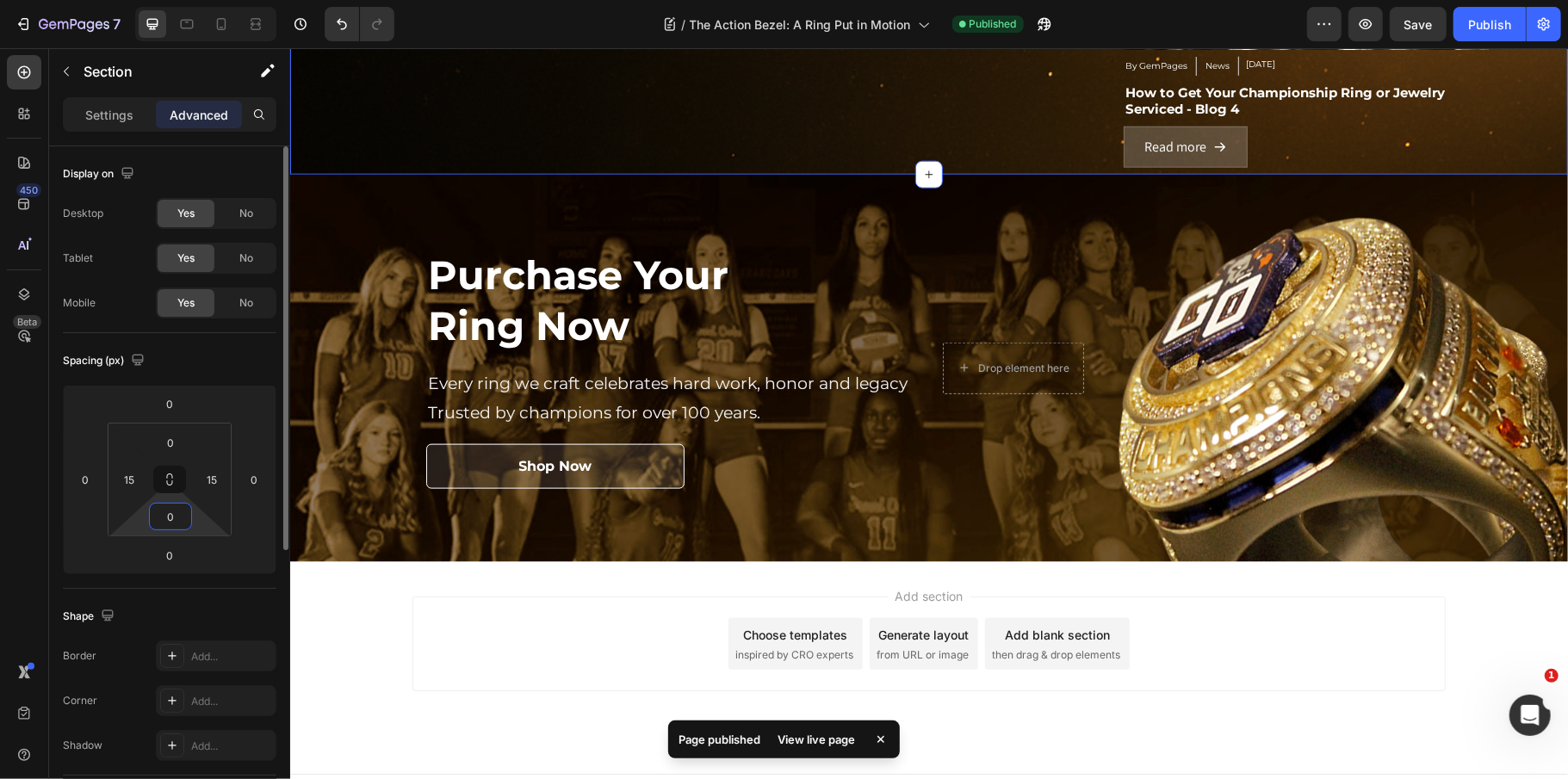
click at [176, 514] on input "0" at bounding box center [171, 516] width 34 height 26
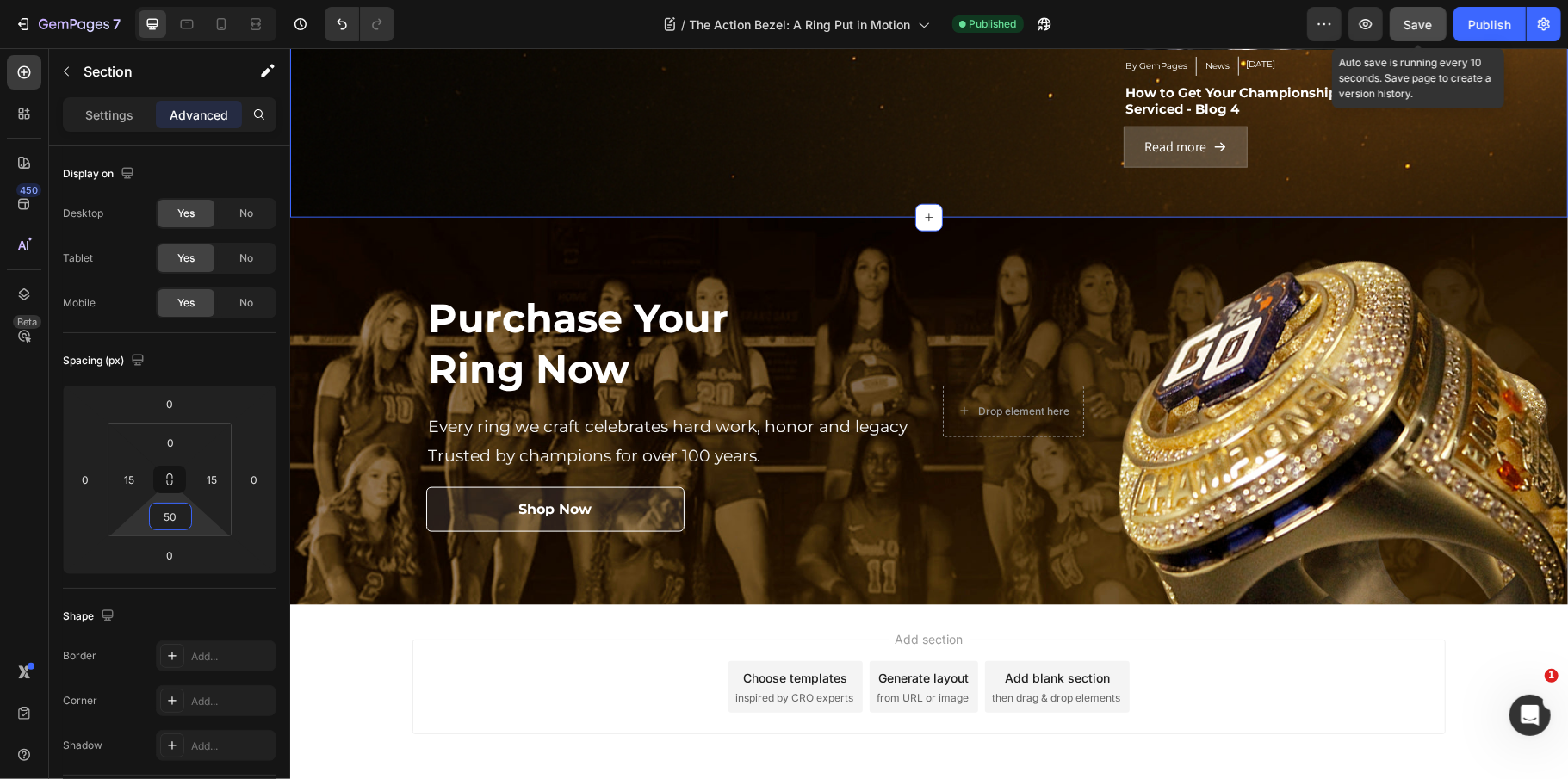
type input "50"
click at [1403, 24] on button "Save" at bounding box center [1418, 24] width 57 height 34
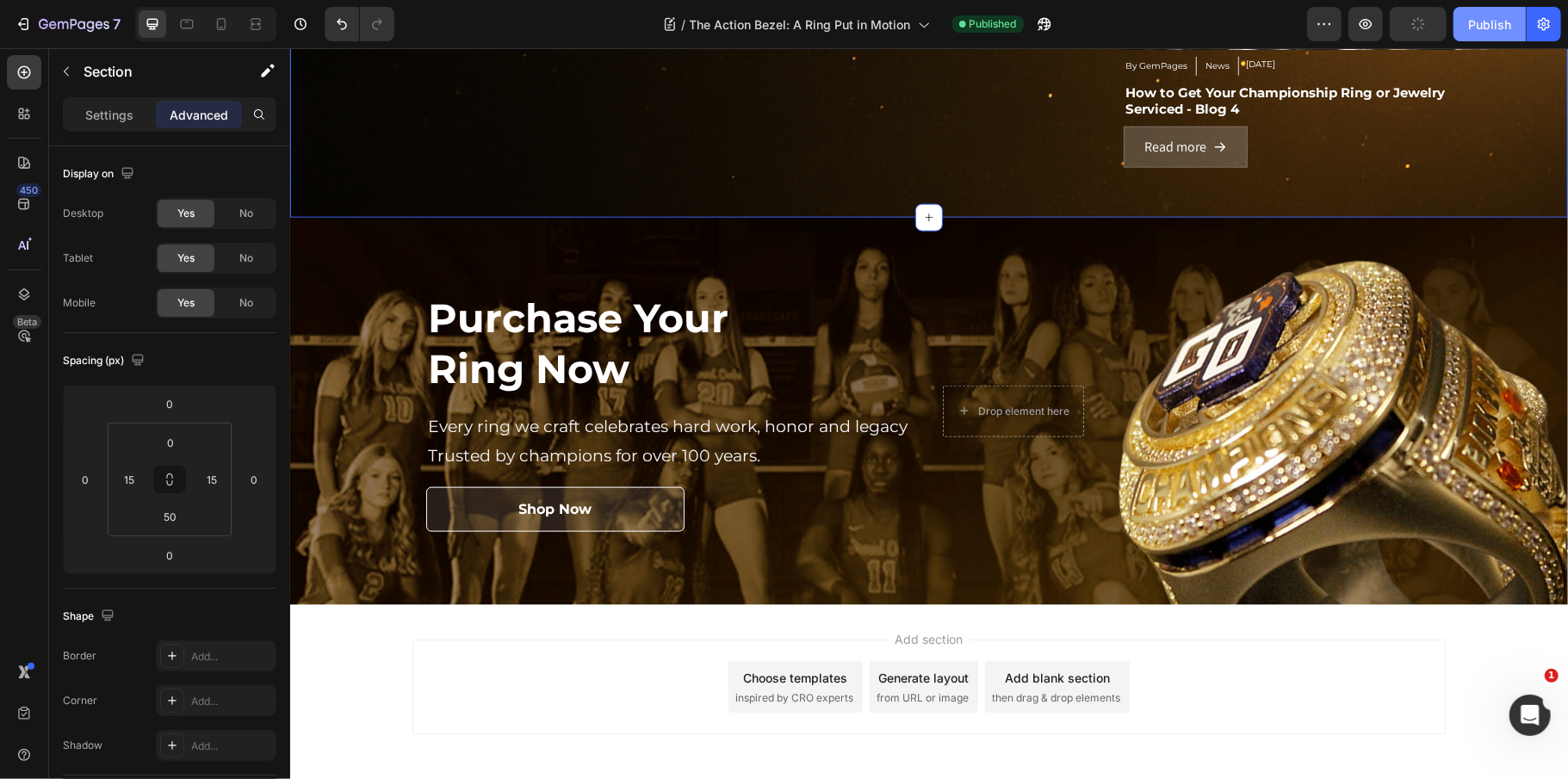
click at [1464, 24] on button "Publish" at bounding box center [1489, 24] width 72 height 34
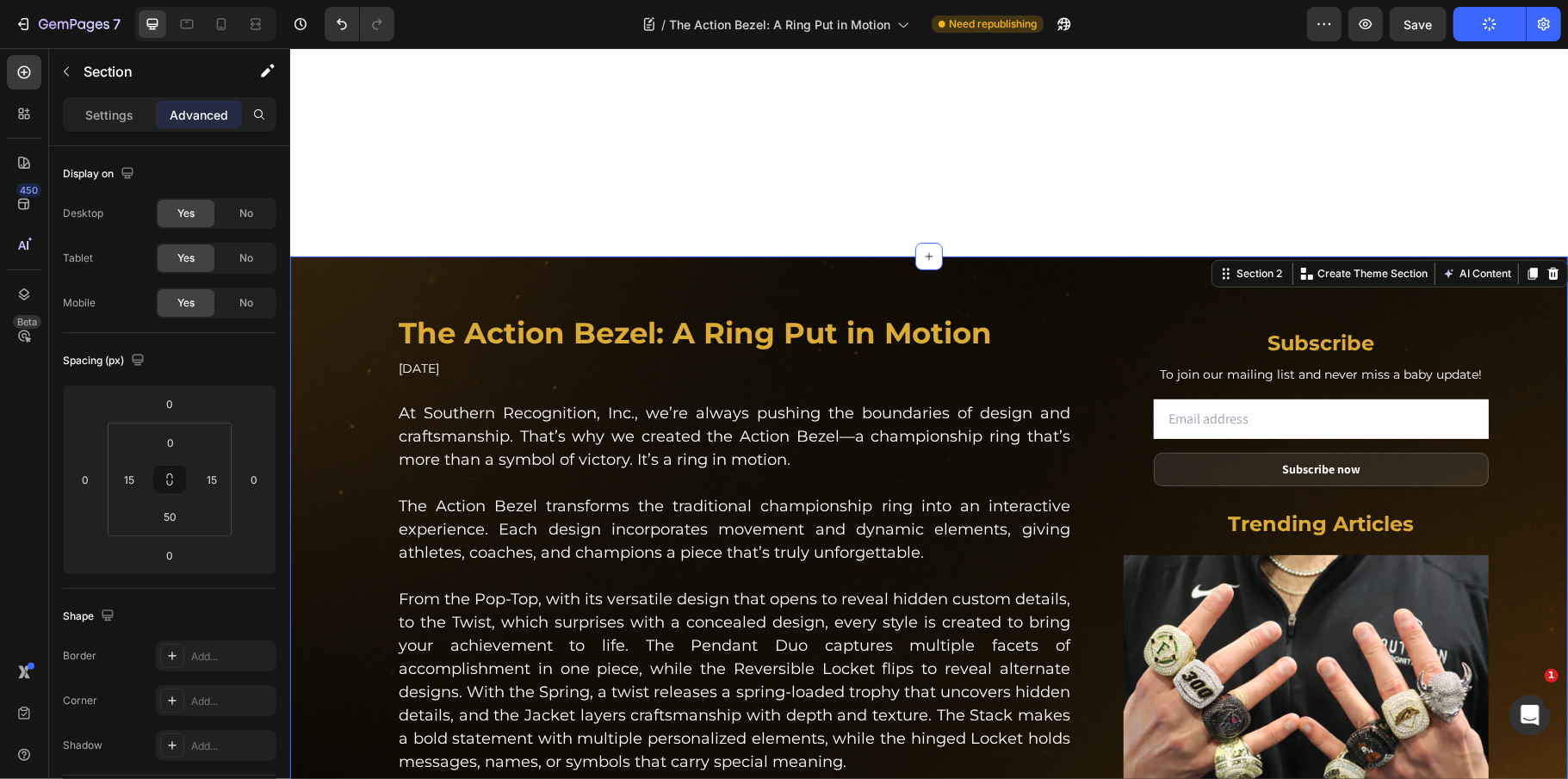
scroll to position [459, 0]
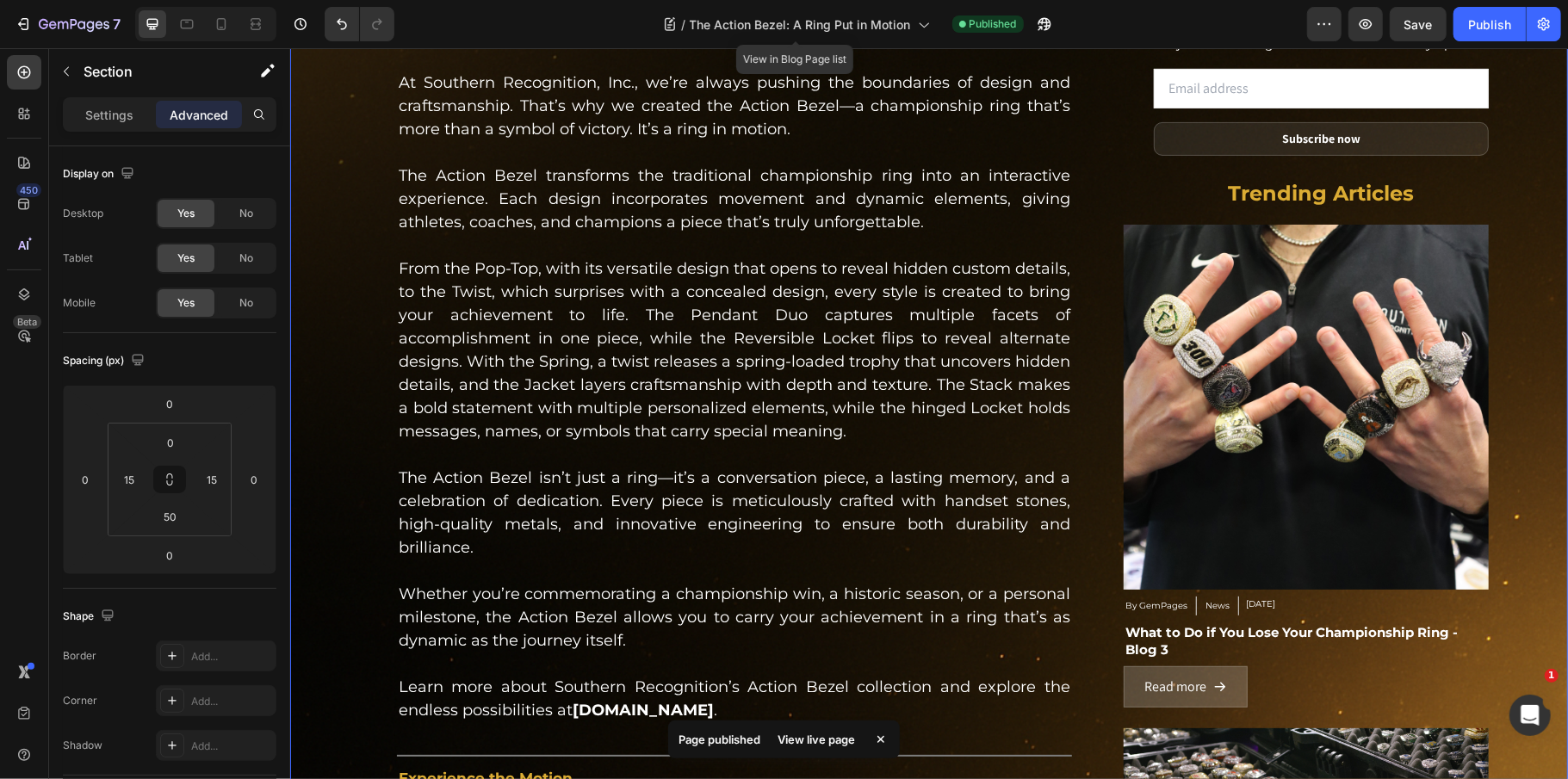
click at [804, 1] on div "7 Version history / The Action Bezel: A Ring Put in Motion View in Blog Page li…" at bounding box center [784, 24] width 1568 height 49
click at [802, 8] on div "/ The Action Bezel: A Ring Put in Motion" at bounding box center [797, 24] width 285 height 34
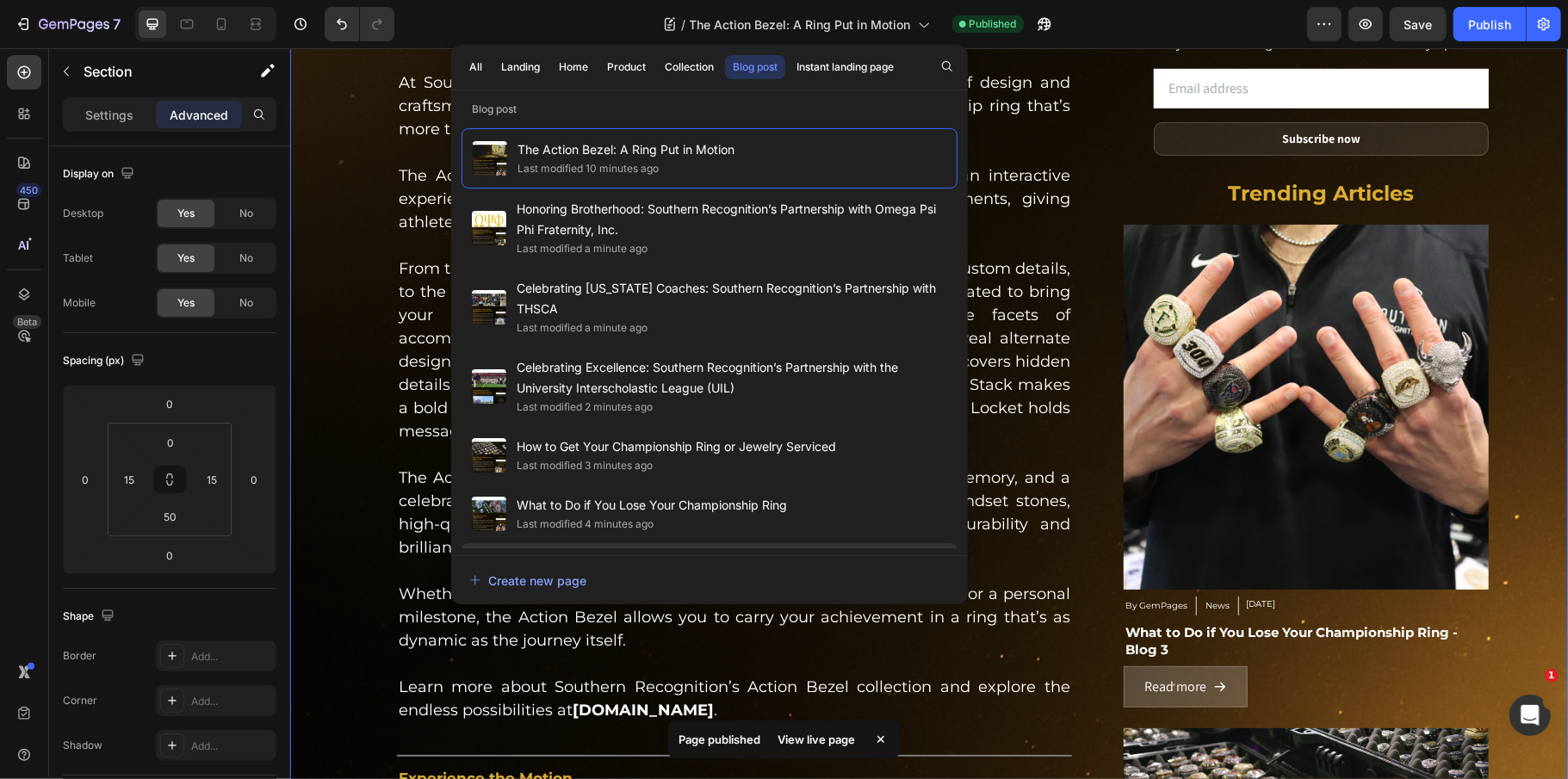
scroll to position [308, 0]
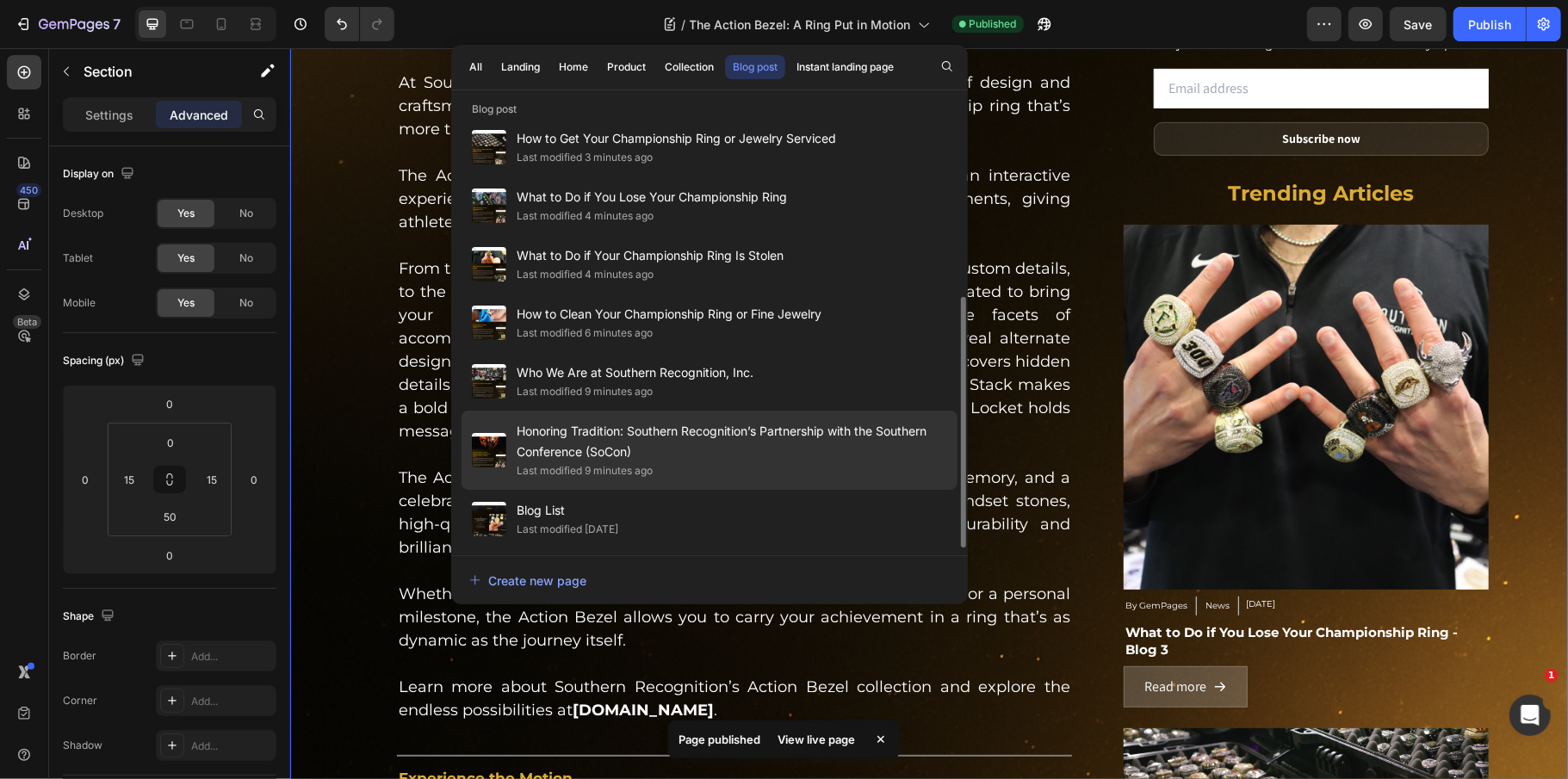
click at [742, 441] on span "Honoring Tradition: Southern Recognition’s Partnership with the Southern Confer…" at bounding box center [732, 441] width 431 height 42
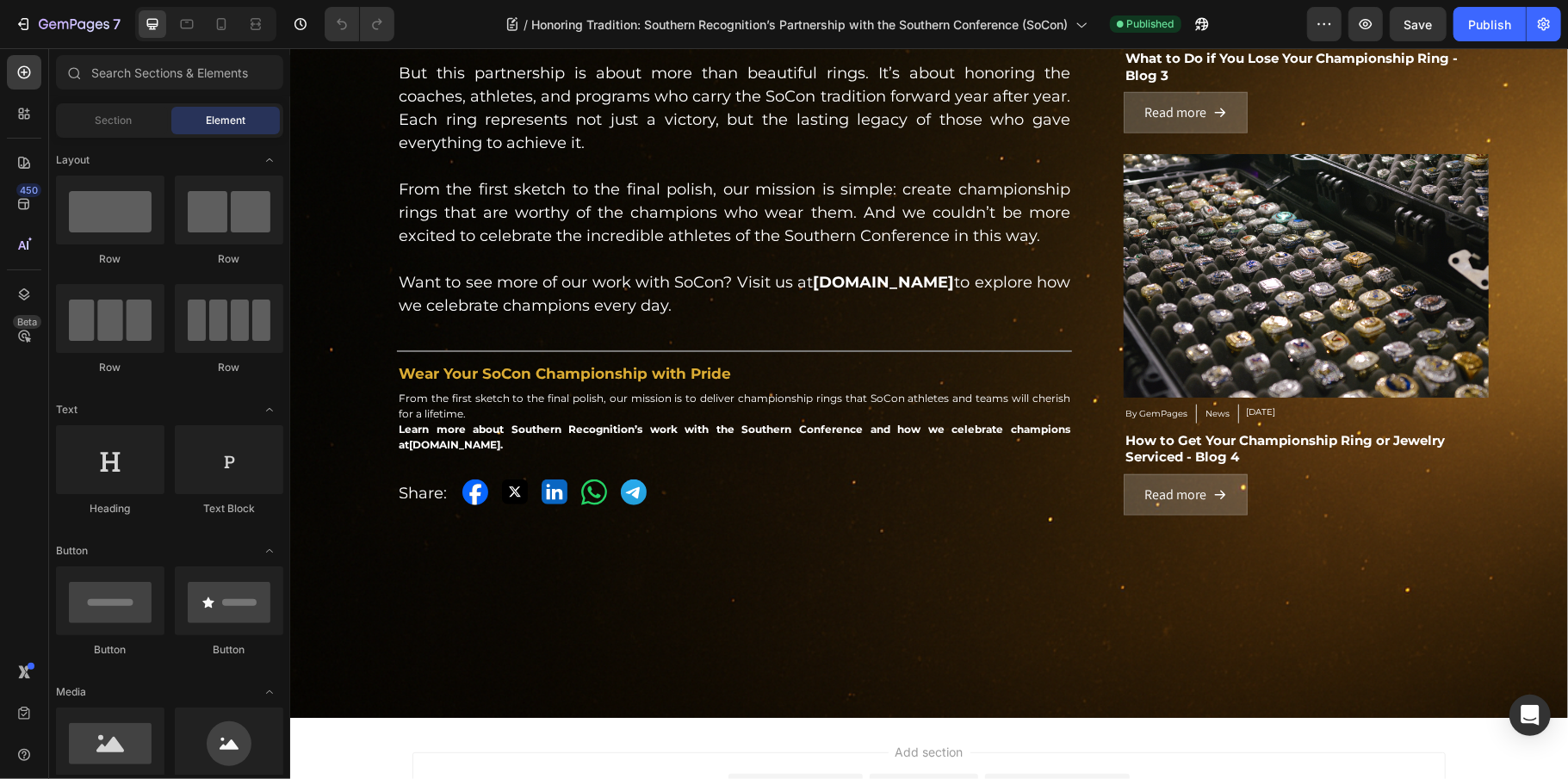
scroll to position [1220, 0]
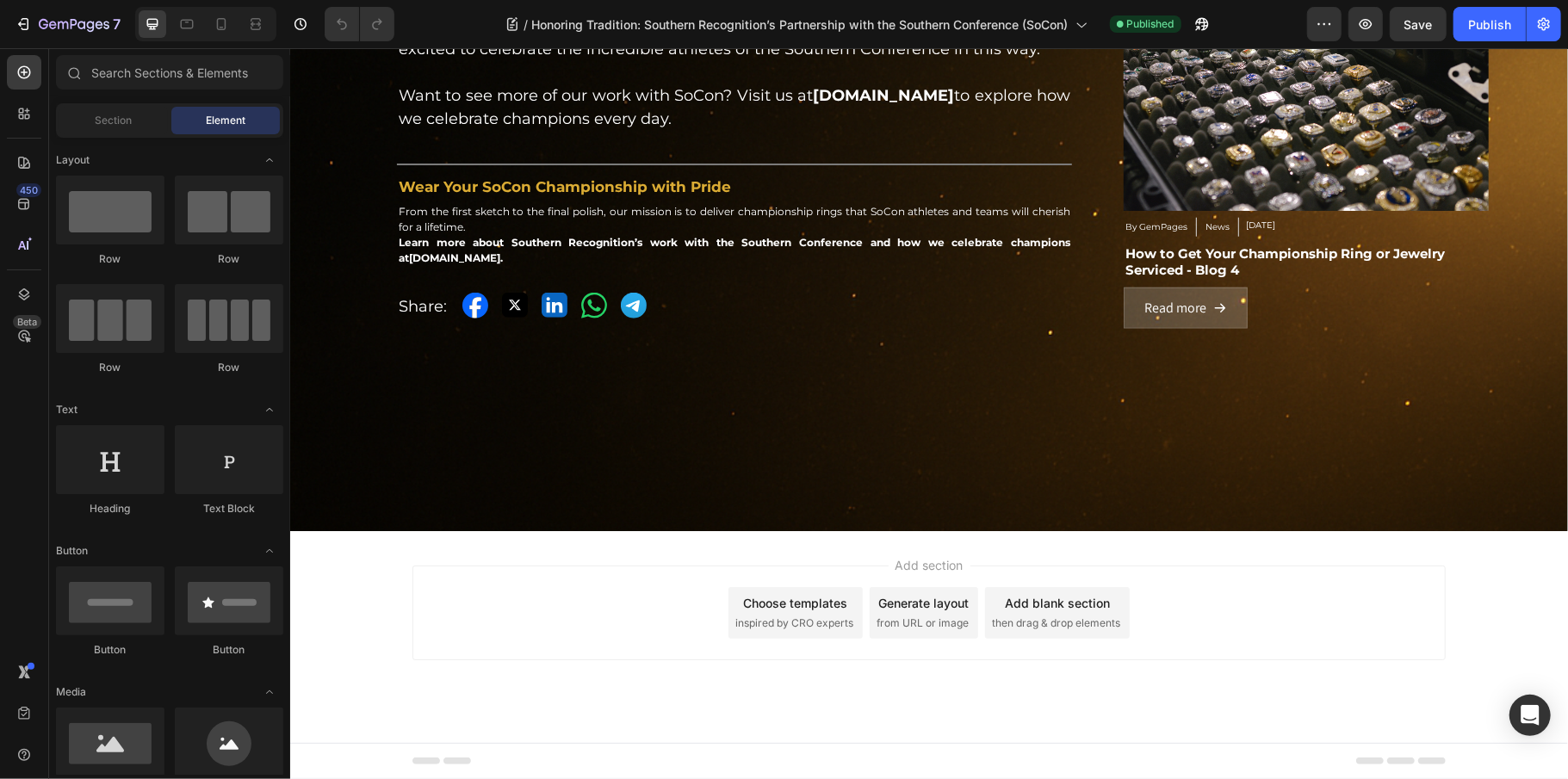
click at [458, 599] on div "Add section Choose templates inspired by CRO experts Generate layout from URL o…" at bounding box center [929, 611] width 1033 height 95
click at [501, 634] on div "Add section Choose templates inspired by CRO experts Generate layout from URL o…" at bounding box center [929, 611] width 1033 height 95
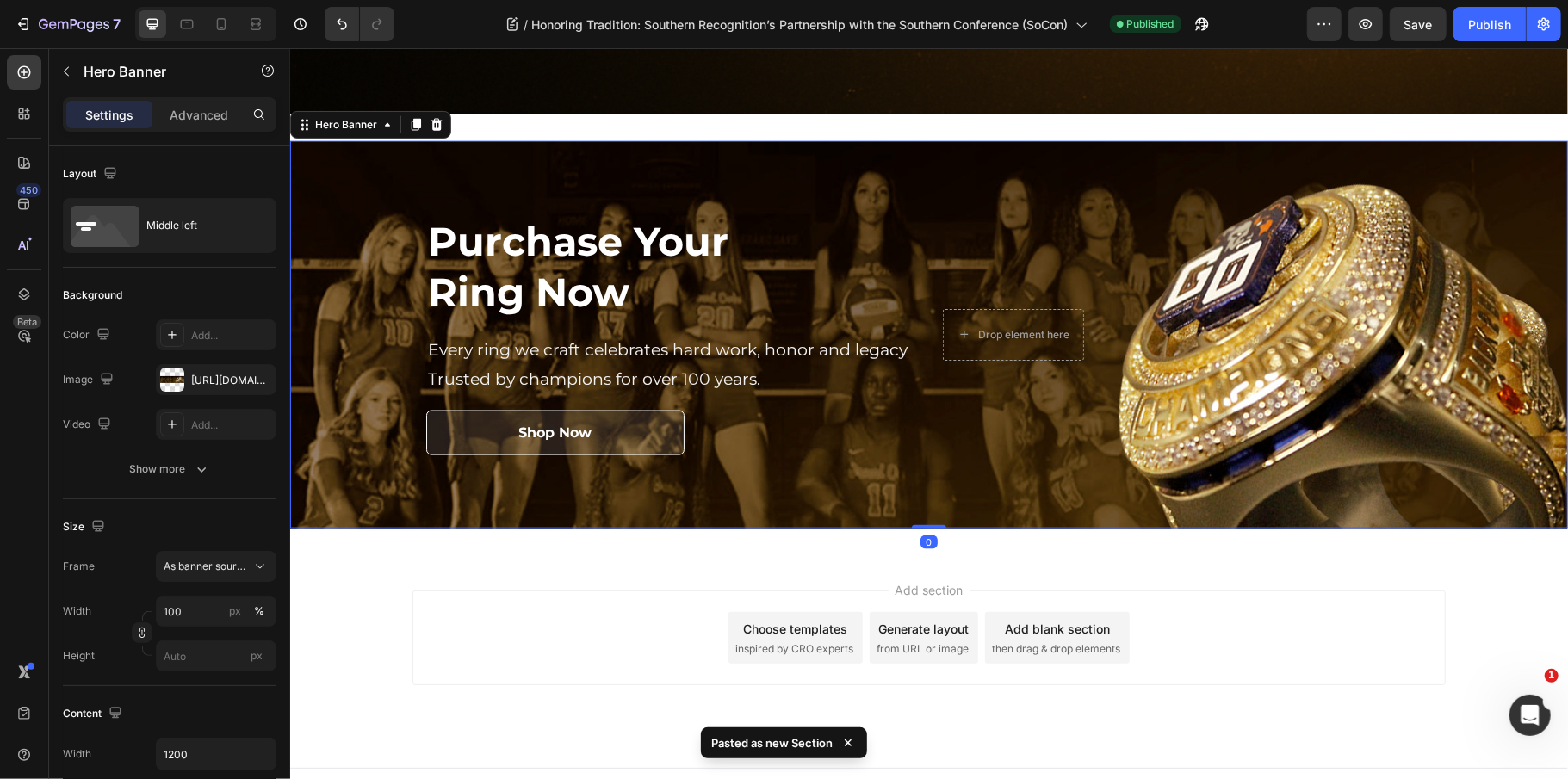
scroll to position [1656, 0]
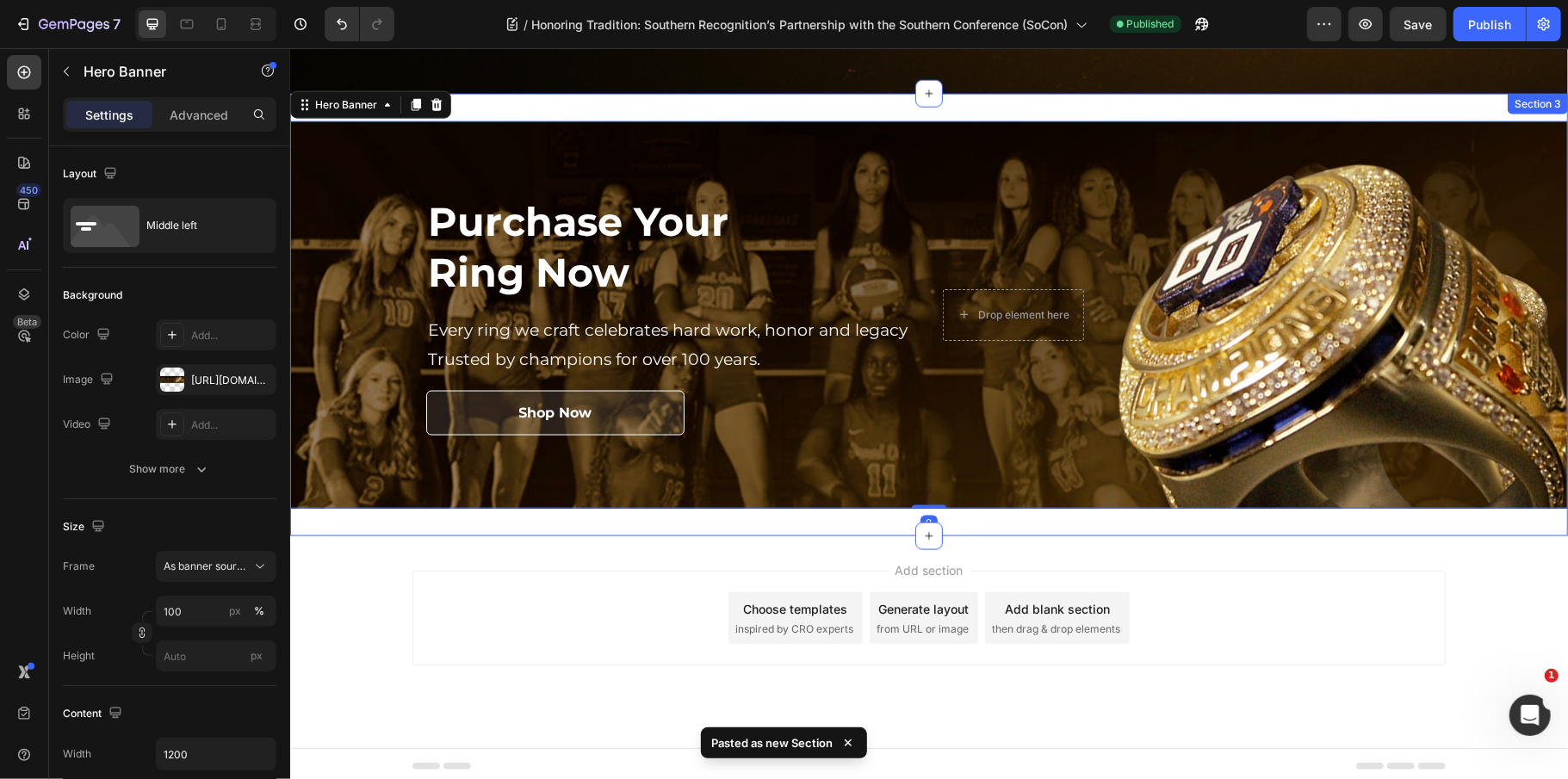
drag, startPoint x: 769, startPoint y: 106, endPoint x: 636, endPoint y: 118, distance: 133.5
click at [769, 106] on div "Purchase Your Ring Now Heading Every ring we craft celebrates hard work, honor …" at bounding box center [928, 314] width 1278 height 443
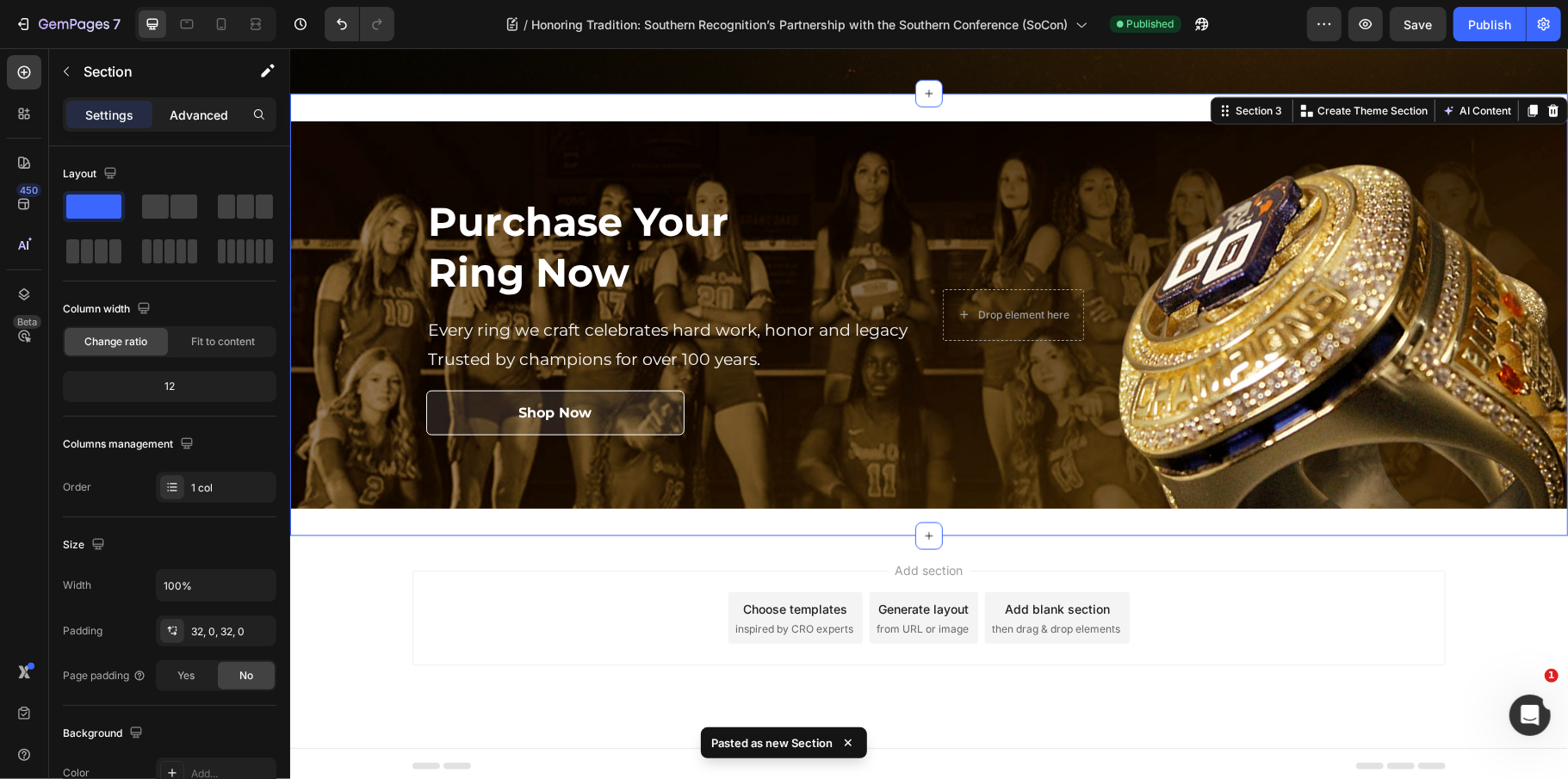
click at [207, 104] on div "Advanced" at bounding box center [199, 115] width 86 height 28
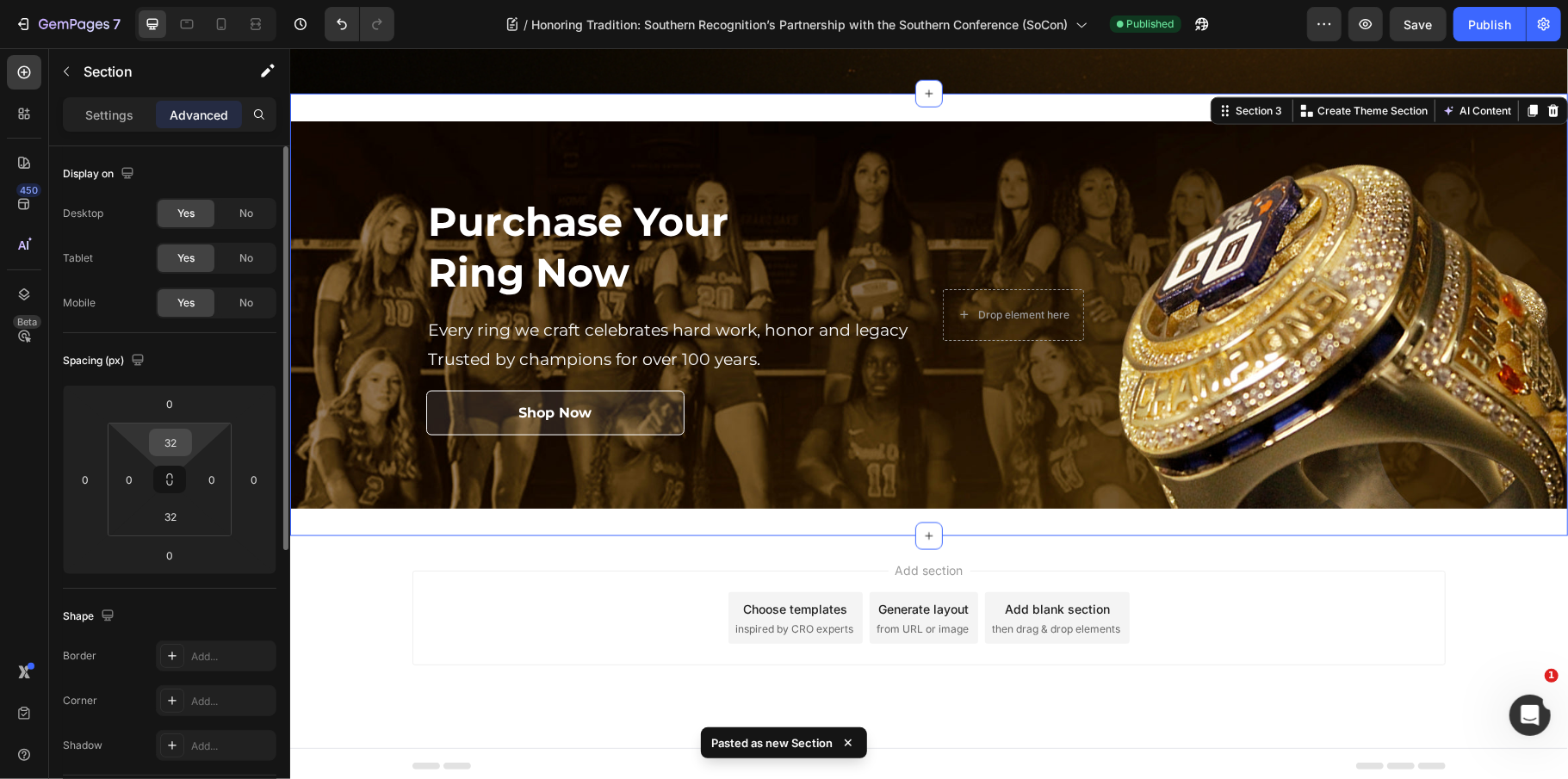
click at [177, 446] on input "32" at bounding box center [171, 442] width 34 height 26
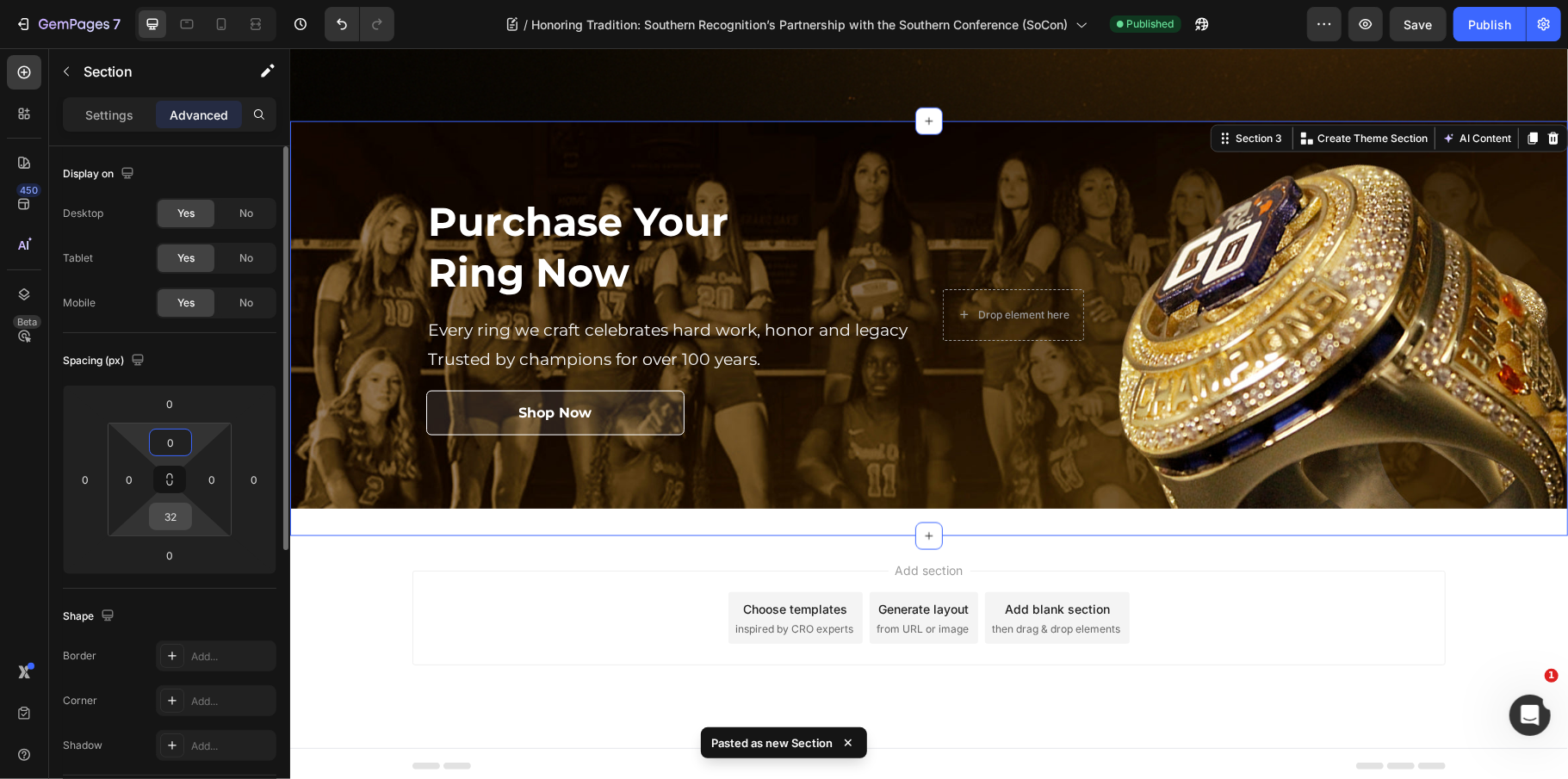
type input "0"
click at [180, 516] on input "32" at bounding box center [171, 516] width 34 height 26
type input "0"
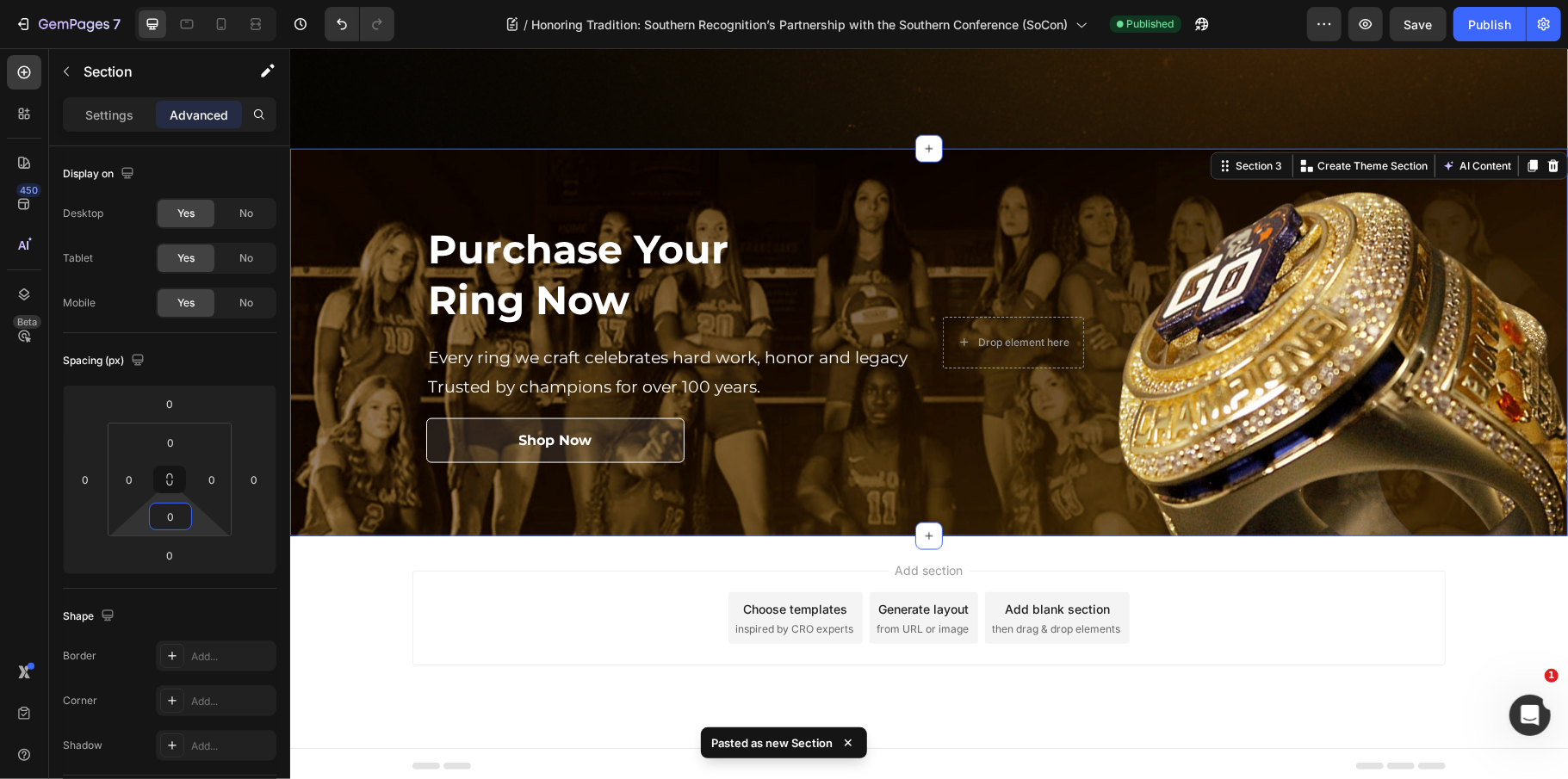
click at [460, 646] on div "Add section Choose templates inspired by CRO experts Generate layout from URL o…" at bounding box center [929, 617] width 1033 height 95
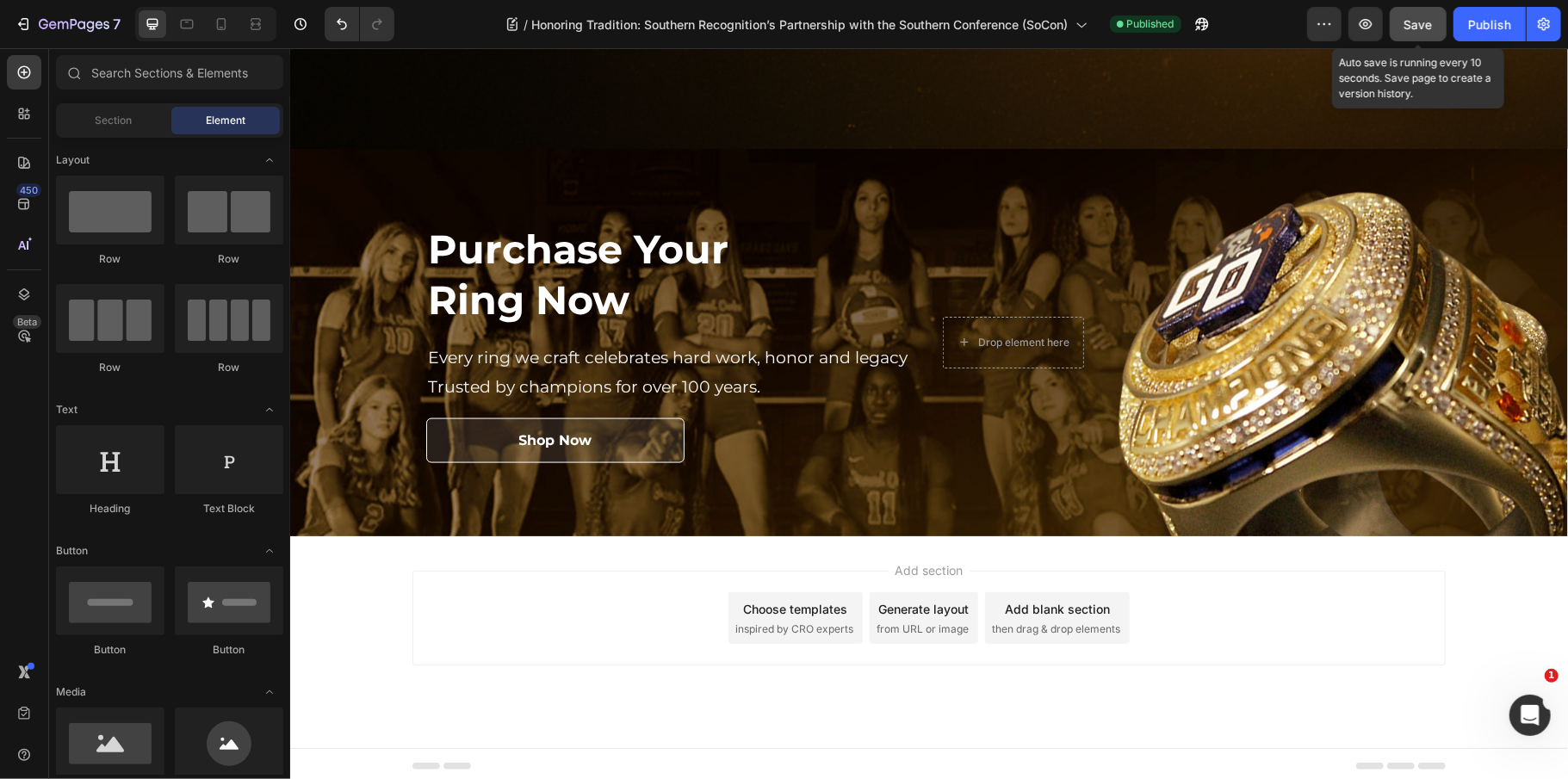
click at [1405, 25] on span "Save" at bounding box center [1418, 24] width 28 height 14
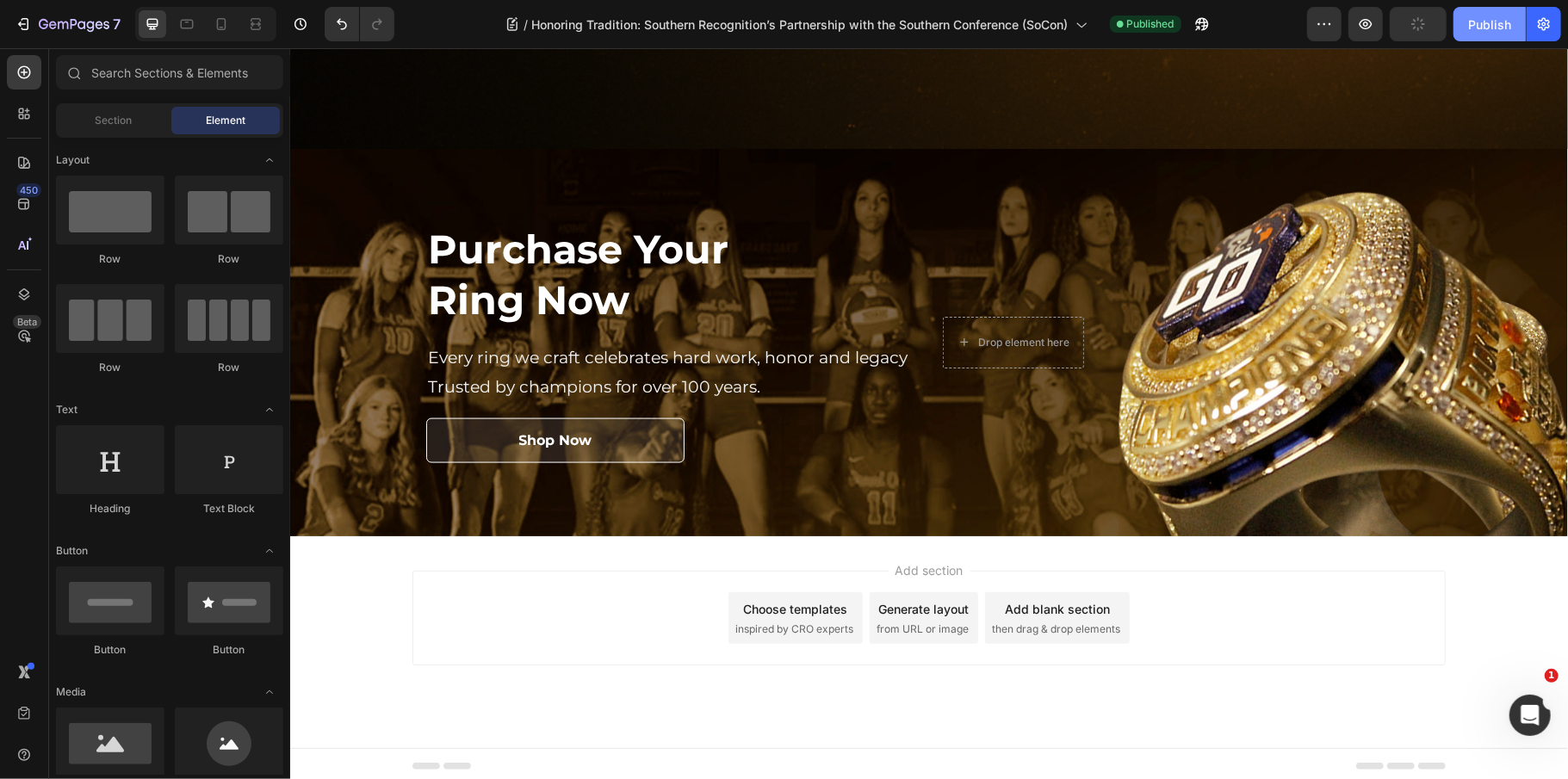
click at [1468, 26] on div "Publish" at bounding box center [1489, 24] width 43 height 18
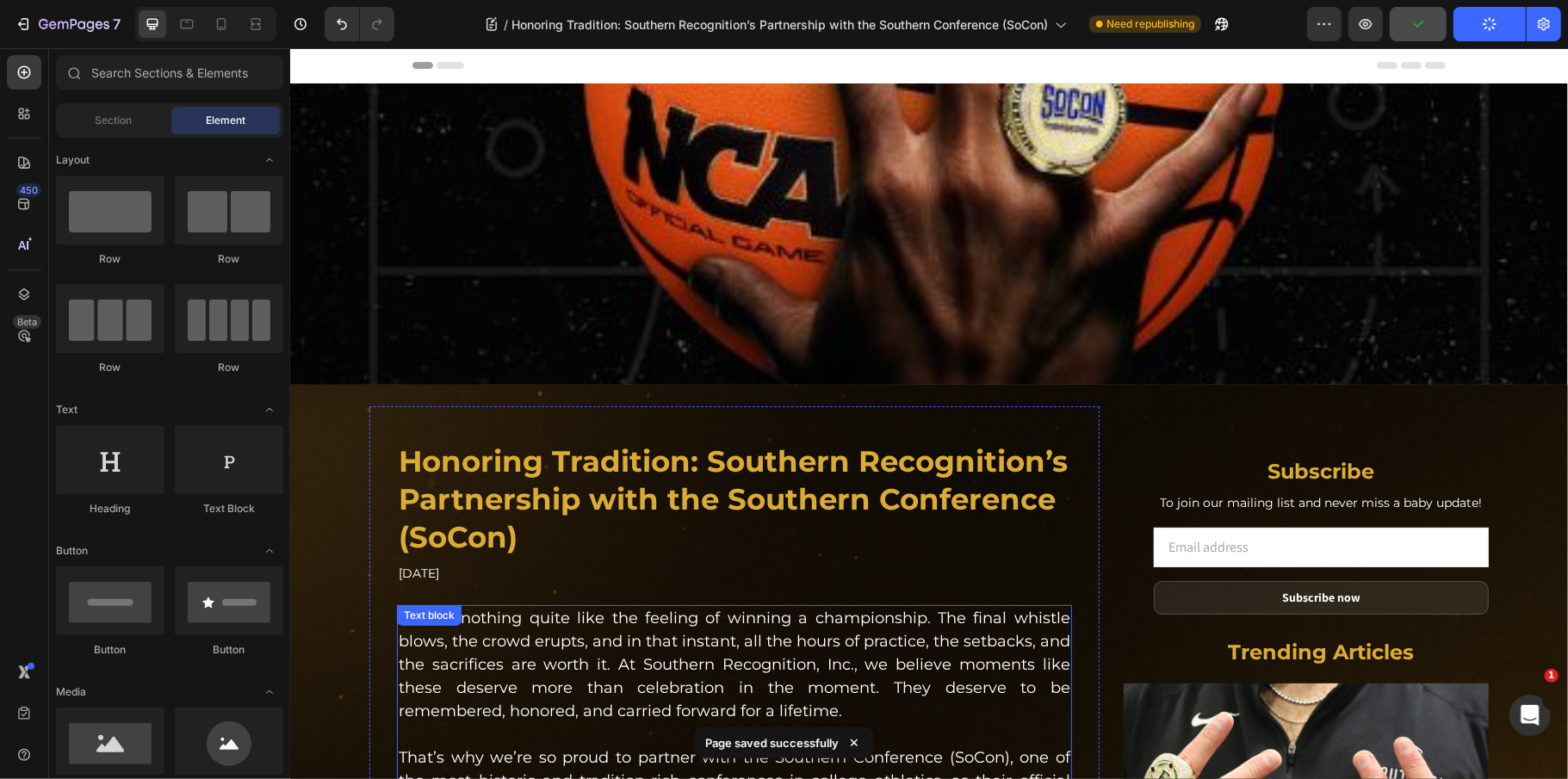
scroll to position [0, 0]
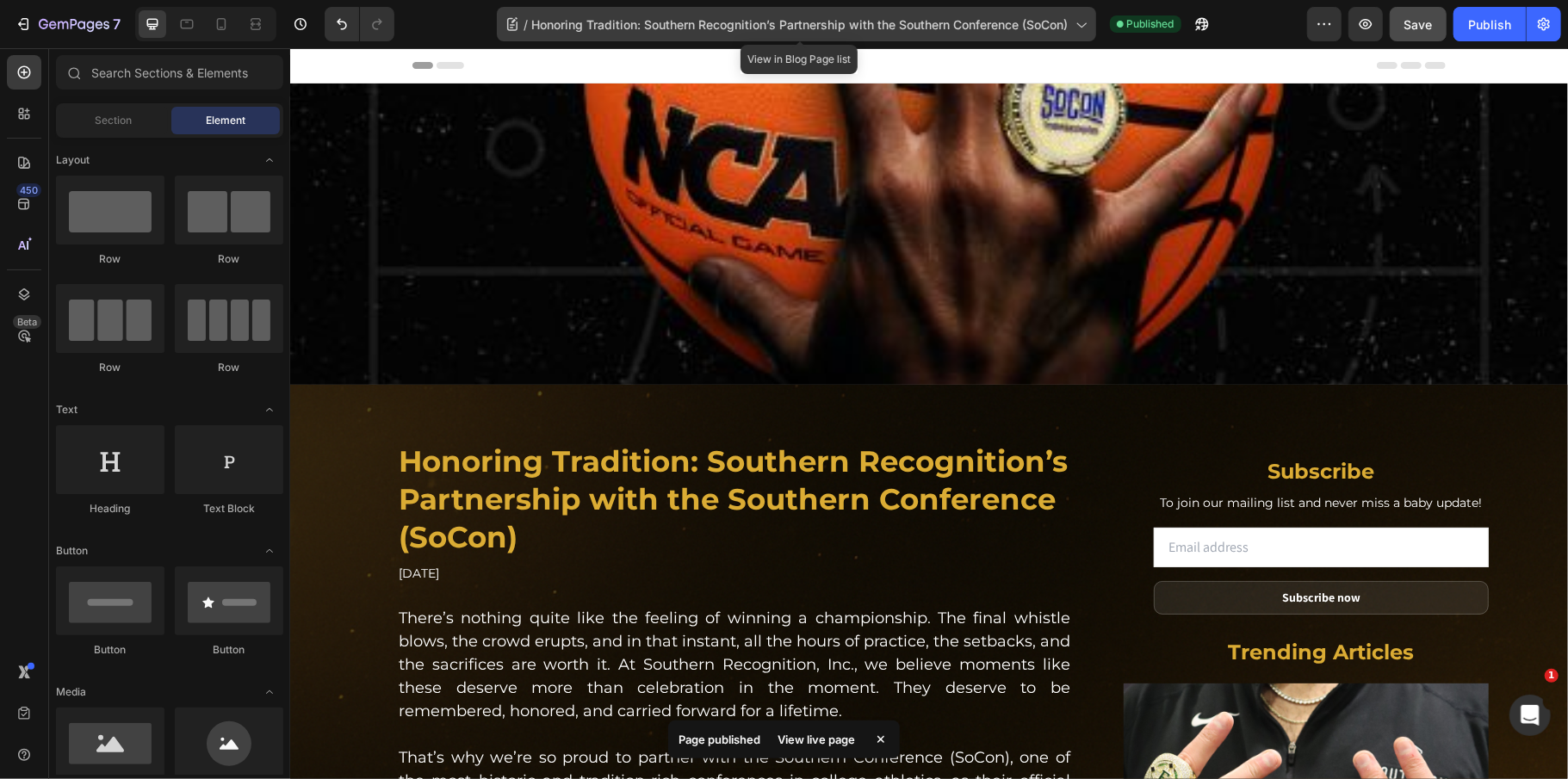
click at [839, 23] on span "Honoring Tradition: Southern Recognition’s Partnership with the Southern Confer…" at bounding box center [800, 24] width 537 height 18
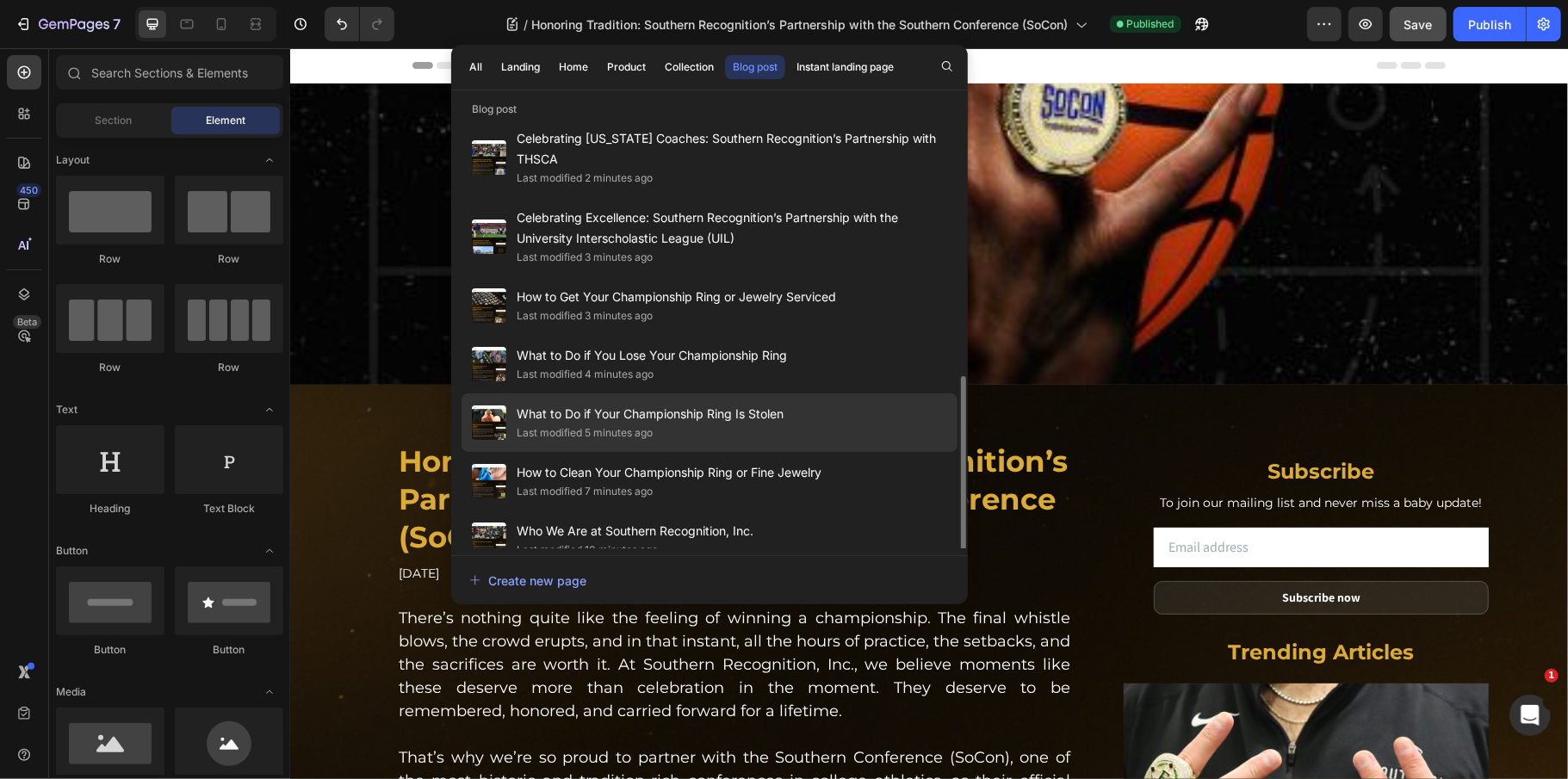
scroll to position [308, 0]
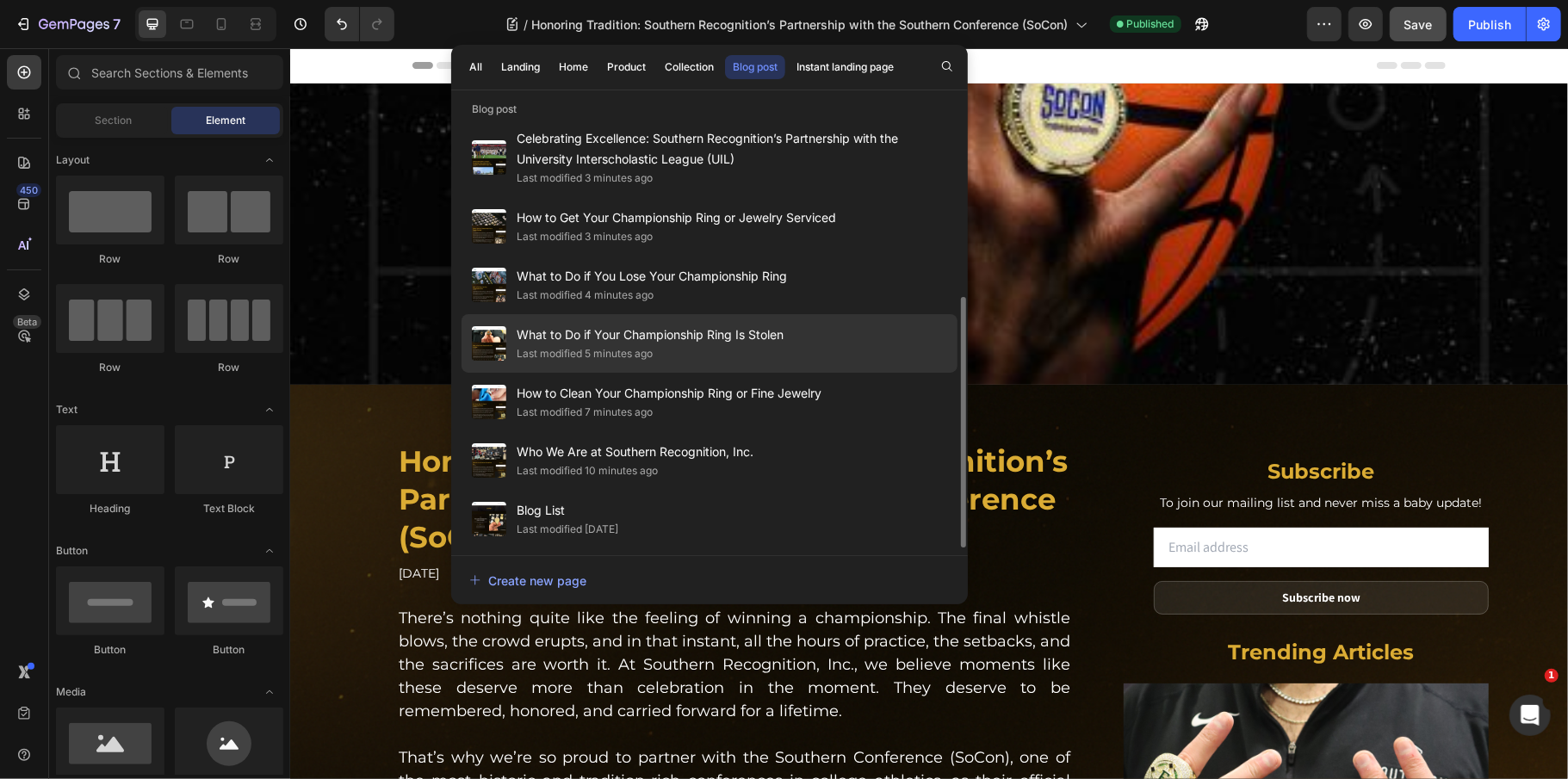
click at [865, 441] on div "Who We Are at Southern Recognition, Inc. Last modified 10 minutes ago" at bounding box center [709, 460] width 496 height 59
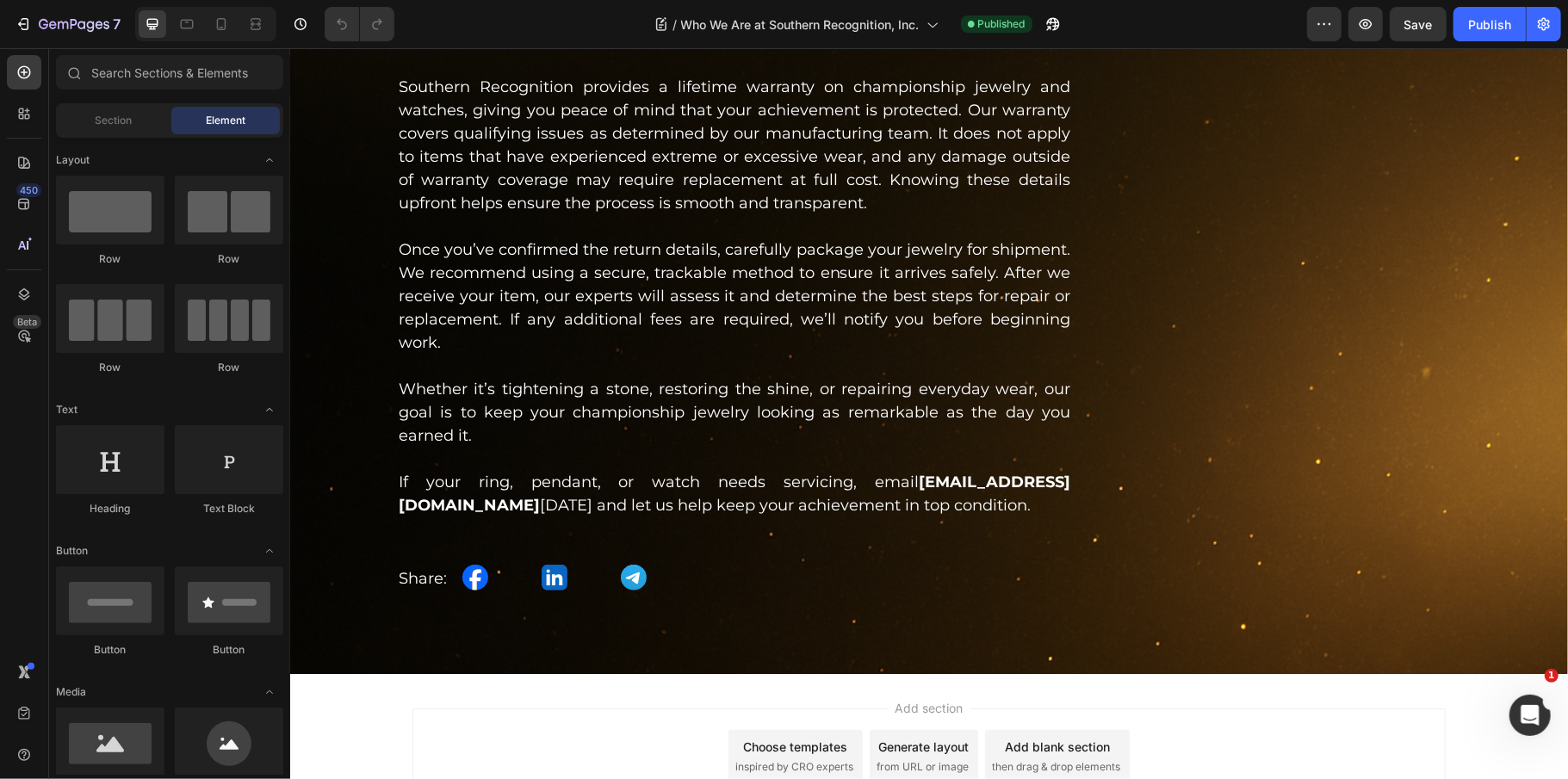
scroll to position [763, 0]
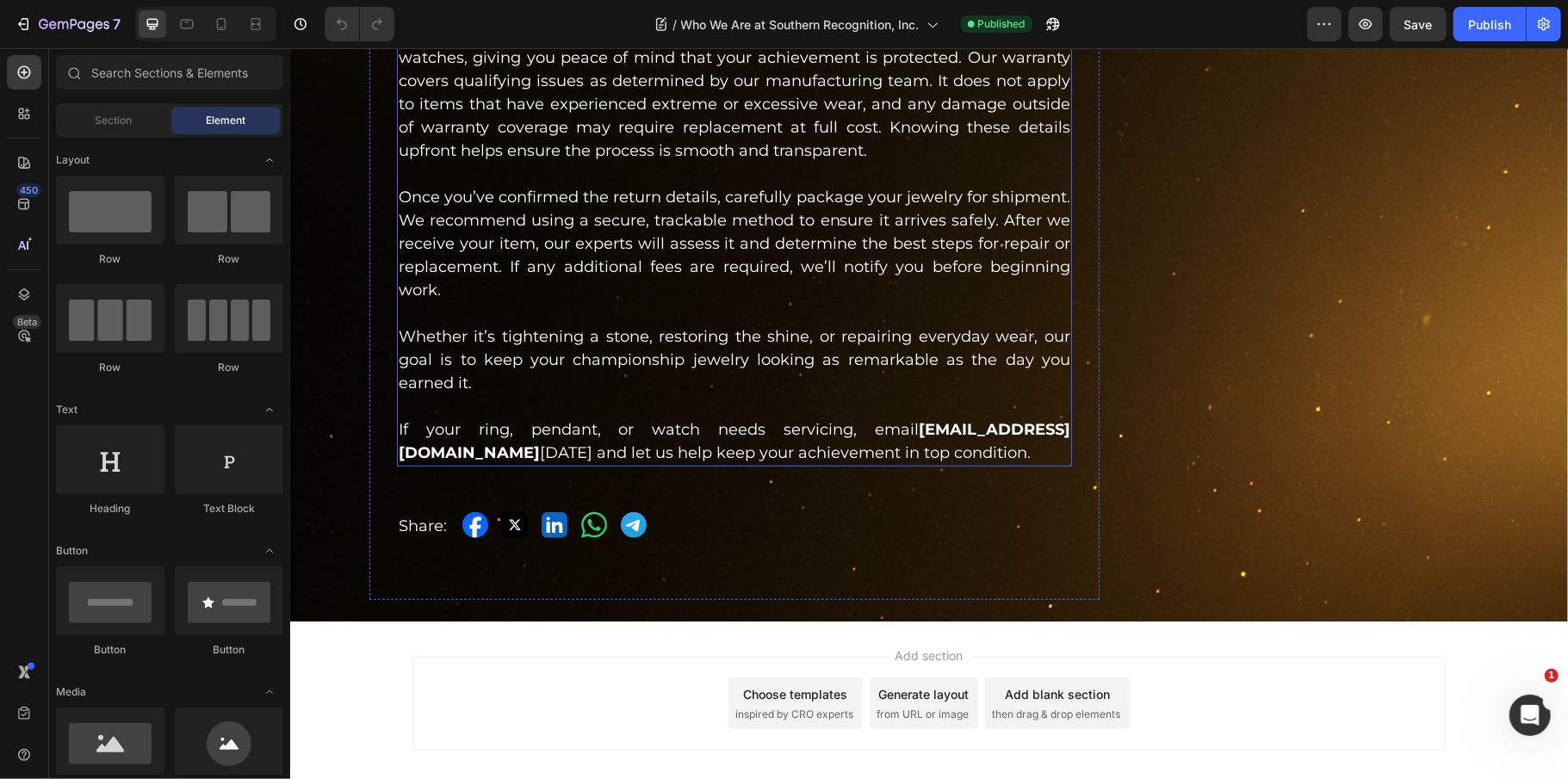
click at [786, 444] on p "If your ring, pendant, or watch needs servicing, email [EMAIL_ADDRESS][DOMAIN_N…" at bounding box center [733, 440] width 672 height 46
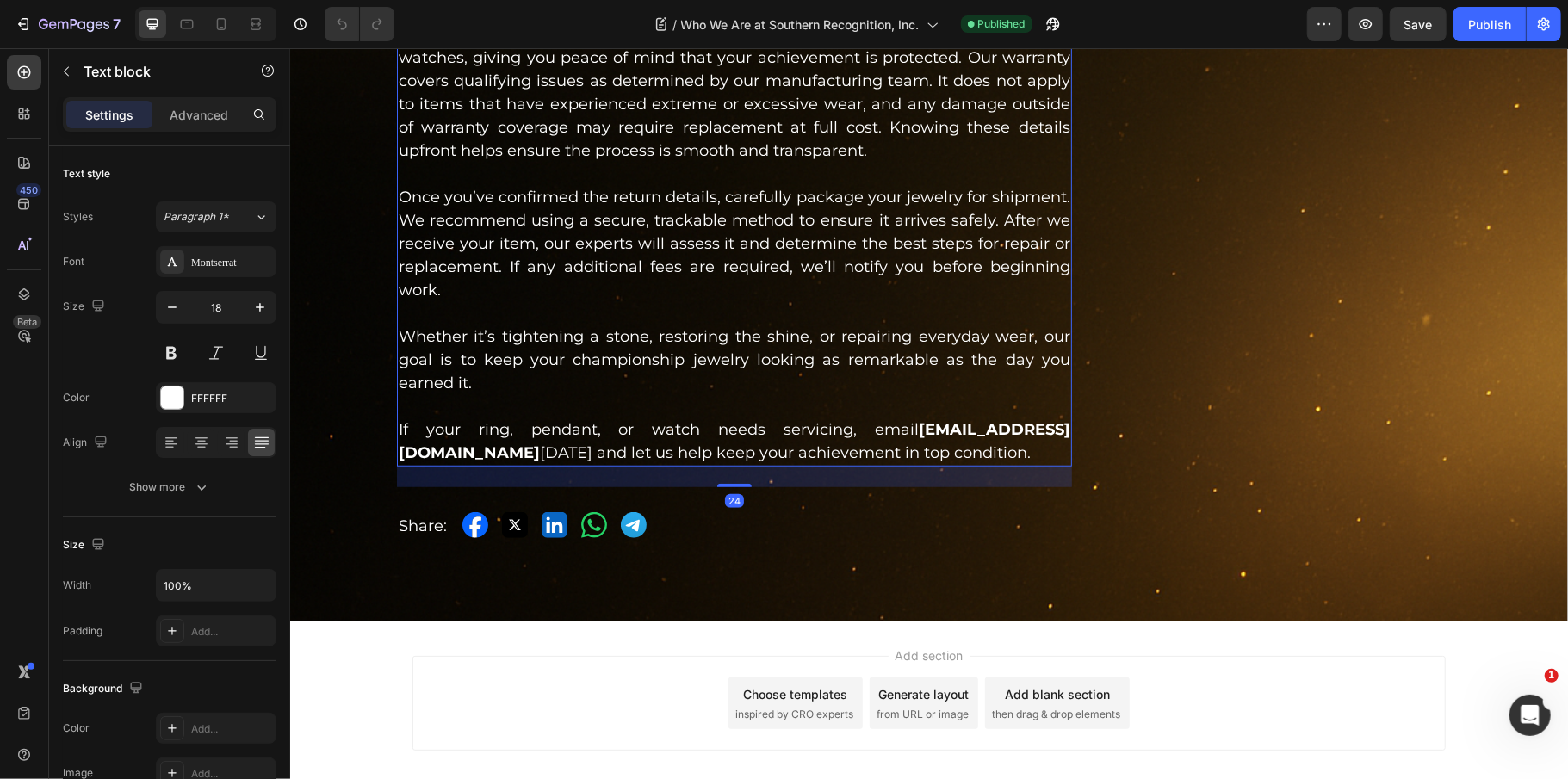
click at [770, 436] on p "If your ring, pendant, or watch needs servicing, email [EMAIL_ADDRESS][DOMAIN_N…" at bounding box center [733, 440] width 672 height 46
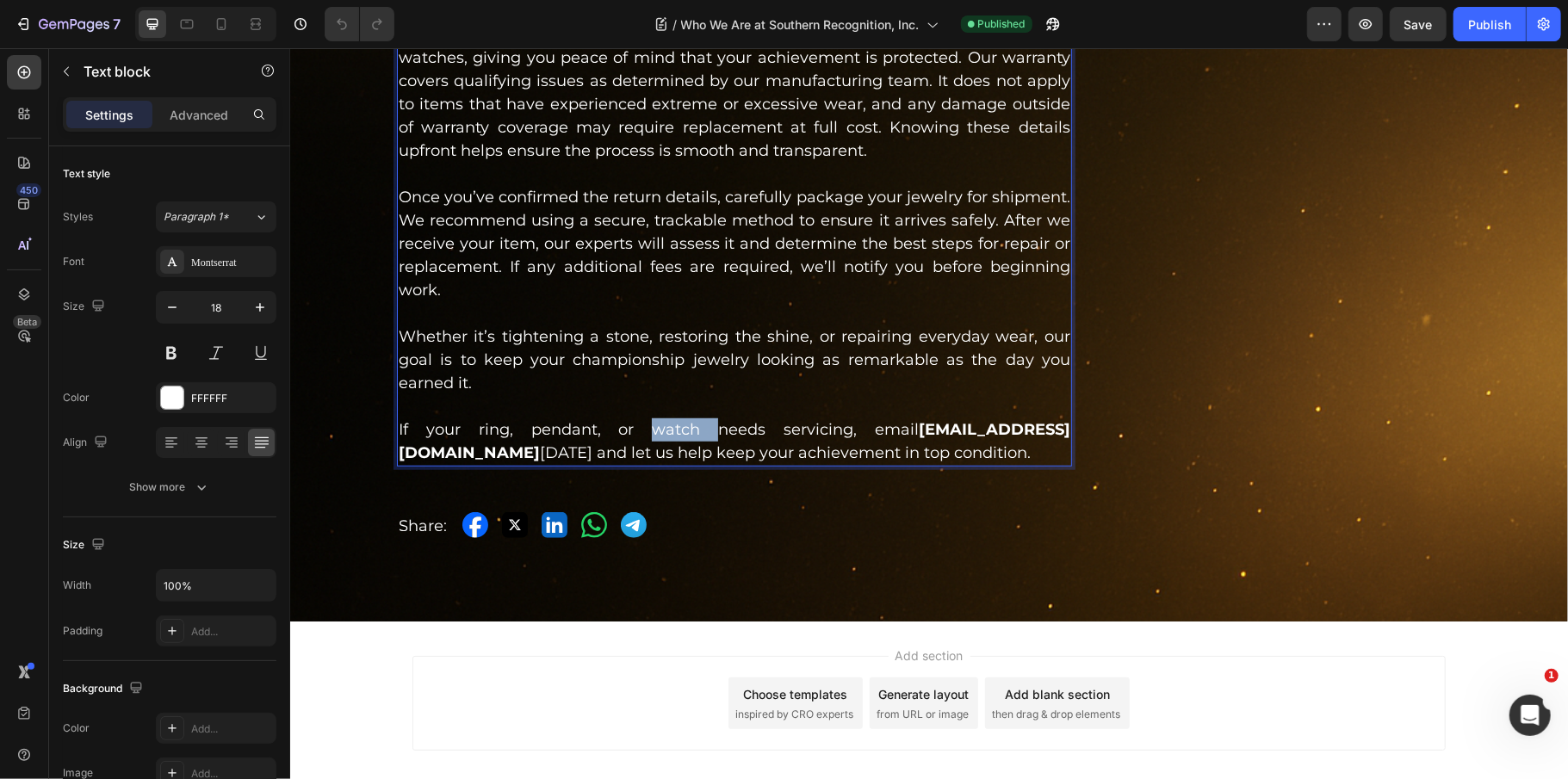
click at [770, 436] on p "If your ring, pendant, or watch needs servicing, email Champions@SouthernRecogn…" at bounding box center [733, 440] width 672 height 46
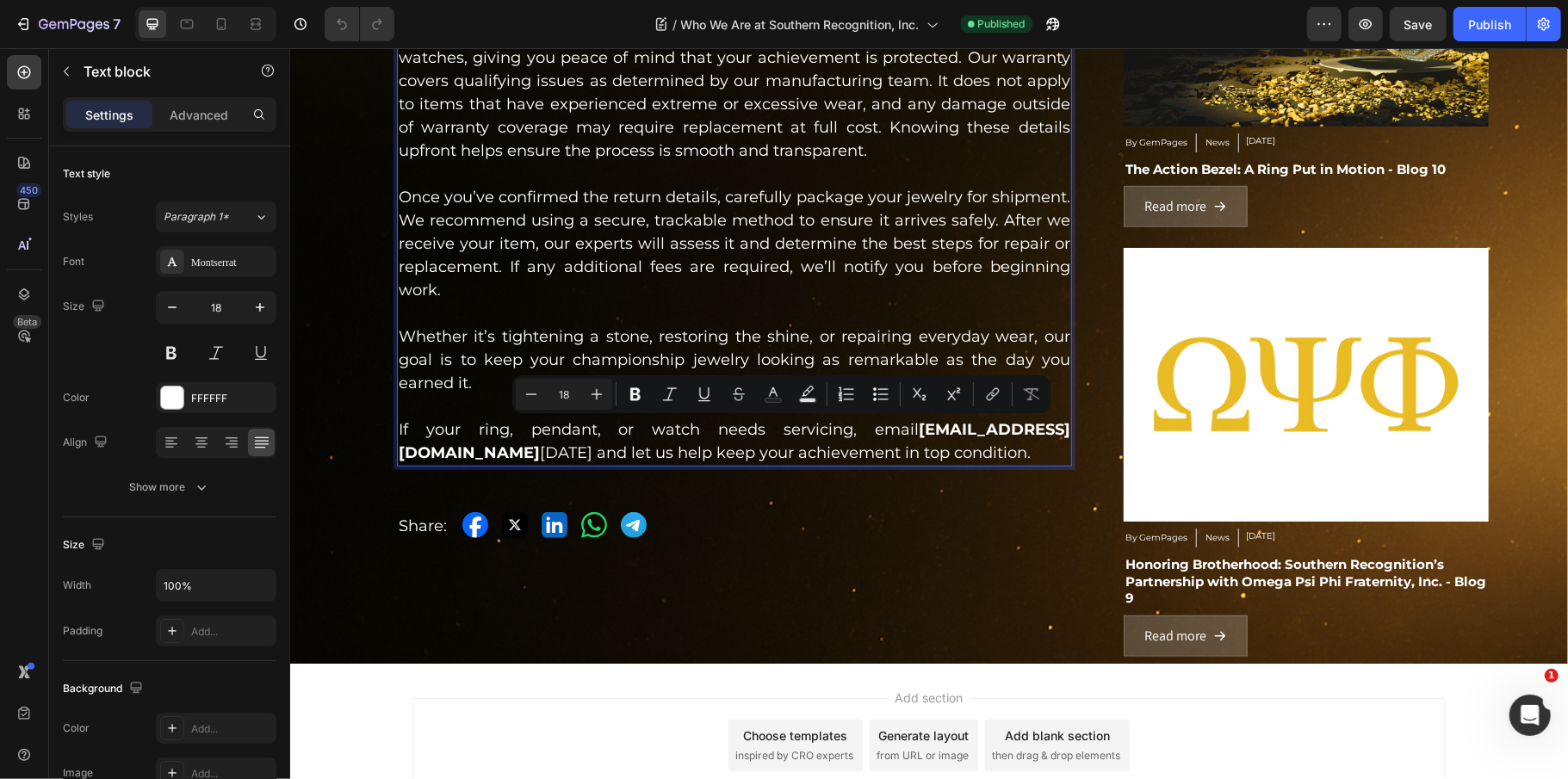
click at [683, 430] on p "If your ring, pendant, or watch needs servicing, email Champions@SouthernRecogn…" at bounding box center [733, 440] width 672 height 46
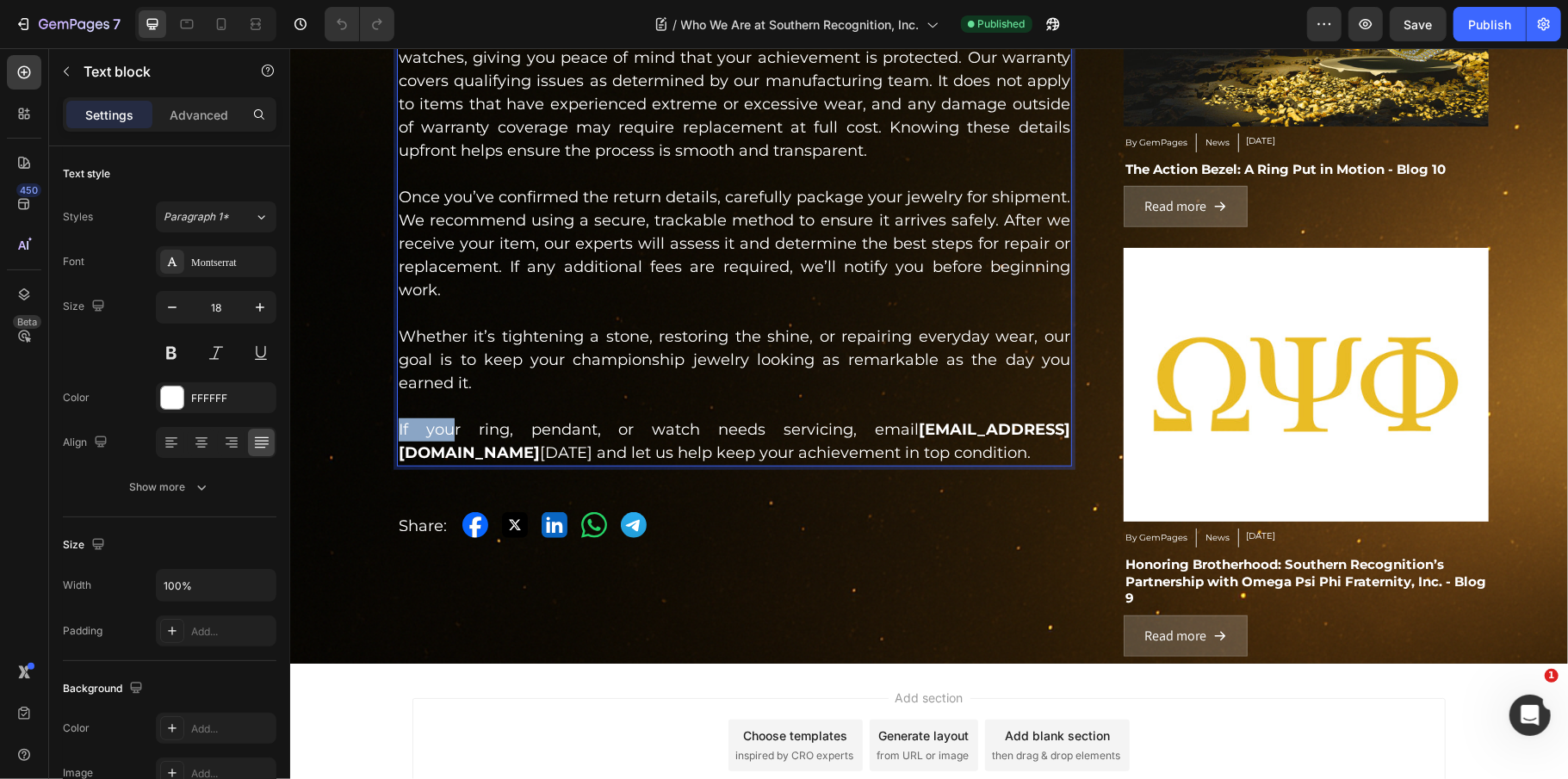
scroll to position [0, 0]
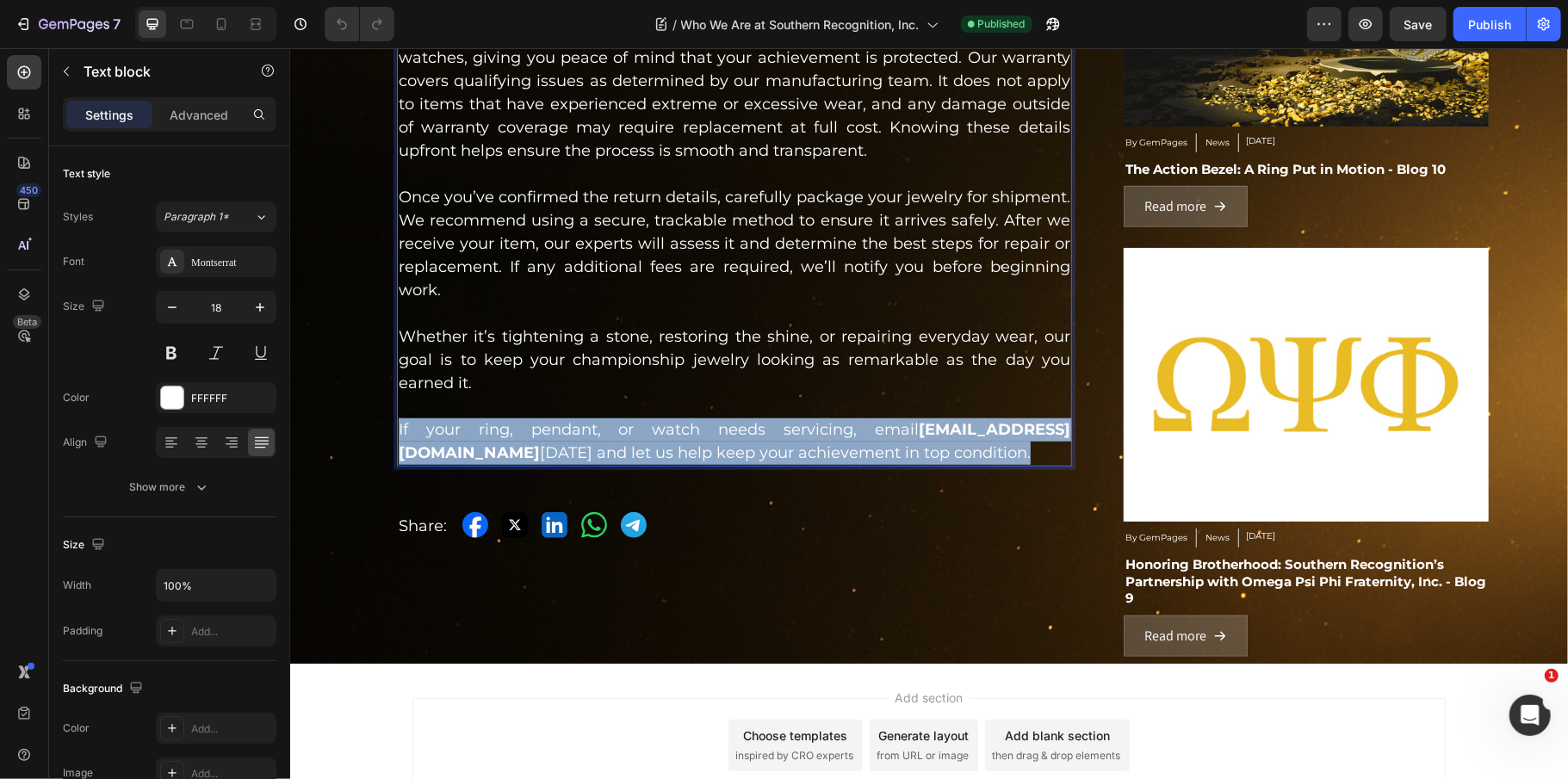
drag, startPoint x: 387, startPoint y: 431, endPoint x: 672, endPoint y: 483, distance: 289.7
click at [672, 466] on div "Your championship ring is more than just jewelry. It’s a symbol of dedication, …" at bounding box center [733, 116] width 675 height 700
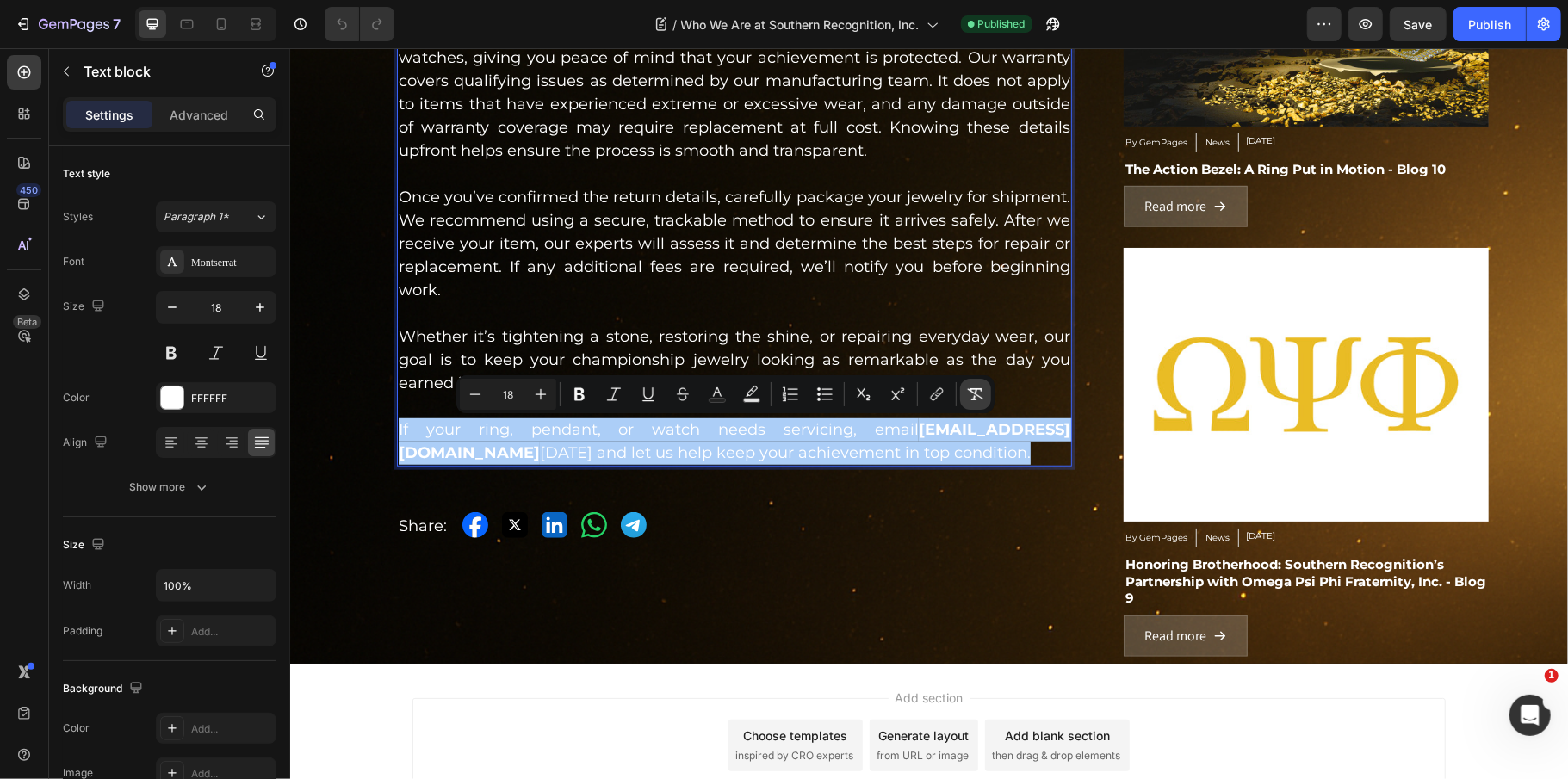
click at [975, 393] on icon "Editor contextual toolbar" at bounding box center [976, 394] width 16 height 12
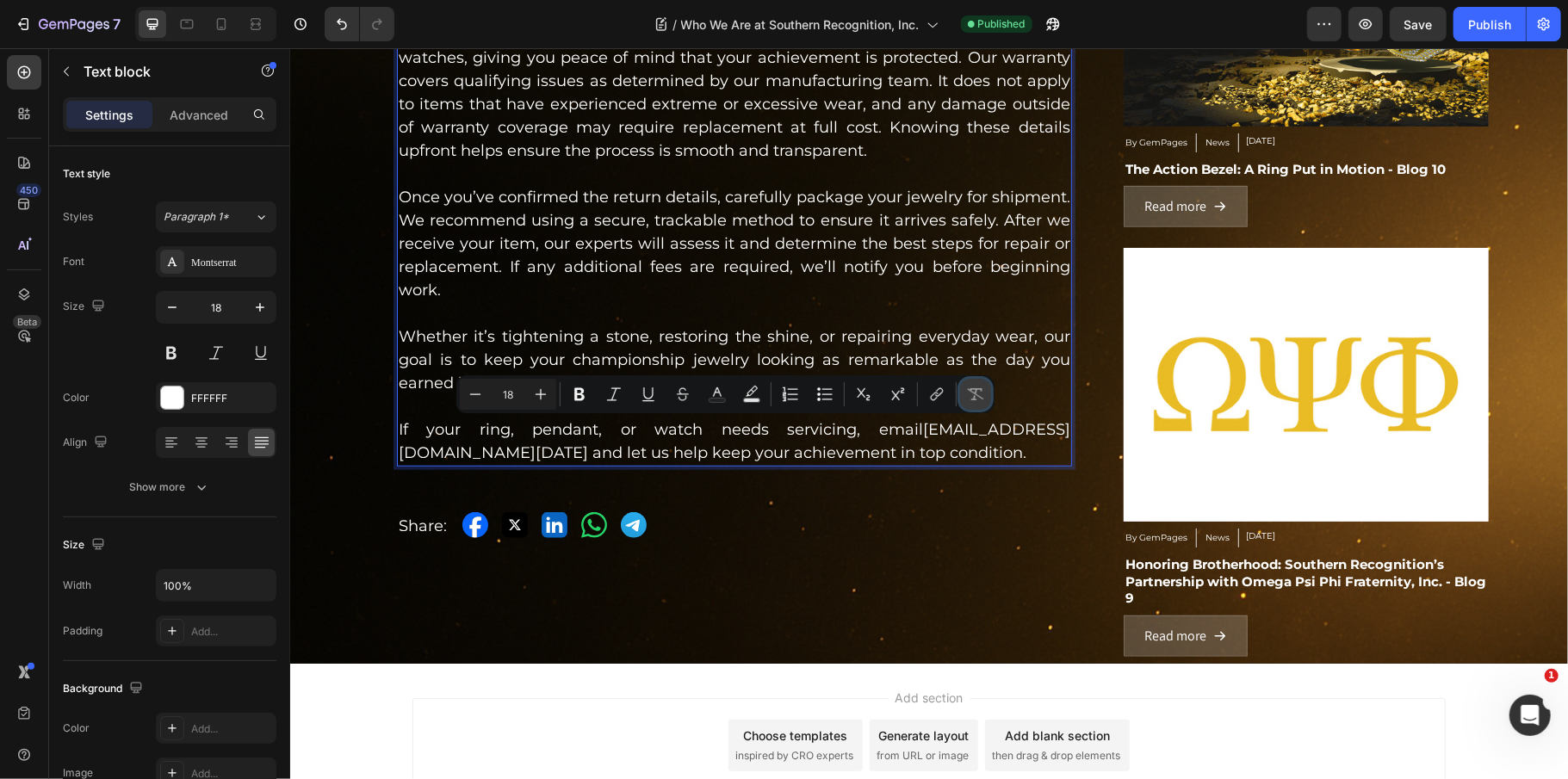
click at [975, 393] on icon "Editor contextual toolbar" at bounding box center [976, 394] width 16 height 12
click at [971, 411] on div "Minus 18 Plus Bold Italic Underline Strikethrough Text Color Text Background Co…" at bounding box center [725, 394] width 538 height 38
click at [971, 384] on button "Remove Format" at bounding box center [975, 394] width 31 height 31
type input "16"
click at [696, 451] on strong "Champions@SouthernRecognition.com" at bounding box center [733, 440] width 672 height 42
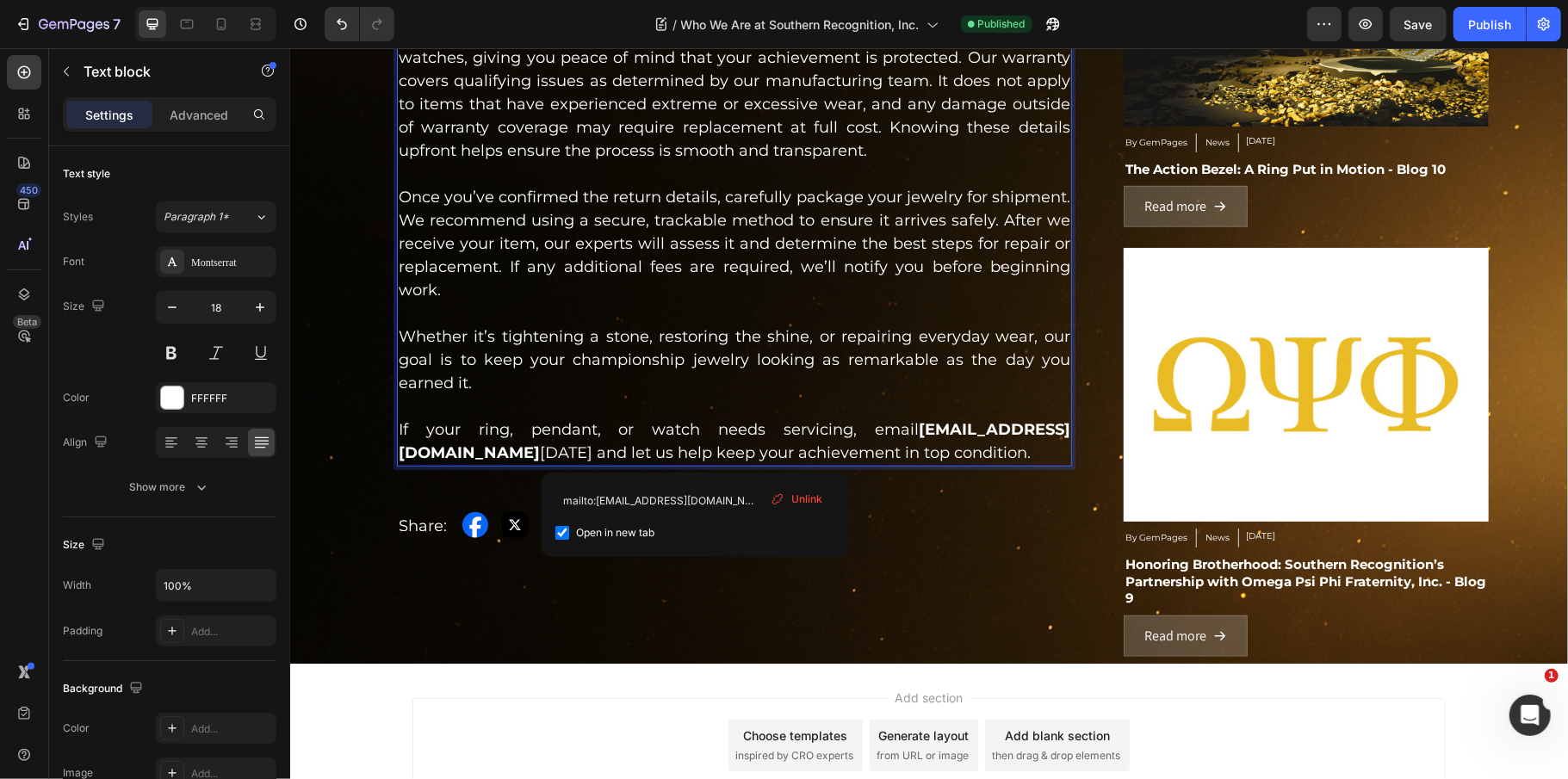
click at [696, 451] on strong "Champions@SouthernRecognition.com" at bounding box center [733, 440] width 672 height 42
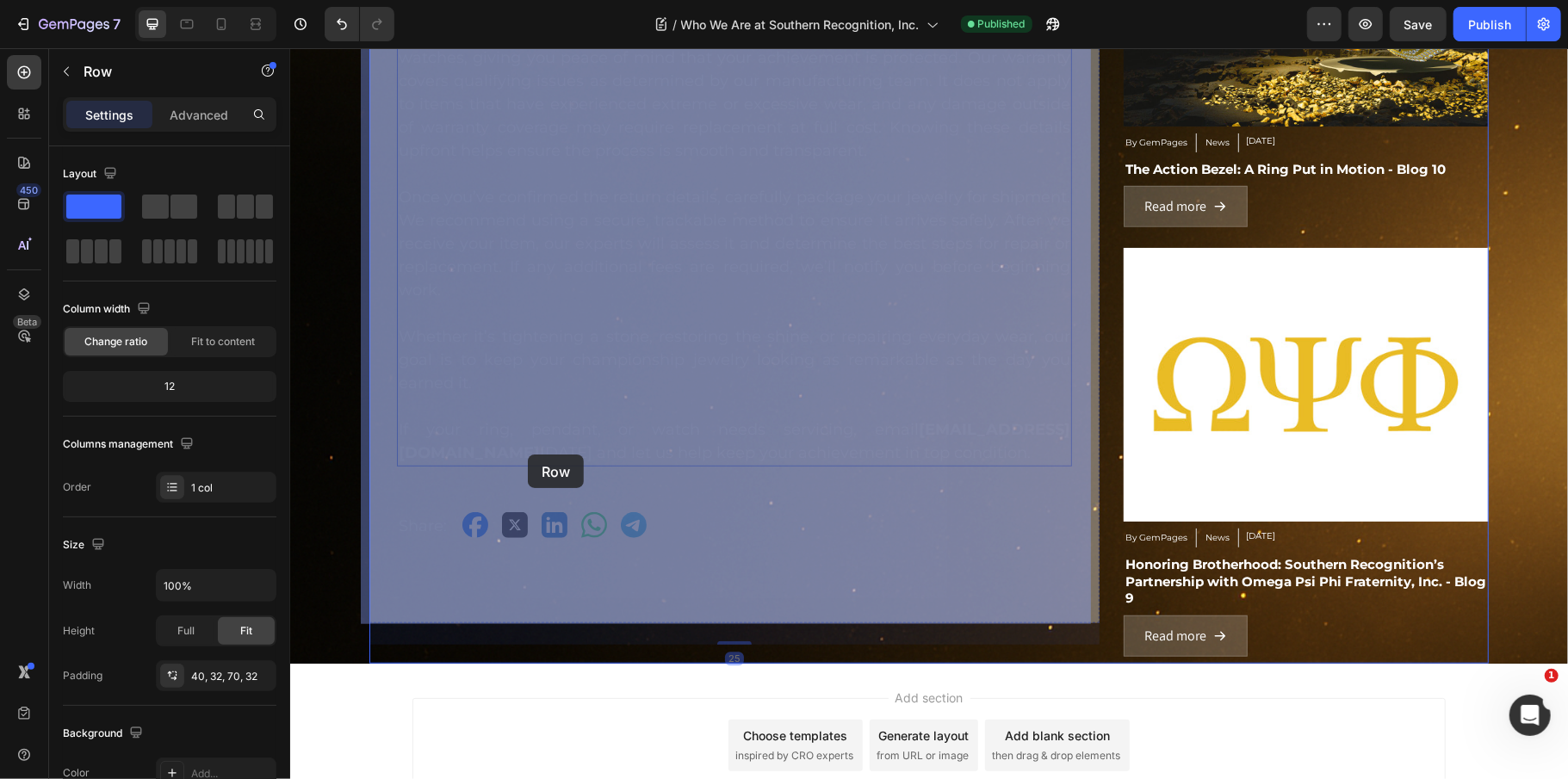
drag, startPoint x: 386, startPoint y: 427, endPoint x: 443, endPoint y: 438, distance: 58.1
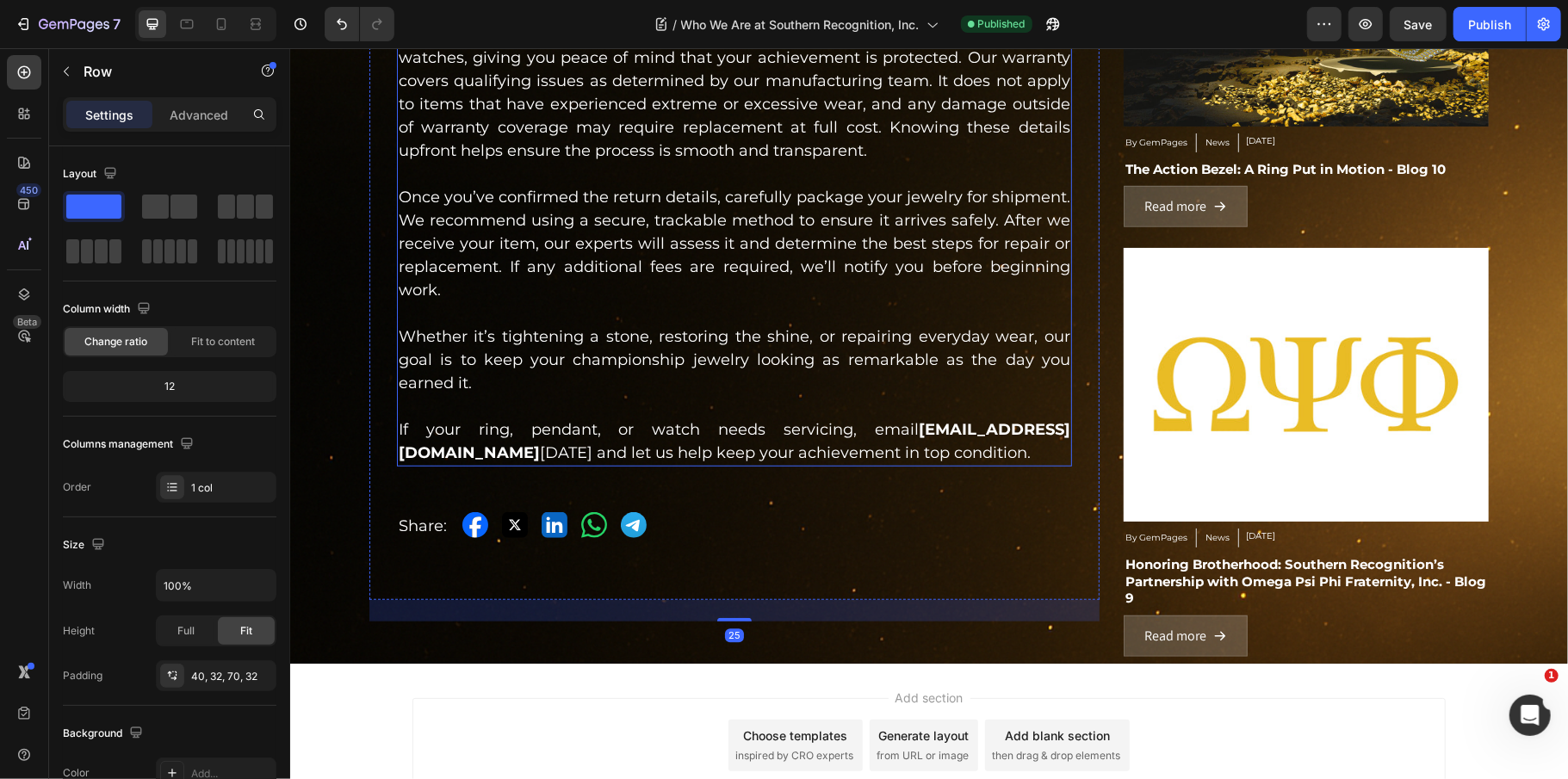
click at [639, 464] on p "If your ring, pendant, or watch needs servicing, email Champions@SouthernRecogn…" at bounding box center [733, 440] width 672 height 46
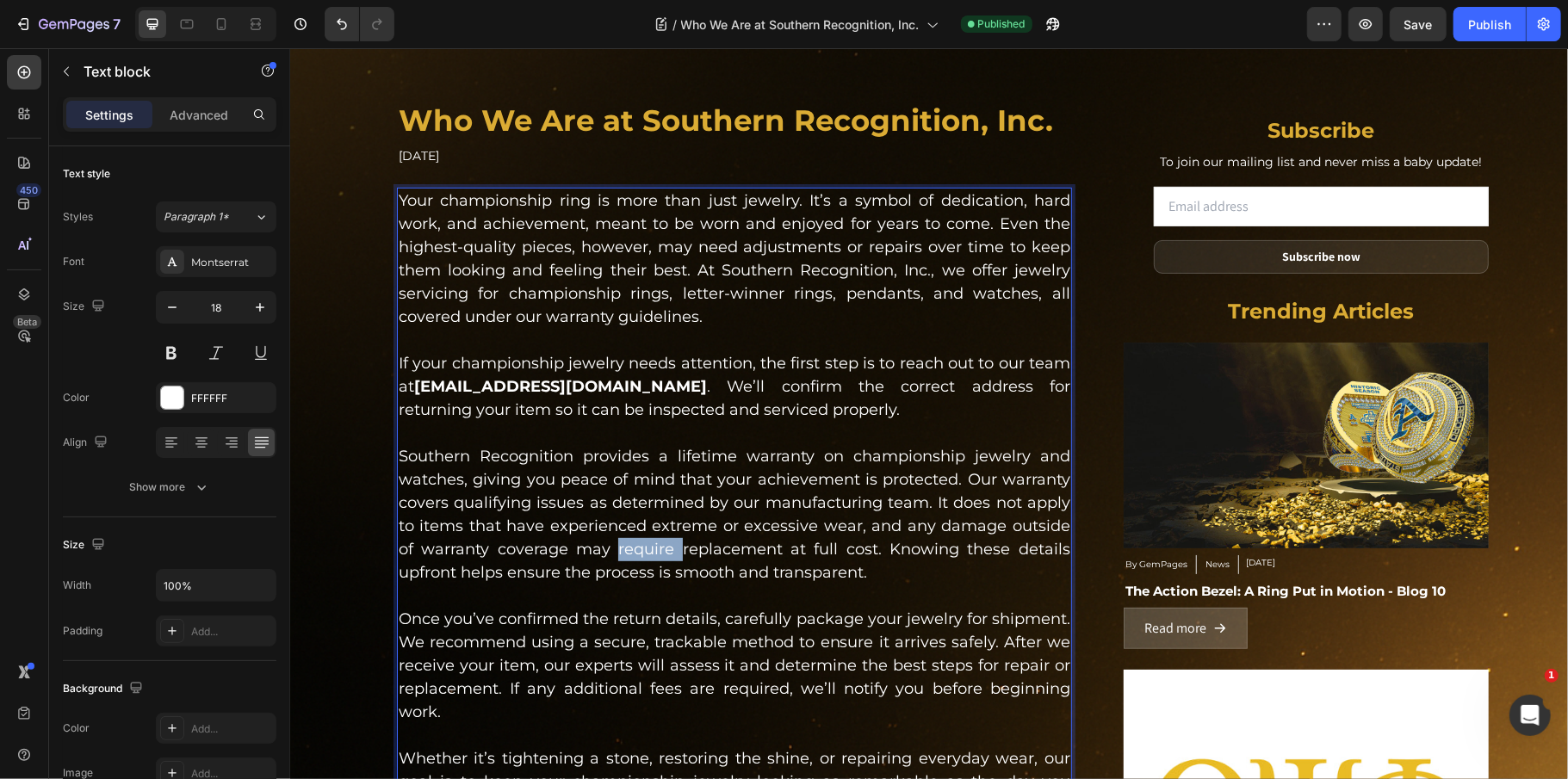
click at [613, 476] on div "Your championship ring is more than just jewelry. It’s a symbol of dedication, …" at bounding box center [733, 537] width 675 height 700
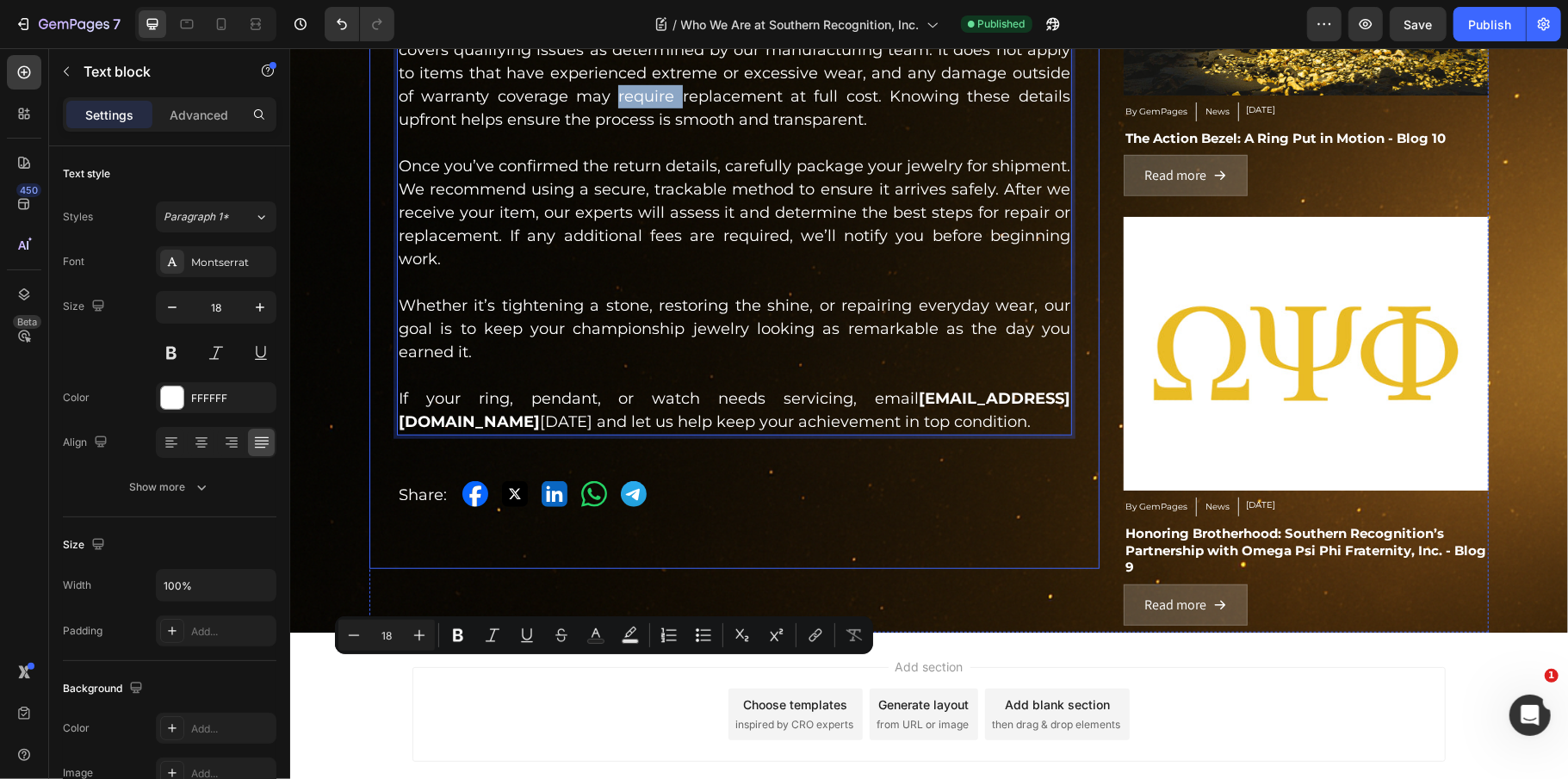
scroll to position [817, 0]
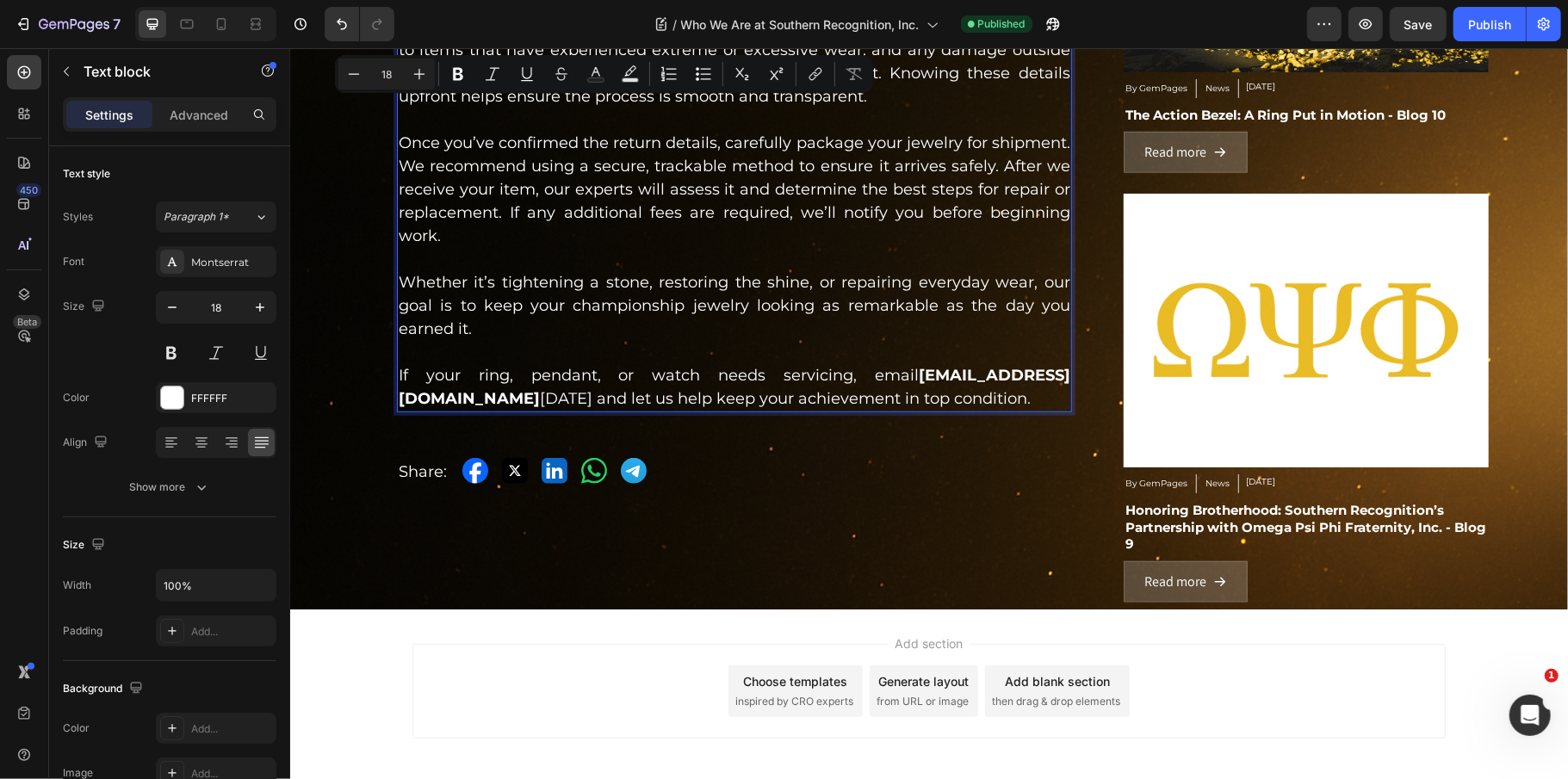
click at [591, 410] on p "If your ring, pendant, or watch needs servicing, email Champions@SouthernRecogn…" at bounding box center [733, 385] width 672 height 46
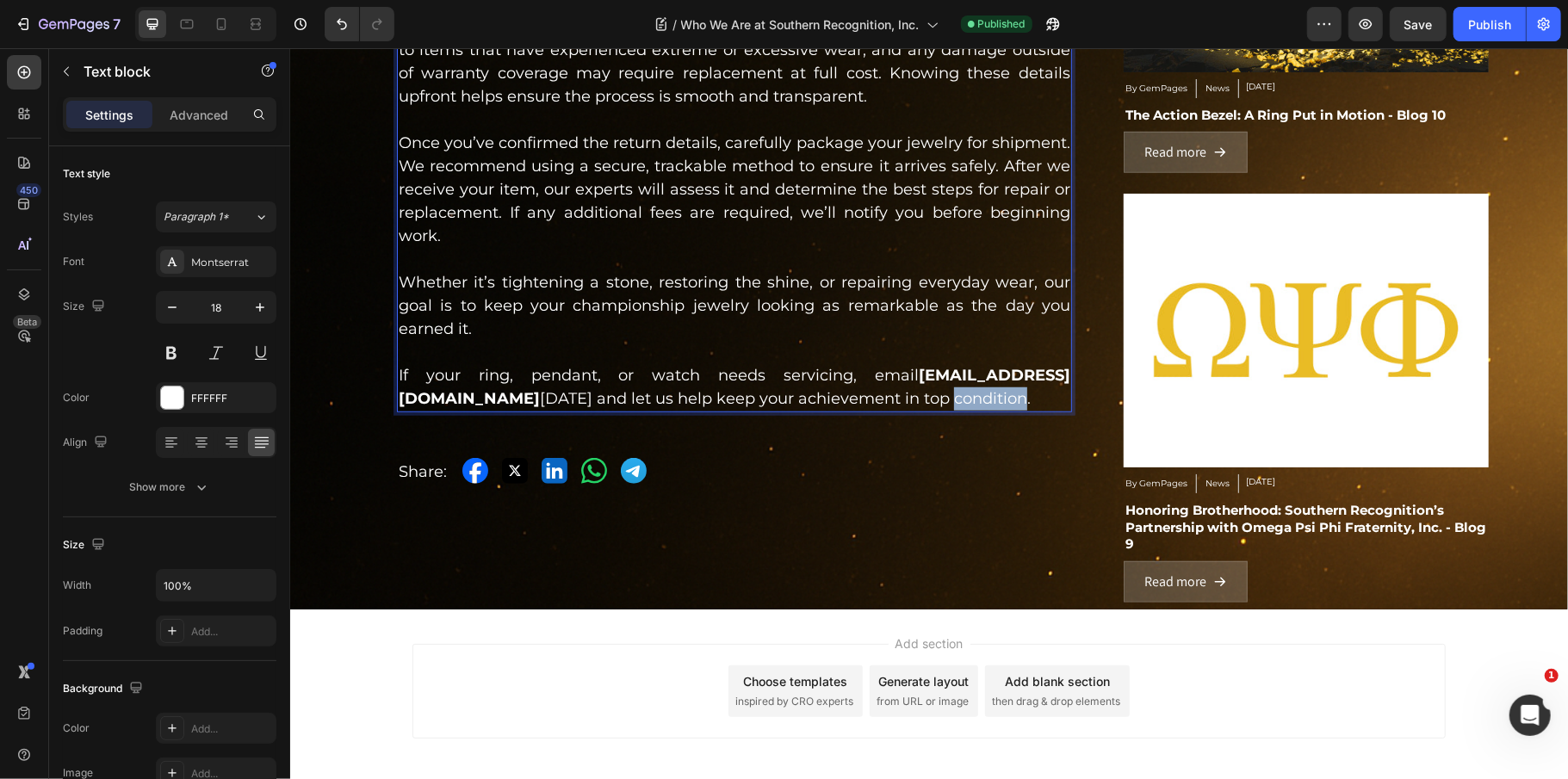
click at [591, 410] on p "If your ring, pendant, or watch needs servicing, email Champions@SouthernRecogn…" at bounding box center [733, 385] width 672 height 46
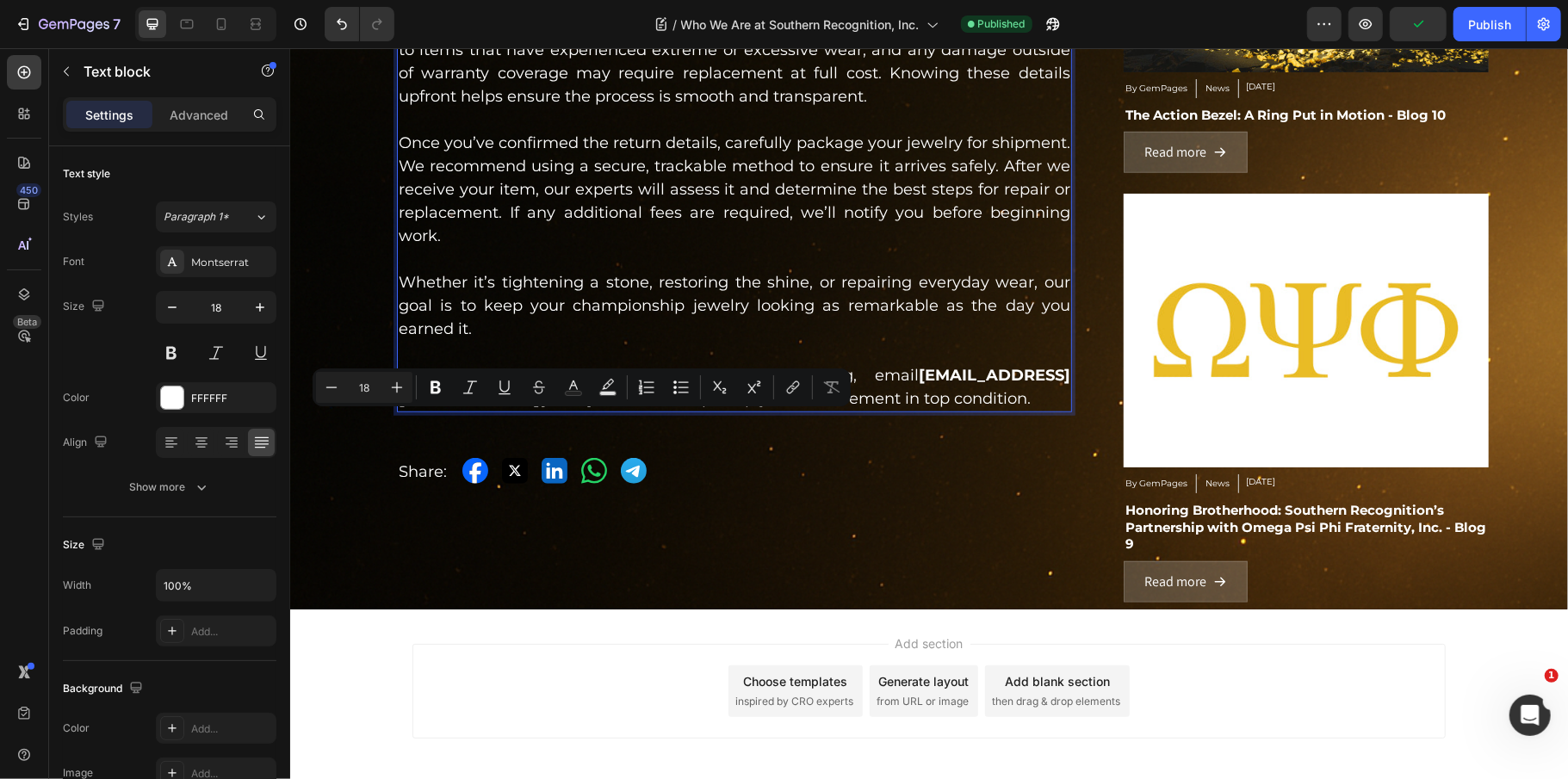
click at [570, 407] on p "If your ring, pendant, or watch needs servicing, email Champions@SouthernRecogn…" at bounding box center [733, 385] width 672 height 46
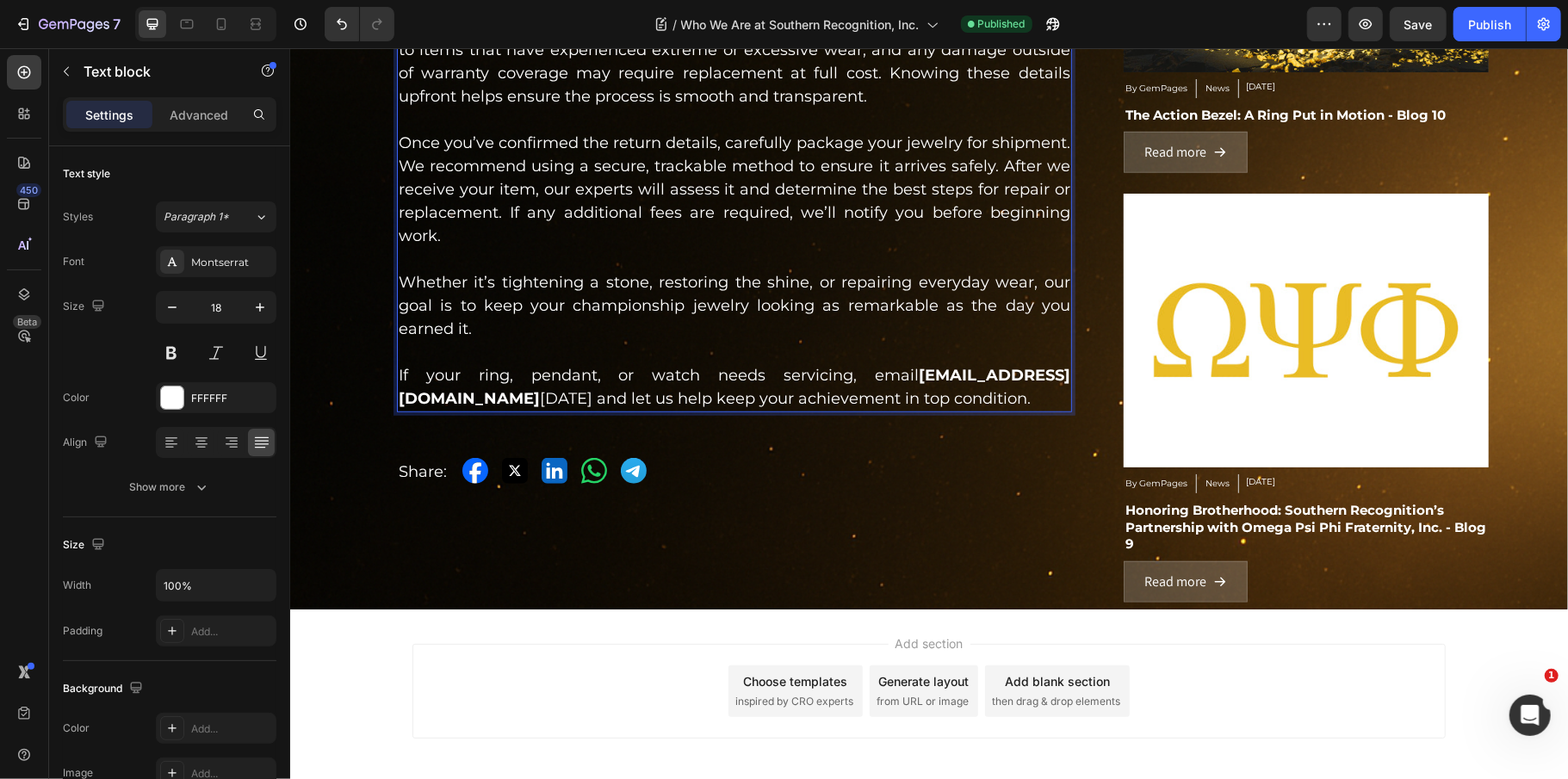
click at [397, 376] on p "If your ring, pendant, or watch needs servicing, email Champions@SouthernRecogn…" at bounding box center [733, 385] width 672 height 46
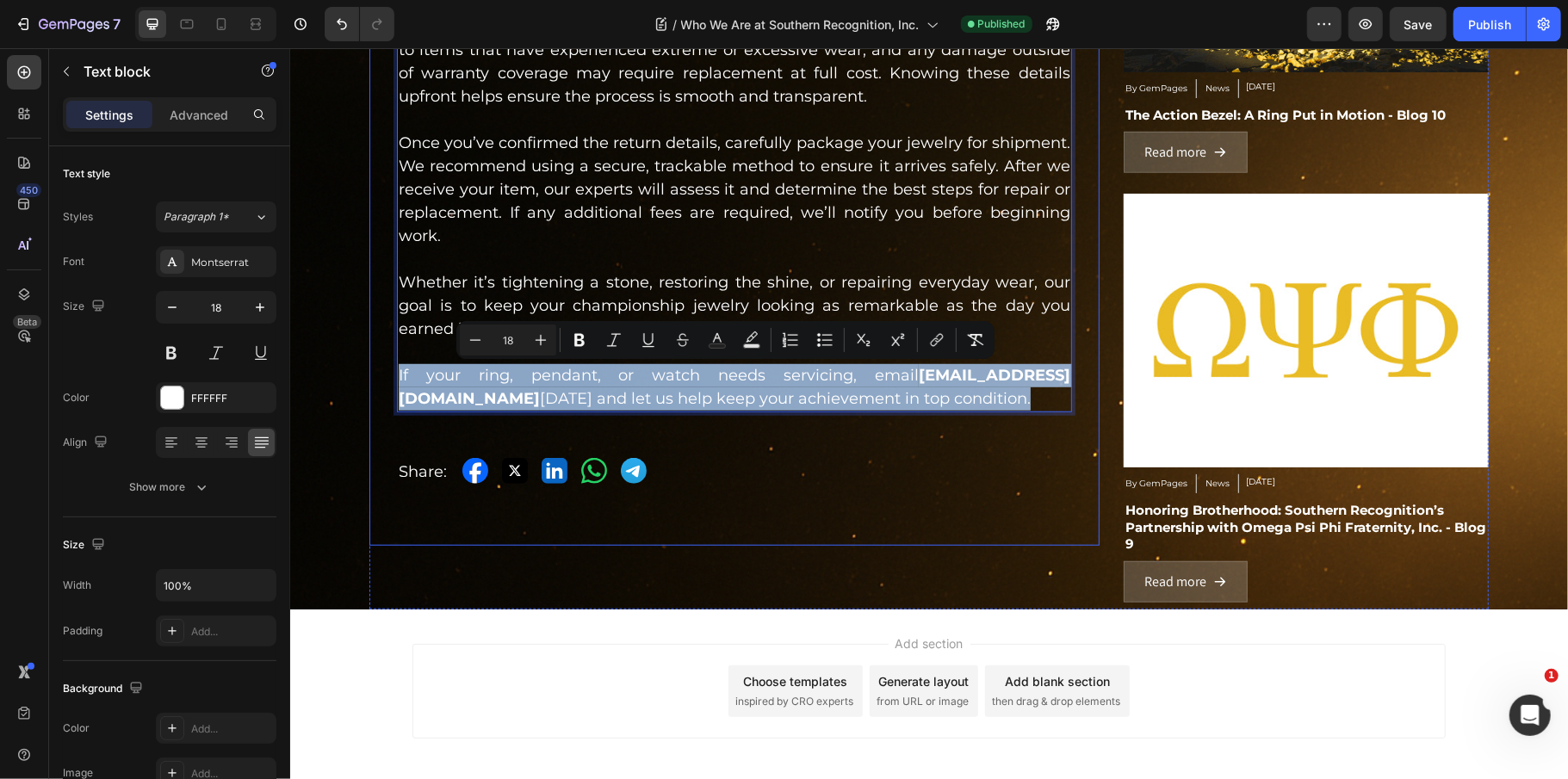
drag, startPoint x: 390, startPoint y: 379, endPoint x: 714, endPoint y: 464, distance: 335.0
click at [714, 464] on div "Who We Are at Southern Recognition, Inc. Heading April 29,2020 Text block Row Y…" at bounding box center [733, 53] width 675 height 861
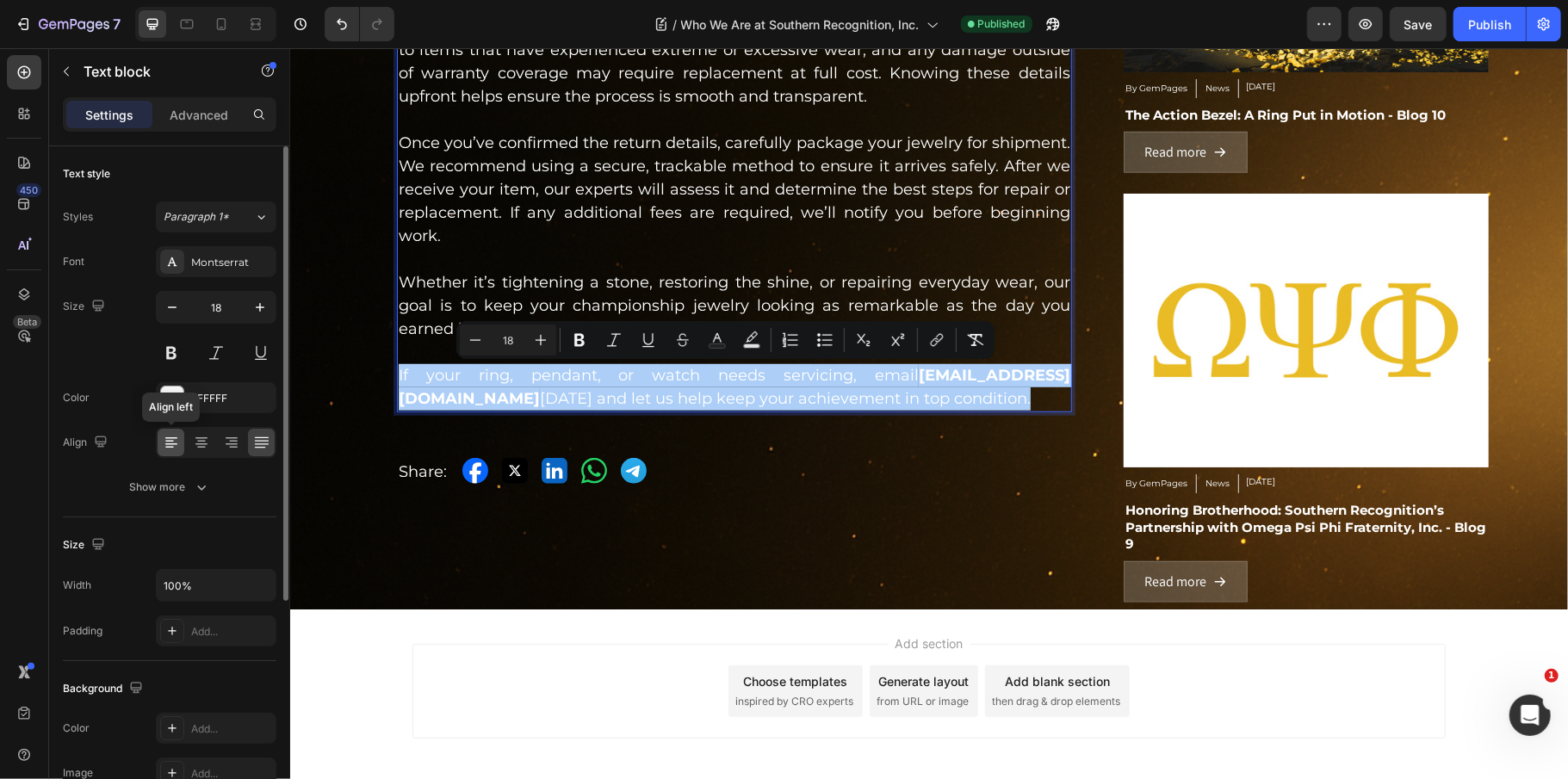
click at [167, 442] on icon at bounding box center [171, 441] width 17 height 17
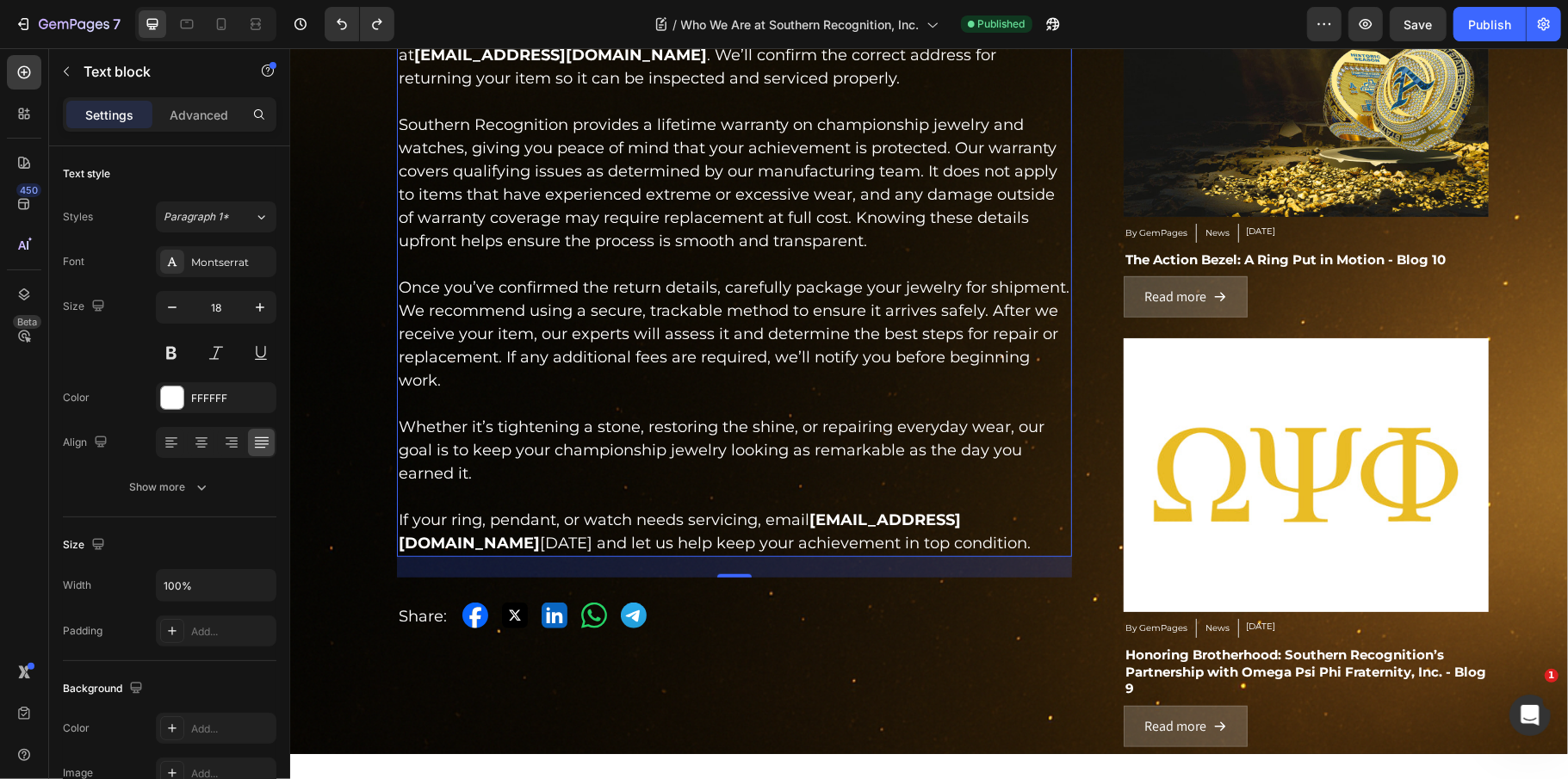
scroll to position [702, 0]
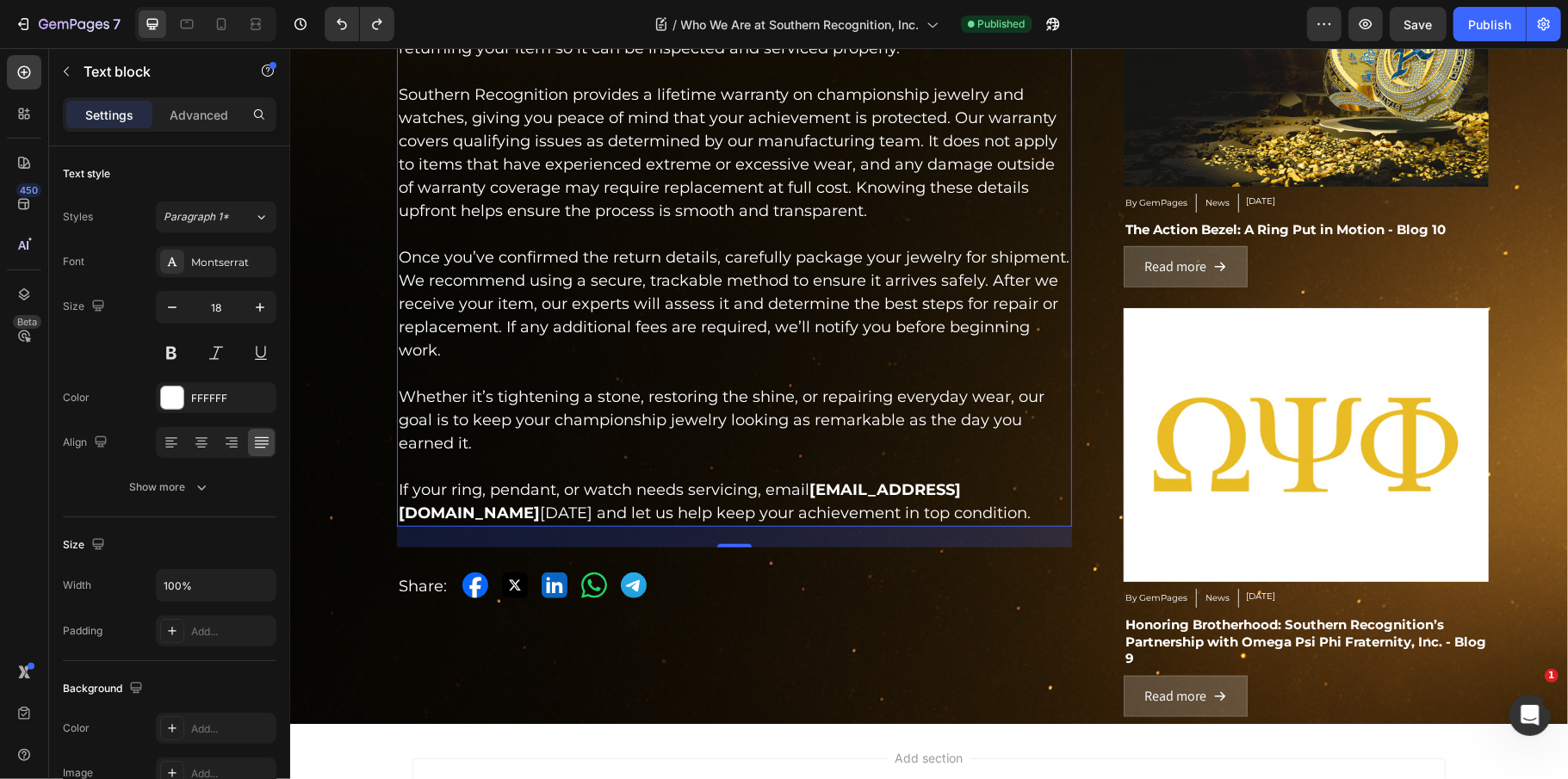
click at [579, 499] on p "If your ring, pendant, or watch needs servicing, email Champions@SouthernRecogn…" at bounding box center [733, 500] width 672 height 46
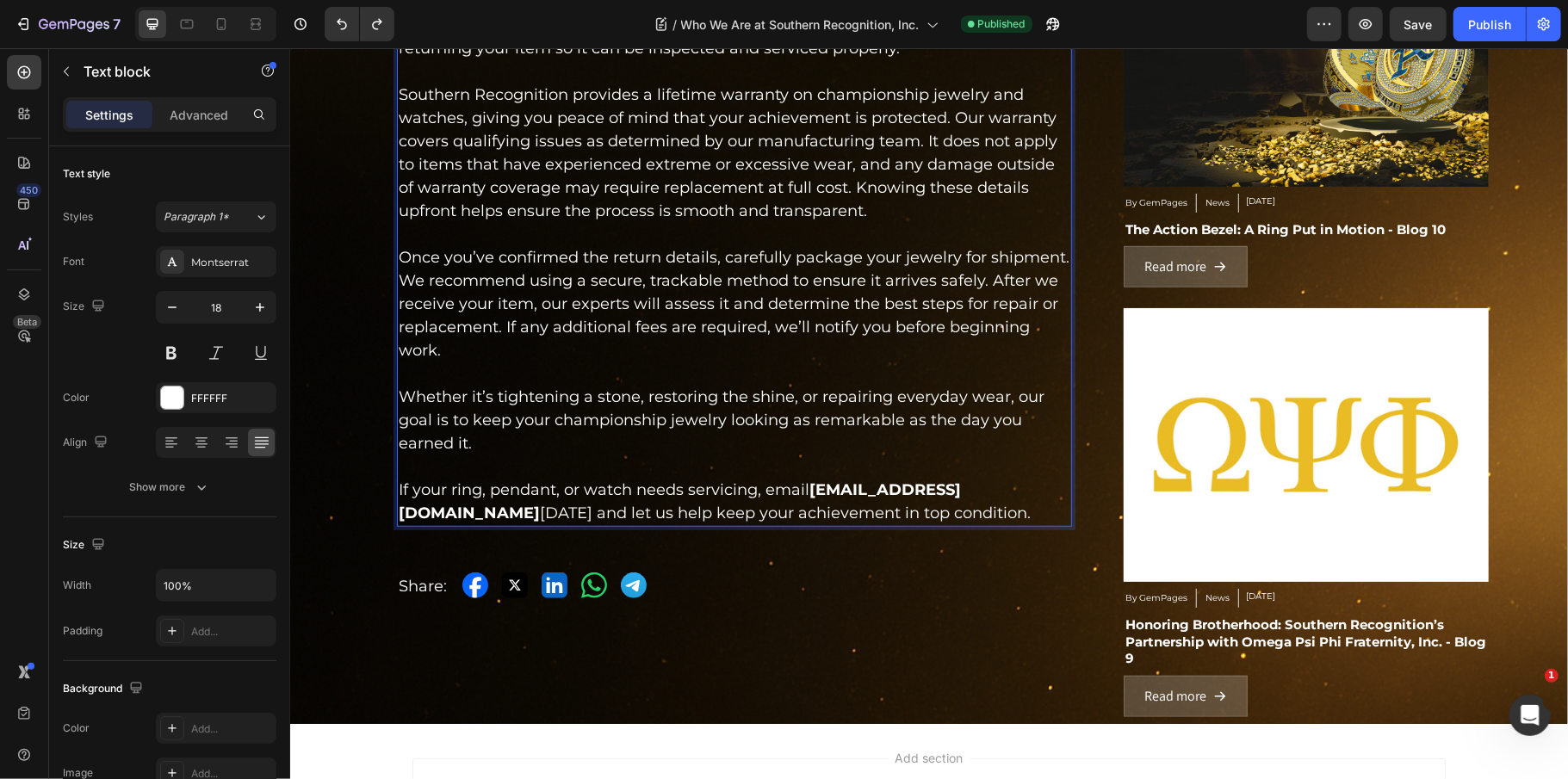
click at [579, 499] on p "If your ring, pendant, or watch needs servicing, email Champions@SouthernRecogn…" at bounding box center [733, 500] width 672 height 46
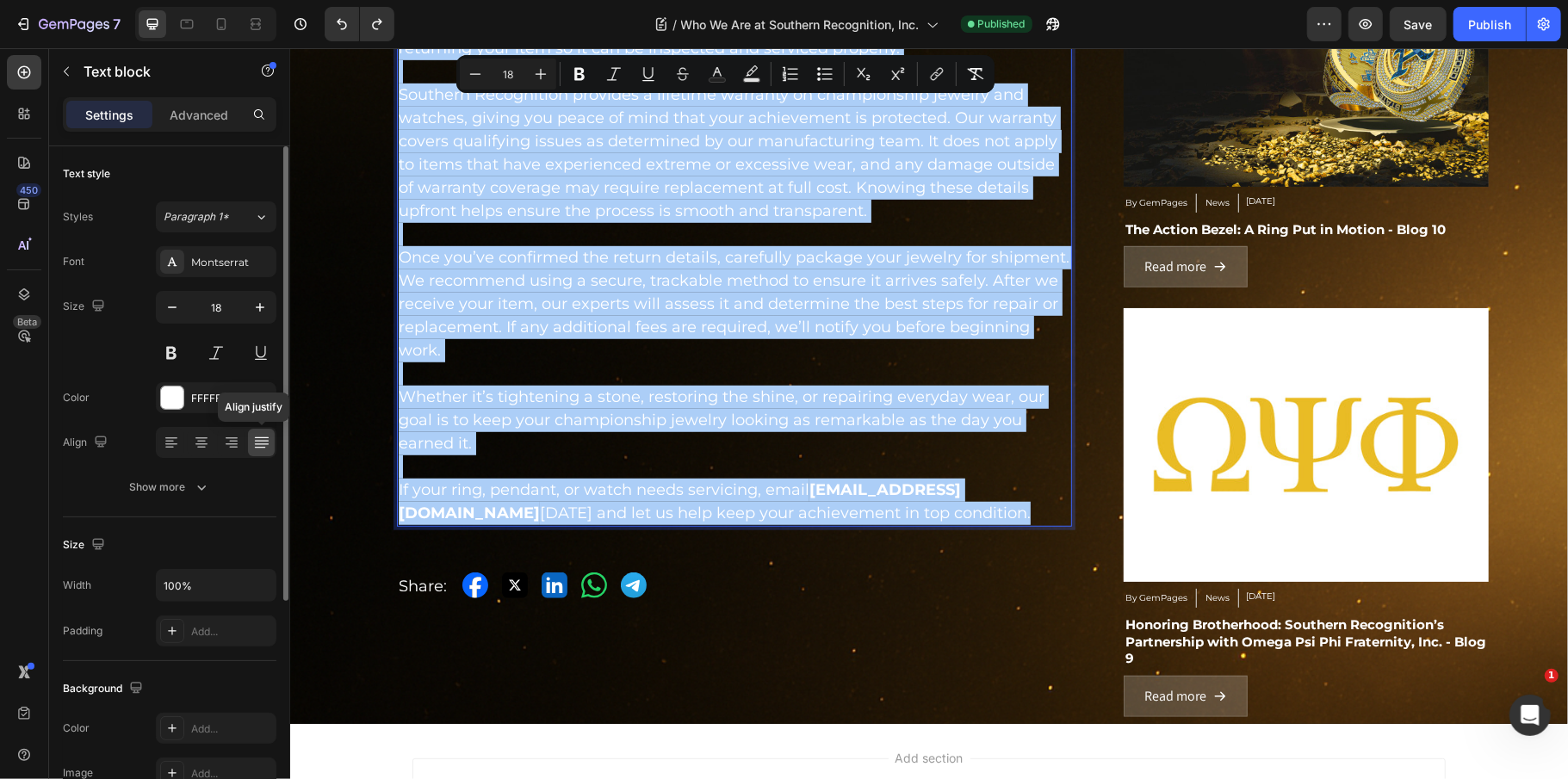
click at [264, 455] on div at bounding box center [262, 442] width 27 height 28
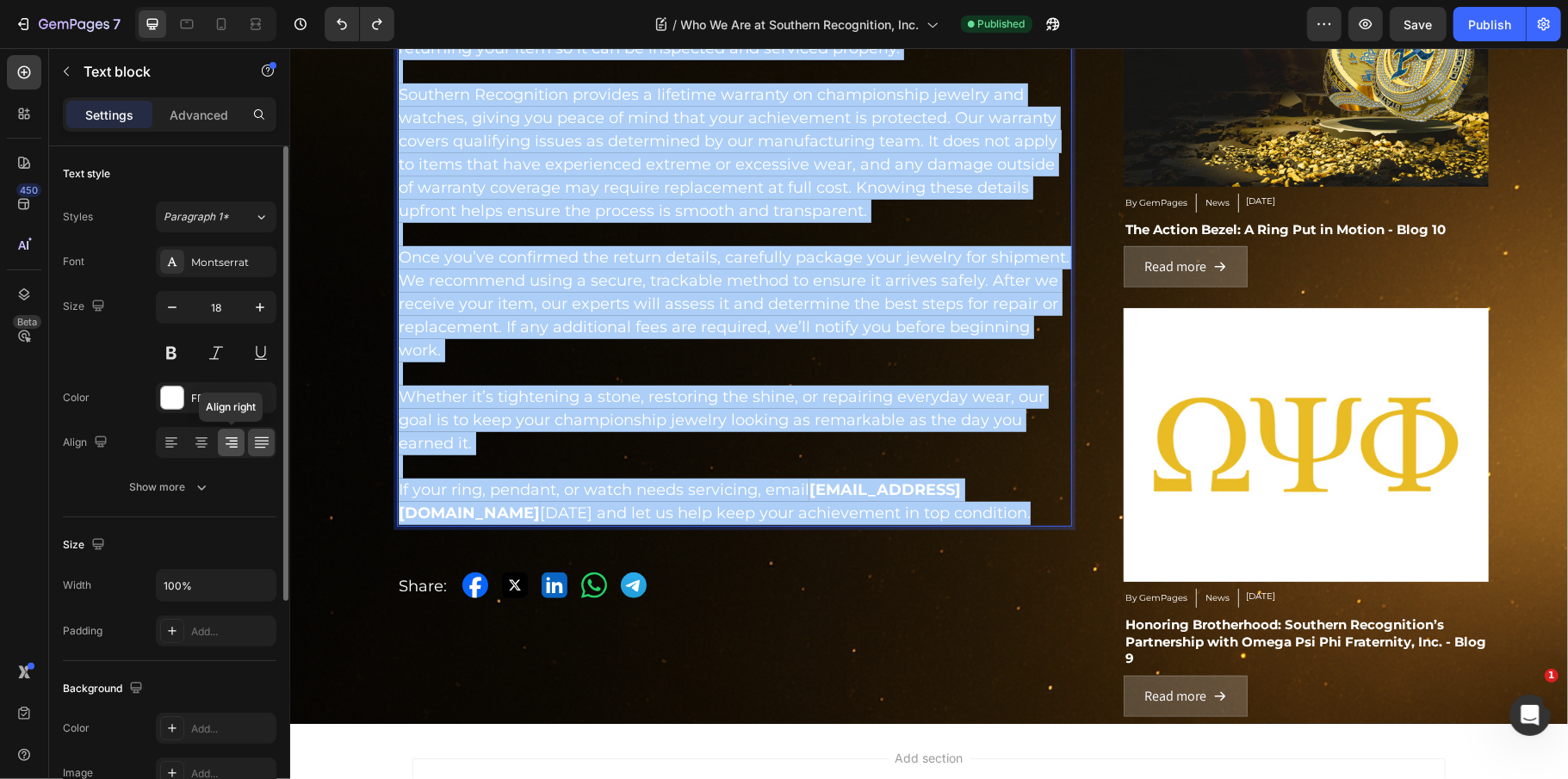
click at [225, 435] on icon at bounding box center [231, 441] width 17 height 17
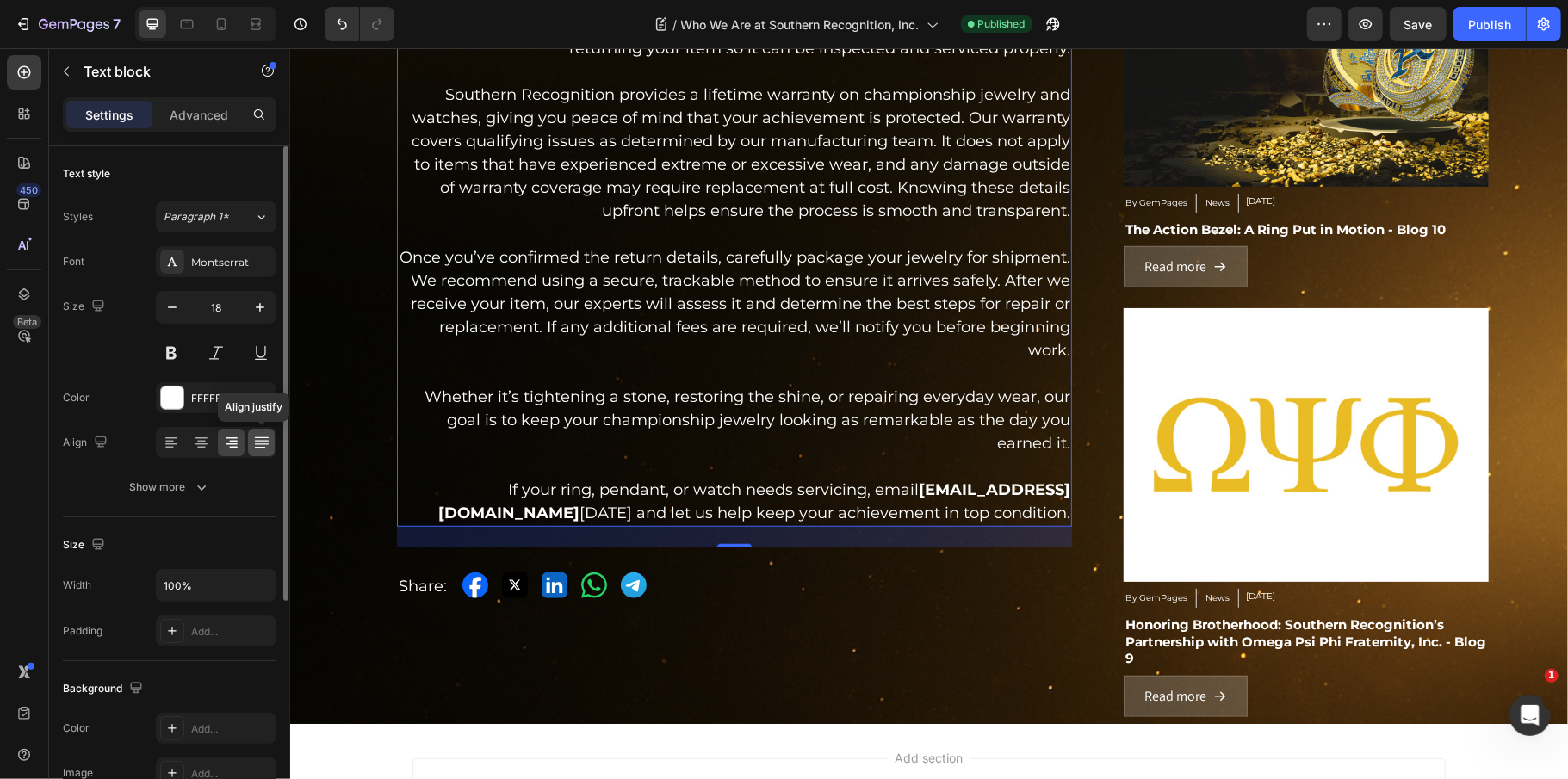
click at [255, 448] on icon at bounding box center [261, 441] width 17 height 17
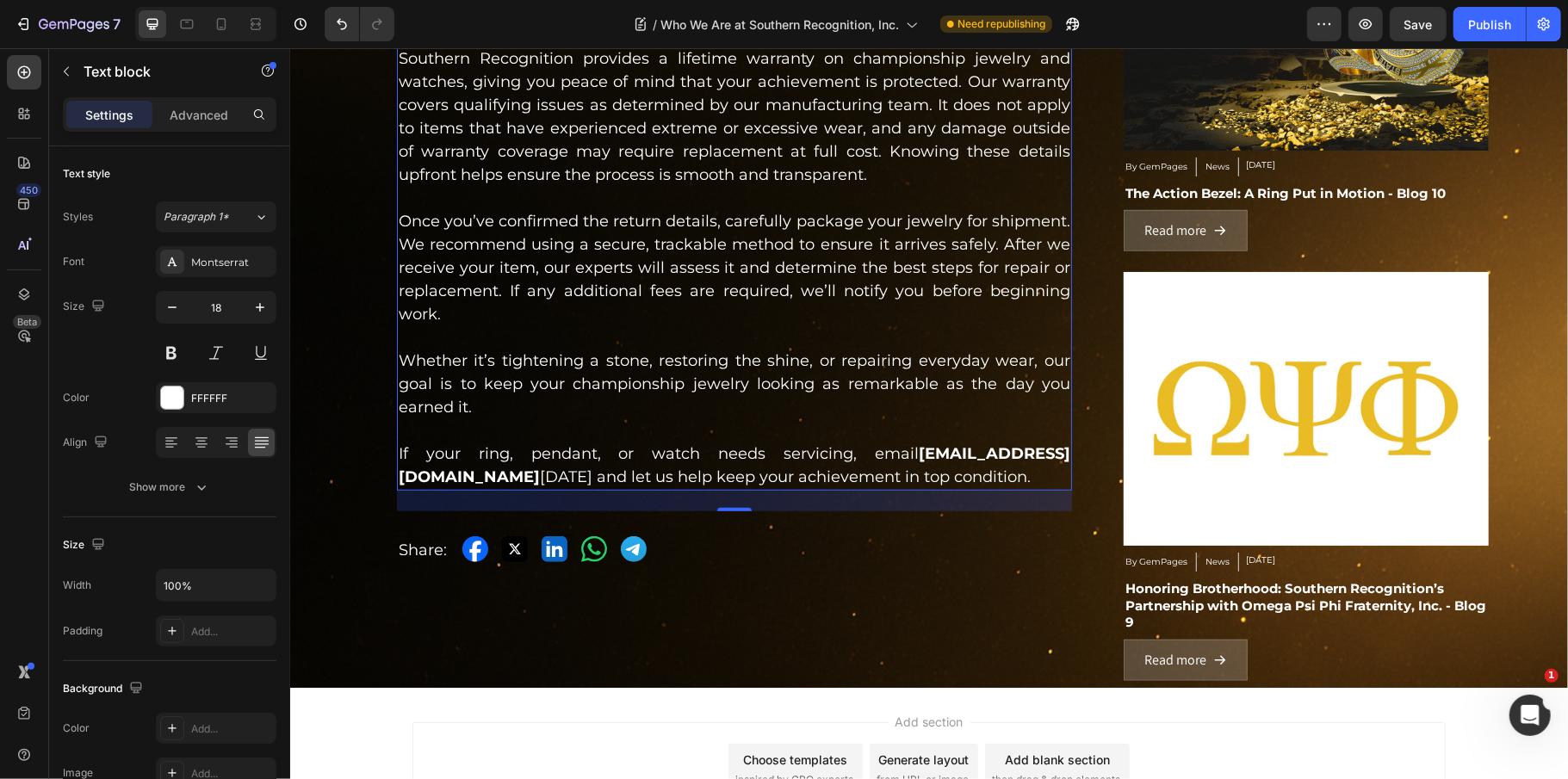
scroll to position [895, 0]
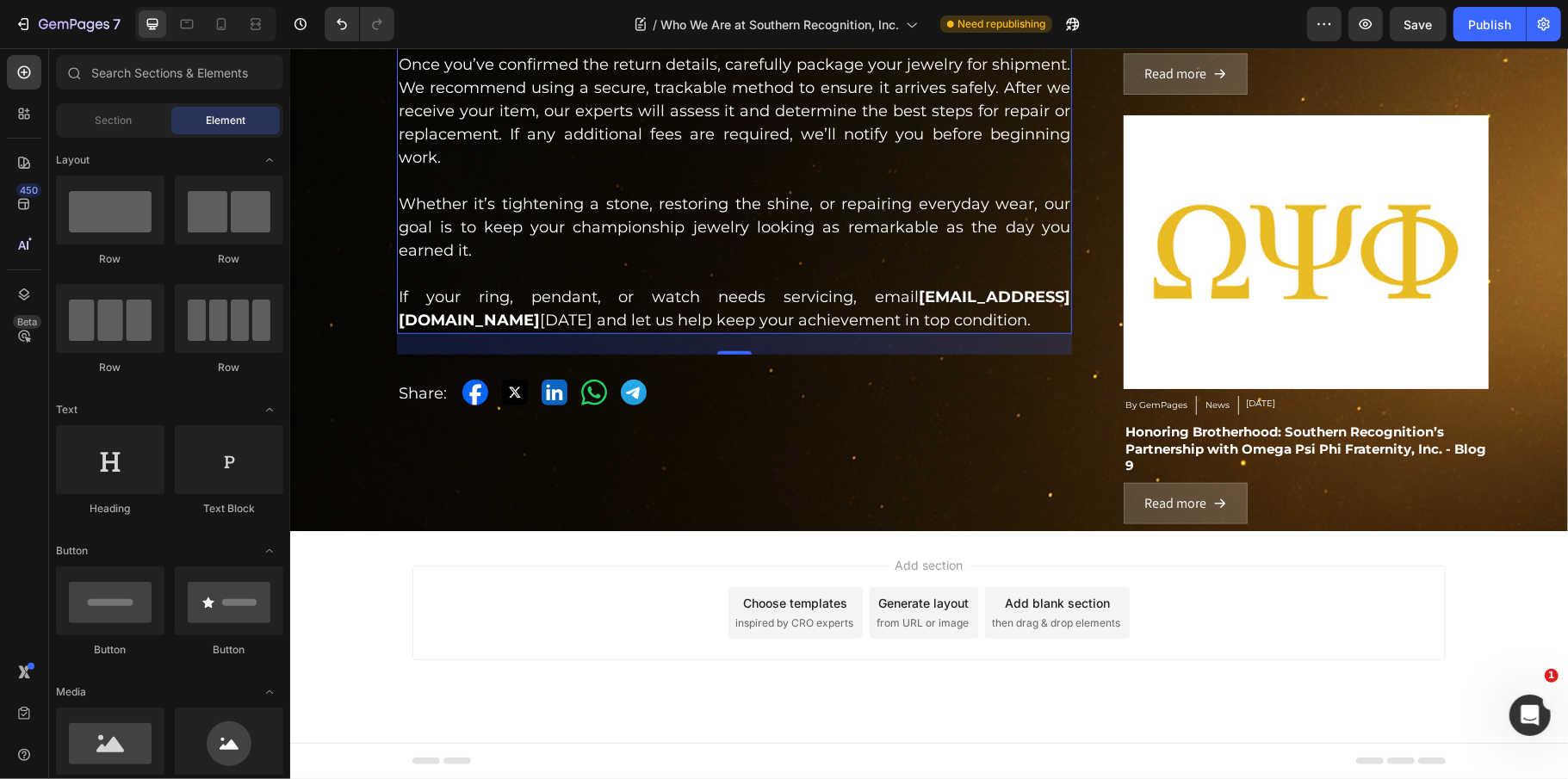
click at [490, 568] on div "Add section Choose templates inspired by CRO experts Generate layout from URL o…" at bounding box center [929, 611] width 1033 height 95
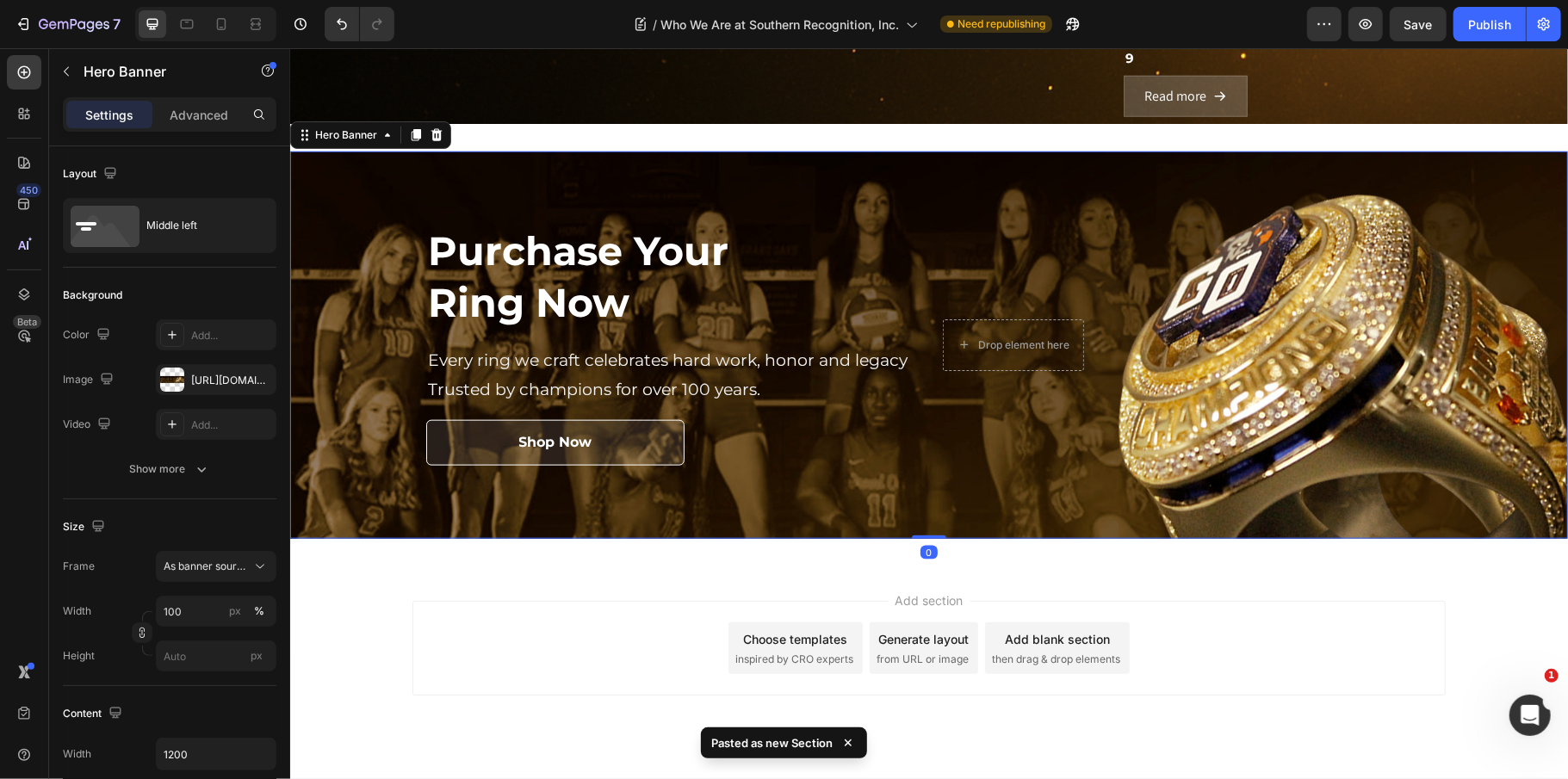
scroll to position [1334, 0]
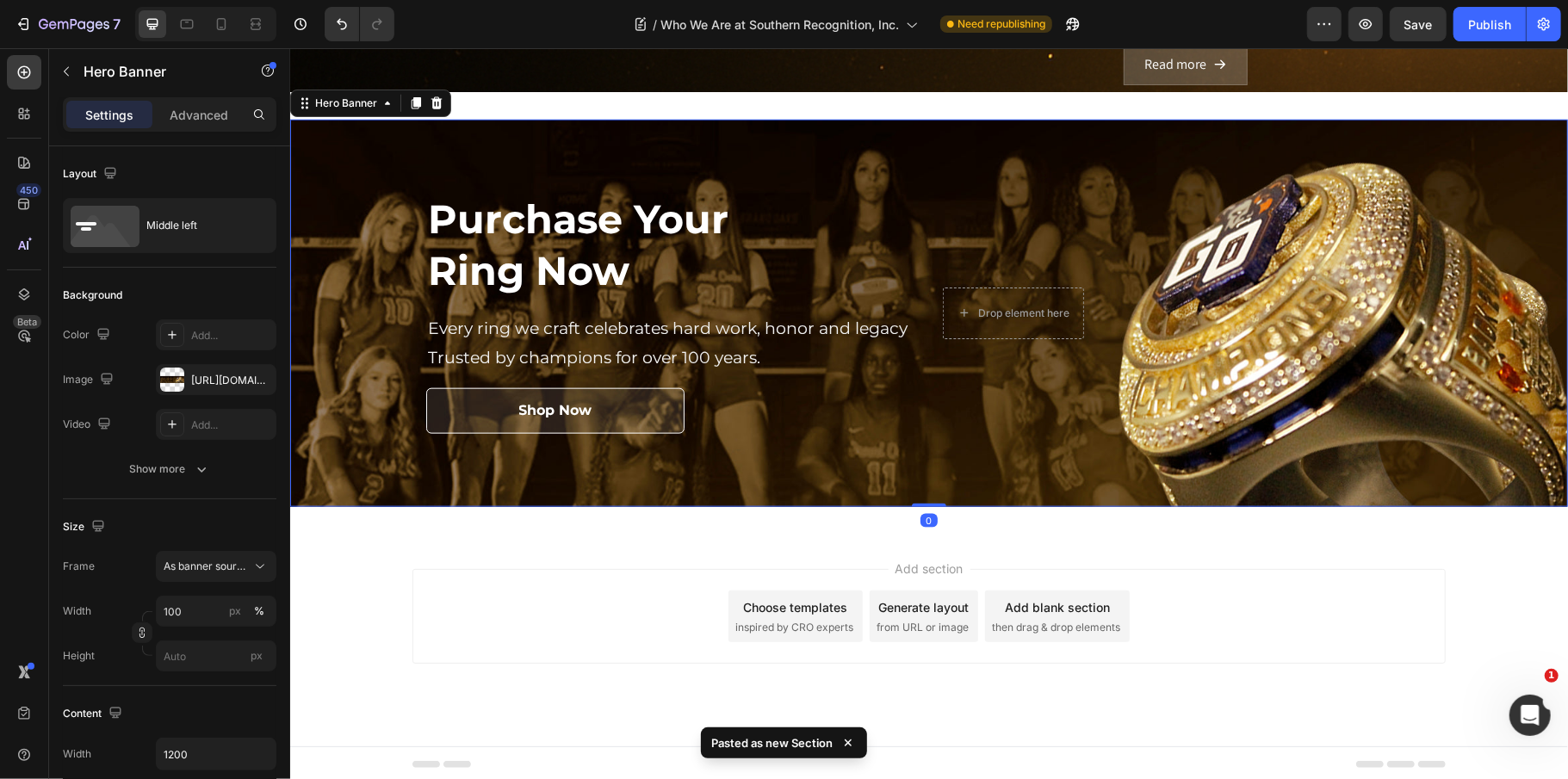
click at [711, 107] on div "Purchase Your Ring Now Heading Every ring we craft celebrates hard work, honor …" at bounding box center [928, 312] width 1278 height 443
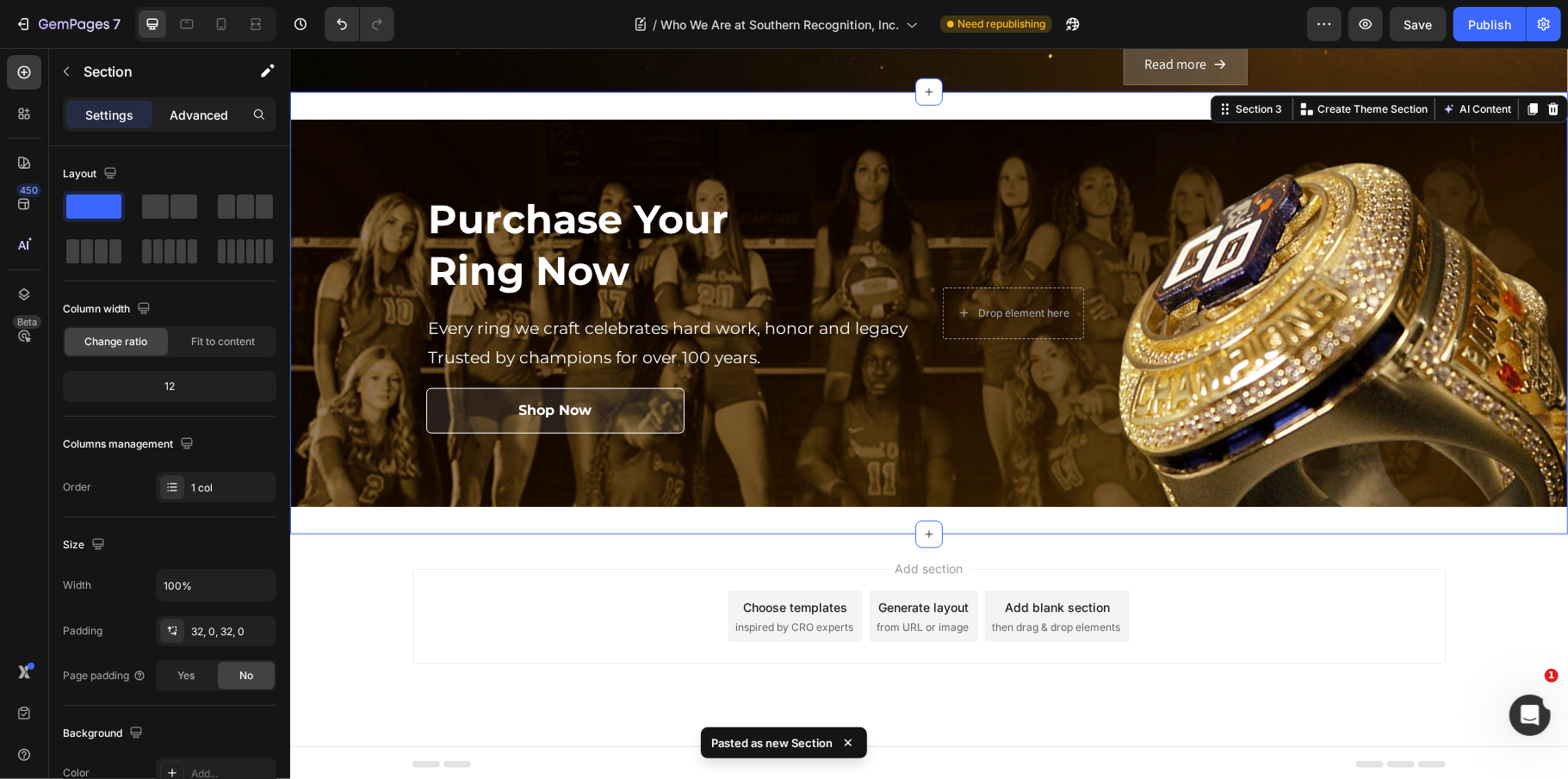
click at [197, 116] on p "Advanced" at bounding box center [199, 115] width 59 height 18
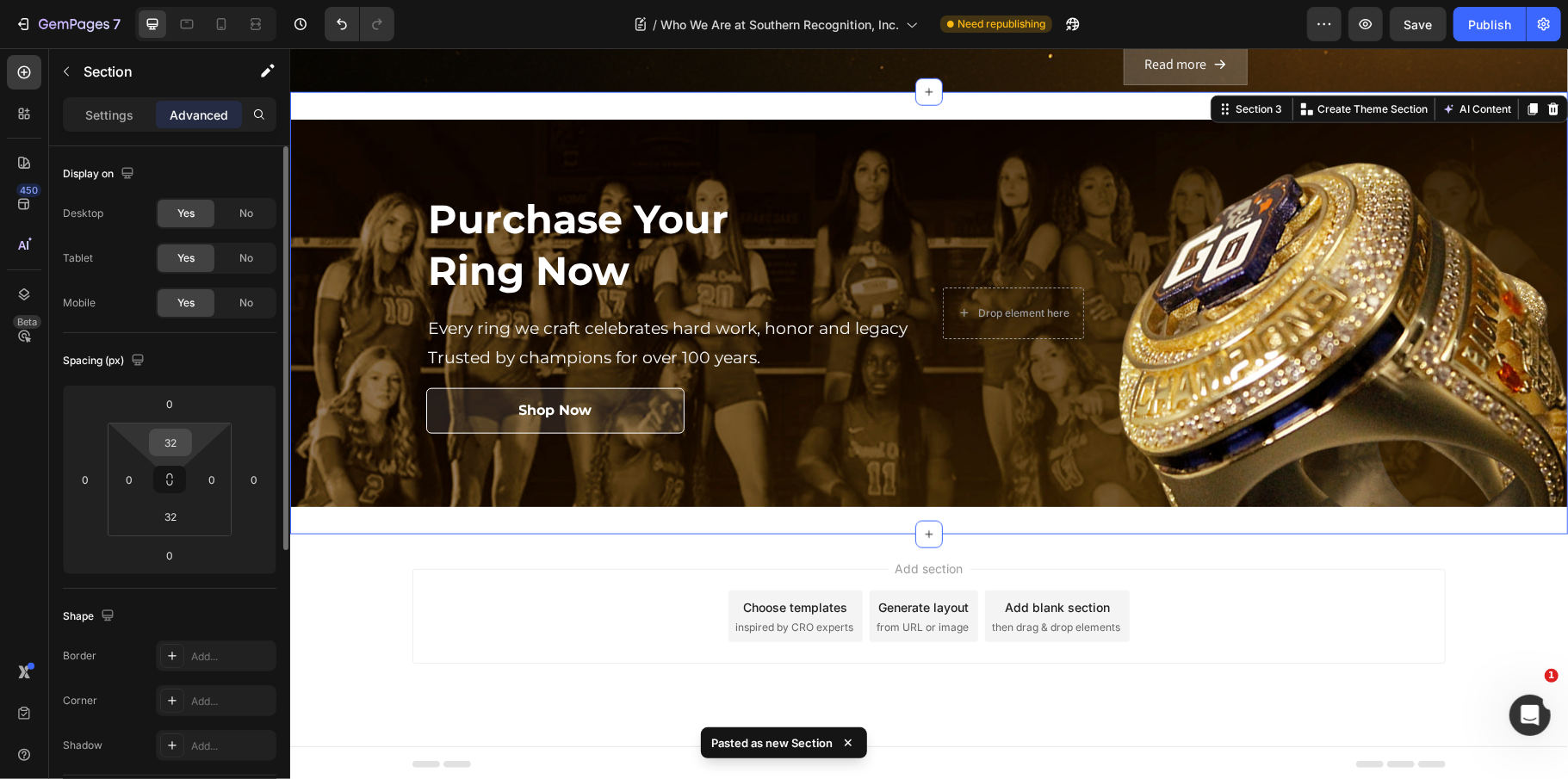
click at [175, 441] on input "32" at bounding box center [171, 442] width 34 height 26
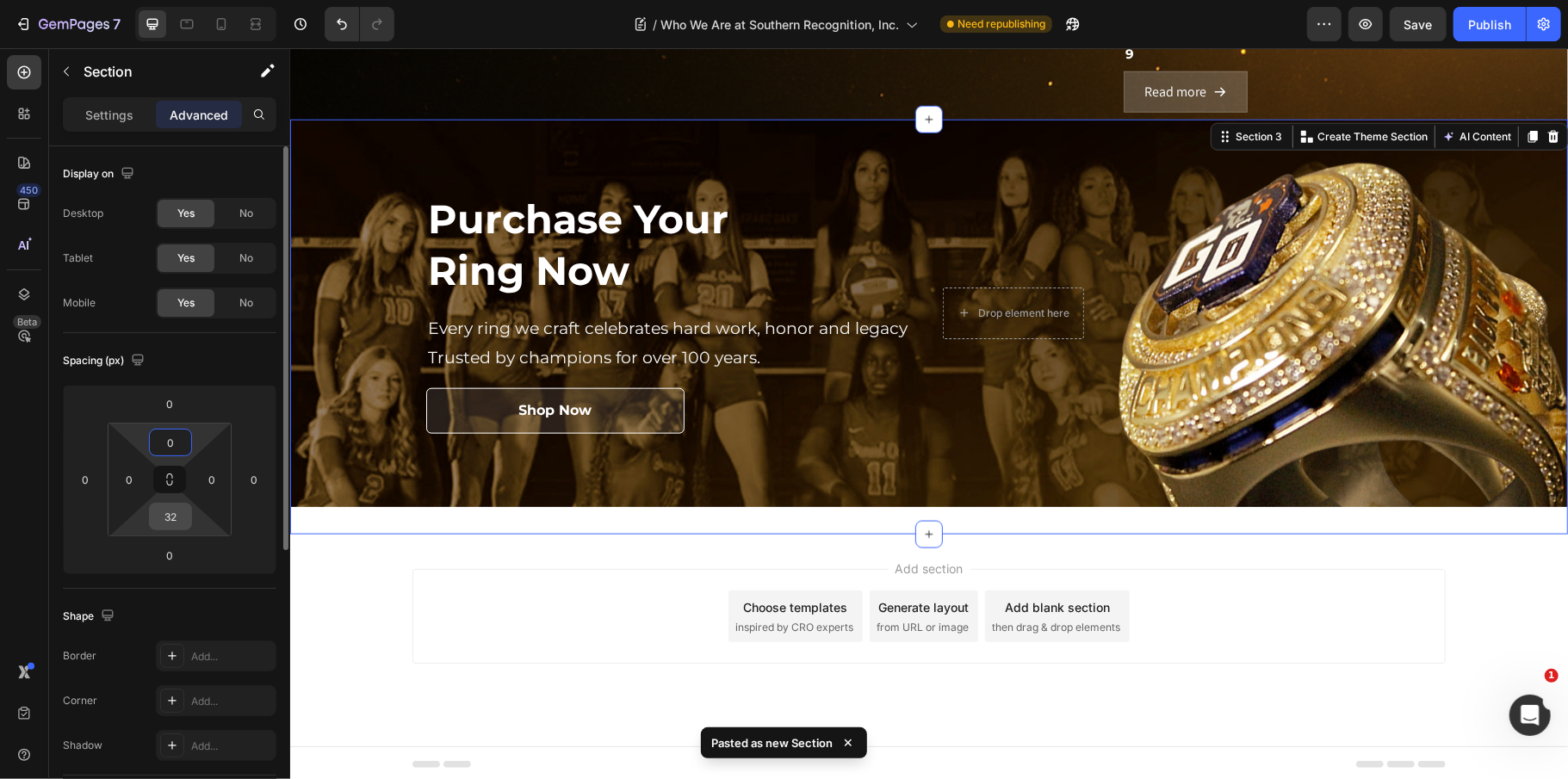
type input "0"
click at [175, 518] on input "32" at bounding box center [171, 516] width 34 height 26
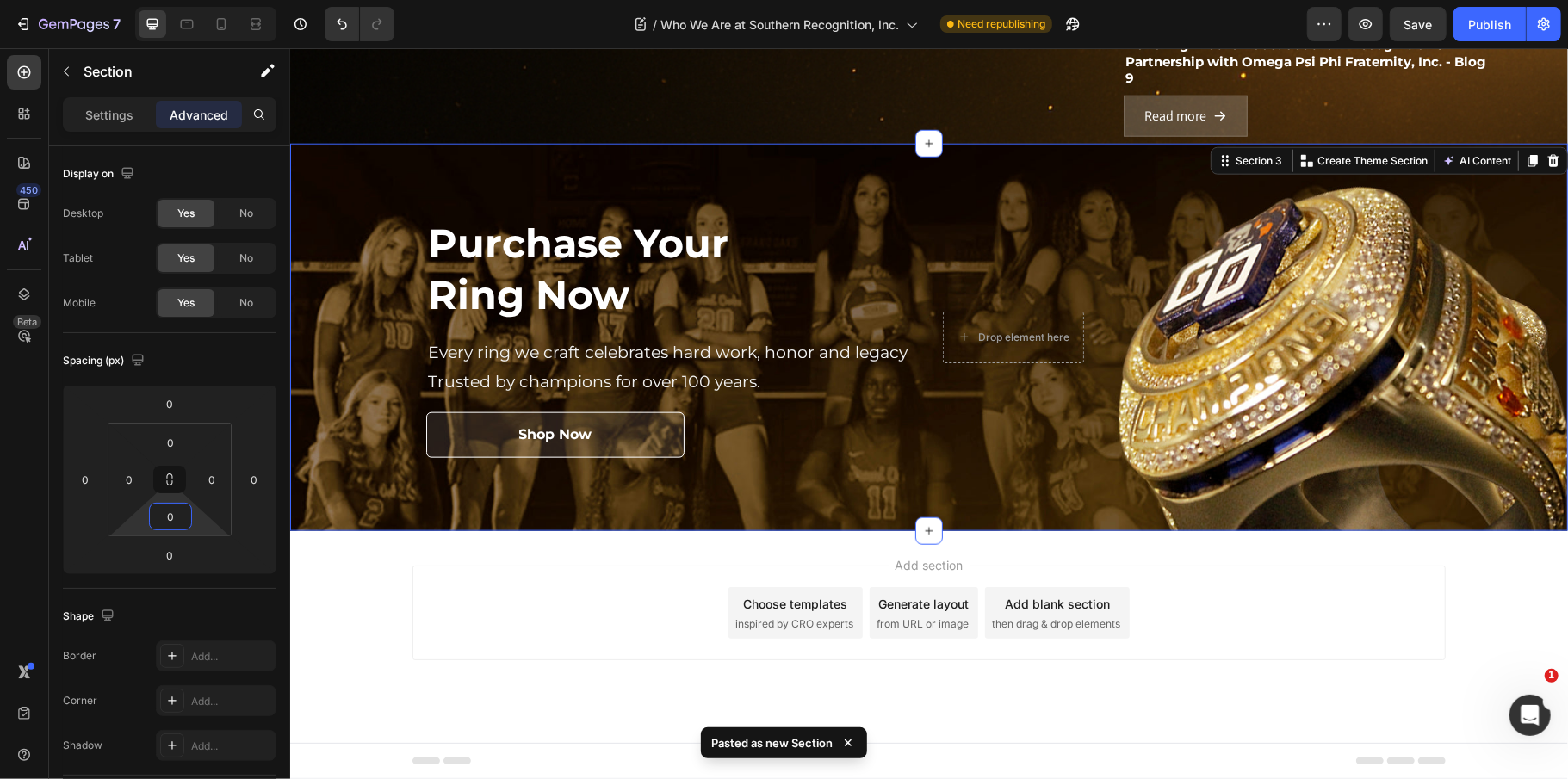
scroll to position [1279, 0]
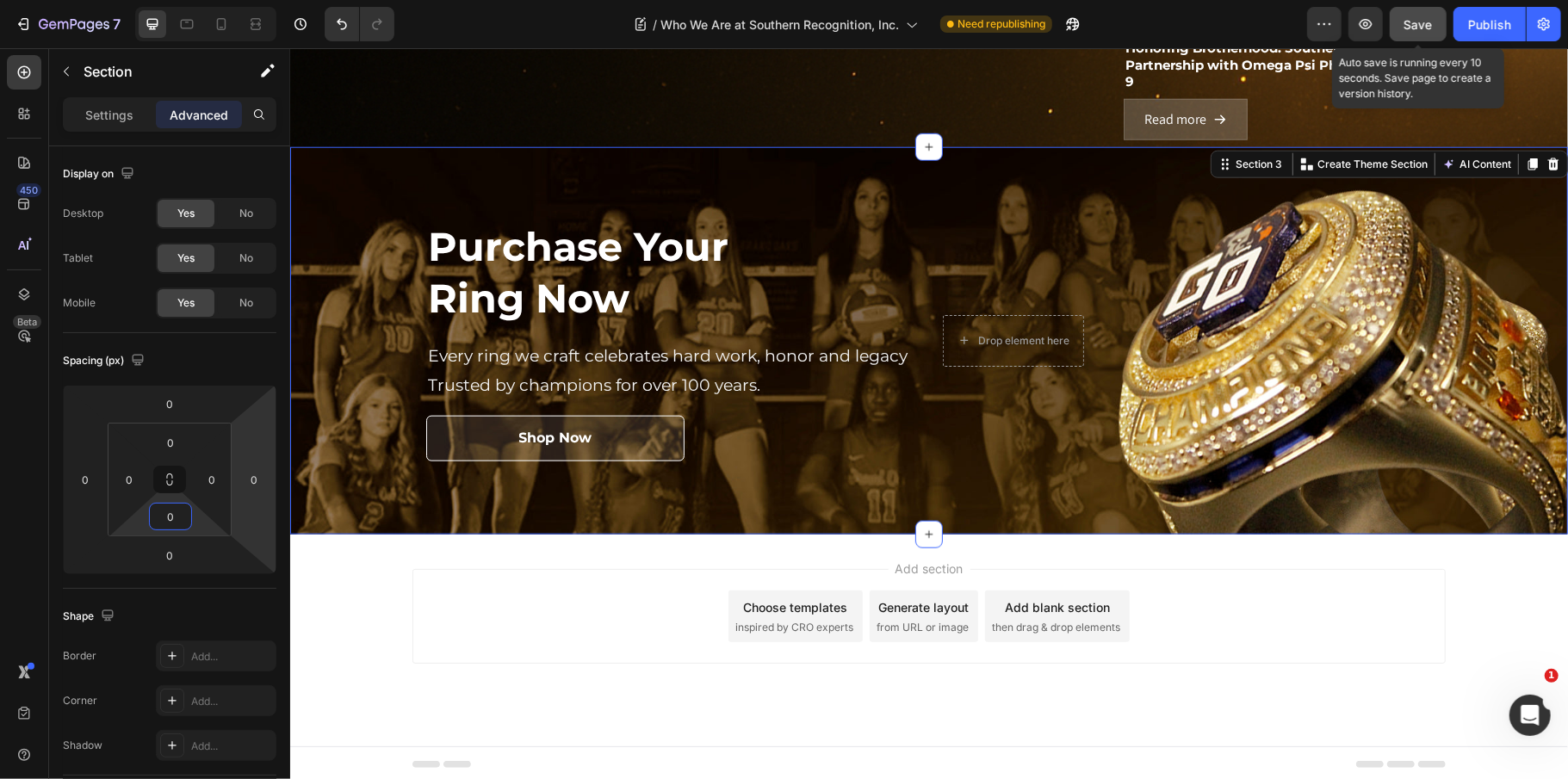
type input "0"
click at [1407, 25] on button "Save" at bounding box center [1418, 24] width 57 height 34
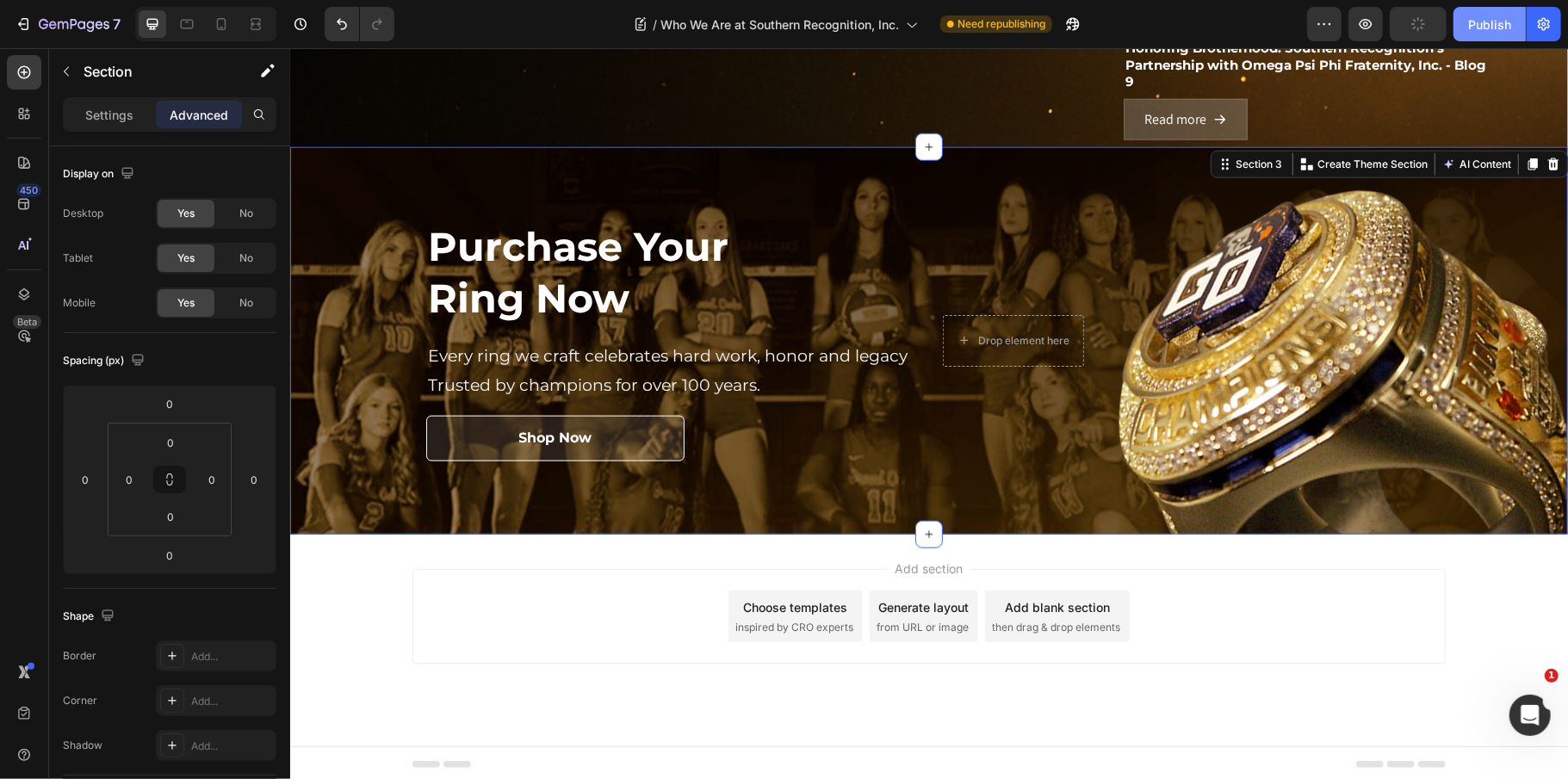
click at [1475, 36] on button "Publish" at bounding box center [1489, 24] width 72 height 34
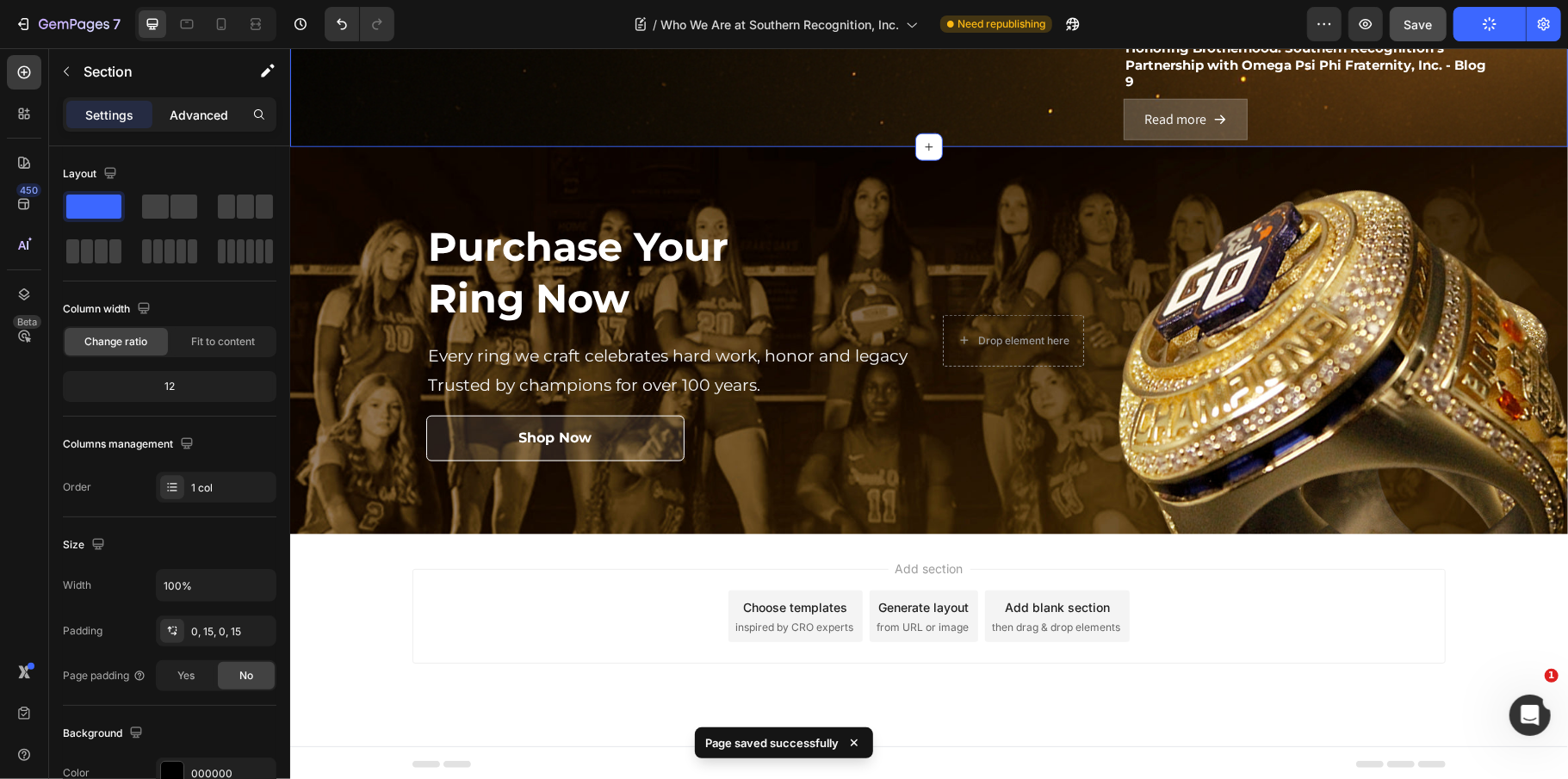
click at [194, 108] on p "Advanced" at bounding box center [199, 115] width 59 height 18
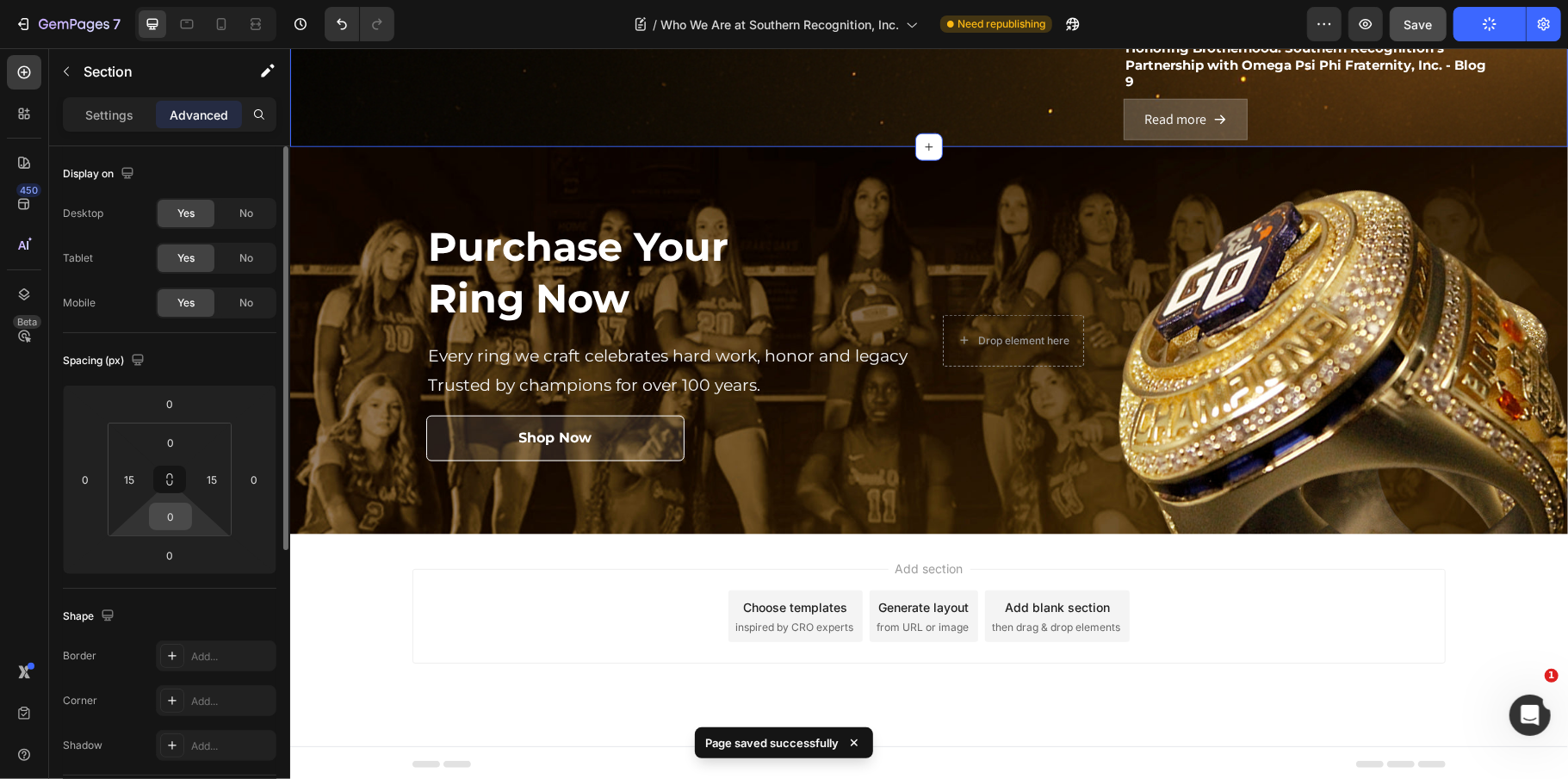
click at [173, 515] on input "0" at bounding box center [171, 516] width 34 height 26
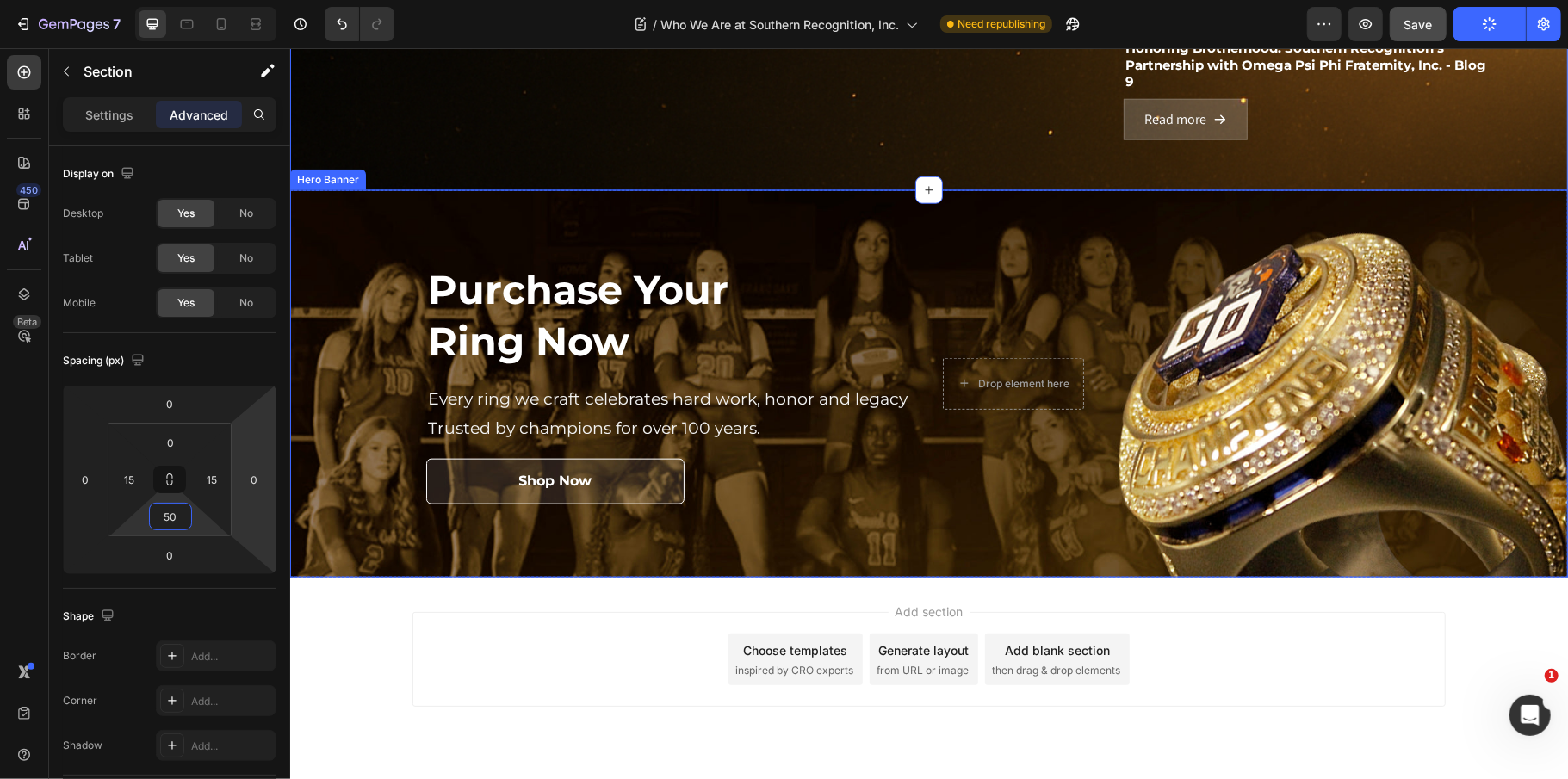
type input "5"
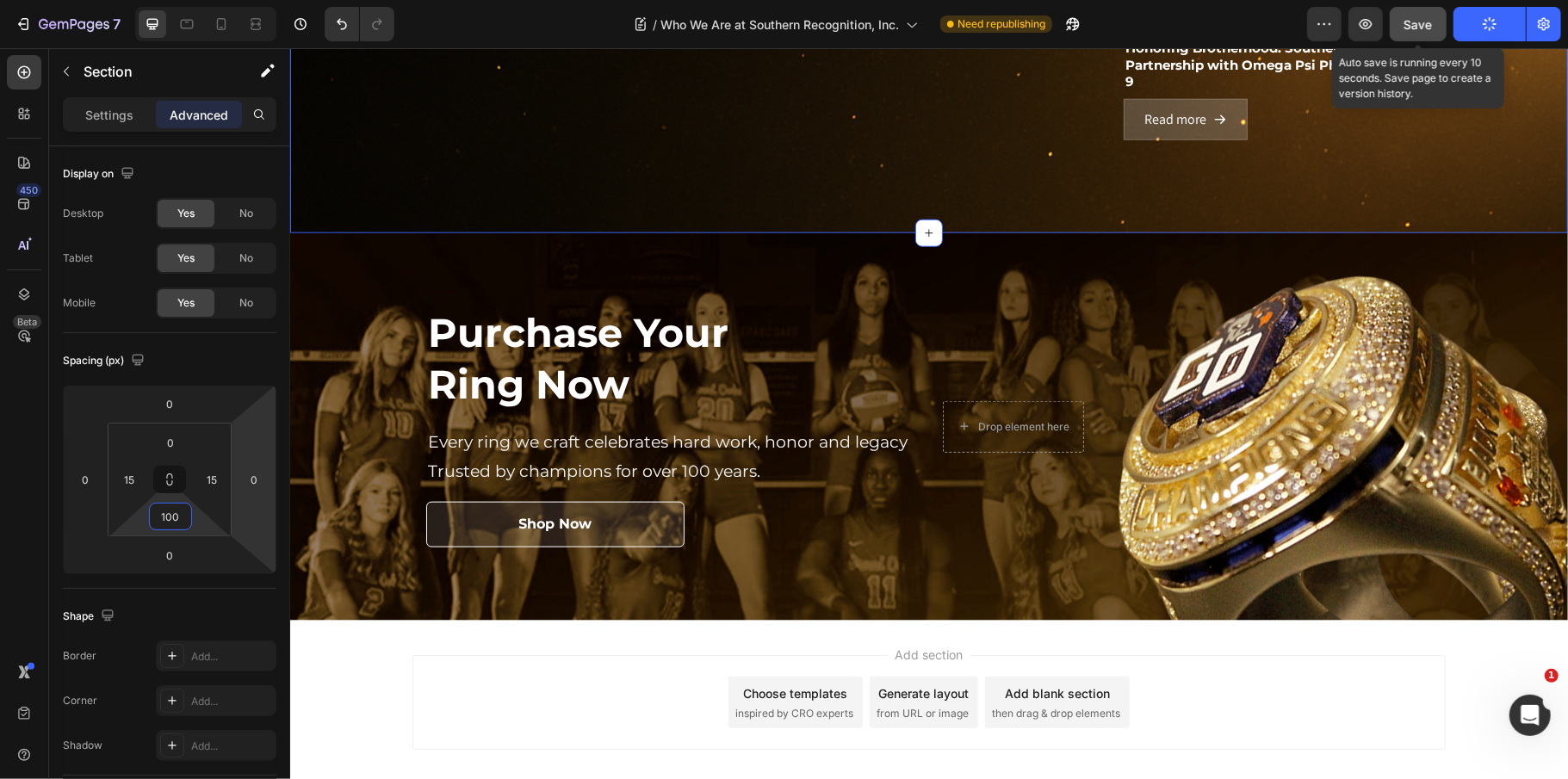
type input "100"
click at [1424, 9] on button "Save" at bounding box center [1418, 24] width 57 height 34
click at [1466, 28] on button "Publish" at bounding box center [1489, 24] width 72 height 34
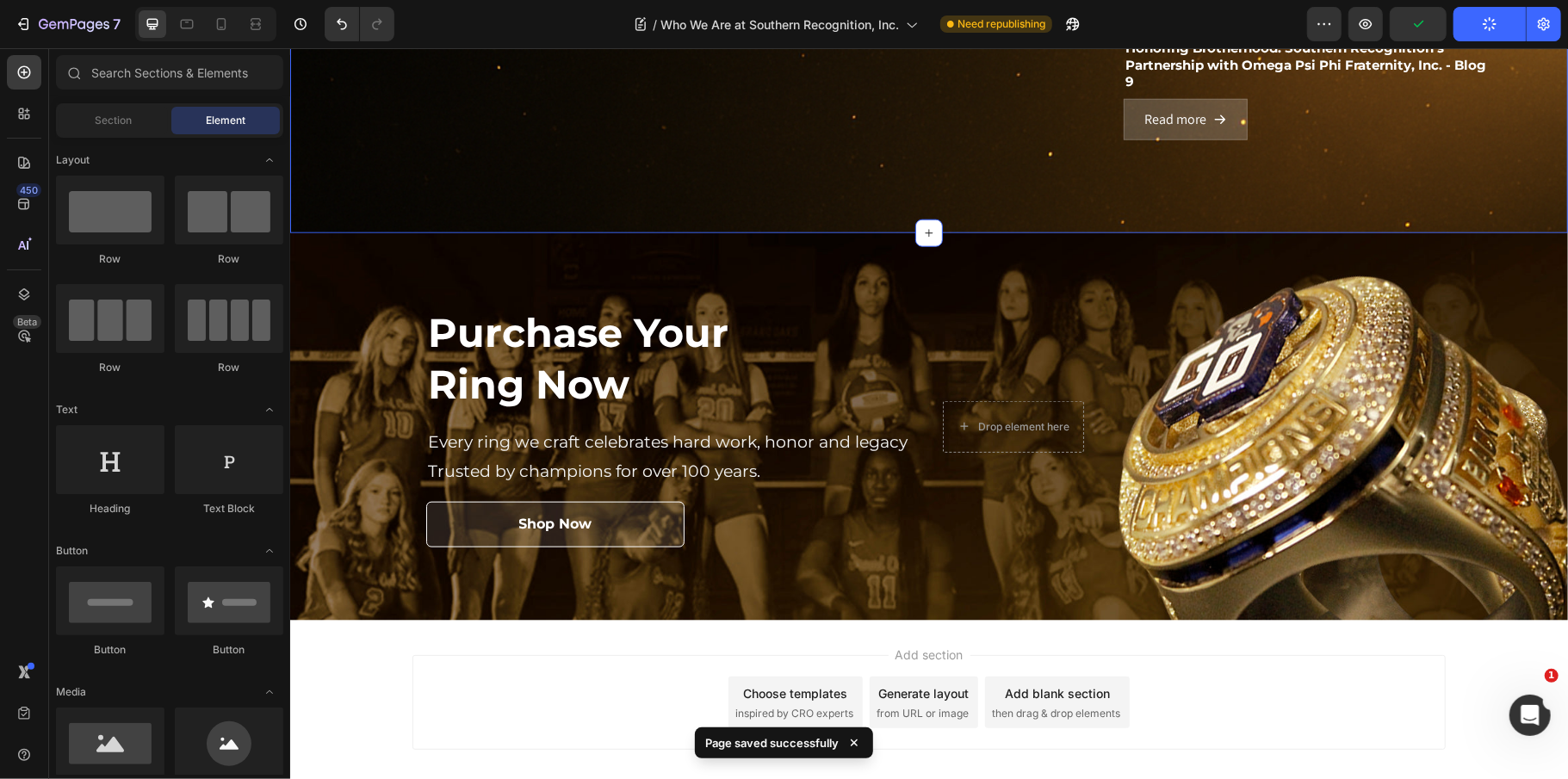
click at [566, 673] on div "Add section Choose templates inspired by CRO experts Generate layout from URL o…" at bounding box center [929, 701] width 1033 height 95
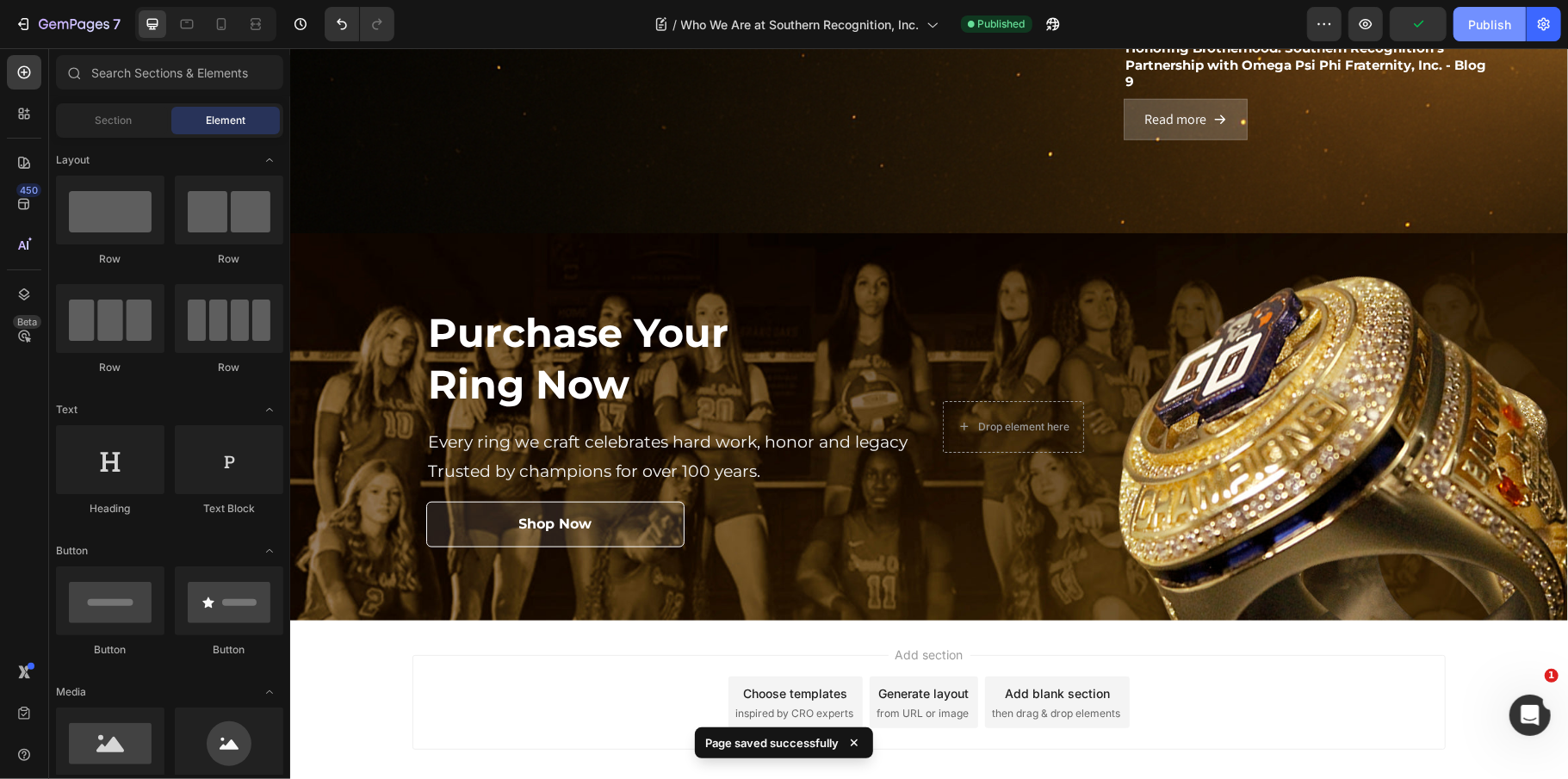
click at [1510, 21] on div "Publish" at bounding box center [1489, 24] width 43 height 18
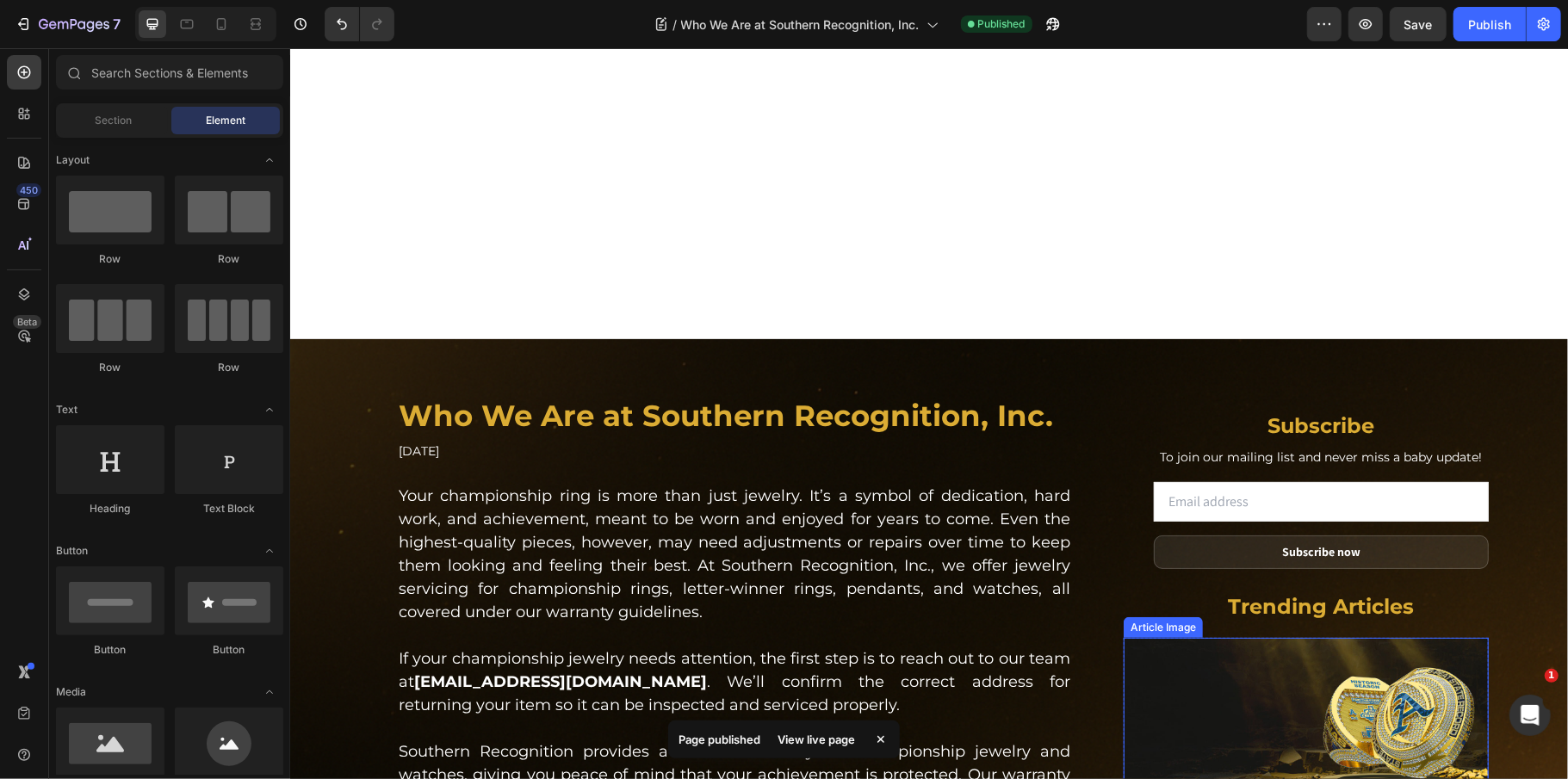
scroll to position [0, 0]
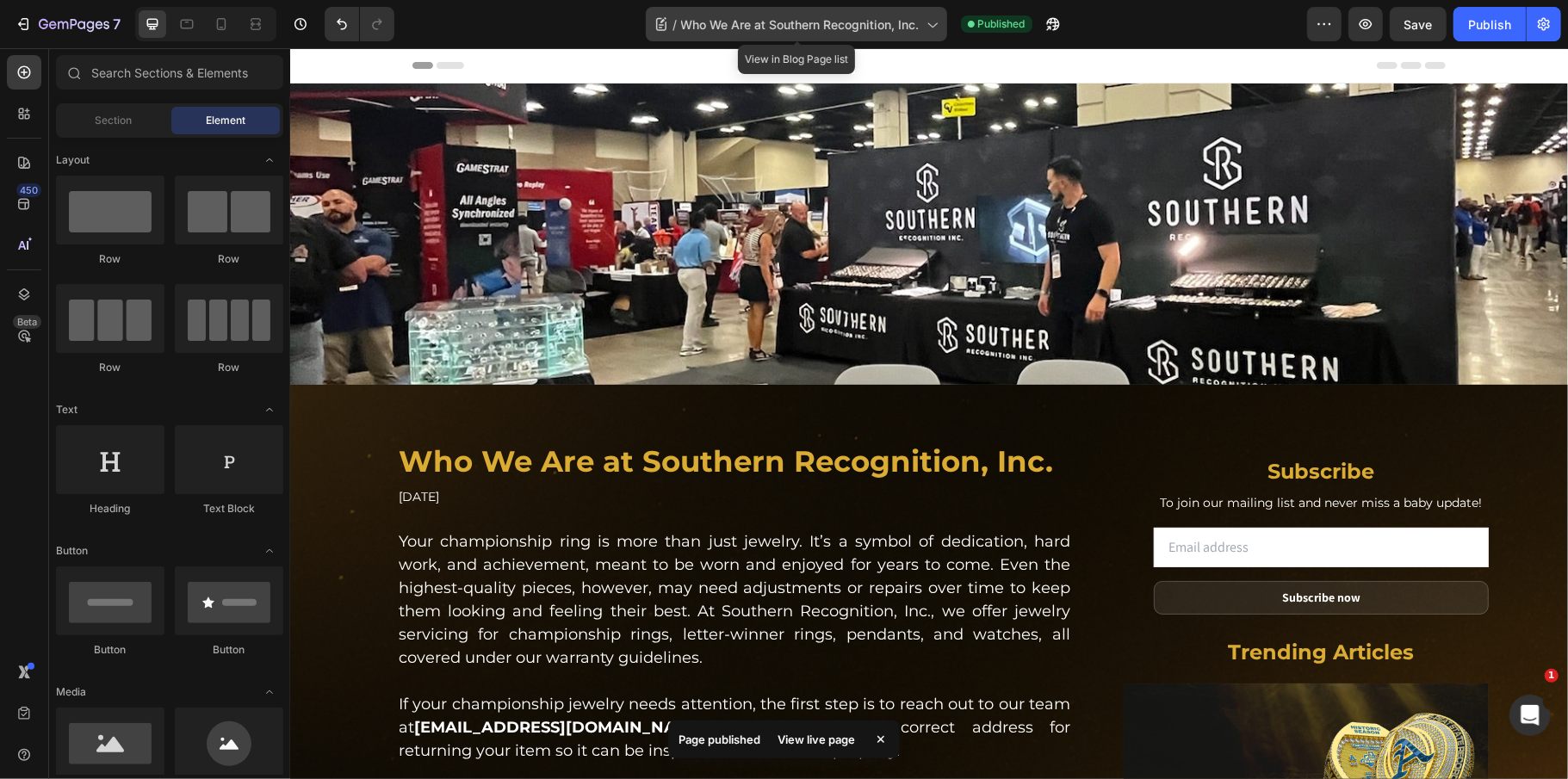
click at [773, 28] on span "Who We Are at Southern Recognition, Inc." at bounding box center [800, 24] width 238 height 18
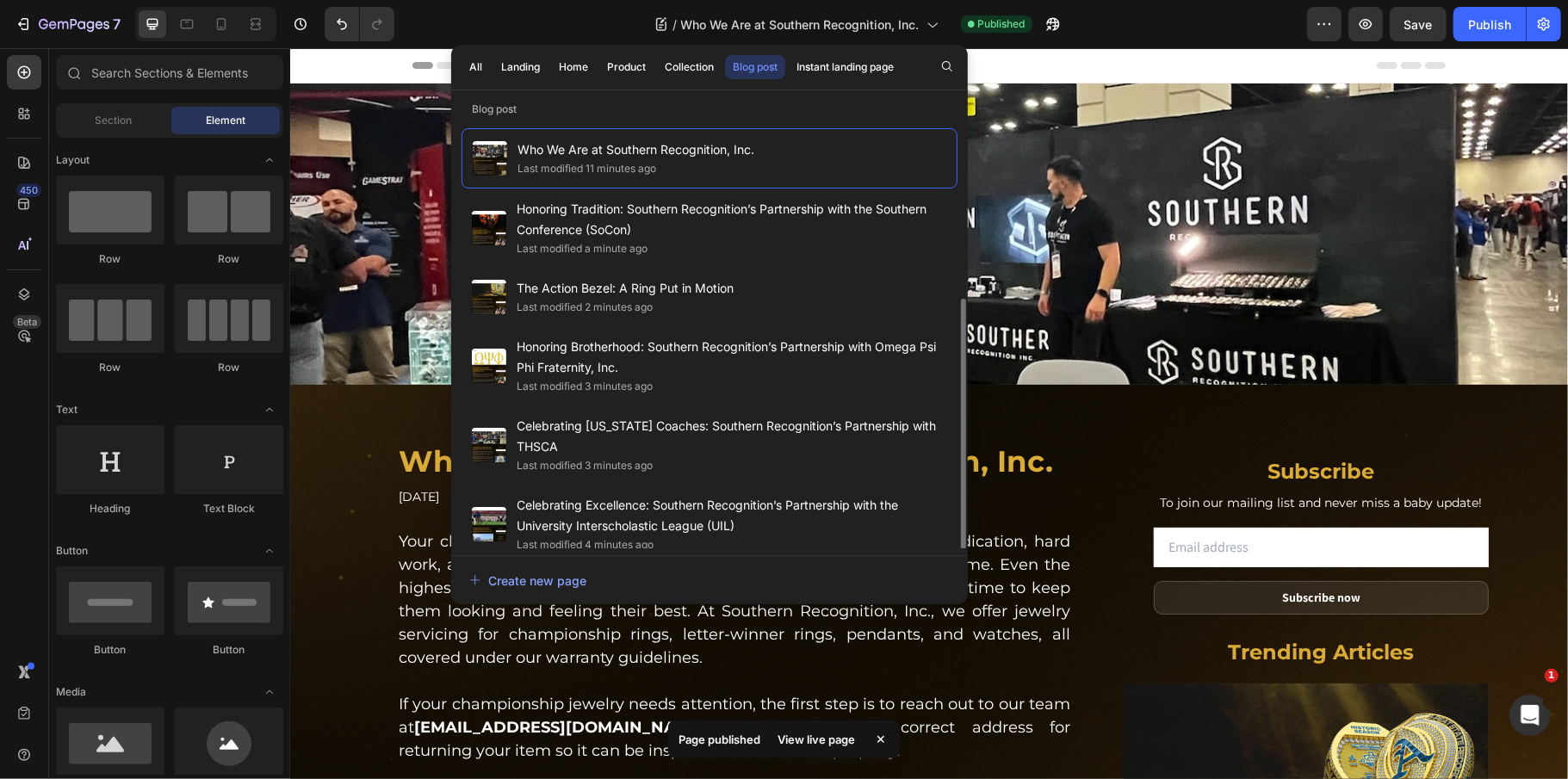
scroll to position [308, 0]
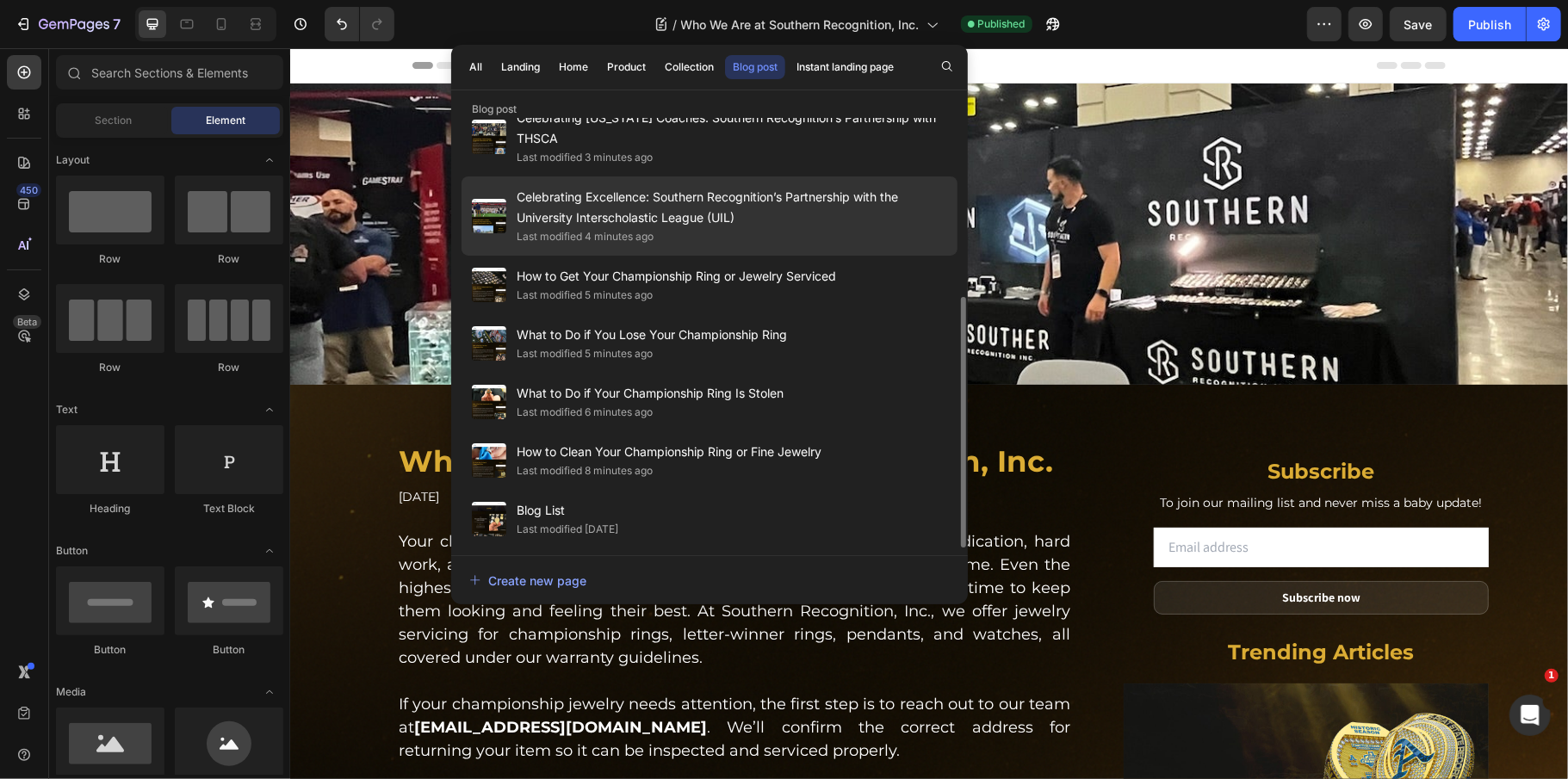
click at [826, 235] on div "Last modified 4 minutes ago" at bounding box center [732, 236] width 431 height 17
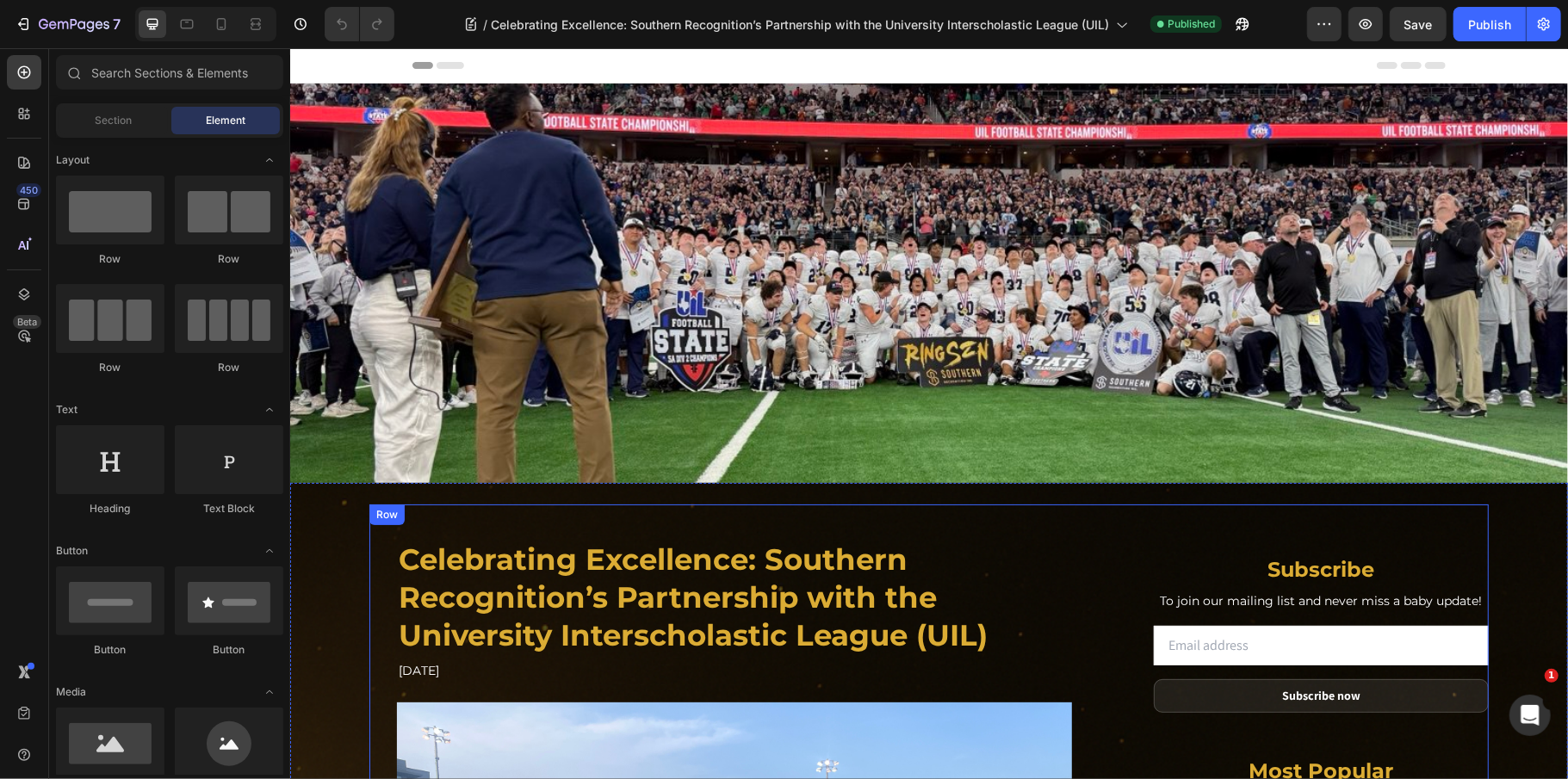
scroll to position [115, 0]
